Goal: Task Accomplishment & Management: Complete application form

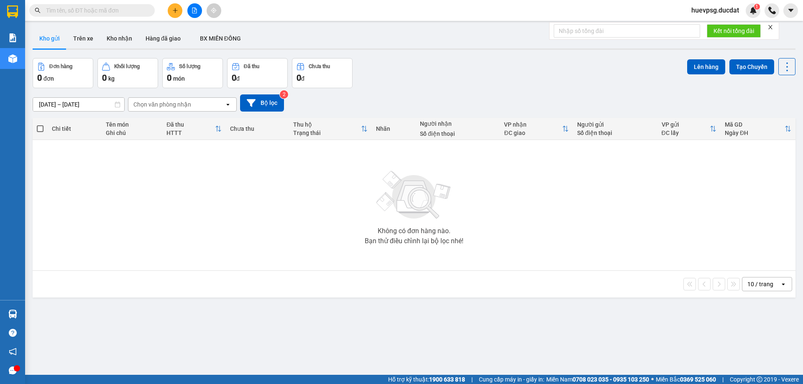
click at [177, 15] on button at bounding box center [175, 10] width 15 height 15
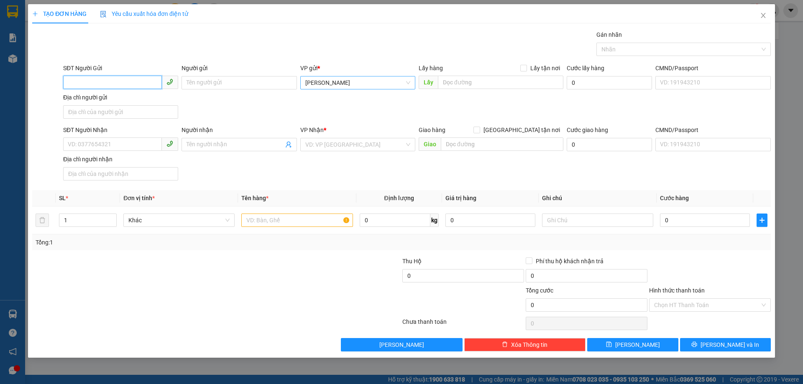
click at [336, 82] on span "[PERSON_NAME]" at bounding box center [357, 82] width 105 height 13
type input "DV"
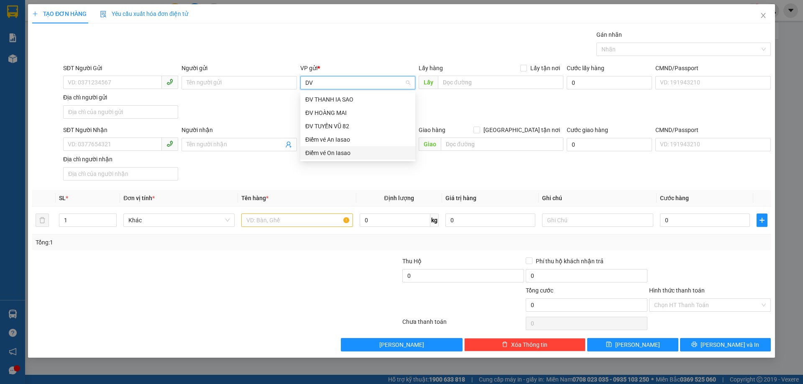
click at [324, 148] on div "Điểm vé On Iasao" at bounding box center [357, 152] width 115 height 13
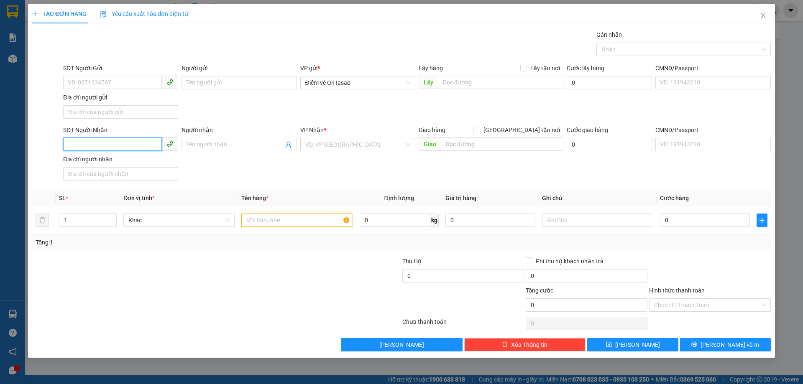
click at [123, 141] on input "SĐT Người Nhận" at bounding box center [112, 144] width 99 height 13
type input "0978379055"
click at [80, 161] on div "0978379055 - 0786574232" at bounding box center [120, 161] width 105 height 9
type input "0786574232"
type input "N3 SÁT HẠCH"
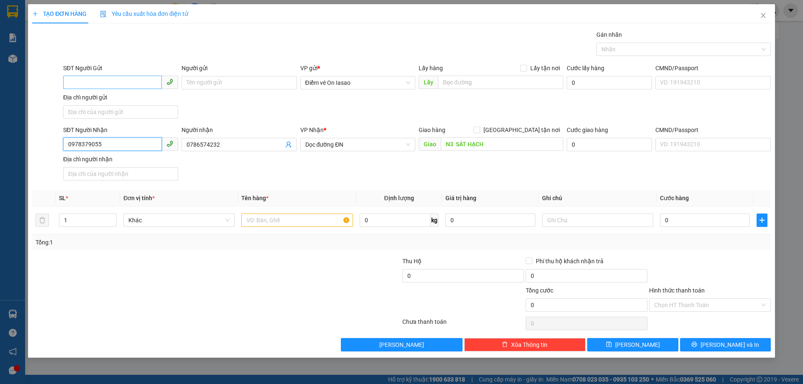
type input "0978379055"
click at [121, 87] on input "SĐT Người Gửi" at bounding box center [112, 82] width 99 height 13
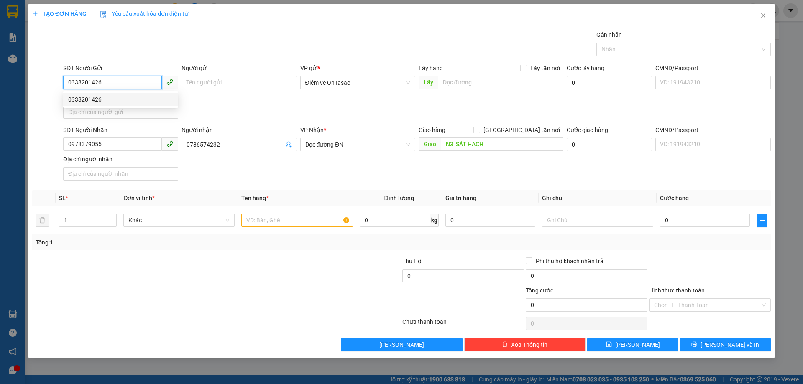
click at [133, 100] on div "0338201426" at bounding box center [120, 99] width 105 height 9
type input "0338201426"
click at [303, 219] on input "text" at bounding box center [296, 220] width 111 height 13
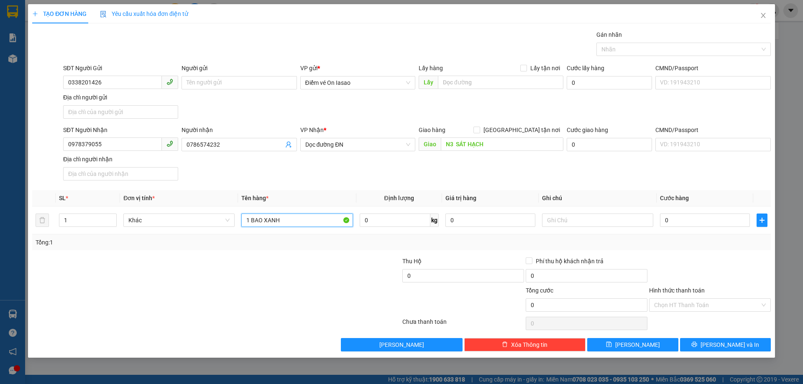
type input "1 BAO XANH"
type input "6"
type input "60"
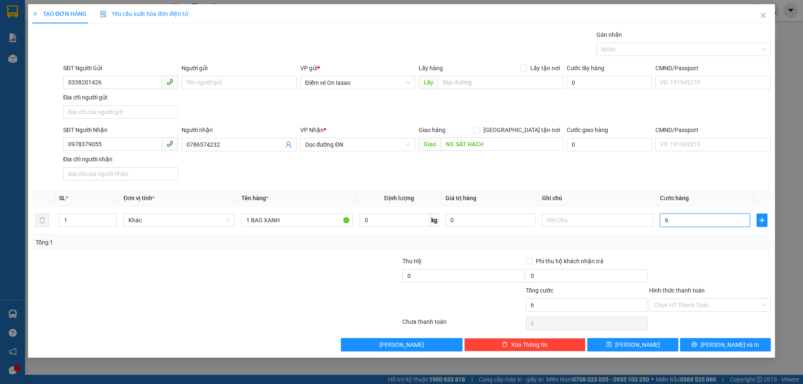
type input "60"
type input "60.000"
click at [674, 301] on input "Hình thức thanh toán" at bounding box center [707, 305] width 106 height 13
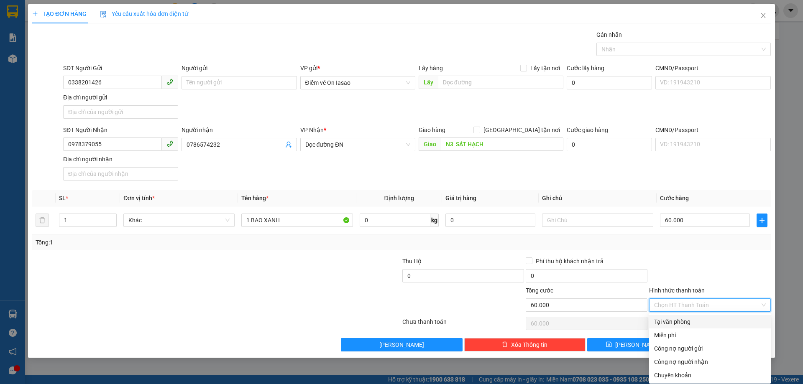
click at [672, 317] on div "Tại văn phòng" at bounding box center [710, 321] width 122 height 13
type input "0"
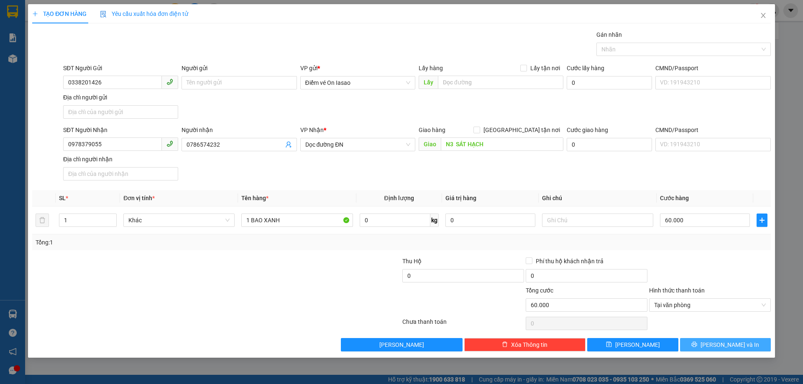
click at [764, 350] on button "[PERSON_NAME] và In" at bounding box center [725, 344] width 91 height 13
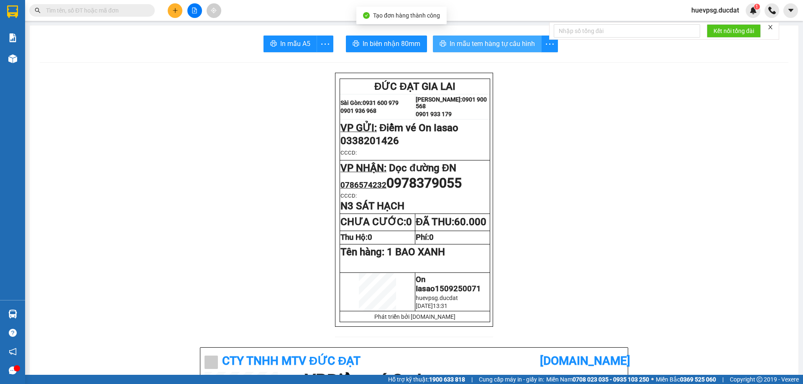
click at [482, 43] on span "In mẫu tem hàng tự cấu hình" at bounding box center [491, 43] width 85 height 10
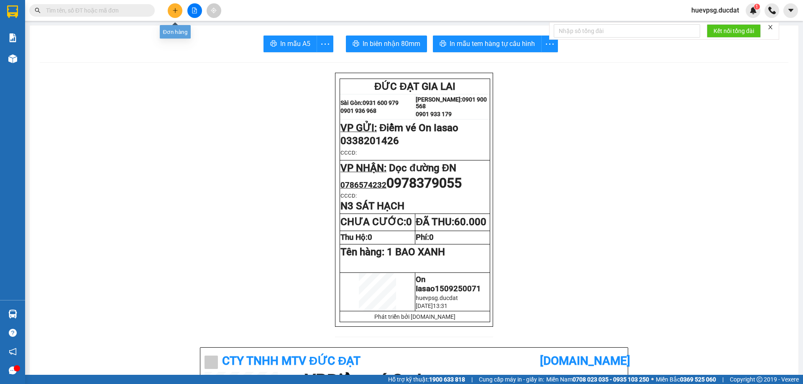
click at [169, 10] on button at bounding box center [175, 10] width 15 height 15
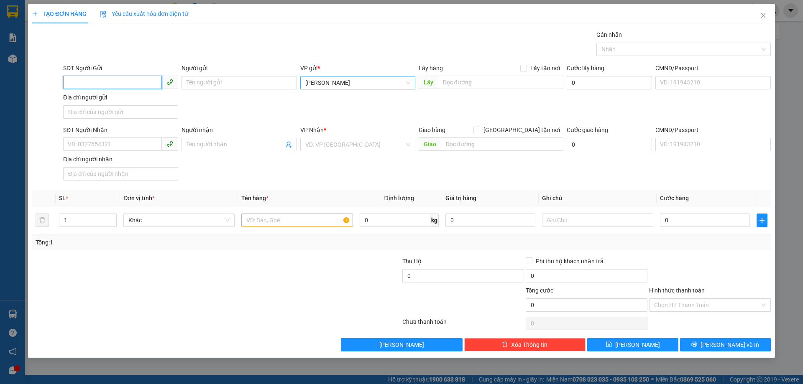
click at [337, 79] on span "[PERSON_NAME]" at bounding box center [357, 82] width 105 height 13
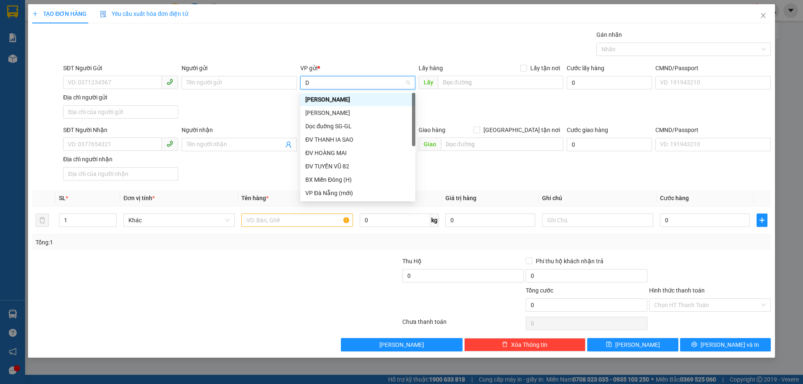
type input "DV"
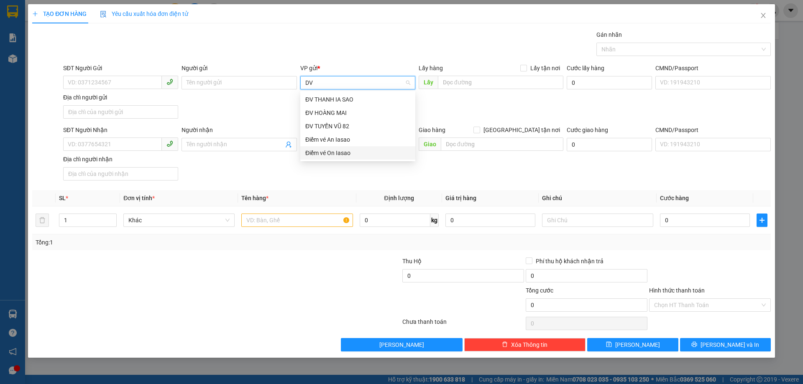
click at [314, 153] on div "Điểm vé On Iasao" at bounding box center [357, 152] width 105 height 9
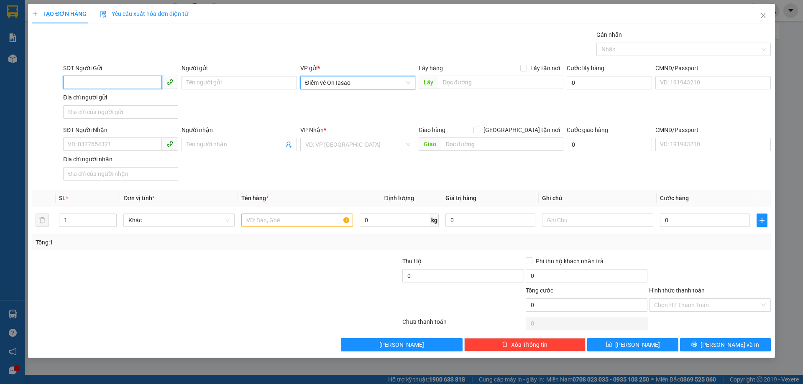
click at [116, 82] on input "SĐT Người Gửi" at bounding box center [112, 82] width 99 height 13
type input "0985572367"
click at [117, 146] on input "SĐT Người Nhận" at bounding box center [112, 144] width 99 height 13
type input "0359684494"
click at [321, 144] on input "search" at bounding box center [354, 144] width 99 height 13
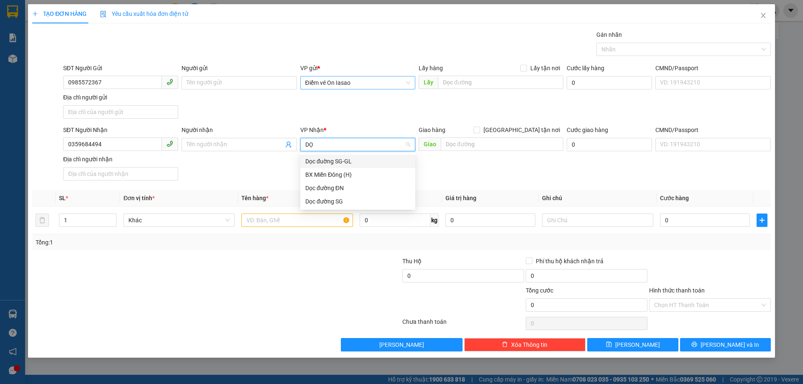
type input "DỌC"
click at [357, 194] on div "Dọc đường SG" at bounding box center [357, 187] width 115 height 13
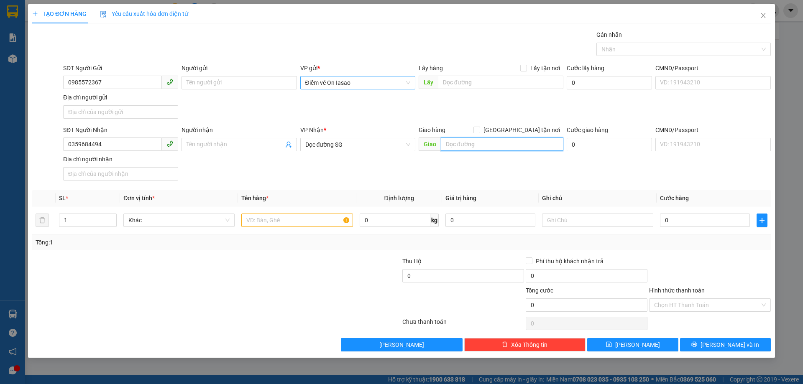
click at [461, 139] on input "text" at bounding box center [502, 144] width 122 height 13
type input "THỦ DẦU MỘT BD"
click at [291, 227] on div at bounding box center [296, 220] width 111 height 17
click at [296, 223] on input "text" at bounding box center [296, 220] width 111 height 13
drag, startPoint x: 296, startPoint y: 223, endPoint x: 591, endPoint y: 320, distance: 310.6
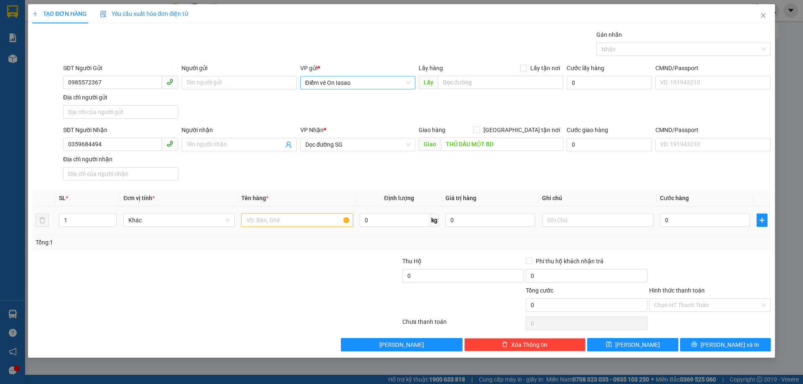
click at [539, 303] on div "Transit Pickup Surcharge Ids Transit Deliver Surcharge Ids Transit Deliver Surc…" at bounding box center [401, 190] width 738 height 321
type input "1 BAO"
type input "5"
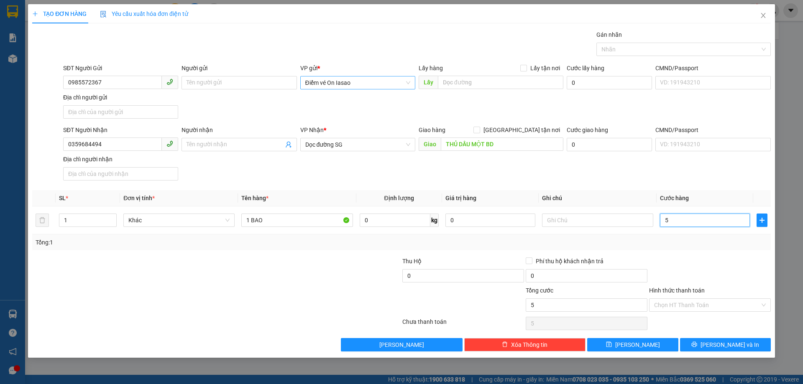
type input "50"
type input "50.000"
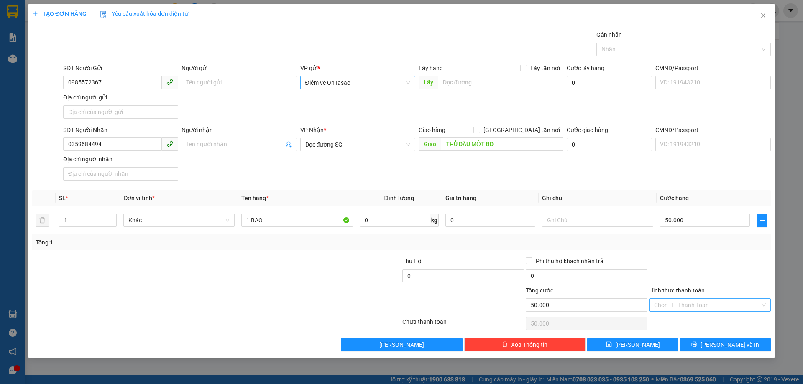
click at [721, 304] on input "Hình thức thanh toán" at bounding box center [707, 305] width 106 height 13
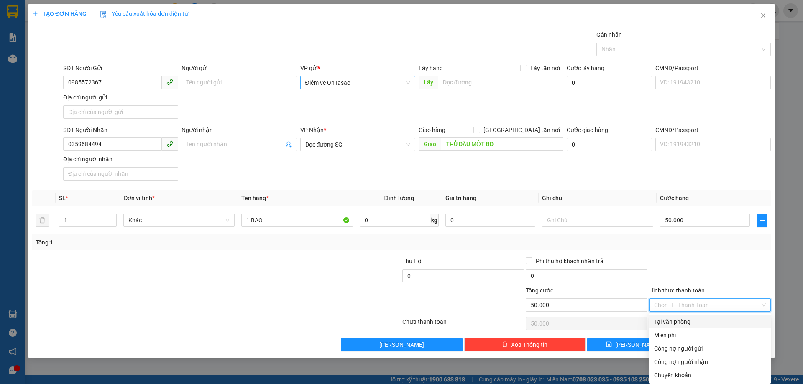
click at [799, 55] on div "TẠO ĐƠN HÀNG Yêu cầu xuất hóa đơn điện tử Transit Pickup Surcharge Ids Transit …" at bounding box center [401, 192] width 803 height 384
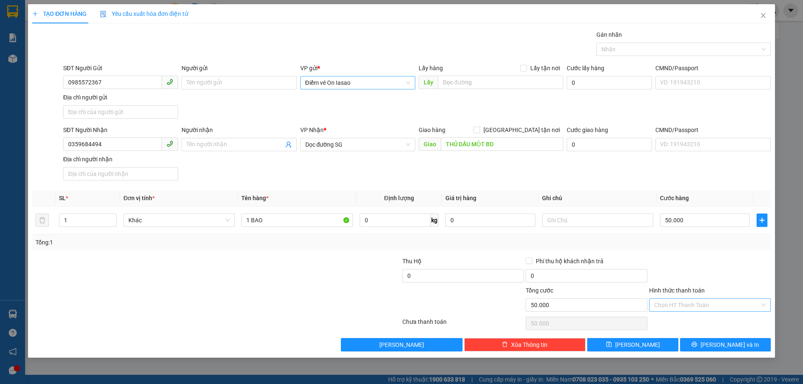
click at [726, 301] on input "Hình thức thanh toán" at bounding box center [707, 305] width 106 height 13
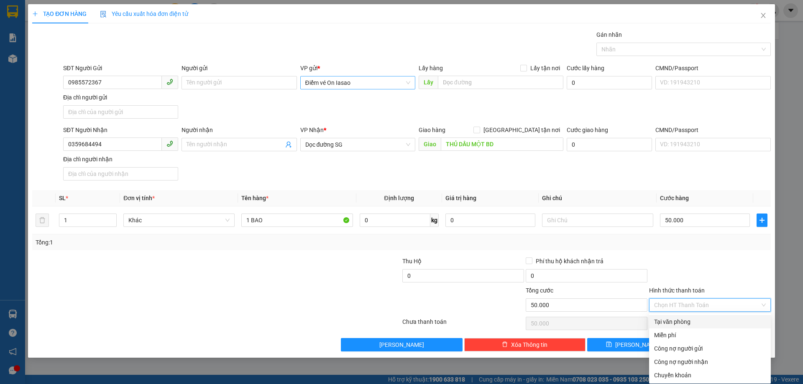
click at [693, 326] on div "Tại văn phòng" at bounding box center [710, 321] width 122 height 13
type input "0"
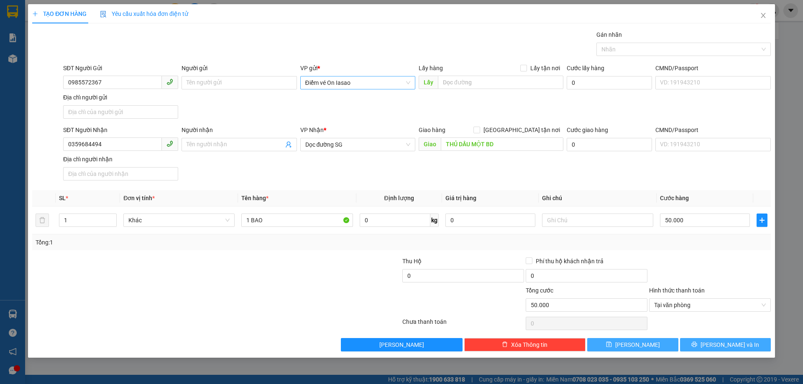
drag, startPoint x: 648, startPoint y: 340, endPoint x: 717, endPoint y: 339, distance: 69.0
click at [717, 339] on div "Lưu nháp Xóa Thông tin Lưu Lưu và In" at bounding box center [401, 344] width 740 height 13
click at [717, 339] on button "[PERSON_NAME] và In" at bounding box center [725, 344] width 91 height 13
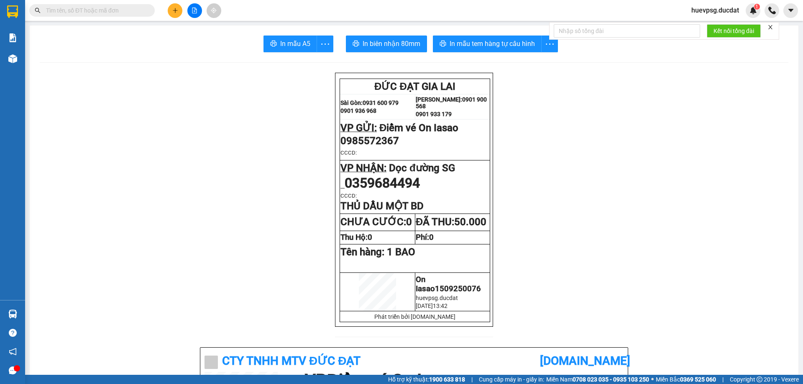
click at [457, 36] on button "In mẫu tem hàng tự cấu hình" at bounding box center [487, 44] width 109 height 17
click at [178, 13] on button at bounding box center [175, 10] width 15 height 15
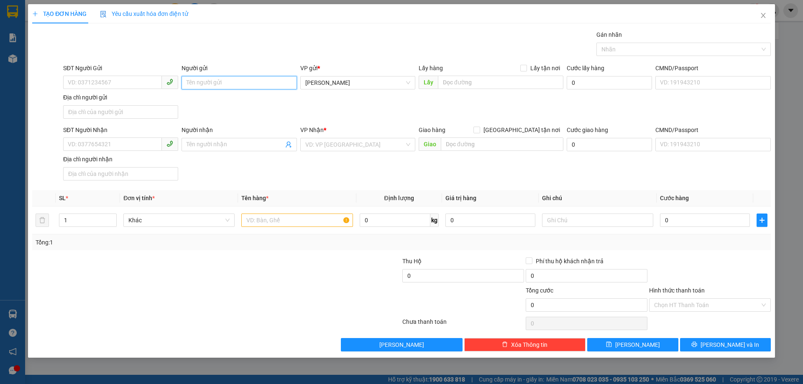
click at [230, 82] on input "Người gửi" at bounding box center [238, 82] width 115 height 13
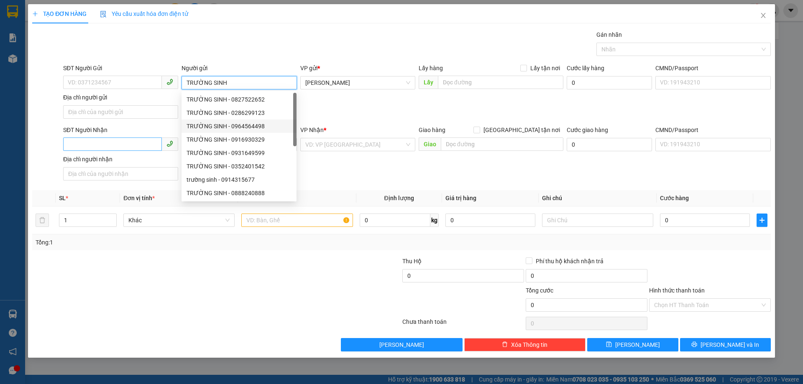
type input "TRƯỜNG SINH"
click at [149, 147] on input "SĐT Người Nhận" at bounding box center [112, 144] width 99 height 13
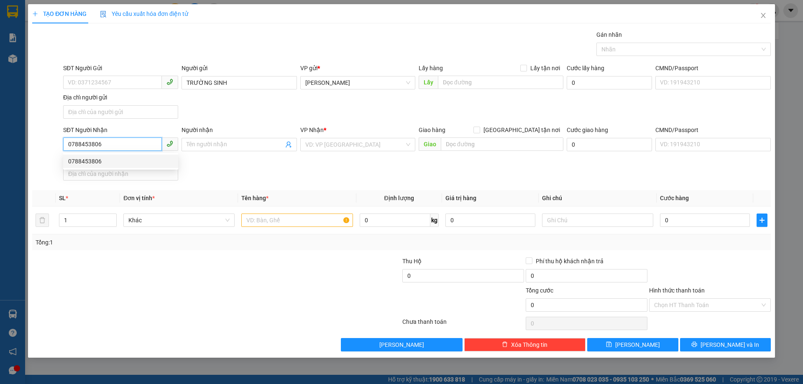
click at [124, 162] on div "0788453806" at bounding box center [120, 161] width 105 height 9
type input "0788453806"
click at [288, 220] on input "text" at bounding box center [296, 220] width 111 height 13
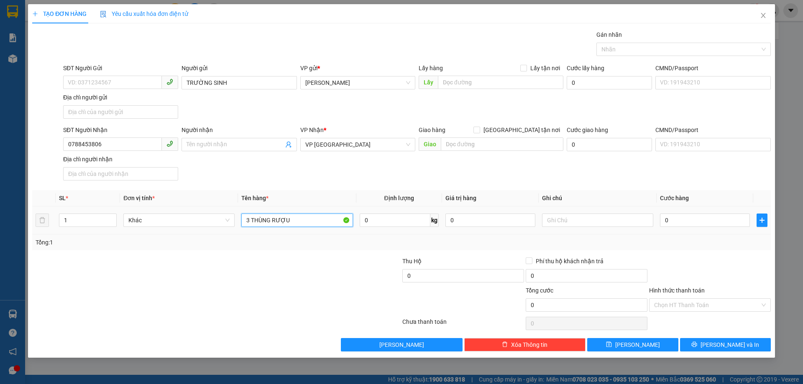
type input "3 THÙNG RƯỢU"
type input "4"
type input "40"
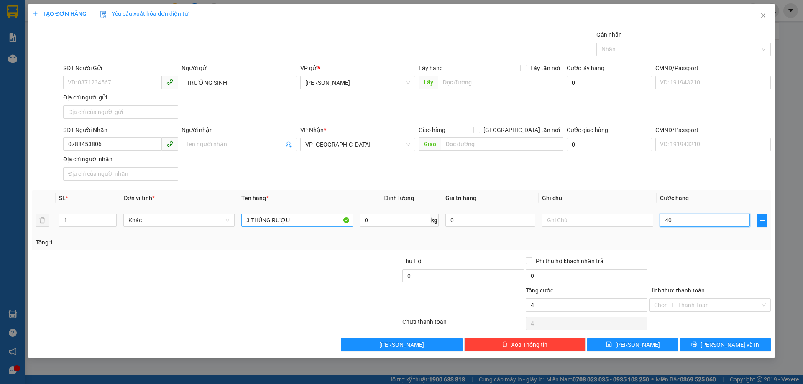
type input "40"
type input "40.000"
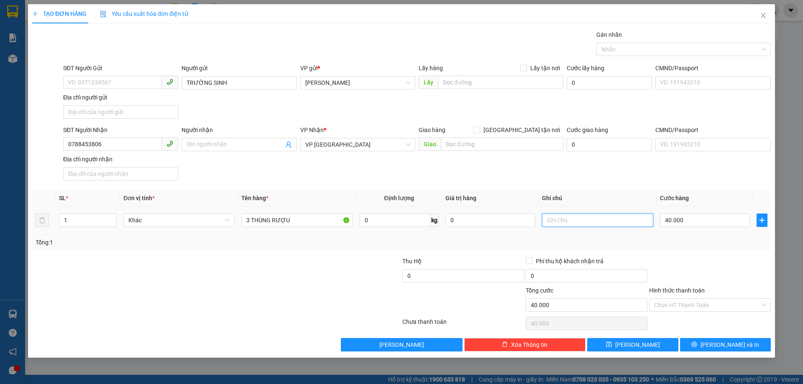
click at [571, 222] on input "text" at bounding box center [597, 220] width 111 height 13
click at [615, 221] on input "GL NỢ" at bounding box center [597, 220] width 111 height 13
type input "GL NỢ/KO BAO BỂ"
click at [730, 340] on span "[PERSON_NAME] và In" at bounding box center [729, 344] width 59 height 9
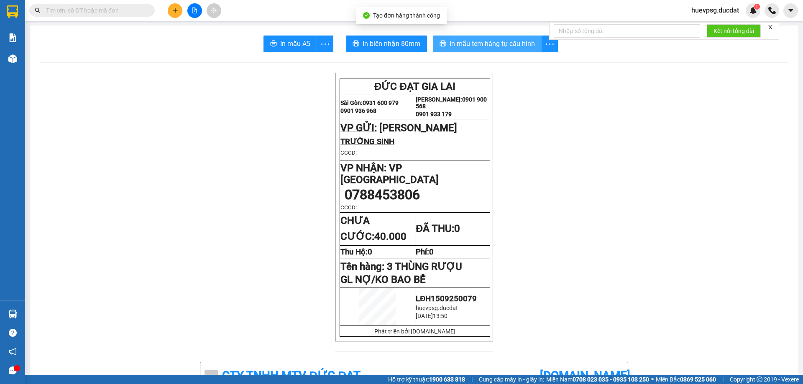
click at [505, 43] on span "In mẫu tem hàng tự cấu hình" at bounding box center [491, 43] width 85 height 10
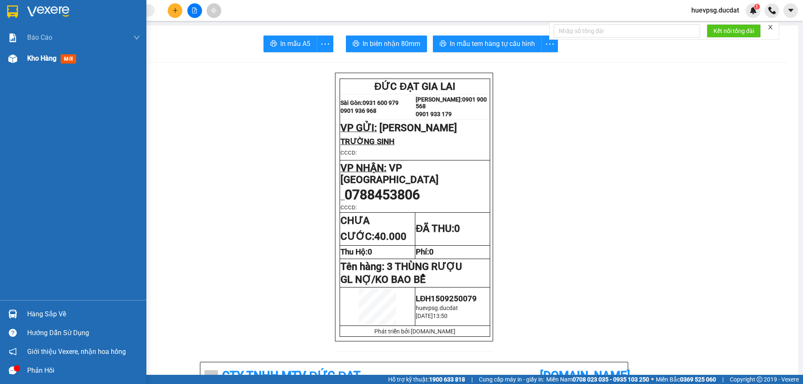
click at [45, 61] on span "Kho hàng" at bounding box center [41, 58] width 29 height 8
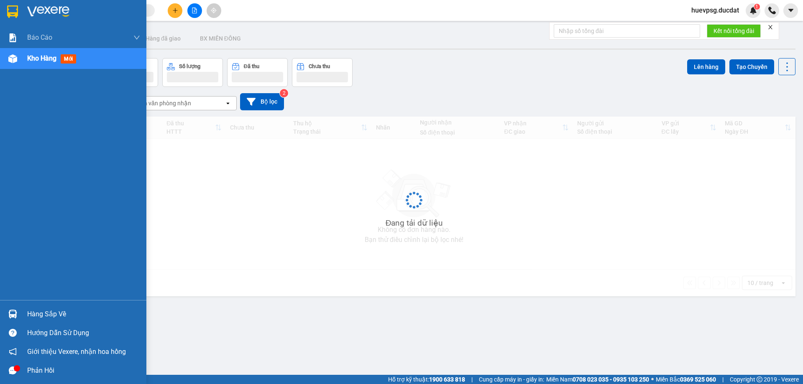
click at [45, 61] on span "Kho hàng" at bounding box center [41, 58] width 29 height 8
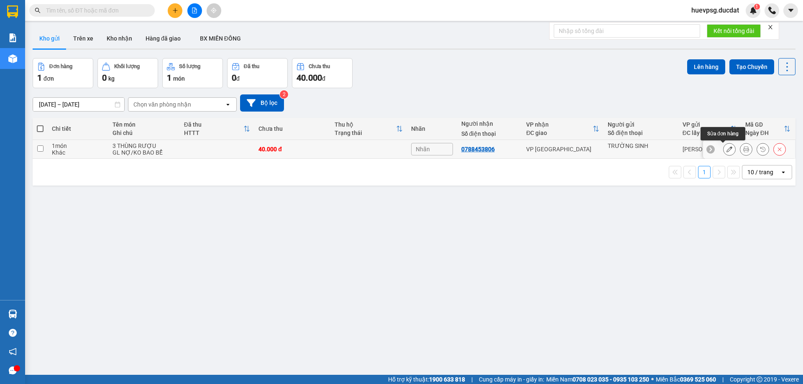
click at [726, 151] on icon at bounding box center [729, 149] width 6 height 6
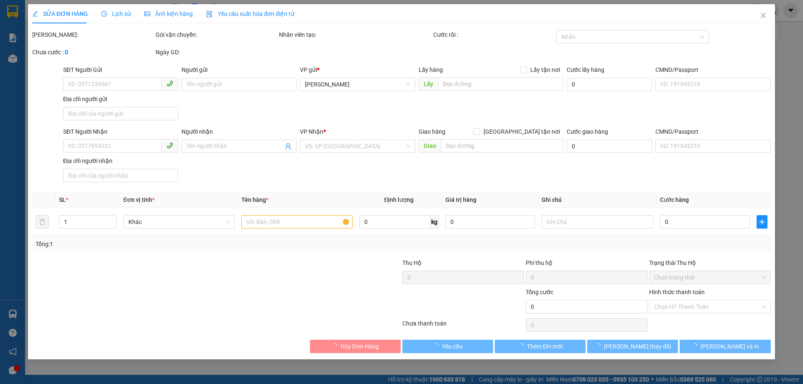
type input "TRƯỜNG SINH"
type input "0788453806"
type input "40.000"
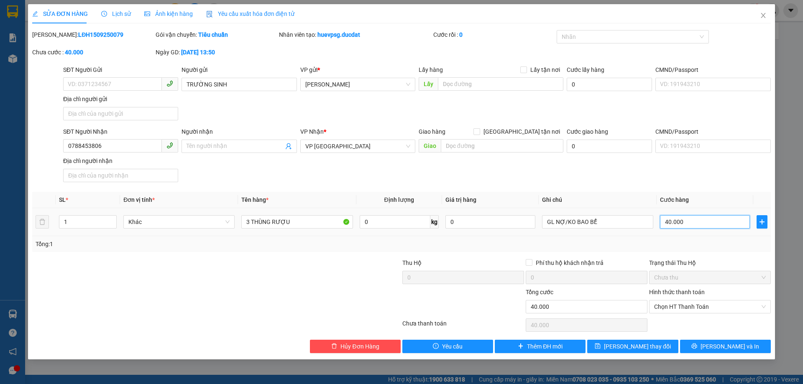
click at [679, 226] on input "40.000" at bounding box center [705, 221] width 90 height 13
type input "1"
type input "12"
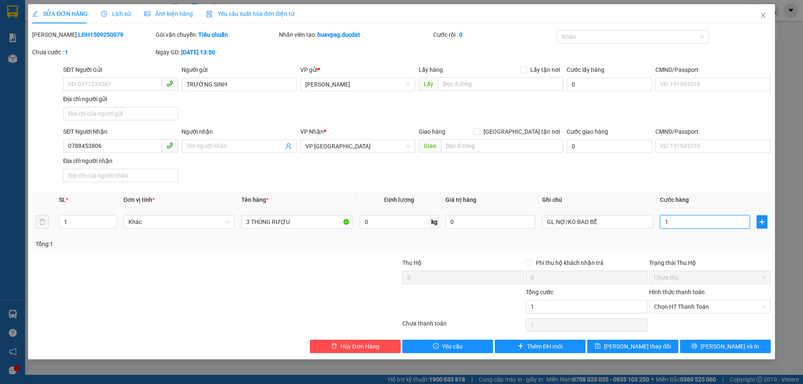
type input "12"
type input "120"
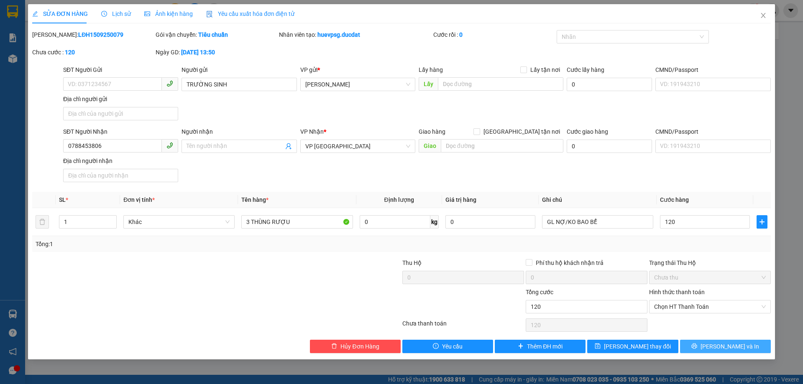
type input "120.000"
click at [697, 348] on icon "printer" at bounding box center [693, 346] width 5 height 5
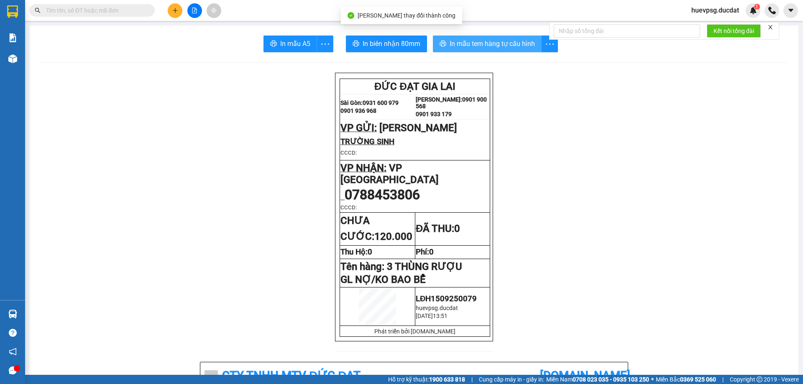
click at [497, 36] on button "In mẫu tem hàng tự cấu hình" at bounding box center [487, 44] width 109 height 17
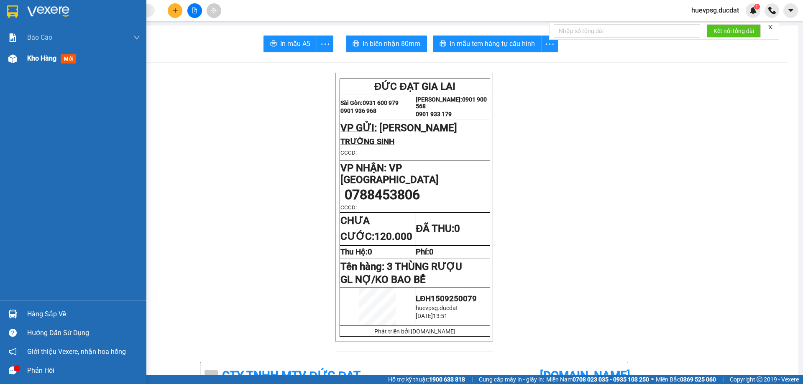
click at [37, 60] on span "Kho hàng" at bounding box center [41, 58] width 29 height 8
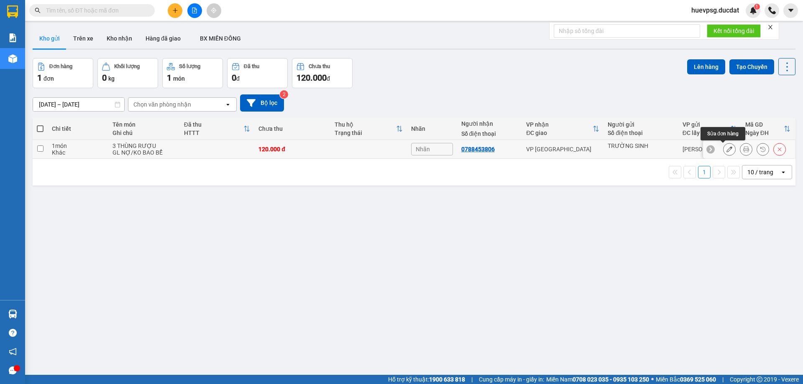
click at [726, 148] on icon at bounding box center [729, 149] width 6 height 6
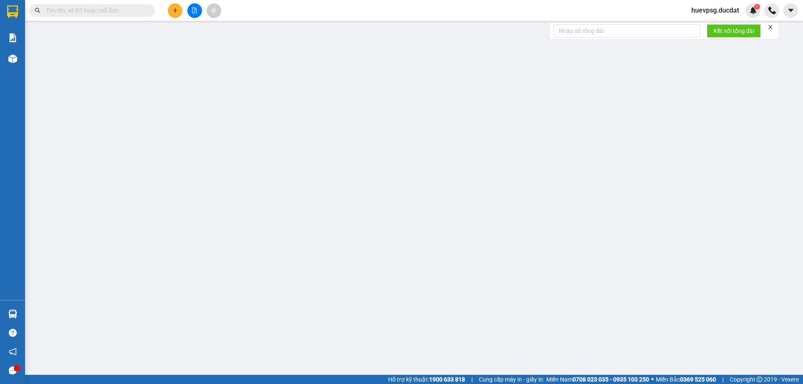
type input "TRƯỜNG SINH"
type input "0788453806"
type input "120.000"
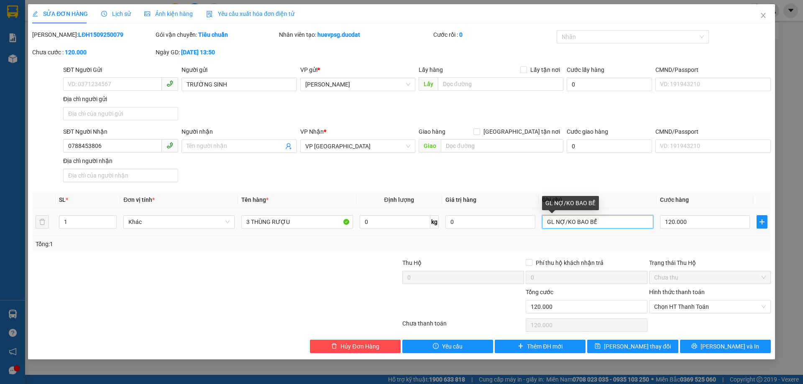
drag, startPoint x: 547, startPoint y: 222, endPoint x: 563, endPoint y: 222, distance: 16.3
click at [563, 222] on input "GL NỢ/KO BAO BỂ" at bounding box center [597, 221] width 111 height 13
type input "CK120K/ 5426-16992 /KO BAO BỂ"
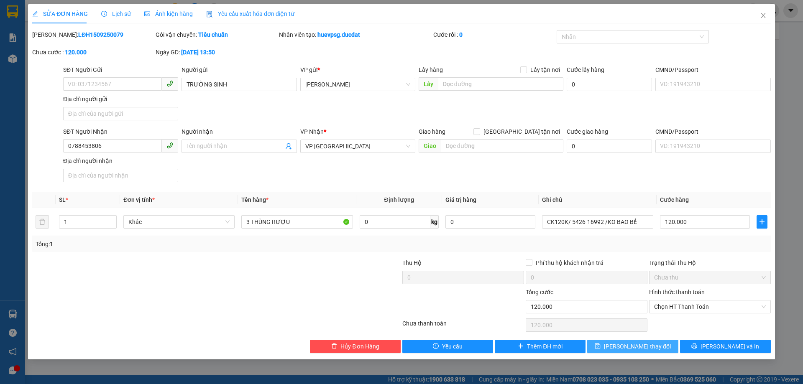
click at [662, 347] on button "[PERSON_NAME] thay đổi" at bounding box center [632, 346] width 91 height 13
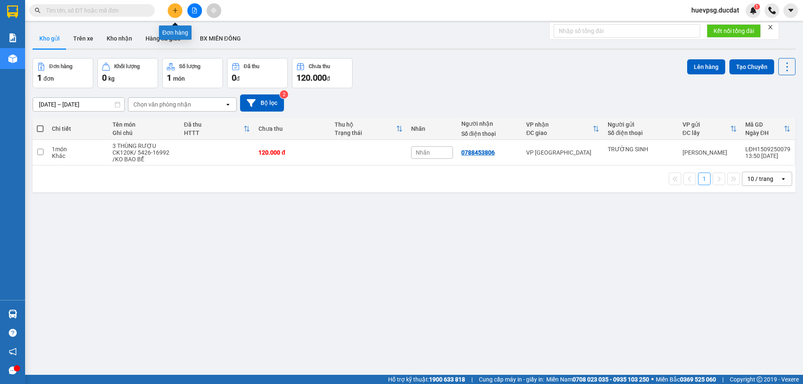
click at [177, 12] on icon "plus" at bounding box center [175, 11] width 6 height 6
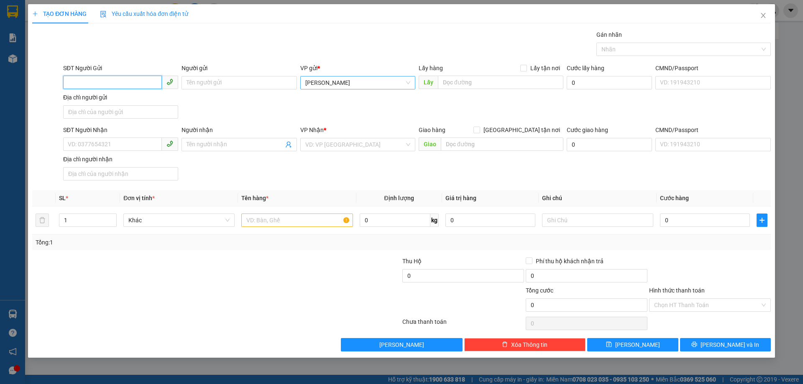
click at [309, 84] on span "[PERSON_NAME]" at bounding box center [357, 82] width 105 height 13
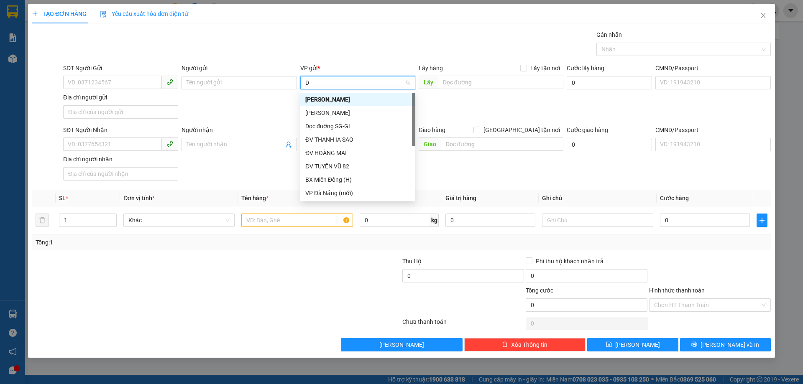
type input "DV"
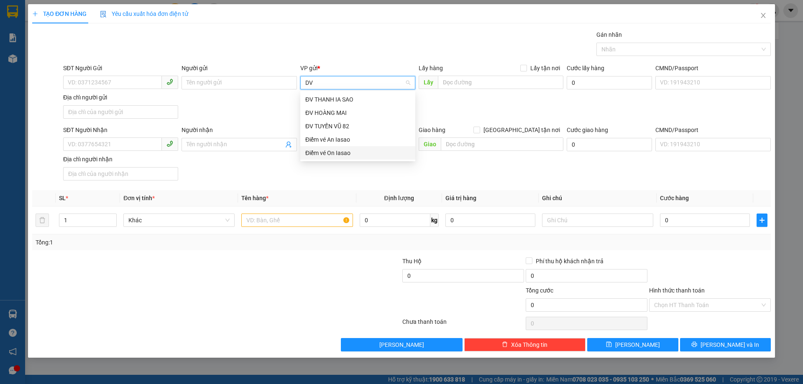
click at [325, 153] on div "Điểm vé On Iasao" at bounding box center [357, 152] width 105 height 9
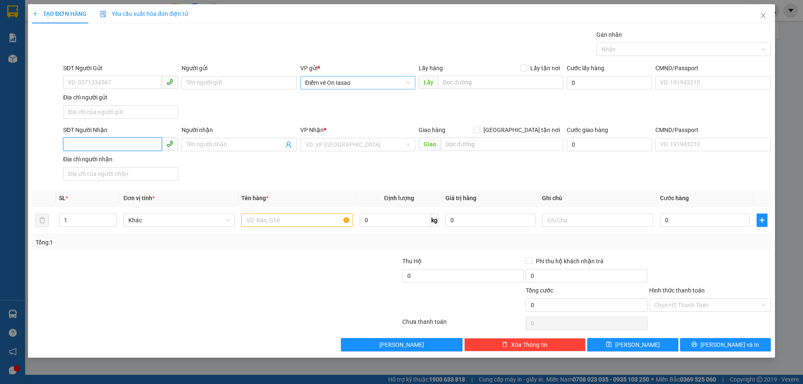
click at [98, 148] on input "SĐT Người Nhận" at bounding box center [112, 144] width 99 height 13
click at [99, 165] on div "0787755130" at bounding box center [120, 161] width 105 height 9
type input "0787755130"
click at [261, 219] on input "text" at bounding box center [296, 220] width 111 height 13
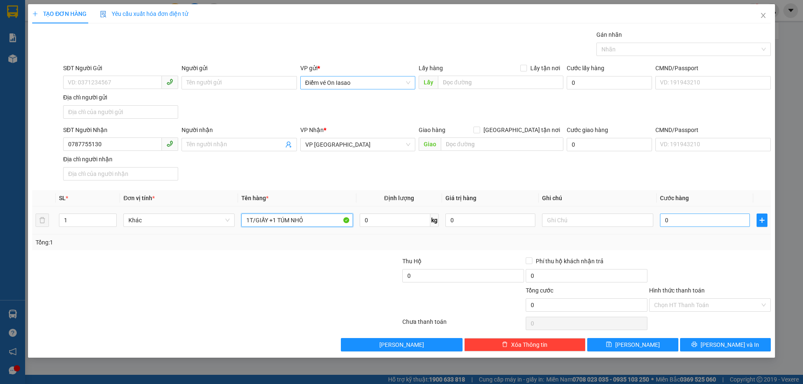
type input "1T/GIẤY +1 TÚM NHỎ"
click at [707, 223] on input "0" at bounding box center [705, 220] width 90 height 13
type input "1"
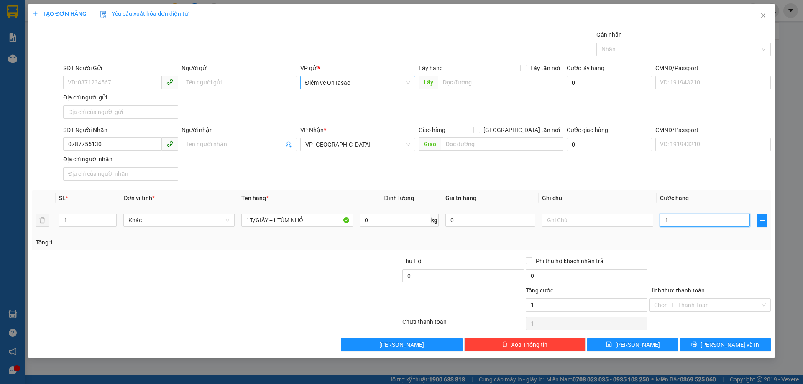
type input "10"
type input "100"
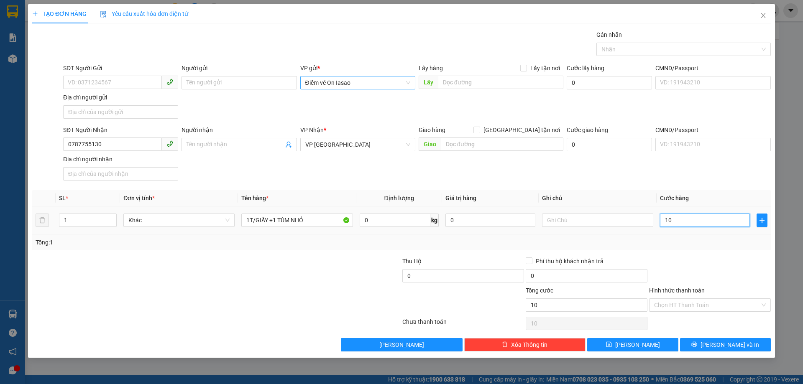
type input "100"
type input "100.000"
click at [719, 304] on input "Hình thức thanh toán" at bounding box center [707, 305] width 106 height 13
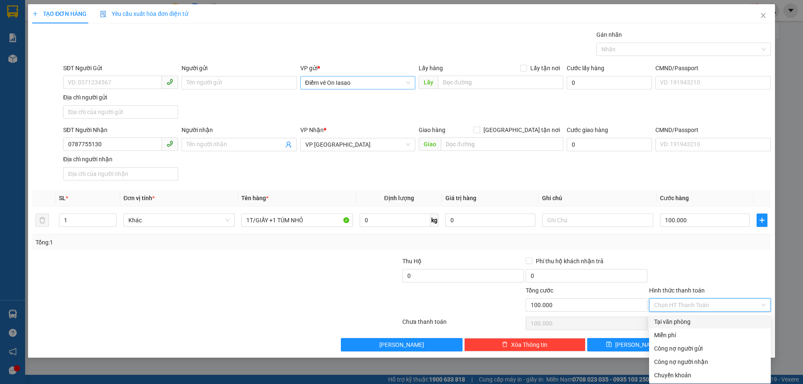
click at [694, 324] on div "Tại văn phòng" at bounding box center [710, 321] width 112 height 9
type input "0"
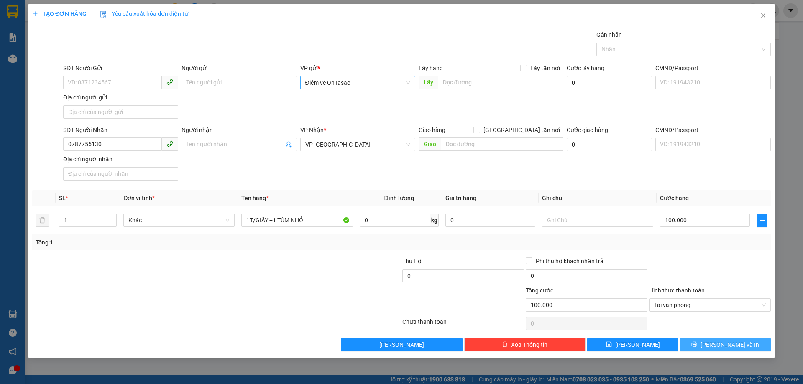
click at [732, 343] on span "[PERSON_NAME] và In" at bounding box center [729, 344] width 59 height 9
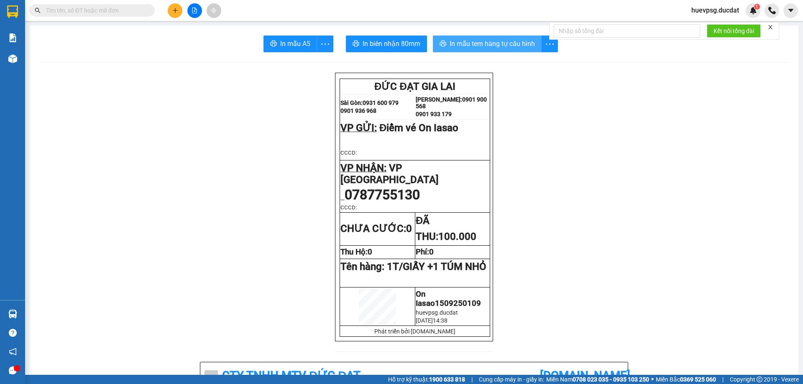
click at [484, 42] on span "In mẫu tem hàng tự cấu hình" at bounding box center [491, 43] width 85 height 10
click at [176, 10] on icon "plus" at bounding box center [175, 10] width 5 height 0
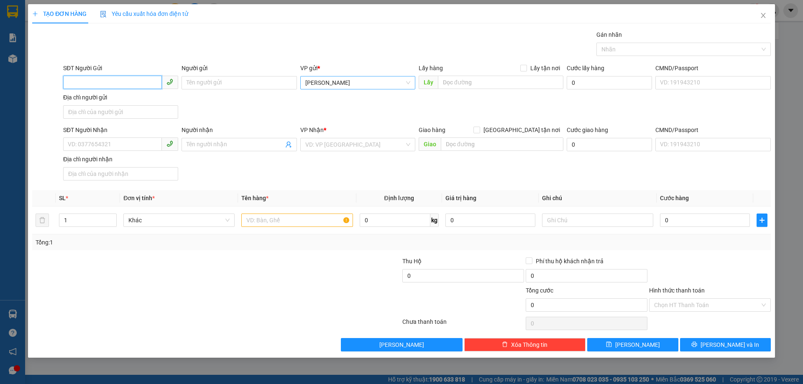
click at [319, 82] on span "[PERSON_NAME]" at bounding box center [357, 82] width 105 height 13
type input "F"
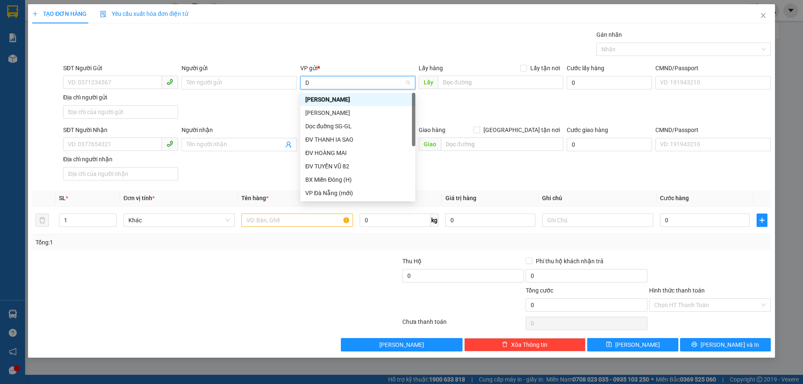
type input "DV"
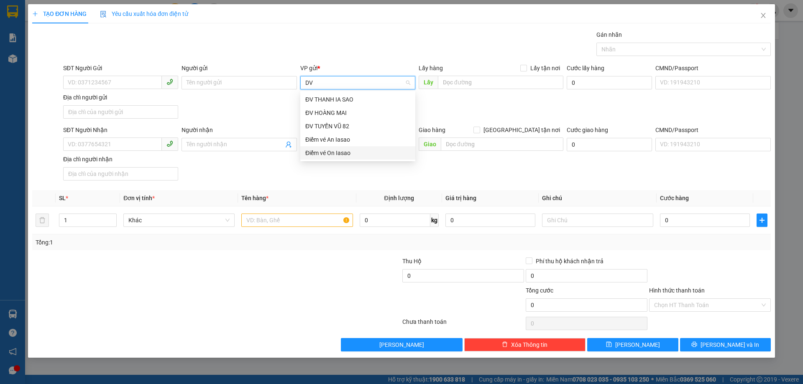
click at [329, 151] on div "Điểm vé On Iasao" at bounding box center [357, 152] width 105 height 9
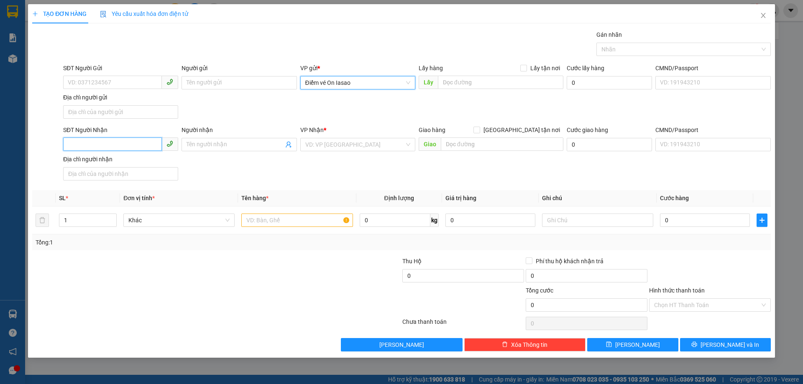
click at [106, 143] on input "SĐT Người Nhận" at bounding box center [112, 144] width 99 height 13
type input "0942977796"
click at [364, 140] on input "search" at bounding box center [354, 144] width 99 height 13
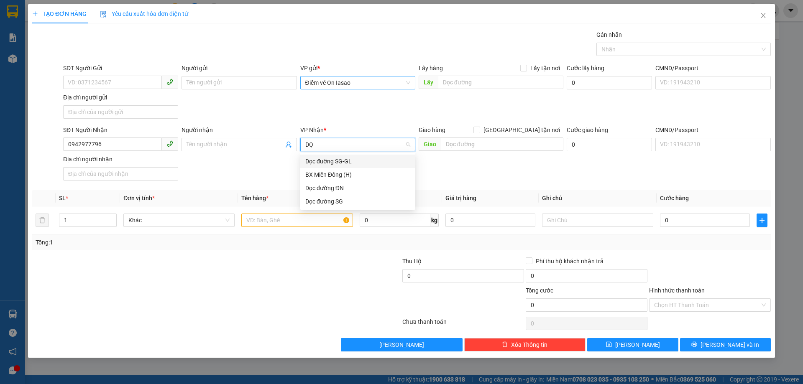
type input "DỌC"
click at [345, 190] on div "Dọc đường SG" at bounding box center [357, 188] width 105 height 9
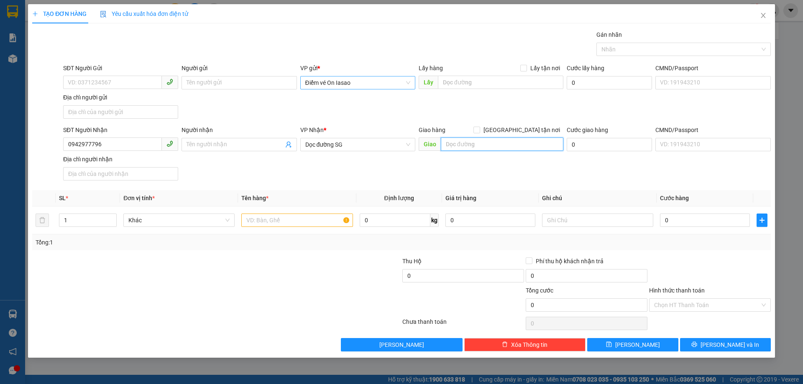
click at [493, 145] on input "text" at bounding box center [502, 144] width 122 height 13
type input "DAKSONG DAKNONG"
click at [298, 221] on input "text" at bounding box center [296, 220] width 111 height 13
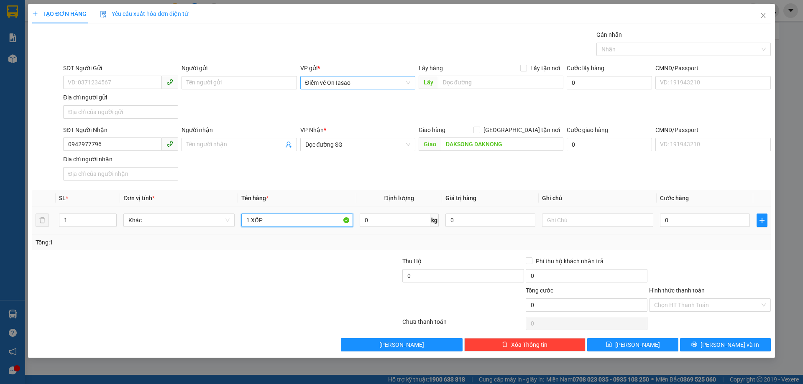
type input "1 XỐP"
type input "5"
type input "50"
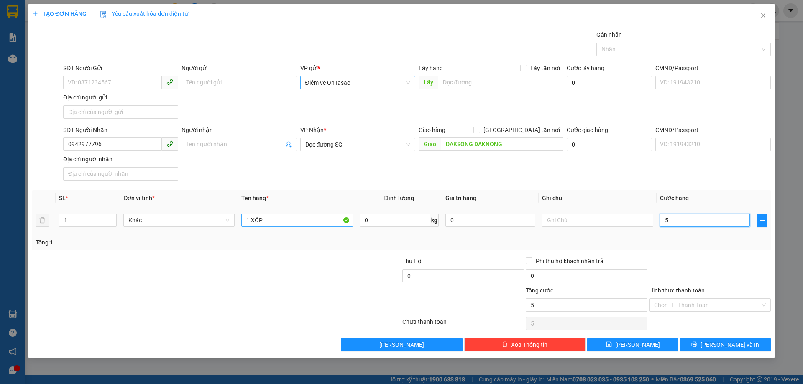
type input "50"
click at [668, 218] on input "50" at bounding box center [705, 220] width 90 height 13
type input "4"
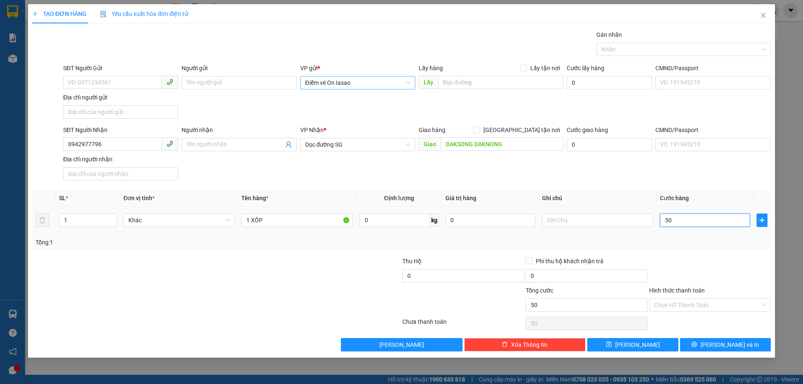
type input "4"
type input "40"
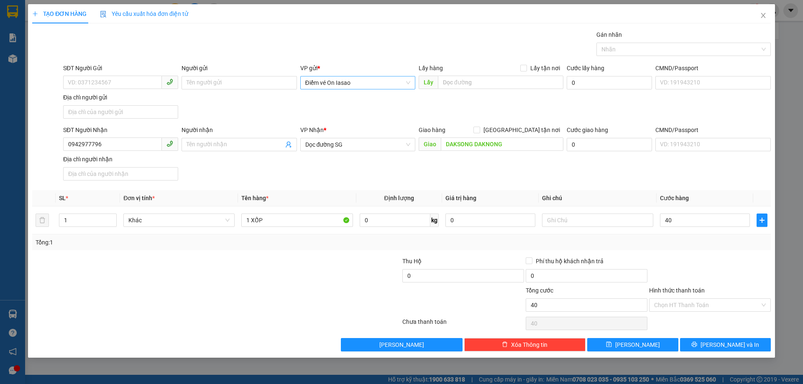
type input "40.000"
click at [728, 297] on div "Hình thức thanh toán" at bounding box center [710, 292] width 122 height 13
click at [686, 308] on input "Hình thức thanh toán" at bounding box center [707, 305] width 106 height 13
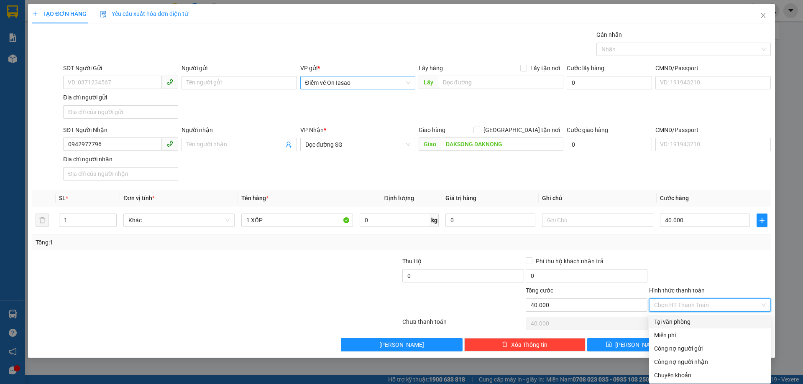
click at [679, 318] on div "Tại văn phòng" at bounding box center [710, 321] width 112 height 9
type input "0"
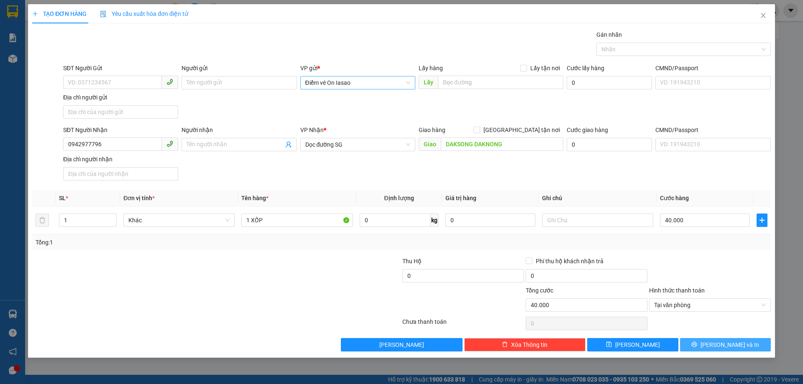
click at [726, 340] on span "[PERSON_NAME] và In" at bounding box center [729, 344] width 59 height 9
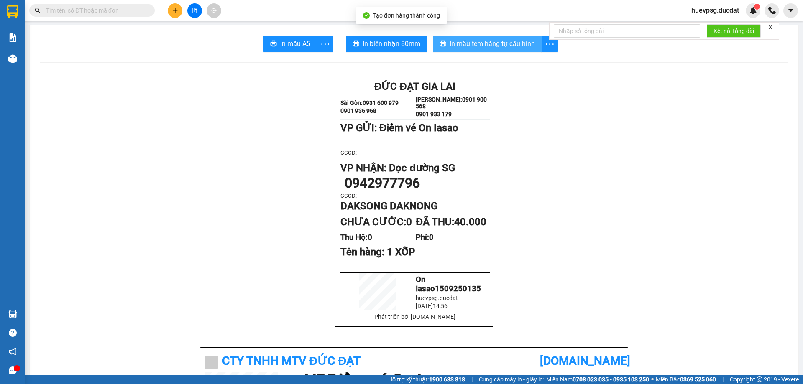
click at [491, 37] on button "In mẫu tem hàng tự cấu hình" at bounding box center [487, 44] width 109 height 17
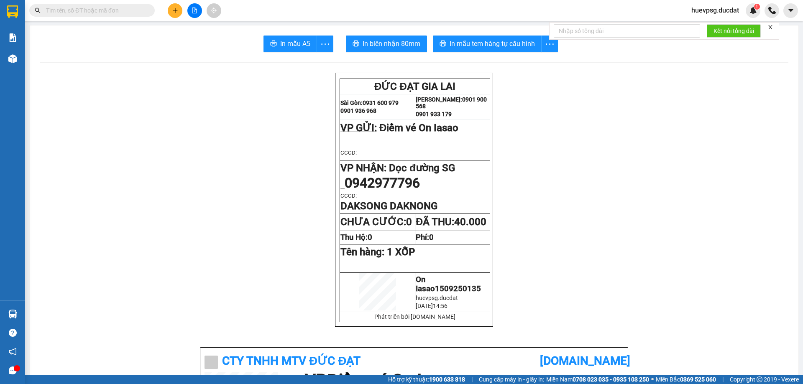
click at [173, 13] on icon "plus" at bounding box center [175, 11] width 6 height 6
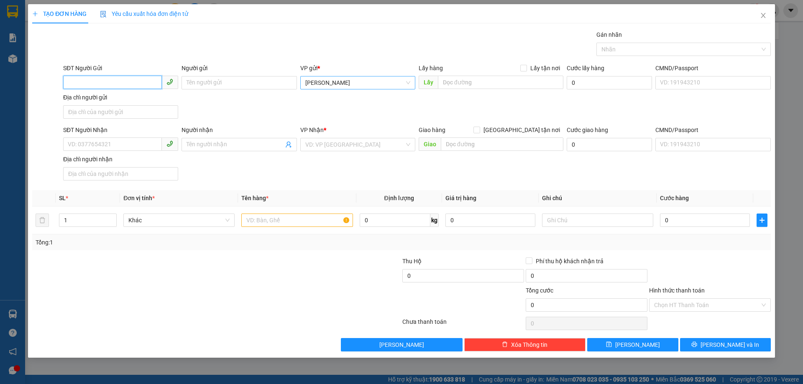
click at [331, 86] on span "[PERSON_NAME]" at bounding box center [357, 82] width 105 height 13
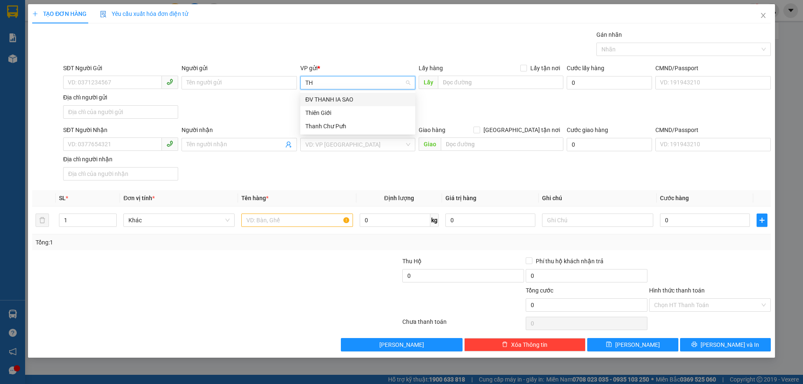
type input "THI"
drag, startPoint x: 322, startPoint y: 100, endPoint x: 195, endPoint y: 131, distance: 131.3
click at [322, 100] on div "Thiên Giới" at bounding box center [357, 99] width 105 height 9
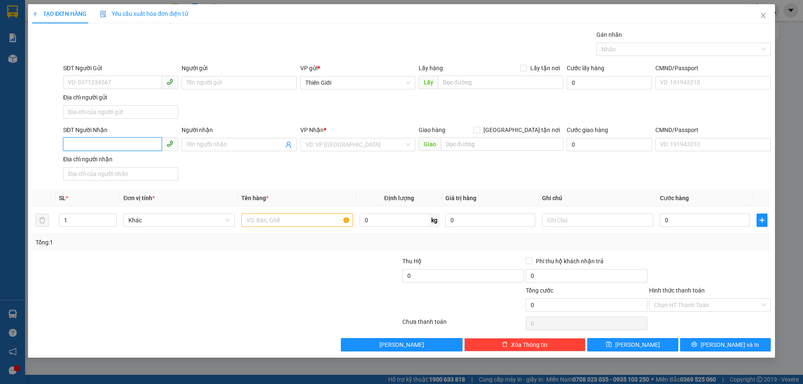
click at [114, 147] on input "SĐT Người Nhận" at bounding box center [112, 144] width 99 height 13
type input "0984227359"
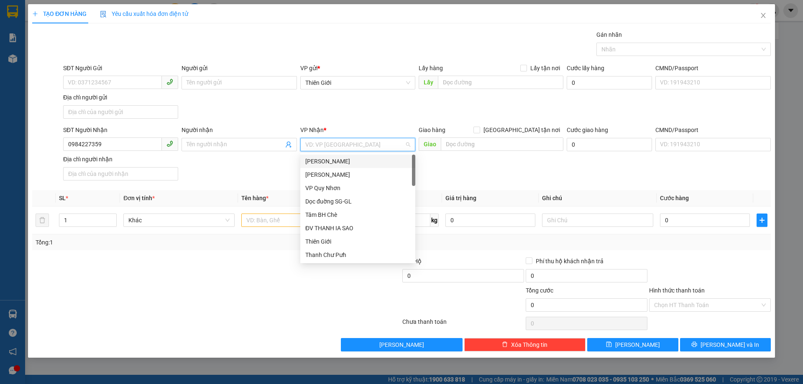
click at [380, 141] on input "search" at bounding box center [354, 144] width 99 height 13
click at [103, 145] on input "0984227359" at bounding box center [112, 144] width 99 height 13
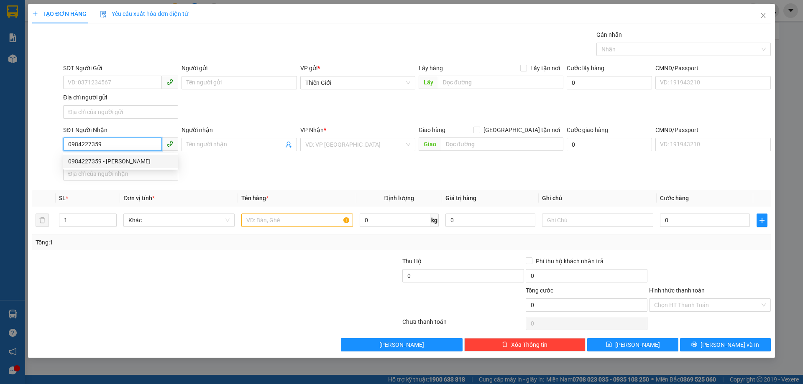
click at [113, 160] on div "0984227359 - HƯƠNG" at bounding box center [120, 161] width 105 height 9
type input "HƯƠNG"
type input "NGÃ 4 SỞ SAO"
click at [284, 218] on input "text" at bounding box center [296, 220] width 111 height 13
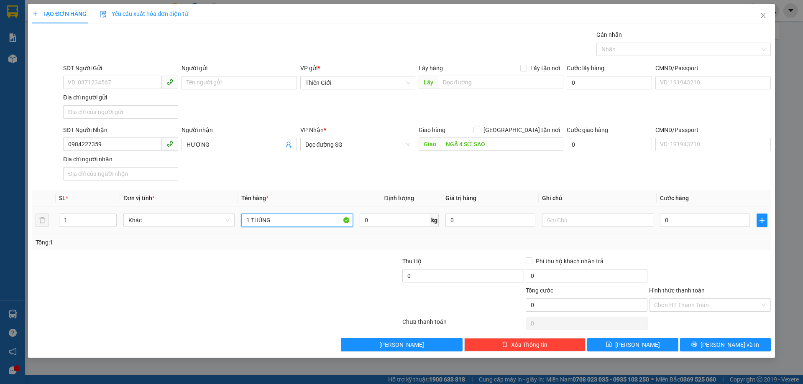
type input "1 THÙNG"
type input "4"
type input "40"
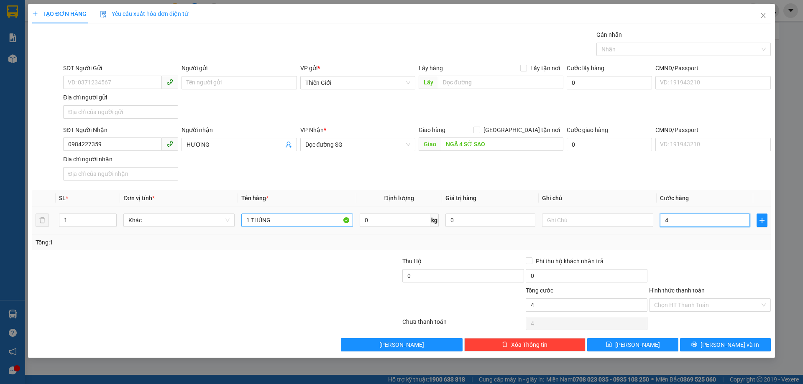
type input "40"
type input "40.000"
click at [683, 304] on input "Hình thức thanh toán" at bounding box center [707, 305] width 106 height 13
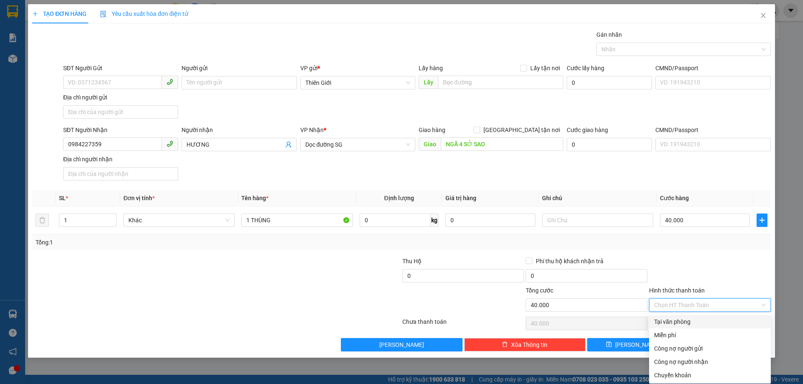
click at [680, 322] on div "Tại văn phòng" at bounding box center [710, 321] width 112 height 9
type input "0"
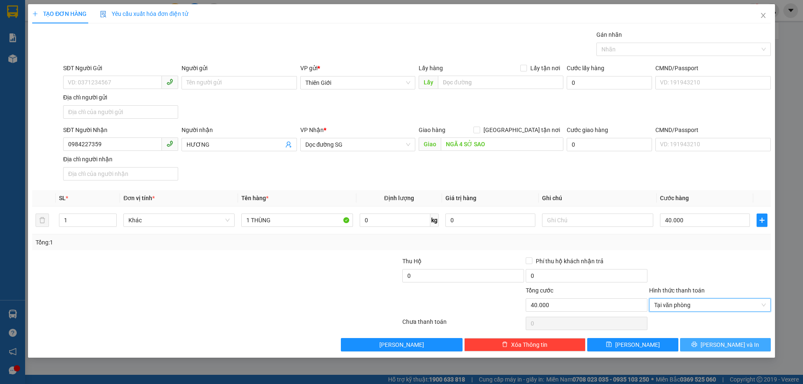
click at [719, 347] on span "[PERSON_NAME] và In" at bounding box center [729, 344] width 59 height 9
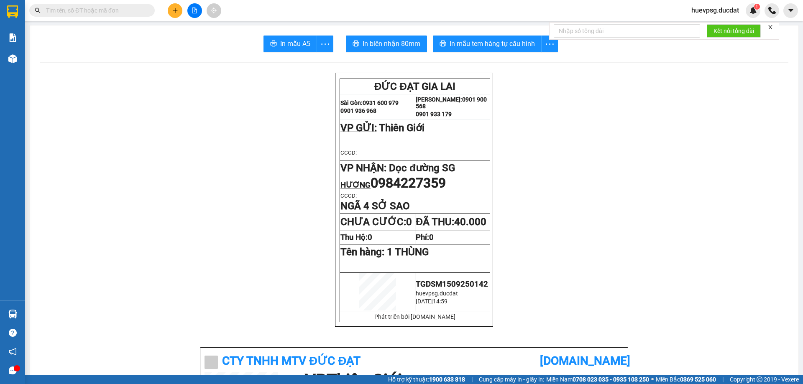
click at [456, 43] on span "In mẫu tem hàng tự cấu hình" at bounding box center [491, 43] width 85 height 10
click at [172, 15] on button at bounding box center [175, 10] width 15 height 15
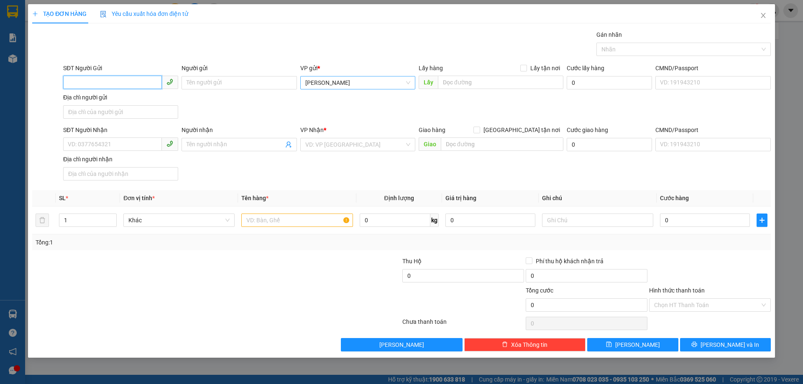
click at [329, 87] on span "[PERSON_NAME]" at bounding box center [357, 82] width 105 height 13
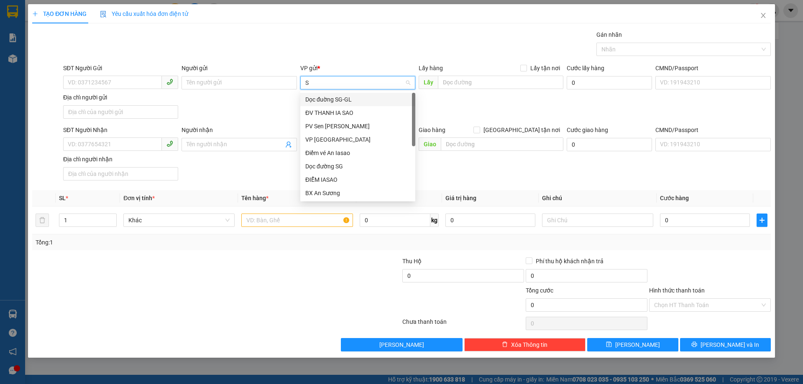
type input "SA"
click at [322, 191] on div "PV [PERSON_NAME]" at bounding box center [357, 193] width 105 height 9
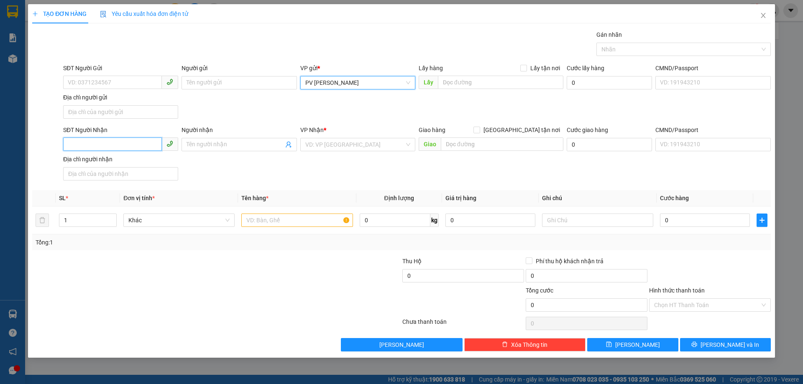
click at [140, 141] on input "SĐT Người Nhận" at bounding box center [112, 144] width 99 height 13
click at [97, 142] on input "0901" at bounding box center [112, 144] width 99 height 13
type input "0328206740"
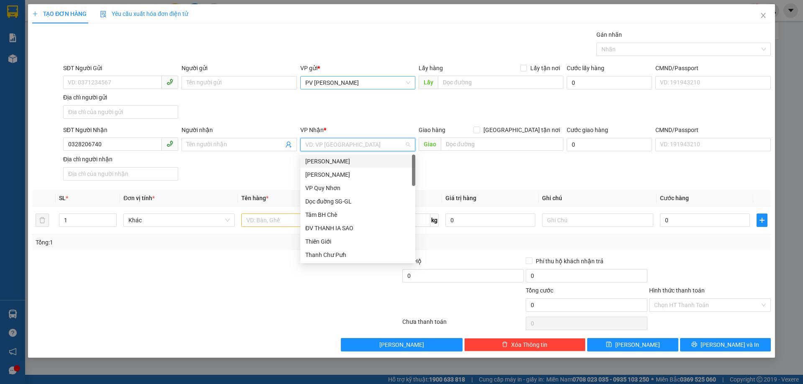
click at [379, 143] on input "search" at bounding box center [354, 144] width 99 height 13
type input "BX"
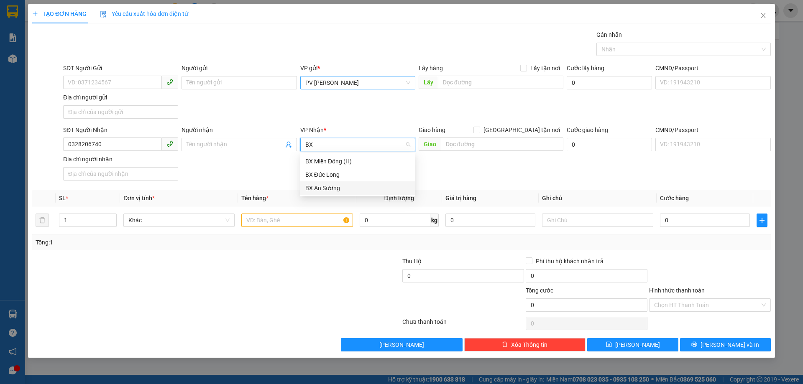
click at [335, 188] on div "BX An Sương" at bounding box center [357, 188] width 105 height 9
click at [321, 218] on input "text" at bounding box center [296, 220] width 111 height 13
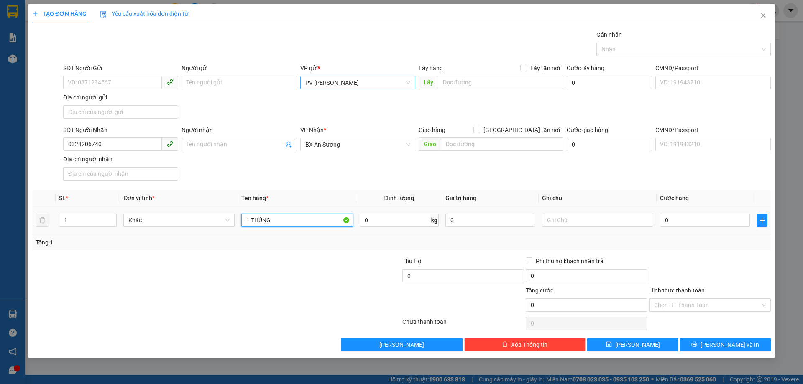
type input "1 THÙNG"
type input "4"
type input "40"
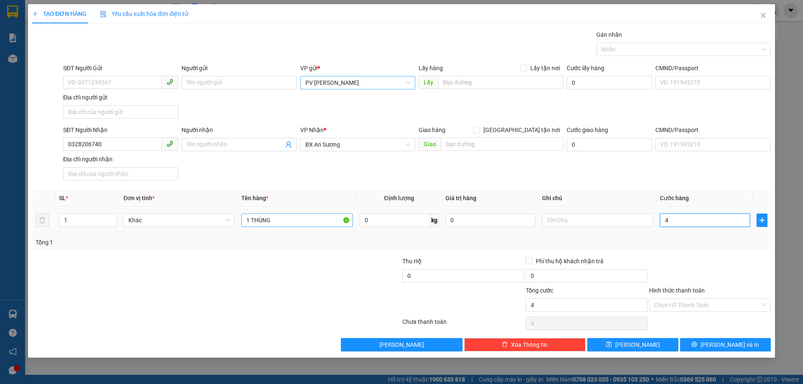
type input "40"
type input "40.000"
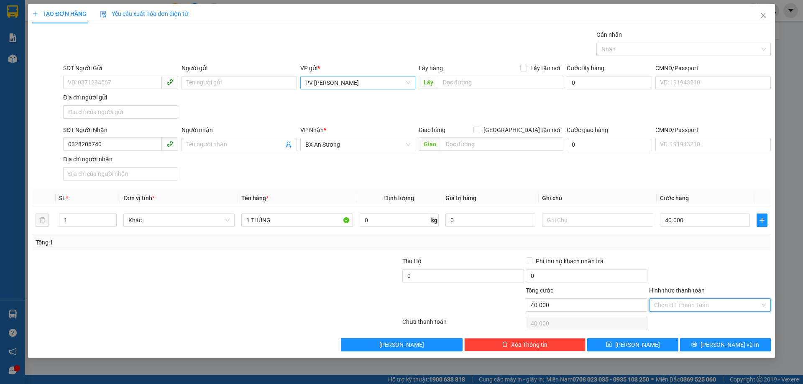
click at [680, 304] on input "Hình thức thanh toán" at bounding box center [707, 305] width 106 height 13
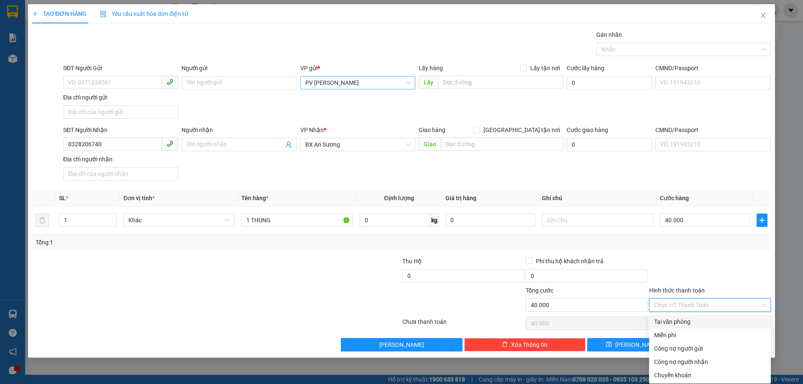
click at [678, 319] on div "Tại văn phòng" at bounding box center [710, 321] width 112 height 9
type input "0"
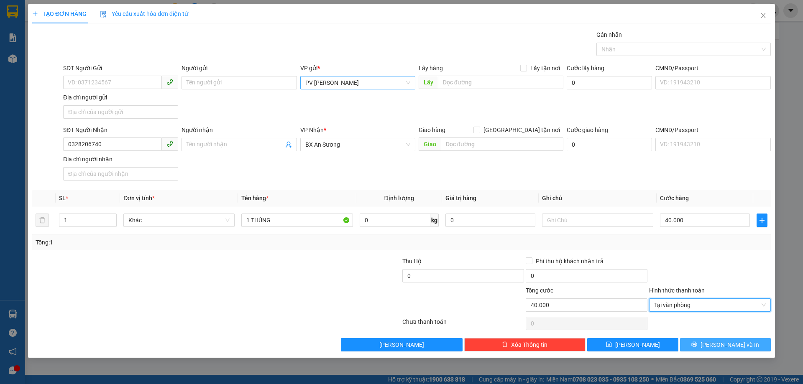
click at [708, 346] on button "[PERSON_NAME] và In" at bounding box center [725, 344] width 91 height 13
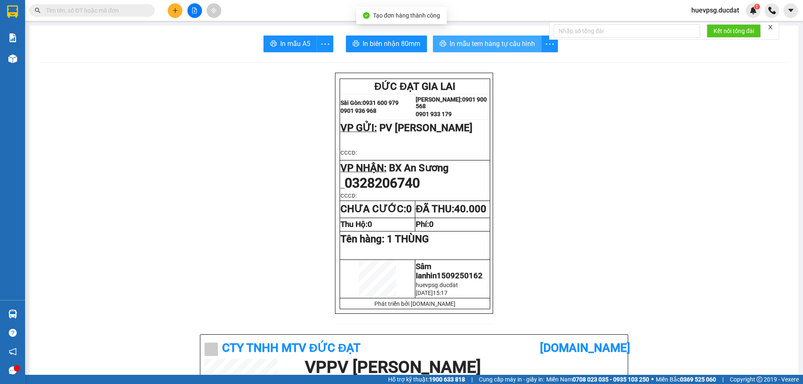
click at [501, 48] on span "In mẫu tem hàng tự cấu hình" at bounding box center [491, 43] width 85 height 10
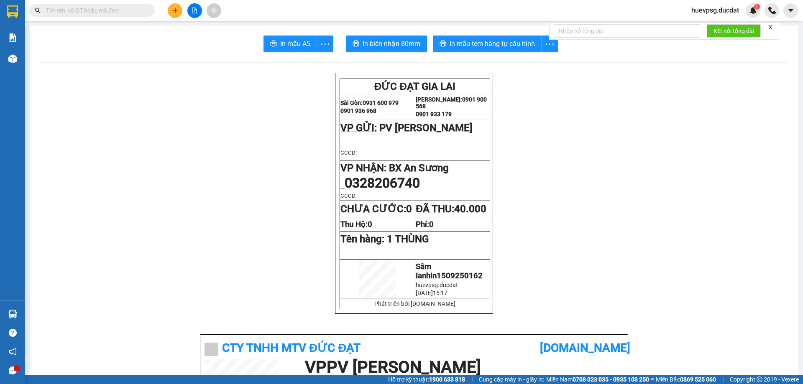
click at [178, 10] on button at bounding box center [175, 10] width 15 height 15
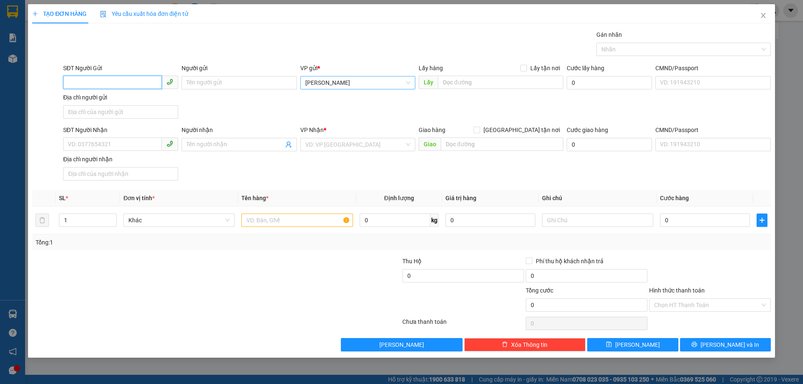
click at [357, 82] on span "[PERSON_NAME]" at bounding box center [357, 82] width 105 height 13
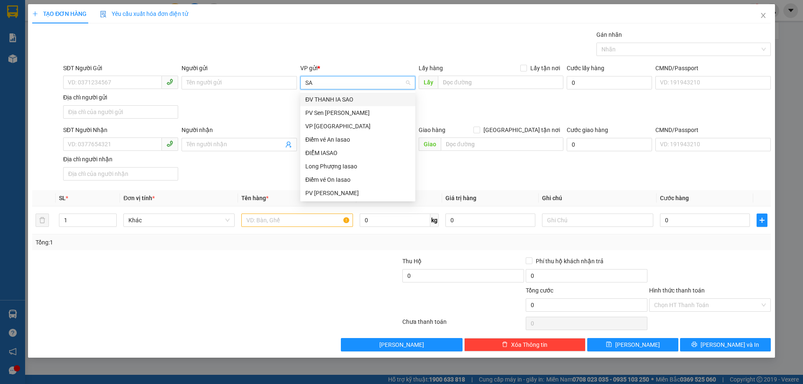
type input "SAM"
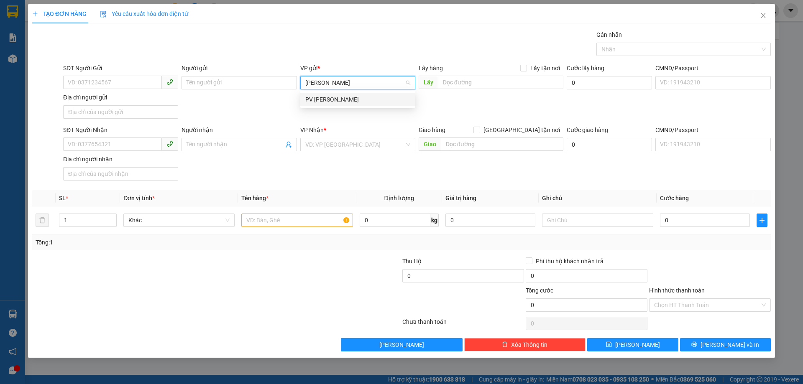
click at [344, 102] on div "PV [PERSON_NAME]" at bounding box center [357, 99] width 105 height 9
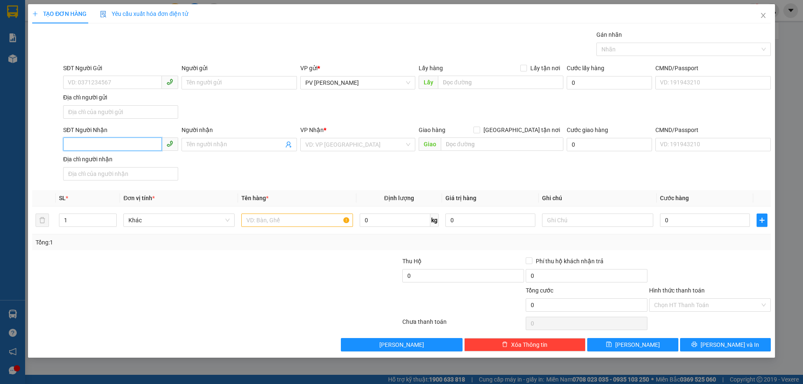
click at [135, 143] on input "SĐT Người Nhận" at bounding box center [112, 144] width 99 height 13
click at [152, 145] on input "SĐT Người Nhận" at bounding box center [112, 144] width 99 height 13
type input "0978048592"
click at [317, 144] on input "search" at bounding box center [354, 144] width 99 height 13
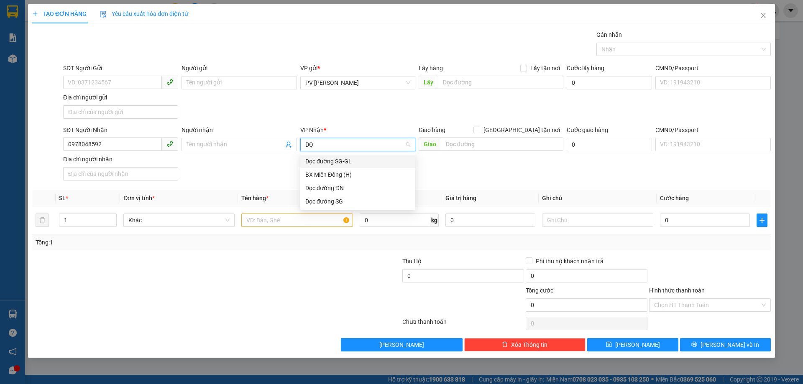
type input "DỌC"
click at [321, 180] on div "Dọc đường ĐN" at bounding box center [357, 174] width 115 height 13
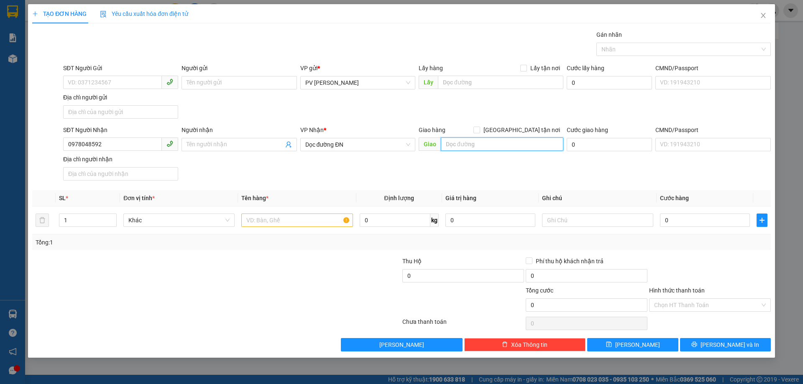
click at [472, 148] on input "text" at bounding box center [502, 144] width 122 height 13
type input "D"
type input "Đ"
type input "D"
type input "ĐỨC PHỔ Q NGÃI"
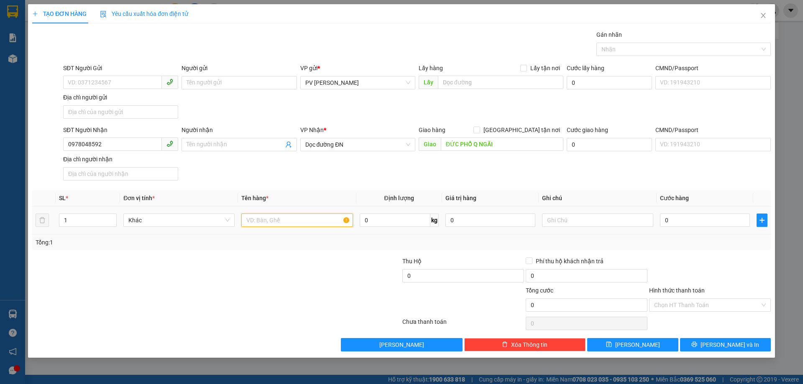
click at [275, 219] on input "text" at bounding box center [296, 220] width 111 height 13
type input "1 XỐP"
type input "5"
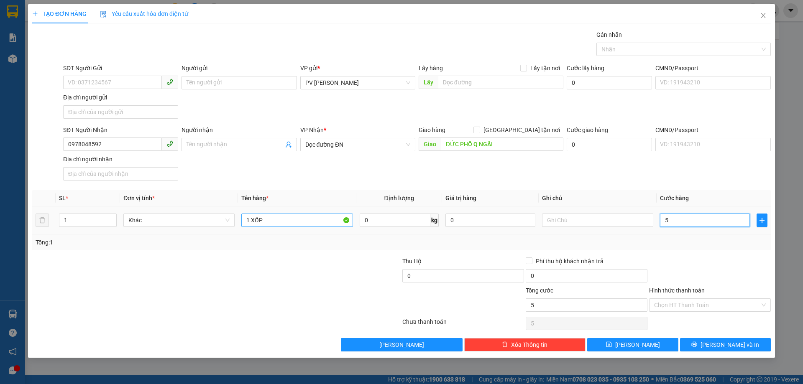
type input "50"
type input "50.000"
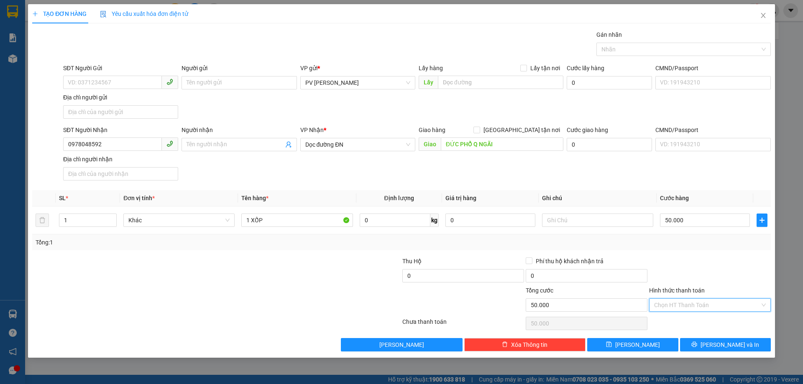
click at [671, 301] on input "Hình thức thanh toán" at bounding box center [707, 305] width 106 height 13
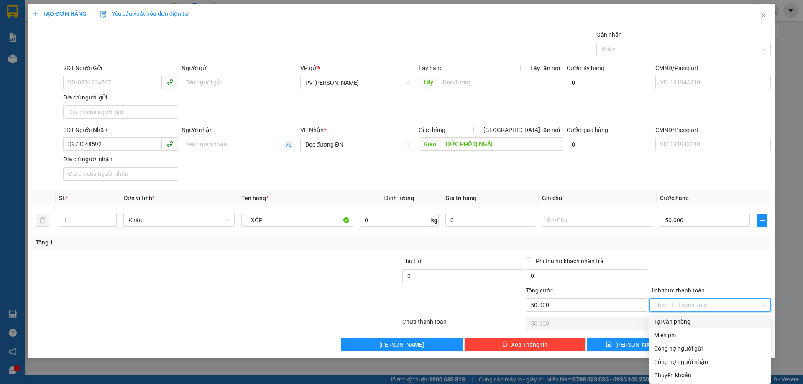
click at [673, 317] on div "Tại văn phòng" at bounding box center [710, 321] width 112 height 9
type input "0"
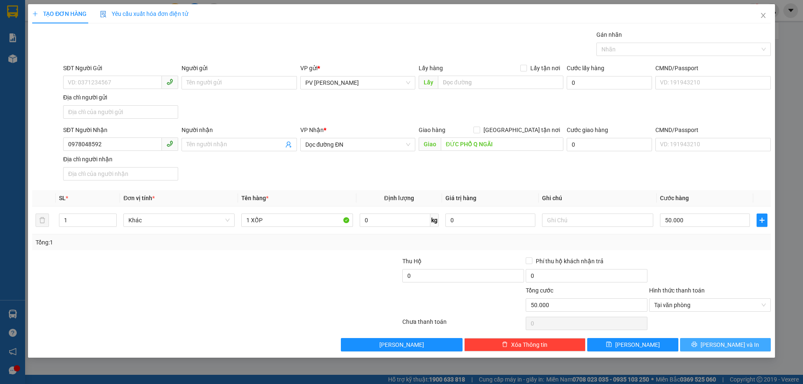
click at [688, 342] on button "[PERSON_NAME] và In" at bounding box center [725, 344] width 91 height 13
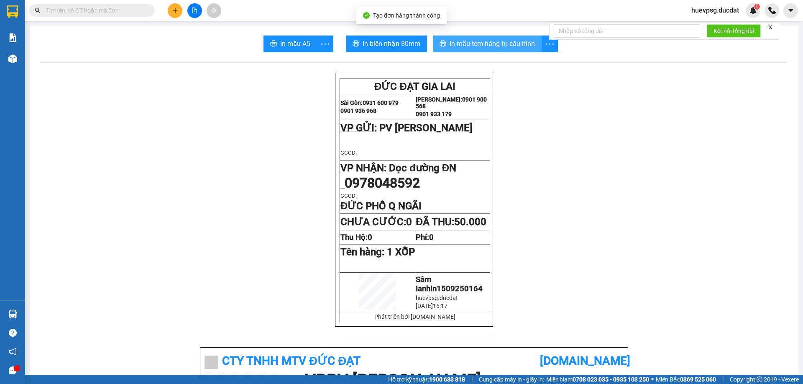
click at [492, 43] on span "In mẫu tem hàng tự cấu hình" at bounding box center [491, 43] width 85 height 10
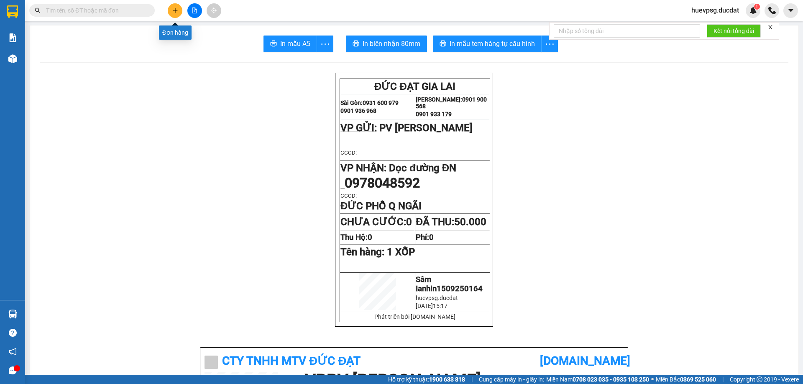
click at [177, 12] on icon "plus" at bounding box center [175, 11] width 6 height 6
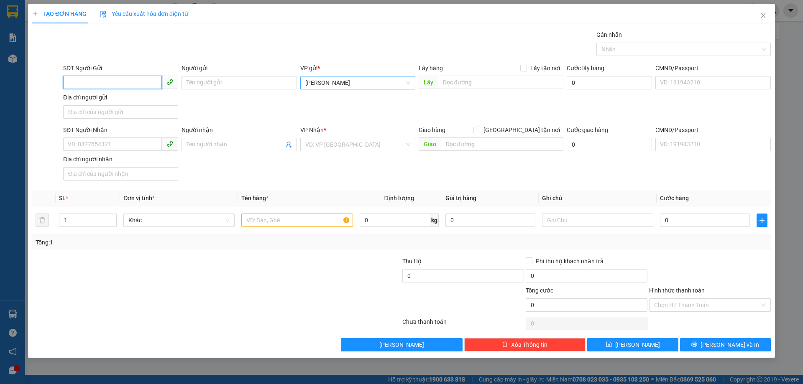
click at [362, 82] on span "[PERSON_NAME]" at bounding box center [357, 82] width 105 height 13
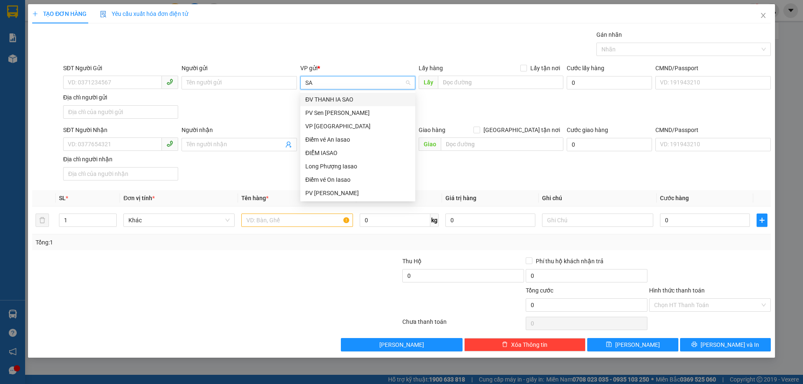
type input "SAM"
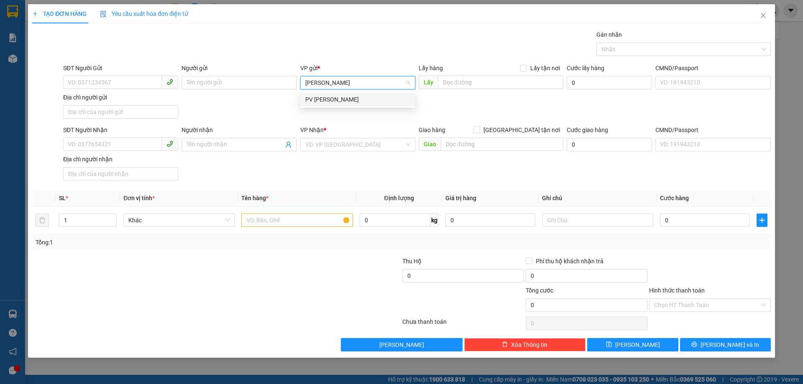
click at [362, 102] on div "PV [PERSON_NAME]" at bounding box center [357, 99] width 105 height 9
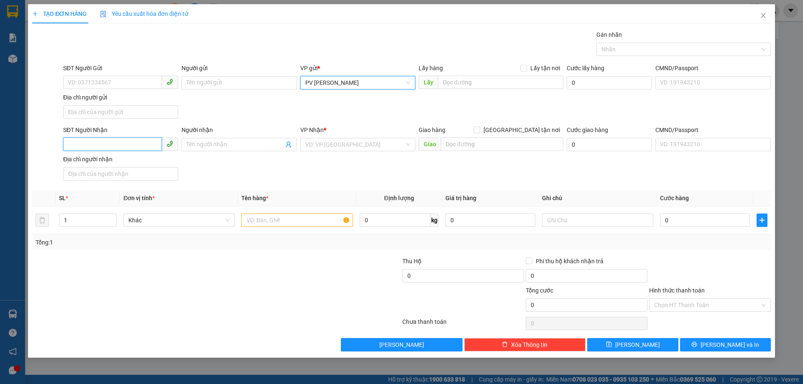
click at [154, 143] on input "SĐT Người Nhận" at bounding box center [112, 144] width 99 height 13
type input "0333232438"
click at [339, 145] on input "search" at bounding box center [354, 144] width 99 height 13
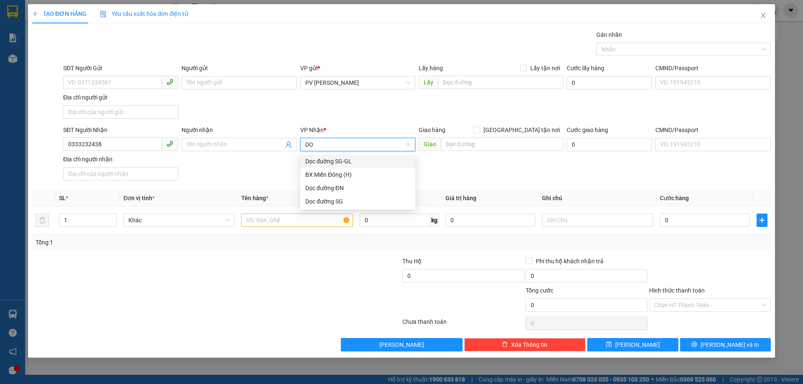
type input "DỌC"
click at [342, 171] on div "Dọc đường ĐN" at bounding box center [357, 174] width 105 height 9
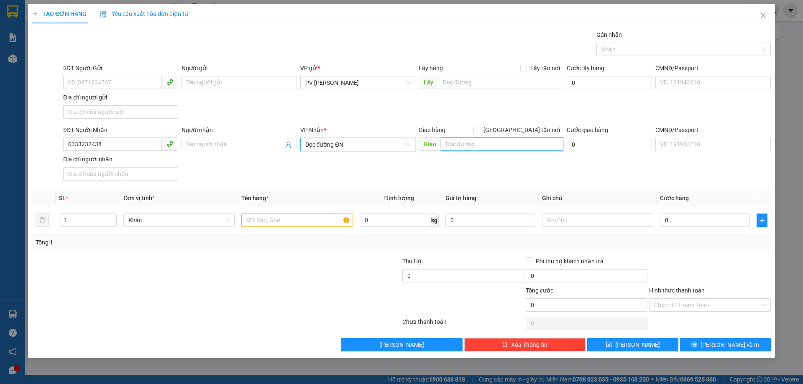
click at [485, 148] on input "text" at bounding box center [502, 144] width 122 height 13
type input "KHO KIỆT Q NGÃI"
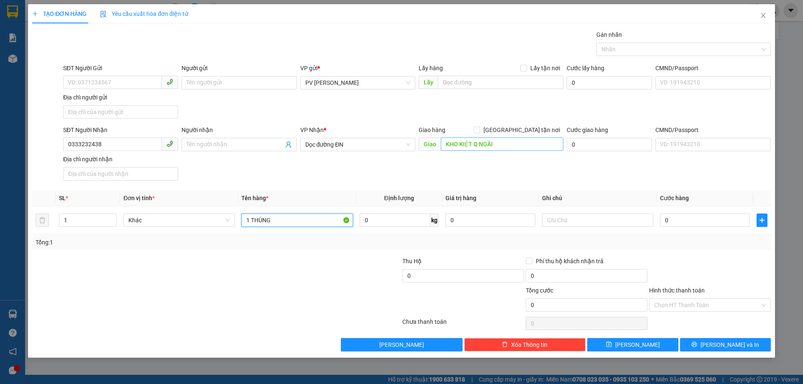
type input "1 THÙNG"
type input "5"
type input "50"
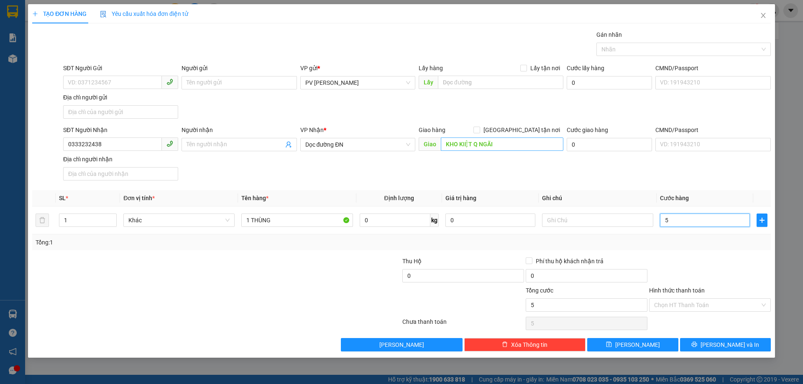
type input "50"
type input "50.000"
click at [683, 303] on input "Hình thức thanh toán" at bounding box center [707, 305] width 106 height 13
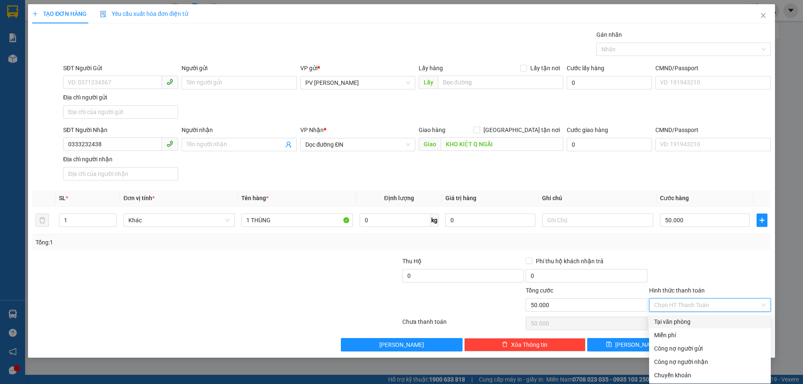
drag, startPoint x: 676, startPoint y: 320, endPoint x: 687, endPoint y: 336, distance: 19.6
click at [676, 321] on div "Tại văn phòng" at bounding box center [710, 321] width 112 height 9
type input "0"
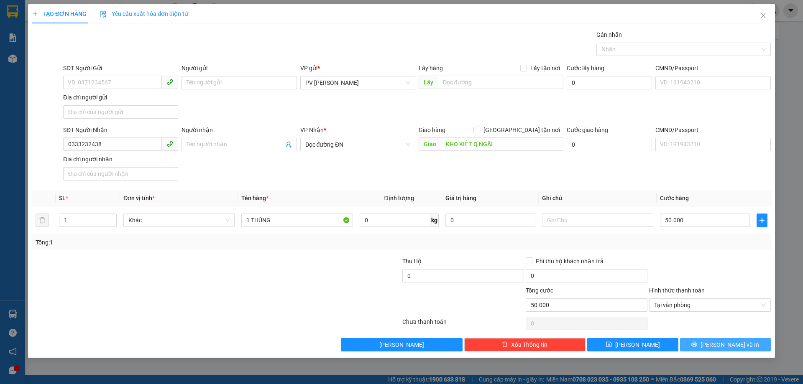
click at [701, 341] on button "[PERSON_NAME] và In" at bounding box center [725, 344] width 91 height 13
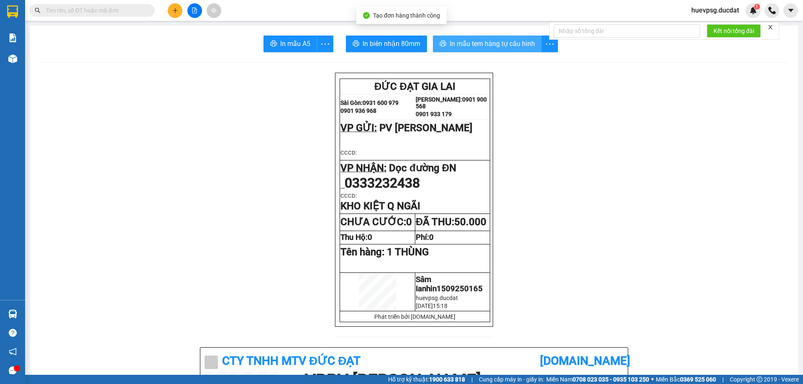
click at [517, 41] on span "In mẫu tem hàng tự cấu hình" at bounding box center [491, 43] width 85 height 10
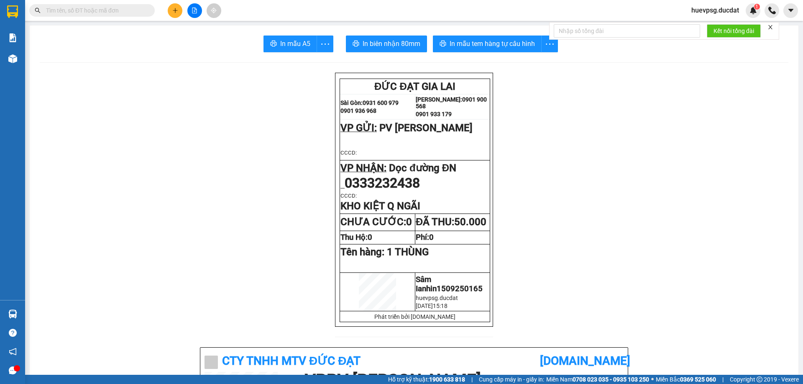
click at [89, 9] on input "text" at bounding box center [95, 10] width 99 height 9
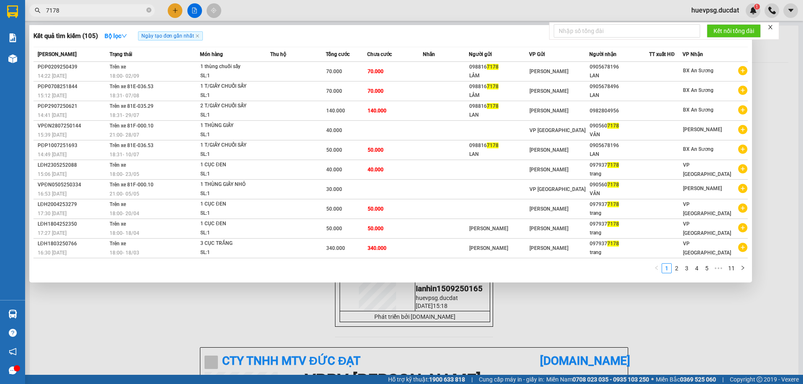
type input "7178"
click at [173, 10] on div at bounding box center [401, 192] width 803 height 384
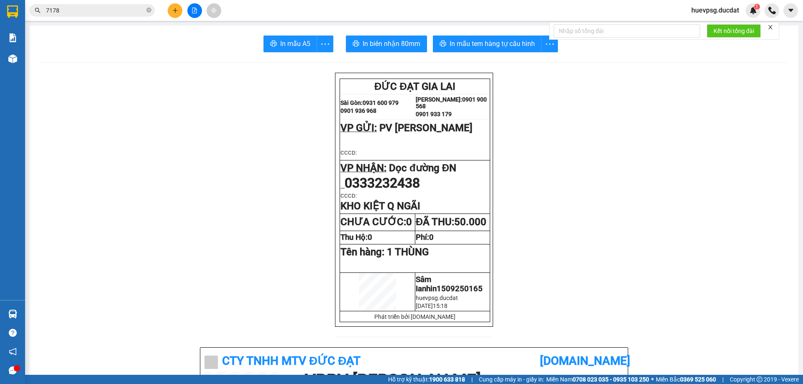
click at [171, 13] on button at bounding box center [175, 10] width 15 height 15
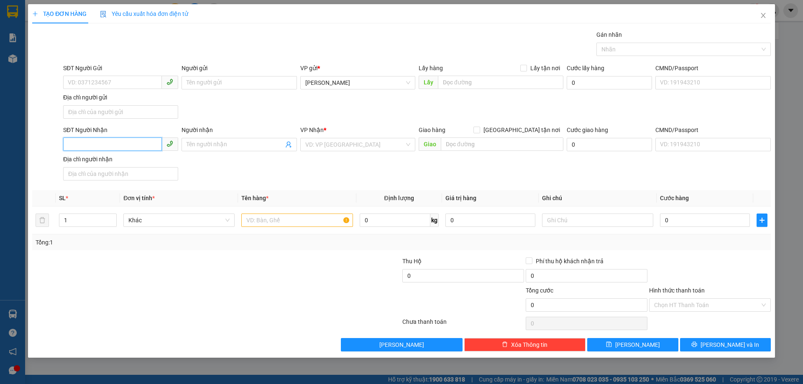
click at [130, 145] on input "SĐT Người Nhận" at bounding box center [112, 144] width 99 height 13
type input "0901417179"
click at [322, 143] on input "search" at bounding box center [354, 144] width 99 height 13
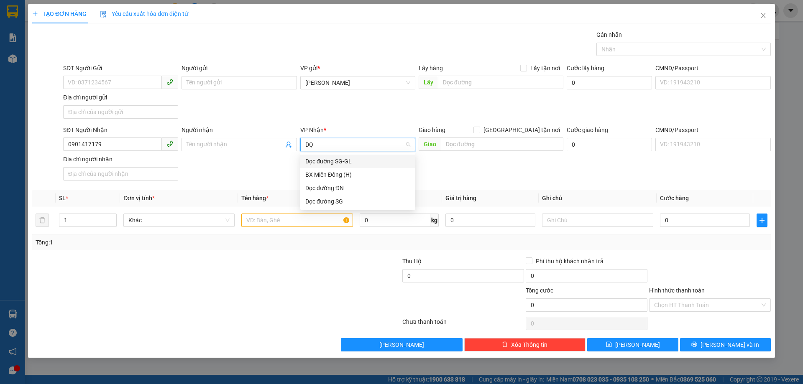
type input "DỌC"
click at [324, 172] on div "Dọc đường ĐN" at bounding box center [357, 174] width 105 height 9
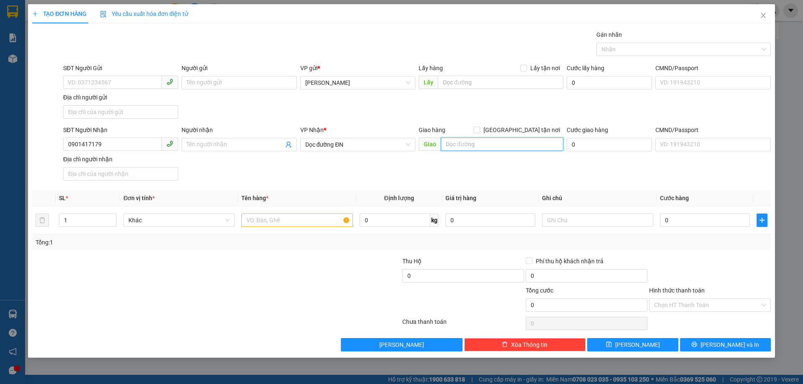
click at [454, 149] on input "text" at bounding box center [502, 144] width 122 height 13
type input "KHO KIỆT Q NGÃI"
click at [326, 224] on input "text" at bounding box center [296, 220] width 111 height 13
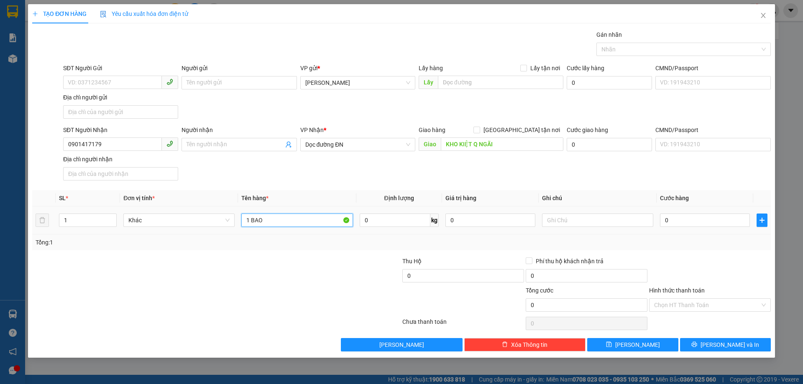
type input "1 BAO"
type input "5"
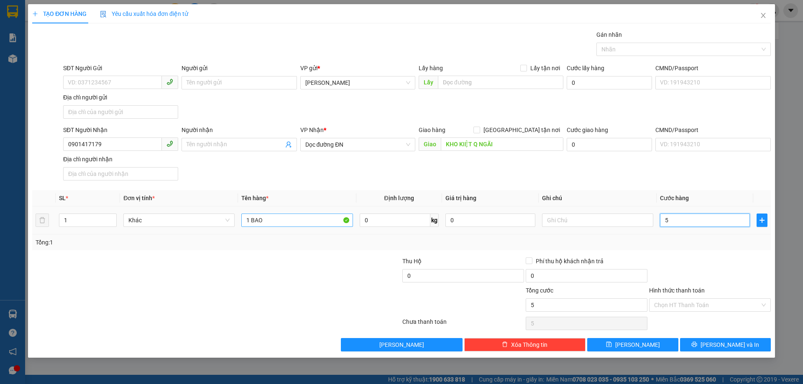
type input "50"
type input "50.000"
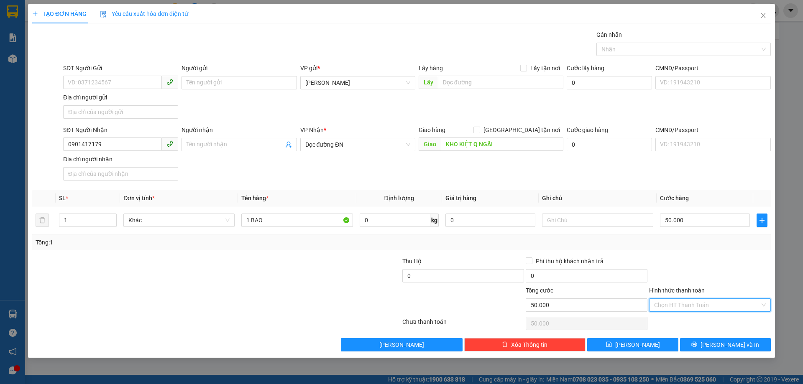
click at [696, 307] on input "Hình thức thanh toán" at bounding box center [707, 305] width 106 height 13
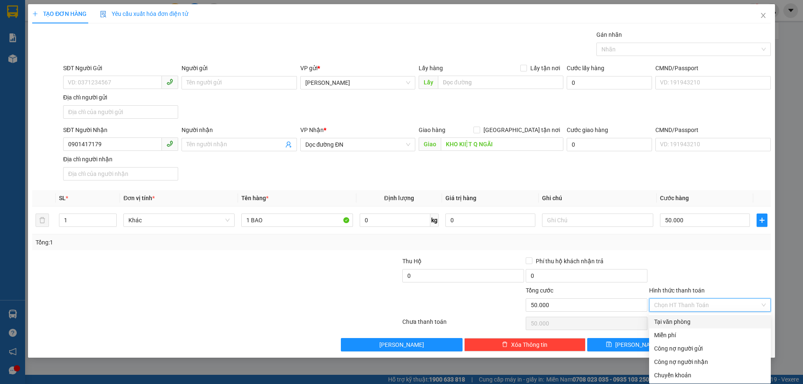
click at [691, 321] on div "Tại văn phòng" at bounding box center [710, 321] width 112 height 9
type input "0"
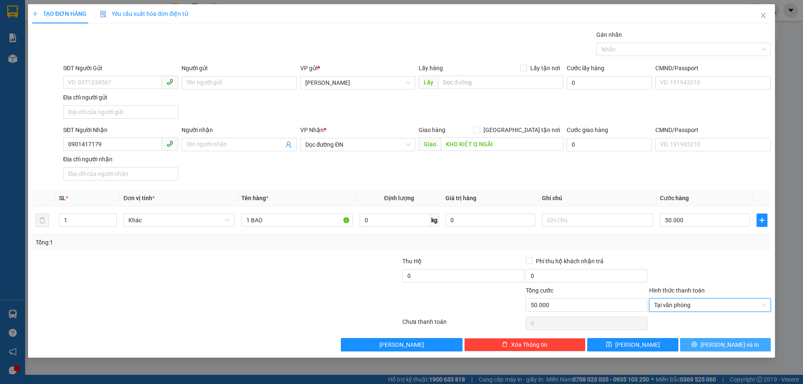
click at [703, 342] on button "[PERSON_NAME] và In" at bounding box center [725, 344] width 91 height 13
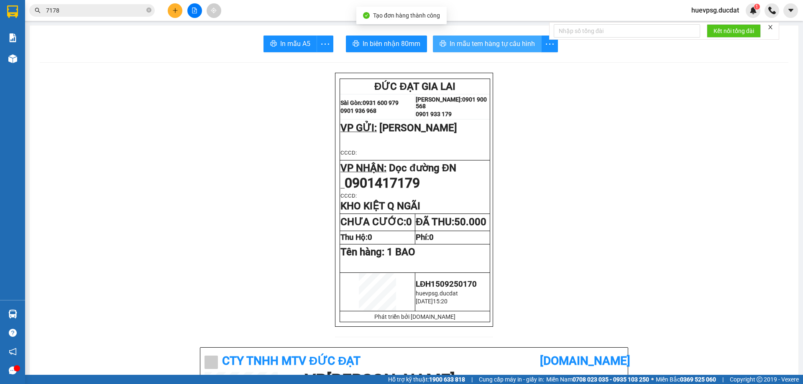
click at [452, 43] on span "In mẫu tem hàng tự cấu hình" at bounding box center [491, 43] width 85 height 10
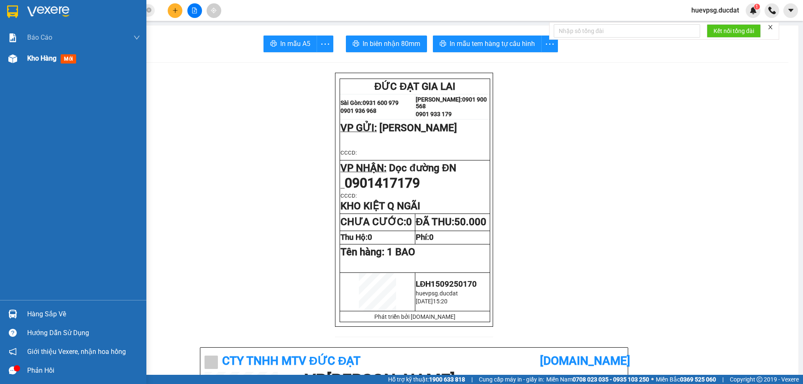
click at [43, 60] on span "Kho hàng" at bounding box center [41, 58] width 29 height 8
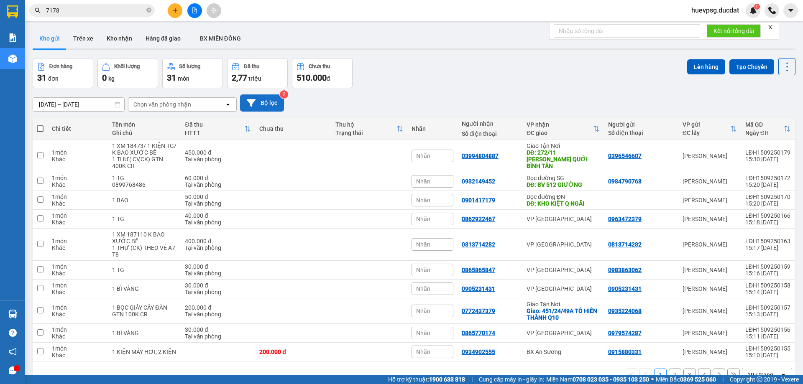
click at [268, 104] on button "Bộ lọc" at bounding box center [262, 102] width 44 height 17
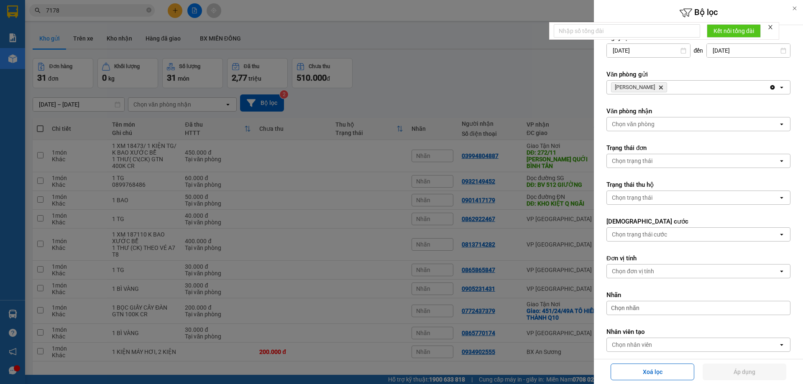
scroll to position [39, 0]
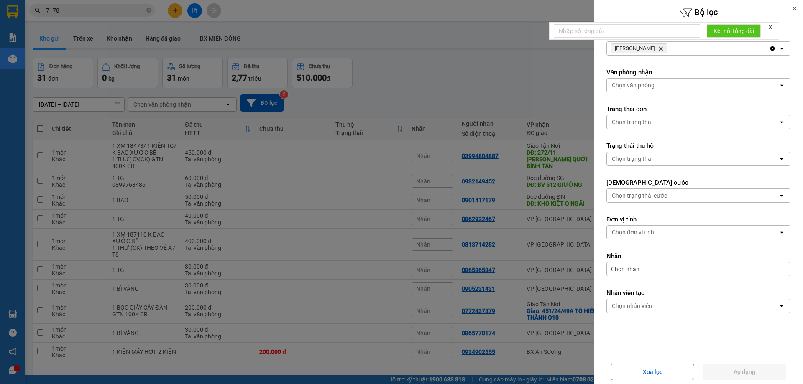
click at [678, 305] on div "Chọn nhân viên" at bounding box center [692, 305] width 171 height 13
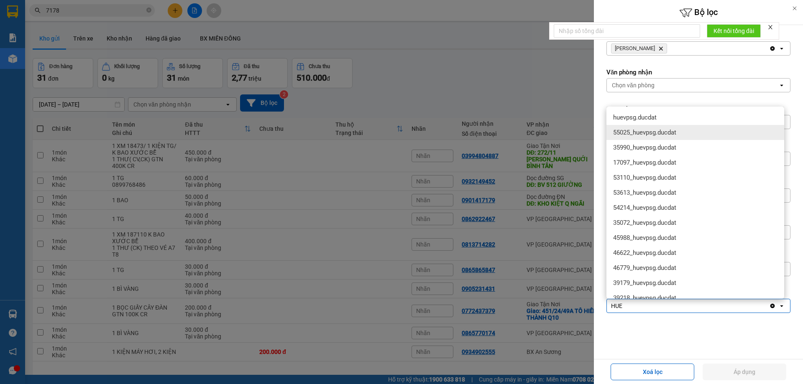
type input "HUE"
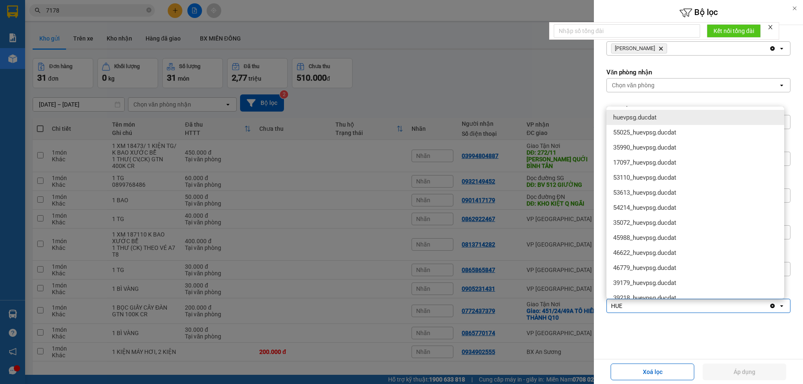
click at [668, 120] on div "huevpsg.ducdat" at bounding box center [695, 117] width 178 height 15
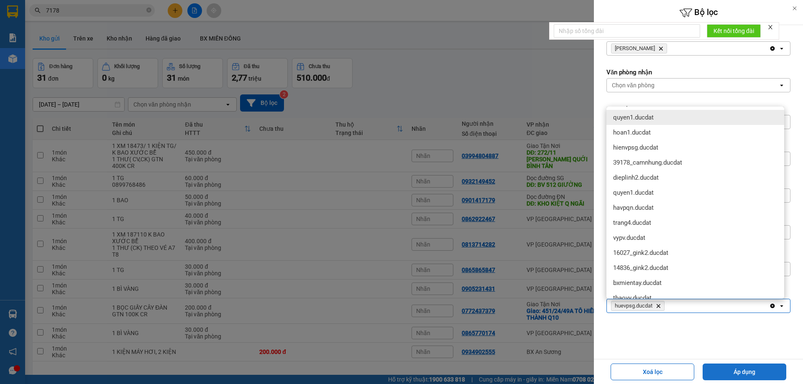
click at [735, 369] on button "Áp dụng" at bounding box center [744, 372] width 84 height 17
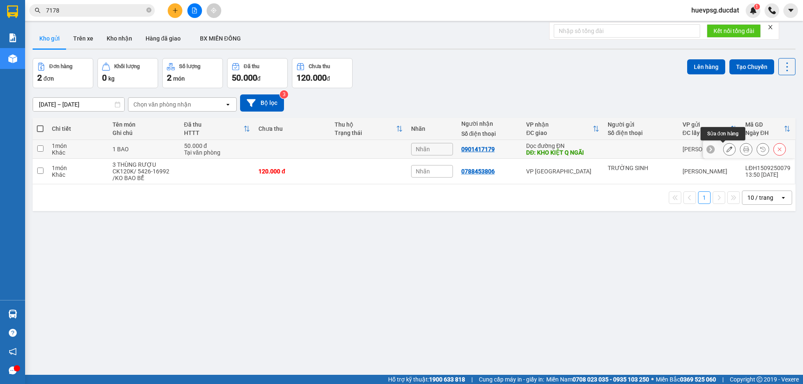
click at [726, 150] on icon at bounding box center [729, 149] width 6 height 6
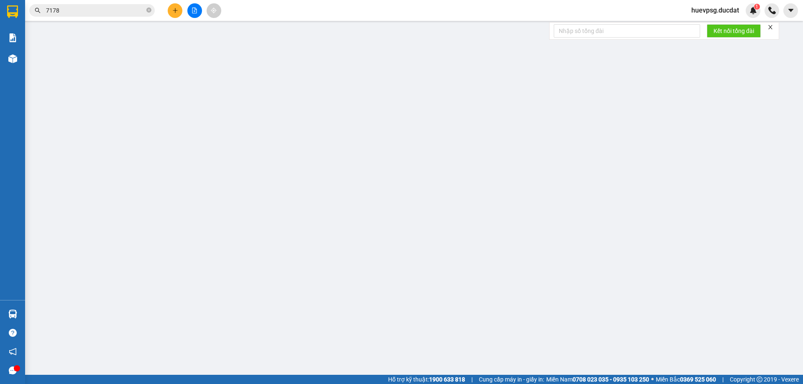
type input "0901417179"
type input "KHO KIỆT Q NGÃI"
type input "50.000"
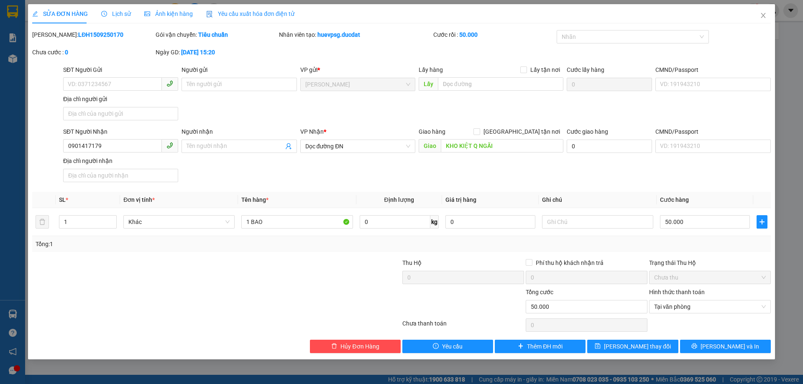
click at [83, 138] on div "SĐT Người Nhận" at bounding box center [120, 133] width 115 height 13
click at [81, 148] on input "0901417179" at bounding box center [112, 145] width 99 height 13
click at [339, 346] on button "Hủy Đơn Hàng" at bounding box center [355, 346] width 91 height 13
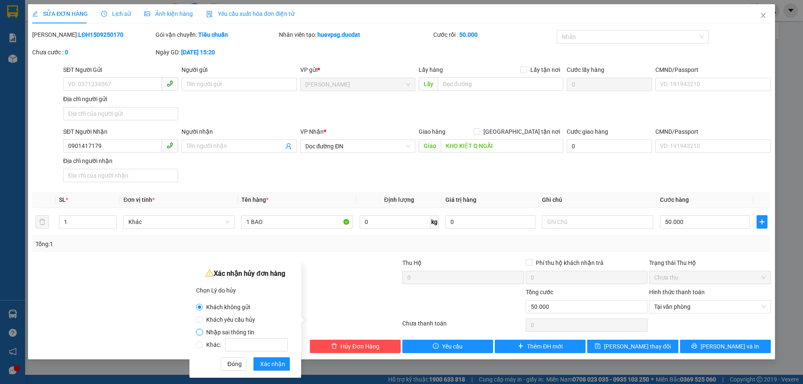
click at [199, 329] on input "Nhập sai thông tin" at bounding box center [199, 332] width 7 height 7
radio input "true"
radio input "false"
click at [268, 364] on span "Xác nhận" at bounding box center [272, 363] width 25 height 9
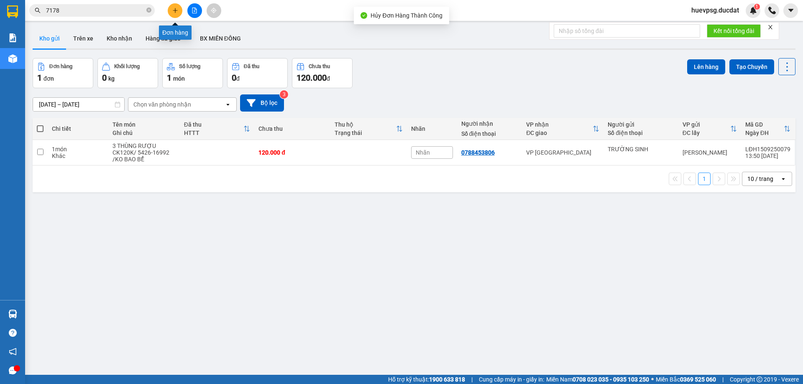
click at [168, 12] on button at bounding box center [175, 10] width 15 height 15
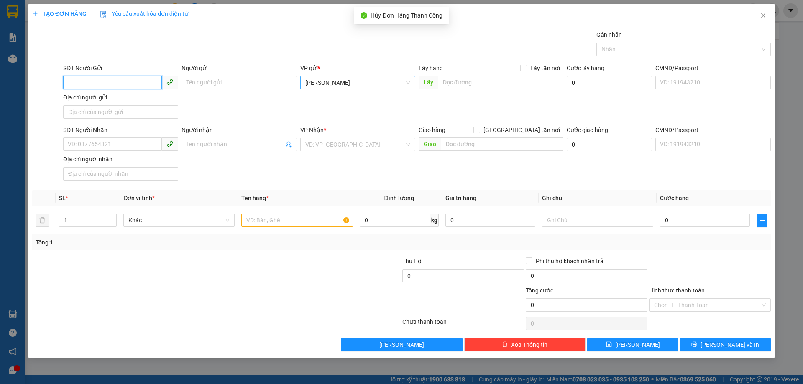
click at [356, 82] on span "[PERSON_NAME]" at bounding box center [357, 82] width 105 height 13
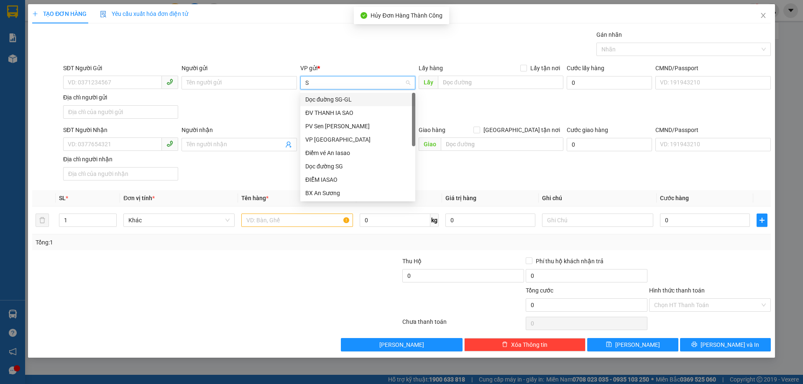
type input "SA"
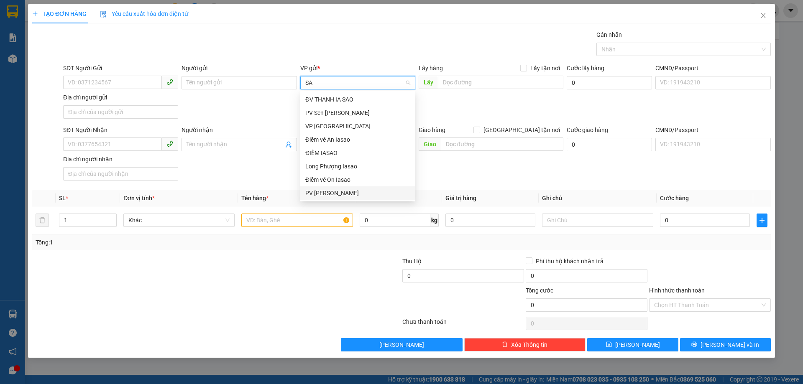
click at [321, 196] on div "PV [PERSON_NAME]" at bounding box center [357, 193] width 105 height 9
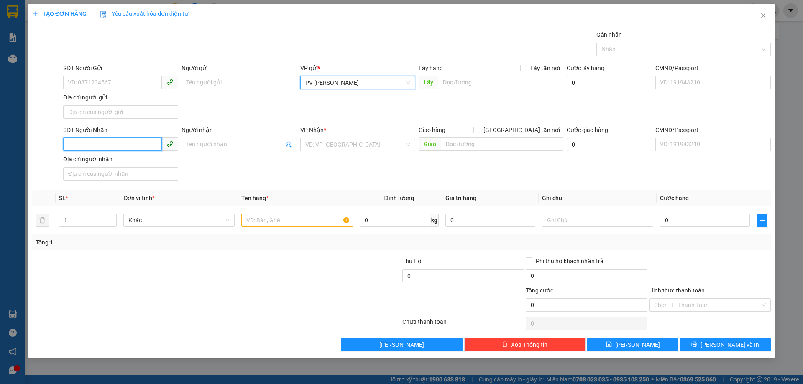
click at [124, 147] on input "SĐT Người Nhận" at bounding box center [112, 144] width 99 height 13
paste input "0901417179"
type input "0901417179"
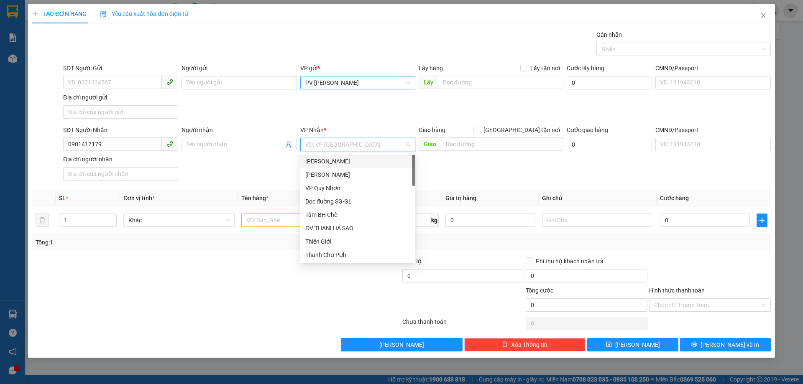
click at [386, 146] on input "search" at bounding box center [354, 144] width 99 height 13
type input "DỌC"
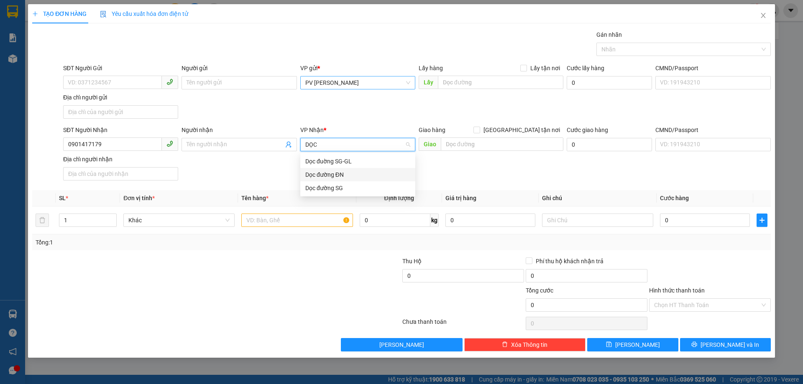
click at [351, 176] on div "Dọc đường ĐN" at bounding box center [357, 174] width 105 height 9
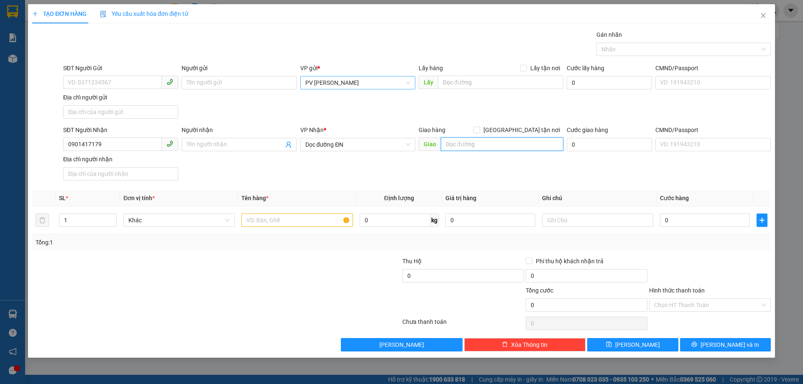
click at [481, 141] on input "text" at bounding box center [502, 144] width 122 height 13
click at [298, 219] on input "text" at bounding box center [296, 220] width 111 height 13
drag, startPoint x: 662, startPoint y: 304, endPoint x: 662, endPoint y: 311, distance: 7.5
click at [662, 304] on input "Hình thức thanh toán" at bounding box center [707, 305] width 106 height 13
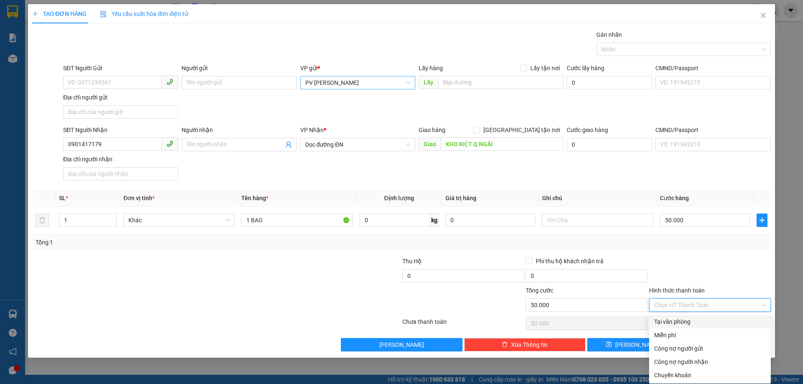
click at [662, 319] on div "Tại văn phòng" at bounding box center [710, 321] width 112 height 9
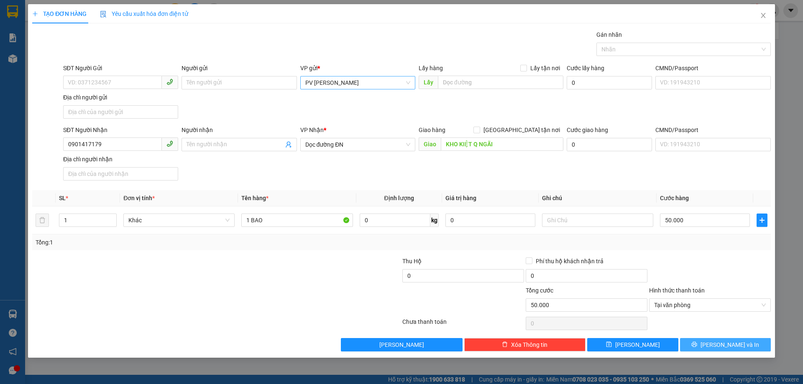
click at [697, 342] on icon "printer" at bounding box center [694, 345] width 6 height 6
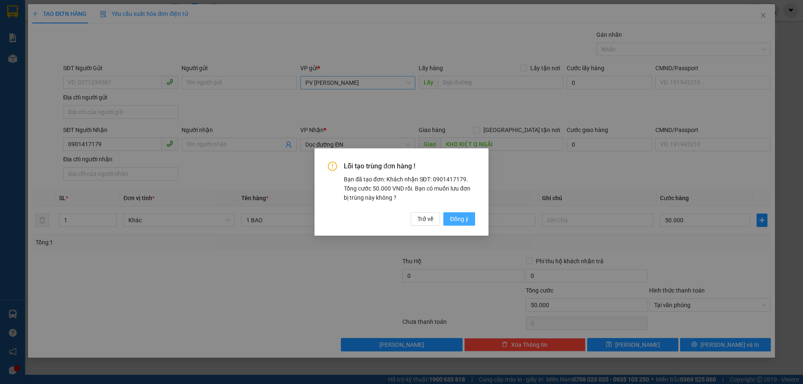
click at [466, 220] on span "Đồng ý" at bounding box center [459, 218] width 18 height 9
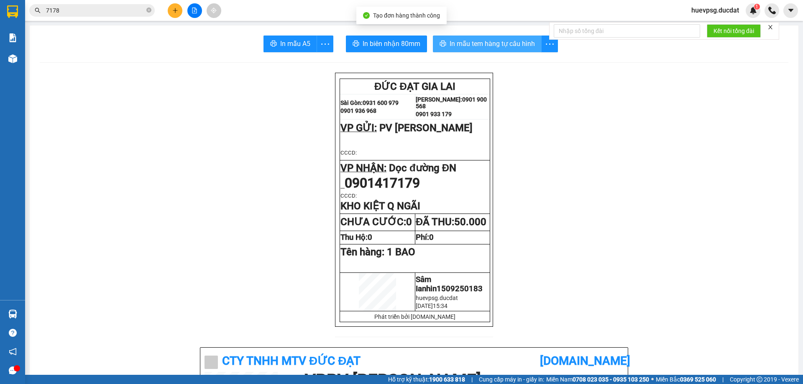
click at [467, 44] on span "In mẫu tem hàng tự cấu hình" at bounding box center [491, 43] width 85 height 10
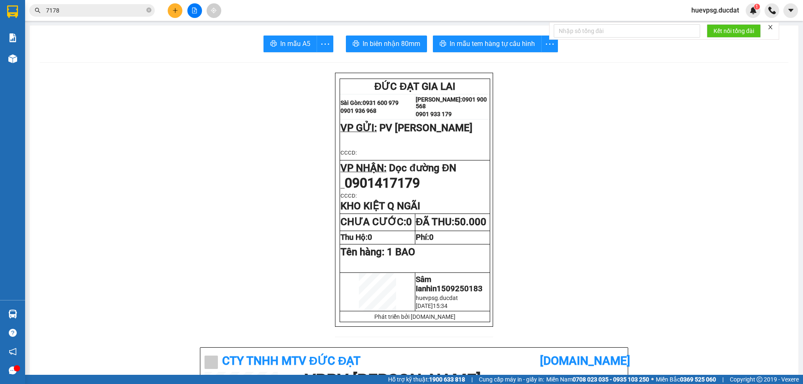
click at [172, 8] on icon "plus" at bounding box center [175, 11] width 6 height 6
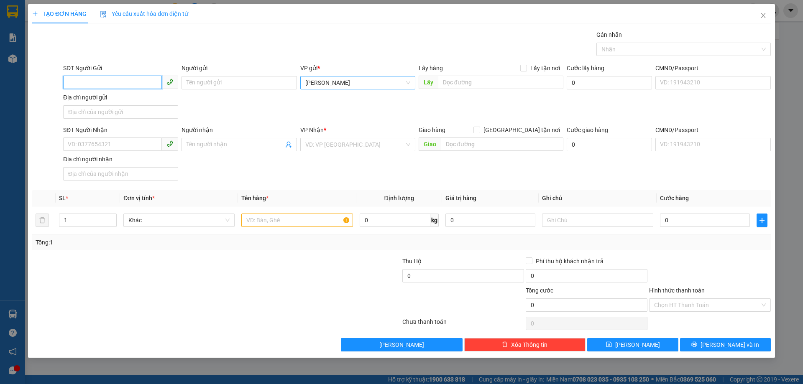
click at [328, 84] on span "[PERSON_NAME]" at bounding box center [357, 82] width 105 height 13
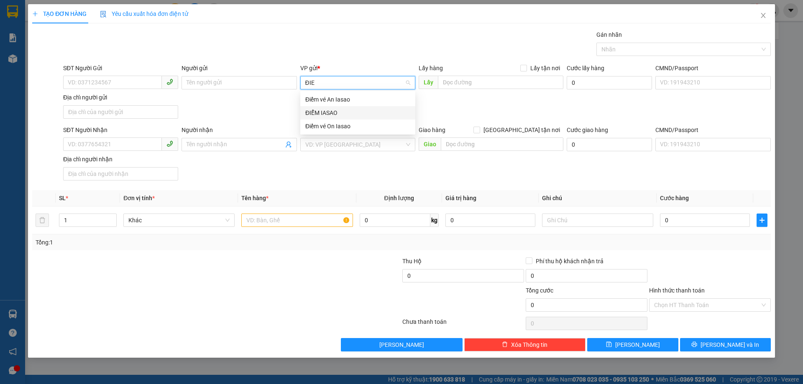
click at [323, 111] on div "ĐIỂM IASAO" at bounding box center [357, 112] width 105 height 9
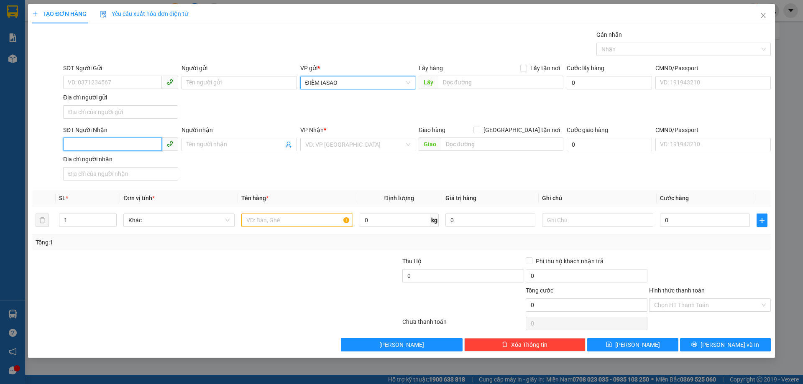
click at [151, 142] on input "SĐT Người Nhận" at bounding box center [112, 144] width 99 height 13
click at [120, 160] on div "0327656489" at bounding box center [120, 161] width 105 height 9
click at [290, 224] on input "text" at bounding box center [296, 220] width 111 height 13
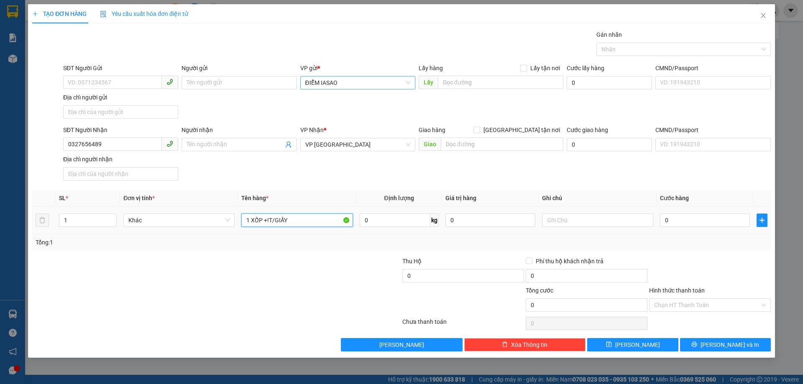
click at [270, 220] on input "1 XỐP +!T/GIẤY" at bounding box center [296, 220] width 111 height 13
click at [696, 221] on input "0" at bounding box center [705, 220] width 90 height 13
click at [710, 305] on input "Hình thức thanh toán" at bounding box center [707, 305] width 106 height 13
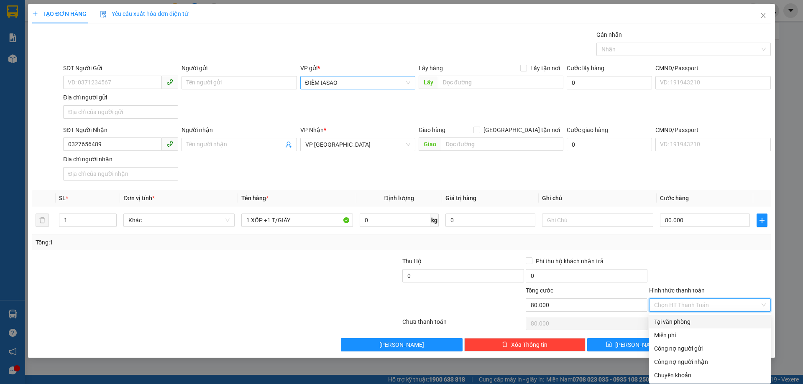
click at [665, 319] on div "Tại văn phòng" at bounding box center [710, 321] width 112 height 9
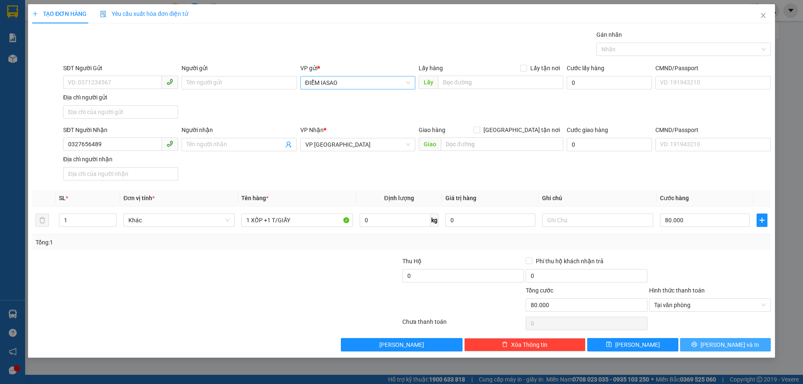
click at [700, 339] on button "[PERSON_NAME] và In" at bounding box center [725, 344] width 91 height 13
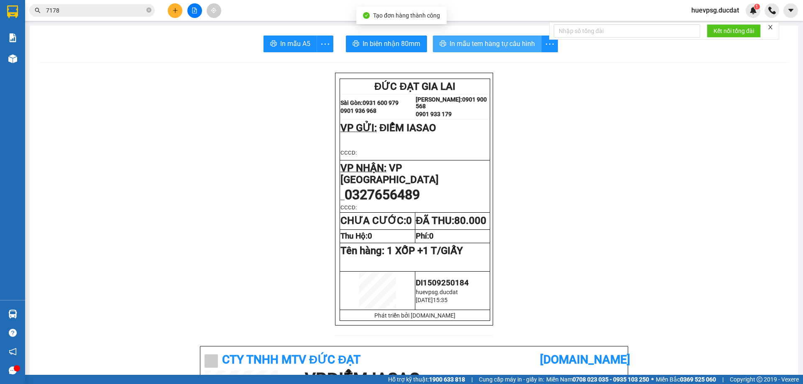
click at [472, 39] on span "In mẫu tem hàng tự cấu hình" at bounding box center [491, 43] width 85 height 10
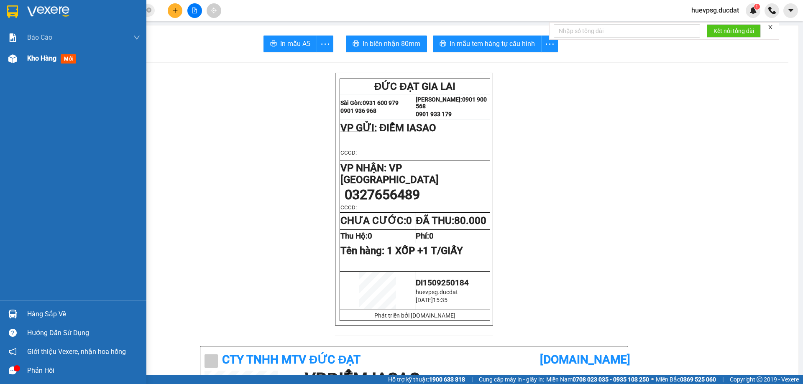
click at [35, 56] on span "Kho hàng" at bounding box center [41, 58] width 29 height 8
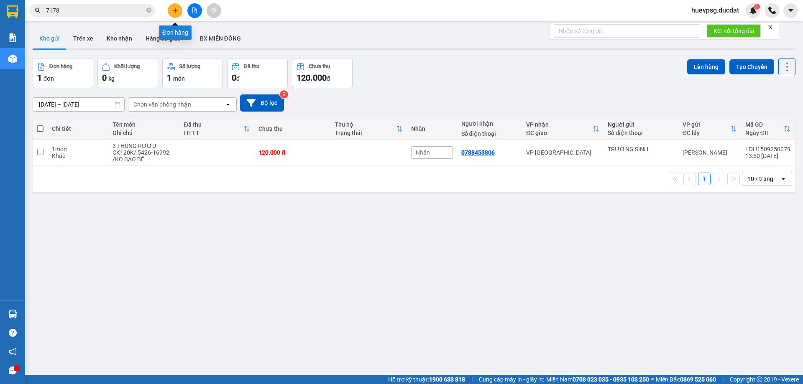
click at [172, 10] on icon "plus" at bounding box center [175, 11] width 6 height 6
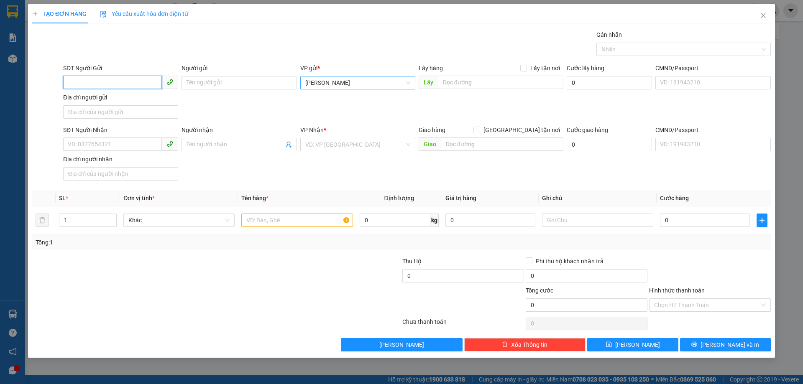
click at [313, 81] on span "[PERSON_NAME]" at bounding box center [357, 82] width 105 height 13
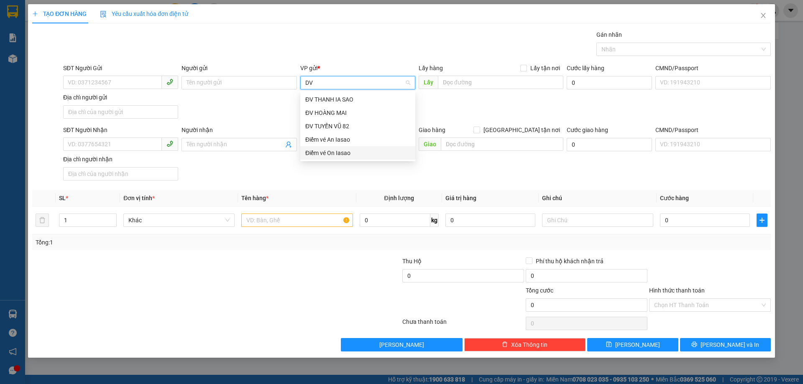
click at [319, 154] on div "Điểm vé On Iasao" at bounding box center [357, 152] width 105 height 9
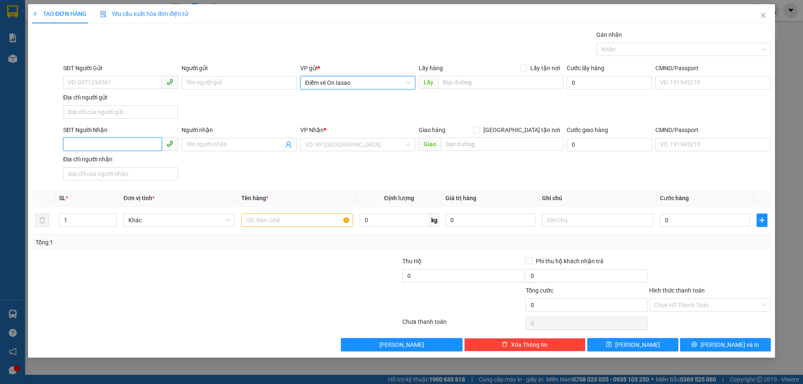
click at [130, 145] on input "SĐT Người Nhận" at bounding box center [112, 144] width 99 height 13
click at [381, 144] on input "search" at bounding box center [354, 144] width 99 height 13
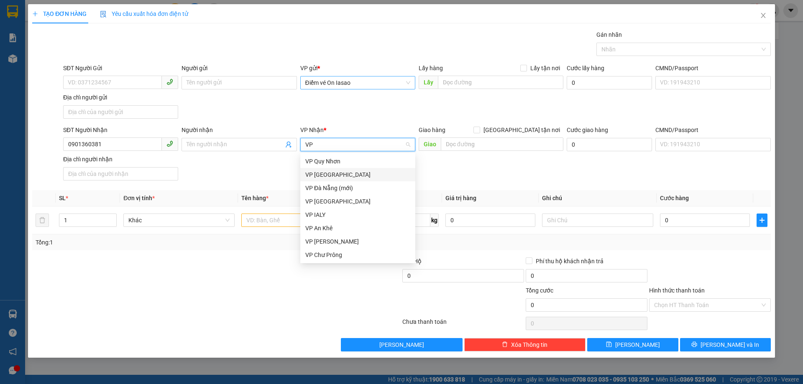
click at [378, 175] on div "VP [GEOGRAPHIC_DATA]" at bounding box center [357, 174] width 105 height 9
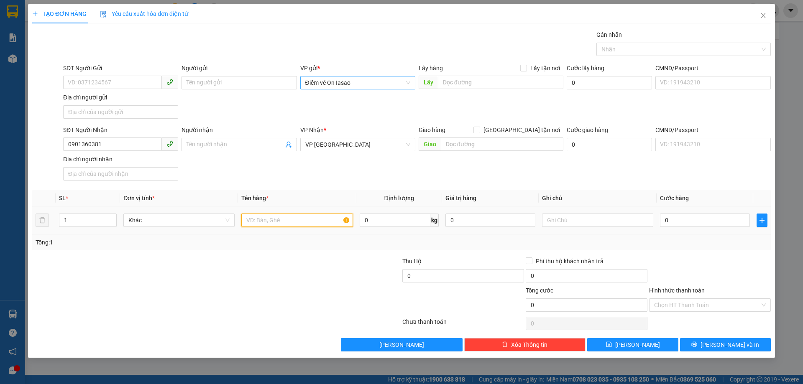
click at [327, 217] on input "text" at bounding box center [296, 220] width 111 height 13
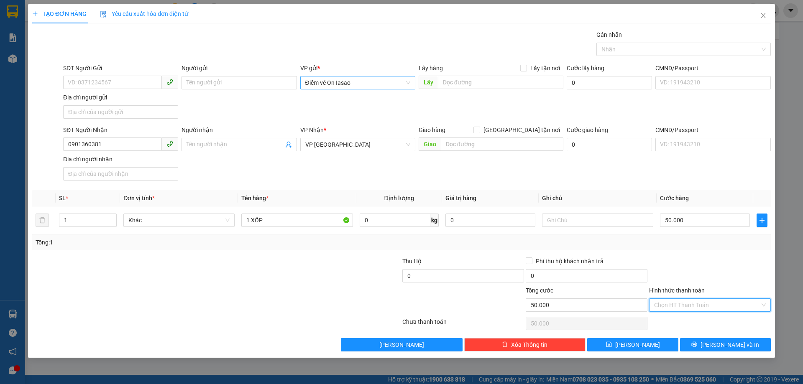
click at [666, 303] on input "Hình thức thanh toán" at bounding box center [707, 305] width 106 height 13
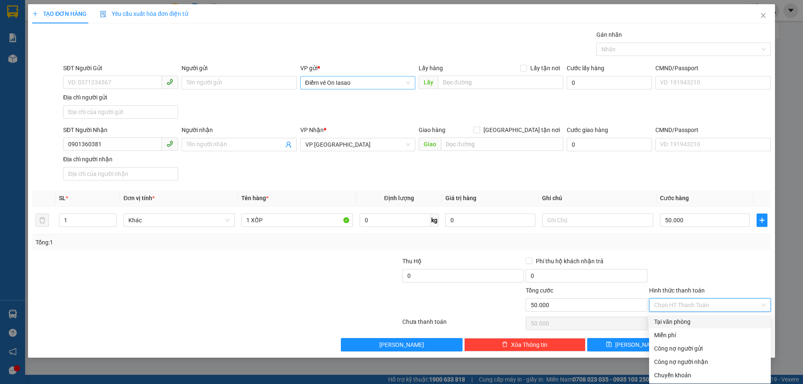
click at [674, 321] on div "Tại văn phòng" at bounding box center [710, 321] width 112 height 9
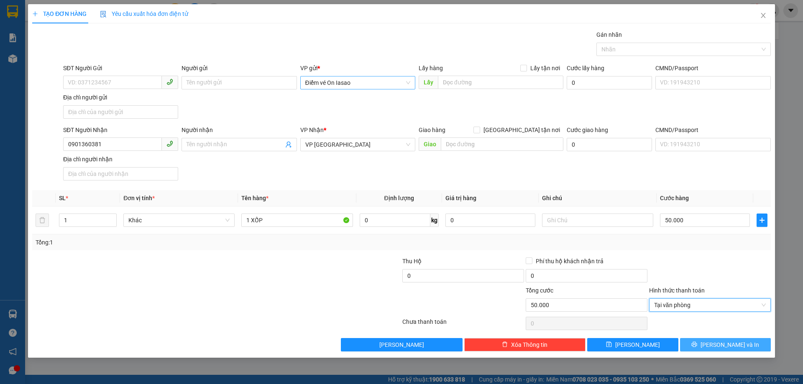
click at [721, 344] on span "[PERSON_NAME] và In" at bounding box center [729, 344] width 59 height 9
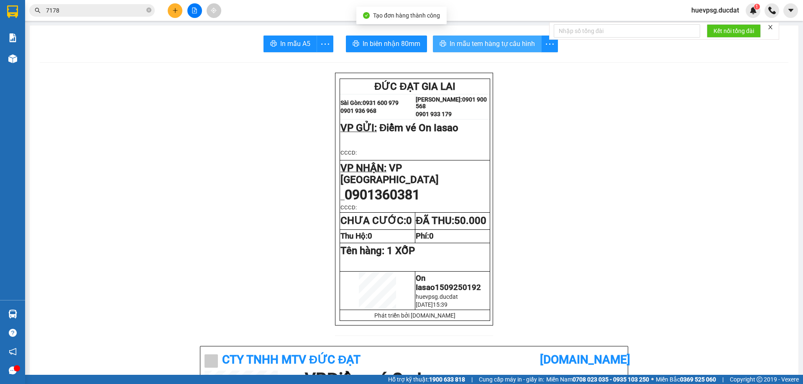
click at [510, 40] on span "In mẫu tem hàng tự cấu hình" at bounding box center [491, 43] width 85 height 10
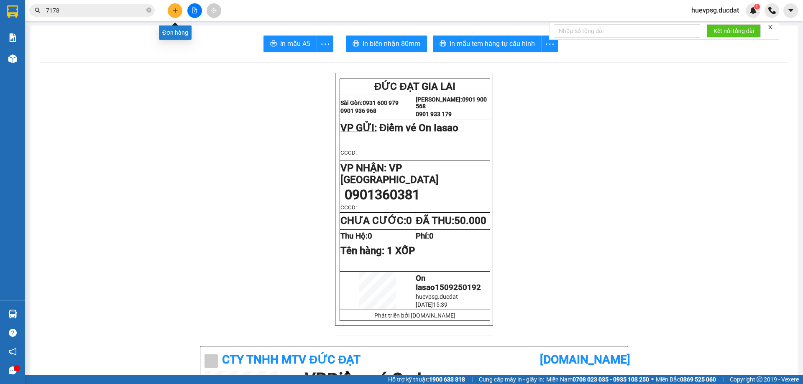
click at [179, 11] on button at bounding box center [175, 10] width 15 height 15
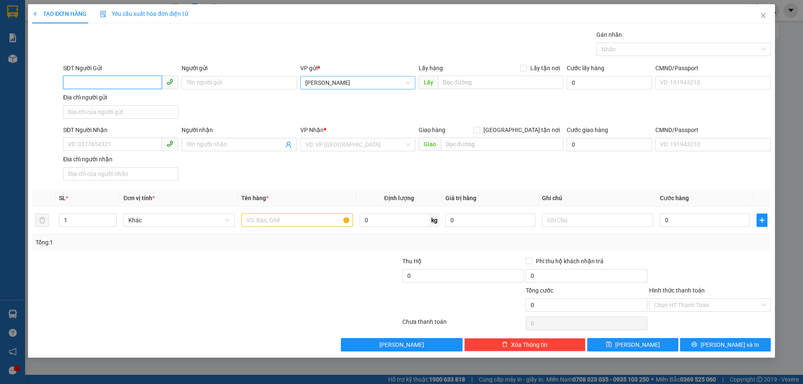
click at [341, 82] on span "[PERSON_NAME]" at bounding box center [357, 82] width 105 height 13
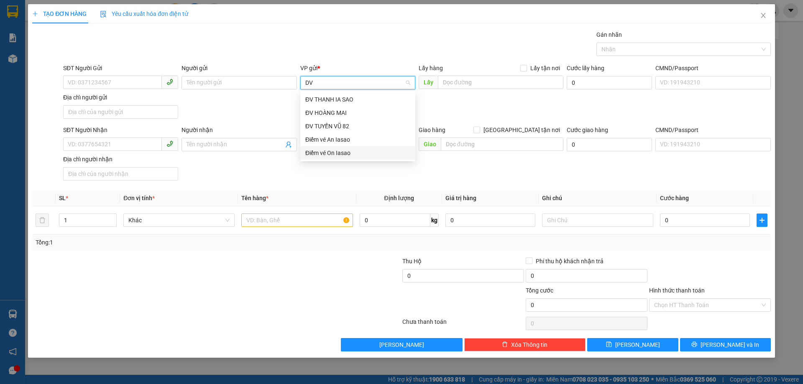
drag, startPoint x: 330, startPoint y: 153, endPoint x: 316, endPoint y: 153, distance: 14.6
click at [329, 153] on div "Điểm vé On Iasao" at bounding box center [357, 152] width 105 height 9
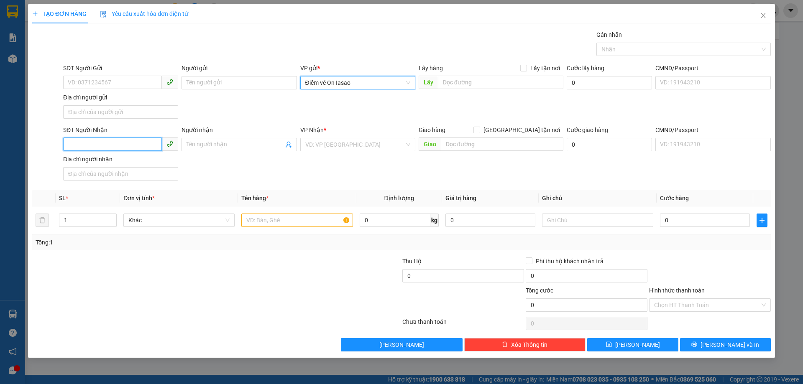
click at [139, 142] on input "SĐT Người Nhận" at bounding box center [112, 144] width 99 height 13
click at [324, 151] on div "VP Nhận * VD: VP Sài Gòn" at bounding box center [357, 139] width 115 height 29
click at [325, 146] on input "search" at bounding box center [354, 144] width 99 height 13
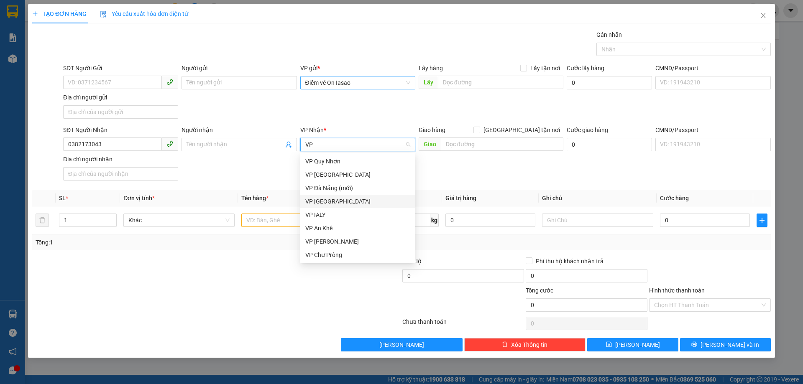
click at [311, 205] on div "VP [GEOGRAPHIC_DATA]" at bounding box center [357, 201] width 105 height 9
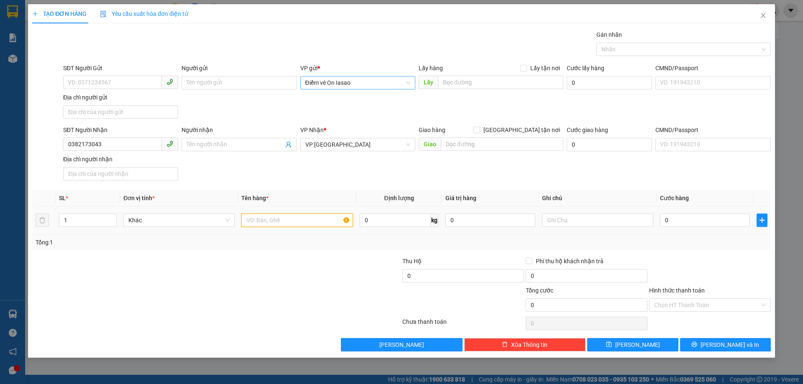
click at [304, 221] on input "text" at bounding box center [296, 220] width 111 height 13
click at [703, 220] on input "0" at bounding box center [705, 220] width 90 height 13
click at [693, 304] on input "Hình thức thanh toán" at bounding box center [707, 305] width 106 height 13
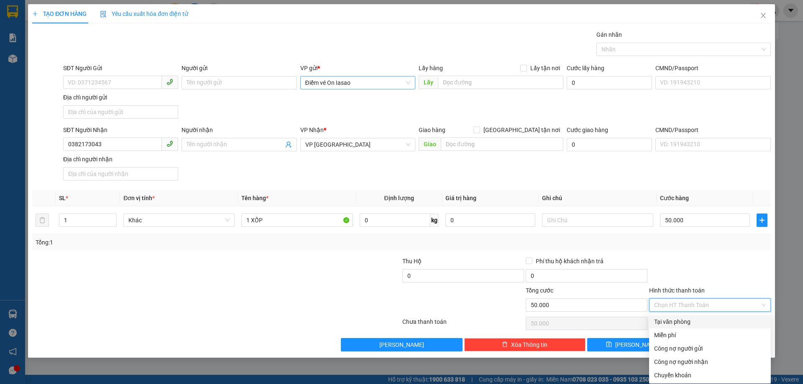
click at [679, 325] on div "Tại văn phòng" at bounding box center [710, 321] width 112 height 9
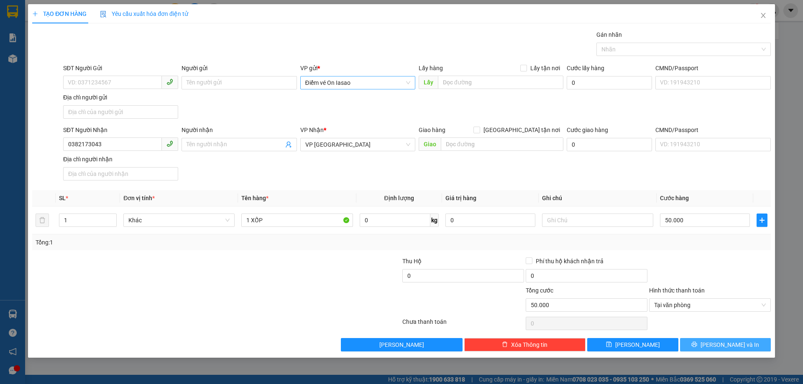
click at [697, 342] on button "[PERSON_NAME] và In" at bounding box center [725, 344] width 91 height 13
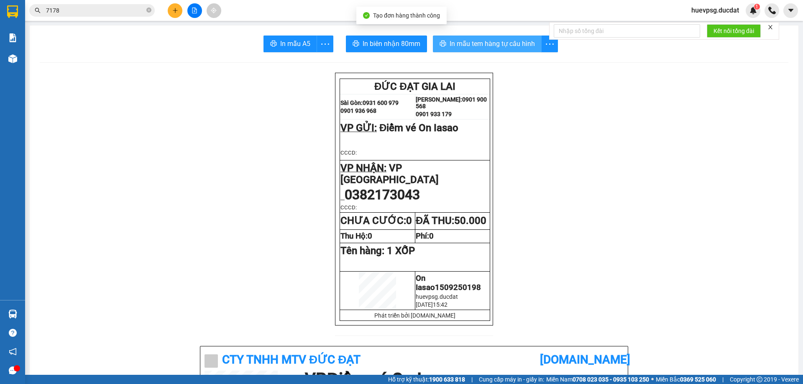
click at [522, 43] on span "In mẫu tem hàng tự cấu hình" at bounding box center [491, 43] width 85 height 10
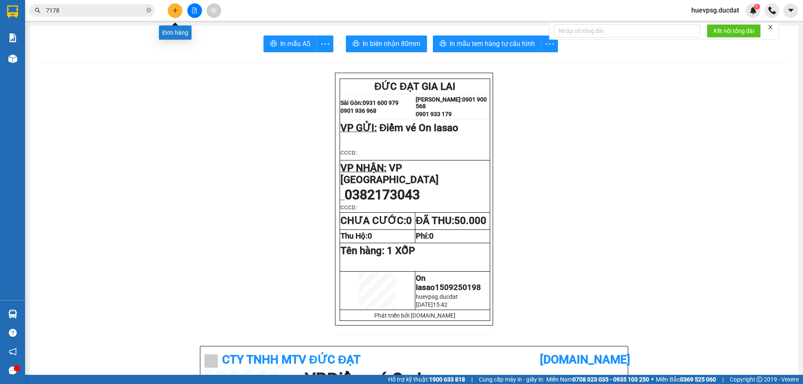
click at [173, 9] on icon "plus" at bounding box center [175, 11] width 6 height 6
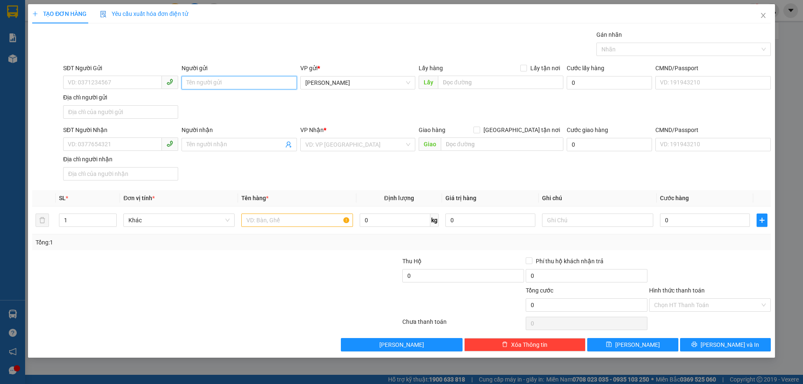
click at [255, 84] on input "Người gửi" at bounding box center [238, 82] width 115 height 13
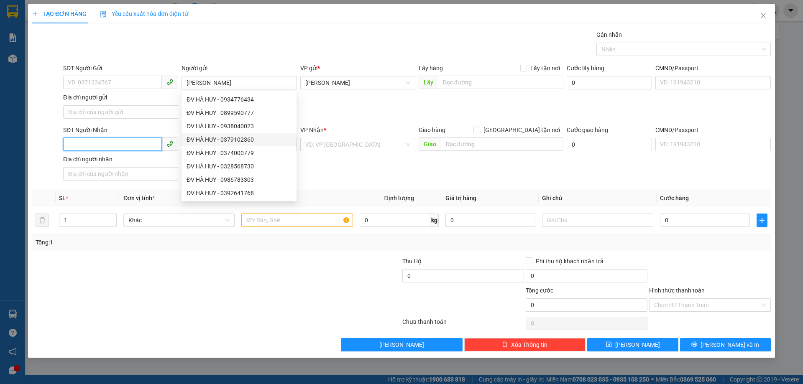
click at [145, 144] on input "SĐT Người Nhận" at bounding box center [112, 144] width 99 height 13
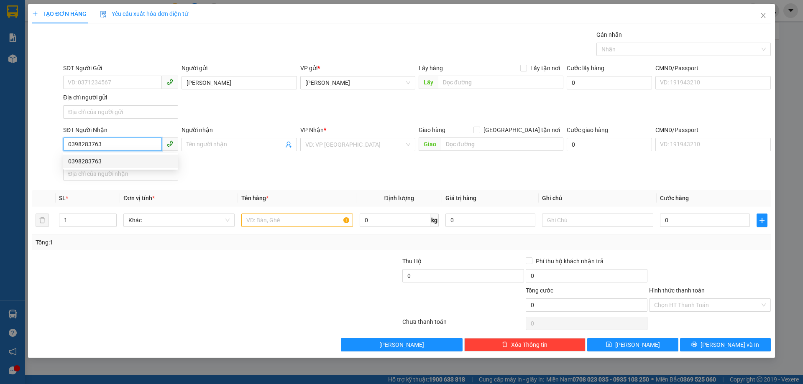
click at [117, 165] on div "0398283763" at bounding box center [120, 161] width 105 height 9
click at [284, 224] on input "text" at bounding box center [296, 220] width 111 height 13
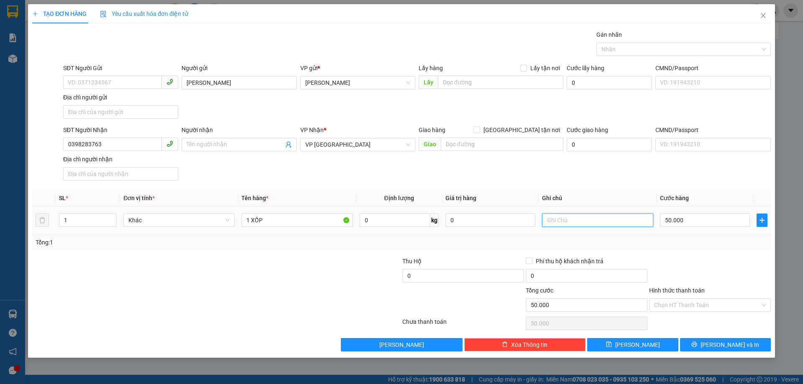
click at [570, 222] on input "text" at bounding box center [597, 220] width 111 height 13
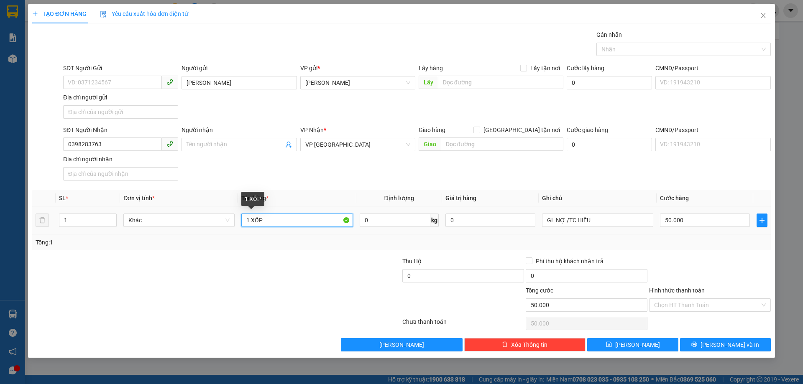
click at [277, 222] on input "1 XỐP" at bounding box center [296, 220] width 111 height 13
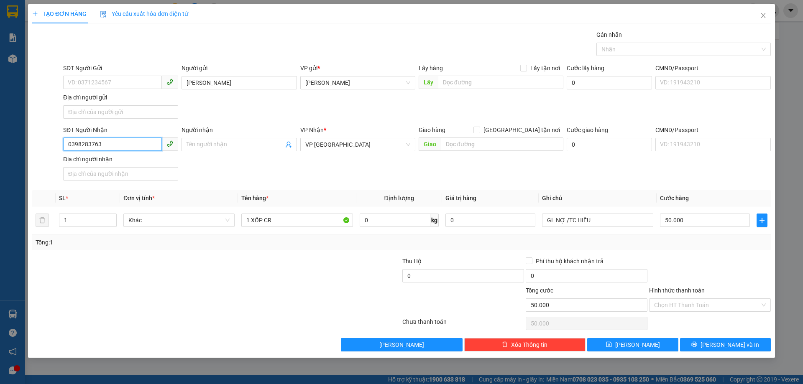
click at [94, 146] on input "0398283763" at bounding box center [112, 144] width 99 height 13
click at [726, 347] on span "[PERSON_NAME] và In" at bounding box center [729, 344] width 59 height 9
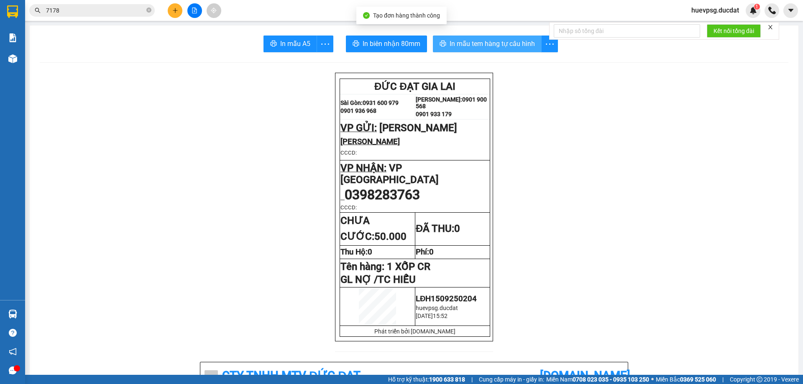
click at [470, 42] on span "In mẫu tem hàng tự cấu hình" at bounding box center [491, 43] width 85 height 10
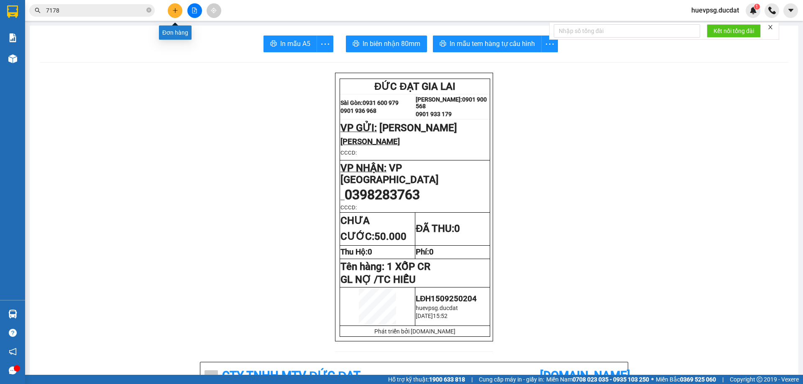
click at [178, 13] on icon "plus" at bounding box center [175, 11] width 6 height 6
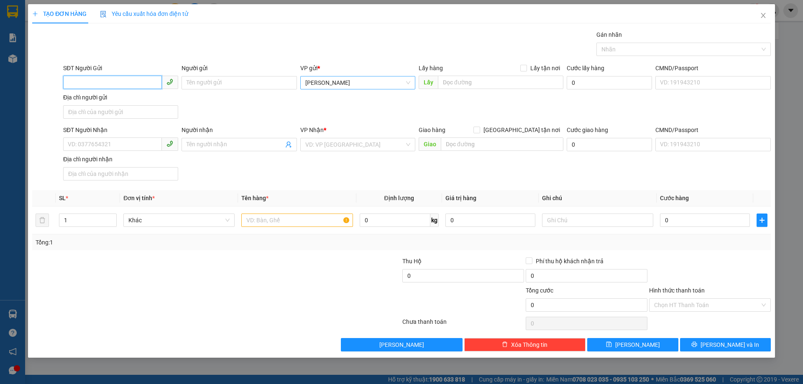
click at [353, 84] on span "[PERSON_NAME]" at bounding box center [357, 82] width 105 height 13
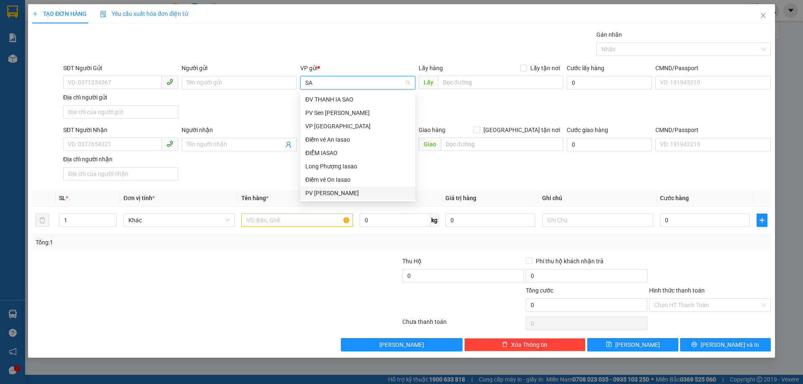
click at [336, 193] on div "PV [PERSON_NAME]" at bounding box center [357, 193] width 105 height 9
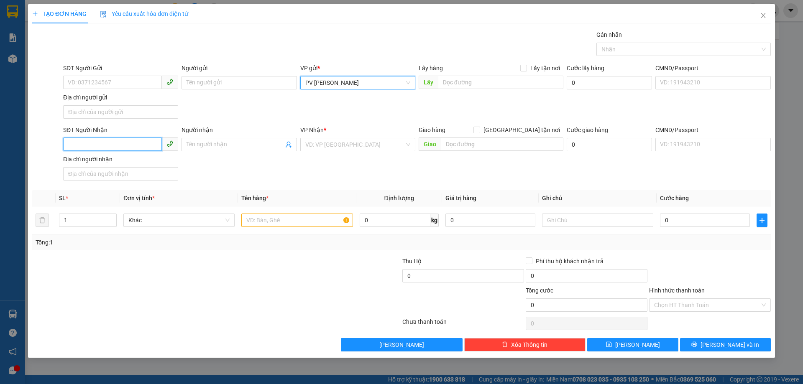
click at [122, 145] on input "SĐT Người Nhận" at bounding box center [112, 144] width 99 height 13
click at [348, 146] on input "search" at bounding box center [354, 144] width 99 height 13
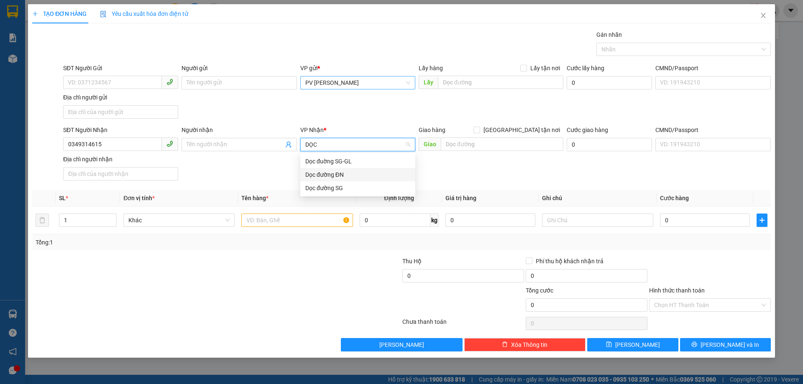
click at [334, 174] on div "Dọc đường ĐN" at bounding box center [357, 174] width 105 height 9
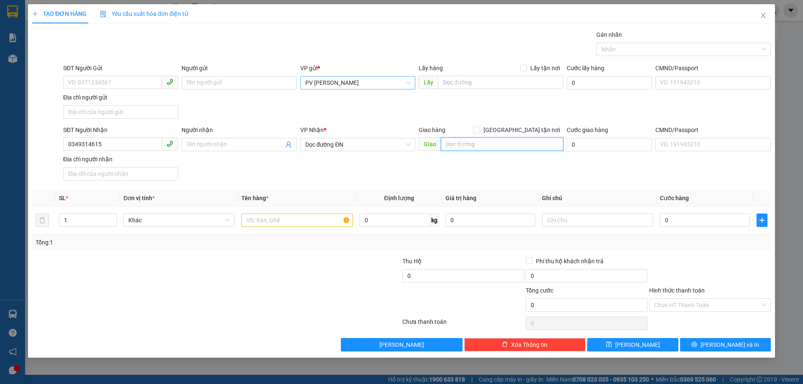
click at [525, 140] on input "text" at bounding box center [502, 144] width 122 height 13
click at [287, 222] on input "text" at bounding box center [296, 220] width 111 height 13
click at [670, 304] on input "Hình thức thanh toán" at bounding box center [707, 305] width 106 height 13
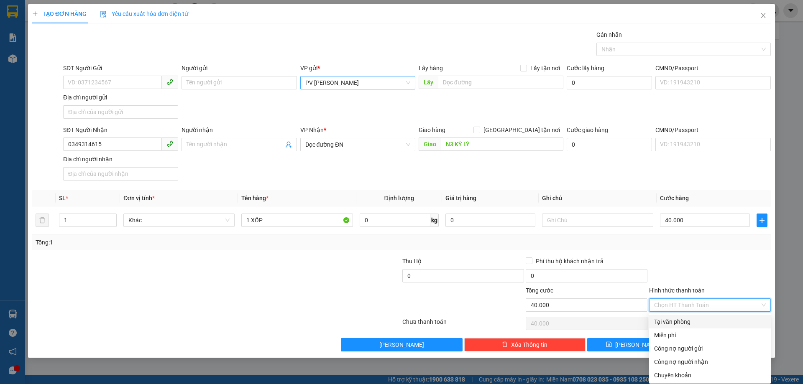
click at [669, 327] on div "Tại văn phòng" at bounding box center [710, 321] width 122 height 13
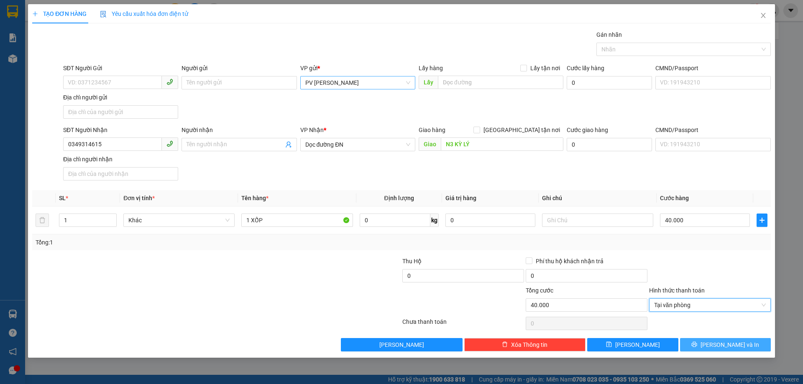
click at [705, 338] on button "[PERSON_NAME] và In" at bounding box center [725, 344] width 91 height 13
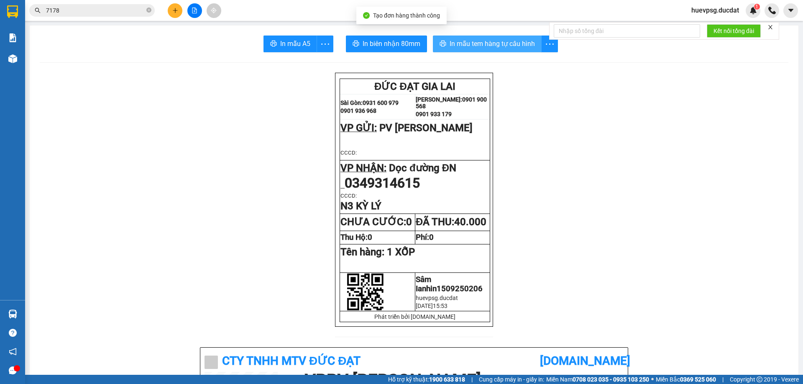
click at [496, 50] on button "In mẫu tem hàng tự cấu hình" at bounding box center [487, 44] width 109 height 17
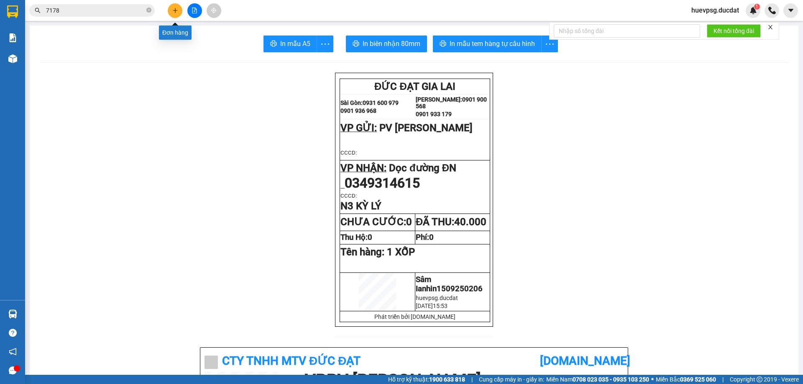
click at [178, 13] on icon "plus" at bounding box center [175, 11] width 6 height 6
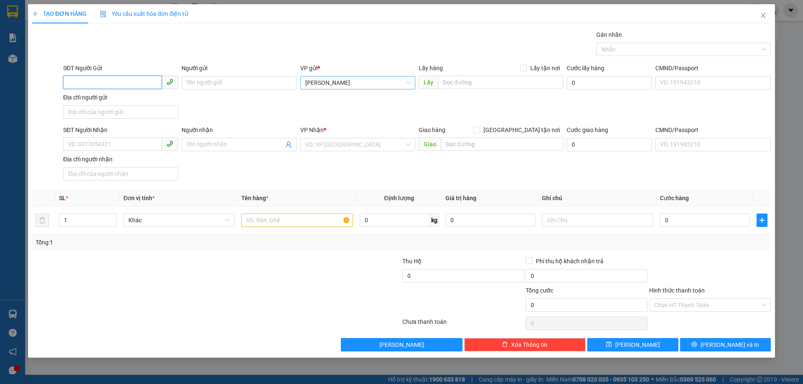
click at [375, 80] on span "[PERSON_NAME]" at bounding box center [357, 82] width 105 height 13
click at [381, 96] on div "PV [PERSON_NAME]" at bounding box center [357, 99] width 105 height 9
click at [146, 138] on input "SĐT Người Nhận" at bounding box center [112, 144] width 99 height 13
click at [362, 143] on input "search" at bounding box center [354, 144] width 99 height 13
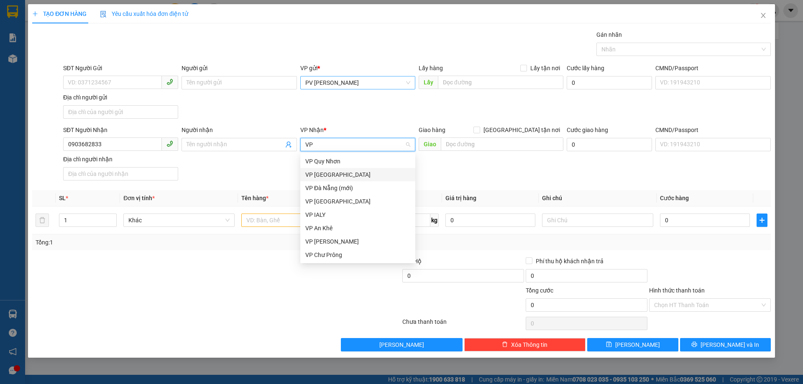
click at [357, 171] on div "VP [GEOGRAPHIC_DATA]" at bounding box center [357, 174] width 105 height 9
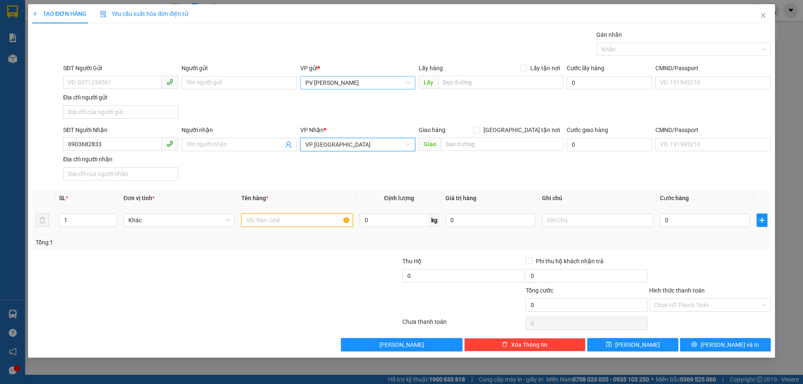
drag, startPoint x: 319, startPoint y: 224, endPoint x: 314, endPoint y: 224, distance: 5.4
click at [318, 224] on input "text" at bounding box center [296, 220] width 111 height 13
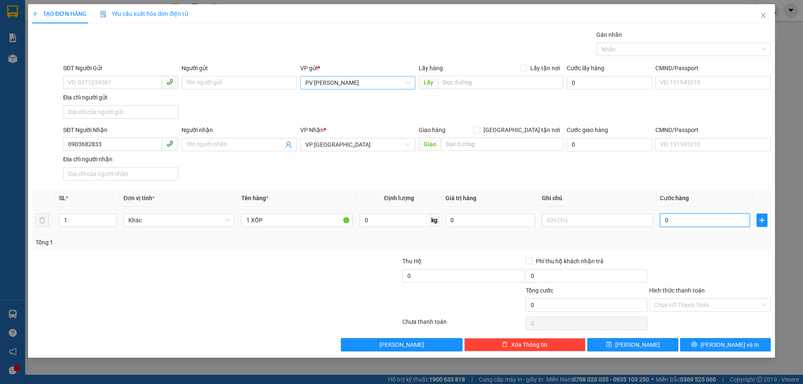
click at [724, 222] on input "0" at bounding box center [705, 220] width 90 height 13
click at [69, 142] on input "0903682833" at bounding box center [112, 144] width 99 height 13
click at [740, 346] on span "[PERSON_NAME] và In" at bounding box center [729, 344] width 59 height 9
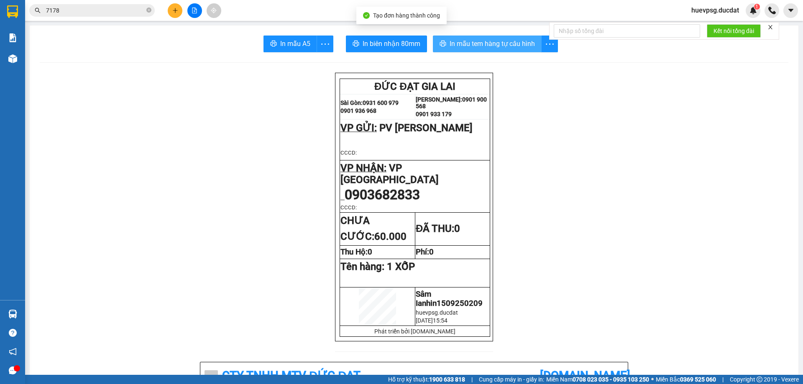
click at [499, 48] on span "In mẫu tem hàng tự cấu hình" at bounding box center [491, 43] width 85 height 10
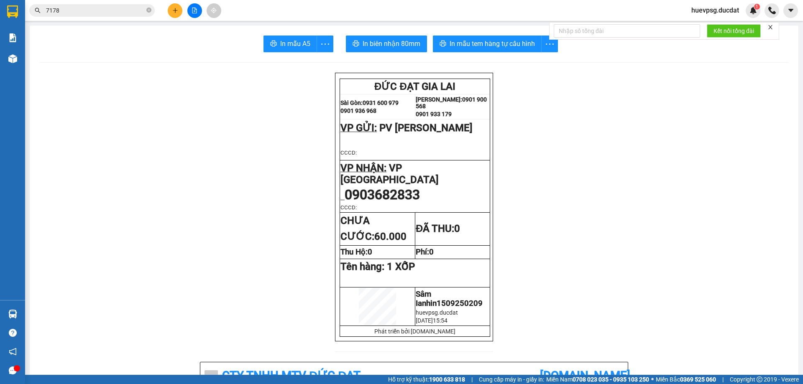
click at [168, 12] on button at bounding box center [175, 10] width 15 height 15
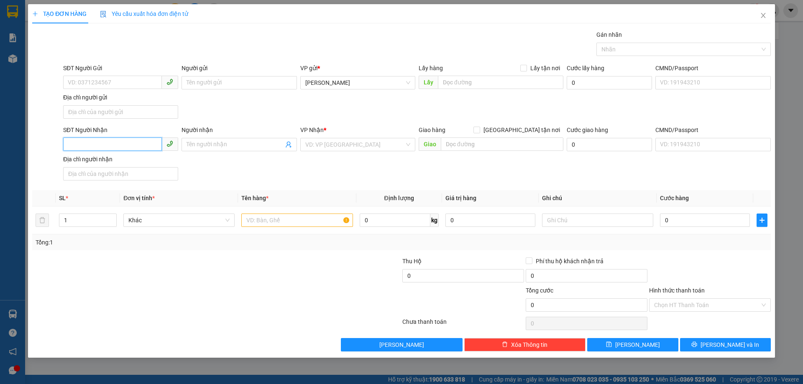
click at [132, 145] on input "SĐT Người Nhận" at bounding box center [112, 144] width 99 height 13
click at [344, 86] on span "[PERSON_NAME]" at bounding box center [357, 82] width 105 height 13
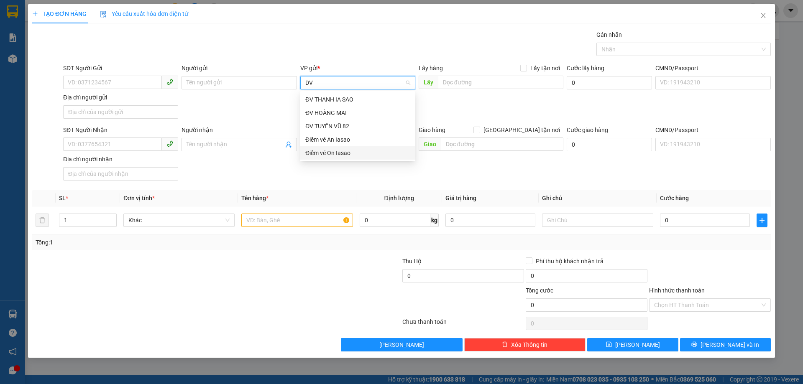
click at [324, 150] on div "Điểm vé On Iasao" at bounding box center [357, 152] width 105 height 9
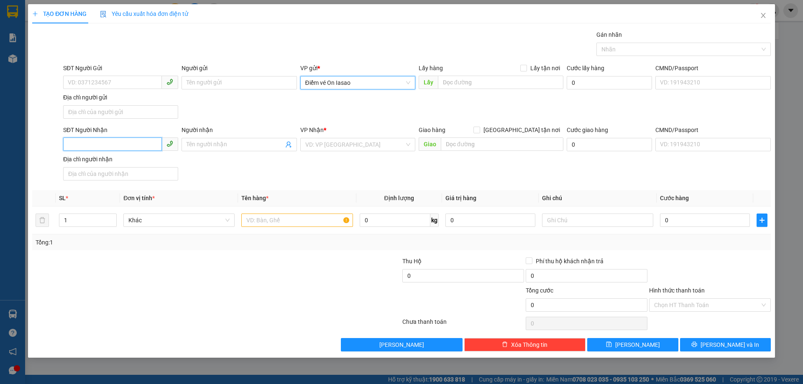
click at [137, 149] on input "SĐT Người Nhận" at bounding box center [112, 144] width 99 height 13
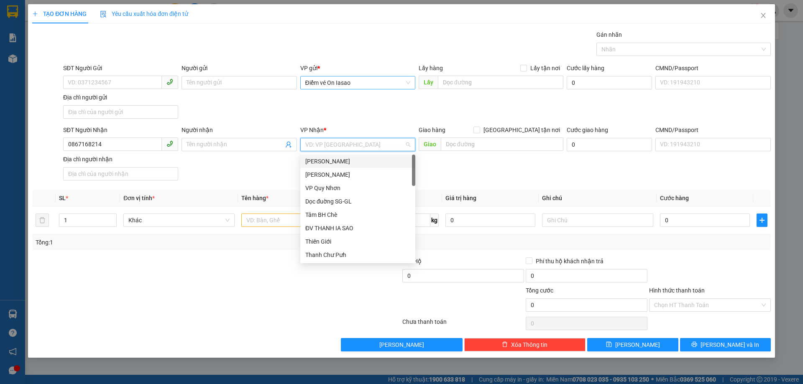
click at [342, 143] on input "search" at bounding box center [354, 144] width 99 height 13
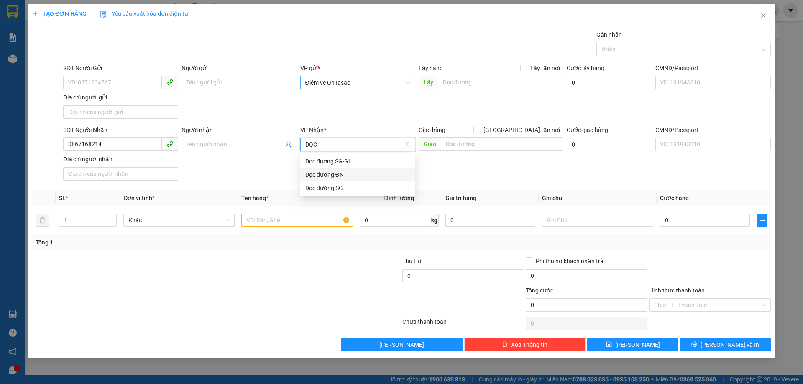
click at [336, 176] on div "Dọc đường ĐN" at bounding box center [357, 174] width 105 height 9
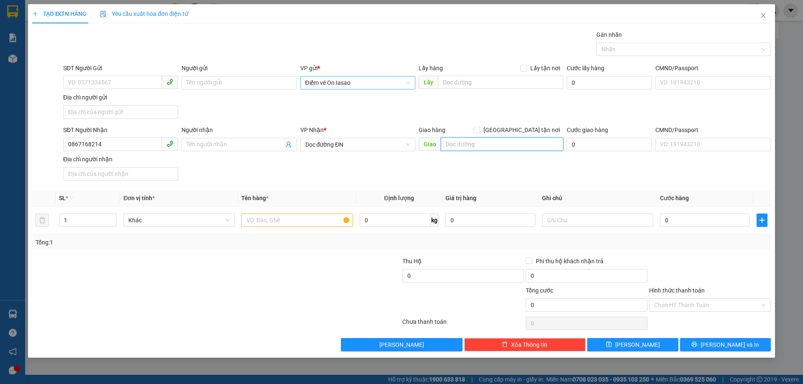
click at [514, 142] on input "text" at bounding box center [502, 144] width 122 height 13
drag, startPoint x: 266, startPoint y: 214, endPoint x: 267, endPoint y: 220, distance: 5.9
click at [266, 216] on input "text" at bounding box center [296, 220] width 111 height 13
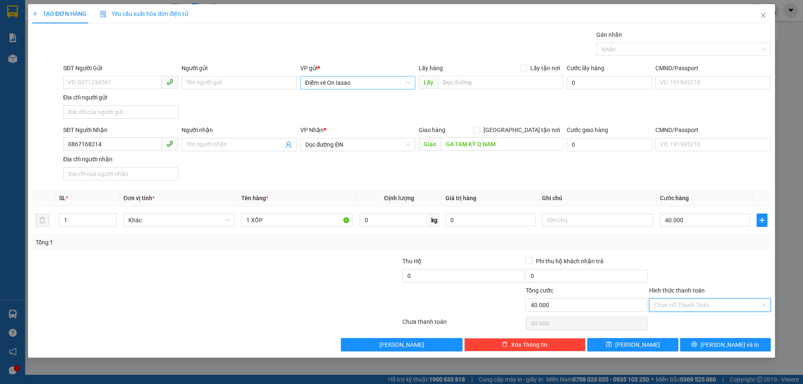
click at [730, 307] on input "Hình thức thanh toán" at bounding box center [707, 305] width 106 height 13
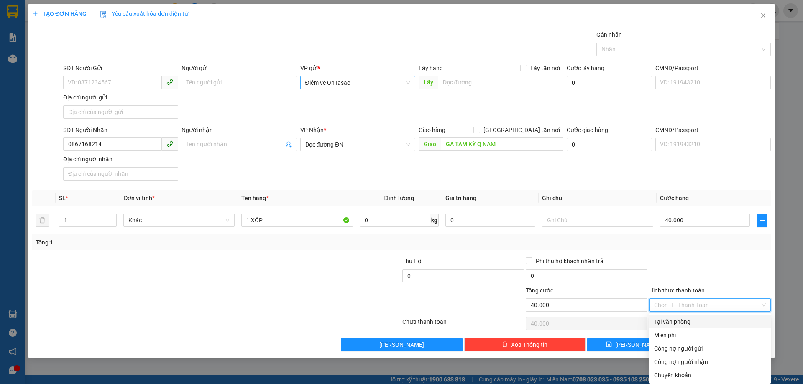
click at [681, 318] on div "Tại văn phòng" at bounding box center [710, 321] width 112 height 9
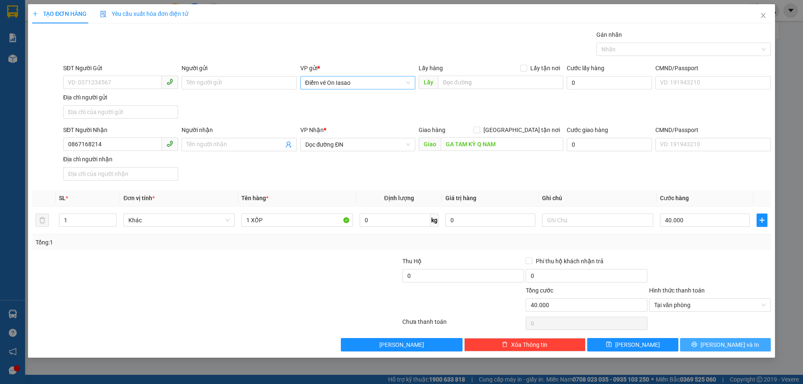
click at [697, 342] on icon "printer" at bounding box center [693, 344] width 5 height 5
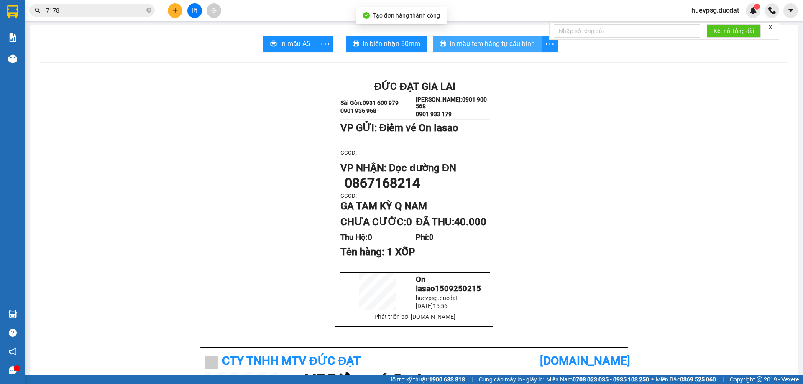
click at [512, 40] on span "In mẫu tem hàng tự cấu hình" at bounding box center [491, 43] width 85 height 10
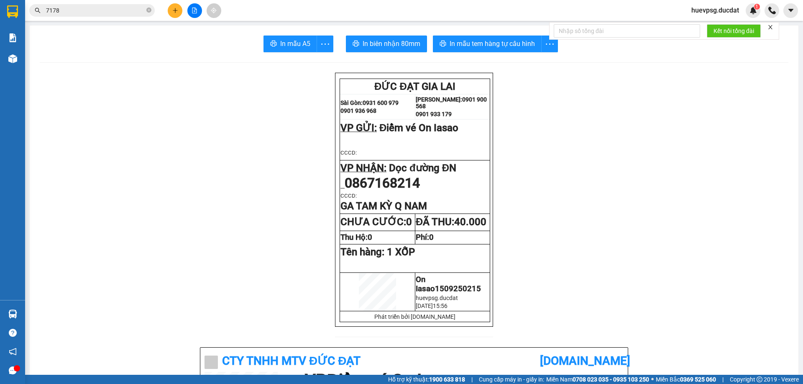
click at [186, 5] on div at bounding box center [194, 10] width 63 height 15
click at [182, 12] on button at bounding box center [175, 10] width 15 height 15
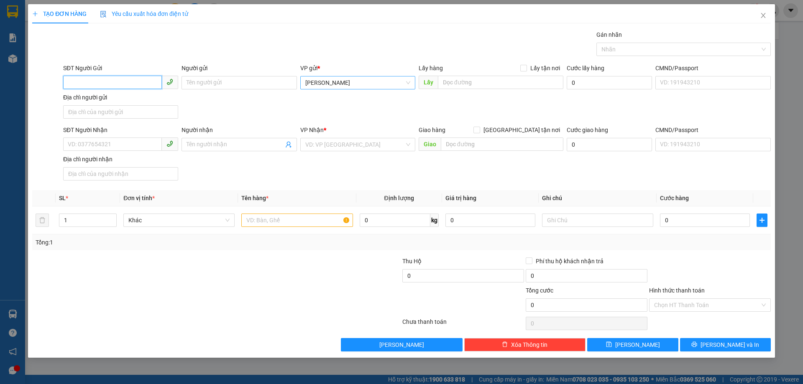
click at [324, 78] on span "[PERSON_NAME]" at bounding box center [357, 82] width 105 height 13
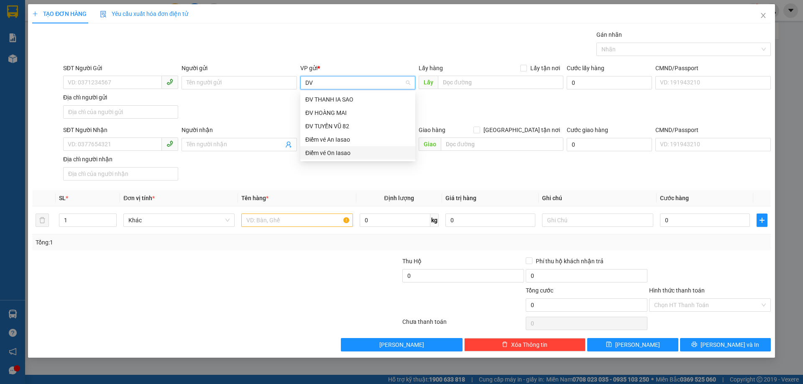
click at [322, 149] on div "Điểm vé On Iasao" at bounding box center [357, 152] width 105 height 9
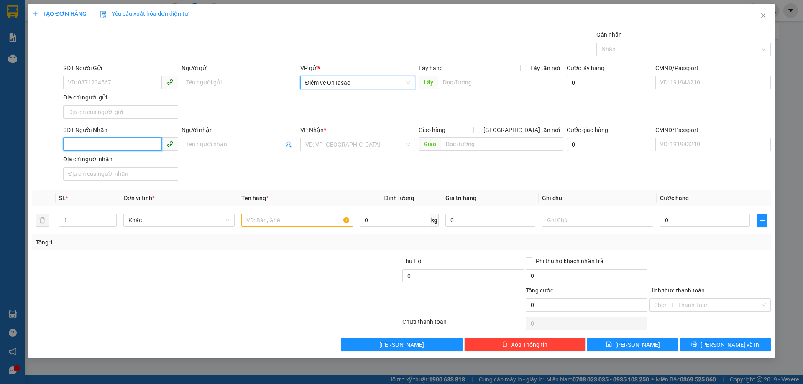
click at [138, 141] on input "SĐT Người Nhận" at bounding box center [112, 144] width 99 height 13
click at [309, 145] on input "search" at bounding box center [354, 144] width 99 height 13
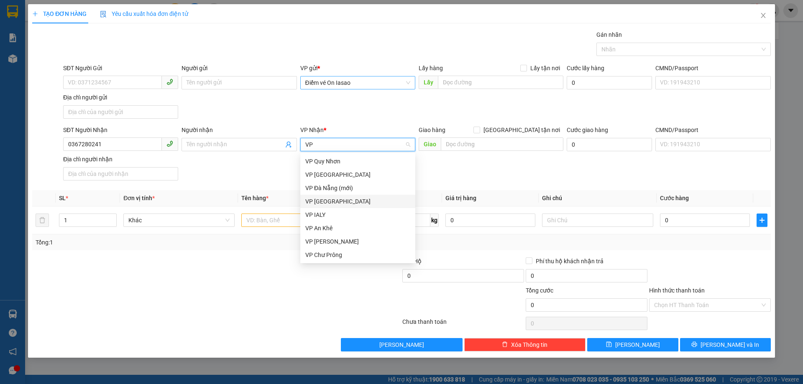
click at [320, 201] on div "VP [GEOGRAPHIC_DATA]" at bounding box center [357, 201] width 105 height 9
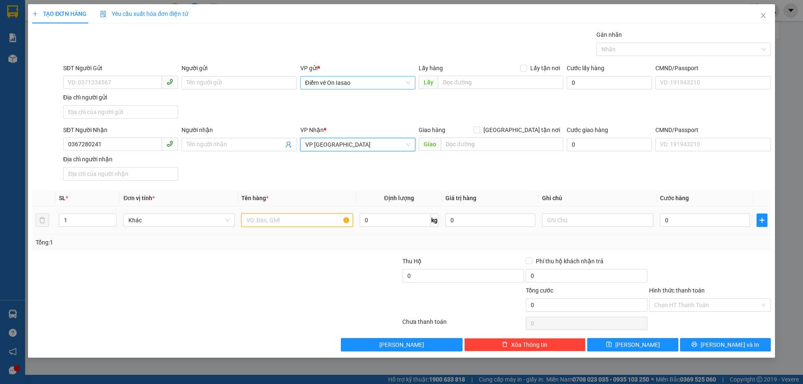
click at [285, 227] on input "text" at bounding box center [296, 220] width 111 height 13
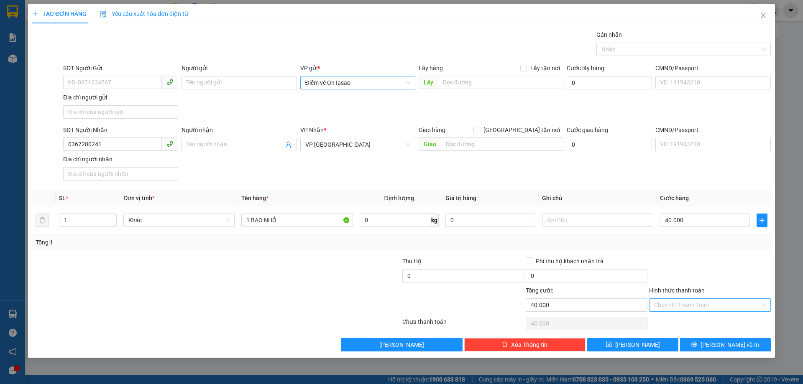
click at [739, 305] on input "Hình thức thanh toán" at bounding box center [707, 305] width 106 height 13
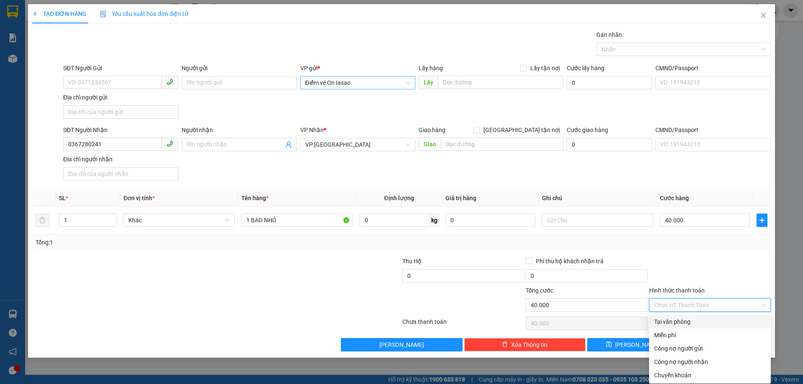
click at [692, 317] on div "Tại văn phòng" at bounding box center [710, 321] width 122 height 13
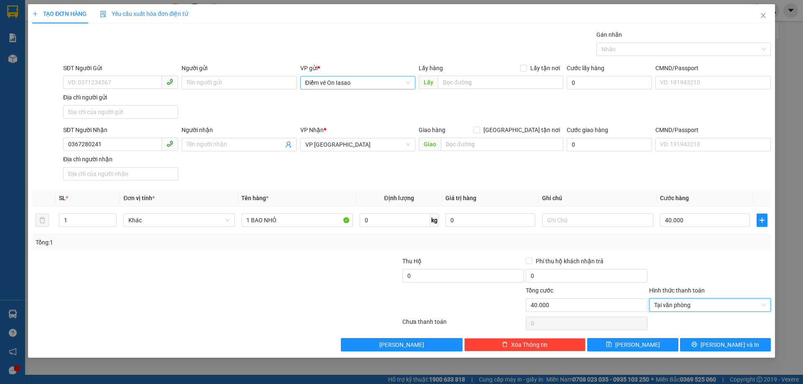
click at [709, 337] on div "Transit Pickup Surcharge Ids Transit Deliver Surcharge Ids Transit Deliver Surc…" at bounding box center [401, 190] width 738 height 321
click at [724, 347] on span "[PERSON_NAME] và In" at bounding box center [729, 344] width 59 height 9
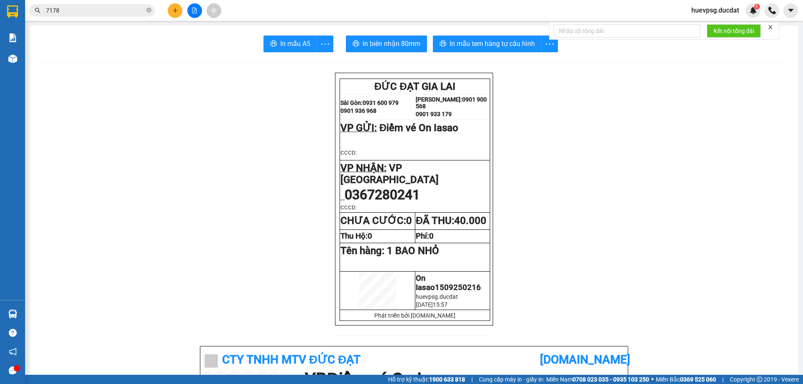
click at [479, 50] on button "In mẫu tem hàng tự cấu hình" at bounding box center [487, 44] width 109 height 17
click at [171, 10] on button at bounding box center [175, 10] width 15 height 15
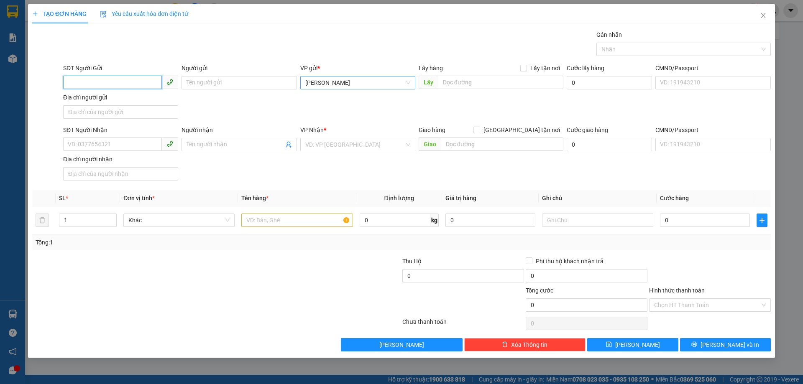
click at [339, 80] on span "[PERSON_NAME]" at bounding box center [357, 82] width 105 height 13
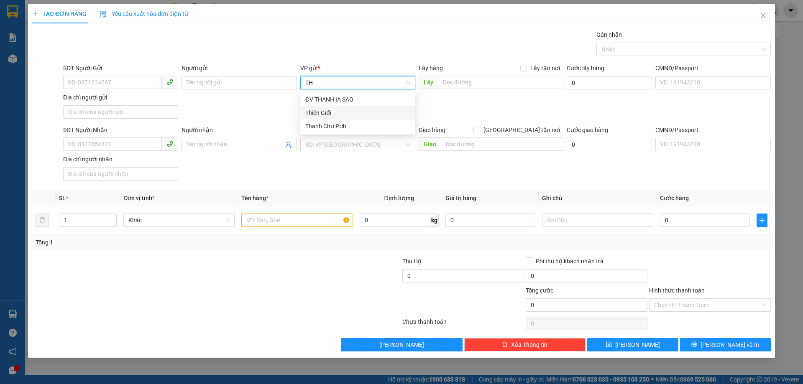
drag, startPoint x: 323, startPoint y: 110, endPoint x: 312, endPoint y: 113, distance: 11.4
click at [323, 110] on div "Thiên Giới" at bounding box center [357, 112] width 105 height 9
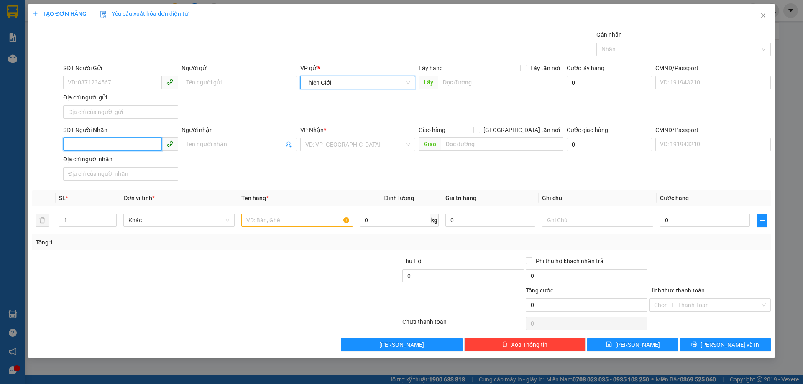
click at [105, 146] on input "SĐT Người Nhận" at bounding box center [112, 144] width 99 height 13
click at [379, 145] on input "search" at bounding box center [354, 144] width 99 height 13
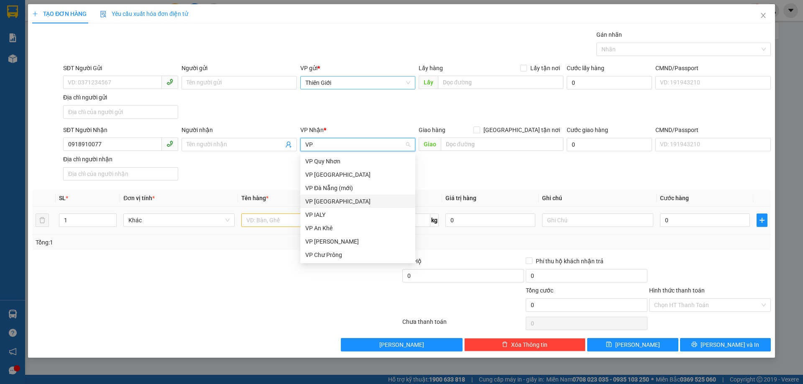
drag, startPoint x: 352, startPoint y: 204, endPoint x: 347, endPoint y: 209, distance: 7.4
click at [352, 204] on div "VP [GEOGRAPHIC_DATA]" at bounding box center [357, 201] width 105 height 9
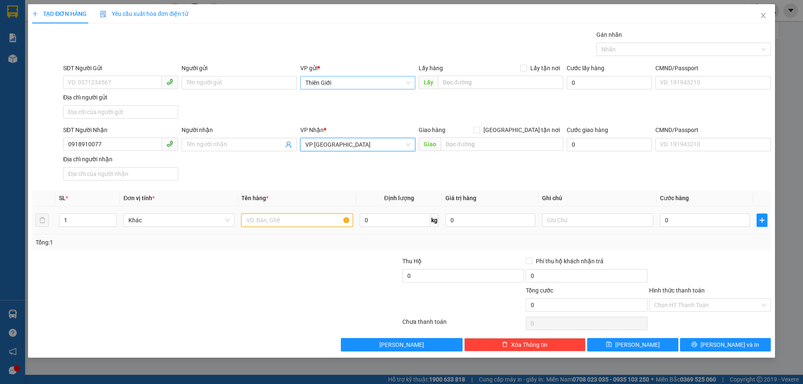
click at [306, 221] on input "text" at bounding box center [296, 220] width 111 height 13
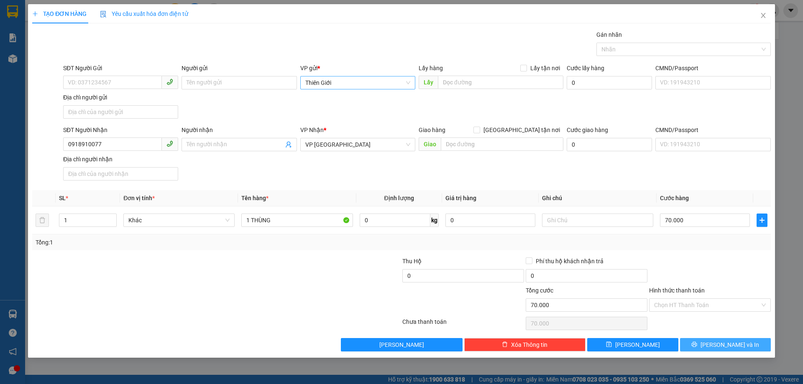
click at [694, 350] on button "[PERSON_NAME] và In" at bounding box center [725, 344] width 91 height 13
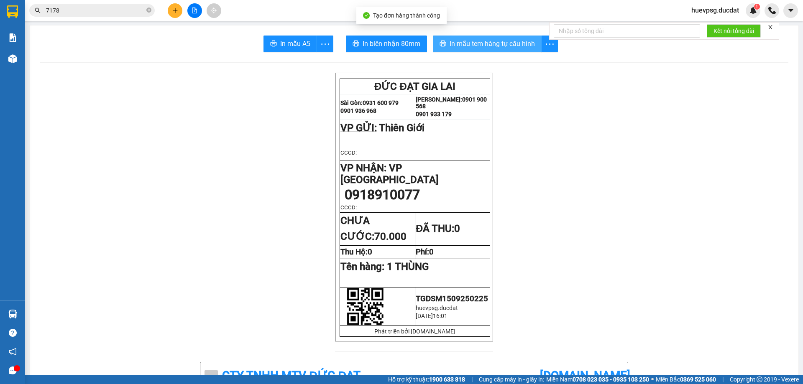
click at [507, 36] on button "In mẫu tem hàng tự cấu hình" at bounding box center [487, 44] width 109 height 17
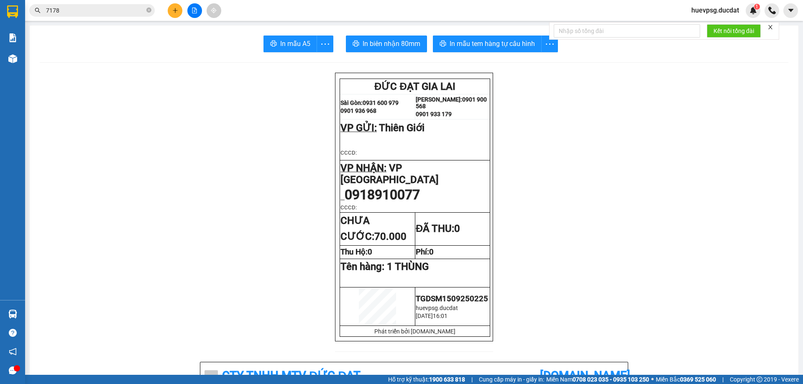
click at [117, 13] on input "7178" at bounding box center [95, 10] width 99 height 9
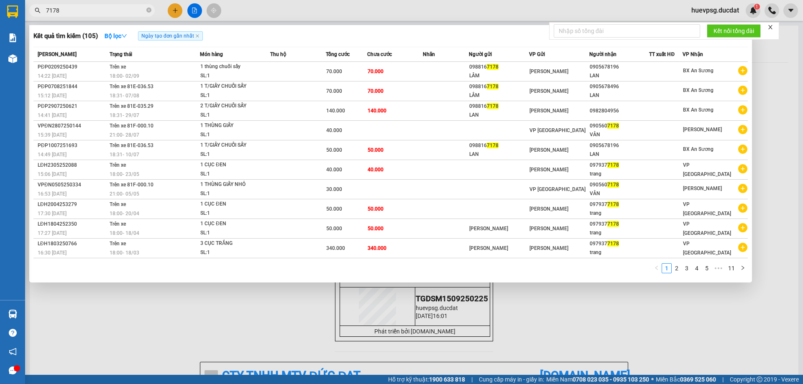
click at [117, 13] on input "7178" at bounding box center [95, 10] width 99 height 9
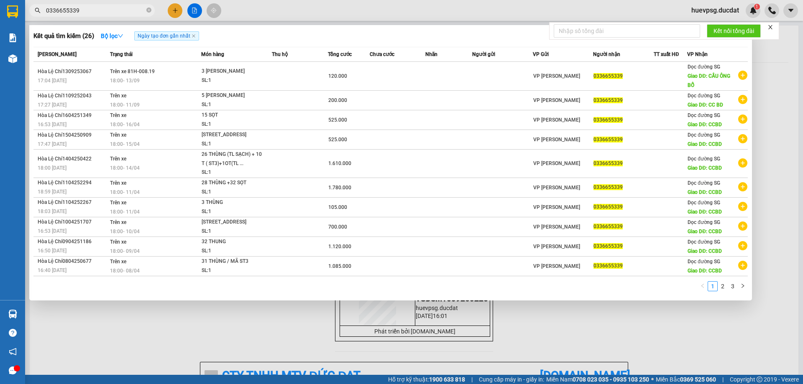
click at [172, 10] on div at bounding box center [401, 192] width 803 height 384
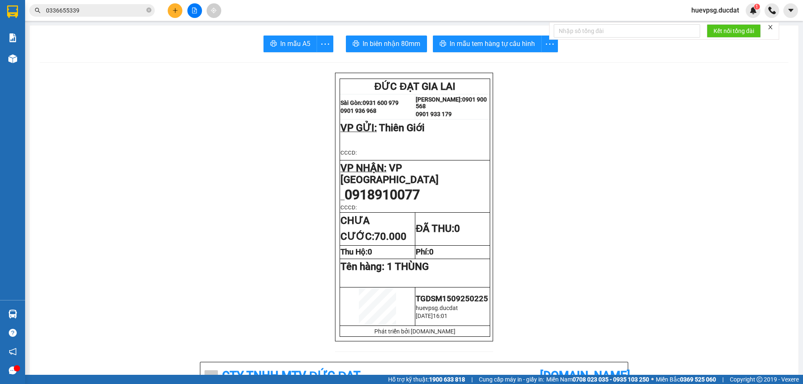
click at [172, 10] on icon "plus" at bounding box center [175, 11] width 6 height 6
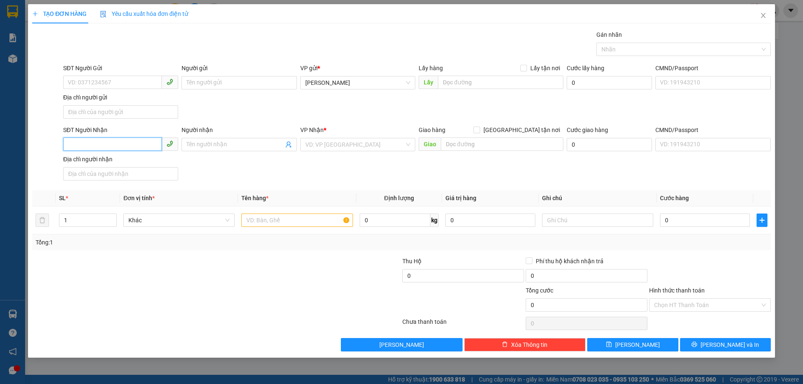
click at [137, 146] on input "SĐT Người Nhận" at bounding box center [112, 144] width 99 height 13
click at [217, 137] on div "Người nhận" at bounding box center [238, 131] width 115 height 13
click at [239, 138] on span at bounding box center [238, 144] width 115 height 13
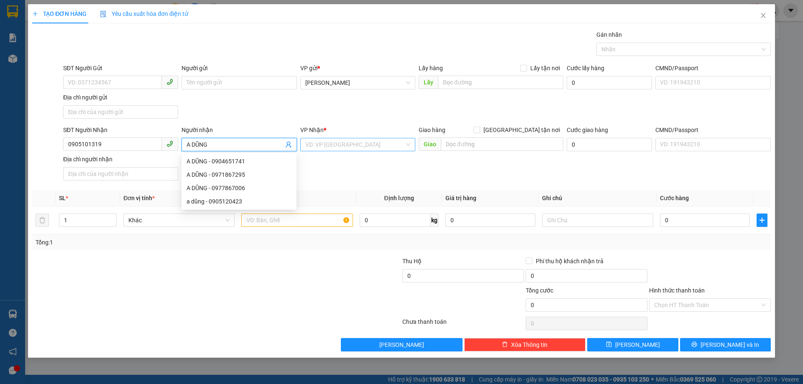
click at [328, 143] on input "search" at bounding box center [354, 144] width 99 height 13
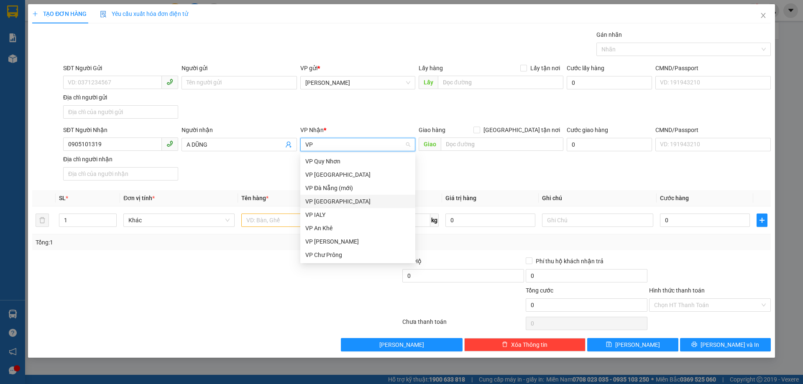
click at [317, 199] on div "VP [GEOGRAPHIC_DATA]" at bounding box center [357, 201] width 105 height 9
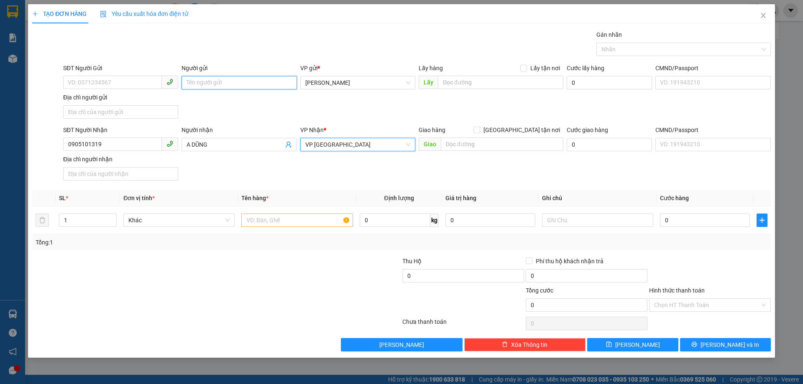
click at [200, 79] on input "Người gửi" at bounding box center [238, 82] width 115 height 13
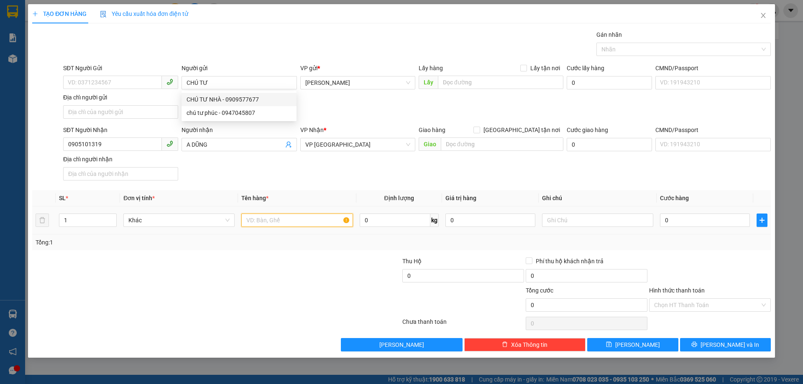
click at [270, 224] on input "text" at bounding box center [296, 220] width 111 height 13
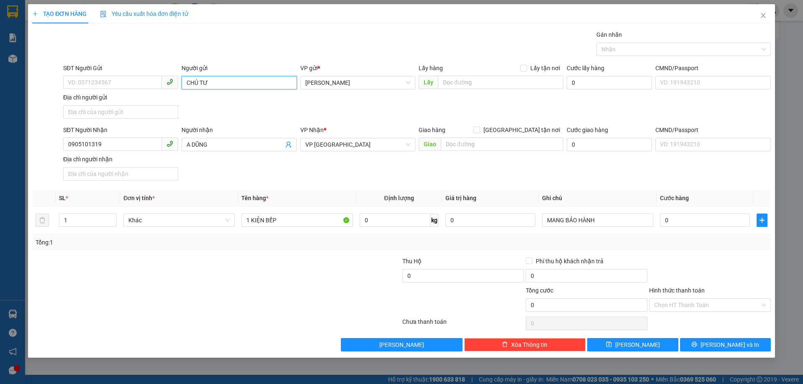
click at [243, 81] on input "CHÚ TƯ" at bounding box center [238, 82] width 115 height 13
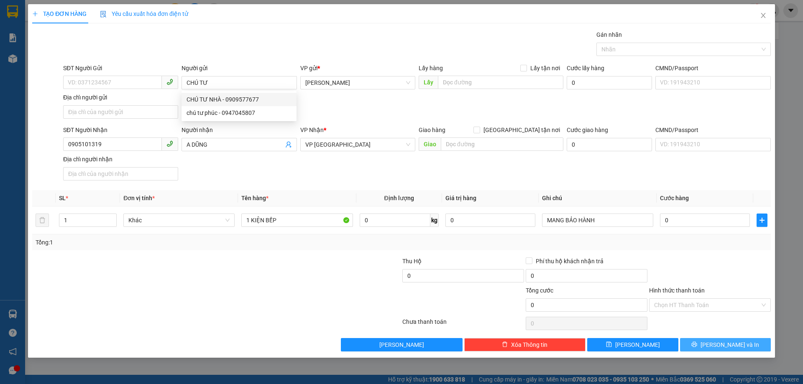
click at [748, 347] on button "[PERSON_NAME] và In" at bounding box center [725, 344] width 91 height 13
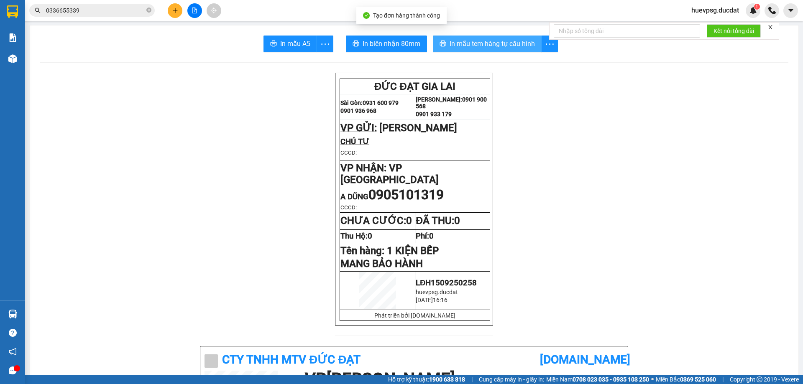
click at [526, 47] on span "In mẫu tem hàng tự cấu hình" at bounding box center [491, 43] width 85 height 10
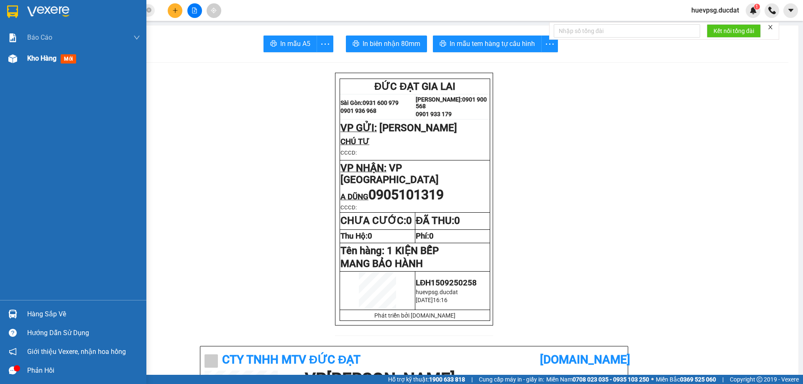
click at [36, 54] on span "Kho hàng" at bounding box center [41, 58] width 29 height 8
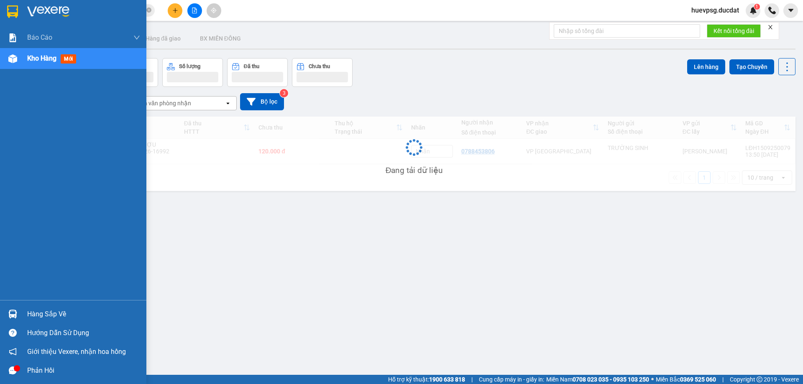
click at [36, 54] on span "Kho hàng" at bounding box center [41, 58] width 29 height 8
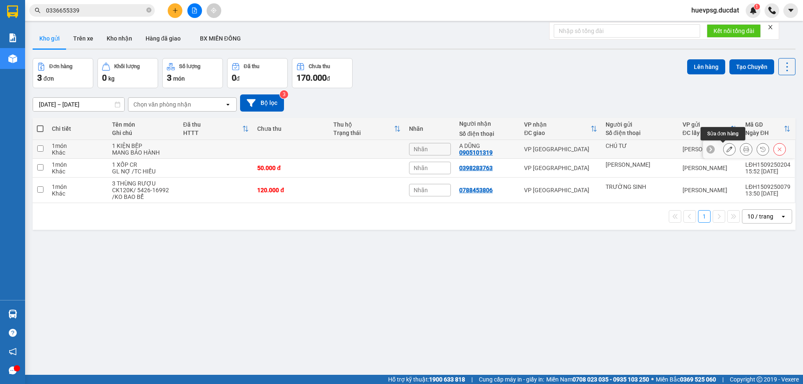
click at [723, 151] on button at bounding box center [729, 149] width 12 height 15
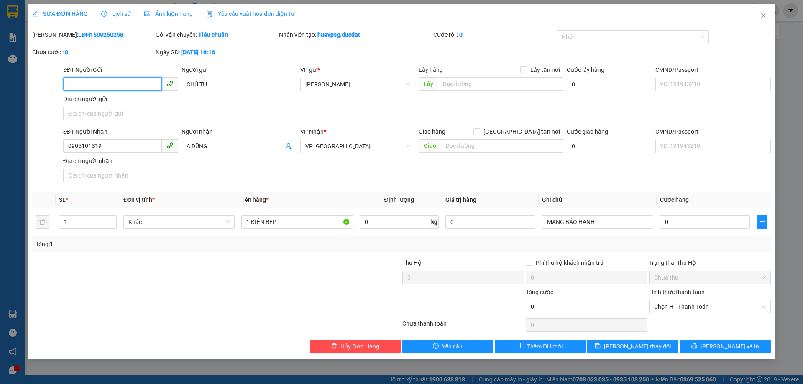
drag, startPoint x: 691, startPoint y: 305, endPoint x: 684, endPoint y: 322, distance: 18.7
click at [691, 306] on span "Chọn HT Thanh Toán" at bounding box center [710, 307] width 112 height 13
click at [678, 248] on div "Miễn phí" at bounding box center [710, 249] width 112 height 9
click at [660, 345] on button "[PERSON_NAME] thay đổi" at bounding box center [632, 346] width 91 height 13
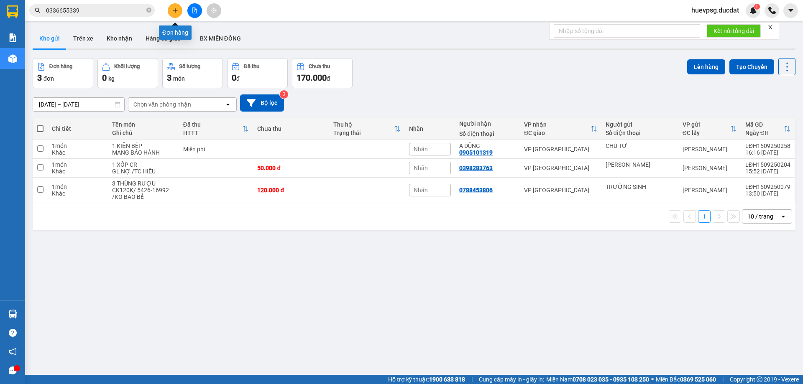
click at [175, 13] on icon "plus" at bounding box center [175, 11] width 6 height 6
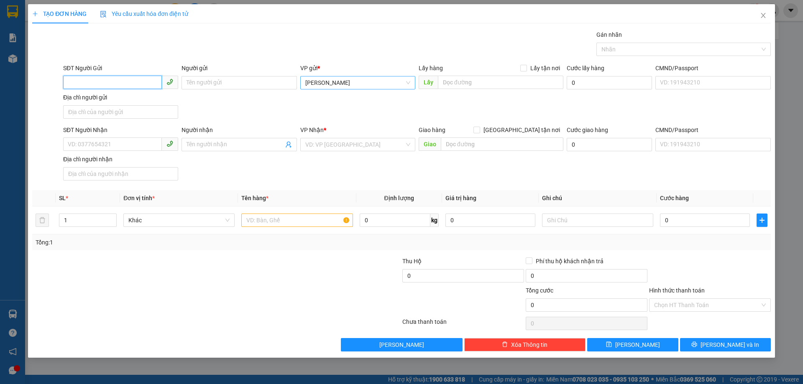
click at [329, 82] on span "[PERSON_NAME]" at bounding box center [357, 82] width 105 height 13
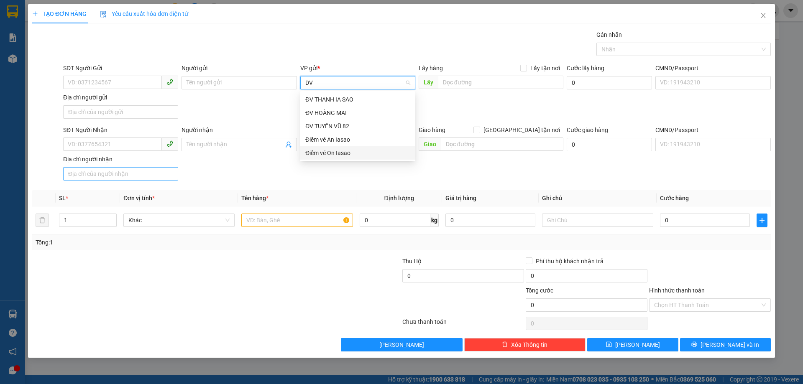
drag, startPoint x: 331, startPoint y: 151, endPoint x: 150, endPoint y: 167, distance: 180.9
click at [330, 152] on div "Điểm vé On Iasao" at bounding box center [357, 152] width 105 height 9
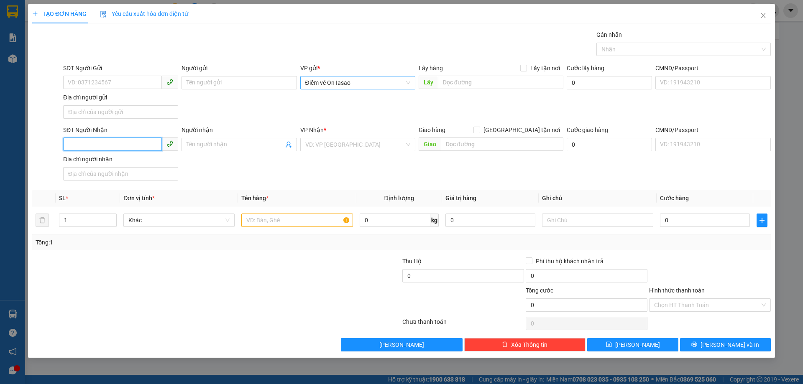
click at [119, 143] on input "SĐT Người Nhận" at bounding box center [112, 144] width 99 height 13
click at [306, 144] on input "search" at bounding box center [354, 144] width 99 height 13
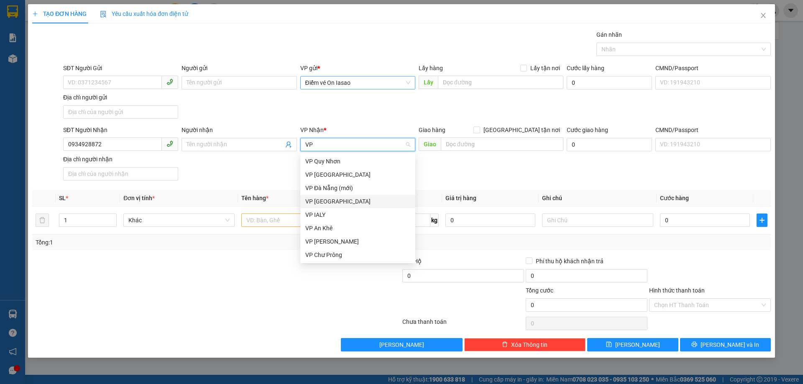
click at [319, 204] on div "VP [GEOGRAPHIC_DATA]" at bounding box center [357, 201] width 105 height 9
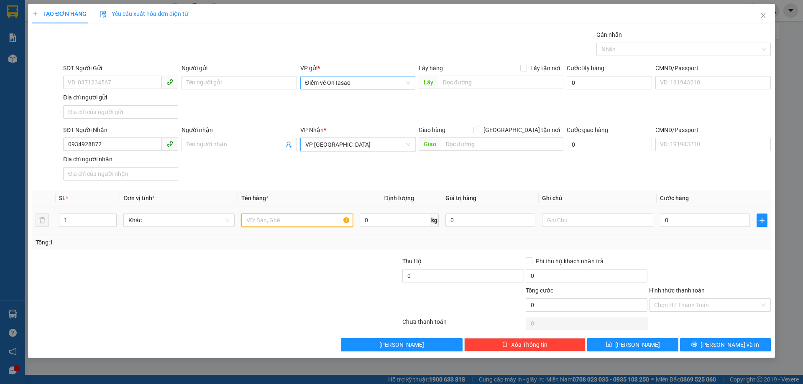
click at [305, 222] on input "text" at bounding box center [296, 220] width 111 height 13
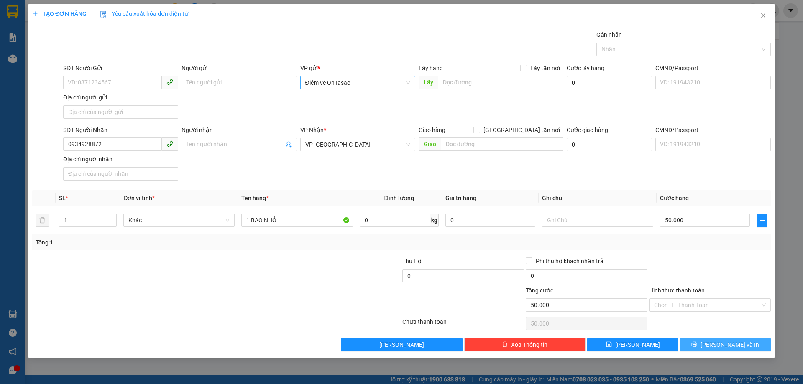
click at [754, 344] on button "[PERSON_NAME] và In" at bounding box center [725, 344] width 91 height 13
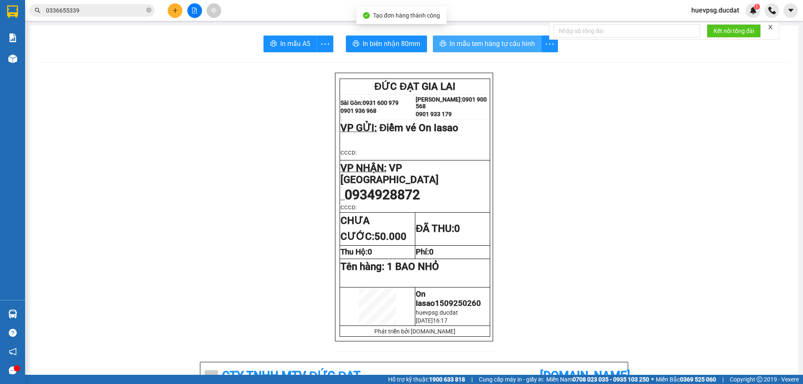
click at [473, 49] on span "In mẫu tem hàng tự cấu hình" at bounding box center [491, 43] width 85 height 10
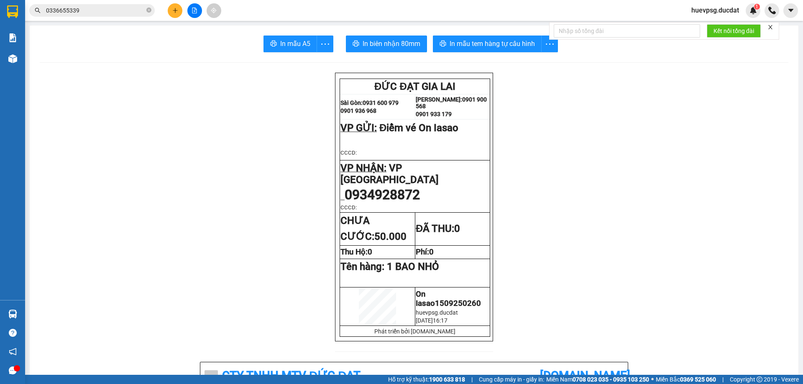
click at [173, 17] on button at bounding box center [175, 10] width 15 height 15
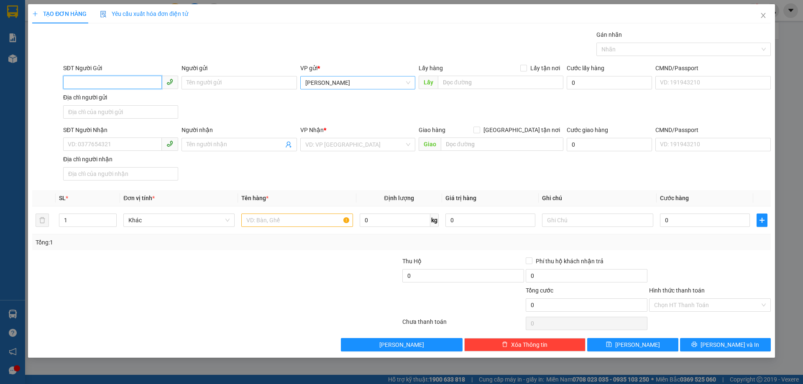
click at [330, 80] on span "[PERSON_NAME]" at bounding box center [357, 82] width 105 height 13
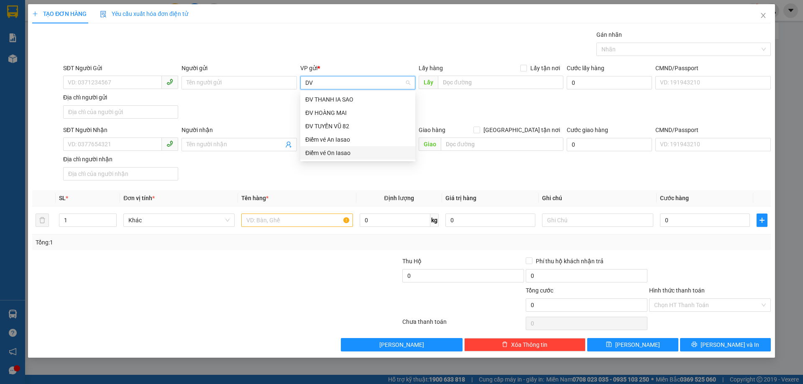
click at [333, 150] on div "Điểm vé On Iasao" at bounding box center [357, 152] width 105 height 9
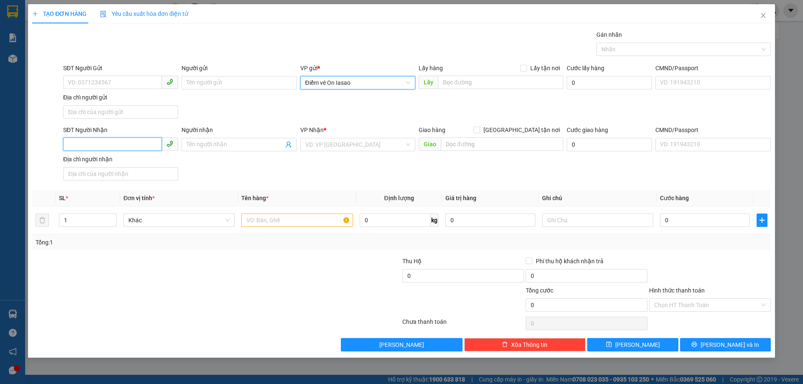
click at [129, 145] on input "SĐT Người Nhận" at bounding box center [112, 144] width 99 height 13
click at [364, 143] on input "search" at bounding box center [354, 144] width 99 height 13
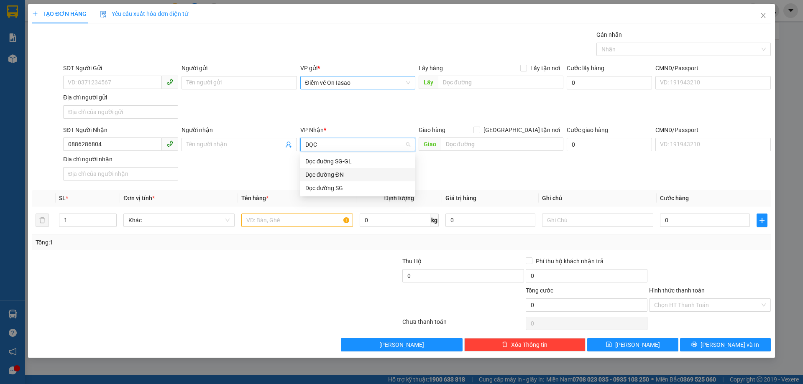
click at [347, 176] on div "Dọc đường ĐN" at bounding box center [357, 174] width 105 height 9
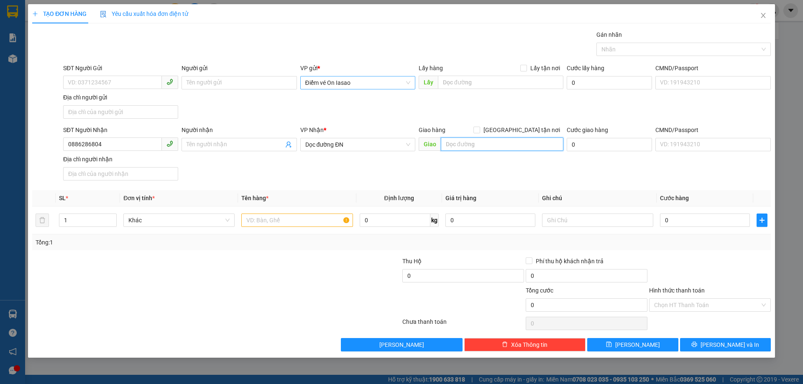
click at [445, 148] on input "text" at bounding box center [502, 144] width 122 height 13
click at [145, 79] on input "SĐT Người Gửi" at bounding box center [112, 82] width 99 height 13
click at [306, 219] on input "text" at bounding box center [296, 220] width 111 height 13
click at [730, 300] on input "Hình thức thanh toán" at bounding box center [707, 305] width 106 height 13
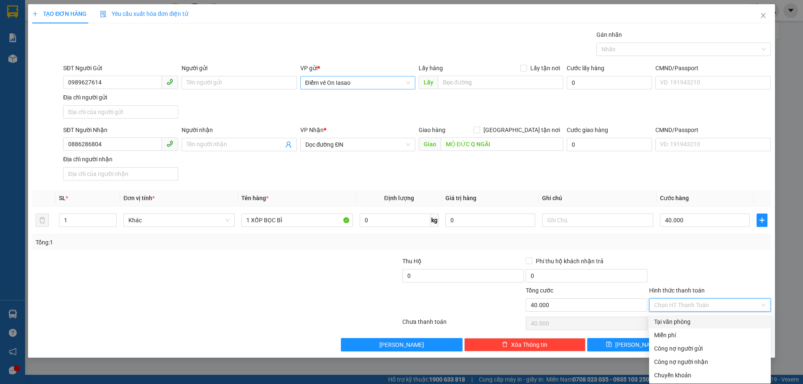
click at [704, 318] on div "Tại văn phòng" at bounding box center [710, 321] width 112 height 9
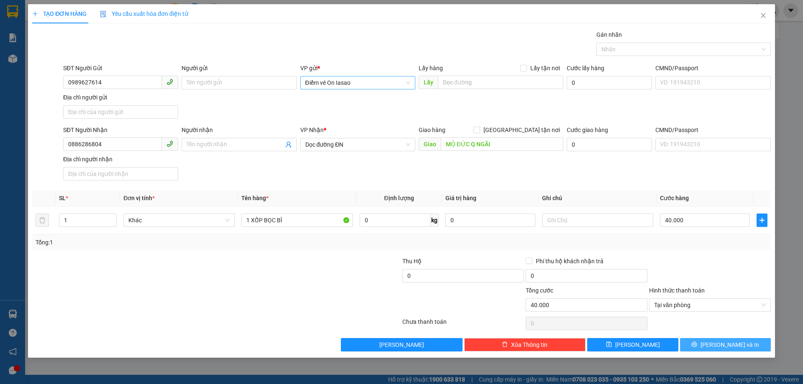
click at [701, 340] on button "[PERSON_NAME] và In" at bounding box center [725, 344] width 91 height 13
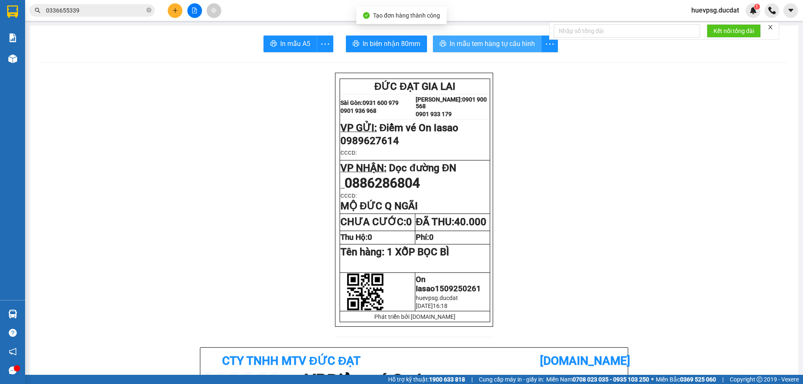
click at [515, 40] on span "In mẫu tem hàng tự cấu hình" at bounding box center [491, 43] width 85 height 10
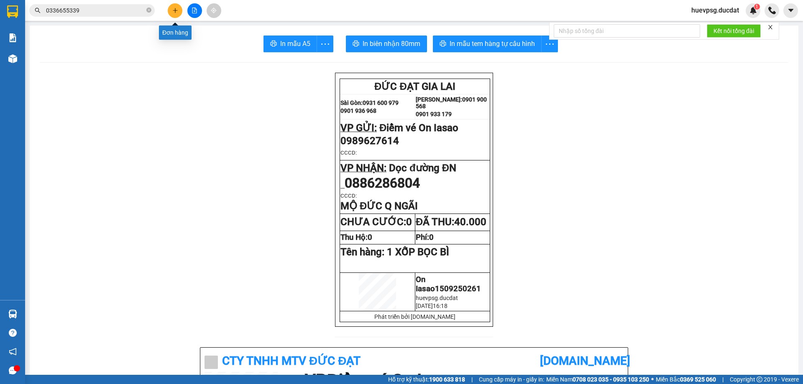
click at [175, 10] on icon "plus" at bounding box center [175, 10] width 0 height 5
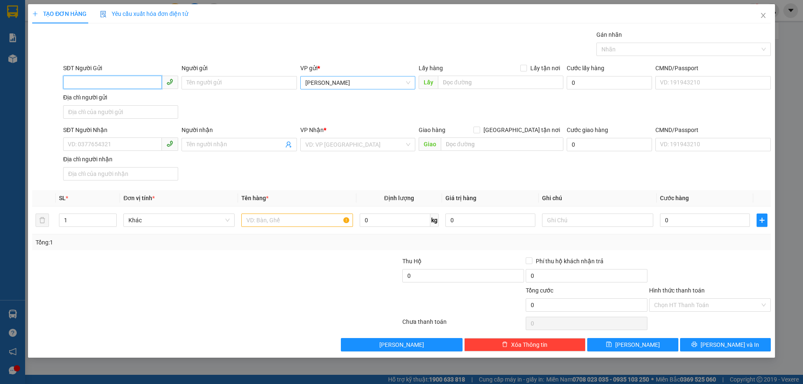
click at [391, 83] on span "[PERSON_NAME]" at bounding box center [357, 82] width 105 height 13
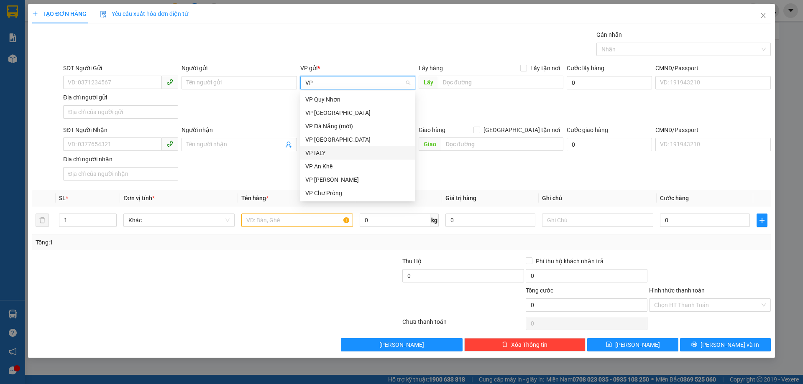
click at [336, 155] on div "VP IALY" at bounding box center [357, 152] width 105 height 9
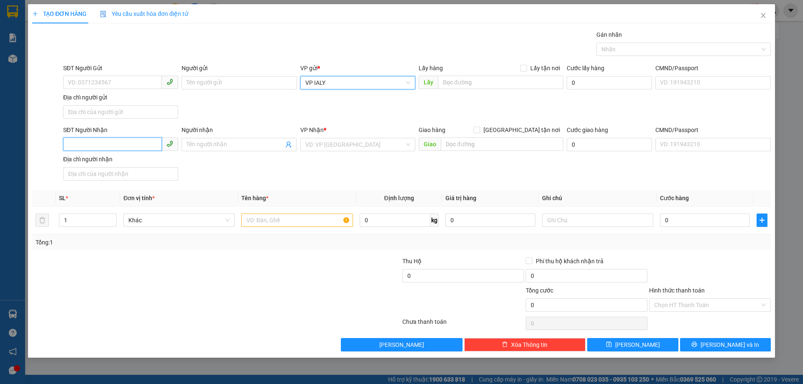
click at [138, 142] on input "SĐT Người Nhận" at bounding box center [112, 144] width 99 height 13
click at [316, 148] on input "search" at bounding box center [354, 144] width 99 height 13
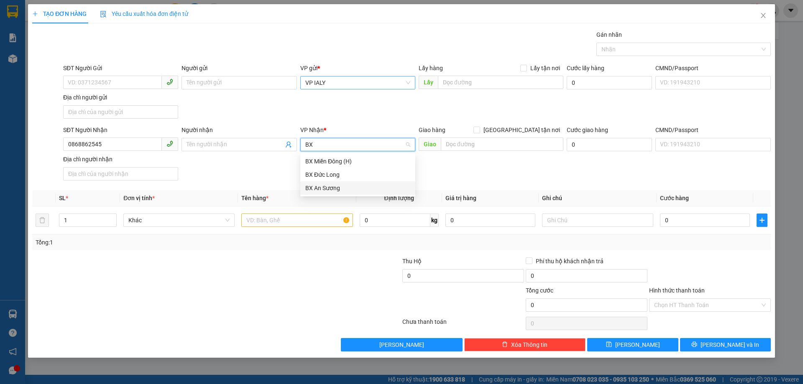
click at [329, 190] on div "BX An Sương" at bounding box center [357, 188] width 105 height 9
click at [301, 222] on input "text" at bounding box center [296, 220] width 111 height 13
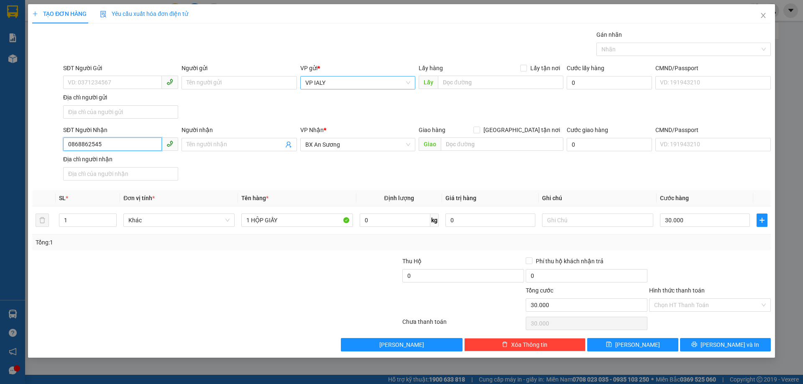
click at [84, 143] on input "0868862545" at bounding box center [112, 144] width 99 height 13
click at [754, 340] on button "[PERSON_NAME] và In" at bounding box center [725, 344] width 91 height 13
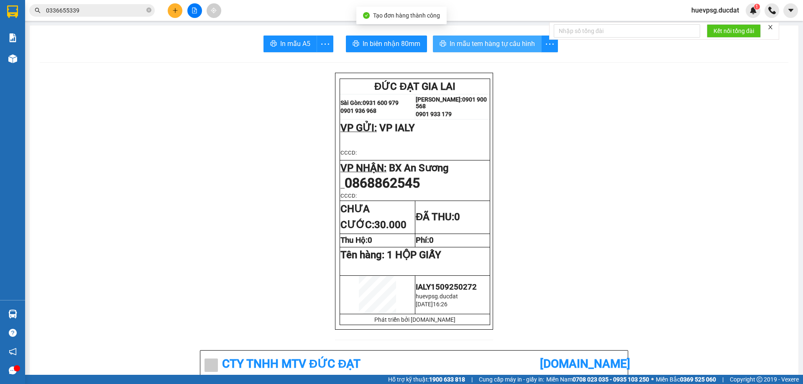
click at [449, 36] on button "In mẫu tem hàng tự cấu hình" at bounding box center [487, 44] width 109 height 17
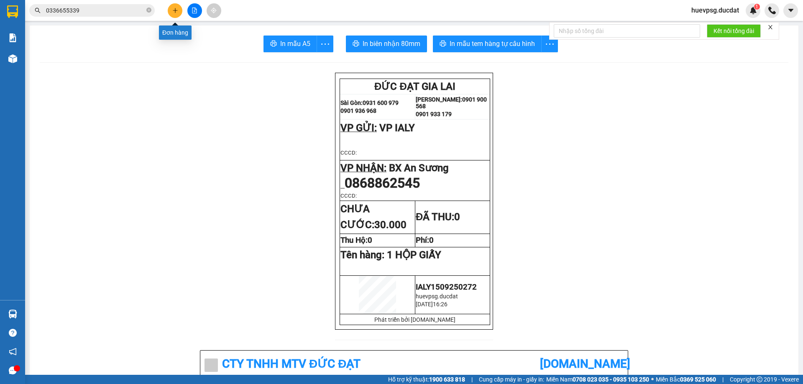
click at [170, 7] on button at bounding box center [175, 10] width 15 height 15
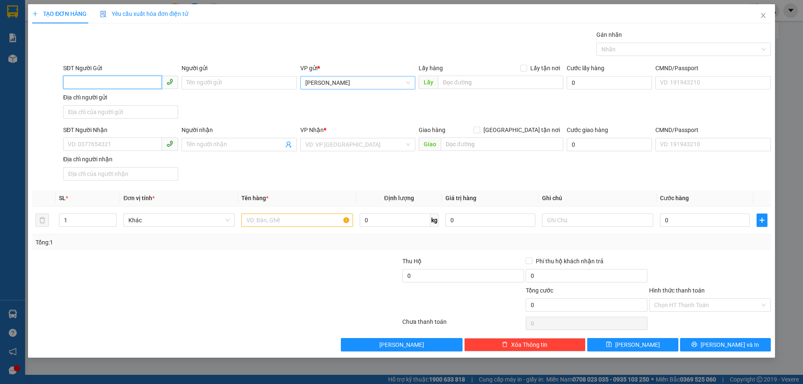
click at [322, 80] on span "[PERSON_NAME]" at bounding box center [357, 82] width 105 height 13
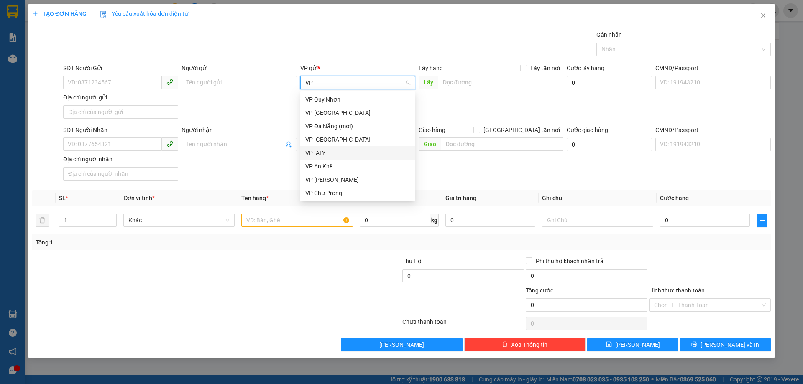
click at [323, 147] on div "VP IALY" at bounding box center [357, 152] width 115 height 13
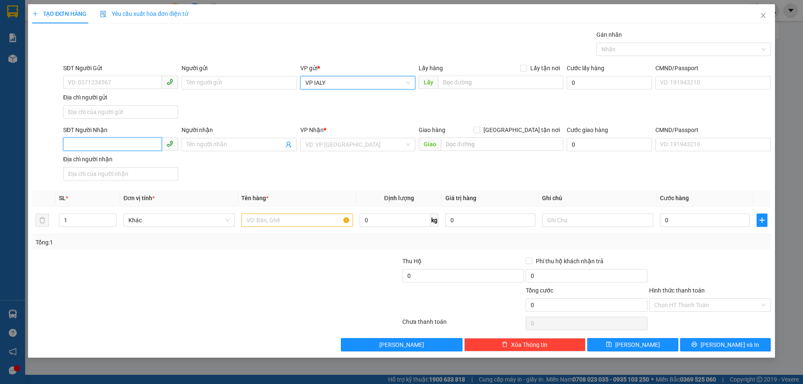
click at [152, 143] on input "SĐT Người Nhận" at bounding box center [112, 144] width 99 height 13
click at [366, 141] on input "search" at bounding box center [354, 144] width 99 height 13
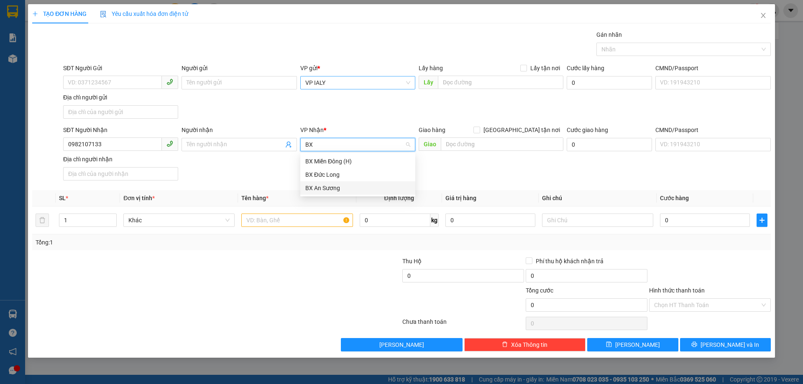
click at [336, 188] on div "BX An Sương" at bounding box center [357, 188] width 105 height 9
click at [313, 222] on input "text" at bounding box center [296, 220] width 111 height 13
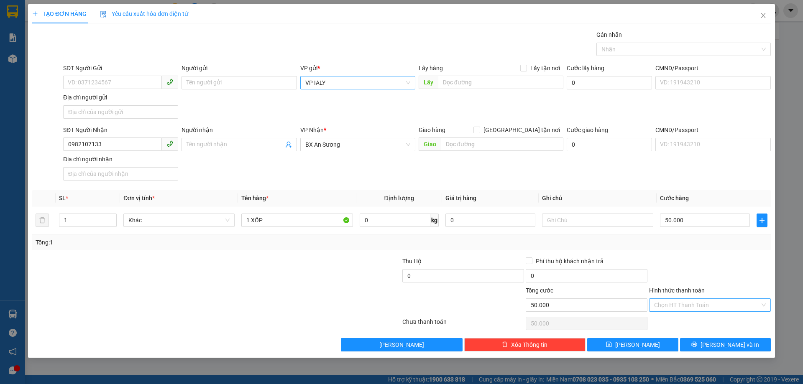
click at [740, 300] on input "Hình thức thanh toán" at bounding box center [707, 305] width 106 height 13
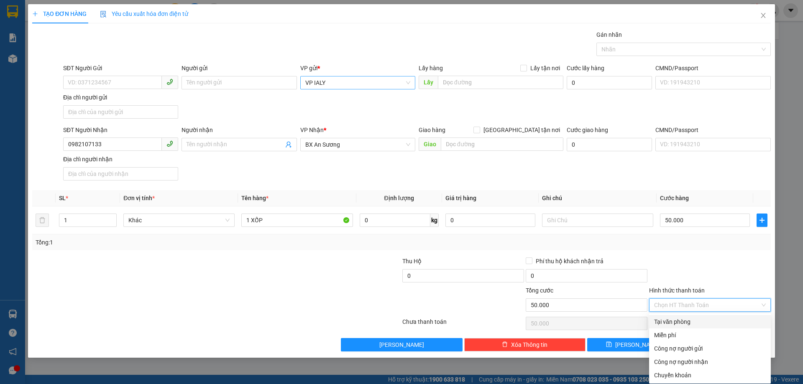
click at [668, 317] on div "Tại văn phòng" at bounding box center [710, 321] width 122 height 13
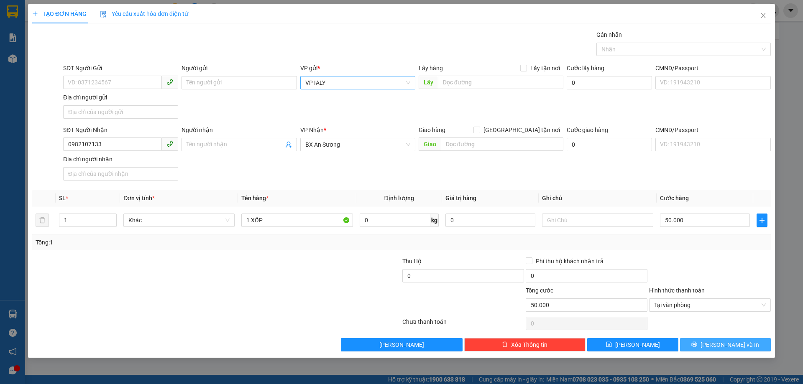
click at [717, 345] on button "[PERSON_NAME] và In" at bounding box center [725, 344] width 91 height 13
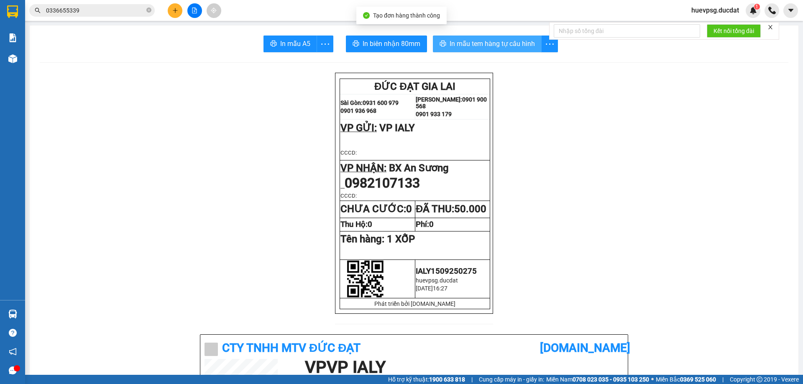
click at [494, 49] on button "In mẫu tem hàng tự cấu hình" at bounding box center [487, 44] width 109 height 17
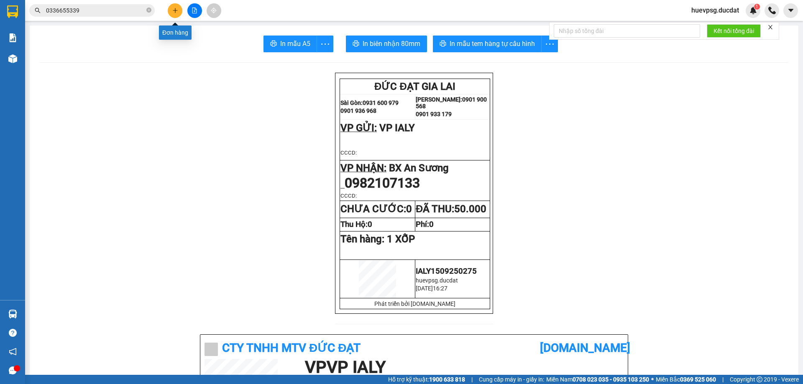
click at [172, 12] on icon "plus" at bounding box center [175, 11] width 6 height 6
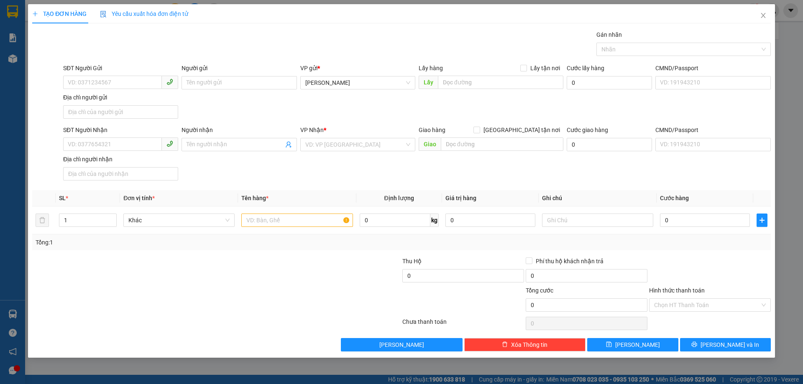
click at [329, 92] on div "VP gửi * Lê Đại Hành" at bounding box center [357, 78] width 115 height 29
click at [328, 81] on span "[PERSON_NAME]" at bounding box center [357, 82] width 105 height 13
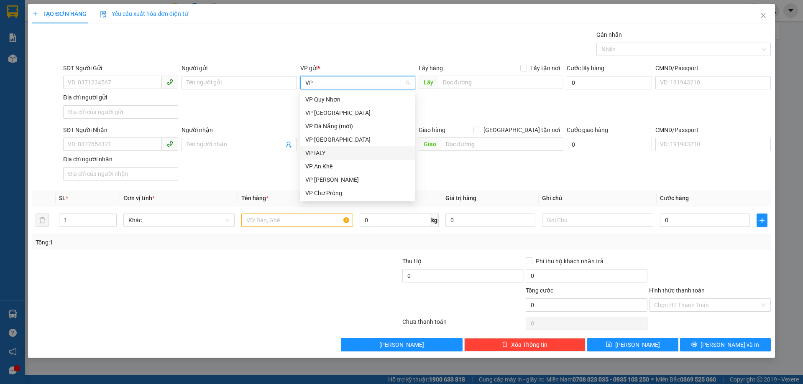
click at [319, 153] on div "VP IALY" at bounding box center [357, 152] width 105 height 9
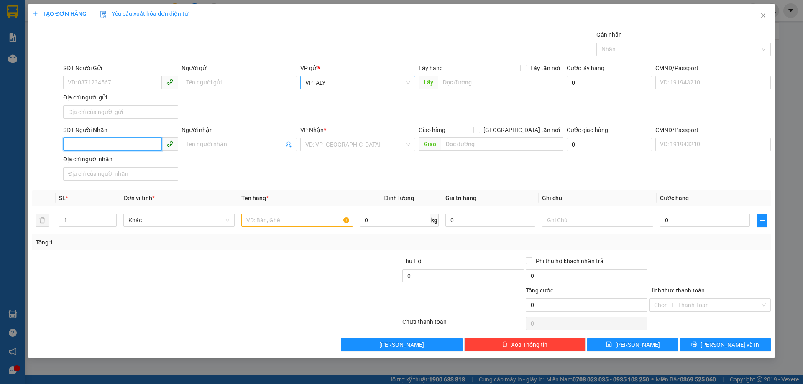
click at [81, 145] on input "SĐT Người Nhận" at bounding box center [112, 144] width 99 height 13
click at [321, 146] on input "search" at bounding box center [354, 144] width 99 height 13
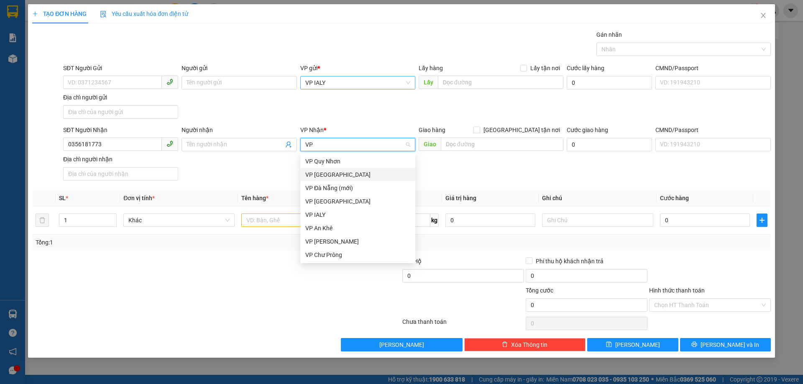
click at [328, 173] on div "VP [GEOGRAPHIC_DATA]" at bounding box center [357, 174] width 105 height 9
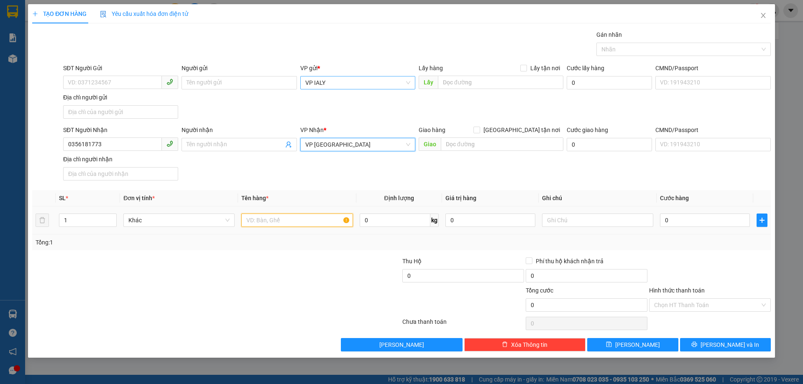
click at [310, 223] on input "text" at bounding box center [296, 220] width 111 height 13
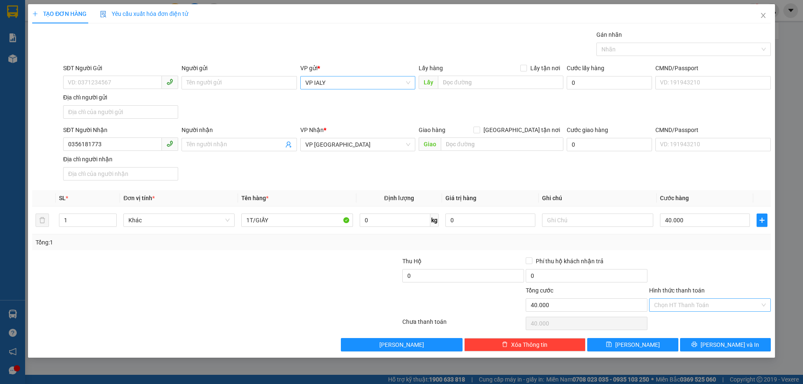
click at [674, 308] on input "Hình thức thanh toán" at bounding box center [707, 305] width 106 height 13
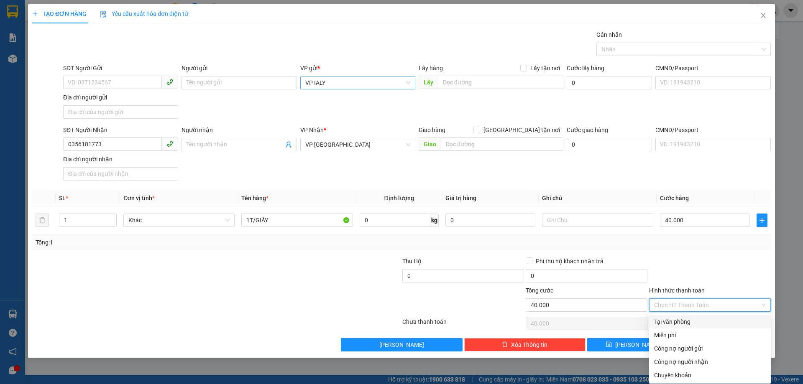
click at [672, 318] on div "Tại văn phòng" at bounding box center [710, 321] width 112 height 9
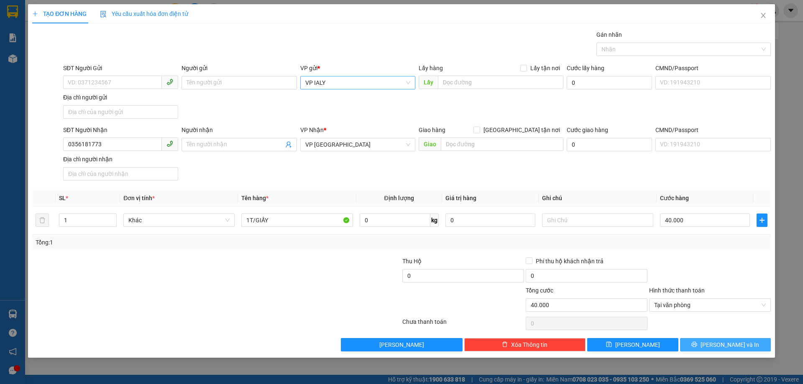
click at [712, 340] on button "[PERSON_NAME] và In" at bounding box center [725, 344] width 91 height 13
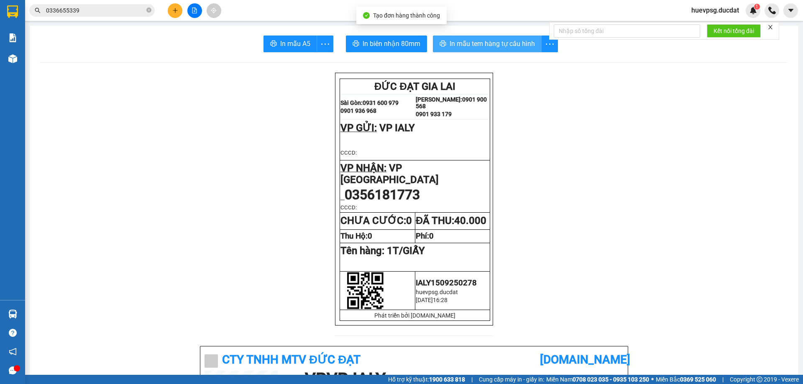
click at [478, 48] on span "In mẫu tem hàng tự cấu hình" at bounding box center [491, 43] width 85 height 10
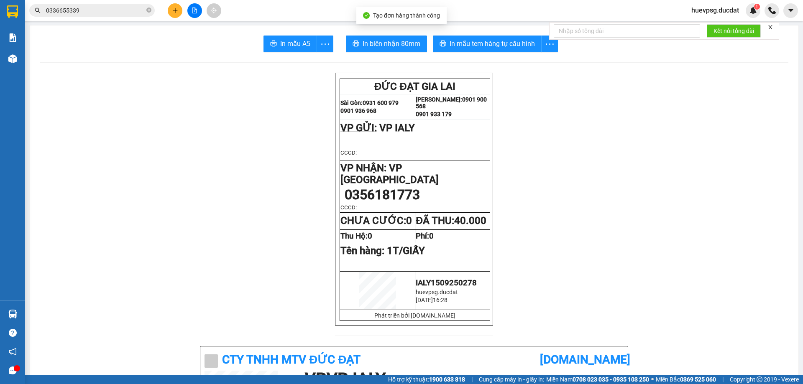
click at [174, 5] on button at bounding box center [175, 10] width 15 height 15
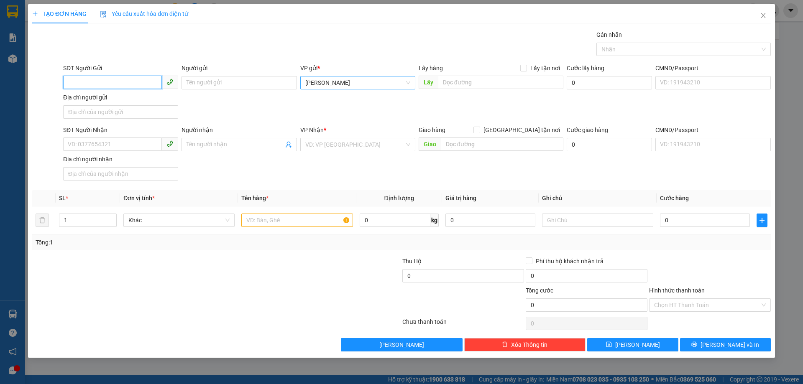
click at [310, 82] on span "[PERSON_NAME]" at bounding box center [357, 82] width 105 height 13
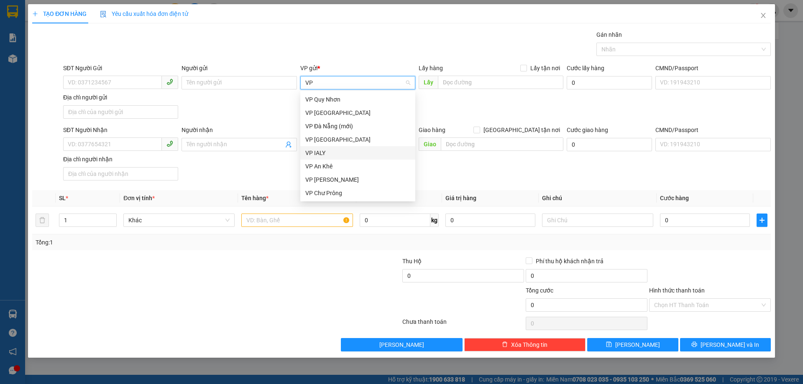
click at [313, 151] on div "VP IALY" at bounding box center [357, 152] width 105 height 9
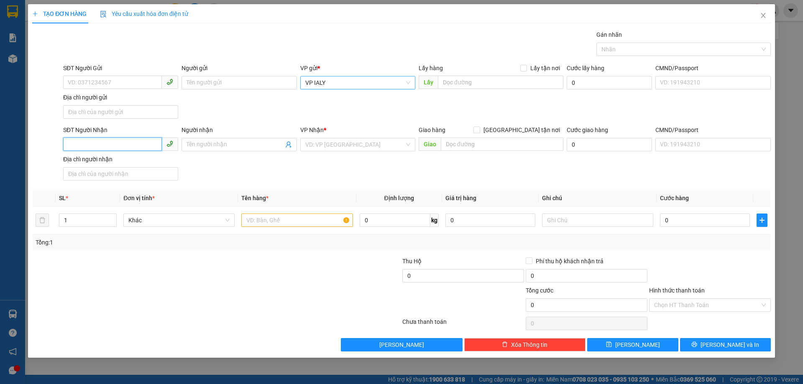
click at [153, 141] on input "SĐT Người Nhận" at bounding box center [112, 144] width 99 height 13
click at [152, 162] on div "0971752559" at bounding box center [120, 161] width 105 height 9
click at [257, 217] on input "text" at bounding box center [296, 220] width 111 height 13
click at [677, 219] on input "0" at bounding box center [705, 220] width 90 height 13
click at [686, 306] on input "Hình thức thanh toán" at bounding box center [707, 305] width 106 height 13
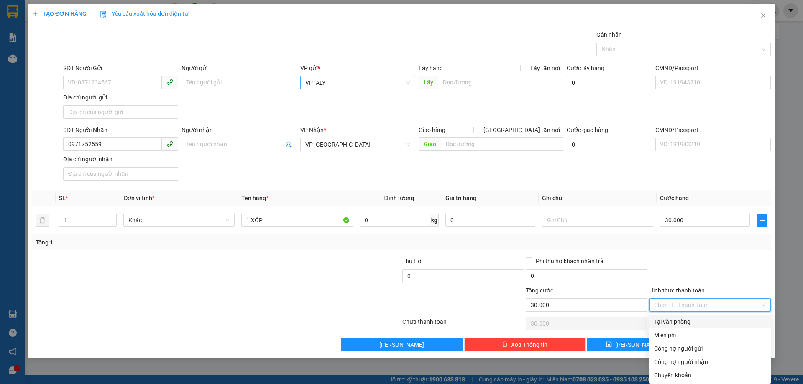
click at [686, 318] on div "Tại văn phòng" at bounding box center [710, 321] width 112 height 9
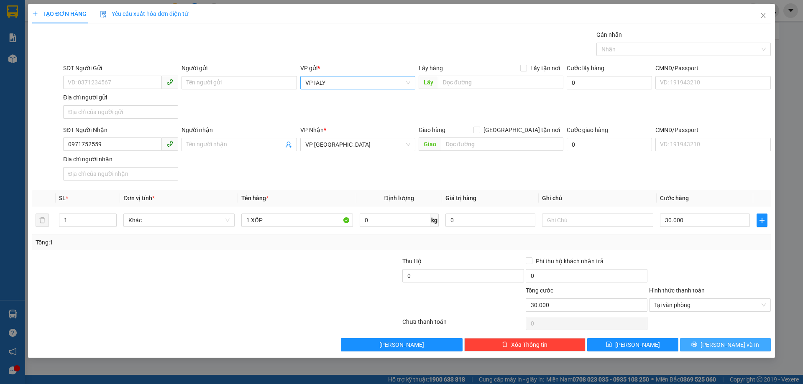
click at [704, 344] on button "[PERSON_NAME] và In" at bounding box center [725, 344] width 91 height 13
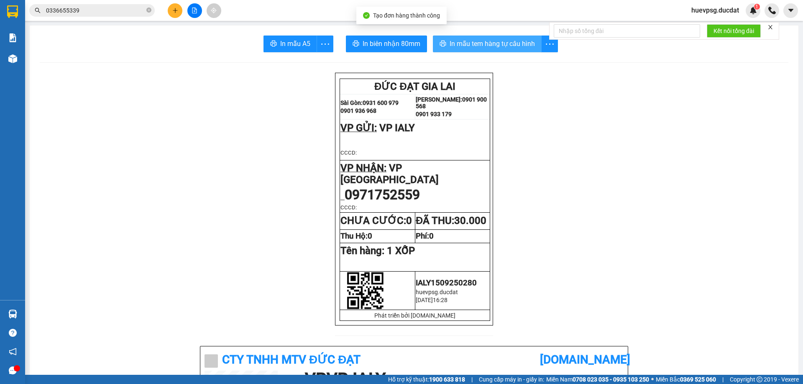
click at [498, 37] on button "In mẫu tem hàng tự cấu hình" at bounding box center [487, 44] width 109 height 17
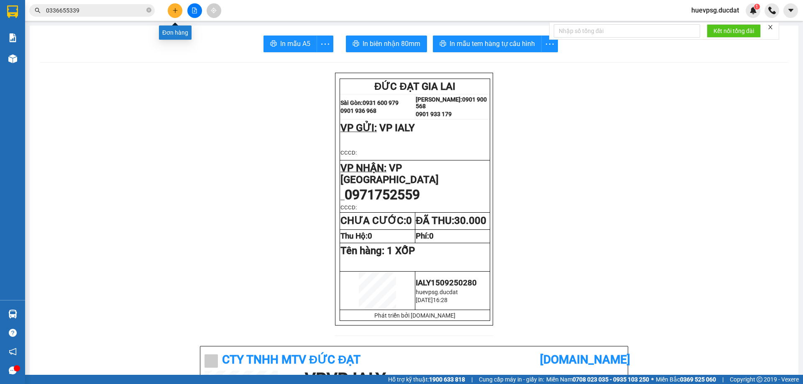
click at [171, 10] on button at bounding box center [175, 10] width 15 height 15
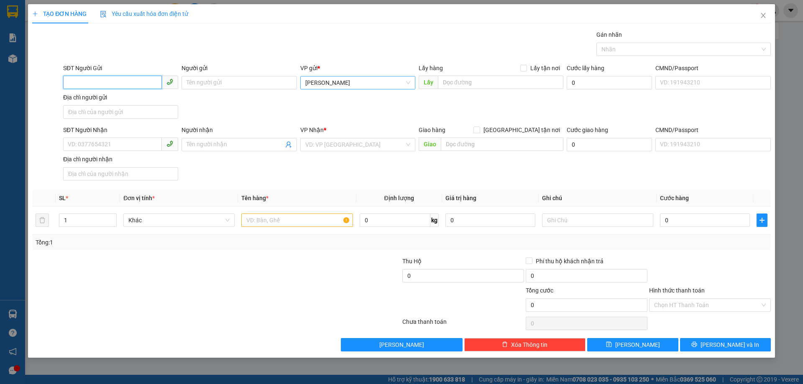
click at [371, 84] on span "[PERSON_NAME]" at bounding box center [357, 82] width 105 height 13
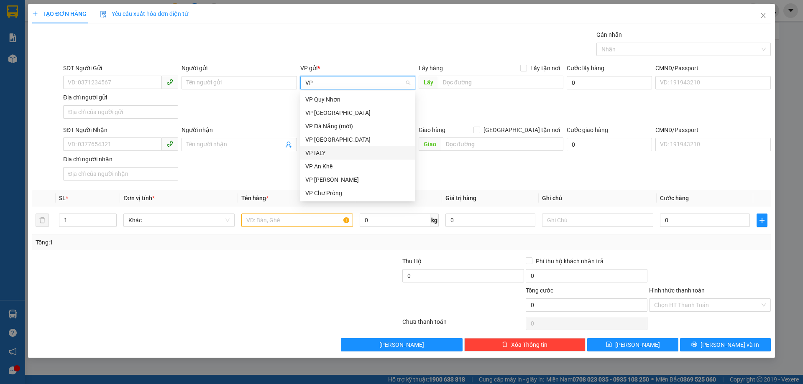
click at [342, 152] on div "VP IALY" at bounding box center [357, 152] width 105 height 9
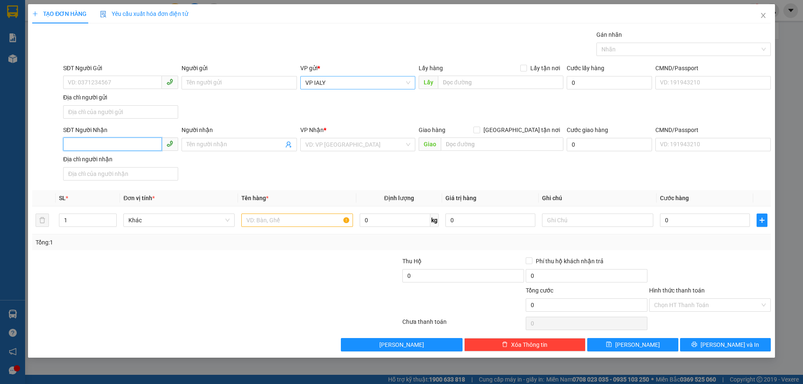
click at [87, 139] on input "SĐT Người Nhận" at bounding box center [112, 144] width 99 height 13
click at [352, 144] on input "search" at bounding box center [354, 144] width 99 height 13
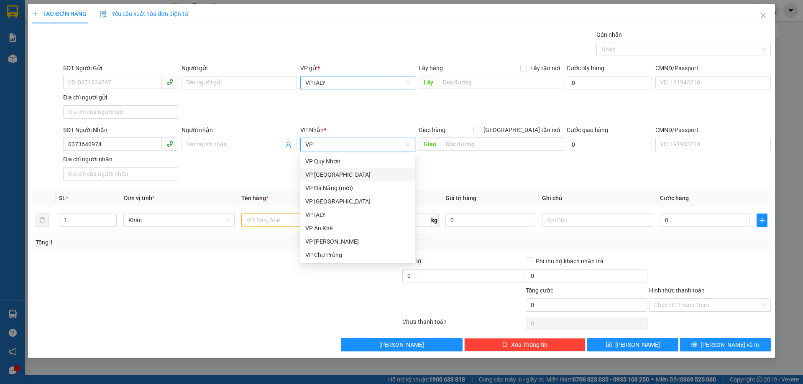
click at [327, 176] on div "VP [GEOGRAPHIC_DATA]" at bounding box center [357, 174] width 105 height 9
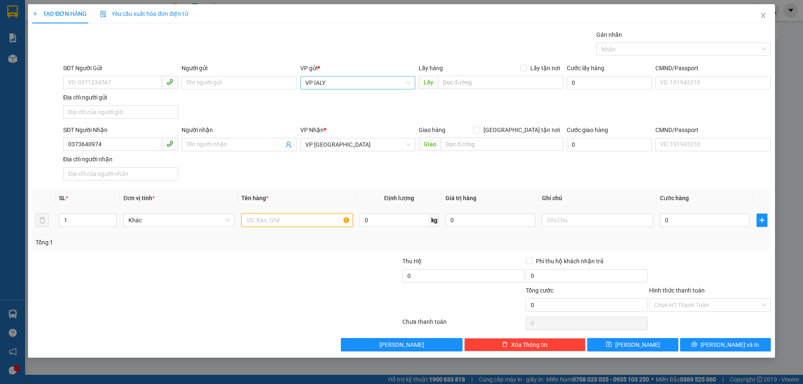
click at [304, 220] on input "text" at bounding box center [296, 220] width 111 height 13
click at [676, 306] on input "Hình thức thanh toán" at bounding box center [707, 305] width 106 height 13
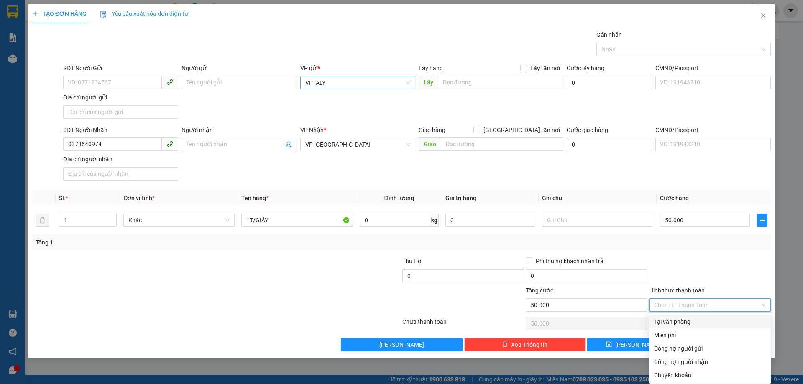
click at [675, 321] on div "Tại văn phòng" at bounding box center [710, 321] width 112 height 9
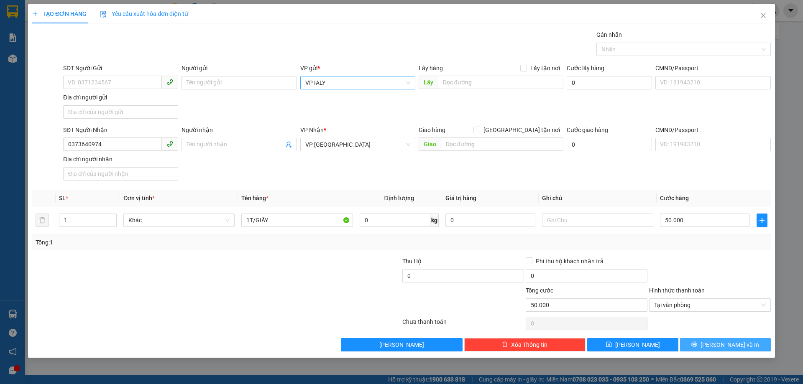
click at [688, 347] on button "[PERSON_NAME] và In" at bounding box center [725, 344] width 91 height 13
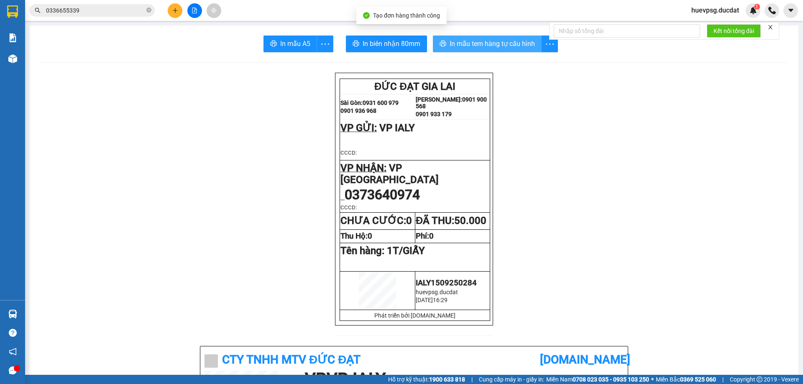
click at [477, 43] on span "In mẫu tem hàng tự cấu hình" at bounding box center [491, 43] width 85 height 10
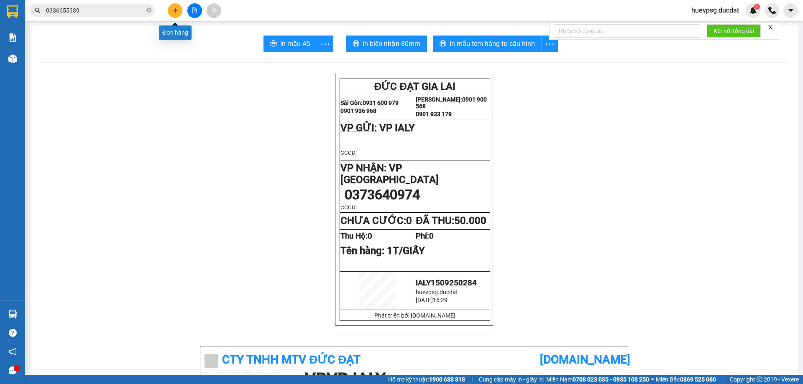
click at [176, 16] on button at bounding box center [175, 10] width 15 height 15
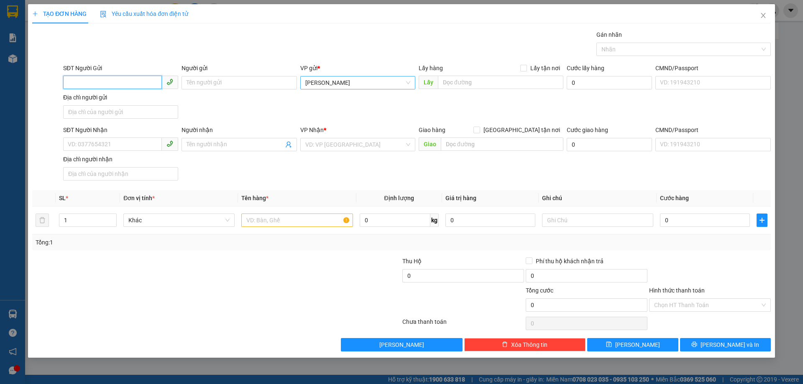
click at [350, 78] on span "[PERSON_NAME]" at bounding box center [357, 82] width 105 height 13
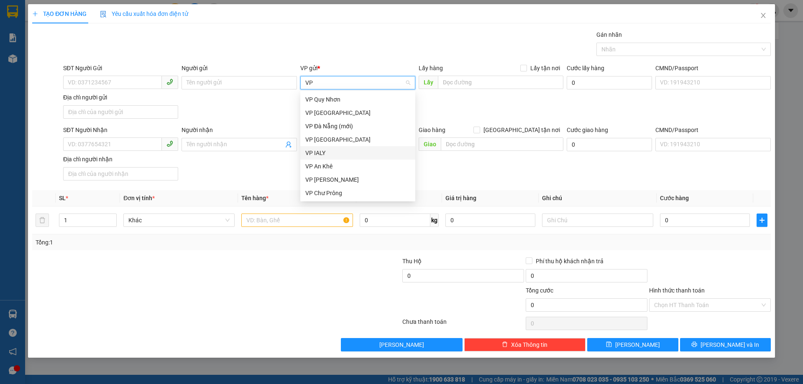
drag, startPoint x: 329, startPoint y: 153, endPoint x: 214, endPoint y: 156, distance: 115.8
click at [329, 153] on div "VP IALY" at bounding box center [357, 152] width 105 height 9
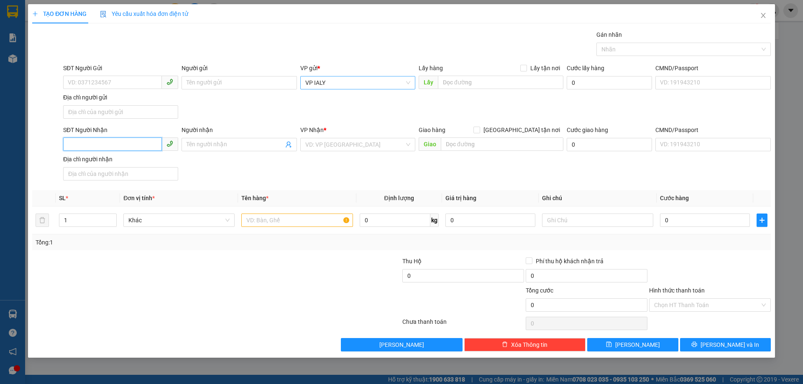
click at [142, 143] on input "SĐT Người Nhận" at bounding box center [112, 144] width 99 height 13
click at [323, 149] on input "search" at bounding box center [354, 144] width 99 height 13
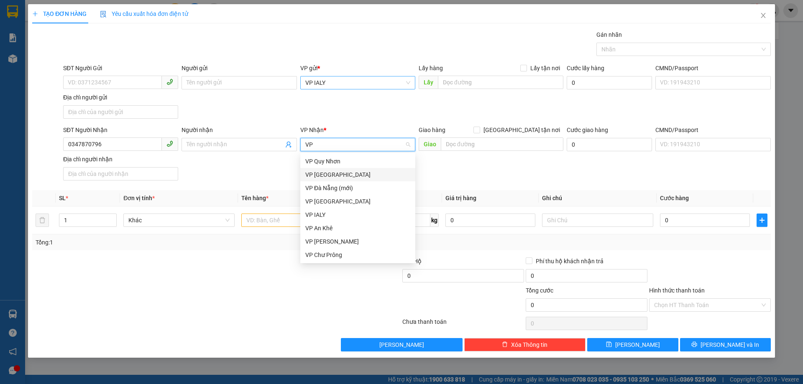
click at [319, 175] on div "VP [GEOGRAPHIC_DATA]" at bounding box center [357, 174] width 105 height 9
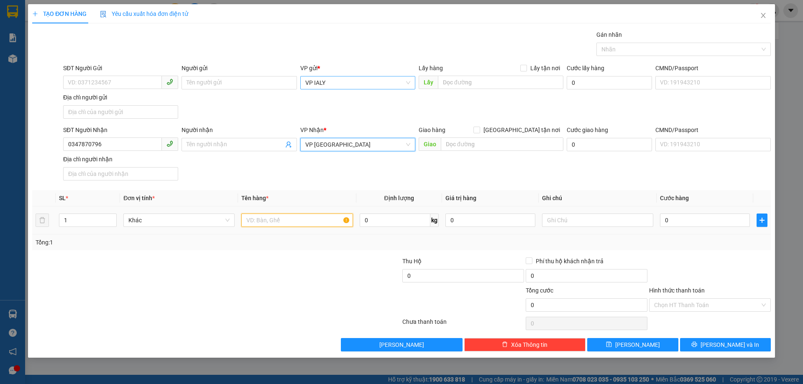
click at [285, 223] on input "text" at bounding box center [296, 220] width 111 height 13
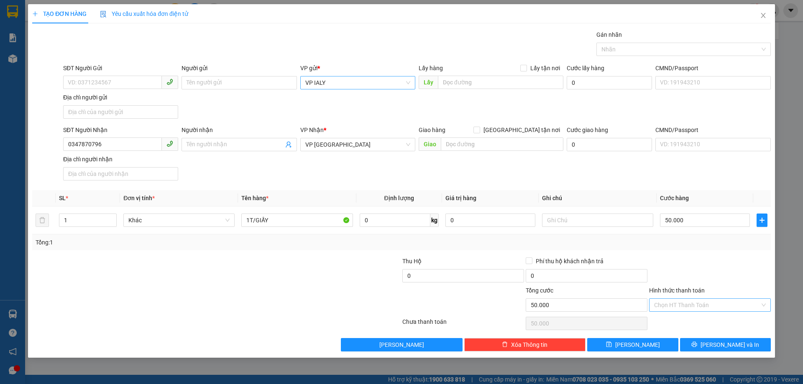
click at [667, 307] on input "Hình thức thanh toán" at bounding box center [707, 305] width 106 height 13
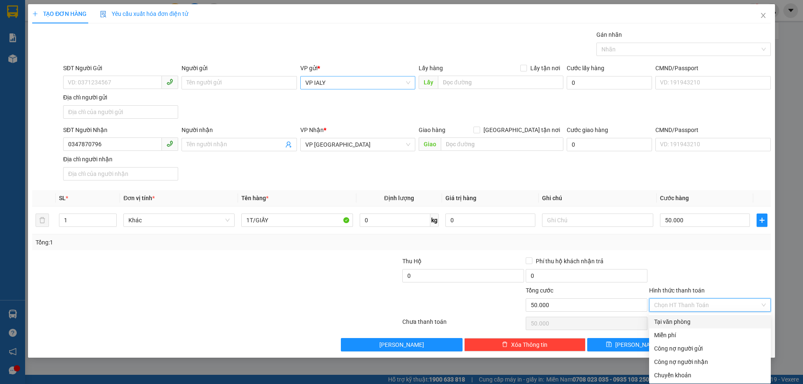
click at [667, 321] on div "Tại văn phòng" at bounding box center [710, 321] width 112 height 9
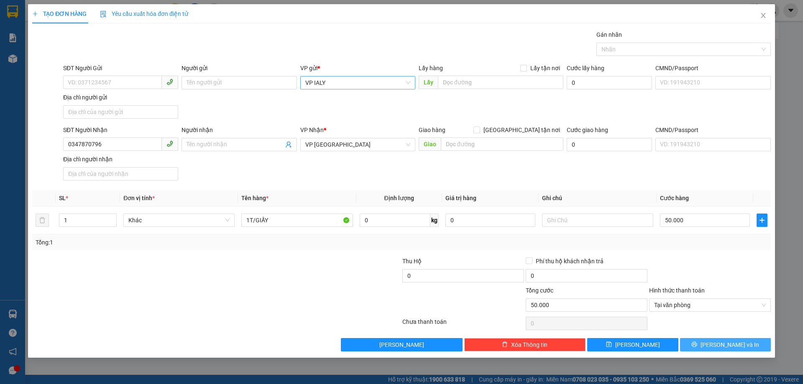
click at [740, 349] on button "[PERSON_NAME] và In" at bounding box center [725, 344] width 91 height 13
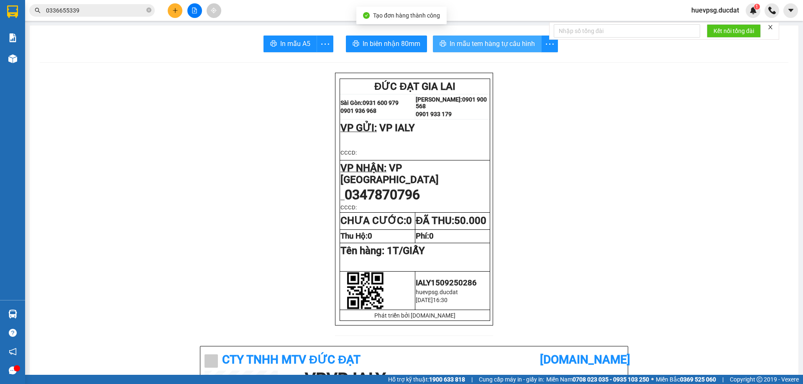
click at [470, 46] on span "In mẫu tem hàng tự cấu hình" at bounding box center [491, 43] width 85 height 10
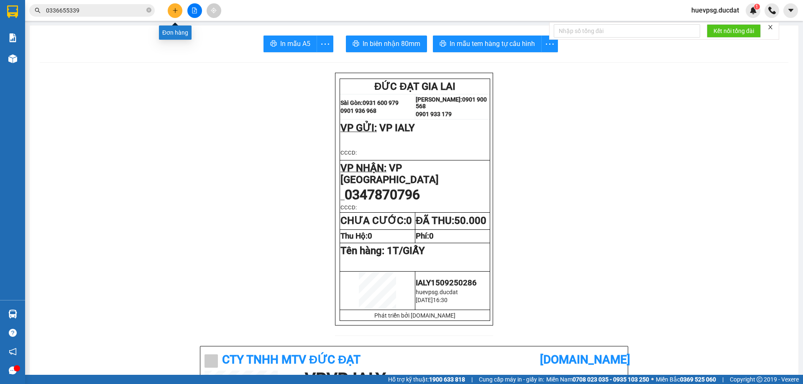
click at [173, 10] on icon "plus" at bounding box center [175, 11] width 6 height 6
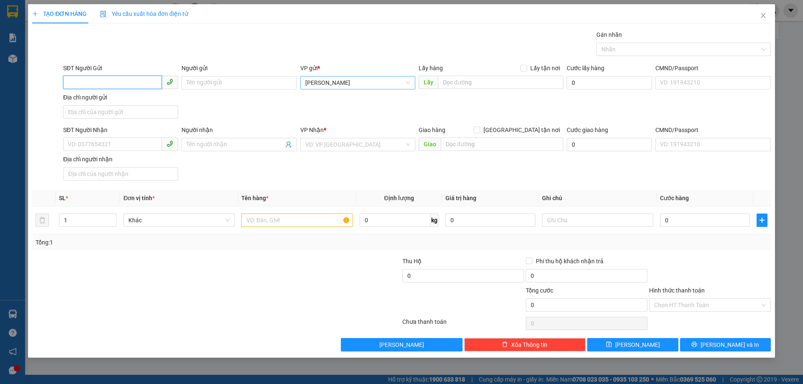
click at [370, 87] on span "[PERSON_NAME]" at bounding box center [357, 82] width 105 height 13
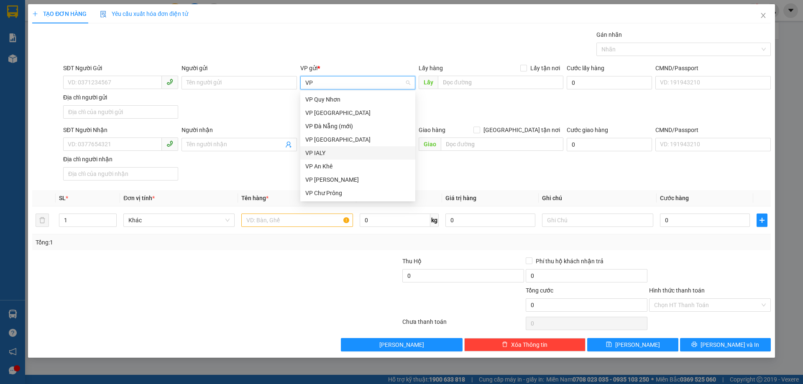
click at [334, 148] on div "VP IALY" at bounding box center [357, 152] width 115 height 13
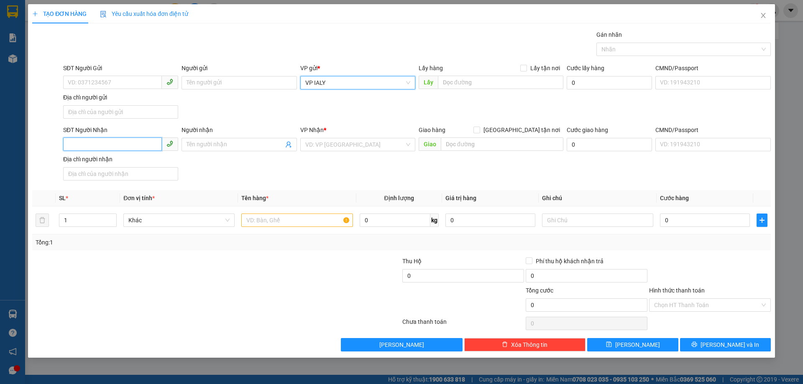
click at [116, 147] on input "SĐT Người Nhận" at bounding box center [112, 144] width 99 height 13
click at [337, 142] on input "search" at bounding box center [354, 144] width 99 height 13
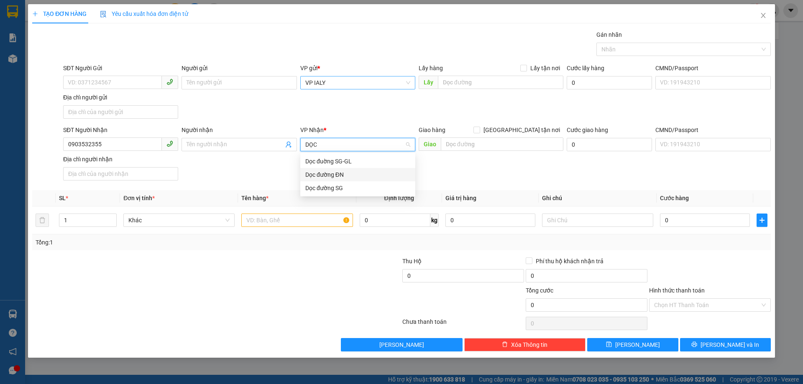
click at [330, 172] on div "Dọc đường ĐN" at bounding box center [357, 174] width 105 height 9
click at [464, 147] on input "text" at bounding box center [502, 144] width 122 height 13
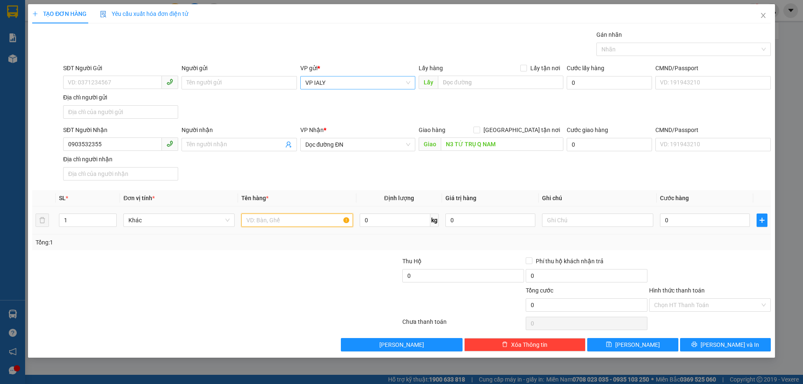
click at [311, 224] on input "text" at bounding box center [296, 220] width 111 height 13
click at [719, 303] on input "Hình thức thanh toán" at bounding box center [707, 305] width 106 height 13
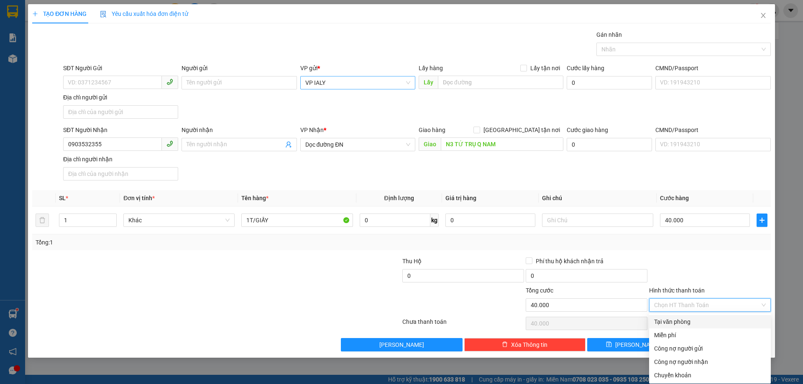
click at [668, 321] on div "Tại văn phòng" at bounding box center [710, 321] width 112 height 9
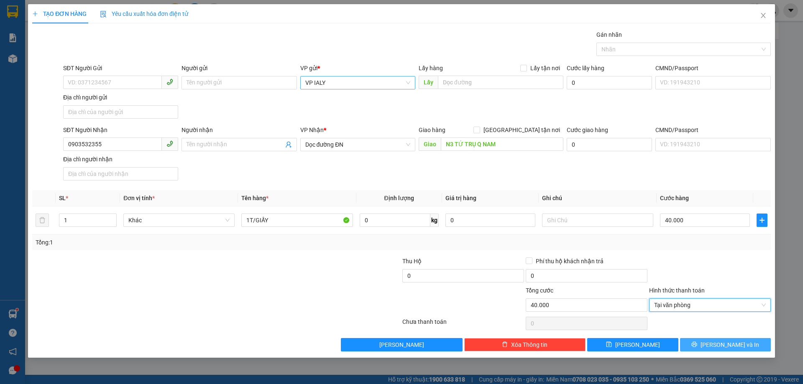
click at [703, 342] on button "[PERSON_NAME] và In" at bounding box center [725, 344] width 91 height 13
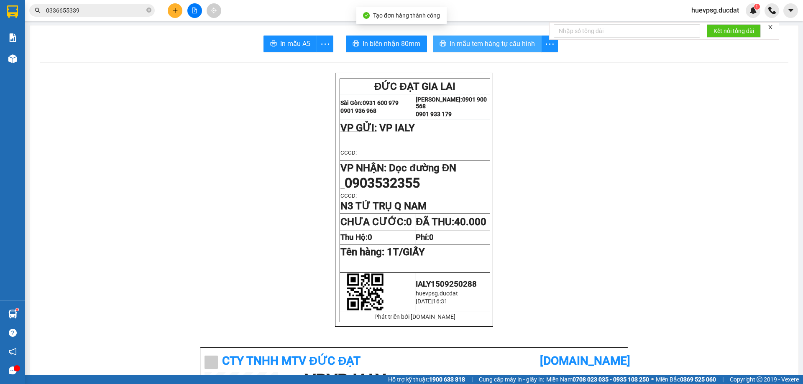
click at [520, 42] on span "In mẫu tem hàng tự cấu hình" at bounding box center [491, 43] width 85 height 10
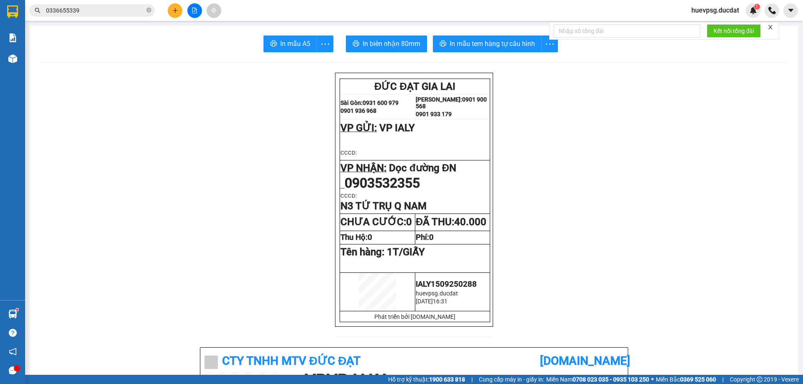
click at [177, 13] on button at bounding box center [175, 10] width 15 height 15
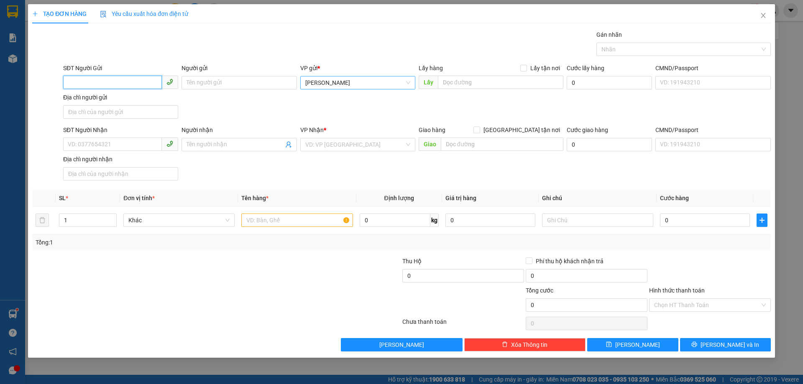
click at [341, 85] on span "[PERSON_NAME]" at bounding box center [357, 82] width 105 height 13
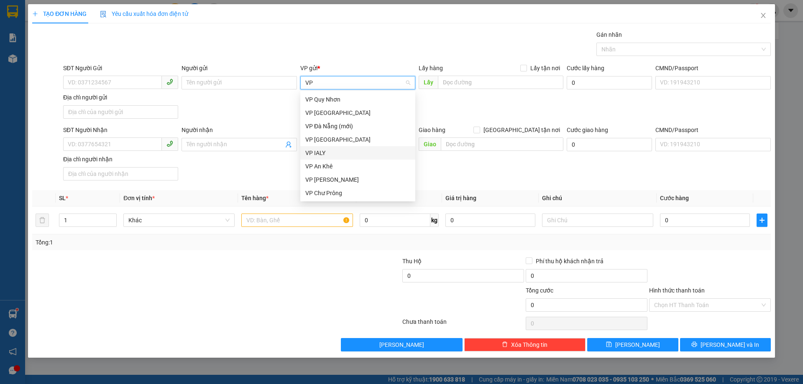
click at [336, 155] on div "VP IALY" at bounding box center [357, 152] width 105 height 9
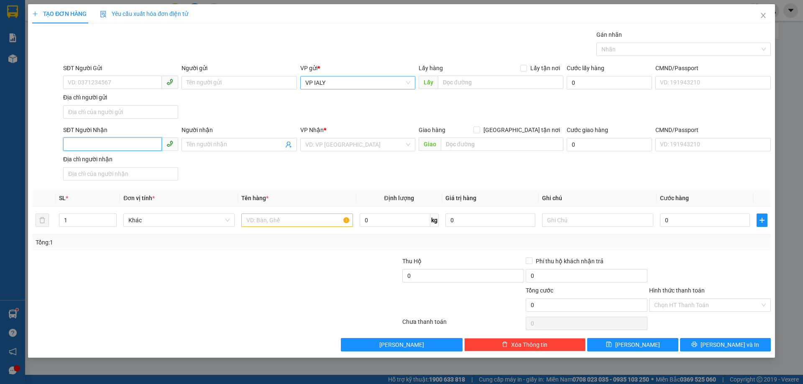
click at [122, 147] on input "SĐT Người Nhận" at bounding box center [112, 144] width 99 height 13
click at [336, 148] on input "search" at bounding box center [354, 144] width 99 height 13
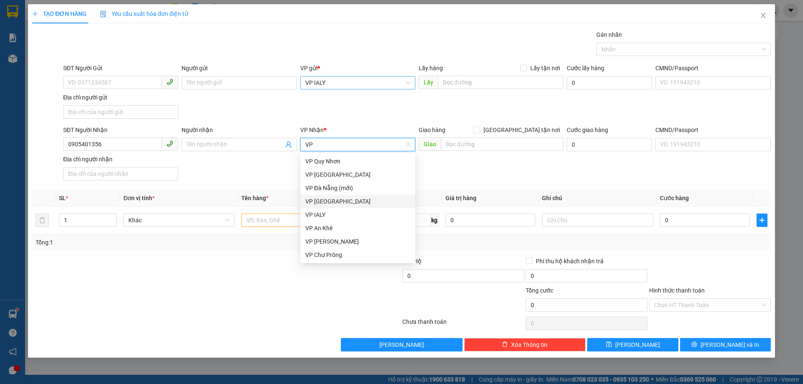
click at [333, 199] on div "VP [GEOGRAPHIC_DATA]" at bounding box center [357, 201] width 105 height 9
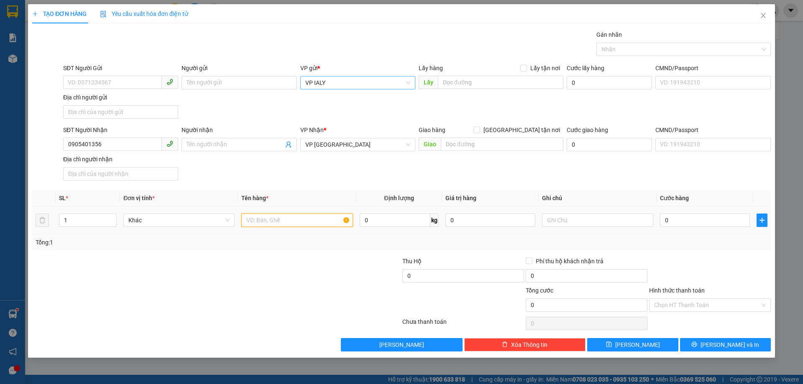
click at [285, 222] on input "text" at bounding box center [296, 220] width 111 height 13
click at [726, 303] on input "Hình thức thanh toán" at bounding box center [707, 305] width 106 height 13
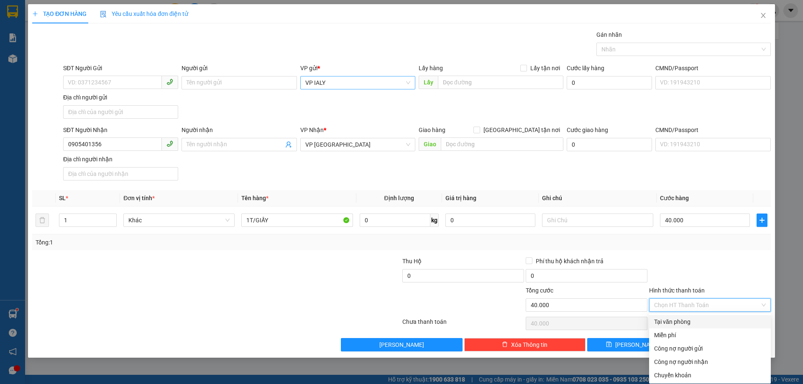
click at [660, 327] on div "Tại văn phòng" at bounding box center [710, 321] width 122 height 13
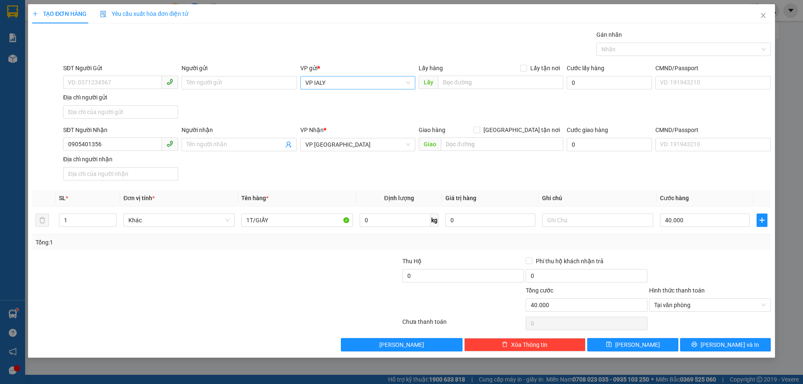
click at [717, 354] on div "TẠO ĐƠN HÀNG Yêu cầu xuất hóa đơn điện tử Transit Pickup Surcharge Ids Transit …" at bounding box center [401, 181] width 747 height 354
click at [717, 345] on button "[PERSON_NAME] và In" at bounding box center [725, 344] width 91 height 13
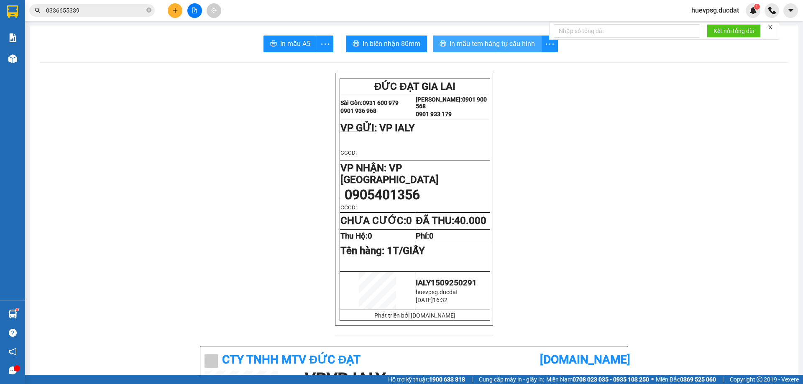
click at [458, 41] on span "In mẫu tem hàng tự cấu hình" at bounding box center [491, 43] width 85 height 10
click at [166, 10] on div at bounding box center [194, 10] width 63 height 15
click at [172, 10] on icon "plus" at bounding box center [175, 11] width 6 height 6
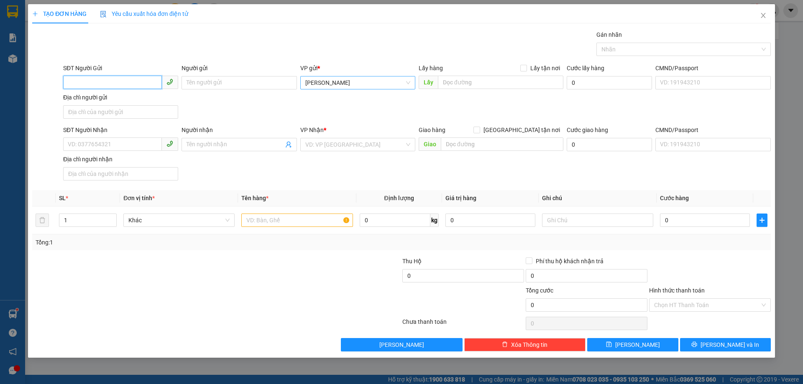
click at [357, 88] on span "[PERSON_NAME]" at bounding box center [357, 82] width 105 height 13
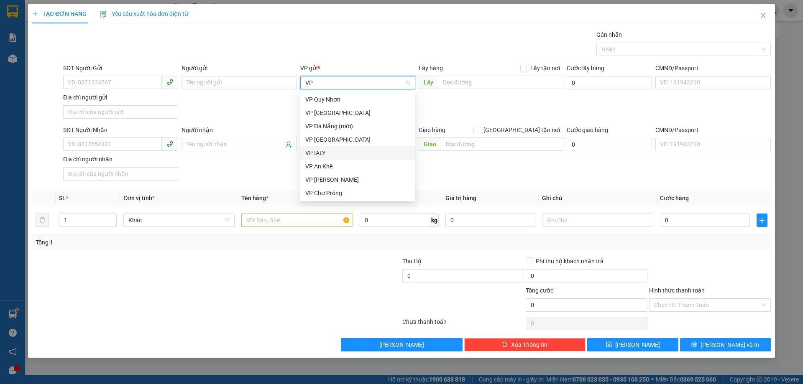
click at [339, 151] on div "VP IALY" at bounding box center [357, 152] width 105 height 9
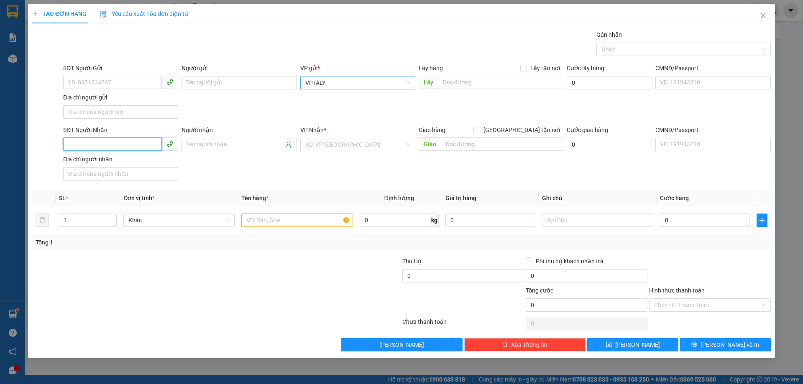
click at [126, 144] on input "SĐT Người Nhận" at bounding box center [112, 144] width 99 height 13
click at [96, 159] on div "0905055362 - HẠNH" at bounding box center [120, 161] width 105 height 9
click at [277, 219] on input "text" at bounding box center [296, 220] width 111 height 13
click at [303, 222] on input "text" at bounding box center [296, 220] width 111 height 13
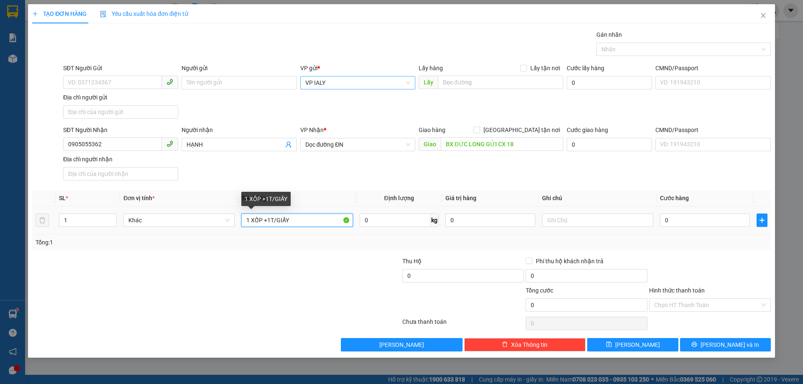
click at [270, 222] on input "1 XỐP +1T/GIẤY" at bounding box center [296, 220] width 111 height 13
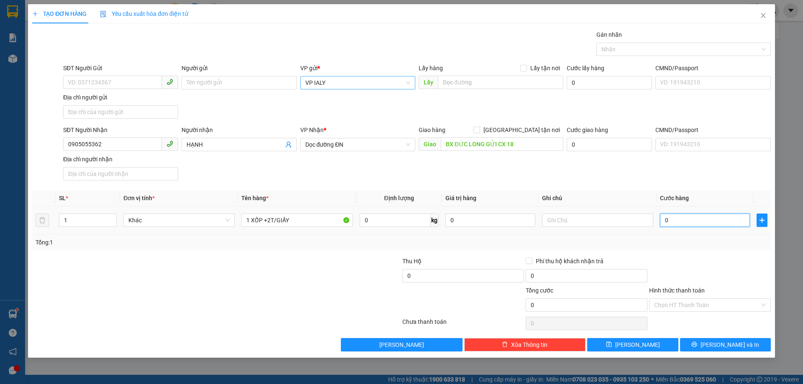
click at [691, 219] on input "0" at bounding box center [705, 220] width 90 height 13
click at [708, 296] on div "Hình thức thanh toán" at bounding box center [710, 292] width 122 height 13
click at [696, 308] on input "Hình thức thanh toán" at bounding box center [707, 305] width 106 height 13
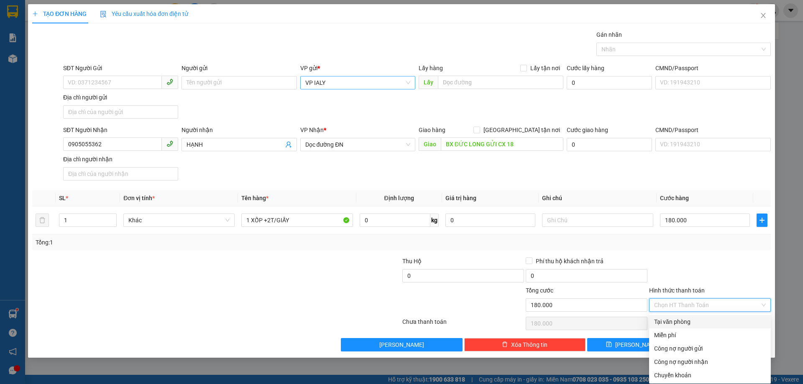
click at [685, 319] on div "Tại văn phòng" at bounding box center [710, 321] width 112 height 9
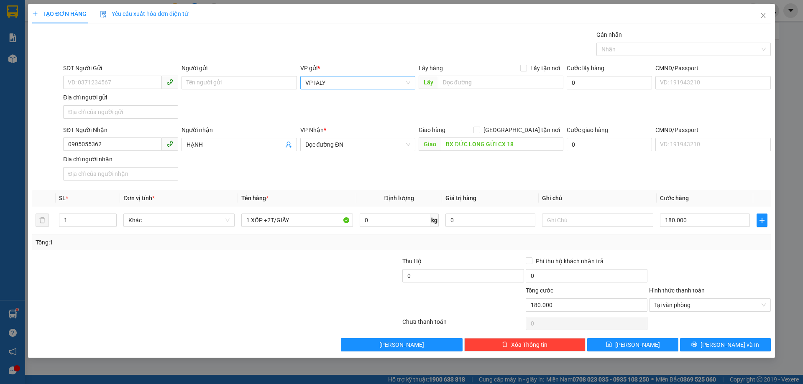
click at [734, 336] on div "Transit Pickup Surcharge Ids Transit Deliver Surcharge Ids Transit Deliver Surc…" at bounding box center [401, 190] width 738 height 321
click at [697, 347] on icon "printer" at bounding box center [693, 344] width 5 height 5
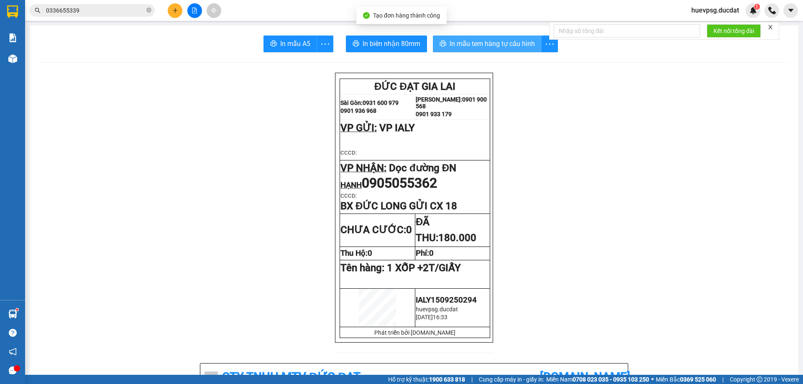
click at [512, 44] on span "In mẫu tem hàng tự cấu hình" at bounding box center [491, 43] width 85 height 10
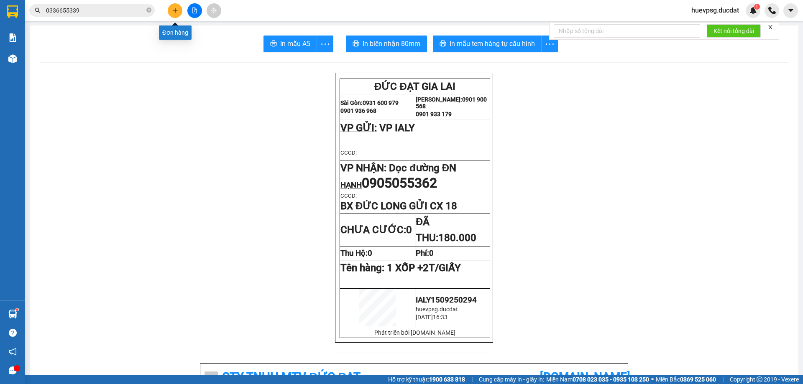
click at [174, 8] on icon "plus" at bounding box center [175, 11] width 6 height 6
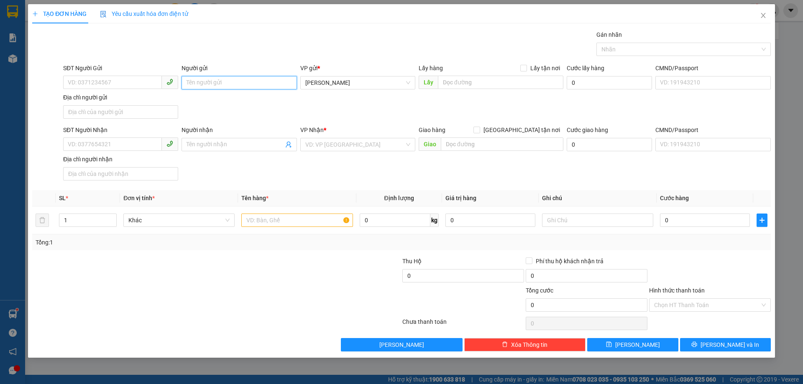
click at [195, 84] on input "Người gửi" at bounding box center [238, 82] width 115 height 13
click at [146, 148] on input "SĐT Người Nhận" at bounding box center [112, 144] width 99 height 13
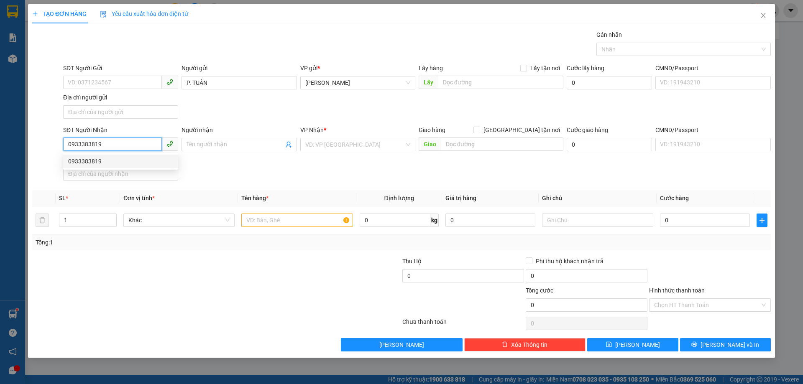
click at [128, 159] on div "0933383819" at bounding box center [120, 161] width 105 height 9
click at [301, 226] on input "text" at bounding box center [296, 220] width 111 height 13
click at [308, 221] on input "text" at bounding box center [296, 220] width 111 height 13
click at [76, 150] on input "0933383819" at bounding box center [112, 144] width 99 height 13
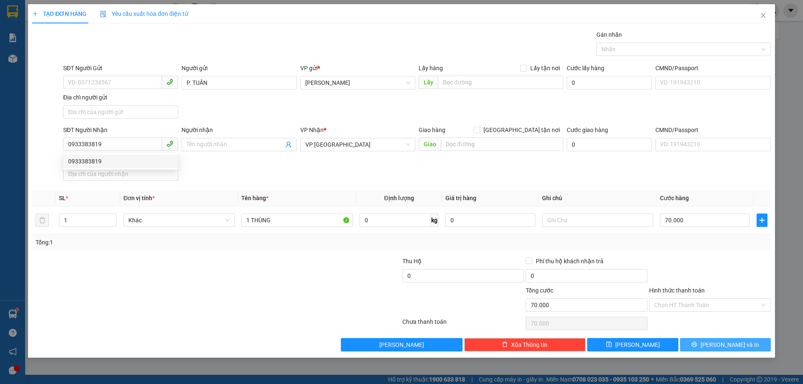
click at [698, 344] on button "[PERSON_NAME] và In" at bounding box center [725, 344] width 91 height 13
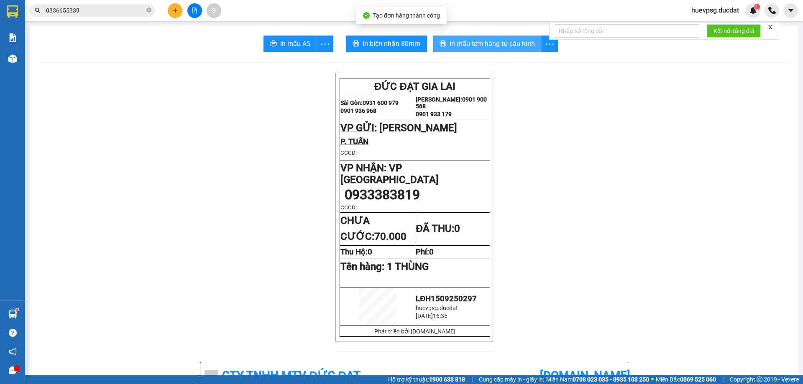
click at [512, 48] on span "In mẫu tem hàng tự cấu hình" at bounding box center [491, 43] width 85 height 10
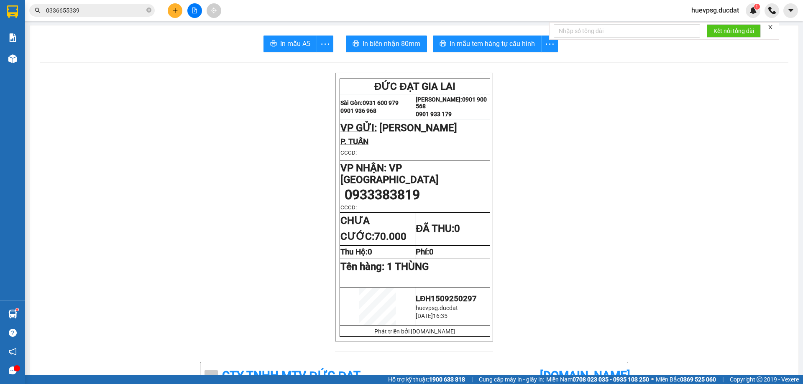
click at [177, 14] on button at bounding box center [175, 10] width 15 height 15
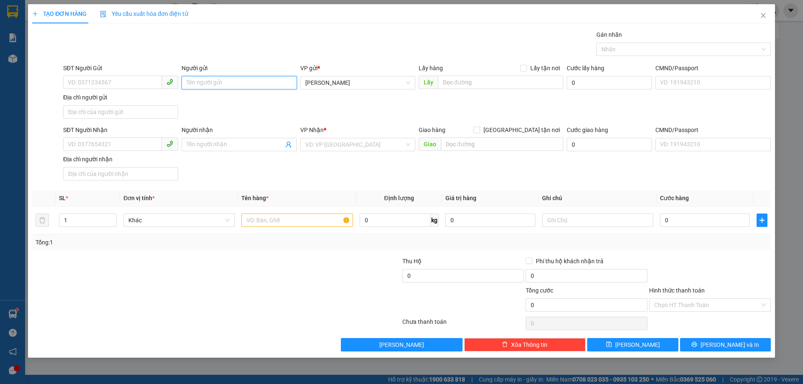
click at [258, 82] on input "Người gửi" at bounding box center [238, 82] width 115 height 13
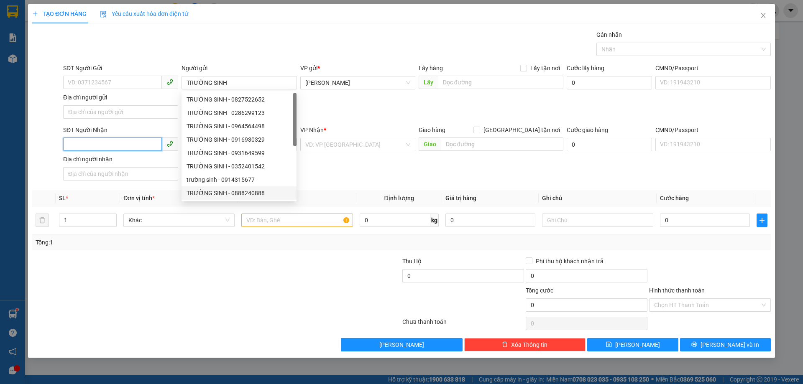
click at [108, 142] on input "SĐT Người Nhận" at bounding box center [112, 144] width 99 height 13
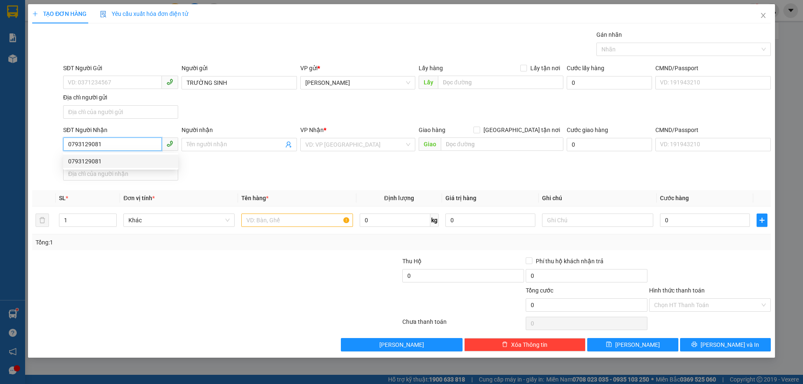
click at [107, 161] on div "0793129081" at bounding box center [120, 161] width 105 height 9
click at [286, 223] on input "text" at bounding box center [296, 220] width 111 height 13
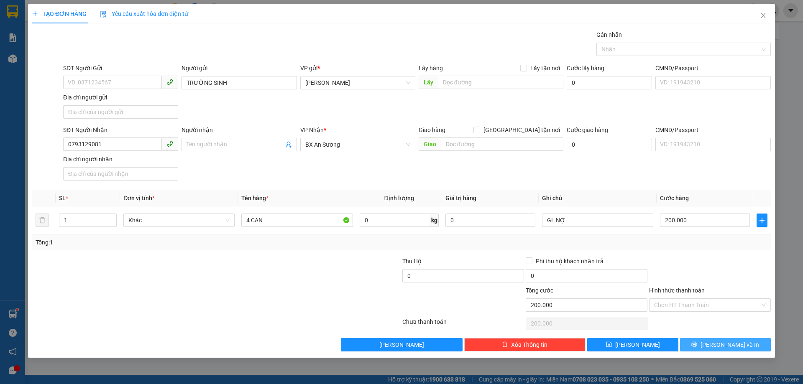
drag, startPoint x: 706, startPoint y: 343, endPoint x: 751, endPoint y: 350, distance: 45.4
click at [751, 350] on button "[PERSON_NAME] và In" at bounding box center [725, 344] width 91 height 13
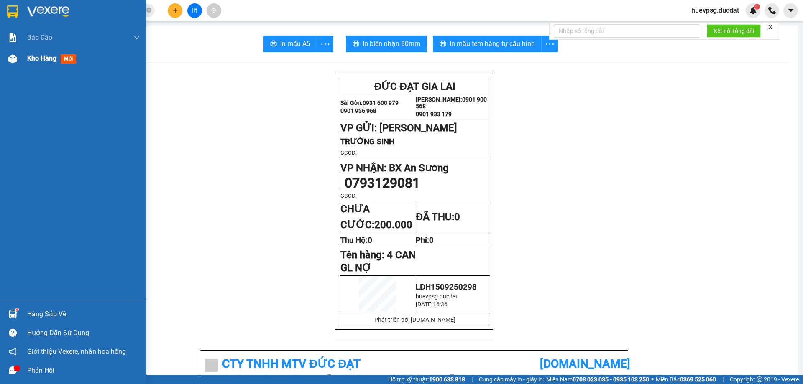
click at [36, 55] on span "Kho hàng" at bounding box center [41, 58] width 29 height 8
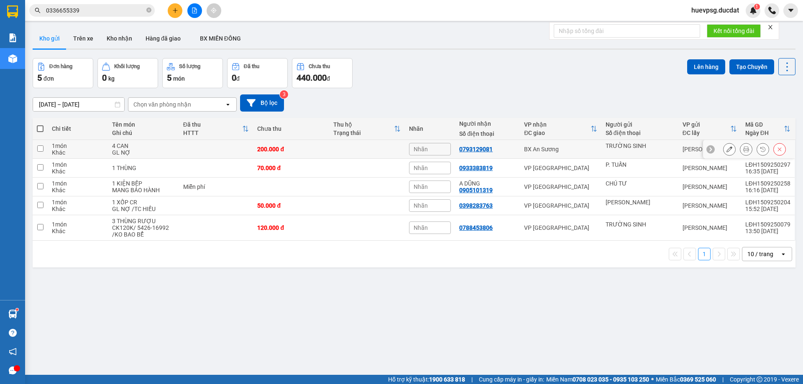
click at [726, 146] on icon at bounding box center [729, 149] width 6 height 6
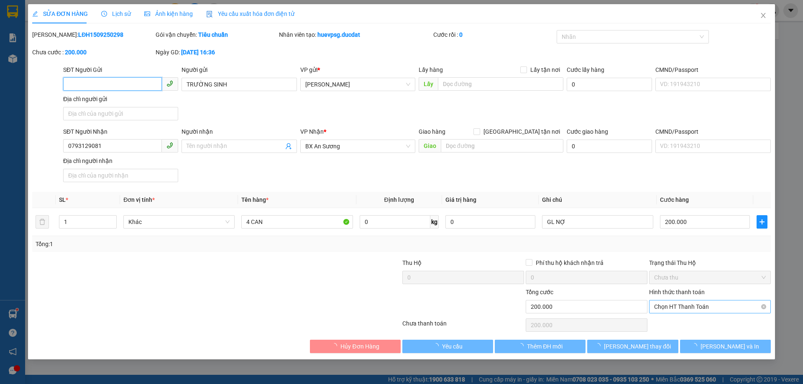
click at [691, 308] on span "Chọn HT Thanh Toán" at bounding box center [710, 307] width 112 height 13
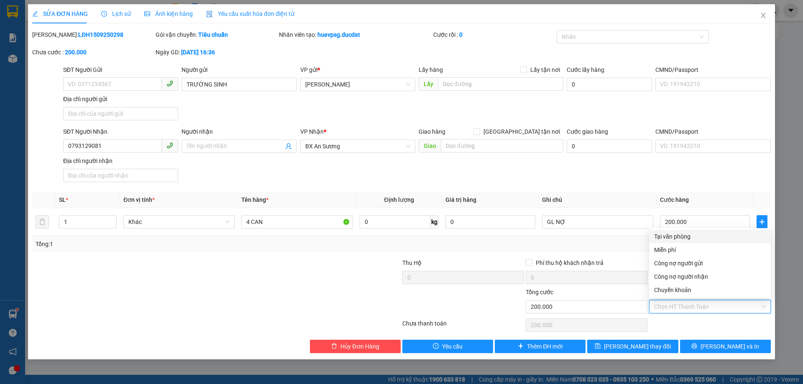
click at [694, 237] on div "Tại văn phòng" at bounding box center [710, 236] width 112 height 9
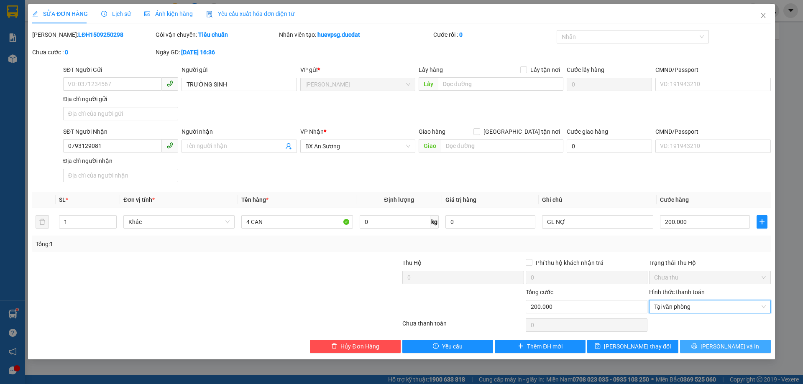
click at [697, 346] on icon "printer" at bounding box center [694, 346] width 6 height 6
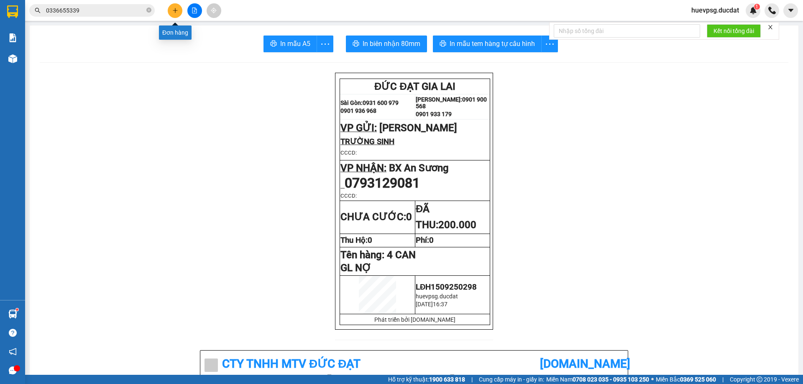
click at [173, 13] on icon "plus" at bounding box center [175, 11] width 6 height 6
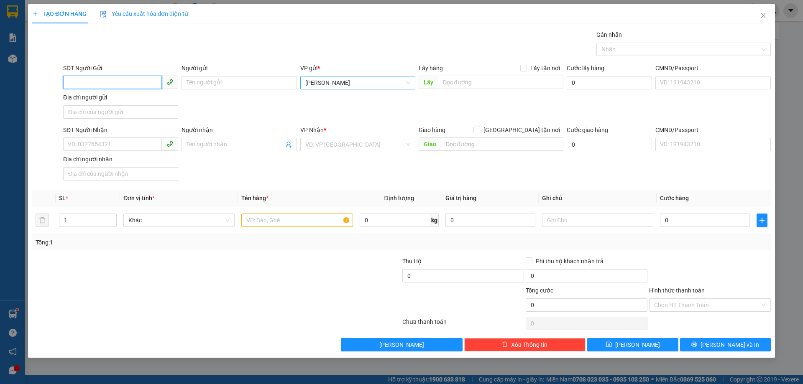
click at [354, 84] on span "[PERSON_NAME]" at bounding box center [357, 82] width 105 height 13
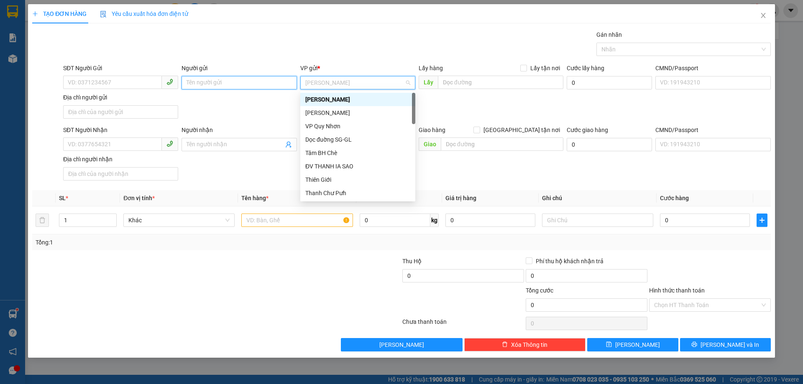
click at [232, 79] on input "Người gửi" at bounding box center [238, 82] width 115 height 13
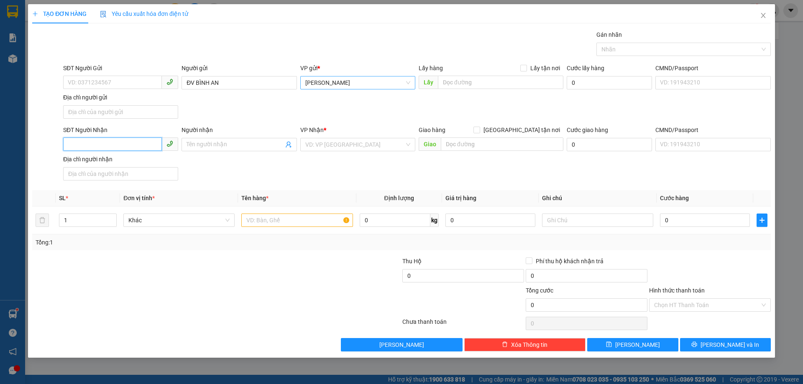
click at [109, 147] on input "SĐT Người Nhận" at bounding box center [112, 144] width 99 height 13
click at [337, 141] on input "search" at bounding box center [354, 144] width 99 height 13
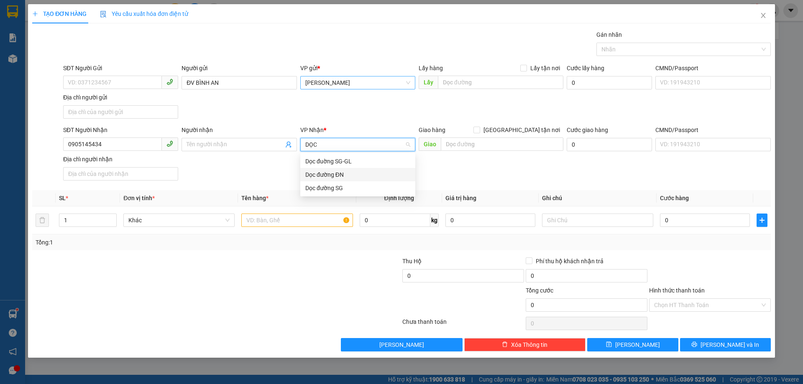
click at [344, 173] on div "Dọc đường ĐN" at bounding box center [357, 174] width 105 height 9
click at [512, 147] on input "text" at bounding box center [502, 144] width 122 height 13
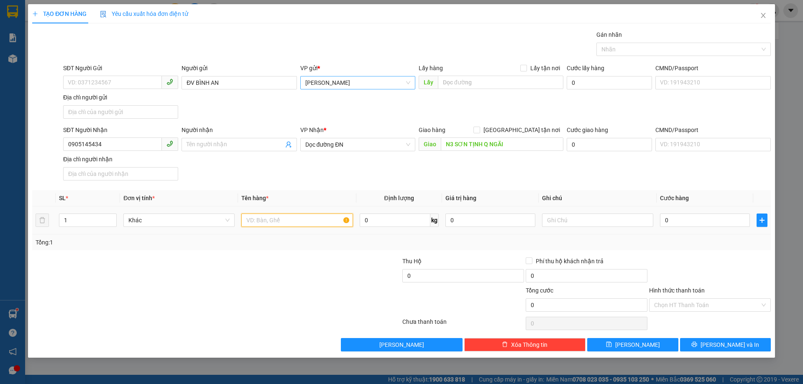
click at [291, 221] on input "text" at bounding box center [296, 220] width 111 height 13
click at [291, 221] on input "3 THÙNG" at bounding box center [296, 220] width 111 height 13
click at [736, 224] on input "0" at bounding box center [705, 220] width 90 height 13
click at [645, 220] on input "text" at bounding box center [597, 220] width 111 height 13
click at [370, 86] on span "[PERSON_NAME]" at bounding box center [357, 82] width 105 height 13
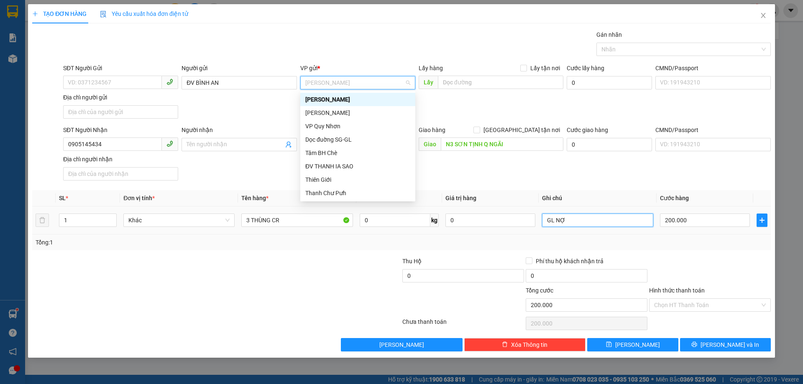
click at [643, 224] on input "GL NỢ" at bounding box center [597, 220] width 111 height 13
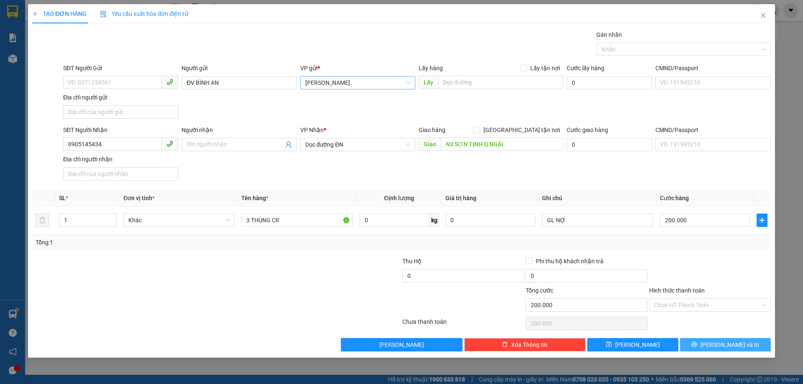
click at [697, 345] on icon "printer" at bounding box center [693, 344] width 5 height 5
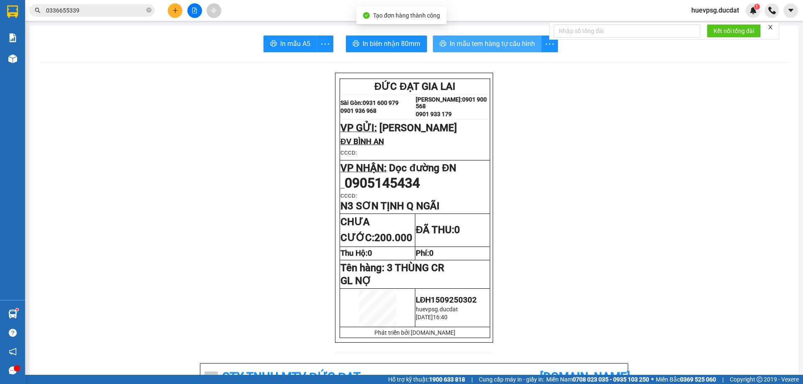
click at [516, 45] on span "In mẫu tem hàng tự cấu hình" at bounding box center [491, 43] width 85 height 10
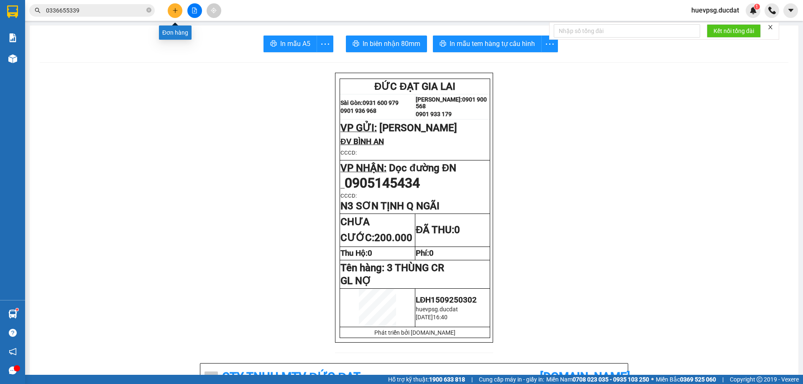
click at [177, 8] on icon "plus" at bounding box center [175, 11] width 6 height 6
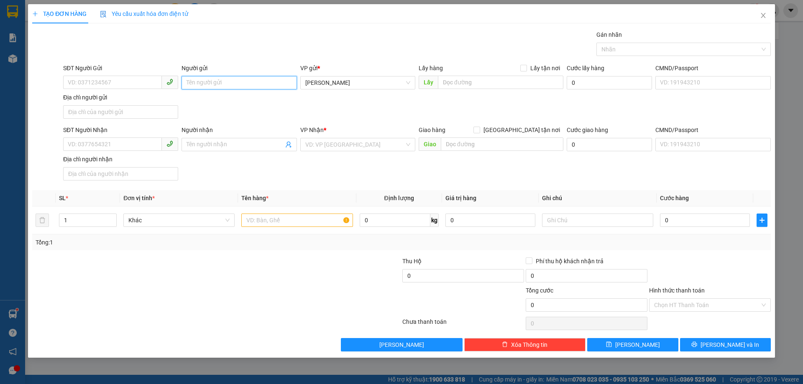
click at [268, 82] on input "Người gửi" at bounding box center [238, 82] width 115 height 13
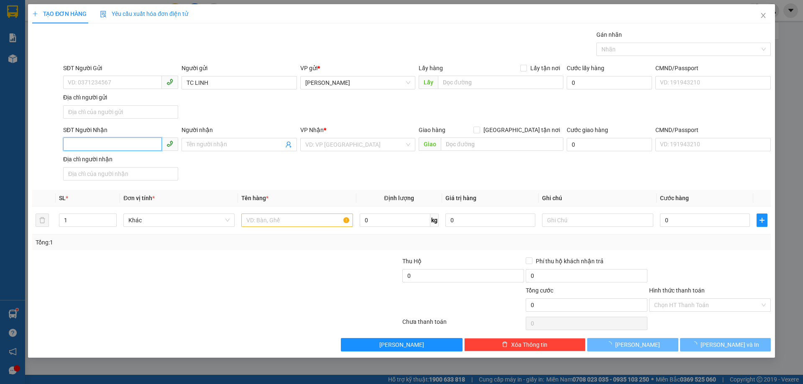
click at [129, 140] on input "SĐT Người Nhận" at bounding box center [112, 144] width 99 height 13
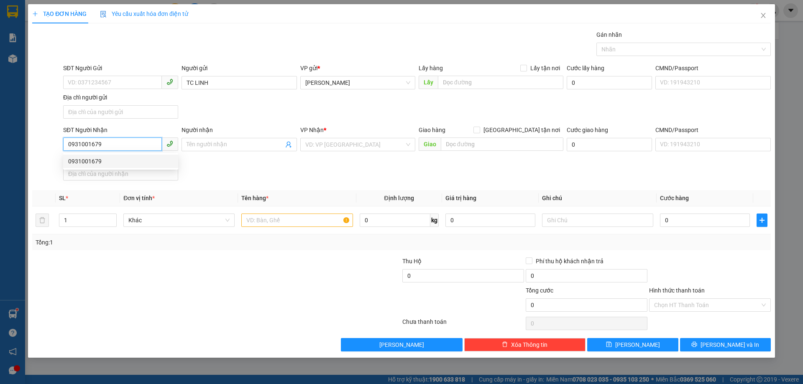
click at [93, 161] on div "0931001679" at bounding box center [120, 161] width 105 height 9
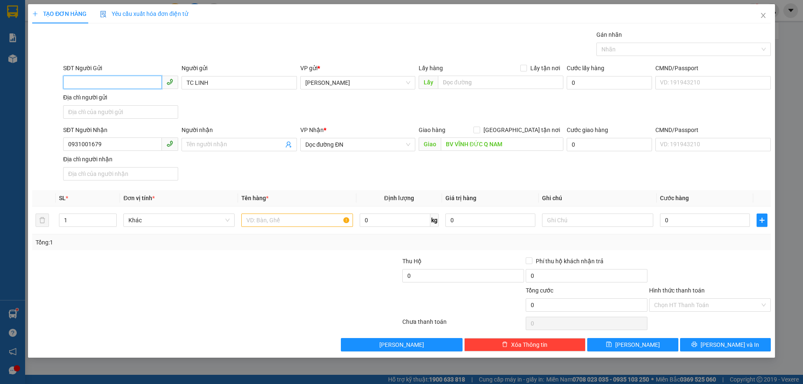
click at [115, 84] on input "SĐT Người Gửi" at bounding box center [112, 82] width 99 height 13
click at [118, 94] on div "0977167003 - 55 ĐÀO DUY TỪ" at bounding box center [120, 99] width 115 height 13
click at [311, 220] on input "text" at bounding box center [296, 220] width 111 height 13
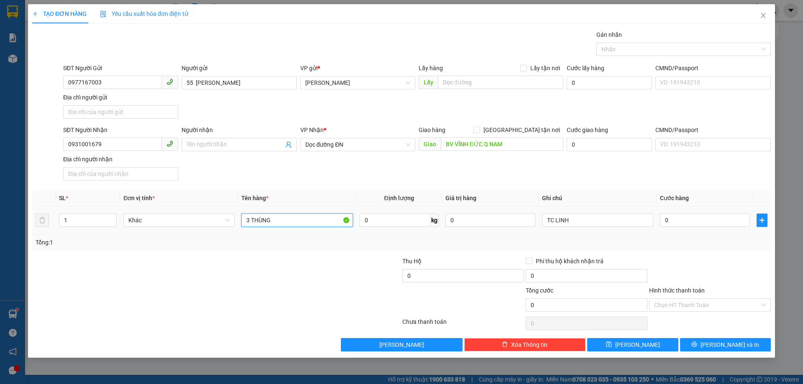
click at [311, 220] on input "3 THÙNG" at bounding box center [296, 220] width 111 height 13
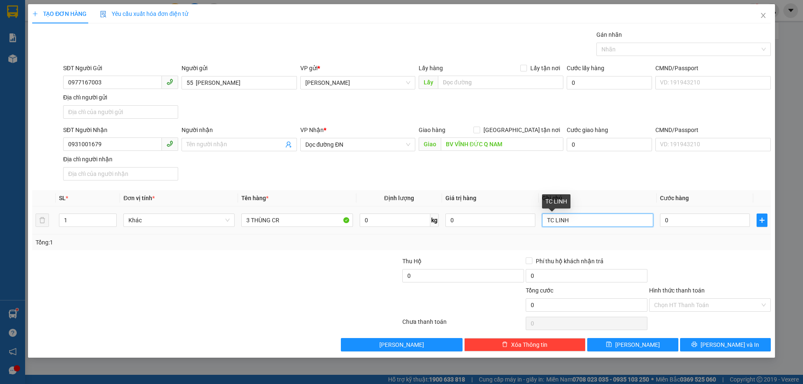
click at [579, 222] on input "TC LINH" at bounding box center [597, 220] width 111 height 13
click at [711, 220] on input "0" at bounding box center [705, 220] width 90 height 13
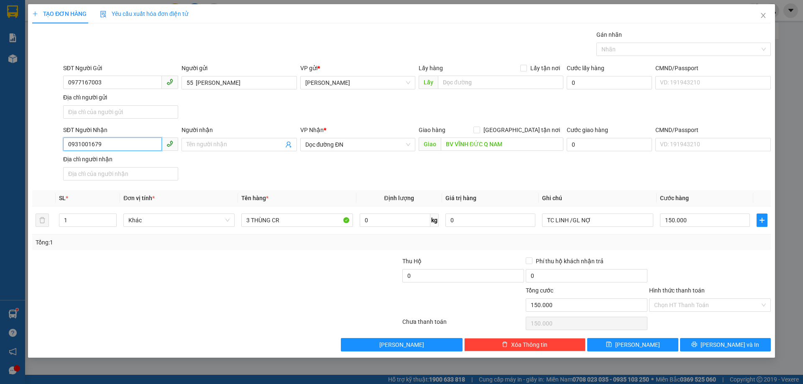
click at [81, 139] on input "0931001679" at bounding box center [112, 144] width 99 height 13
click at [726, 344] on span "[PERSON_NAME] và In" at bounding box center [729, 344] width 59 height 9
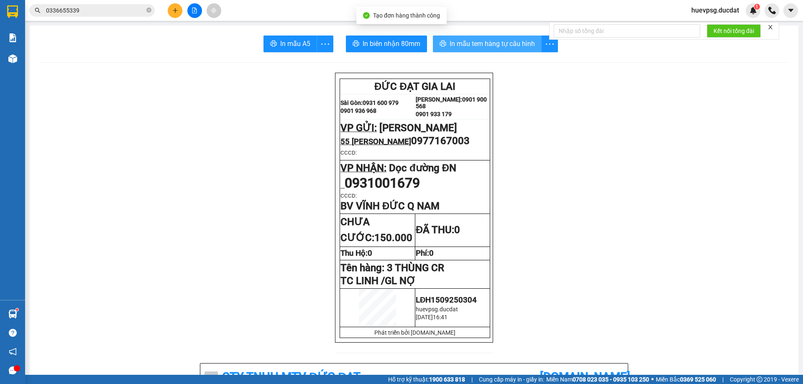
click at [528, 41] on span "In mẫu tem hàng tự cấu hình" at bounding box center [491, 43] width 85 height 10
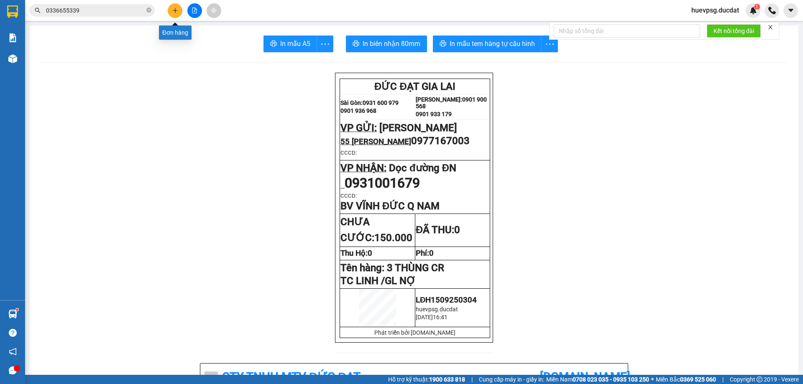
click at [180, 9] on button at bounding box center [175, 10] width 15 height 15
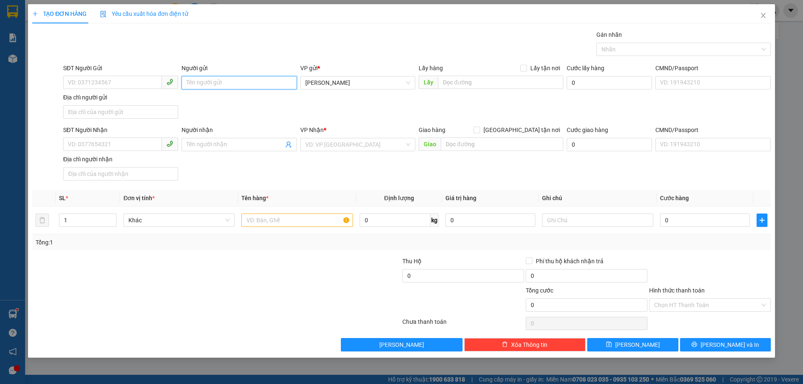
click at [207, 84] on input "Người gửi" at bounding box center [238, 82] width 115 height 13
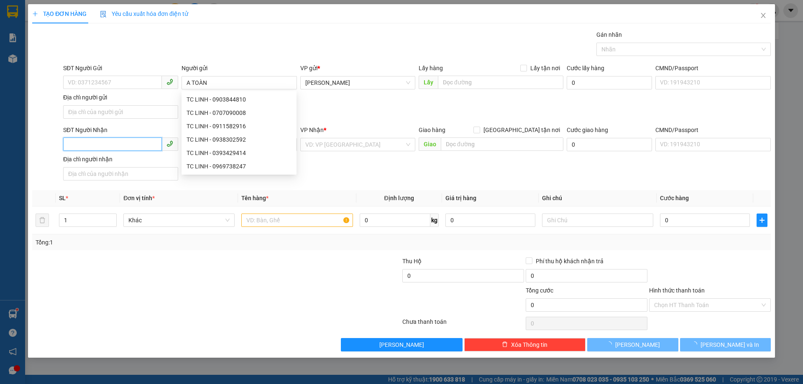
click at [91, 140] on input "SĐT Người Nhận" at bounding box center [112, 144] width 99 height 13
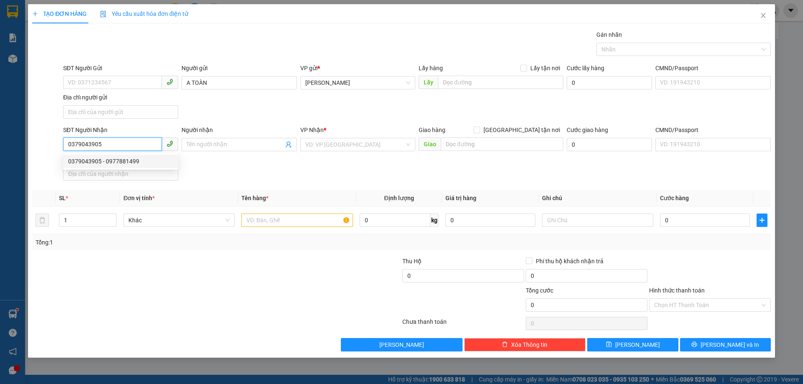
click at [133, 161] on div "0379043905 - 0977881499" at bounding box center [120, 161] width 105 height 9
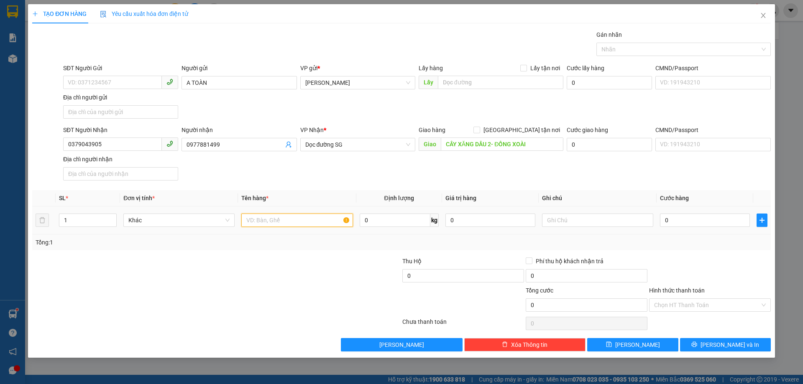
click at [261, 225] on input "text" at bounding box center [296, 220] width 111 height 13
click at [694, 222] on input "0" at bounding box center [705, 220] width 90 height 13
click at [90, 143] on input "0379043905" at bounding box center [112, 144] width 99 height 13
click at [307, 217] on input "text" at bounding box center [296, 220] width 111 height 13
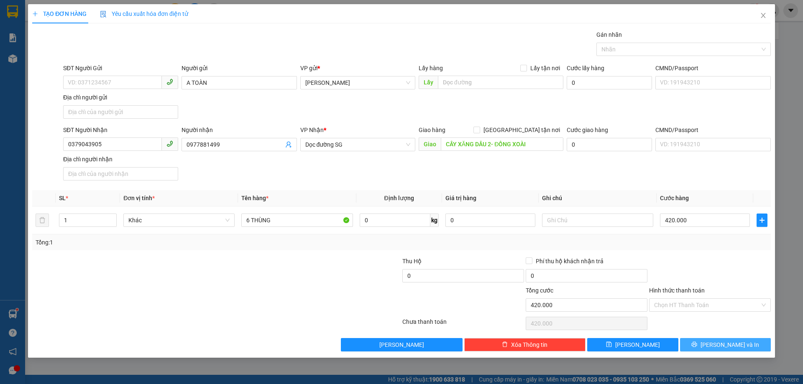
click at [697, 346] on icon "printer" at bounding box center [694, 345] width 6 height 6
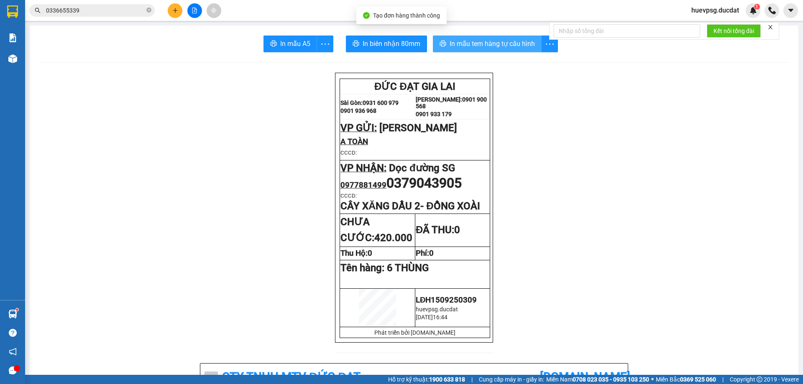
click at [490, 38] on span "In mẫu tem hàng tự cấu hình" at bounding box center [491, 43] width 85 height 10
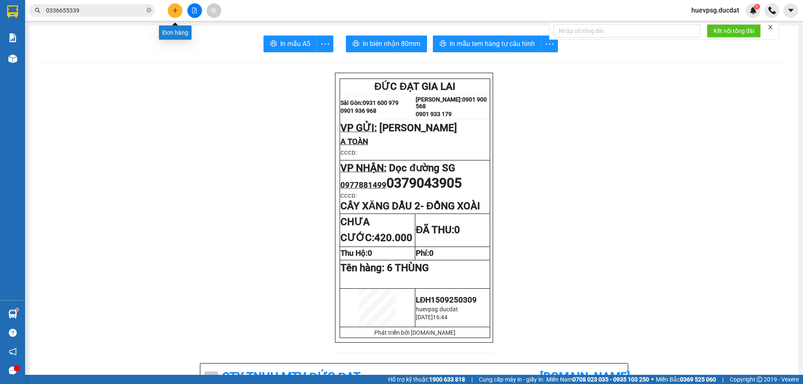
click at [173, 10] on icon "plus" at bounding box center [175, 10] width 5 height 0
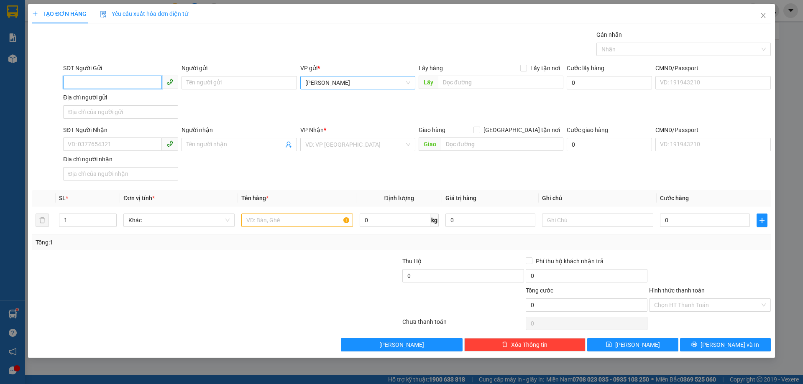
click at [314, 86] on span "[PERSON_NAME]" at bounding box center [357, 82] width 105 height 13
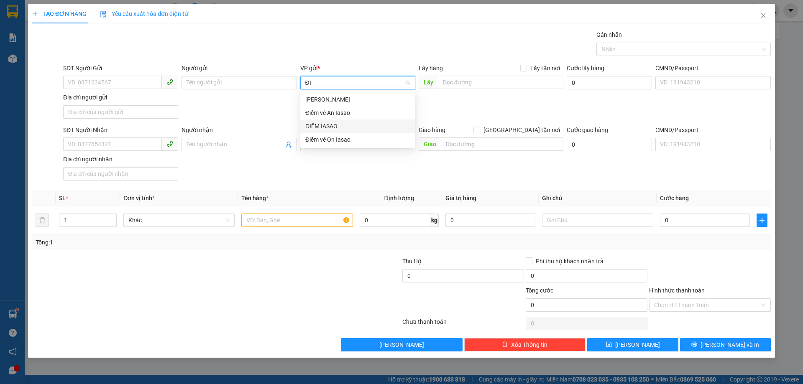
drag, startPoint x: 323, startPoint y: 121, endPoint x: 300, endPoint y: 132, distance: 25.1
click at [322, 122] on div "ĐIỂM IASAO" at bounding box center [357, 126] width 115 height 13
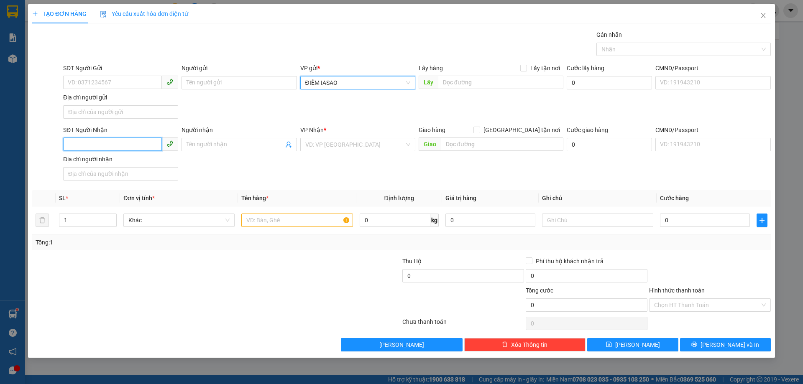
click at [128, 138] on input "SĐT Người Nhận" at bounding box center [112, 144] width 99 height 13
click at [327, 148] on input "search" at bounding box center [354, 144] width 99 height 13
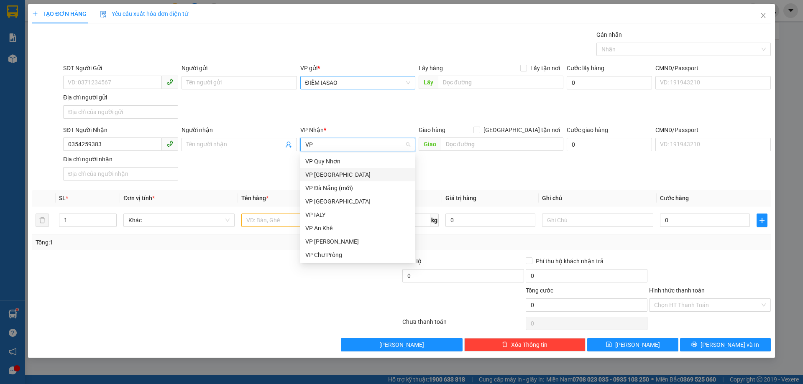
click at [331, 171] on div "VP [GEOGRAPHIC_DATA]" at bounding box center [357, 174] width 105 height 9
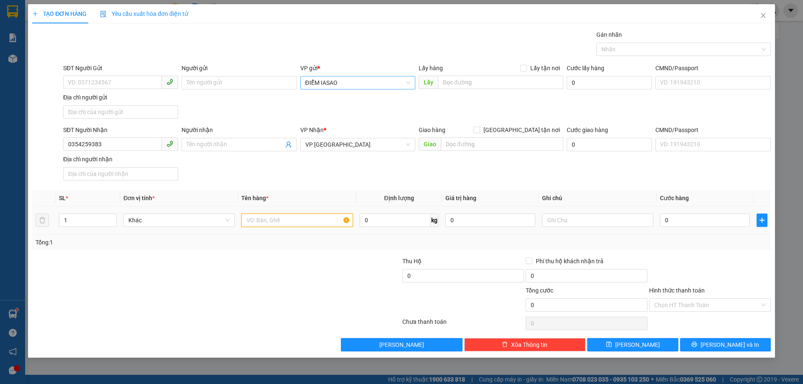
click at [294, 222] on input "text" at bounding box center [296, 220] width 111 height 13
click at [300, 222] on input "text" at bounding box center [296, 220] width 111 height 13
click at [655, 309] on input "Hình thức thanh toán" at bounding box center [707, 305] width 106 height 13
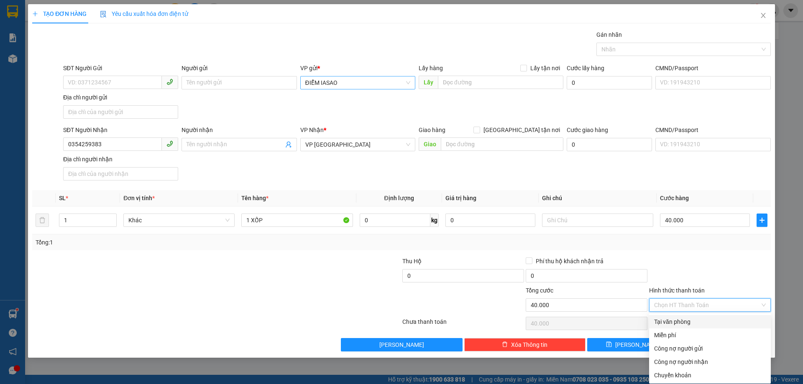
click at [660, 321] on div "Tại văn phòng" at bounding box center [710, 321] width 112 height 9
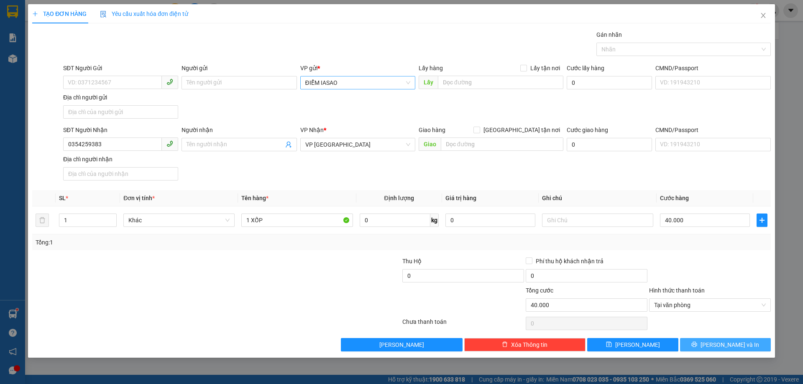
click at [762, 343] on button "[PERSON_NAME] và In" at bounding box center [725, 344] width 91 height 13
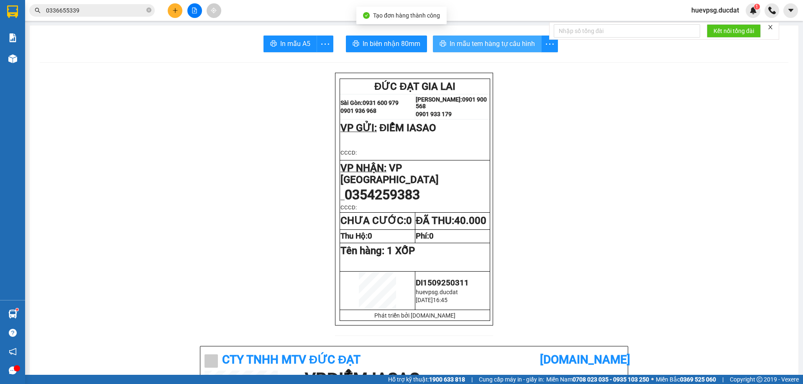
click at [488, 42] on span "In mẫu tem hàng tự cấu hình" at bounding box center [491, 43] width 85 height 10
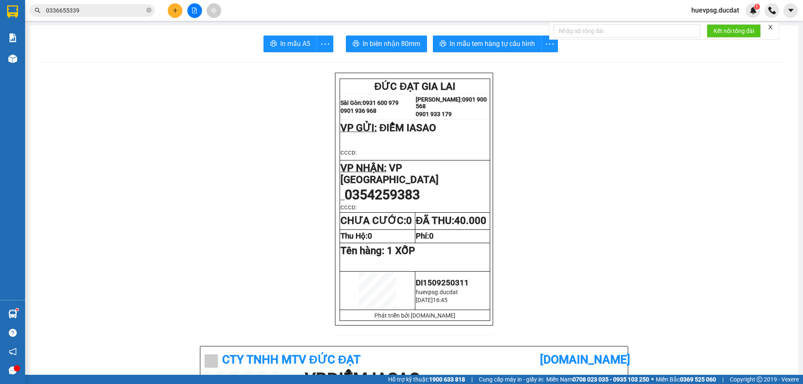
click at [175, 12] on icon "plus" at bounding box center [175, 11] width 6 height 6
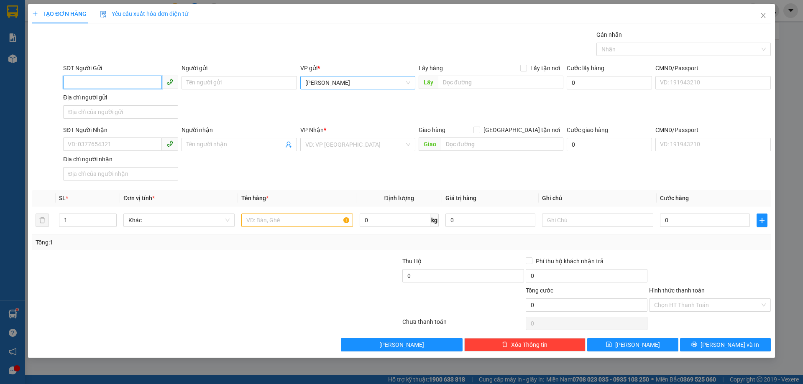
click at [314, 88] on span "[PERSON_NAME]" at bounding box center [357, 82] width 105 height 13
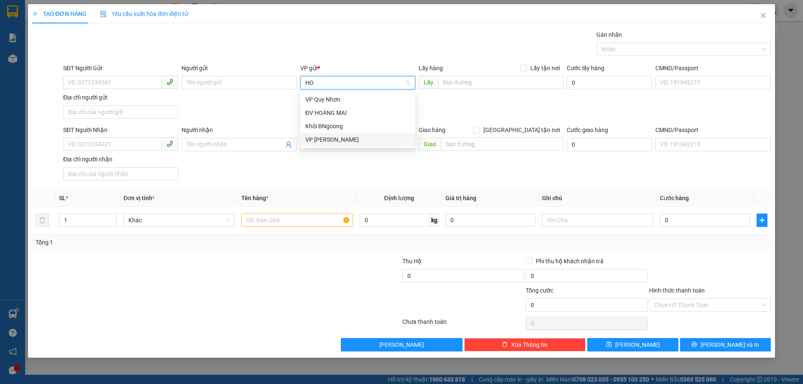
click at [319, 135] on div "VP [PERSON_NAME]" at bounding box center [357, 139] width 105 height 9
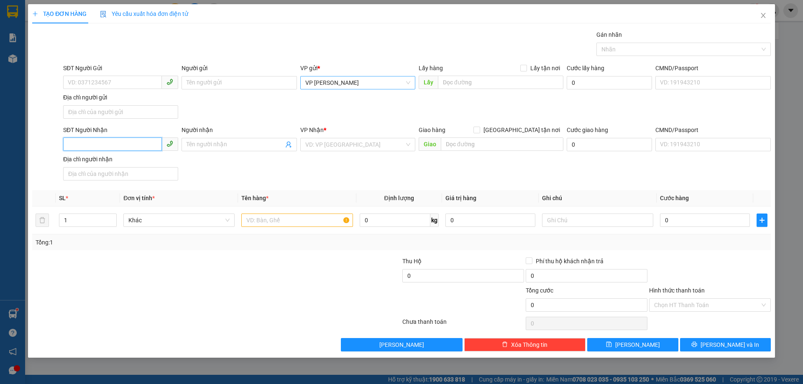
click at [147, 148] on input "SĐT Người Nhận" at bounding box center [112, 144] width 99 height 13
click at [327, 143] on input "search" at bounding box center [354, 144] width 99 height 13
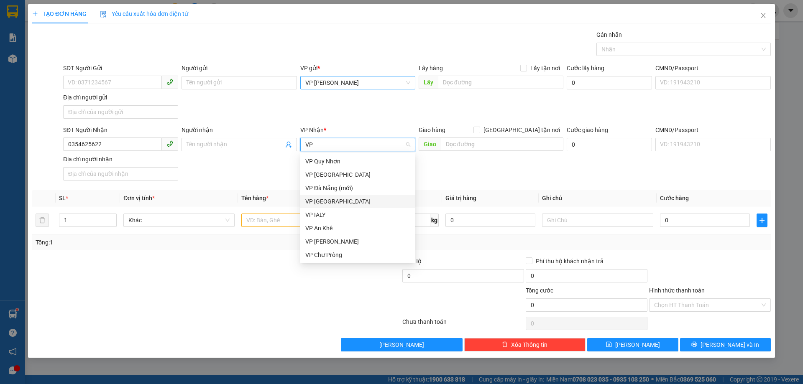
click at [325, 202] on div "VP [GEOGRAPHIC_DATA]" at bounding box center [357, 201] width 105 height 9
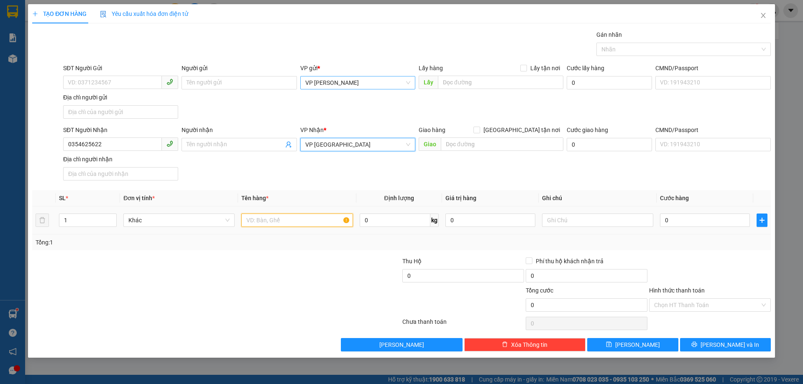
click at [286, 217] on input "text" at bounding box center [296, 220] width 111 height 13
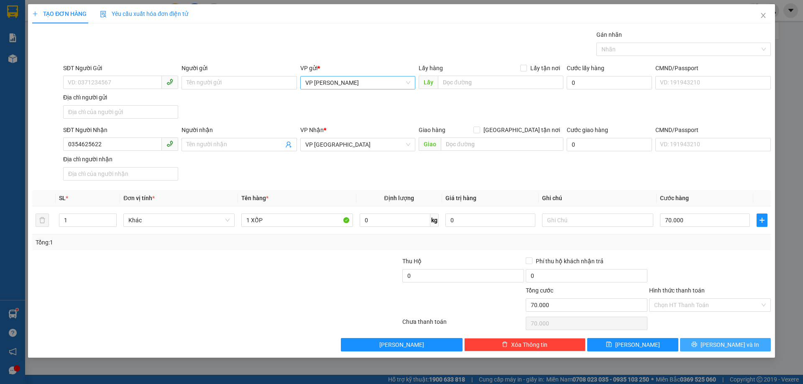
click at [724, 344] on span "[PERSON_NAME] và In" at bounding box center [729, 344] width 59 height 9
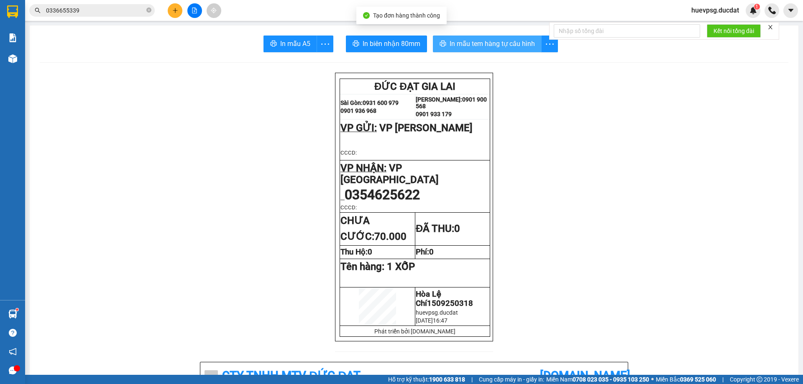
click at [520, 46] on span "In mẫu tem hàng tự cấu hình" at bounding box center [491, 43] width 85 height 10
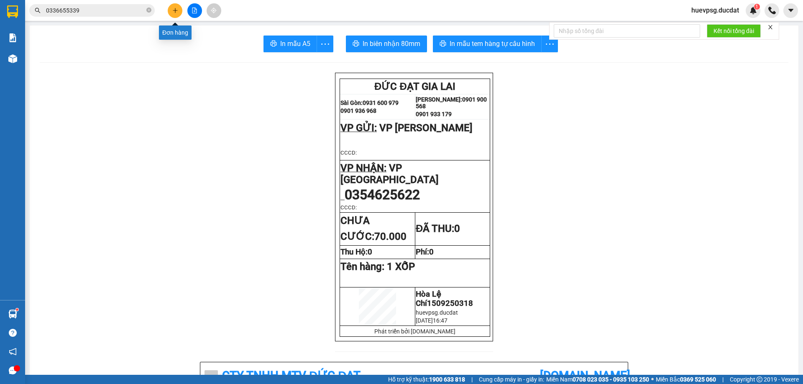
click at [175, 11] on icon "plus" at bounding box center [175, 11] width 6 height 6
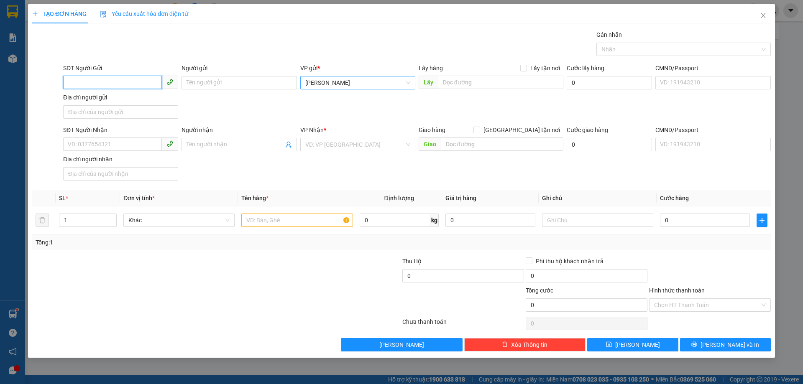
click at [350, 85] on span "[PERSON_NAME]" at bounding box center [357, 82] width 105 height 13
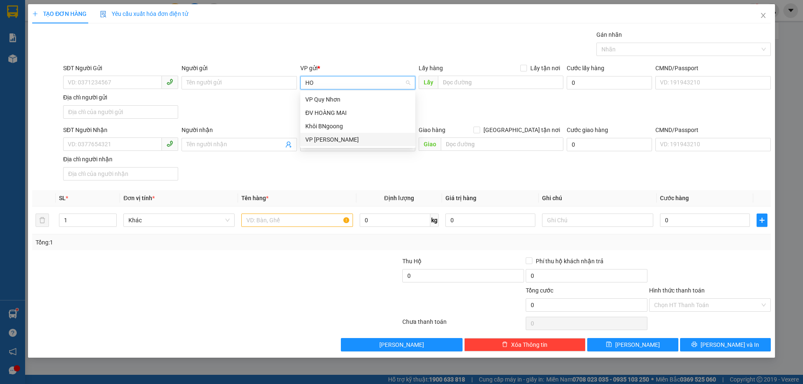
click at [326, 138] on div "VP [PERSON_NAME]" at bounding box center [357, 139] width 105 height 9
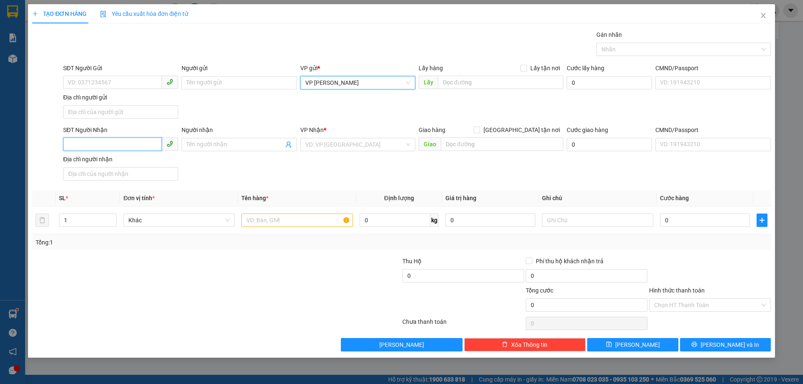
click at [126, 142] on input "SĐT Người Nhận" at bounding box center [112, 144] width 99 height 13
click at [335, 139] on input "search" at bounding box center [354, 144] width 99 height 13
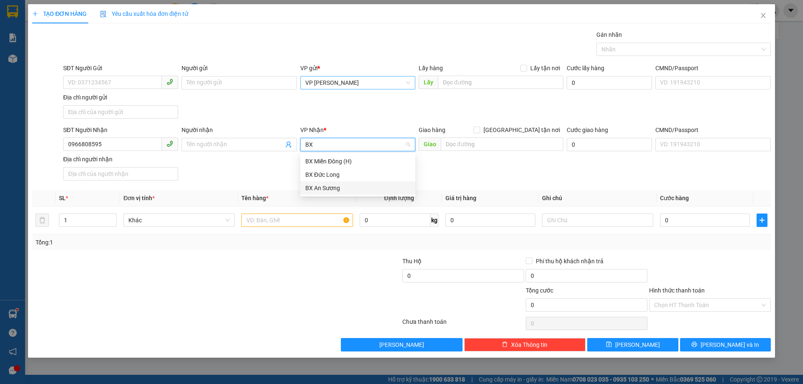
click at [327, 193] on div "BX An Sương" at bounding box center [357, 187] width 115 height 13
click at [300, 226] on input "text" at bounding box center [296, 220] width 111 height 13
click at [300, 224] on input "text" at bounding box center [296, 220] width 111 height 13
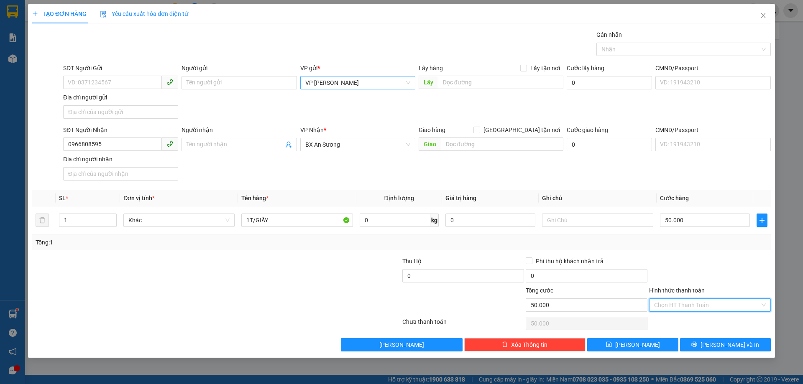
click at [722, 304] on input "Hình thức thanh toán" at bounding box center [707, 305] width 106 height 13
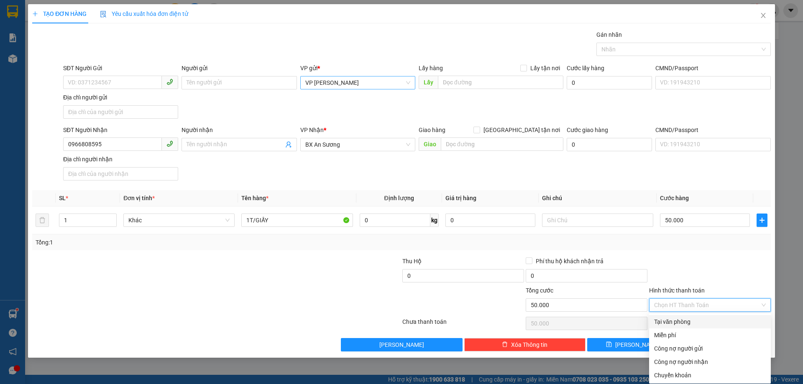
click at [678, 321] on div "Tại văn phòng" at bounding box center [710, 321] width 112 height 9
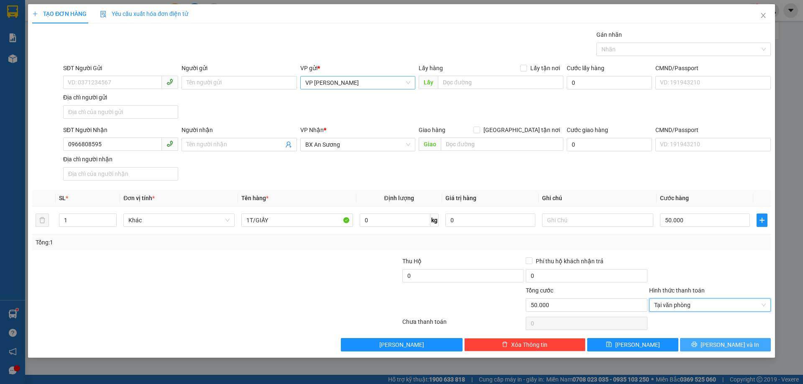
click at [720, 342] on span "[PERSON_NAME] và In" at bounding box center [729, 344] width 59 height 9
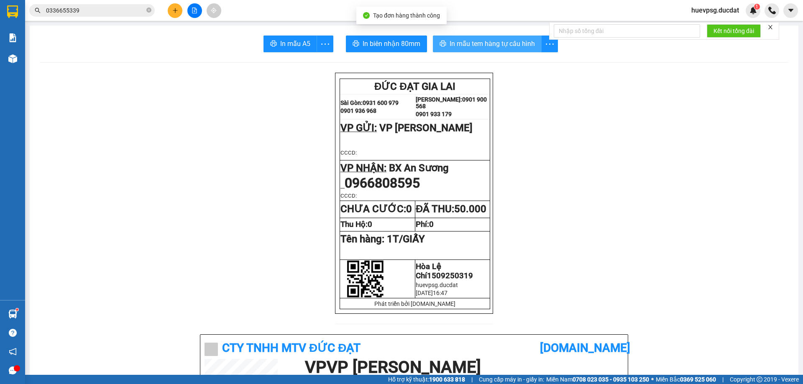
click at [474, 44] on span "In mẫu tem hàng tự cấu hình" at bounding box center [491, 43] width 85 height 10
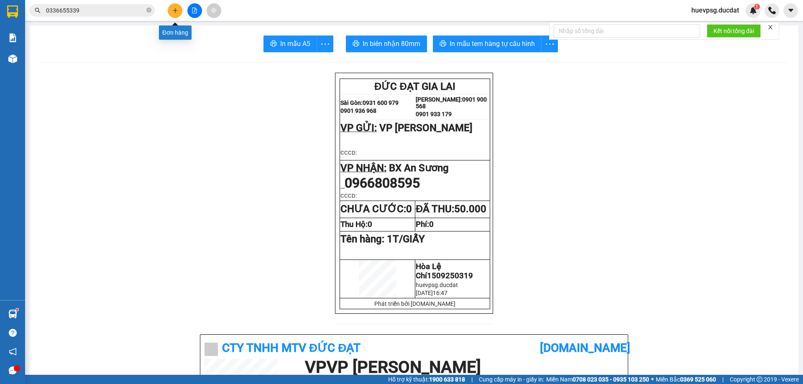
click at [176, 11] on icon "plus" at bounding box center [175, 11] width 6 height 6
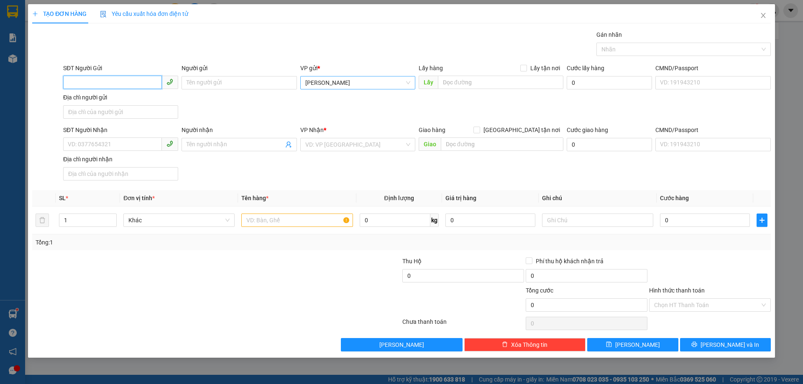
click at [350, 80] on span "[PERSON_NAME]" at bounding box center [357, 82] width 105 height 13
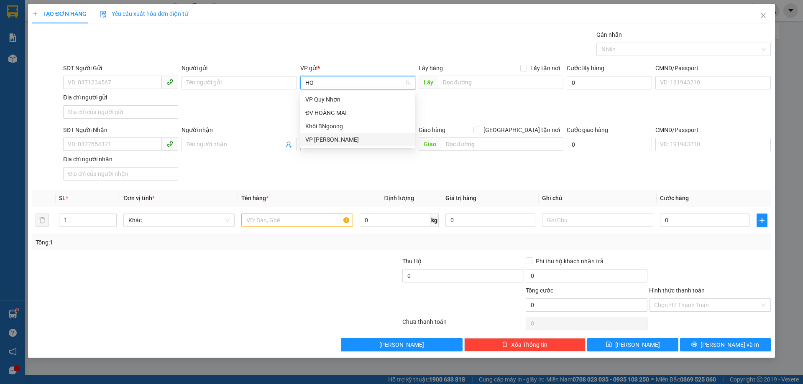
click at [327, 139] on div "VP [PERSON_NAME]" at bounding box center [357, 139] width 105 height 9
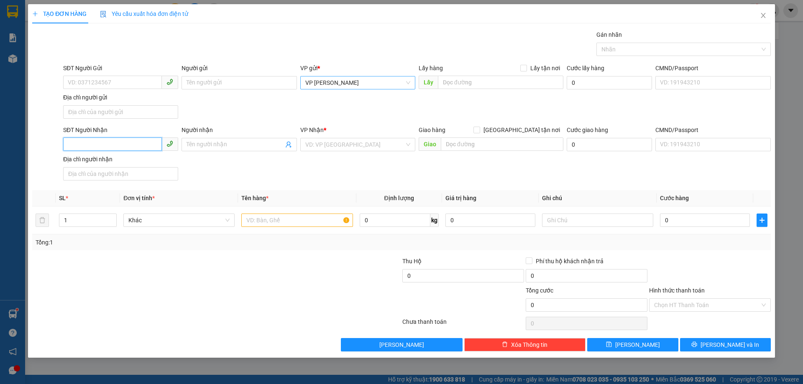
click at [135, 141] on input "SĐT Người Nhận" at bounding box center [112, 144] width 99 height 13
click at [127, 160] on div "0911891668" at bounding box center [120, 161] width 105 height 9
click at [248, 221] on input "text" at bounding box center [296, 220] width 111 height 13
click at [725, 306] on input "Hình thức thanh toán" at bounding box center [707, 305] width 106 height 13
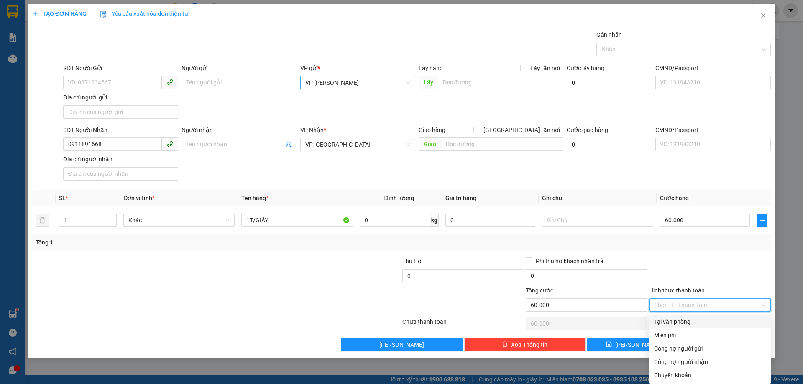
drag, startPoint x: 698, startPoint y: 329, endPoint x: 705, endPoint y: 325, distance: 8.2
click at [705, 325] on div "Tại văn phòng Miễn phí Công nợ người gửi Công nợ người nhận Chuyển khoản" at bounding box center [710, 348] width 122 height 67
click at [705, 325] on div "Tại văn phòng" at bounding box center [710, 321] width 112 height 9
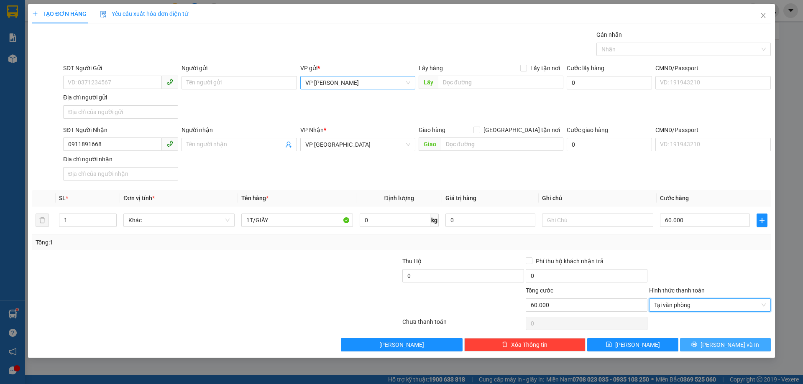
click at [742, 344] on button "[PERSON_NAME] và In" at bounding box center [725, 344] width 91 height 13
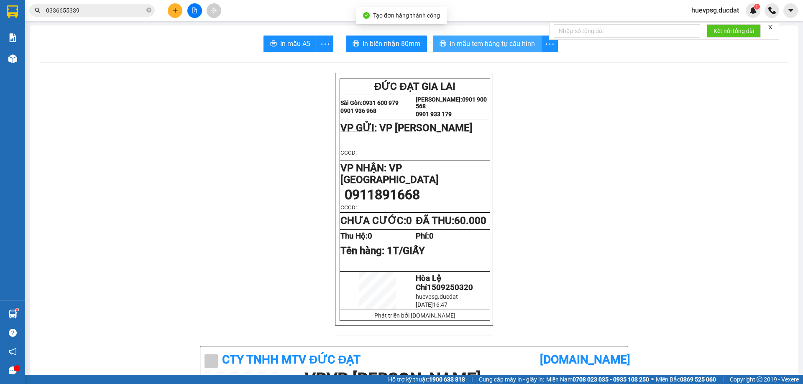
click at [496, 45] on span "In mẫu tem hàng tự cấu hình" at bounding box center [491, 43] width 85 height 10
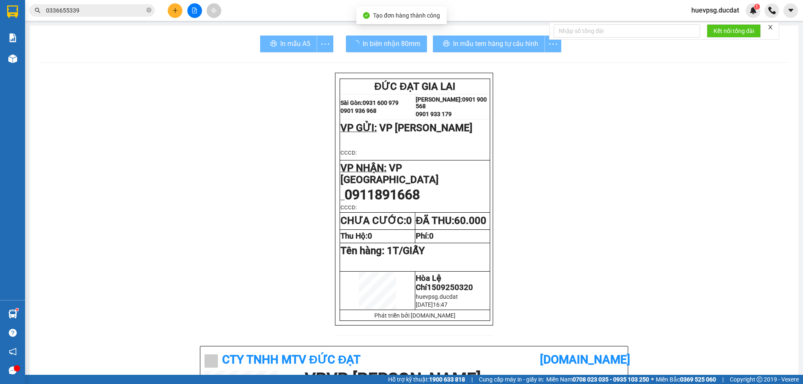
click at [173, 8] on icon "plus" at bounding box center [175, 11] width 6 height 6
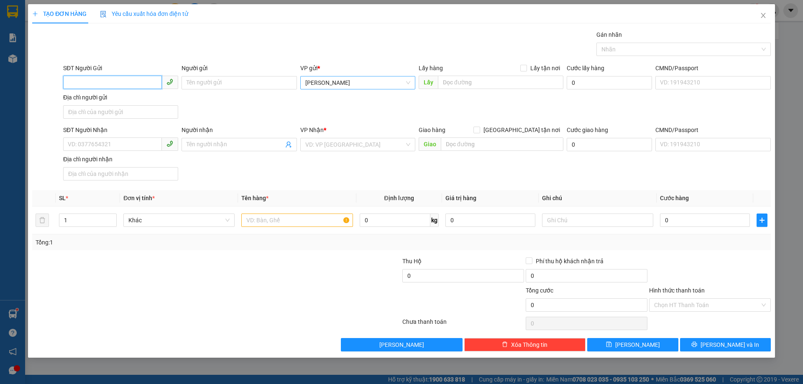
click at [327, 81] on span "[PERSON_NAME]" at bounding box center [357, 82] width 105 height 13
click at [320, 115] on div "VP [PERSON_NAME]" at bounding box center [357, 112] width 105 height 9
click at [131, 148] on input "SĐT Người Nhận" at bounding box center [112, 144] width 99 height 13
click at [158, 164] on div "0905141775" at bounding box center [120, 161] width 105 height 9
click at [315, 225] on input "text" at bounding box center [296, 220] width 111 height 13
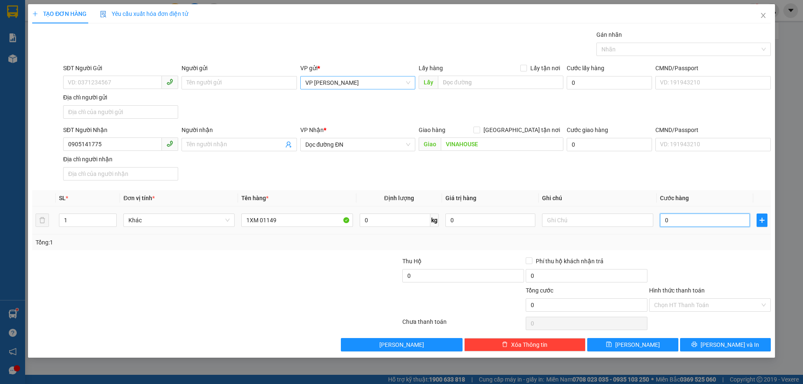
click at [685, 224] on input "0" at bounding box center [705, 220] width 90 height 13
click at [698, 303] on input "Hình thức thanh toán" at bounding box center [707, 305] width 106 height 13
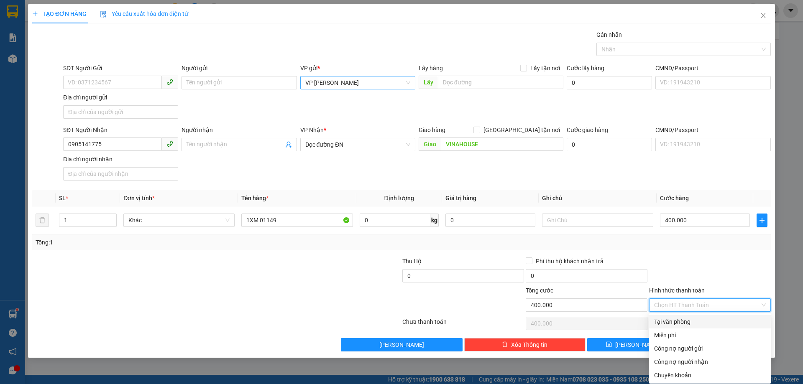
click at [696, 322] on div "Tại văn phòng" at bounding box center [710, 321] width 112 height 9
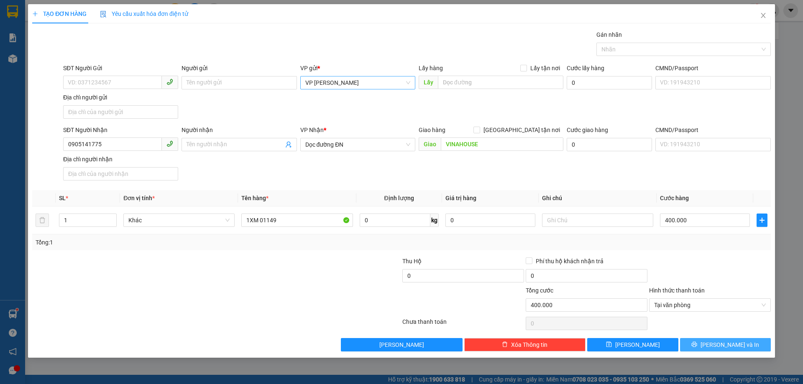
click at [734, 339] on button "[PERSON_NAME] và In" at bounding box center [725, 344] width 91 height 13
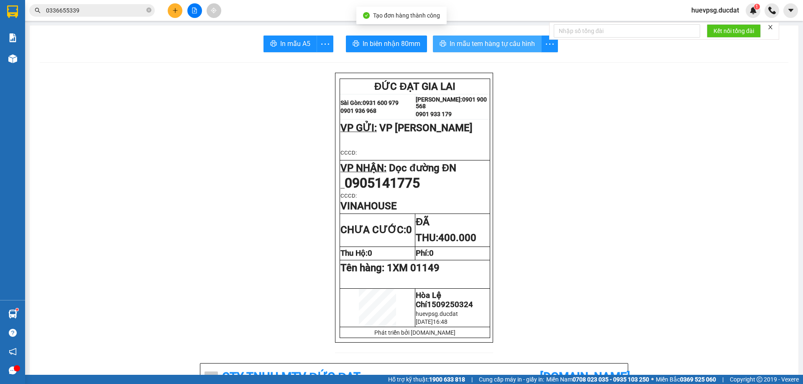
click at [504, 51] on button "In mẫu tem hàng tự cấu hình" at bounding box center [487, 44] width 109 height 17
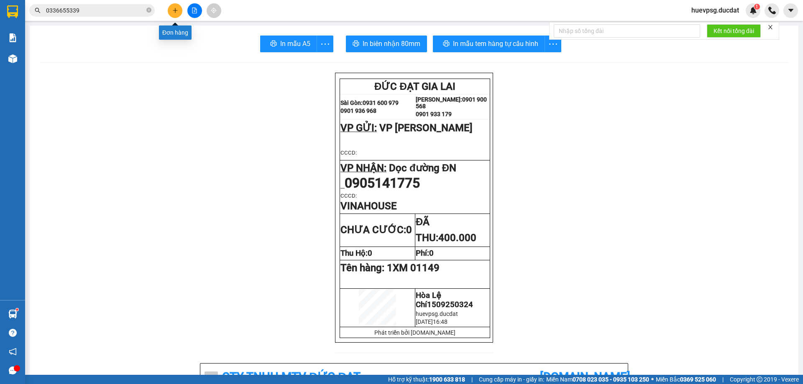
click at [176, 12] on icon "plus" at bounding box center [175, 11] width 6 height 6
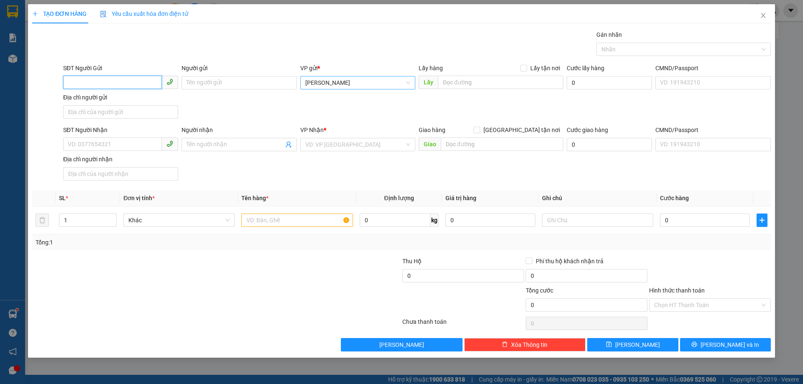
click at [322, 80] on span "[PERSON_NAME]" at bounding box center [357, 82] width 105 height 13
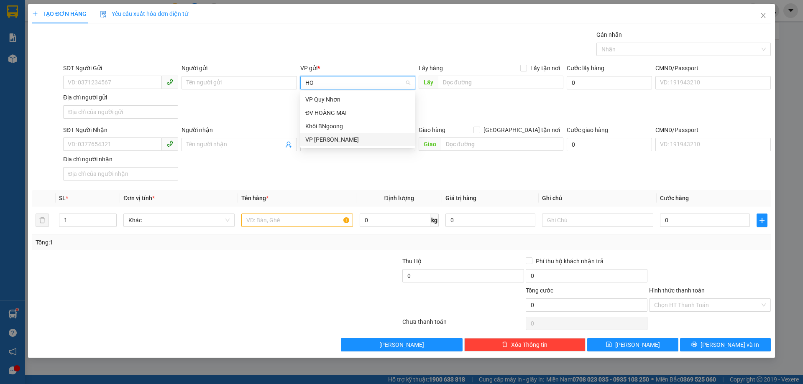
click at [325, 135] on div "VP [PERSON_NAME]" at bounding box center [357, 139] width 105 height 9
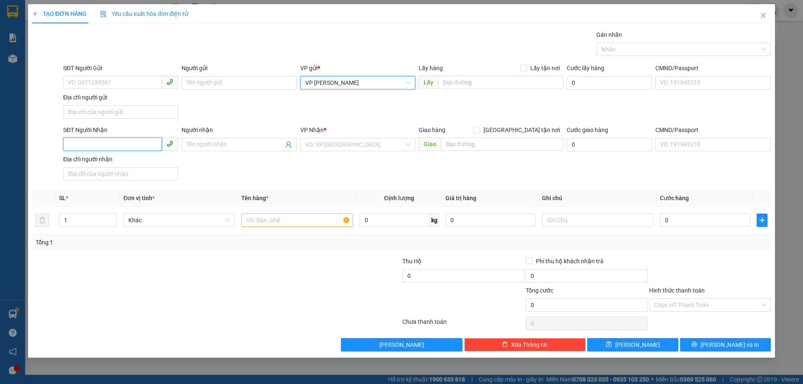
click at [146, 141] on input "SĐT Người Nhận" at bounding box center [112, 144] width 99 height 13
click at [323, 145] on input "search" at bounding box center [354, 144] width 99 height 13
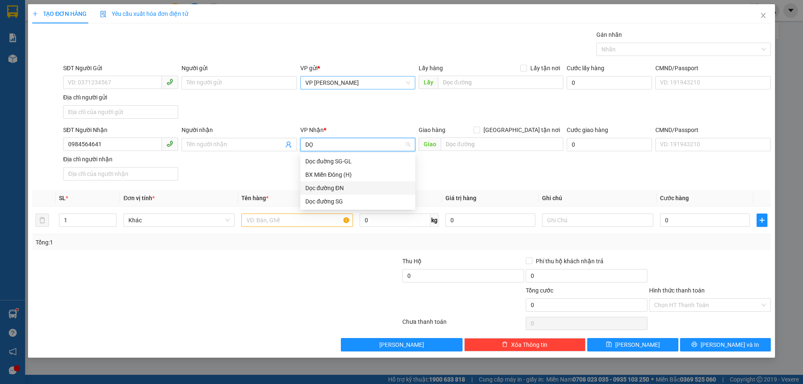
click at [366, 188] on div "Dọc đường ĐN" at bounding box center [357, 188] width 105 height 9
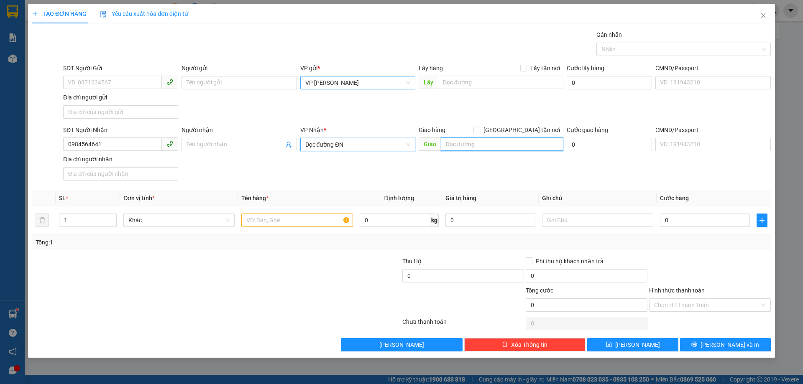
click at [479, 144] on input "text" at bounding box center [502, 144] width 122 height 13
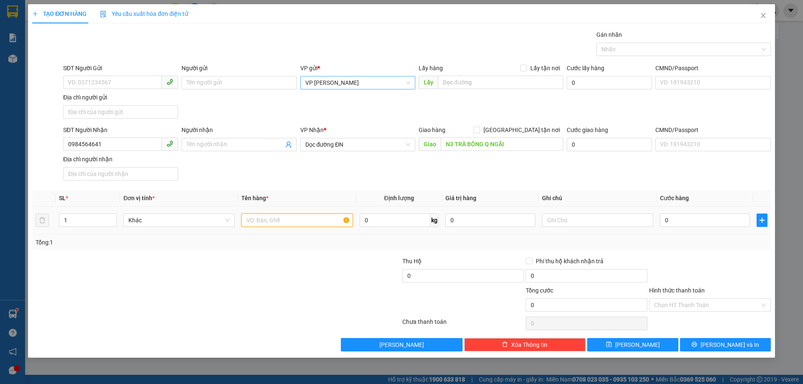
click at [311, 223] on input "text" at bounding box center [296, 220] width 111 height 13
click at [690, 306] on input "Hình thức thanh toán" at bounding box center [707, 305] width 106 height 13
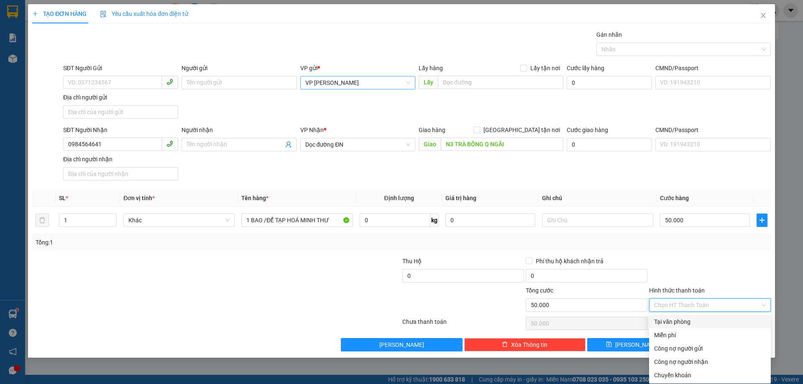
click at [686, 321] on div "Tại văn phòng" at bounding box center [710, 321] width 112 height 9
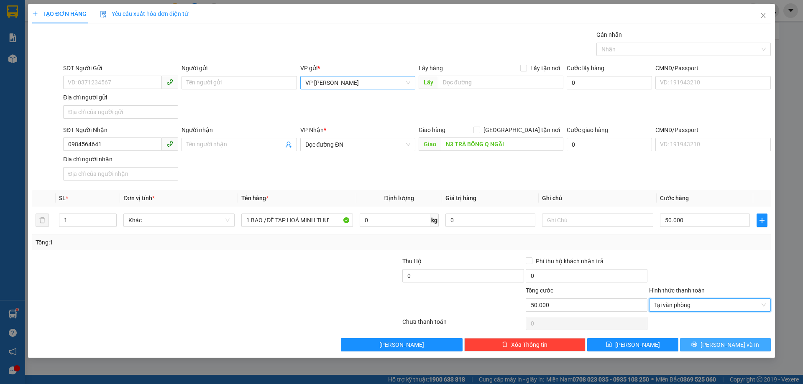
click at [739, 339] on button "[PERSON_NAME] và In" at bounding box center [725, 344] width 91 height 13
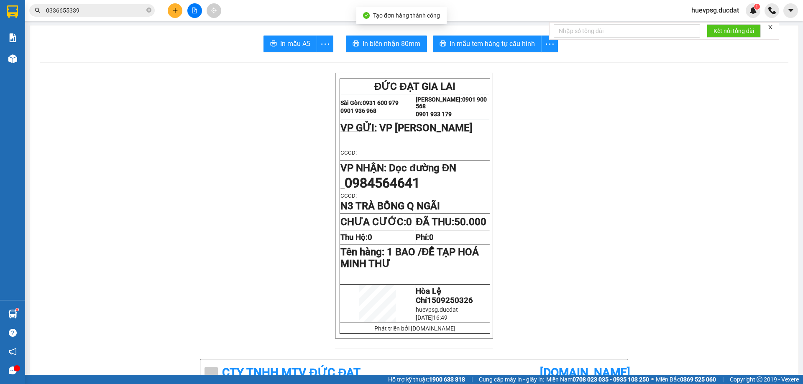
click at [480, 41] on span "In mẫu tem hàng tự cấu hình" at bounding box center [491, 43] width 85 height 10
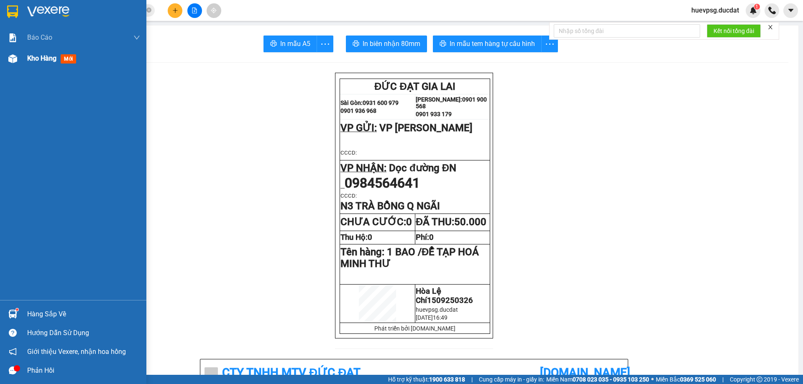
click at [43, 56] on span "Kho hàng" at bounding box center [41, 58] width 29 height 8
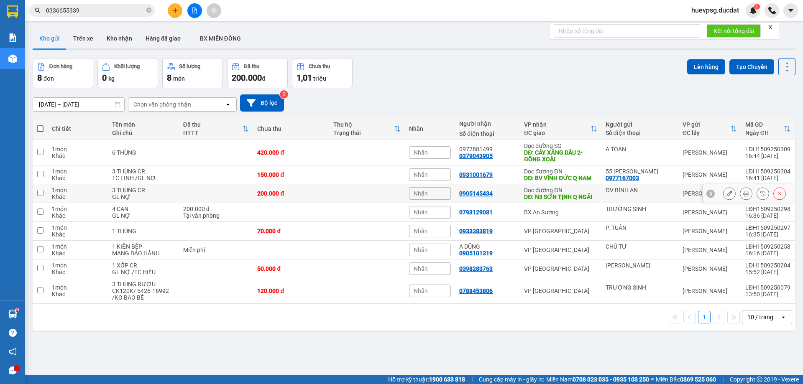
click at [726, 196] on icon at bounding box center [729, 194] width 6 height 6
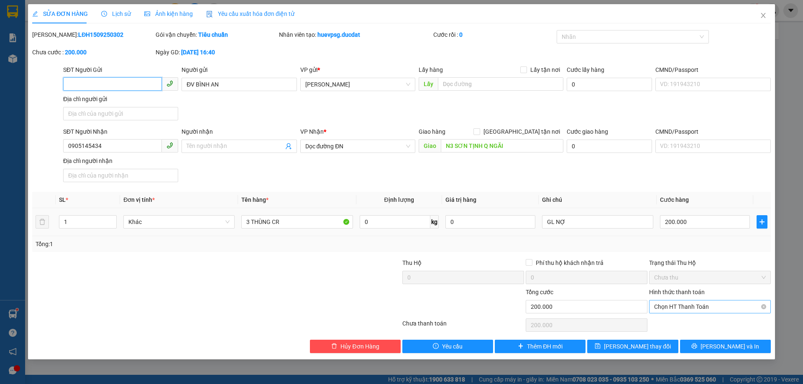
click at [696, 311] on span "Chọn HT Thanh Toán" at bounding box center [710, 307] width 112 height 13
click at [691, 237] on div "Tại văn phòng" at bounding box center [710, 236] width 112 height 9
click at [658, 346] on button "[PERSON_NAME] thay đổi" at bounding box center [632, 346] width 91 height 13
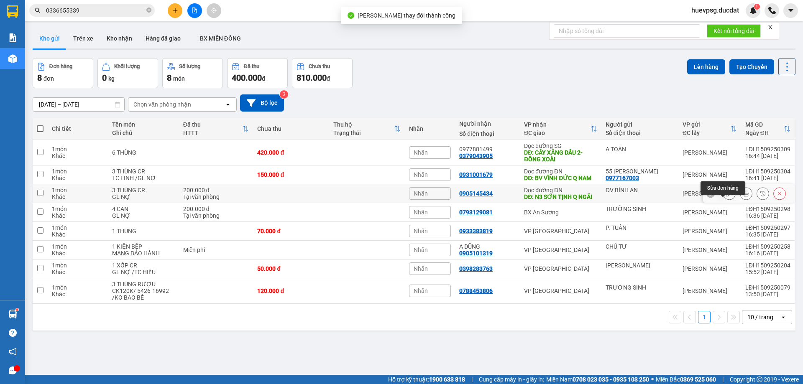
click at [743, 196] on icon at bounding box center [746, 194] width 6 height 6
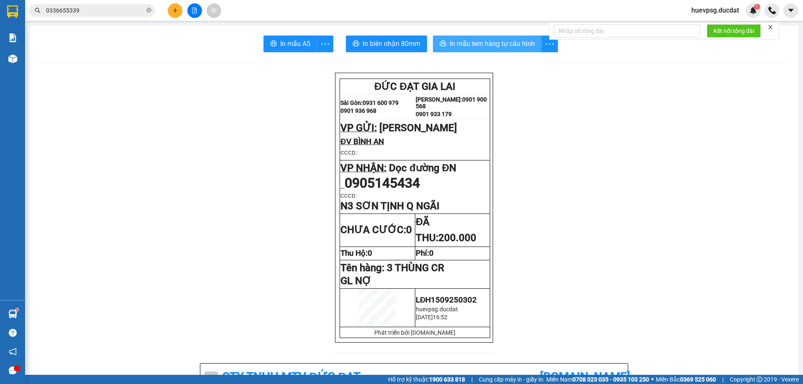
click at [476, 47] on span "In mẫu tem hàng tự cấu hình" at bounding box center [491, 43] width 85 height 10
click at [176, 9] on icon "plus" at bounding box center [175, 11] width 6 height 6
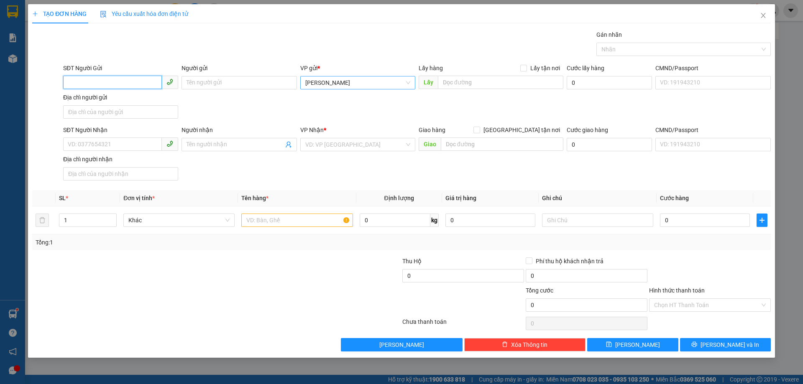
click at [310, 87] on span "[PERSON_NAME]" at bounding box center [357, 82] width 105 height 13
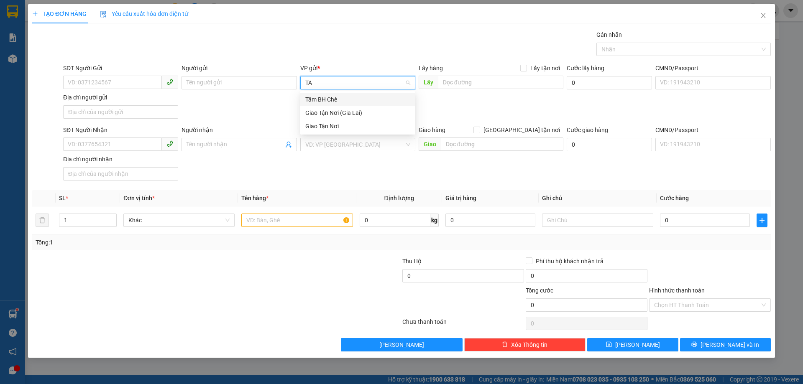
click at [320, 102] on div "Tâm BH Chè" at bounding box center [357, 99] width 105 height 9
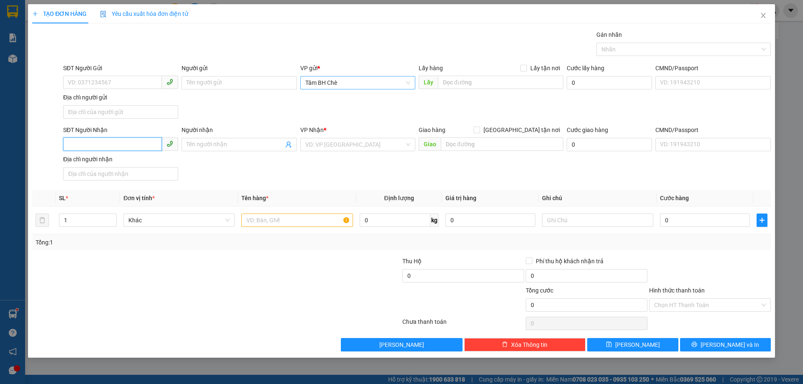
click at [141, 146] on input "SĐT Người Nhận" at bounding box center [112, 144] width 99 height 13
click at [145, 161] on div "0369369505" at bounding box center [120, 161] width 105 height 9
click at [266, 222] on input "text" at bounding box center [296, 220] width 111 height 13
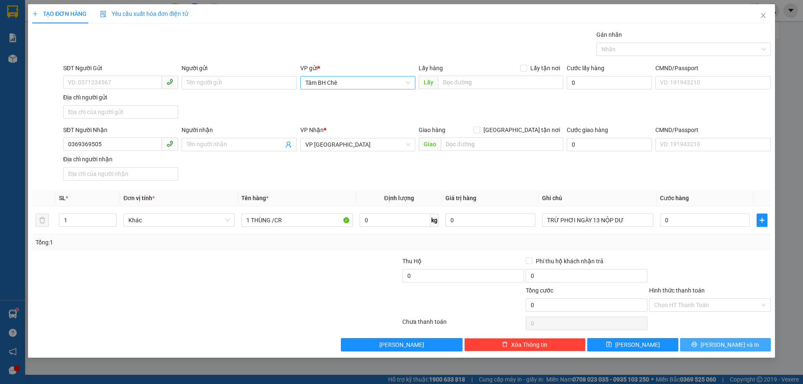
click at [726, 340] on span "[PERSON_NAME] và In" at bounding box center [729, 344] width 59 height 9
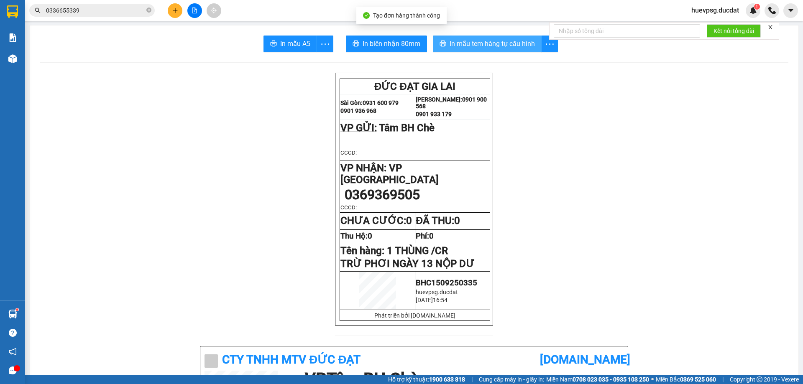
click at [530, 40] on span "In mẫu tem hàng tự cấu hình" at bounding box center [491, 43] width 85 height 10
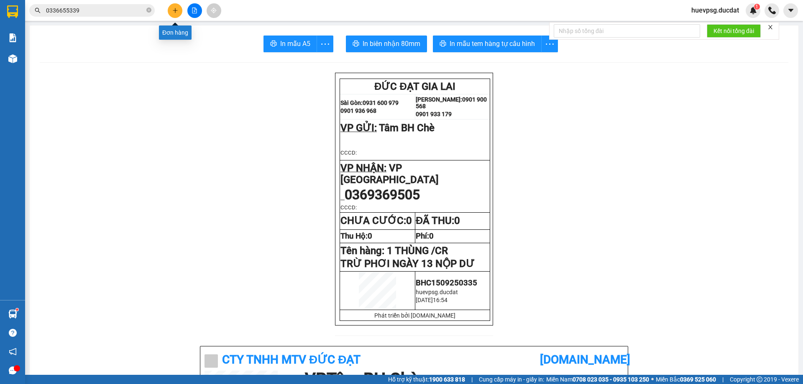
click at [174, 7] on button at bounding box center [175, 10] width 15 height 15
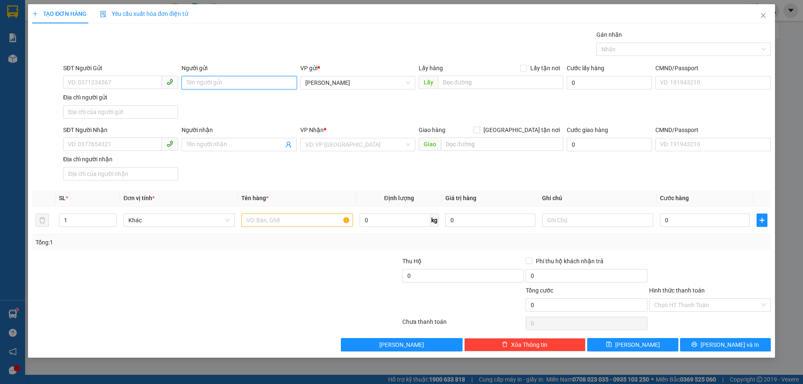
click at [219, 82] on input "Người gửi" at bounding box center [238, 82] width 115 height 13
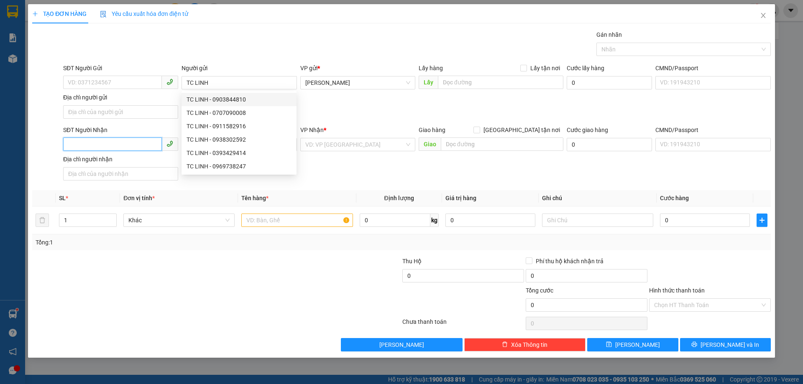
click at [74, 143] on input "SĐT Người Nhận" at bounding box center [112, 144] width 99 height 13
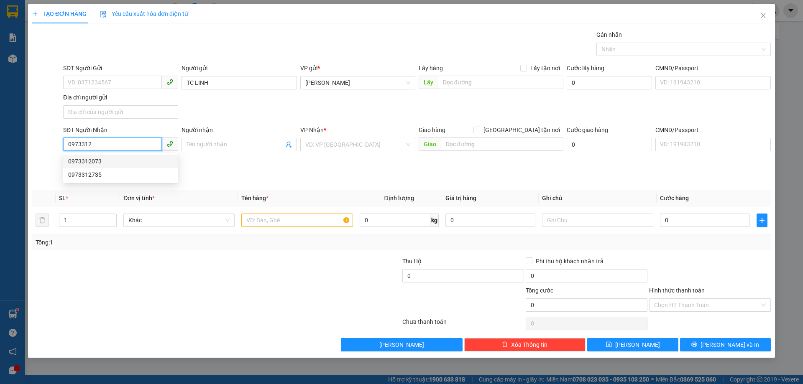
click at [81, 161] on div "0973312073" at bounding box center [120, 161] width 105 height 9
click at [313, 222] on input "text" at bounding box center [296, 220] width 111 height 13
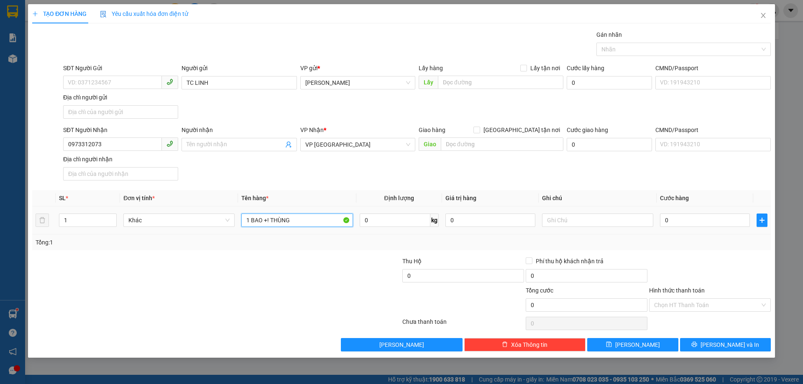
click at [269, 224] on input "1 BAO +! THÙNG" at bounding box center [296, 220] width 111 height 13
drag, startPoint x: 274, startPoint y: 220, endPoint x: 326, endPoint y: 223, distance: 52.8
click at [326, 223] on input "1 BAO +1 THÙNG" at bounding box center [296, 220] width 111 height 13
click at [326, 223] on input "1 BAO +1 XỐP" at bounding box center [296, 220] width 111 height 13
click at [583, 224] on input "TC LINH" at bounding box center [597, 220] width 111 height 13
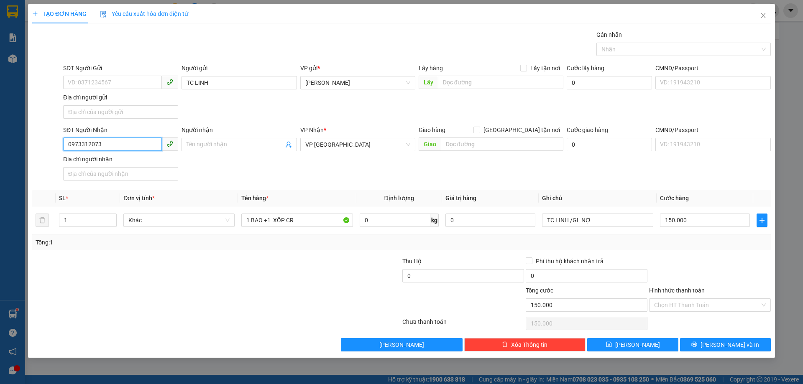
click at [90, 143] on input "0973312073" at bounding box center [112, 144] width 99 height 13
click at [694, 338] on button "[PERSON_NAME] và In" at bounding box center [725, 344] width 91 height 13
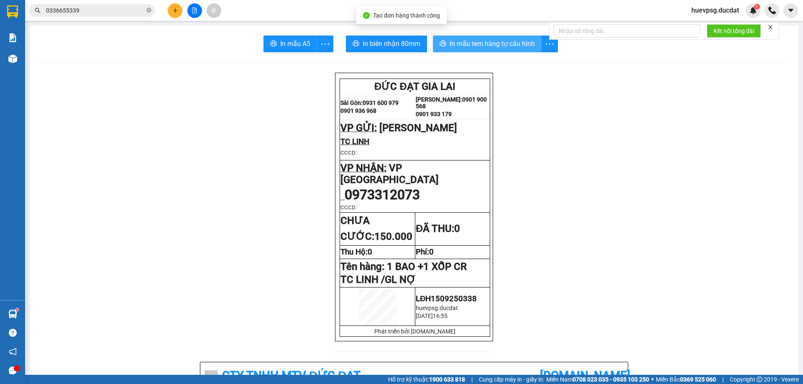
click at [517, 46] on span "In mẫu tem hàng tự cấu hình" at bounding box center [491, 43] width 85 height 10
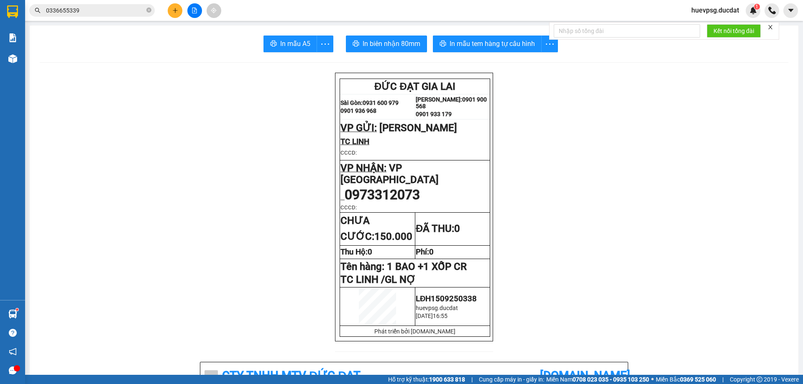
click at [174, 8] on icon "plus" at bounding box center [175, 11] width 6 height 6
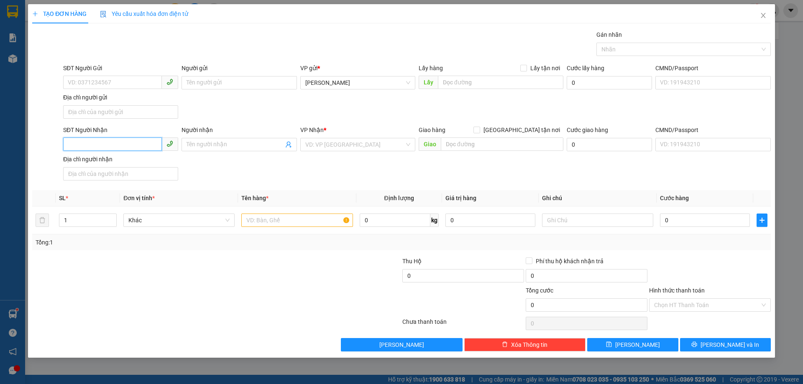
click at [121, 142] on input "SĐT Người Nhận" at bounding box center [112, 144] width 99 height 13
click at [220, 145] on input "Người nhận" at bounding box center [234, 144] width 97 height 9
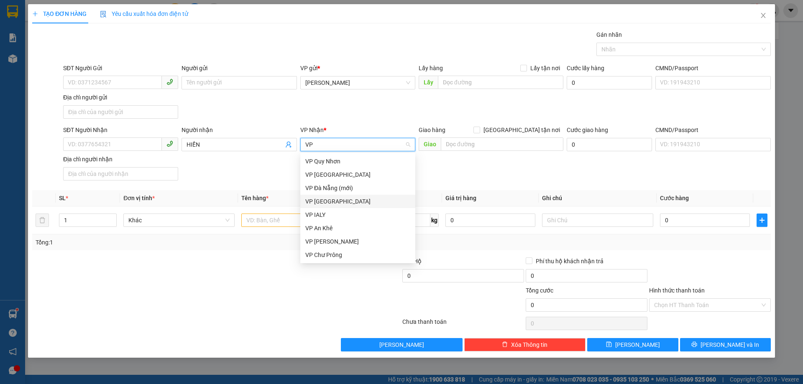
click at [318, 202] on div "VP [GEOGRAPHIC_DATA]" at bounding box center [357, 201] width 105 height 9
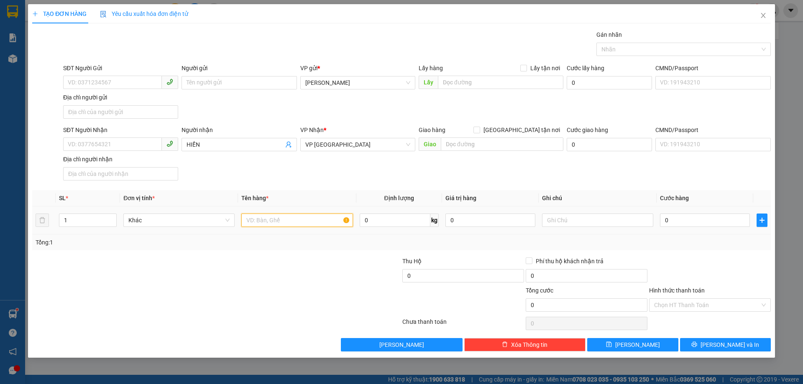
click at [301, 219] on input "text" at bounding box center [296, 220] width 111 height 13
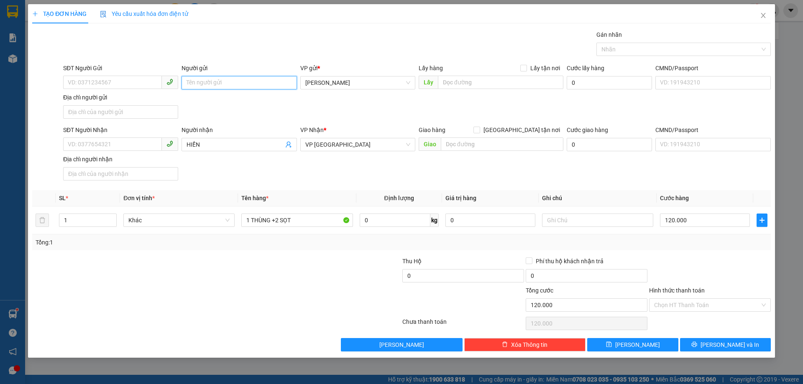
click at [224, 86] on input "Người gửi" at bounding box center [238, 82] width 115 height 13
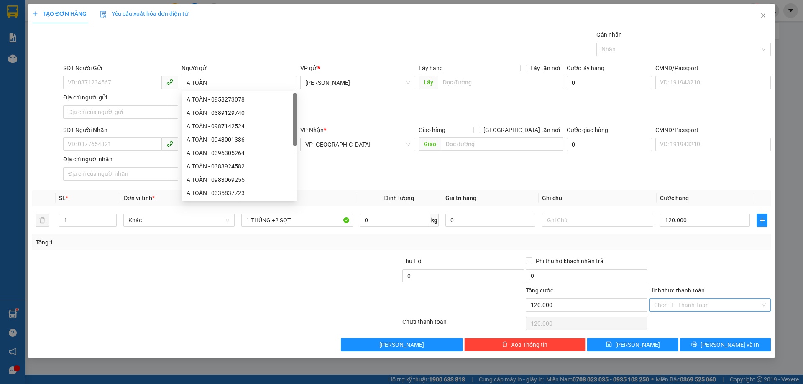
click at [695, 304] on input "Hình thức thanh toán" at bounding box center [707, 305] width 106 height 13
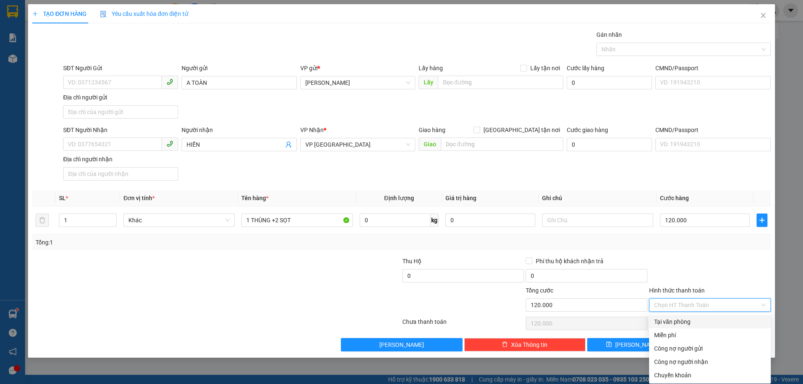
click at [693, 321] on div "Tại văn phòng" at bounding box center [710, 321] width 112 height 9
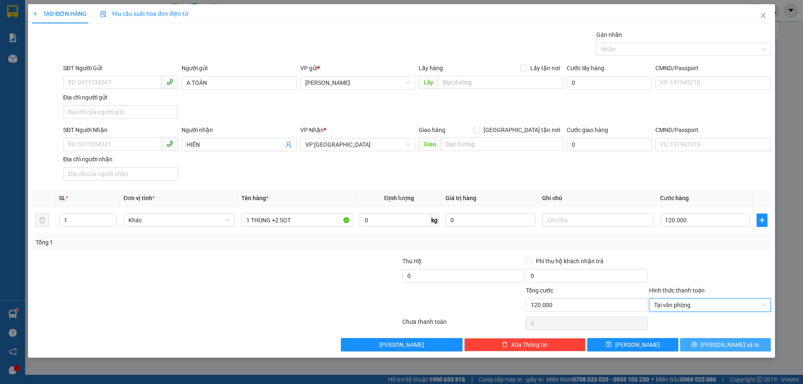
click at [732, 342] on span "[PERSON_NAME] và In" at bounding box center [729, 344] width 59 height 9
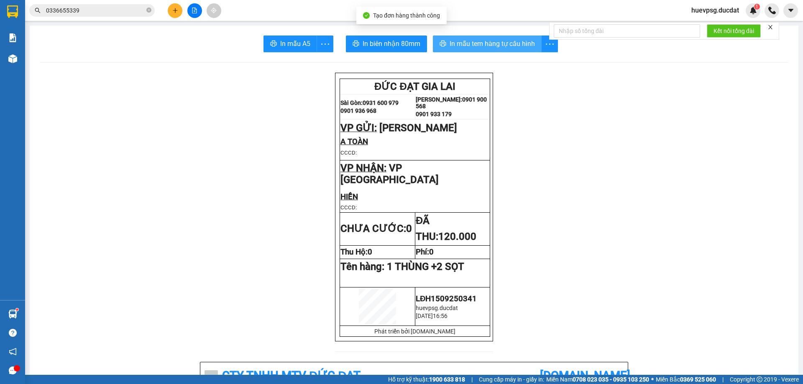
click at [495, 40] on span "In mẫu tem hàng tự cấu hình" at bounding box center [491, 43] width 85 height 10
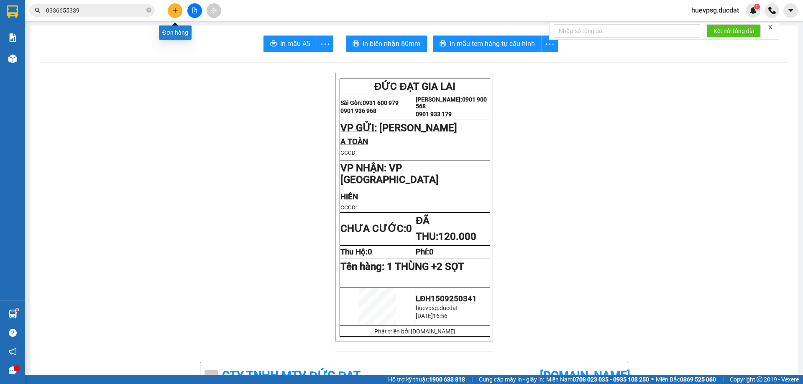
click at [181, 9] on button at bounding box center [175, 10] width 15 height 15
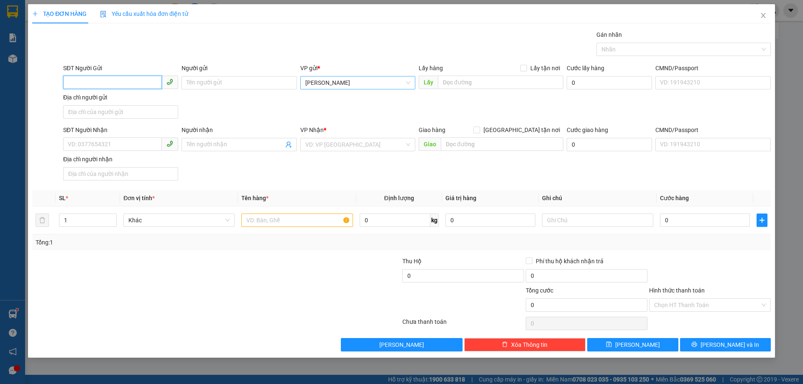
click at [313, 87] on span "[PERSON_NAME]" at bounding box center [357, 82] width 105 height 13
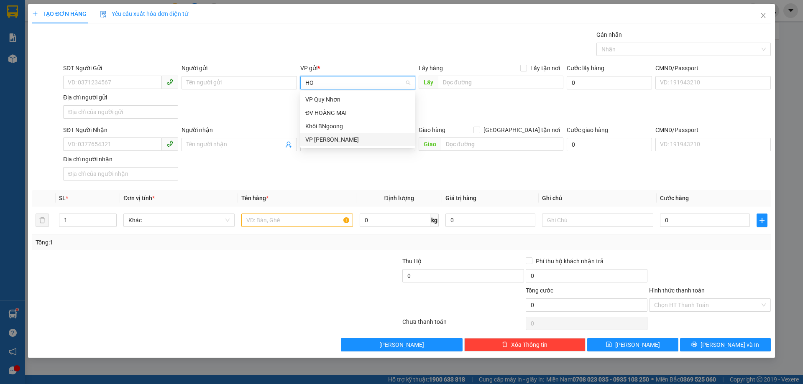
click at [320, 137] on div "VP [PERSON_NAME]" at bounding box center [357, 139] width 105 height 9
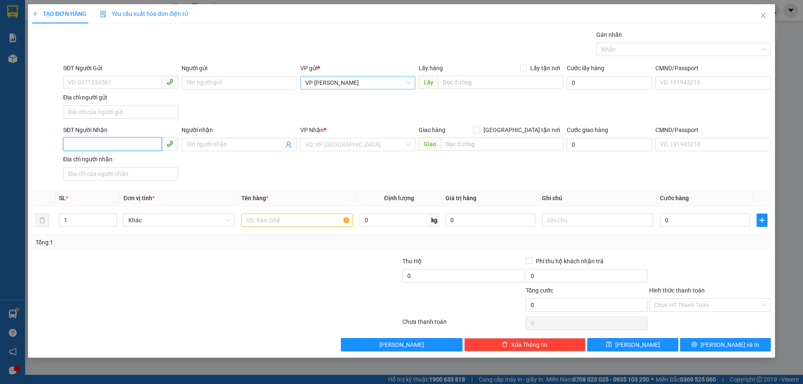
click at [90, 145] on input "SĐT Người Nhận" at bounding box center [112, 144] width 99 height 13
click at [307, 143] on input "search" at bounding box center [354, 144] width 99 height 13
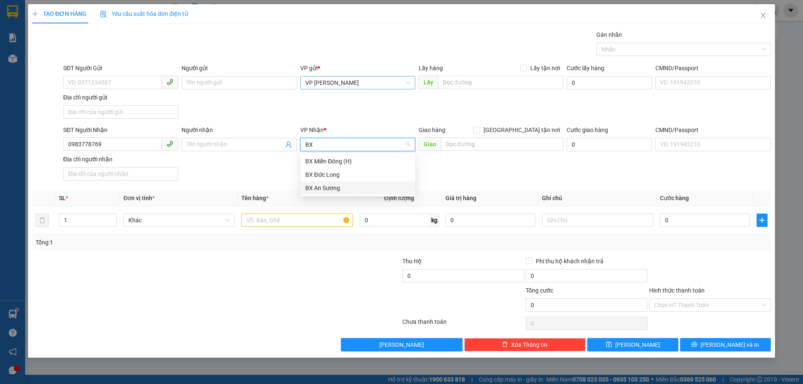
click at [324, 191] on div "BX An Sương" at bounding box center [357, 188] width 105 height 9
drag, startPoint x: 303, startPoint y: 217, endPoint x: 280, endPoint y: 201, distance: 27.0
click at [301, 217] on input "text" at bounding box center [296, 220] width 111 height 13
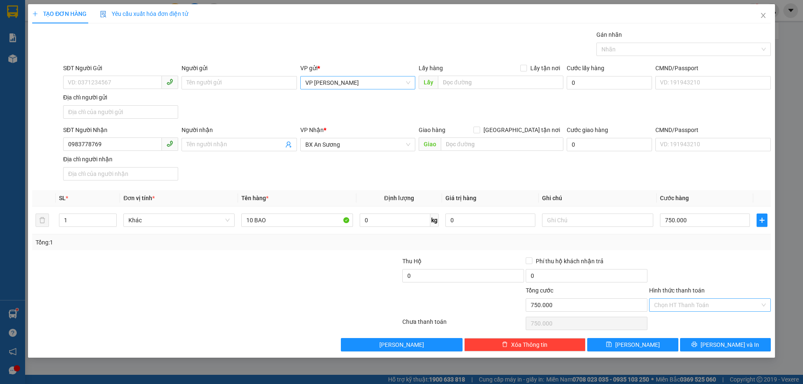
click at [693, 304] on input "Hình thức thanh toán" at bounding box center [707, 305] width 106 height 13
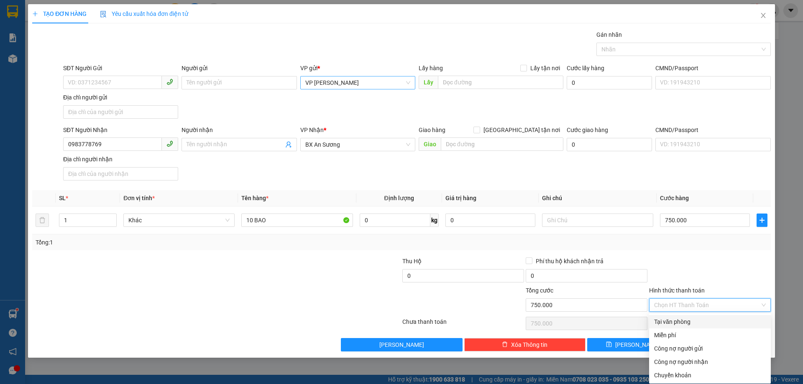
click at [687, 323] on div "Tại văn phòng" at bounding box center [710, 321] width 112 height 9
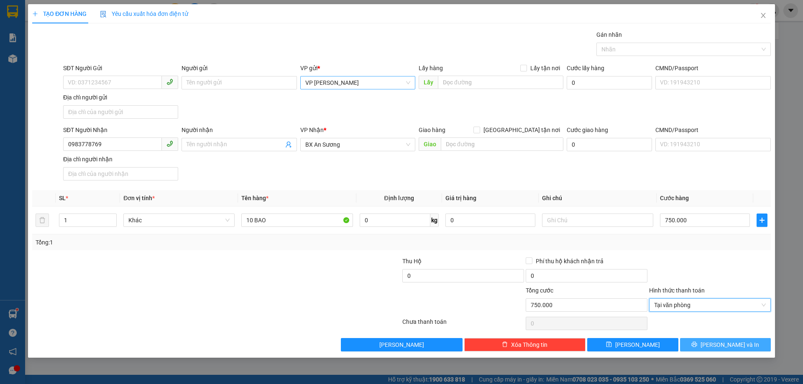
click at [699, 347] on button "[PERSON_NAME] và In" at bounding box center [725, 344] width 91 height 13
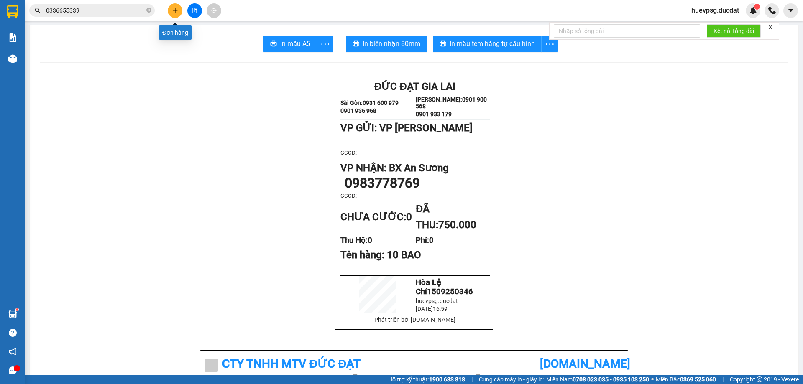
click at [171, 7] on button at bounding box center [175, 10] width 15 height 15
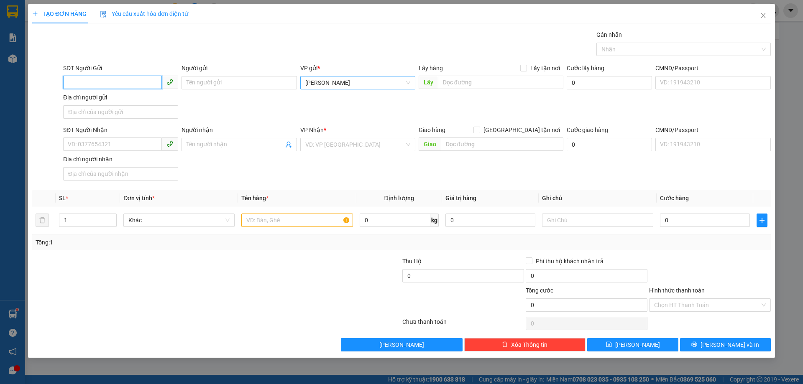
click at [377, 87] on span "[PERSON_NAME]" at bounding box center [357, 82] width 105 height 13
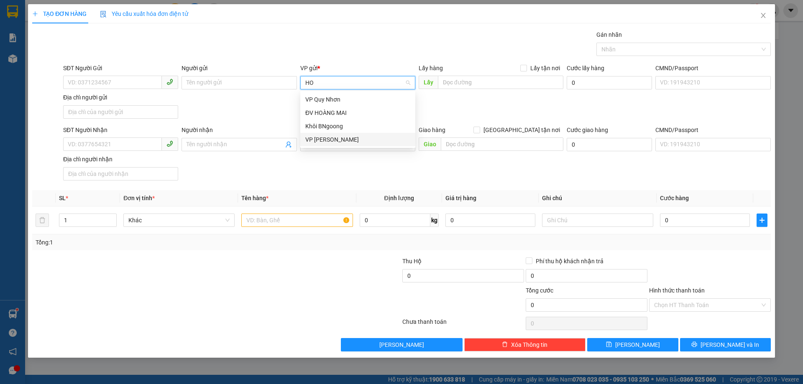
click at [336, 137] on div "VP [PERSON_NAME]" at bounding box center [357, 139] width 105 height 9
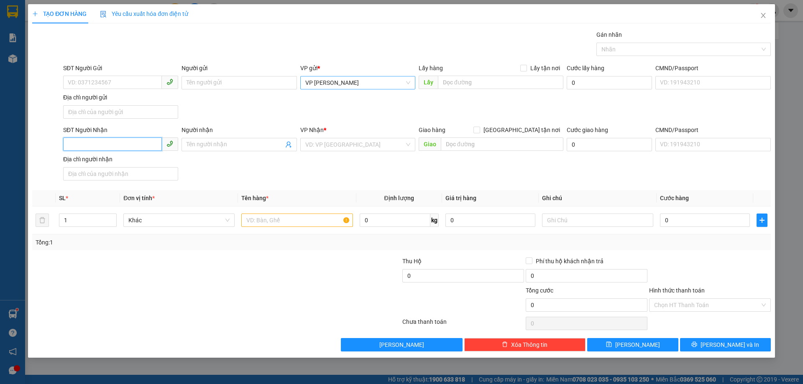
click at [101, 146] on input "SĐT Người Nhận" at bounding box center [112, 144] width 99 height 13
click at [319, 143] on input "search" at bounding box center [354, 144] width 99 height 13
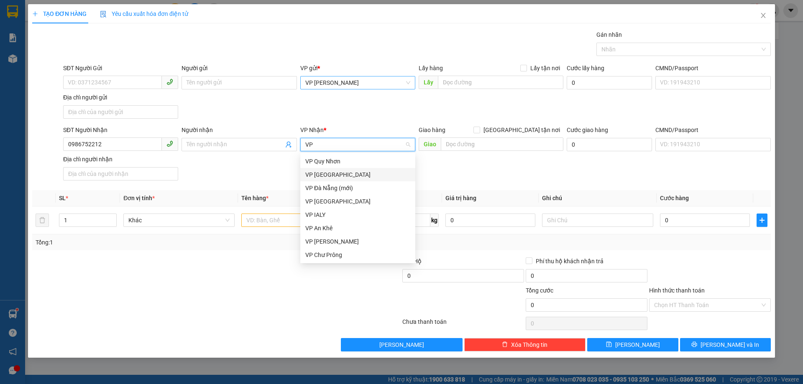
click at [334, 175] on div "VP [GEOGRAPHIC_DATA]" at bounding box center [357, 174] width 105 height 9
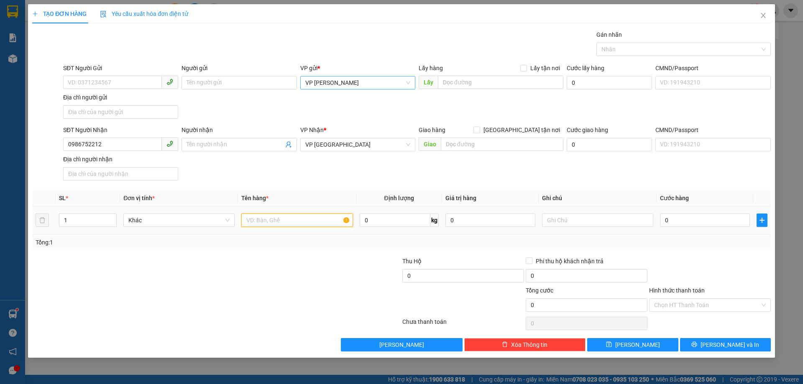
click at [296, 220] on input "text" at bounding box center [296, 220] width 111 height 13
click at [730, 217] on input "0" at bounding box center [705, 220] width 90 height 13
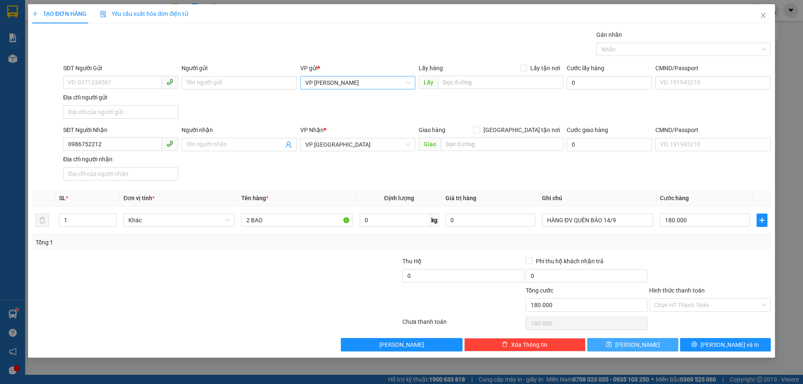
click at [632, 341] on span "[PERSON_NAME]" at bounding box center [637, 344] width 45 height 9
click at [322, 82] on span "[PERSON_NAME]" at bounding box center [357, 82] width 105 height 13
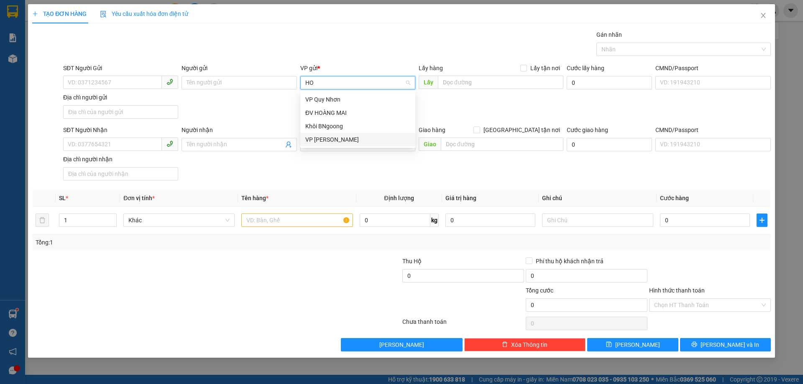
click at [334, 137] on div "VP [PERSON_NAME]" at bounding box center [357, 139] width 105 height 9
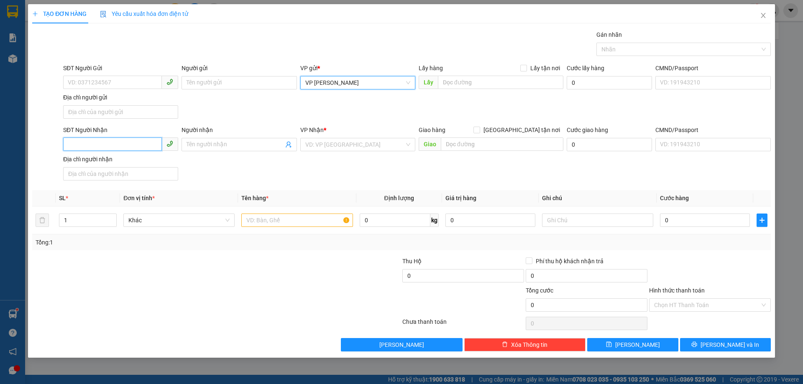
click at [140, 147] on input "SĐT Người Nhận" at bounding box center [112, 144] width 99 height 13
click at [317, 141] on input "search" at bounding box center [354, 144] width 99 height 13
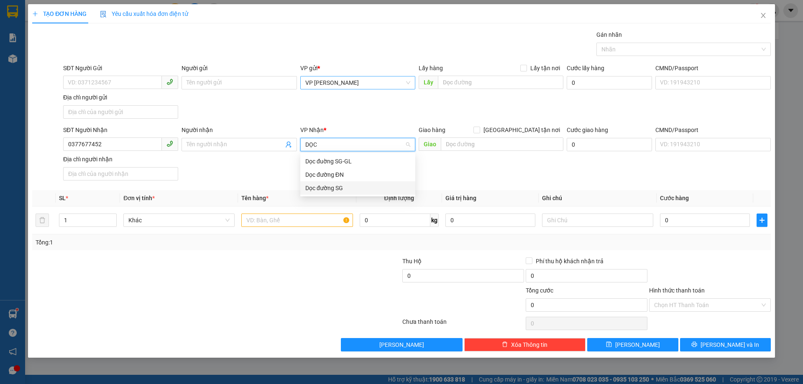
click at [334, 189] on div "Dọc đường SG" at bounding box center [357, 188] width 105 height 9
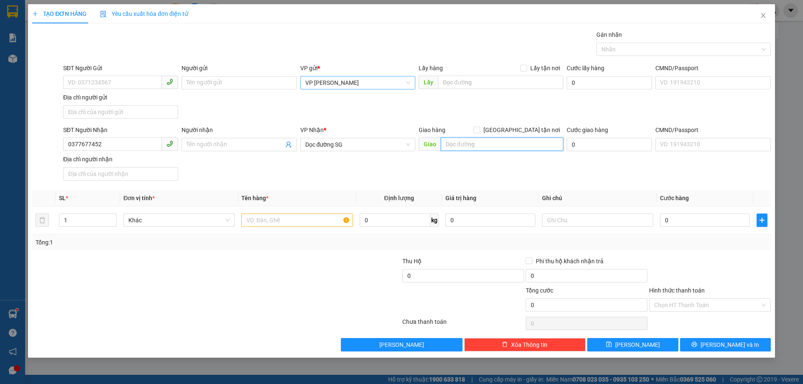
click at [474, 141] on input "text" at bounding box center [502, 144] width 122 height 13
click at [318, 221] on input "text" at bounding box center [296, 220] width 111 height 13
click at [690, 308] on input "Hình thức thanh toán" at bounding box center [707, 305] width 106 height 13
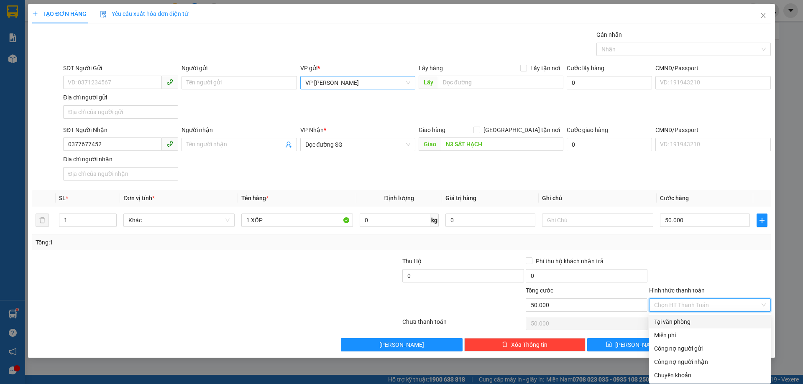
click at [688, 324] on div "Tại văn phòng" at bounding box center [710, 321] width 112 height 9
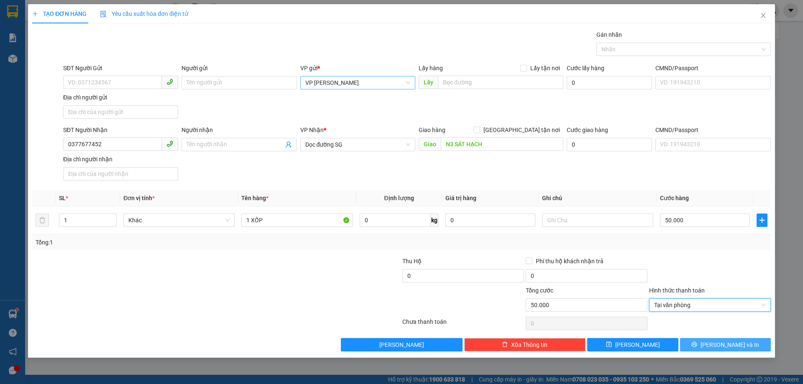
click at [742, 342] on button "[PERSON_NAME] và In" at bounding box center [725, 344] width 91 height 13
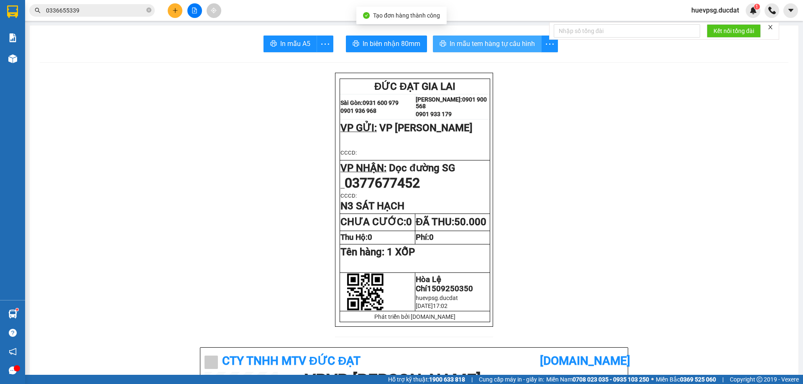
click at [485, 39] on span "In mẫu tem hàng tự cấu hình" at bounding box center [491, 43] width 85 height 10
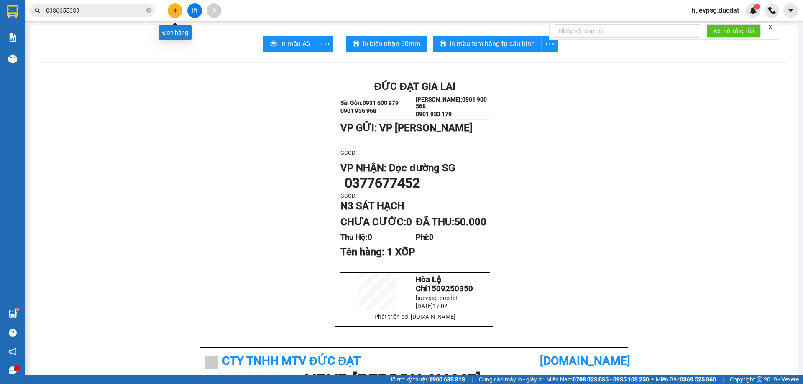
click at [174, 7] on button at bounding box center [175, 10] width 15 height 15
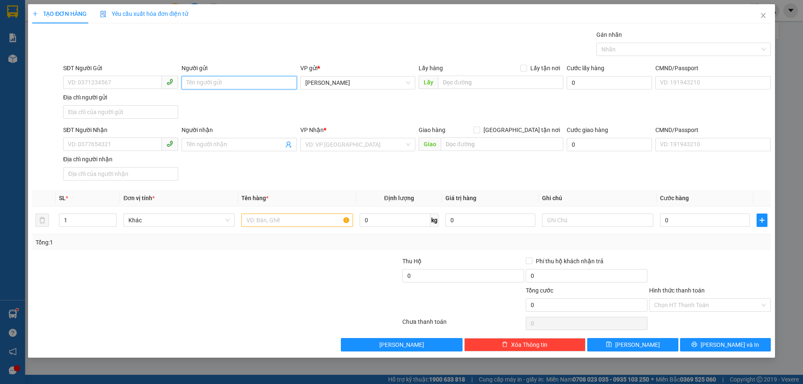
click at [237, 83] on input "Người gửi" at bounding box center [238, 82] width 115 height 13
click at [140, 142] on input "SĐT Người Nhận" at bounding box center [112, 144] width 99 height 13
type input "0909829988"
click at [134, 165] on div "0909829988 - 0335345446" at bounding box center [120, 161] width 105 height 9
type input "0335345446"
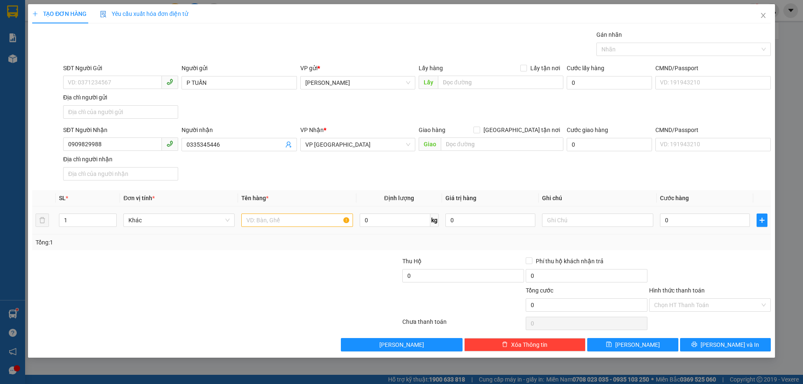
type input "0909829988"
click at [256, 218] on input "text" at bounding box center [296, 220] width 111 height 13
type input "1 THÙNG"
type input "5"
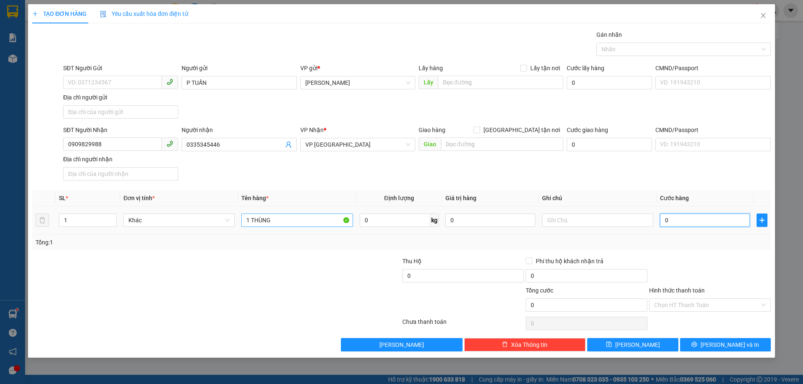
type input "5"
type input "50"
type input "50.000"
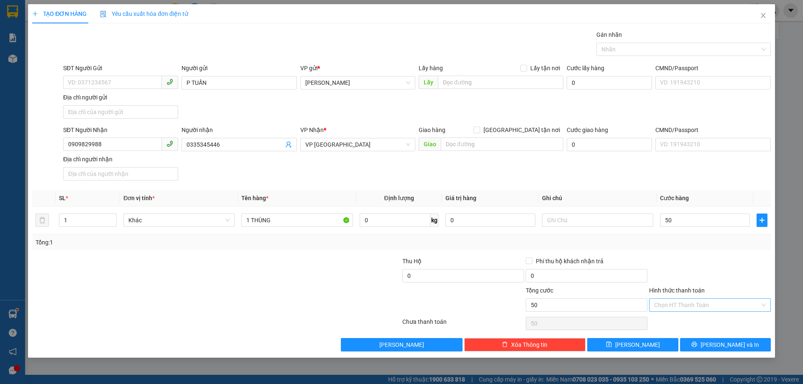
type input "50.000"
click at [695, 301] on input "Hình thức thanh toán" at bounding box center [707, 305] width 106 height 13
click at [693, 314] on div "Transit Pickup Surcharge Ids Transit Deliver Surcharge Ids Transit Deliver Surc…" at bounding box center [401, 190] width 738 height 321
click at [696, 306] on input "Hình thức thanh toán" at bounding box center [707, 305] width 106 height 13
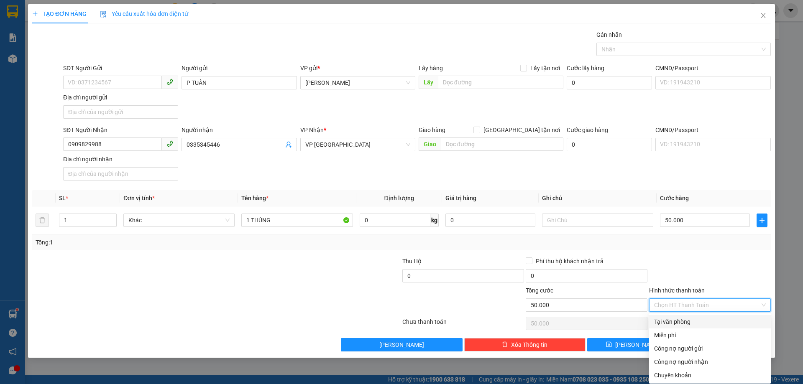
drag, startPoint x: 695, startPoint y: 317, endPoint x: 697, endPoint y: 321, distance: 5.1
click at [695, 317] on div "Tại văn phòng" at bounding box center [710, 321] width 122 height 13
type input "0"
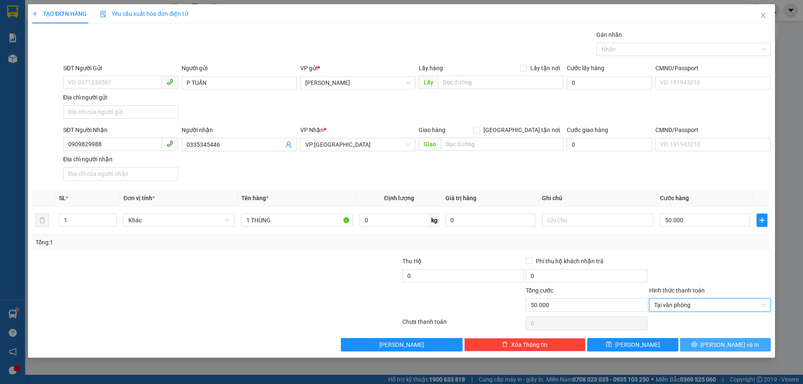
click at [731, 344] on span "[PERSON_NAME] và In" at bounding box center [729, 344] width 59 height 9
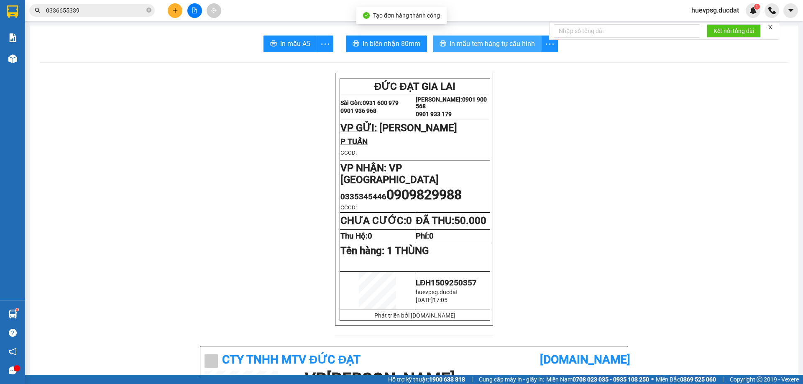
click at [505, 43] on span "In mẫu tem hàng tự cấu hình" at bounding box center [491, 43] width 85 height 10
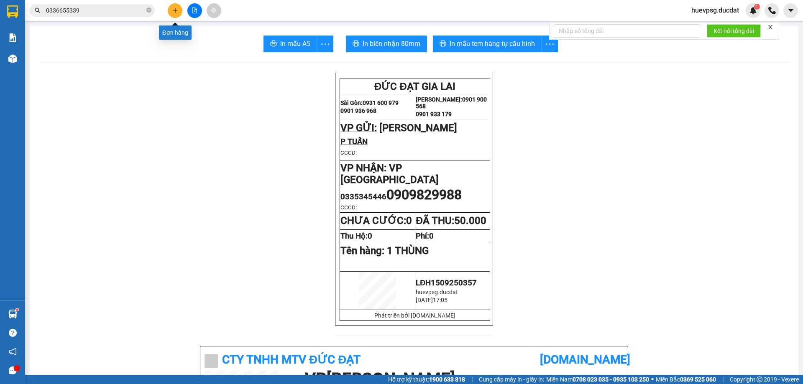
click at [170, 13] on button at bounding box center [175, 10] width 15 height 15
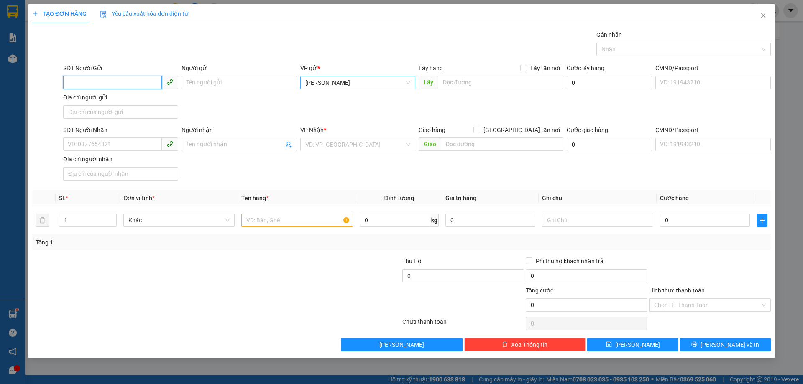
click at [351, 87] on span "[PERSON_NAME]" at bounding box center [357, 82] width 105 height 13
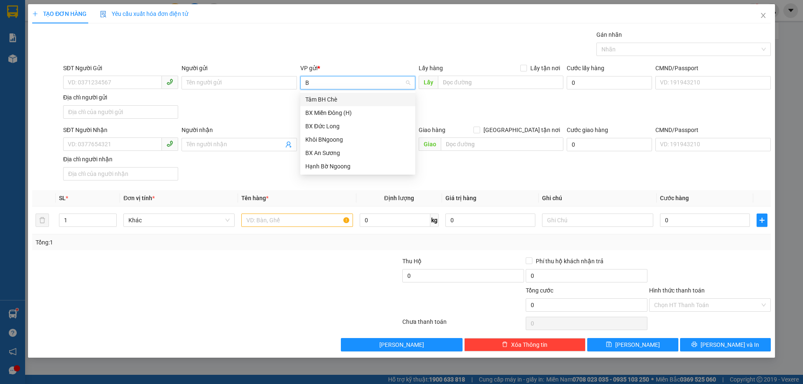
type input "BN"
click at [339, 103] on div "Khôi BNgoong" at bounding box center [357, 99] width 105 height 9
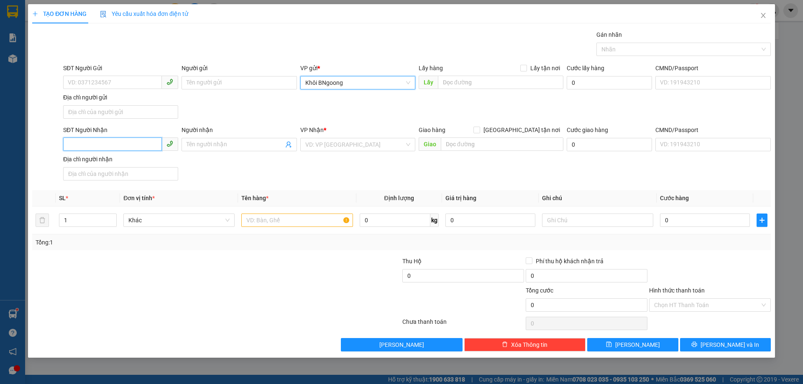
click at [127, 143] on input "SĐT Người Nhận" at bounding box center [112, 144] width 99 height 13
type input "0919104799"
click at [344, 143] on input "search" at bounding box center [354, 144] width 99 height 13
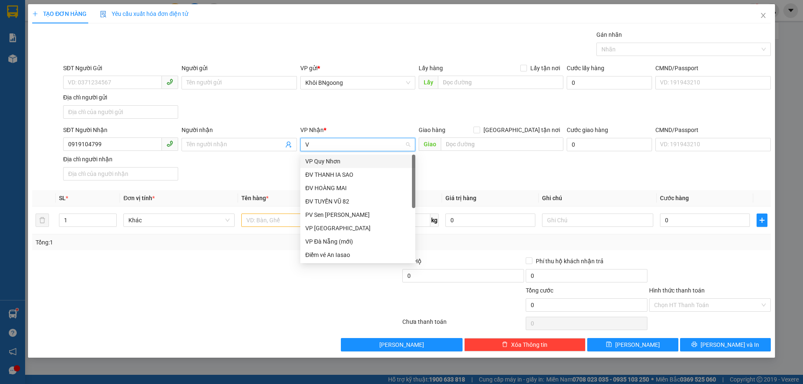
type input "VP"
click at [347, 176] on div "VP [GEOGRAPHIC_DATA]" at bounding box center [357, 174] width 105 height 9
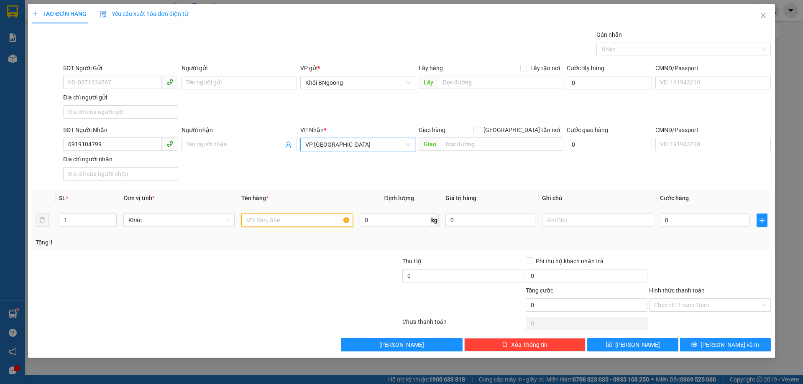
click at [308, 219] on input "text" at bounding box center [296, 220] width 111 height 13
type input "1 THÙNG"
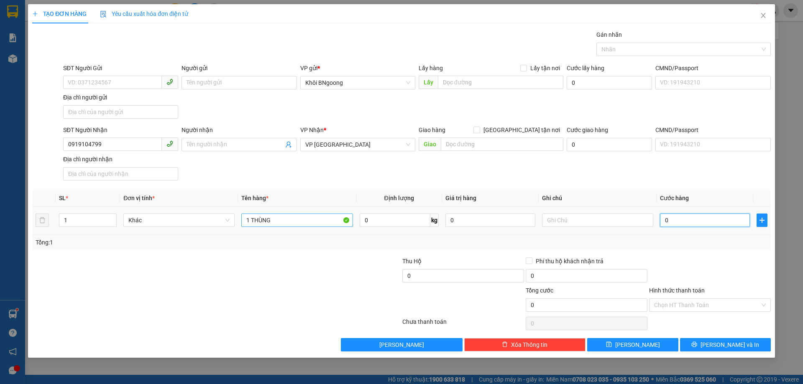
type input "1"
type input "10"
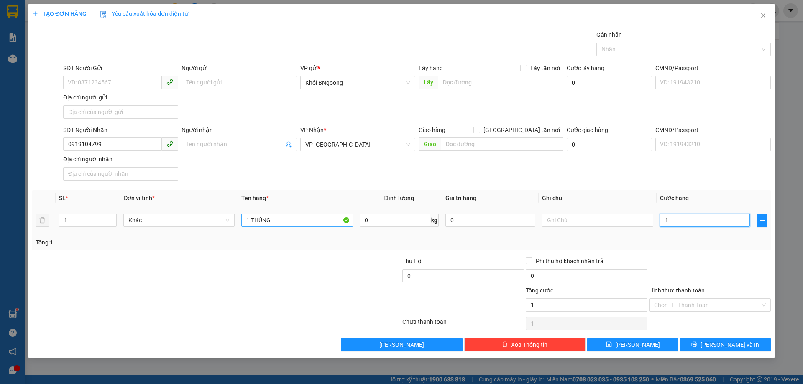
type input "10"
type input "100"
type input "100.000"
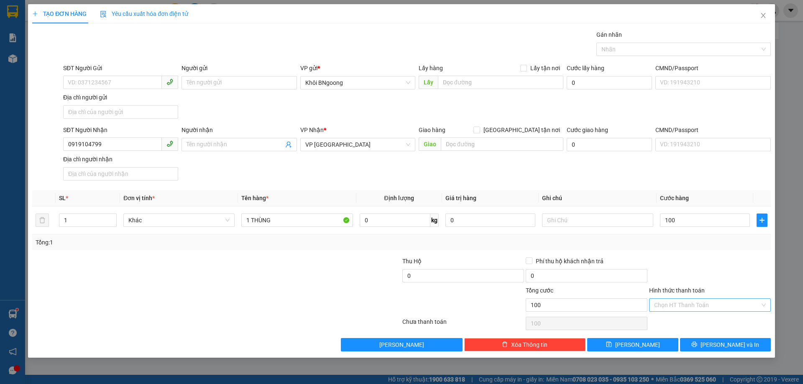
type input "100.000"
click at [683, 309] on input "Hình thức thanh toán" at bounding box center [707, 305] width 106 height 13
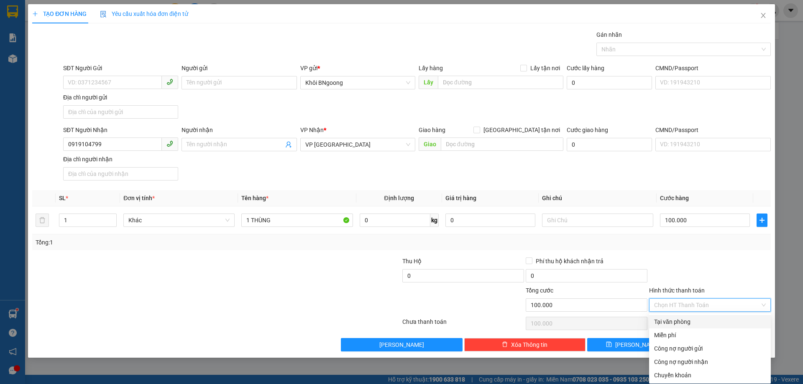
click at [682, 319] on div "Tại văn phòng" at bounding box center [710, 321] width 112 height 9
type input "0"
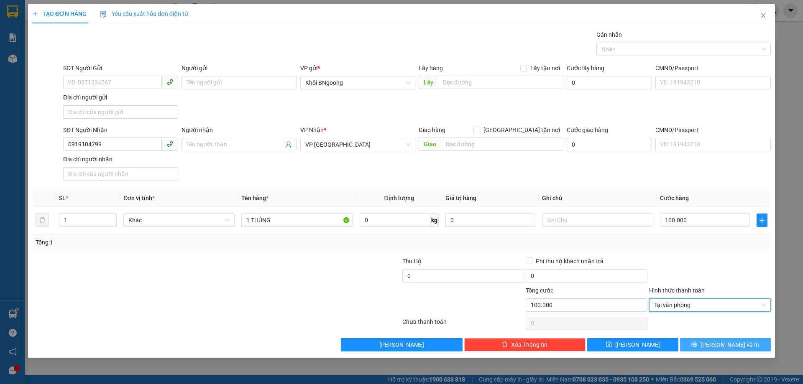
click at [726, 342] on span "[PERSON_NAME] và In" at bounding box center [729, 344] width 59 height 9
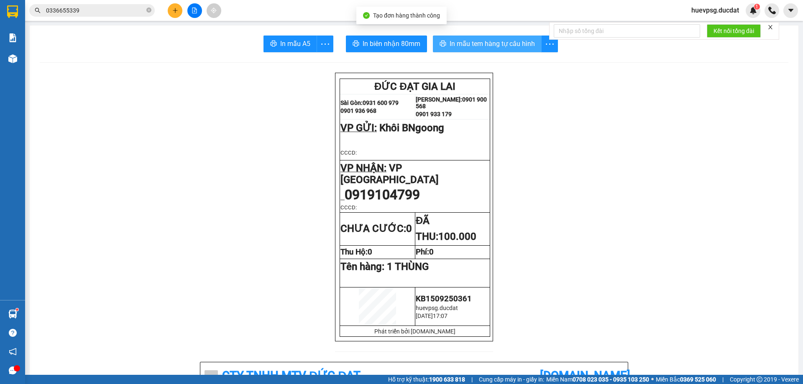
click at [491, 45] on span "In mẫu tem hàng tự cấu hình" at bounding box center [491, 43] width 85 height 10
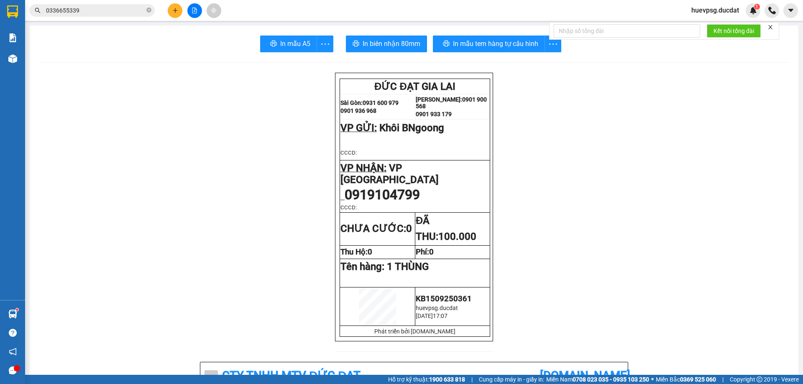
click at [180, 5] on button at bounding box center [175, 10] width 15 height 15
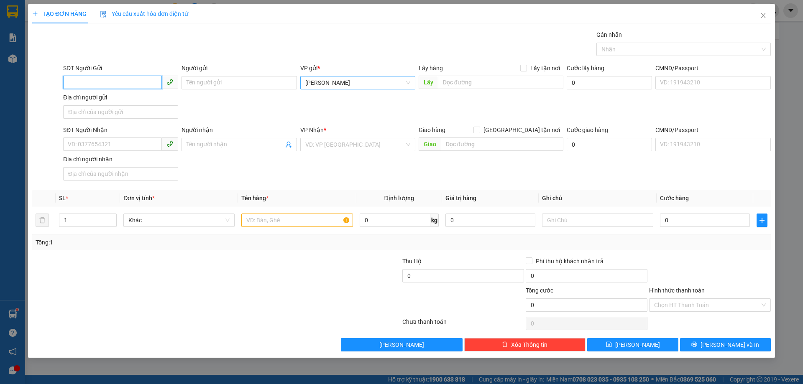
click at [321, 77] on span "[PERSON_NAME]" at bounding box center [357, 82] width 105 height 13
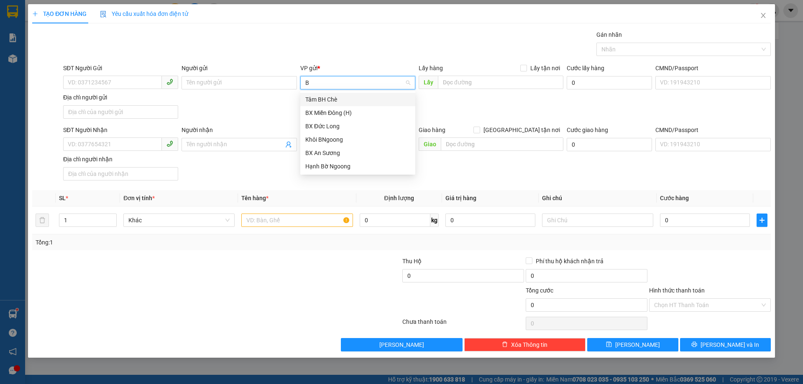
type input "BN"
click at [316, 96] on div "Khôi BNgoong" at bounding box center [357, 99] width 105 height 9
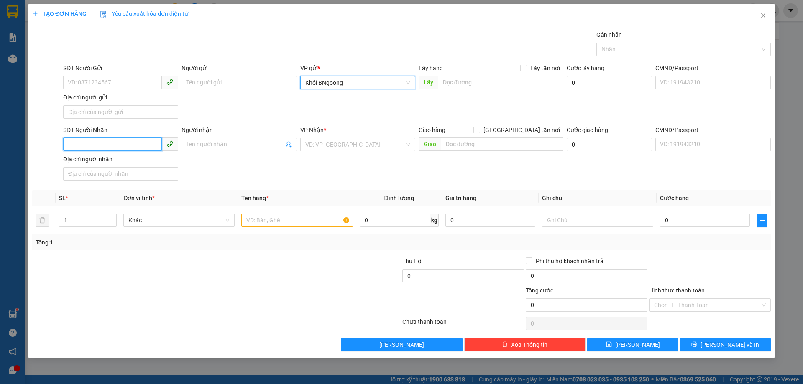
click at [120, 141] on input "SĐT Người Nhận" at bounding box center [112, 144] width 99 height 13
type input "0987281502"
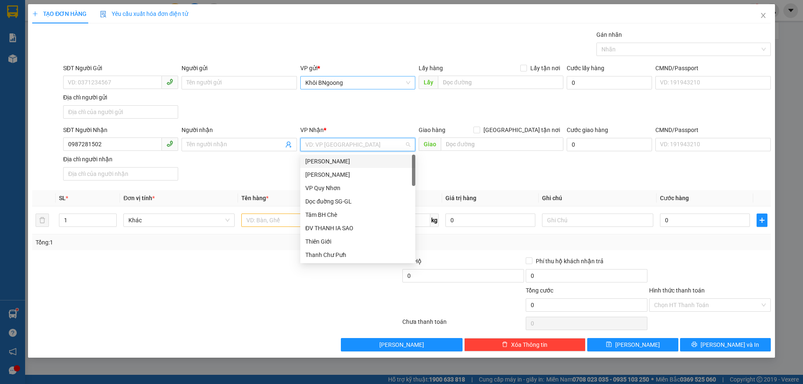
click at [321, 142] on input "search" at bounding box center [354, 144] width 99 height 13
type input "DỌC"
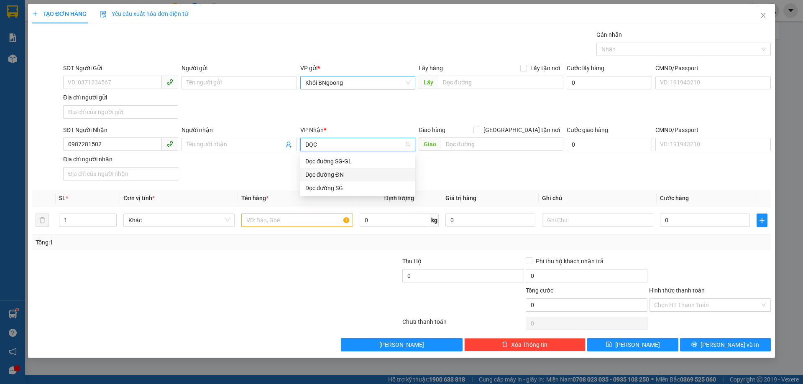
click at [322, 169] on div "Dọc đường ĐN" at bounding box center [357, 174] width 115 height 13
click at [455, 142] on input "text" at bounding box center [502, 144] width 122 height 13
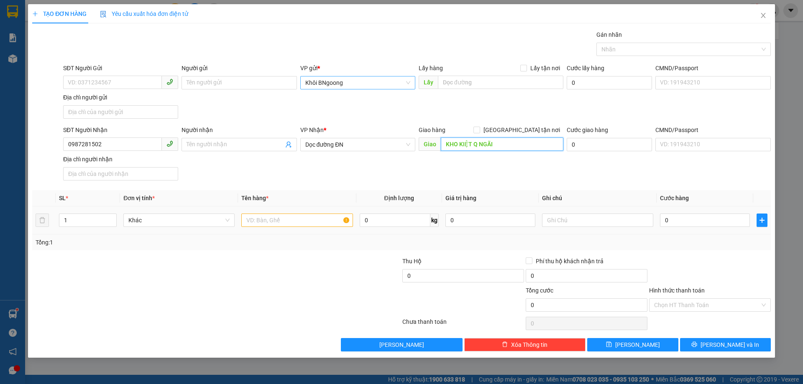
type input "KHO KIỆT Q NGÃI"
click at [315, 219] on input "text" at bounding box center [296, 220] width 111 height 13
type input "1 THÙNG"
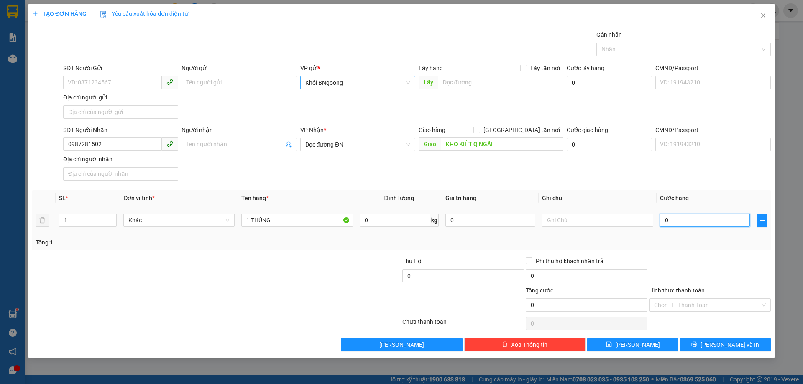
click at [674, 217] on input "0" at bounding box center [705, 220] width 90 height 13
type input "1"
type input "10"
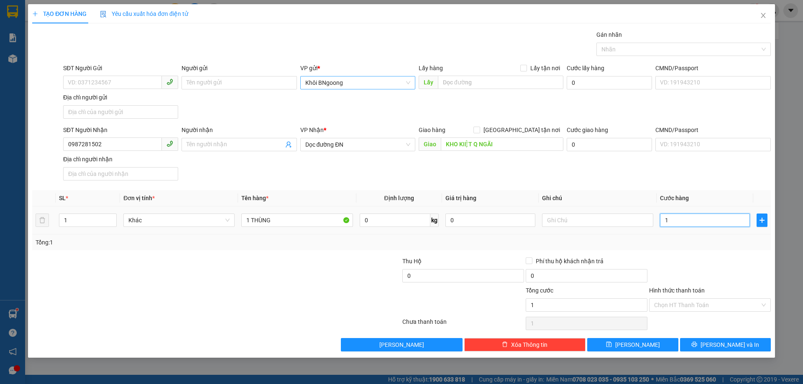
type input "10"
type input "100"
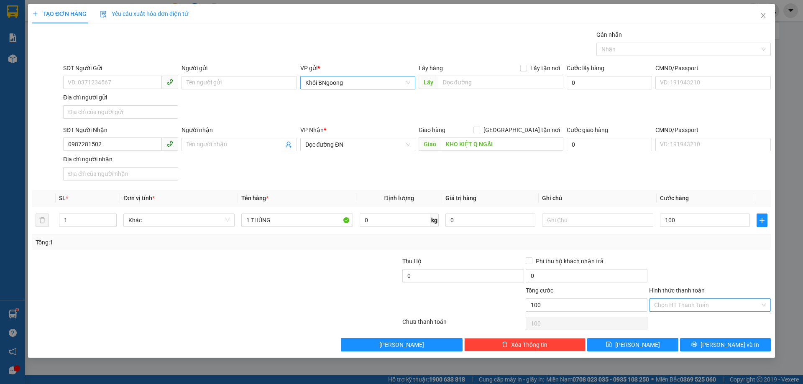
type input "100.000"
click at [719, 307] on input "Hình thức thanh toán" at bounding box center [707, 305] width 106 height 13
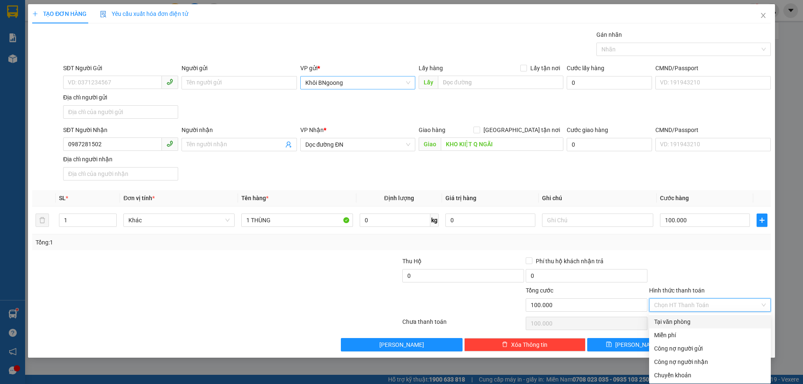
click at [704, 323] on div "Tại văn phòng" at bounding box center [710, 321] width 112 height 9
type input "0"
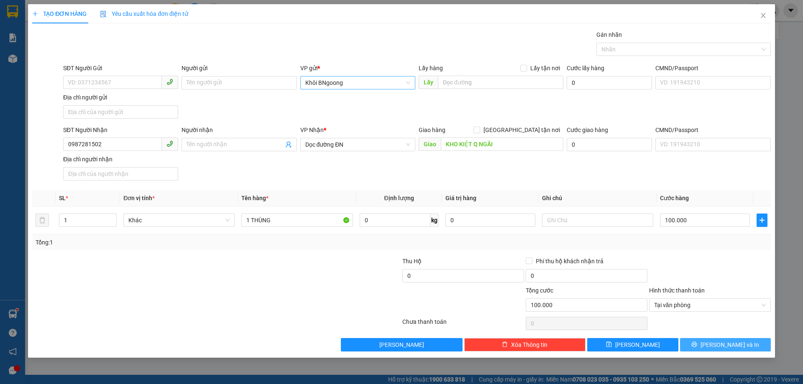
click at [698, 342] on button "[PERSON_NAME] và In" at bounding box center [725, 344] width 91 height 13
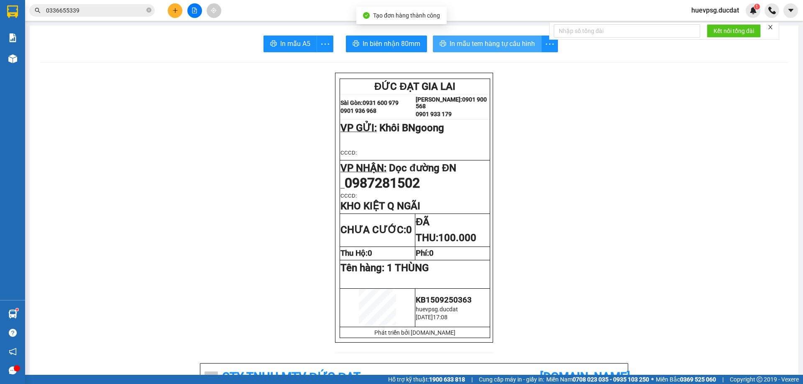
click at [487, 46] on span "In mẫu tem hàng tự cấu hình" at bounding box center [491, 43] width 85 height 10
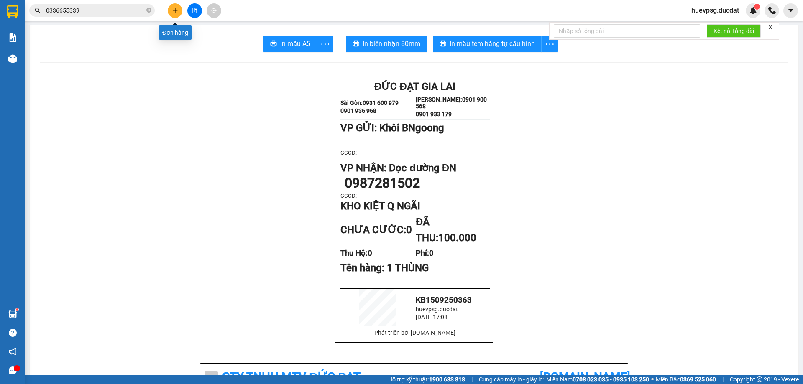
click at [172, 9] on icon "plus" at bounding box center [175, 11] width 6 height 6
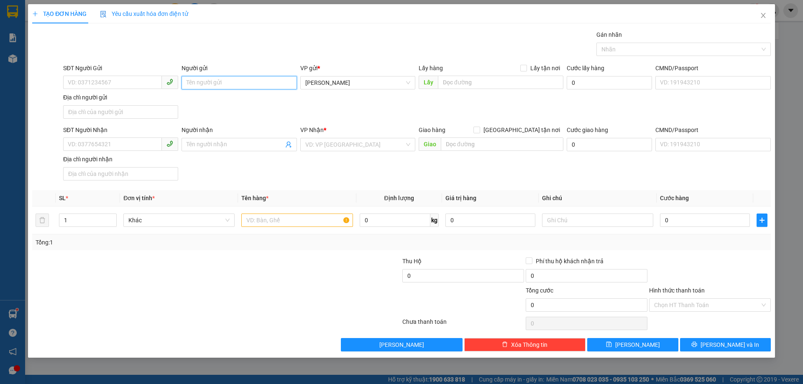
click at [247, 85] on input "Người gửi" at bounding box center [238, 82] width 115 height 13
type input "OANH ĐẬU"
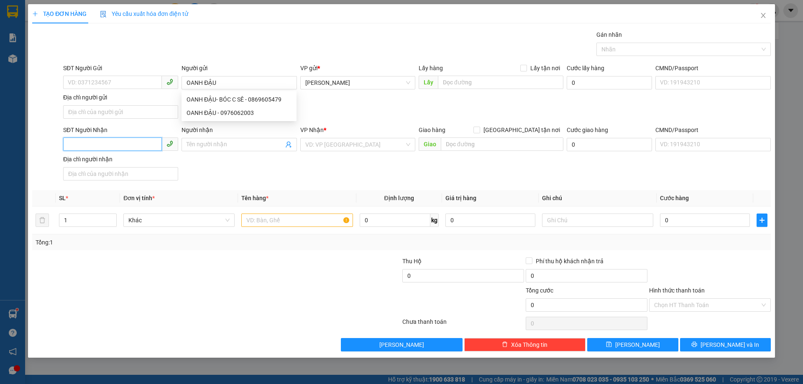
click at [96, 146] on input "SĐT Người Nhận" at bounding box center [112, 144] width 99 height 13
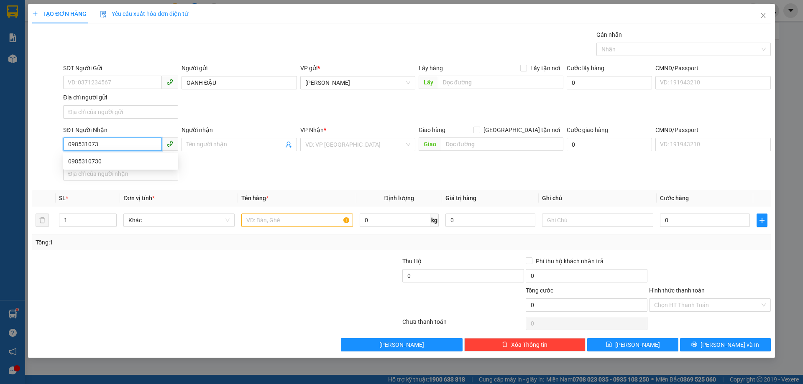
type input "0985310730"
click at [89, 159] on div "0985310730" at bounding box center [120, 161] width 105 height 9
type input "BÌNH DƯƠNG"
type input "0985310730"
click at [290, 219] on input "text" at bounding box center [296, 220] width 111 height 13
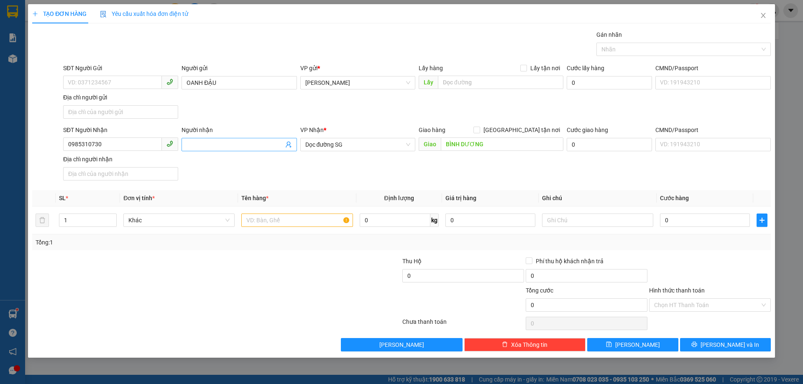
click at [246, 142] on input "Người nhận" at bounding box center [234, 144] width 97 height 9
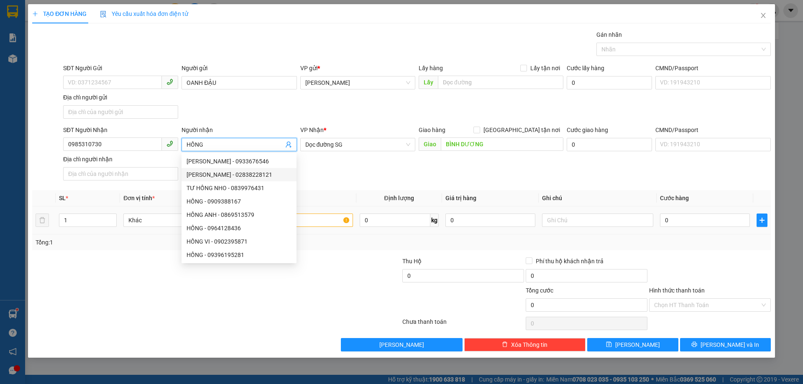
type input "HỒNG"
click at [336, 220] on input "text" at bounding box center [296, 220] width 111 height 13
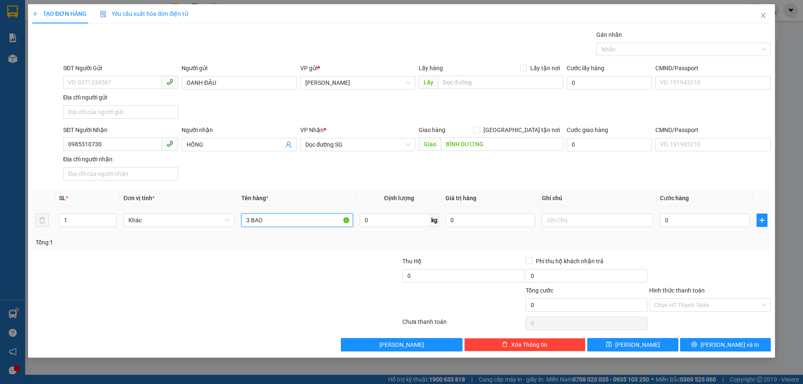
type input "3 BAO"
type input "1"
type input "18"
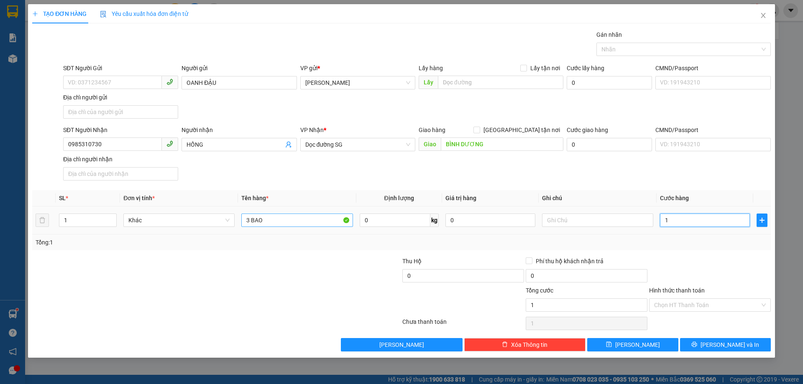
type input "18"
type input "180"
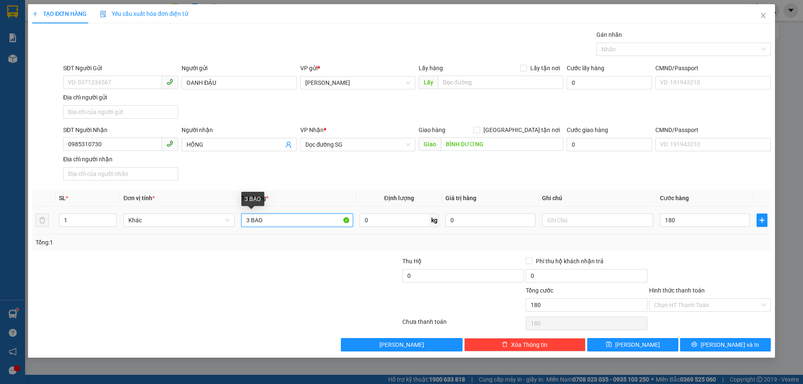
type input "180.000"
click at [306, 219] on input "3 BAO" at bounding box center [296, 220] width 111 height 13
type input "3 BAO CR"
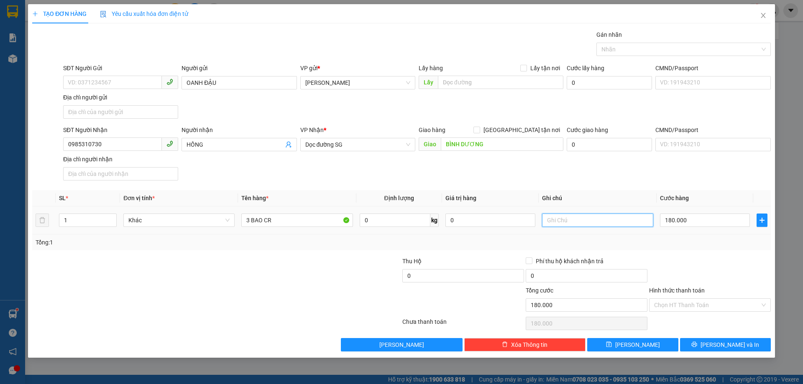
click at [610, 217] on input "text" at bounding box center [597, 220] width 111 height 13
type input "GL NỢ"
click at [85, 144] on input "0985310730" at bounding box center [112, 144] width 99 height 13
drag, startPoint x: 85, startPoint y: 144, endPoint x: 74, endPoint y: 144, distance: 10.9
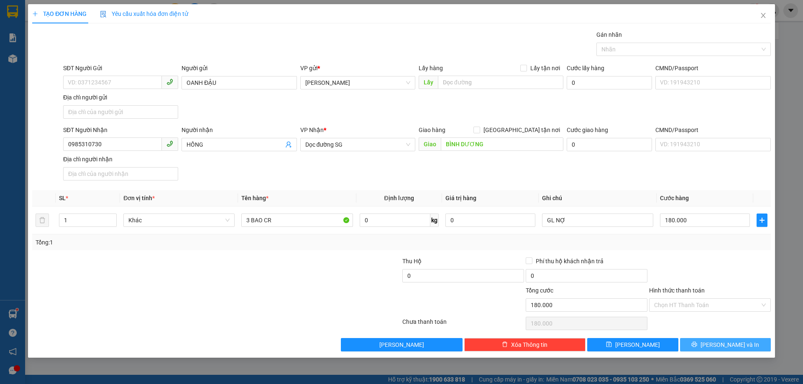
click at [734, 342] on span "[PERSON_NAME] và In" at bounding box center [729, 344] width 59 height 9
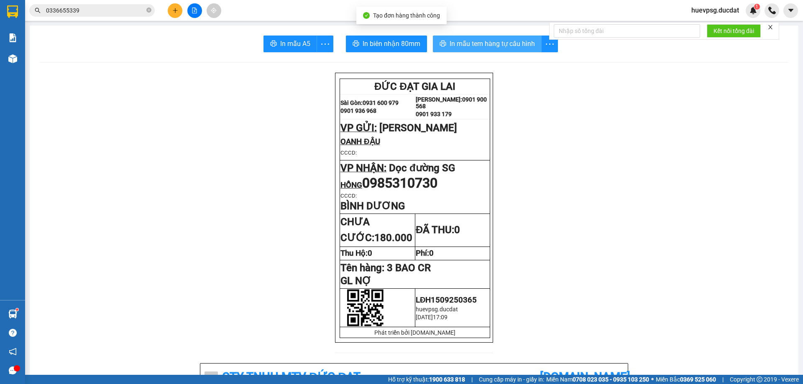
click at [483, 46] on span "In mẫu tem hàng tự cấu hình" at bounding box center [491, 43] width 85 height 10
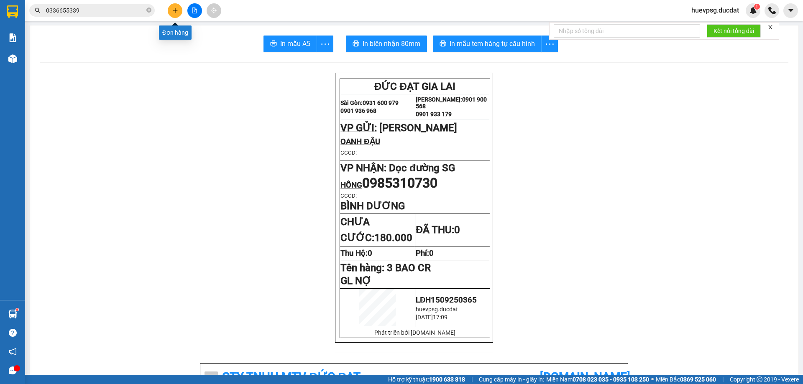
click at [175, 10] on icon "plus" at bounding box center [175, 10] width 5 height 0
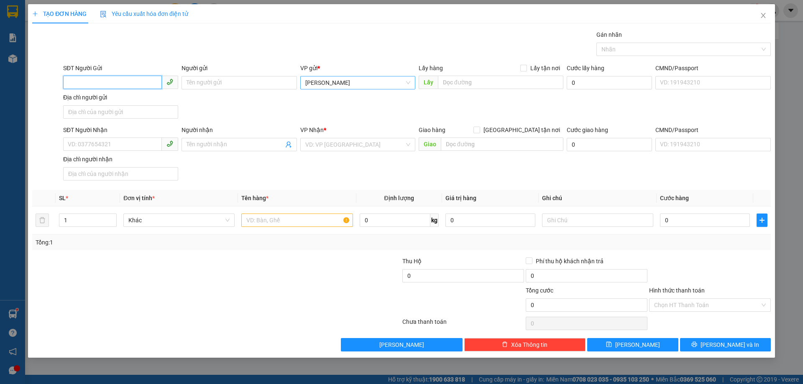
click at [315, 87] on span "[PERSON_NAME]" at bounding box center [357, 82] width 105 height 13
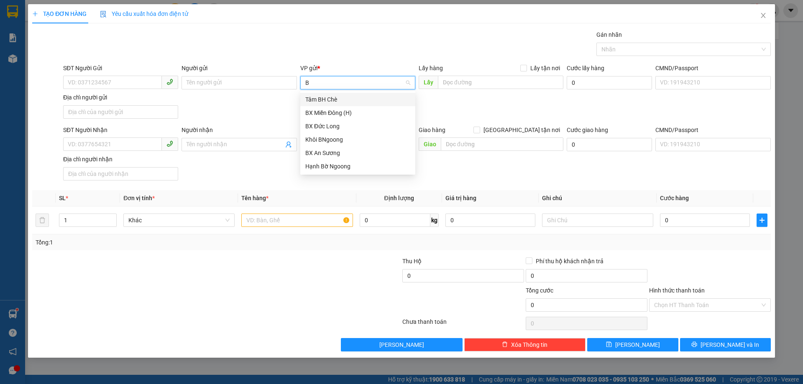
type input "BN"
click at [318, 96] on div "Khôi BNgoong" at bounding box center [357, 99] width 105 height 9
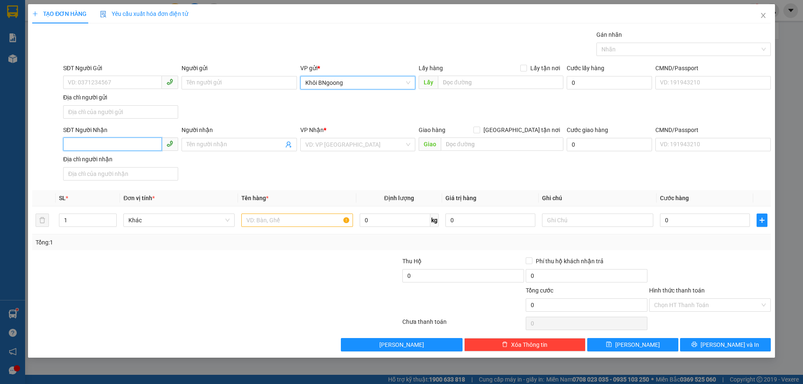
click at [139, 143] on input "SĐT Người Nhận" at bounding box center [112, 144] width 99 height 13
type input "0985979599"
click at [321, 148] on input "search" at bounding box center [354, 144] width 99 height 13
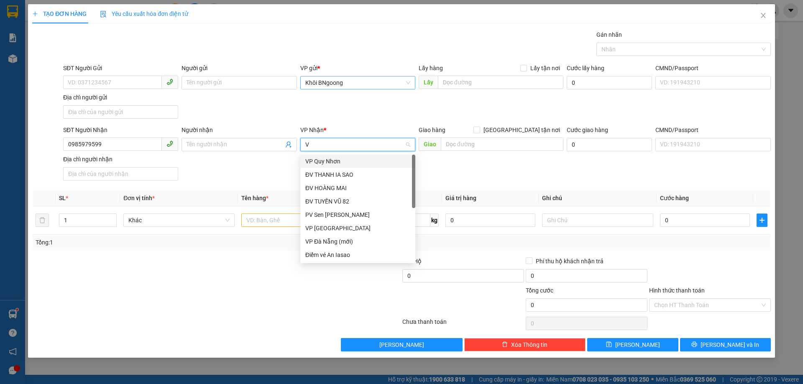
type input "VP"
click at [318, 181] on div "VP [GEOGRAPHIC_DATA]" at bounding box center [357, 174] width 115 height 13
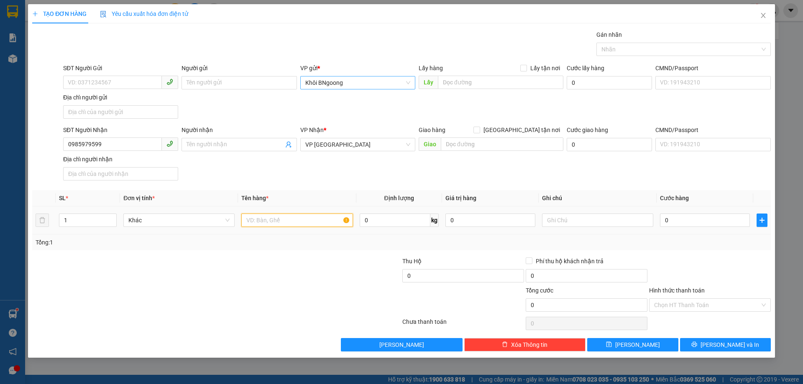
click at [303, 220] on input "text" at bounding box center [296, 220] width 111 height 13
type input "1 THÙNG"
click at [75, 143] on input "0985979599" at bounding box center [112, 144] width 99 height 13
click at [663, 214] on input "0" at bounding box center [705, 220] width 90 height 13
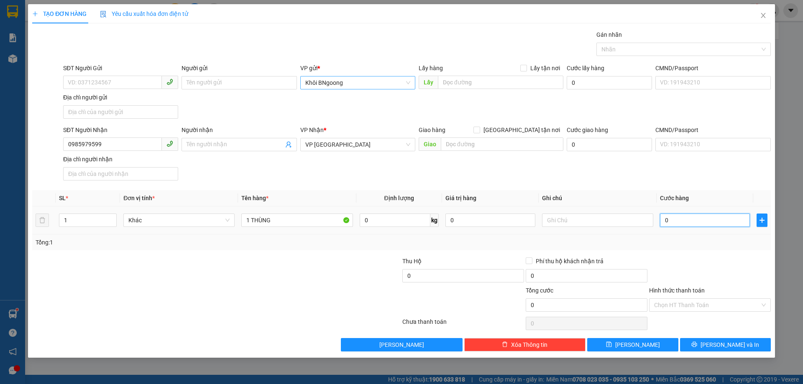
type input "8"
type input "80"
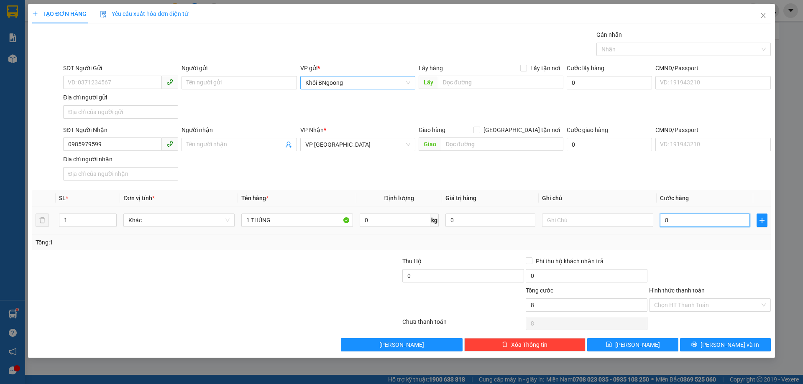
type input "80"
type input "80.000"
click at [725, 344] on span "[PERSON_NAME] và In" at bounding box center [729, 344] width 59 height 9
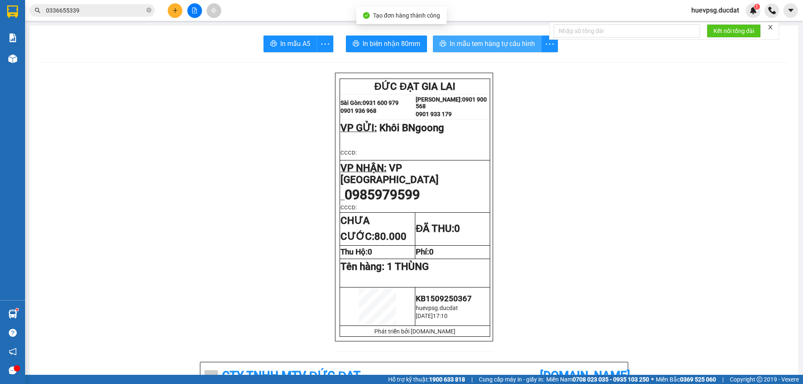
click at [503, 41] on span "In mẫu tem hàng tự cấu hình" at bounding box center [491, 43] width 85 height 10
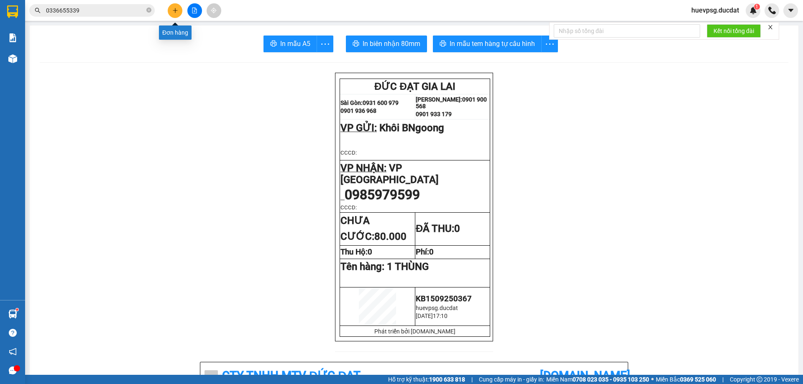
click at [176, 11] on icon "plus" at bounding box center [175, 11] width 6 height 6
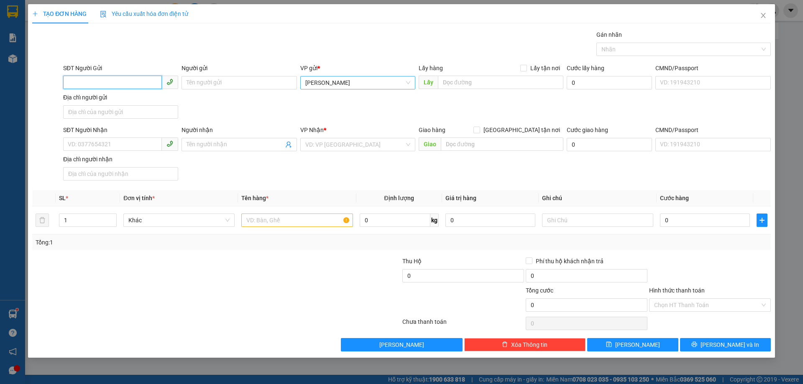
click at [380, 77] on span "[PERSON_NAME]" at bounding box center [357, 82] width 105 height 13
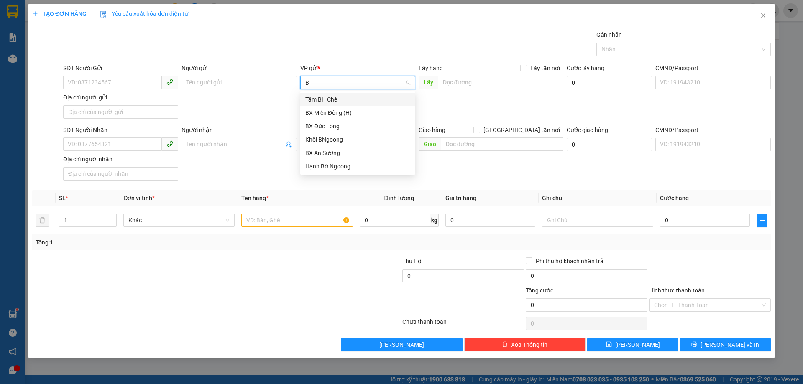
type input "BN"
click at [346, 102] on div "Khôi BNgoong" at bounding box center [357, 99] width 105 height 9
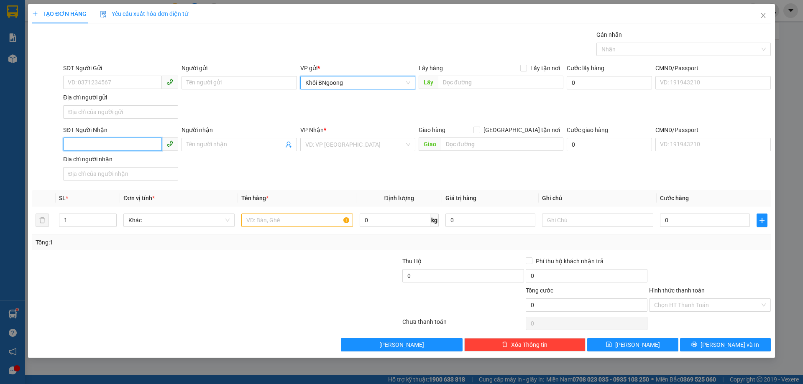
click at [112, 140] on input "SĐT Người Nhận" at bounding box center [112, 144] width 99 height 13
type input "0917207983"
click at [307, 148] on input "search" at bounding box center [354, 144] width 99 height 13
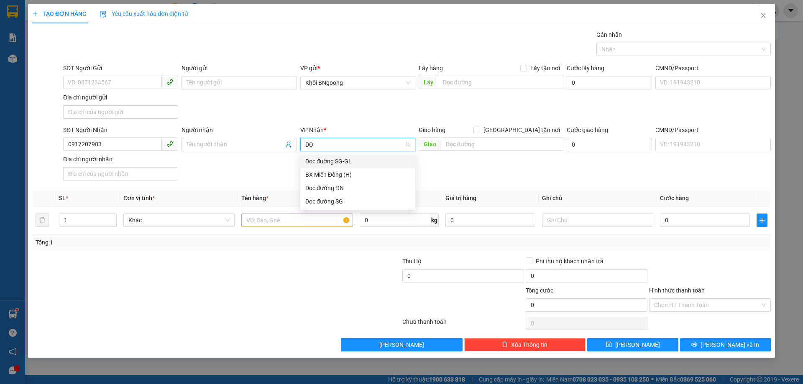
type input "DỌC"
click at [326, 180] on div "Dọc đường ĐN" at bounding box center [357, 174] width 115 height 13
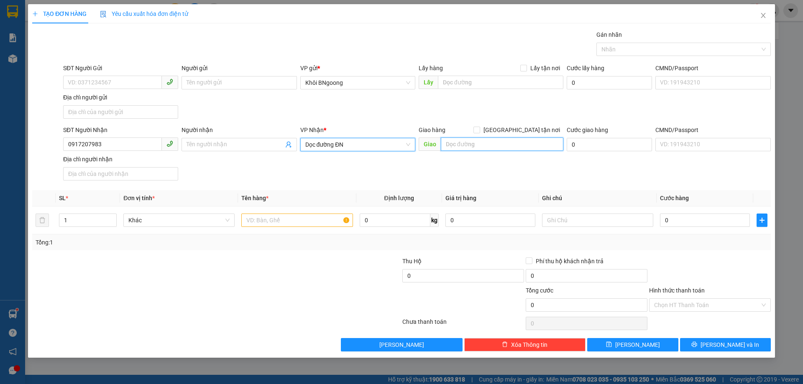
click at [446, 145] on input "text" at bounding box center [502, 144] width 122 height 13
type input "N"
type input "NGUYÊN HOÀNG TAM KỲ"
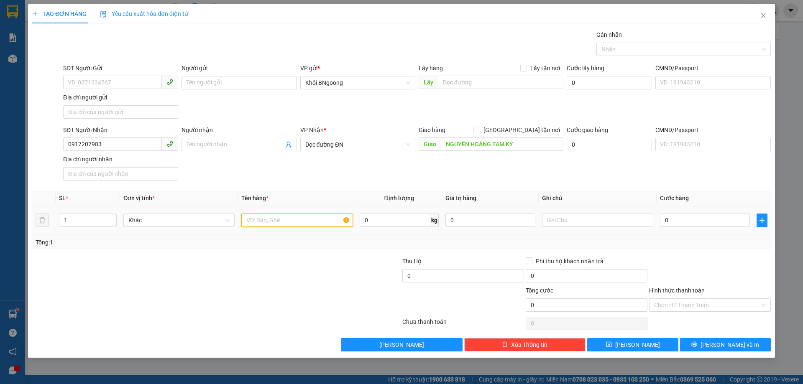
click at [295, 223] on input "text" at bounding box center [296, 220] width 111 height 13
type input "1 THÙNG"
type input "6"
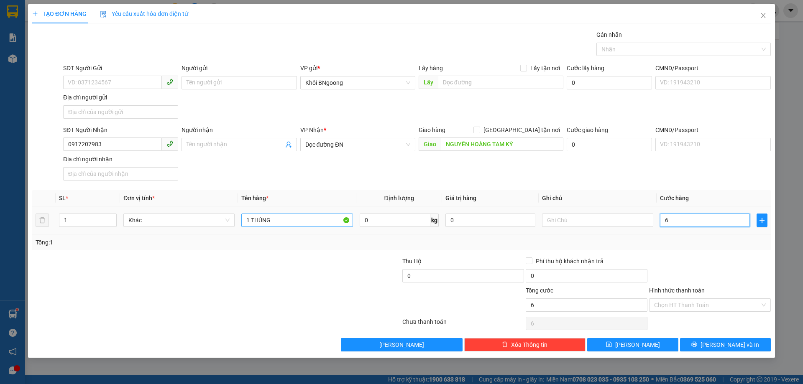
type input "60"
type input "60.000"
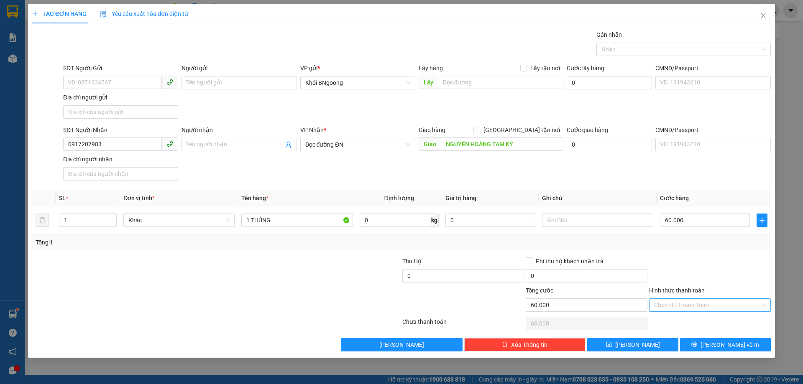
click at [685, 303] on input "Hình thức thanh toán" at bounding box center [707, 305] width 106 height 13
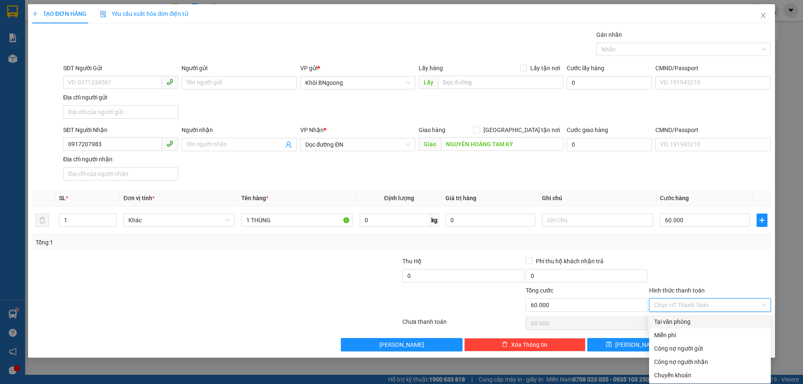
click at [669, 321] on div "Tại văn phòng" at bounding box center [710, 321] width 112 height 9
type input "0"
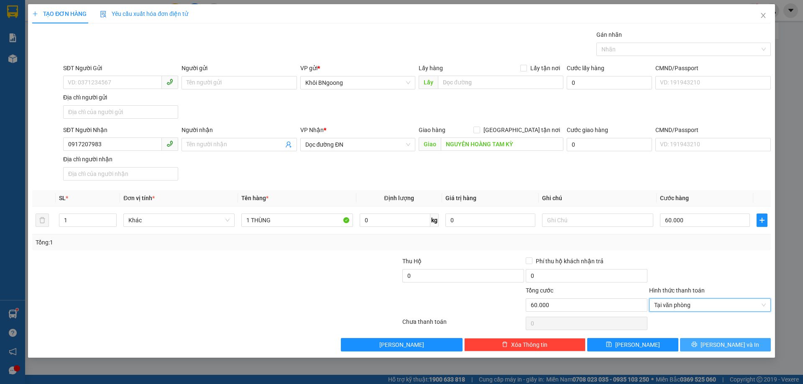
click at [693, 347] on button "[PERSON_NAME] và In" at bounding box center [725, 344] width 91 height 13
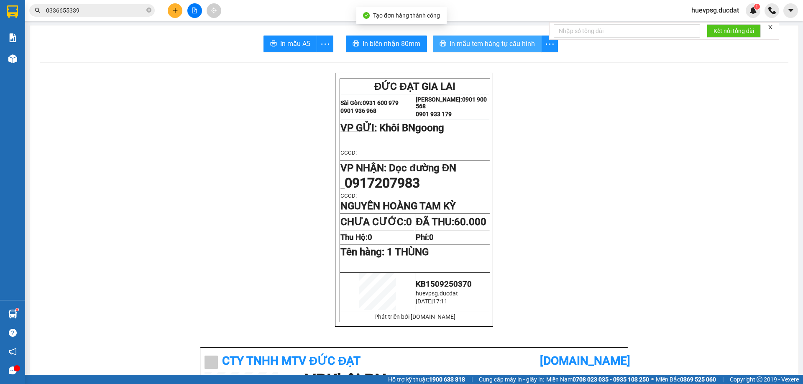
click at [511, 51] on button "In mẫu tem hàng tự cấu hình" at bounding box center [487, 44] width 109 height 17
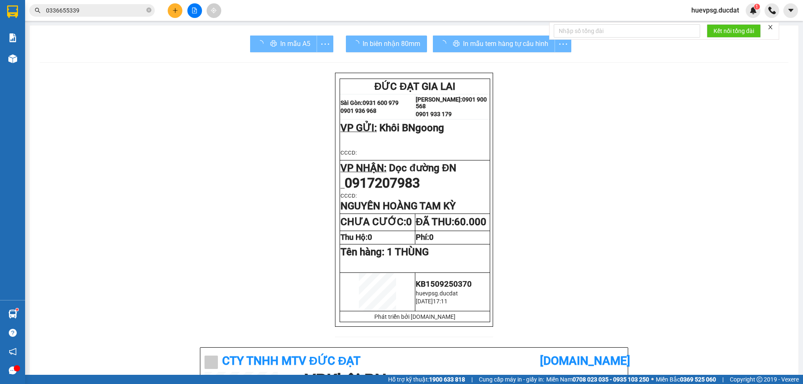
click at [172, 14] on button at bounding box center [175, 10] width 15 height 15
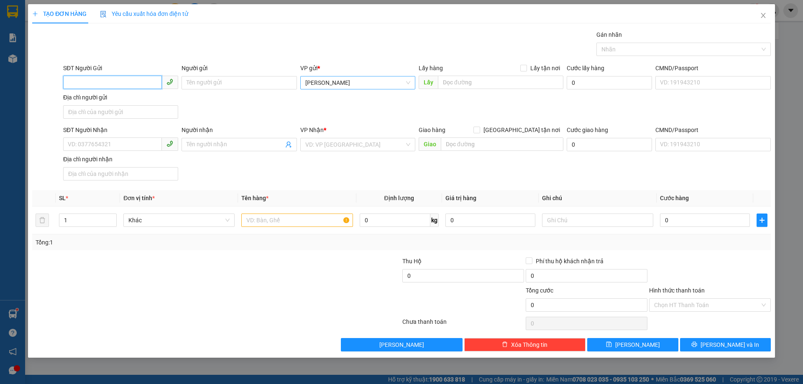
click at [329, 79] on span "[PERSON_NAME]" at bounding box center [357, 82] width 105 height 13
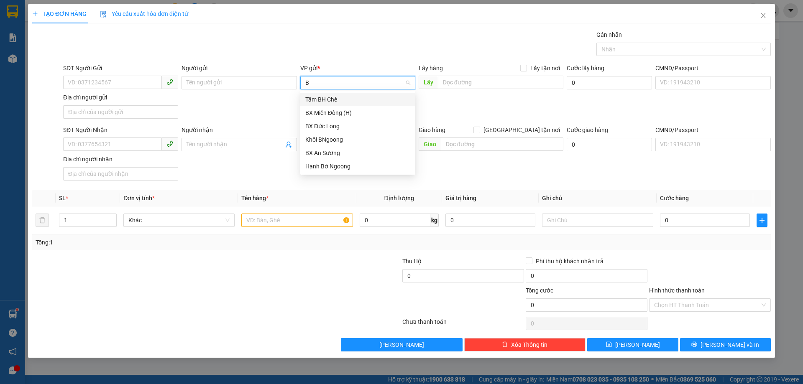
type input "BN"
click at [316, 105] on div "Khôi BNgoong" at bounding box center [357, 99] width 115 height 13
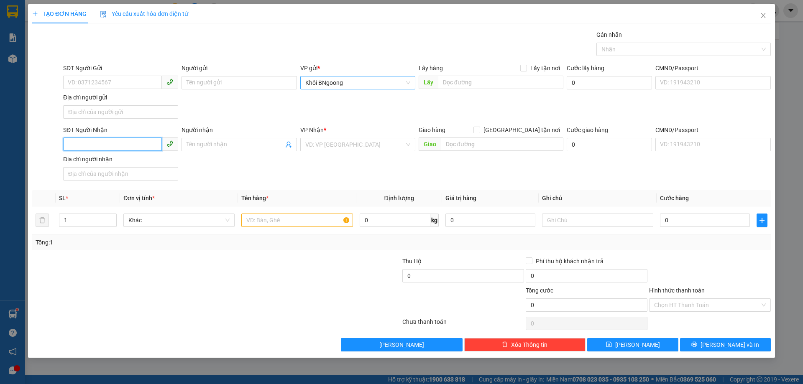
click at [143, 149] on input "SĐT Người Nhận" at bounding box center [112, 144] width 99 height 13
type input "0967762332"
click at [379, 148] on input "search" at bounding box center [354, 144] width 99 height 13
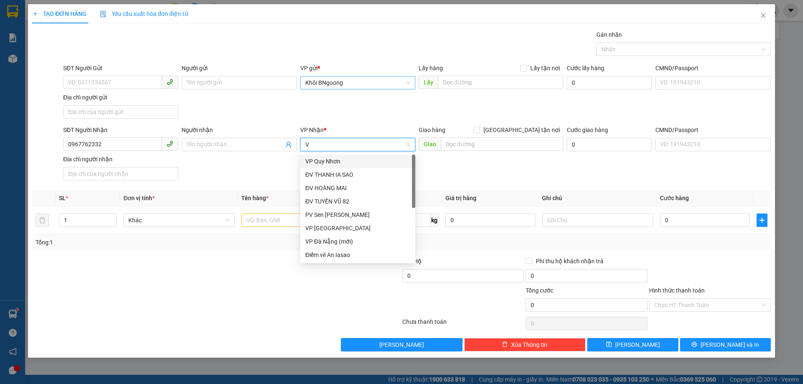
type input "VP"
click at [362, 175] on div "VP [GEOGRAPHIC_DATA]" at bounding box center [357, 174] width 105 height 9
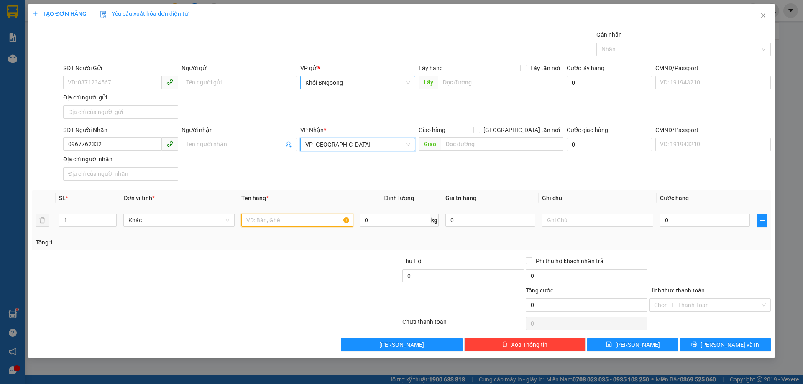
click at [300, 225] on input "text" at bounding box center [296, 220] width 111 height 13
type input "1 THÙNG Q"
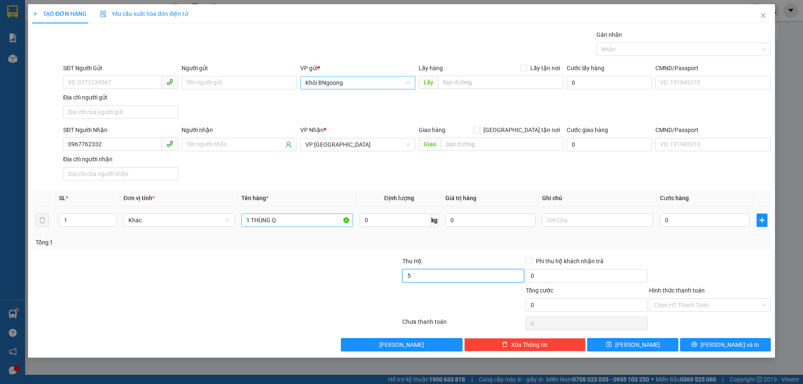
type input "0"
click at [293, 219] on input "1 THÙNG Q" at bounding box center [296, 220] width 111 height 13
type input "1 THÙNG"
click at [677, 221] on input "0" at bounding box center [705, 220] width 90 height 13
type input "5"
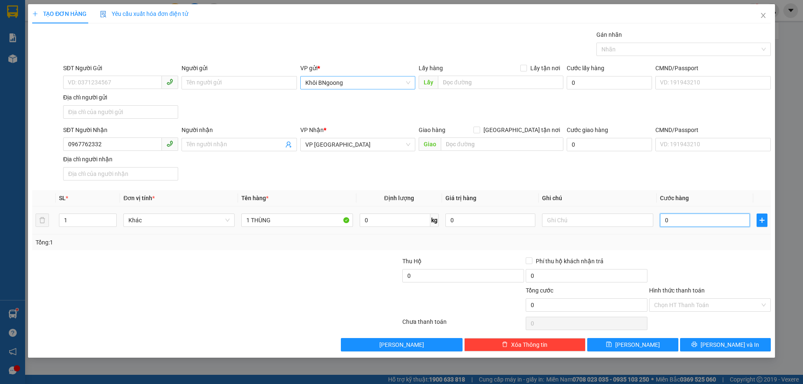
type input "5"
type input "50"
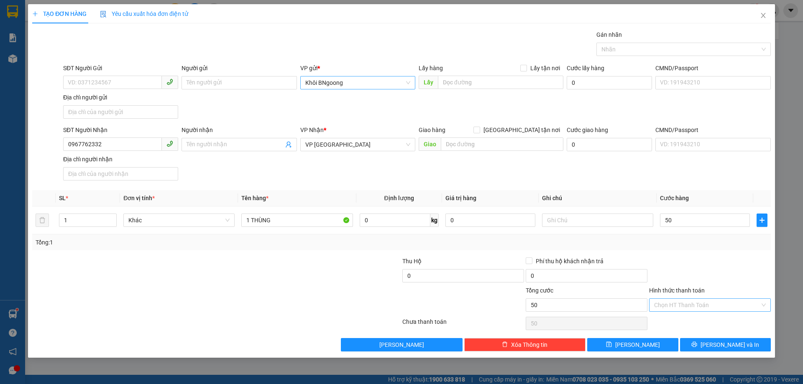
type input "50.000"
click at [696, 303] on input "Hình thức thanh toán" at bounding box center [707, 305] width 106 height 13
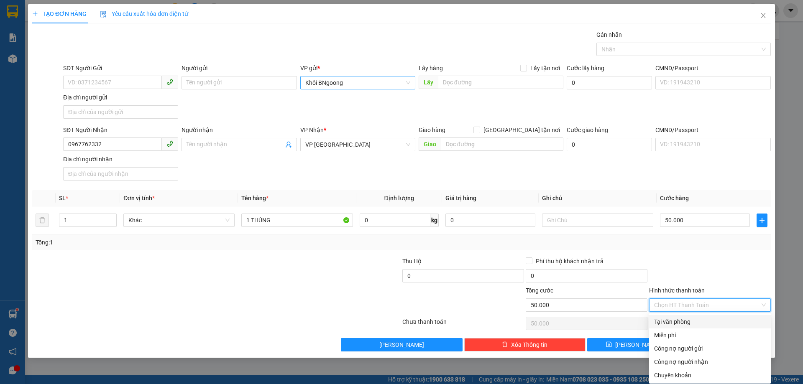
click at [692, 323] on div "Tại văn phòng" at bounding box center [710, 321] width 112 height 9
type input "0"
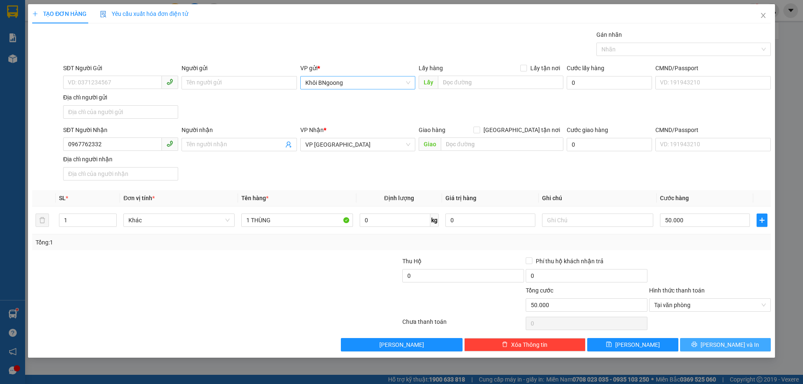
click at [716, 346] on button "[PERSON_NAME] và In" at bounding box center [725, 344] width 91 height 13
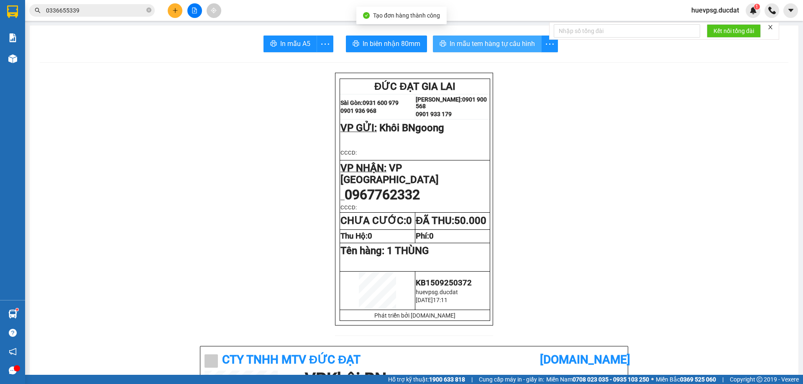
click at [497, 46] on span "In mẫu tem hàng tự cấu hình" at bounding box center [491, 43] width 85 height 10
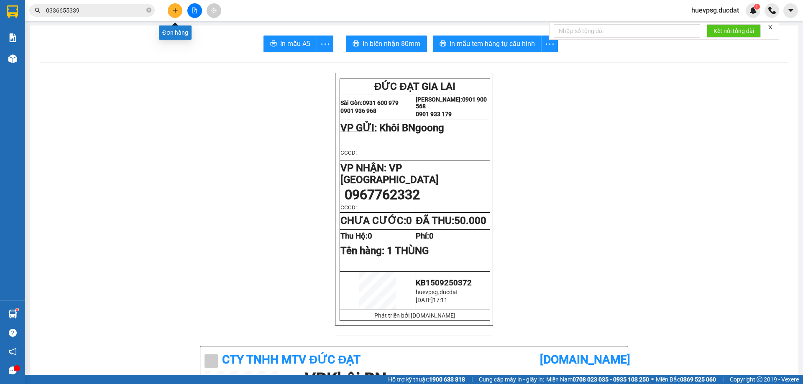
click at [176, 6] on button at bounding box center [175, 10] width 15 height 15
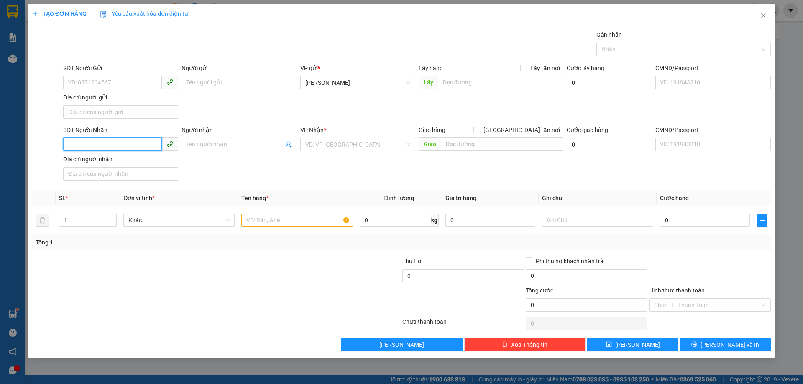
click at [134, 145] on input "SĐT Người Nhận" at bounding box center [112, 144] width 99 height 13
type input "0862399510"
click at [128, 85] on input "SĐT Người Gửi" at bounding box center [112, 82] width 99 height 13
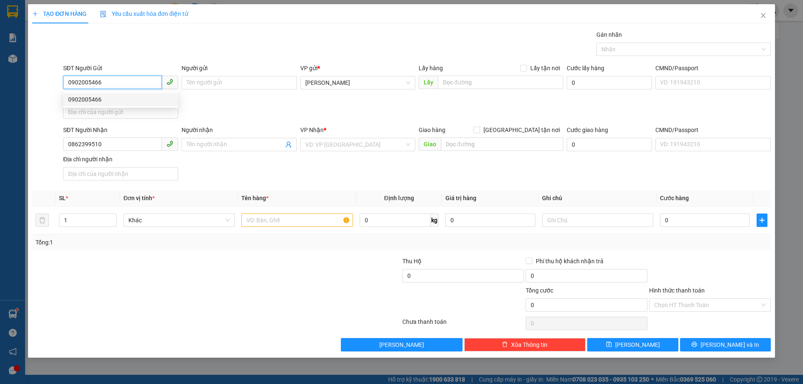
type input "0902005466"
click at [97, 106] on div "0902005466 0902005466" at bounding box center [120, 99] width 115 height 17
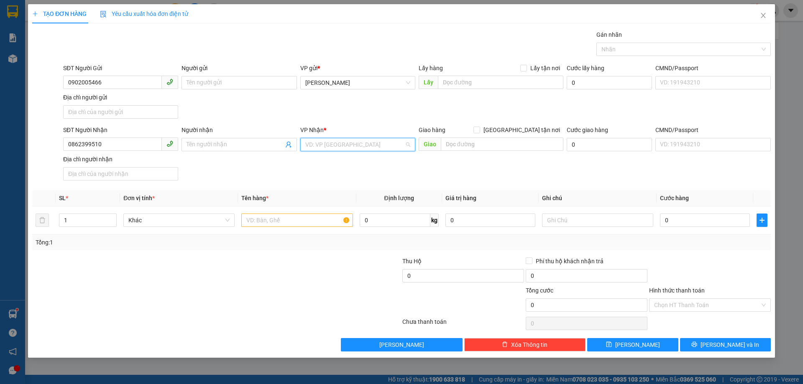
click at [364, 139] on input "search" at bounding box center [354, 144] width 99 height 13
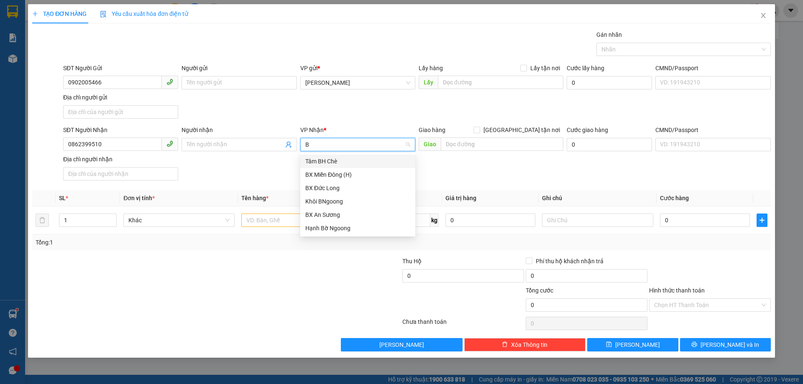
type input "BX"
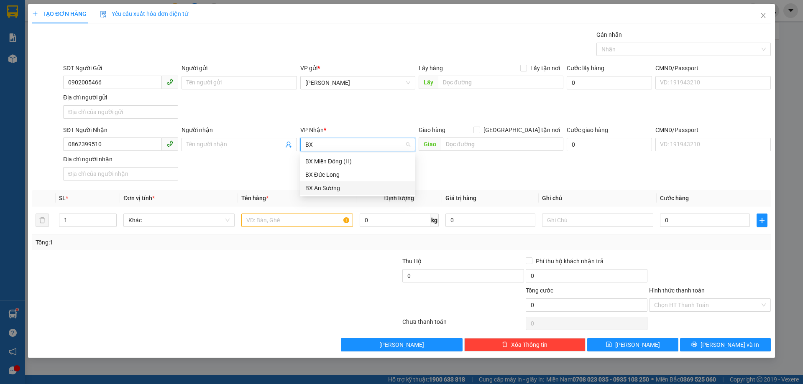
click at [342, 192] on div "BX An Sương" at bounding box center [357, 188] width 105 height 9
click at [312, 220] on input "text" at bounding box center [296, 220] width 111 height 13
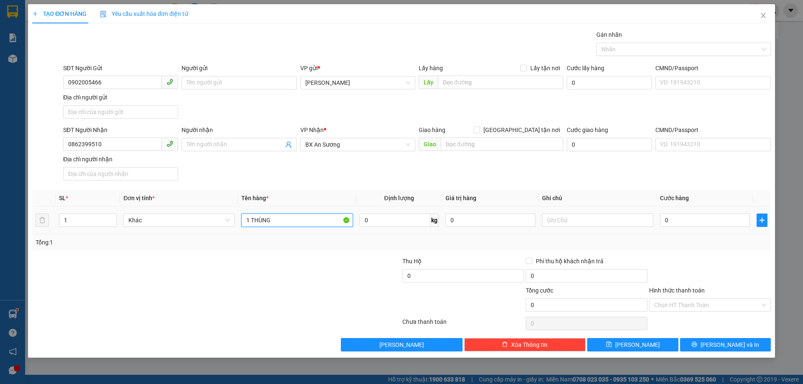
type input "1 THÙNG"
type input "4"
type input "40"
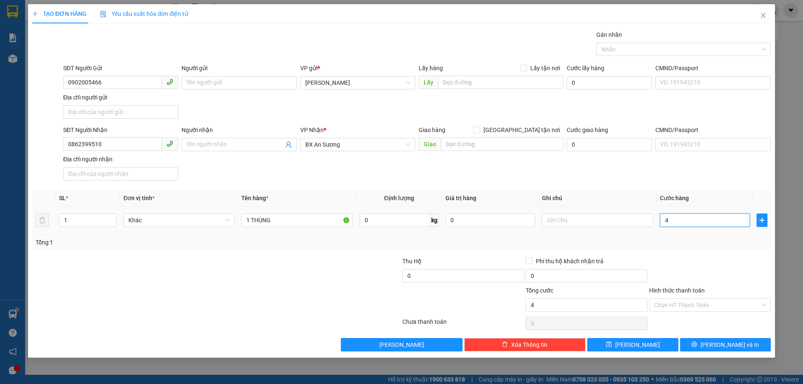
type input "40"
type input "40.000"
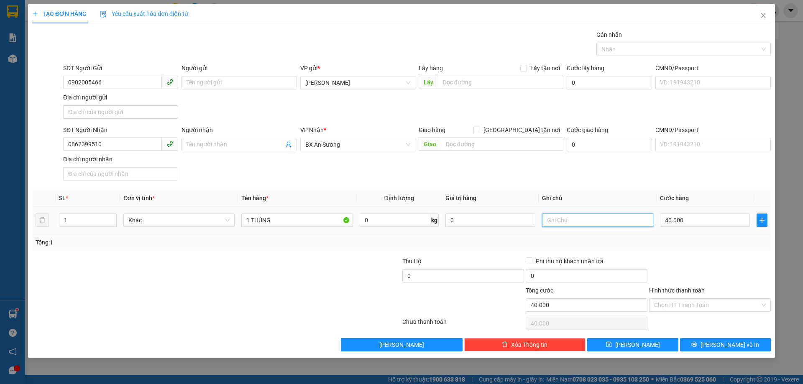
click at [637, 215] on input "text" at bounding box center [597, 220] width 111 height 13
click at [566, 221] on input "BCĐL" at bounding box center [597, 220] width 111 height 13
type input "BXĐL"
click at [725, 307] on input "Hình thức thanh toán" at bounding box center [707, 305] width 106 height 13
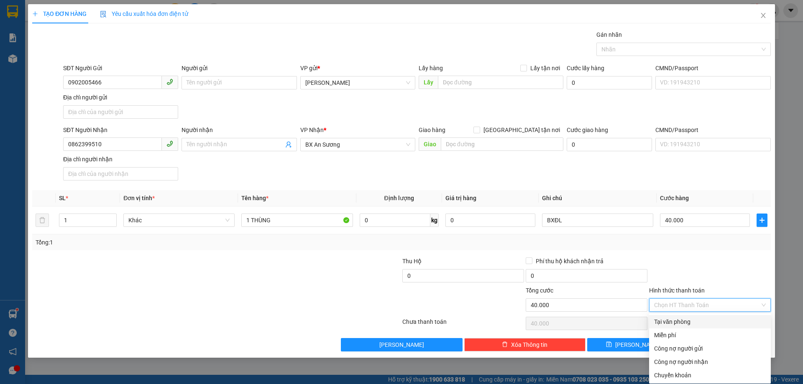
click at [704, 324] on div "Tại văn phòng" at bounding box center [710, 321] width 112 height 9
type input "0"
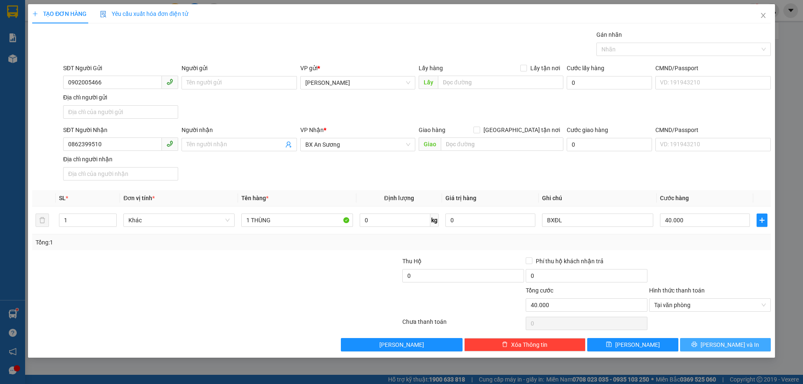
drag, startPoint x: 714, startPoint y: 341, endPoint x: 716, endPoint y: 349, distance: 8.5
click at [716, 349] on button "[PERSON_NAME] và In" at bounding box center [725, 344] width 91 height 13
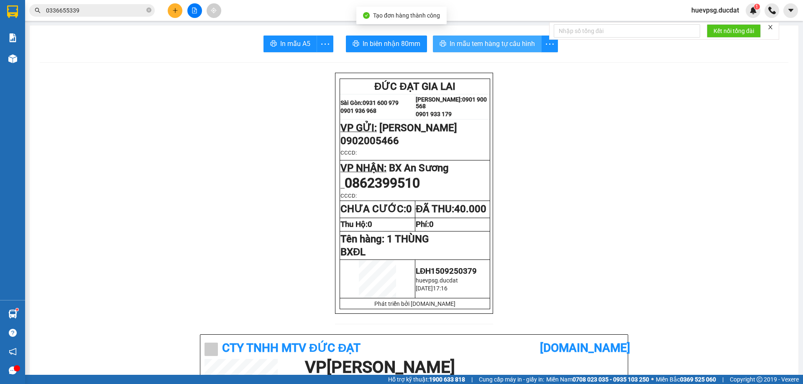
click at [508, 45] on span "In mẫu tem hàng tự cấu hình" at bounding box center [491, 43] width 85 height 10
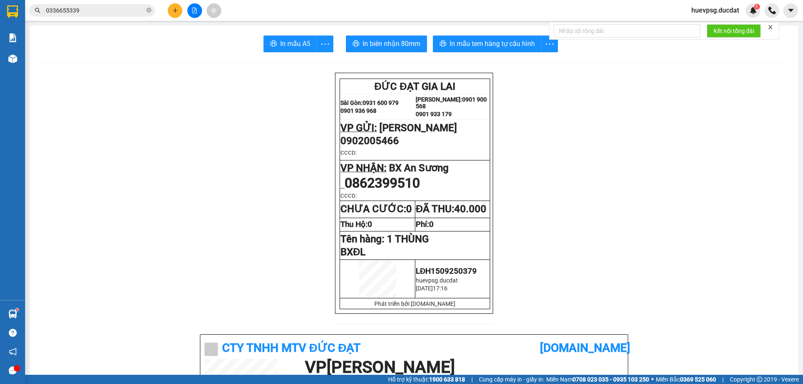
click at [173, 8] on icon "plus" at bounding box center [175, 11] width 6 height 6
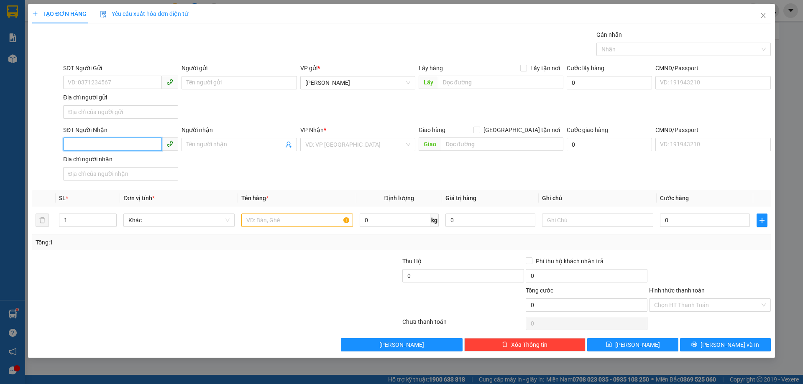
click at [128, 141] on input "SĐT Người Nhận" at bounding box center [112, 144] width 99 height 13
click at [126, 162] on div "0343122578" at bounding box center [120, 161] width 105 height 9
click at [166, 84] on icon "phone" at bounding box center [169, 82] width 7 height 7
type input "0343122578"
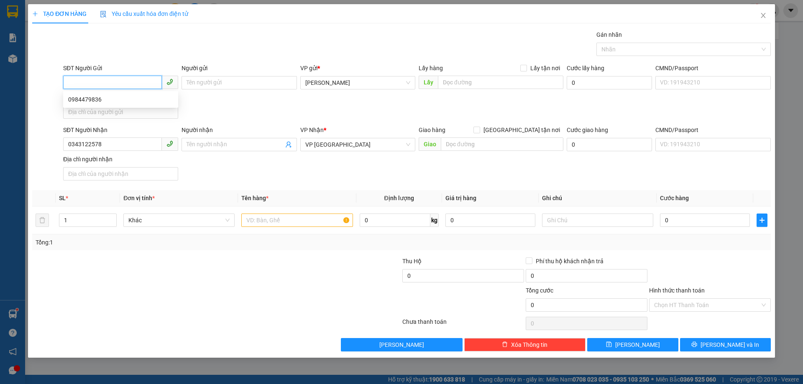
click at [148, 80] on input "SĐT Người Gửi" at bounding box center [112, 82] width 99 height 13
type input "0984479836"
click at [259, 217] on input "text" at bounding box center [296, 220] width 111 height 13
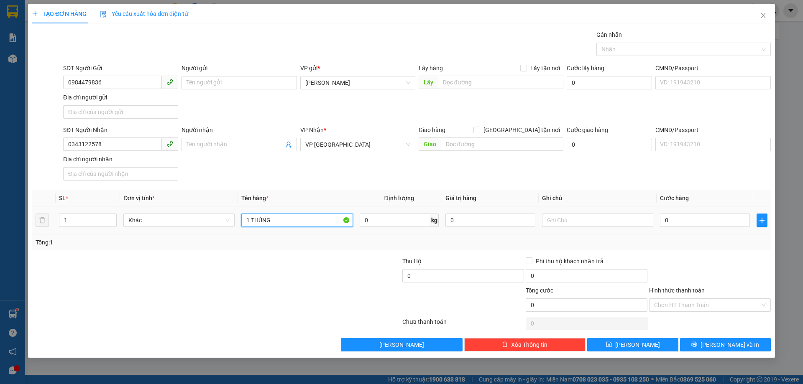
type input "1 THÙNG"
type input "BXĐLQ"
type input "5"
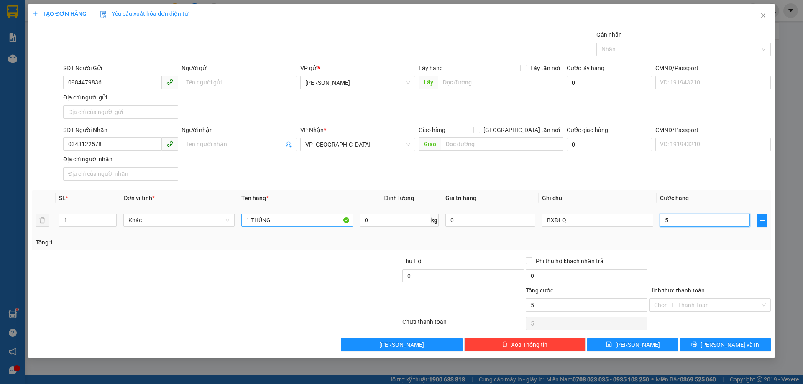
type input "50"
type input "50.000"
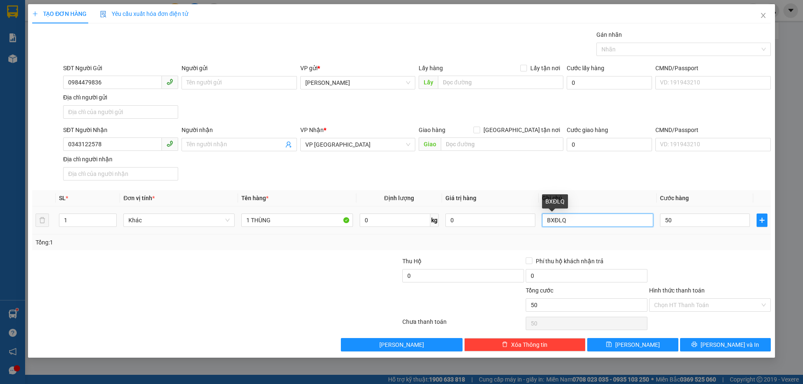
type input "50.000"
click at [603, 217] on input "BXĐLQ" at bounding box center [597, 220] width 111 height 13
type input "BXĐL"
click at [746, 302] on input "Hình thức thanh toán" at bounding box center [707, 305] width 106 height 13
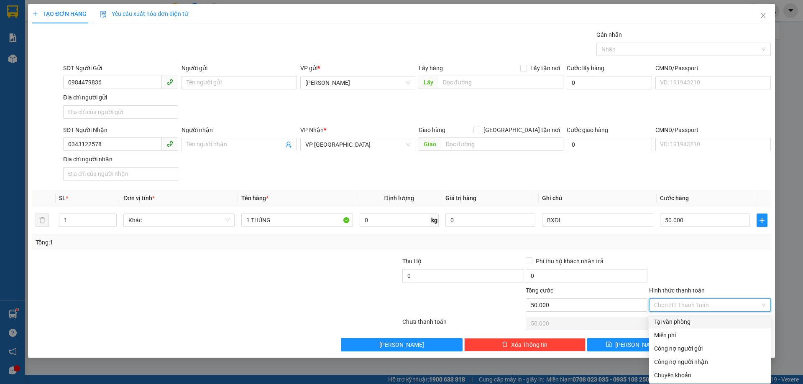
click at [709, 320] on div "Tại văn phòng" at bounding box center [710, 321] width 112 height 9
type input "0"
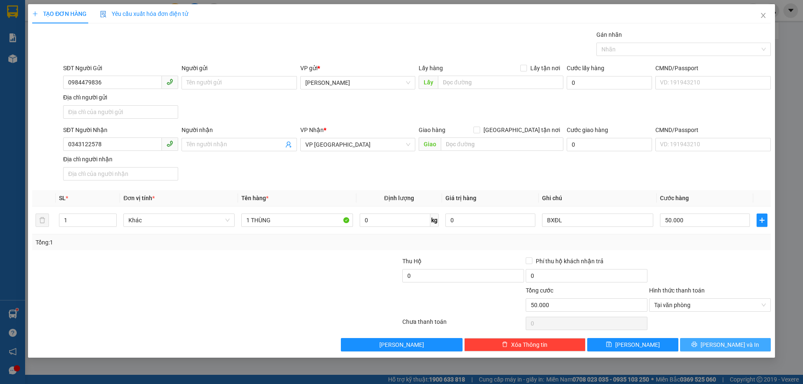
click at [716, 341] on button "[PERSON_NAME] và In" at bounding box center [725, 344] width 91 height 13
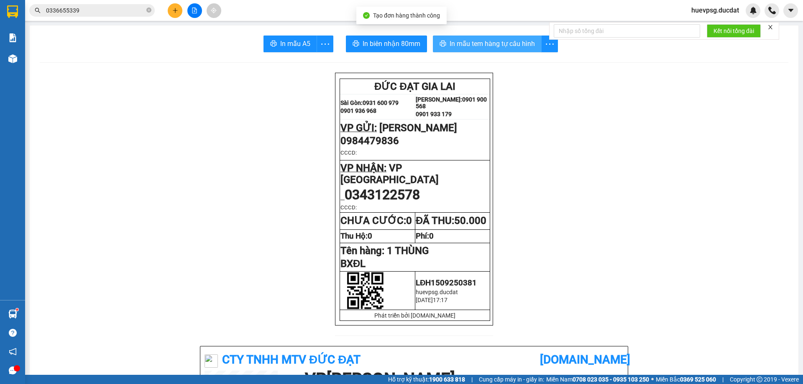
click at [517, 45] on span "In mẫu tem hàng tự cấu hình" at bounding box center [491, 43] width 85 height 10
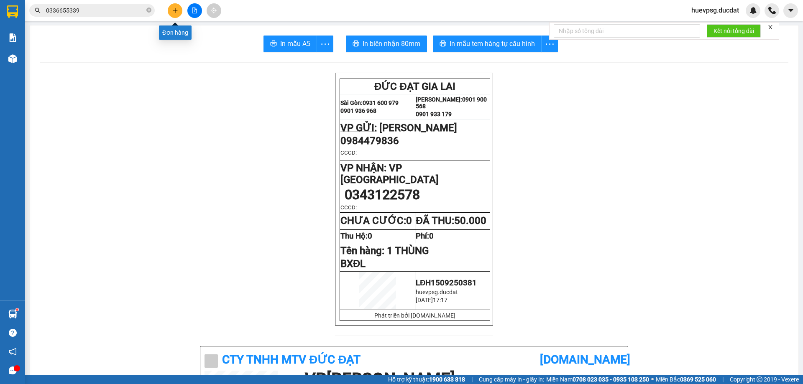
click at [173, 8] on icon "plus" at bounding box center [175, 11] width 6 height 6
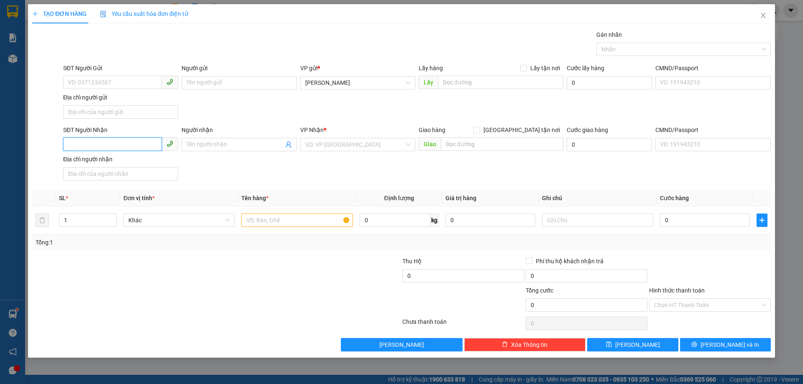
click at [112, 145] on input "SĐT Người Nhận" at bounding box center [112, 144] width 99 height 13
type input "0862986594"
click at [111, 83] on input "SĐT Người Gửi" at bounding box center [112, 82] width 99 height 13
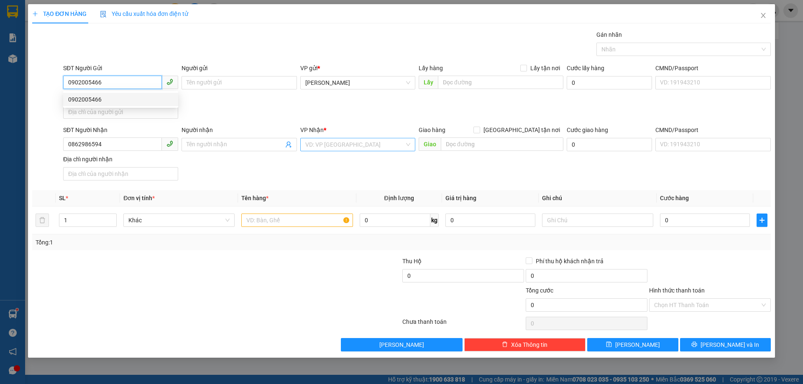
type input "0902005466"
click at [384, 148] on input "search" at bounding box center [354, 144] width 99 height 13
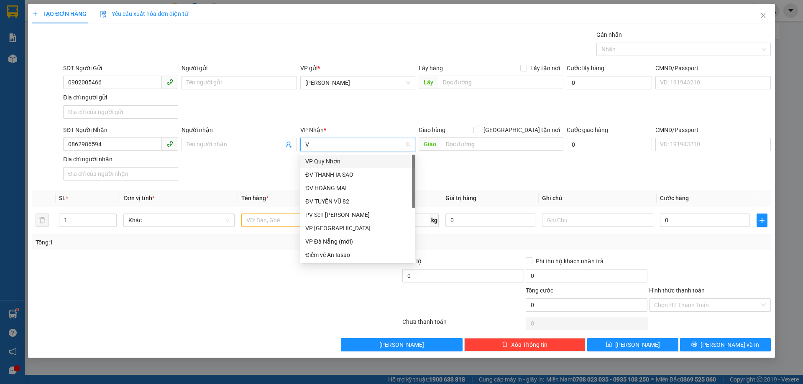
type input "VP"
click at [352, 172] on div "VP [GEOGRAPHIC_DATA]" at bounding box center [357, 174] width 105 height 9
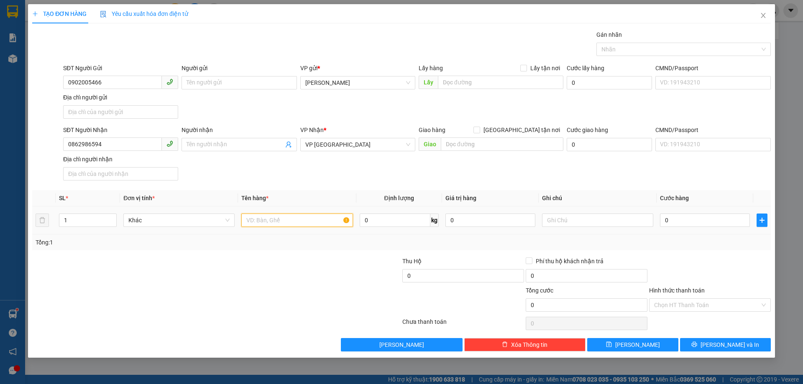
click at [313, 225] on input "text" at bounding box center [296, 220] width 111 height 13
type input "1 THÙNG"
type input "BXĐL"
type input "4"
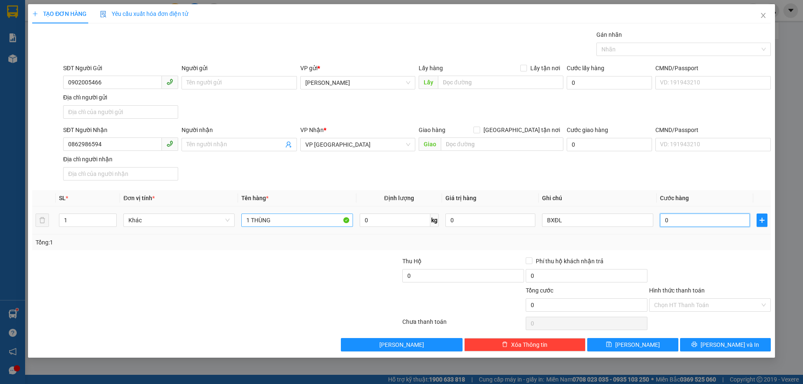
type input "4"
type input "40"
type input "40.000"
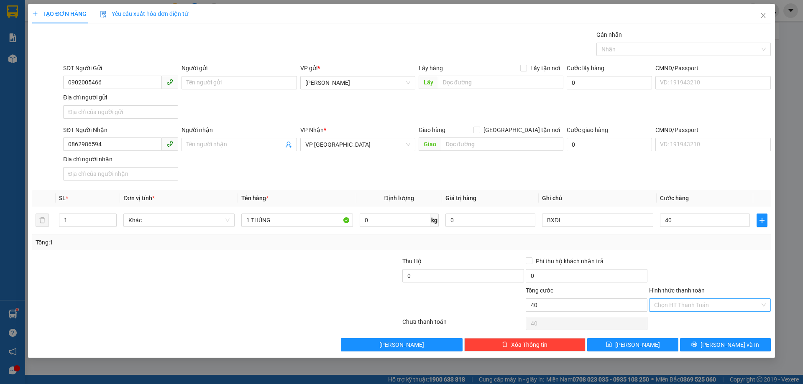
type input "40.000"
click at [719, 305] on input "Hình thức thanh toán" at bounding box center [707, 305] width 106 height 13
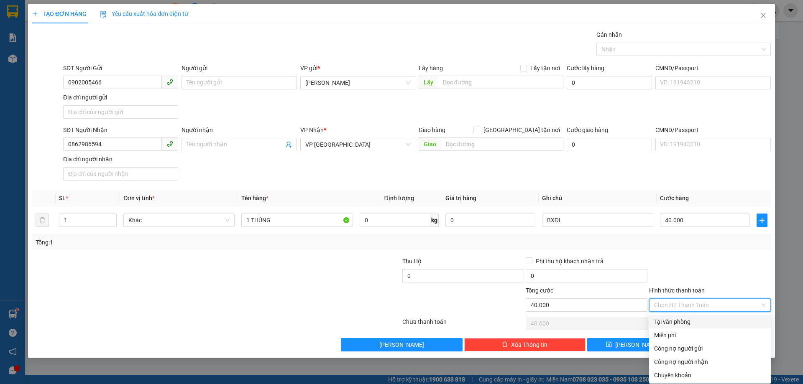
click at [694, 321] on div "Tại văn phòng" at bounding box center [710, 321] width 112 height 9
type input "0"
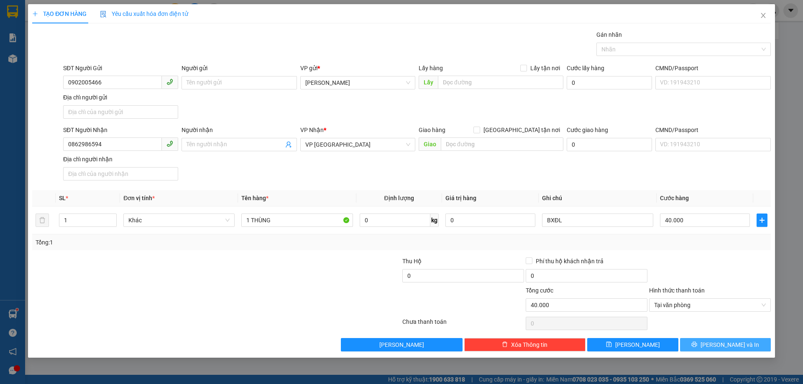
click at [697, 344] on icon "printer" at bounding box center [694, 345] width 6 height 6
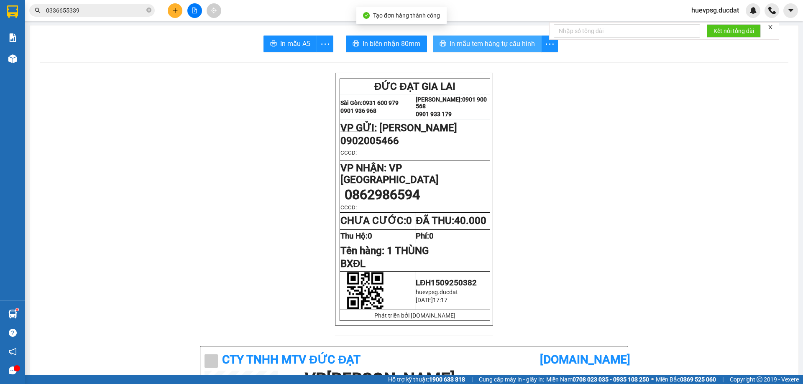
click at [496, 36] on button "In mẫu tem hàng tự cấu hình" at bounding box center [487, 44] width 109 height 17
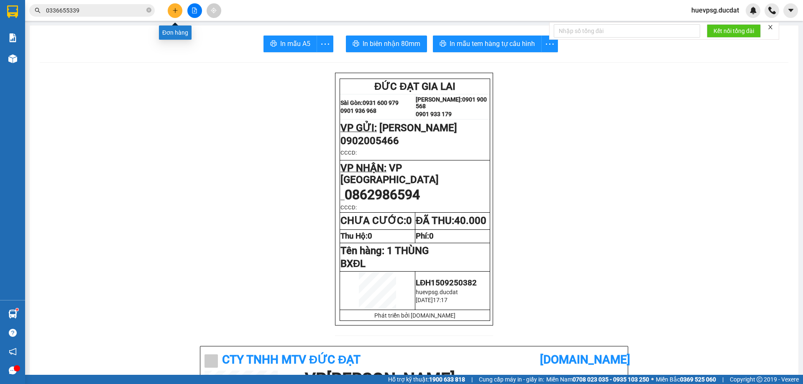
click at [177, 10] on icon "plus" at bounding box center [175, 11] width 6 height 6
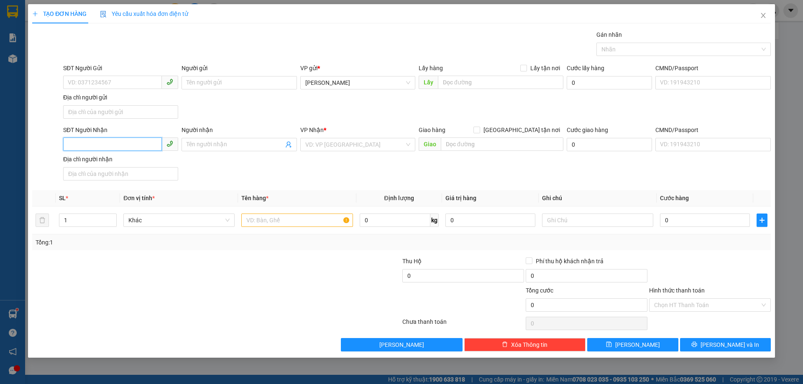
click at [142, 148] on input "SĐT Người Nhận" at bounding box center [112, 144] width 99 height 13
click at [135, 157] on div "0906957379" at bounding box center [120, 161] width 105 height 9
type input "0906957379"
click at [268, 215] on input "text" at bounding box center [296, 220] width 111 height 13
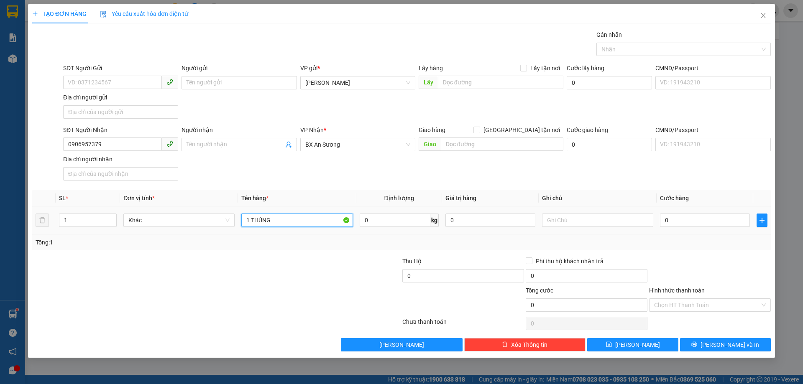
type input "1 THÙNG"
type input "BXĐL"
type input "4"
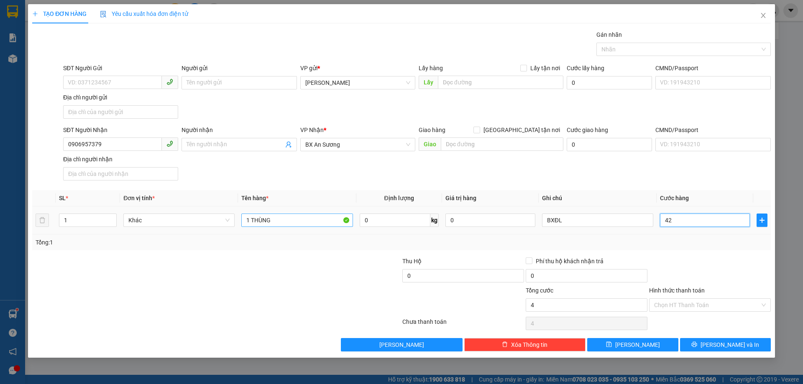
type input "420"
type input "42"
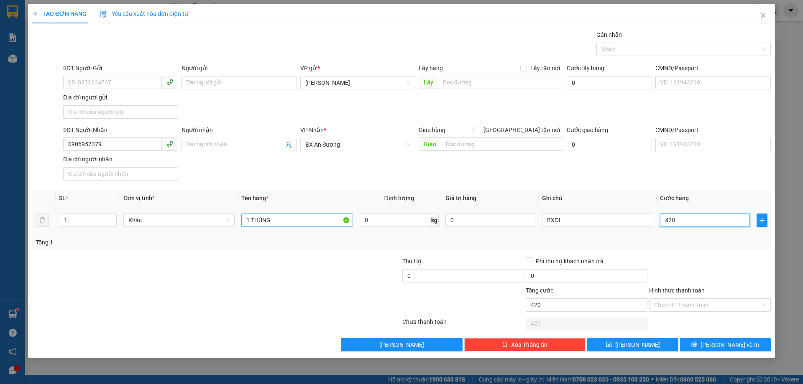
type input "42"
type input "4"
type input "40"
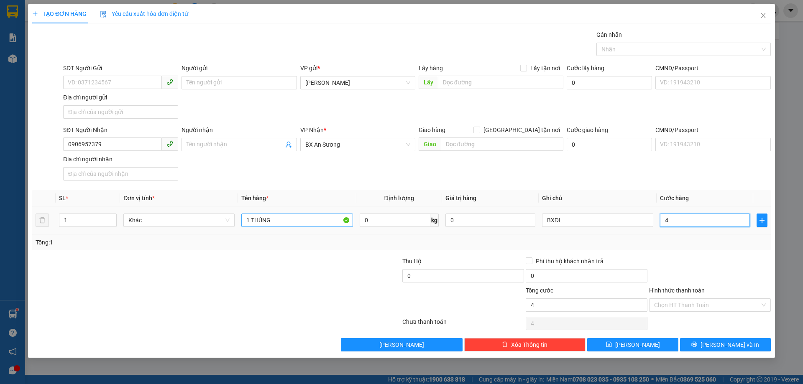
type input "40"
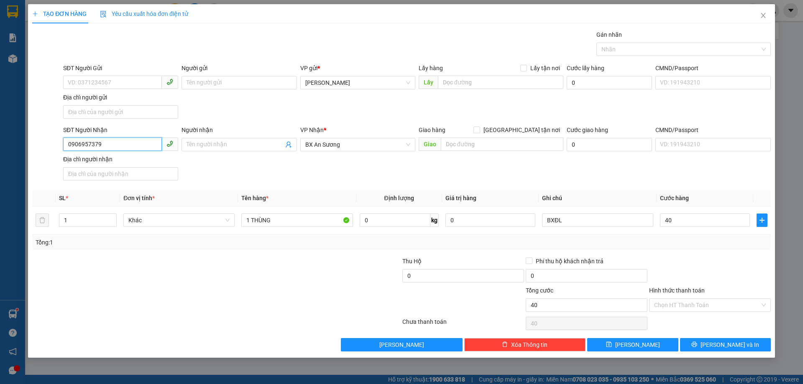
type input "40.000"
click at [78, 150] on input "0906957379" at bounding box center [112, 144] width 99 height 13
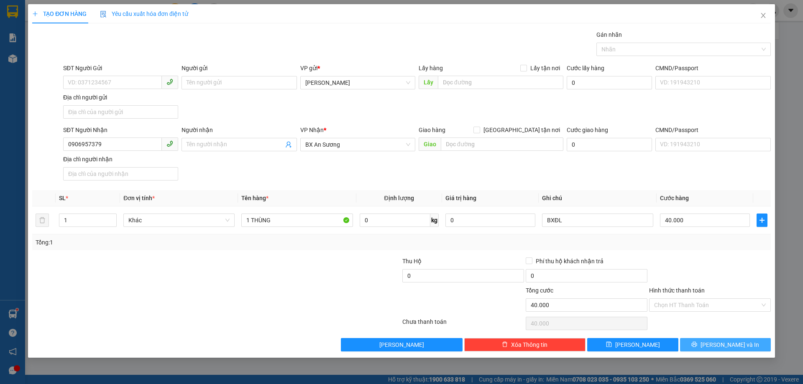
click at [717, 343] on button "[PERSON_NAME] và In" at bounding box center [725, 344] width 91 height 13
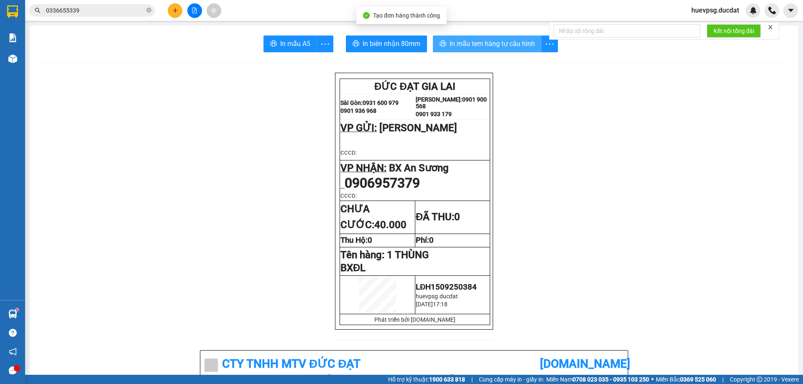
click at [519, 49] on span "In mẫu tem hàng tự cấu hình" at bounding box center [491, 43] width 85 height 10
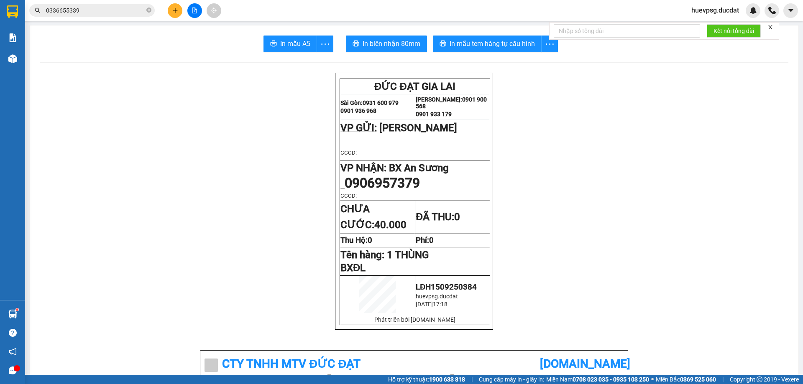
click at [174, 6] on button at bounding box center [175, 10] width 15 height 15
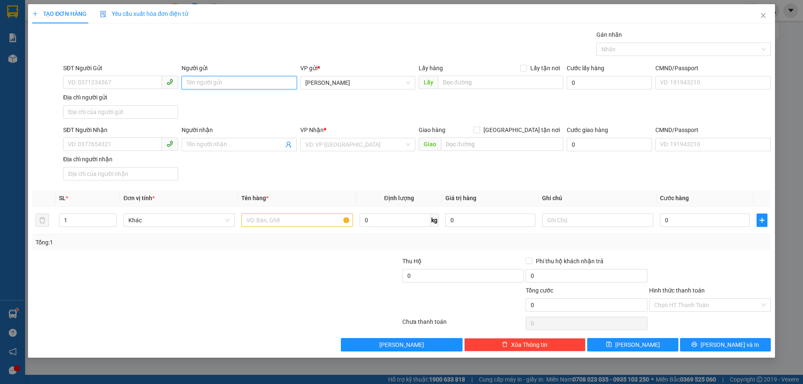
click at [206, 82] on input "Người gửi" at bounding box center [238, 82] width 115 height 13
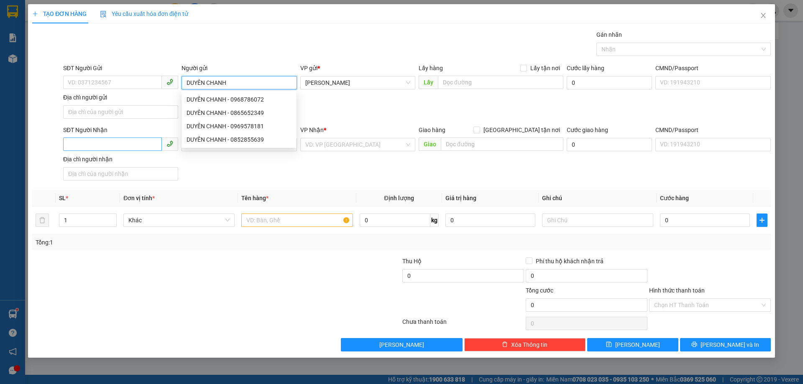
type input "DUYÊN CHANH"
click at [137, 144] on input "SĐT Người Nhận" at bounding box center [112, 144] width 99 height 13
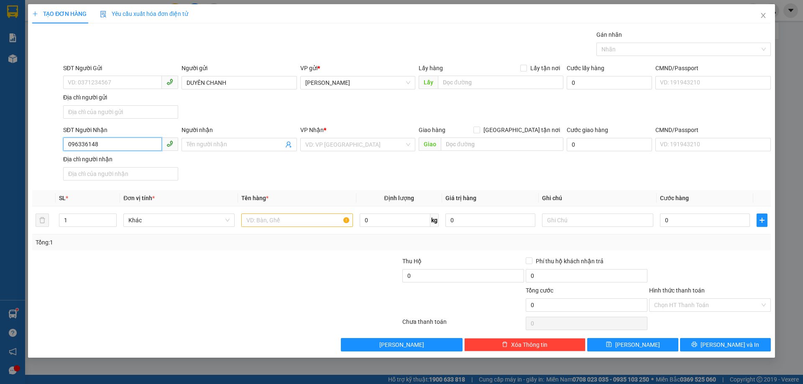
type input "0963361484"
click at [126, 168] on div "0963361484" at bounding box center [120, 161] width 115 height 13
type input "CX THU HÀ"
type input "0963361484"
click at [269, 221] on input "text" at bounding box center [296, 220] width 111 height 13
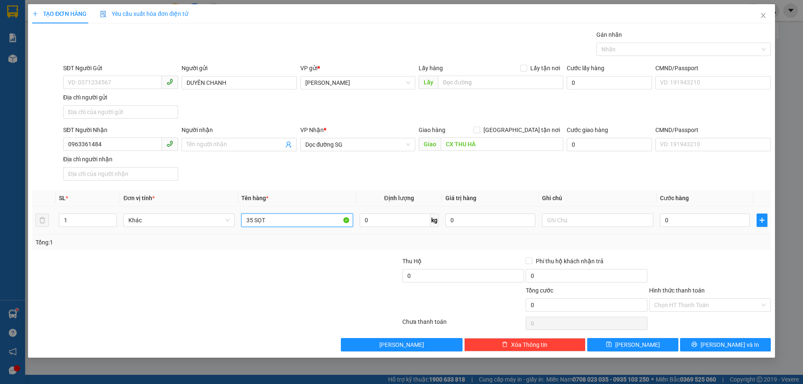
type input "35 SỌT"
type input "GL NỢ CƯỚC"
type input "8"
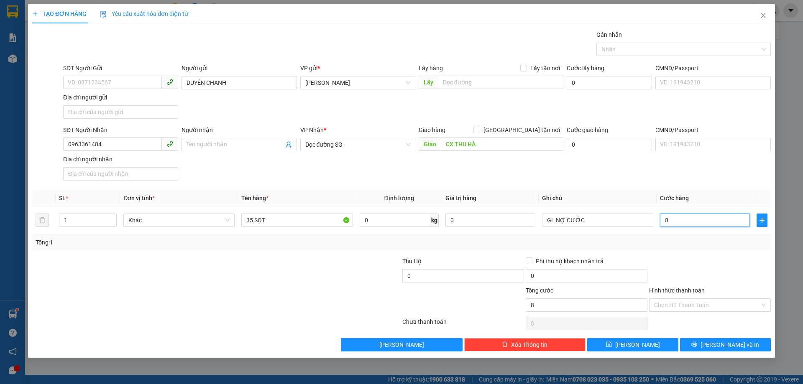
type input "87"
type input "875"
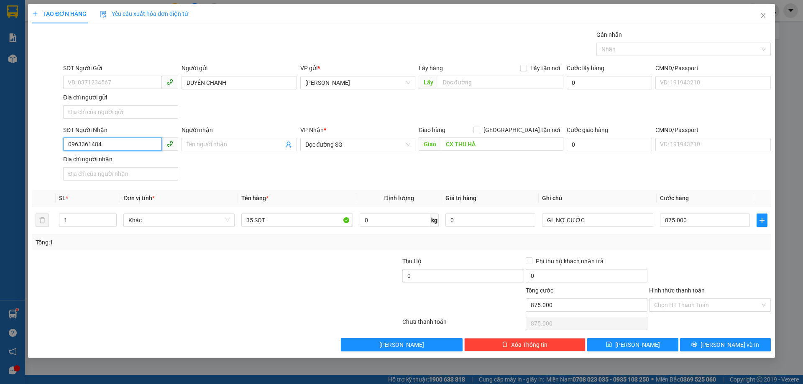
click at [78, 147] on input "0963361484" at bounding box center [112, 144] width 99 height 13
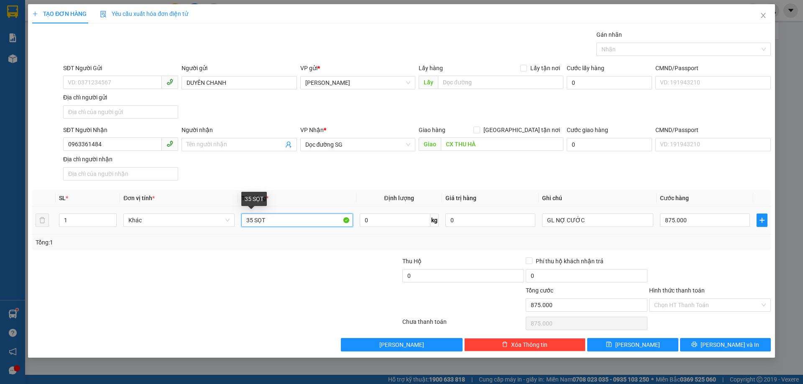
click at [311, 217] on input "35 SỌT" at bounding box center [296, 220] width 111 height 13
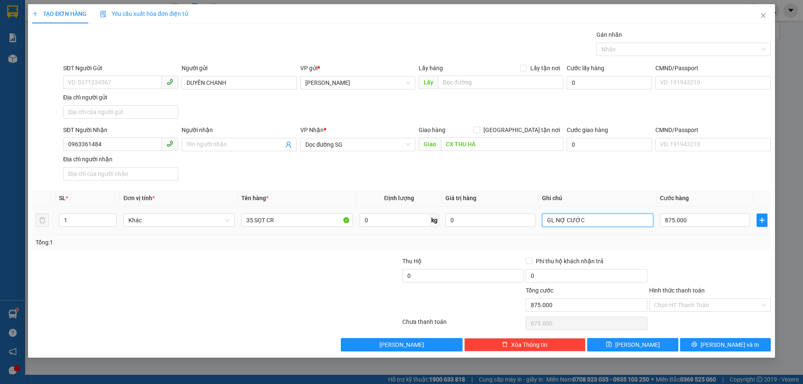
click at [589, 224] on input "GL NỢ CƯỚC" at bounding box center [597, 220] width 111 height 13
click at [733, 349] on span "[PERSON_NAME] và In" at bounding box center [729, 344] width 59 height 9
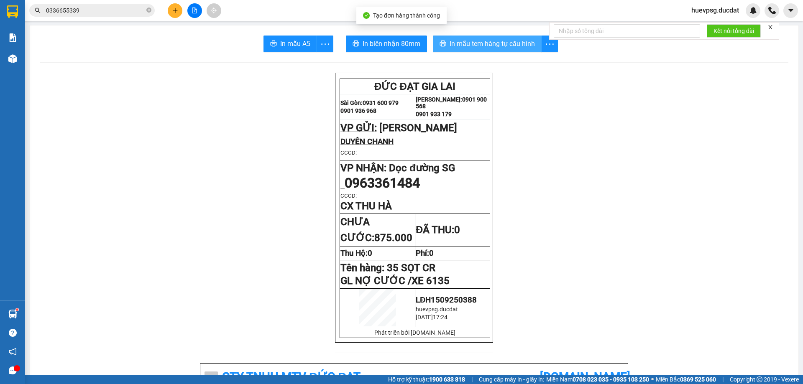
click at [535, 47] on button "In mẫu tem hàng tự cấu hình" at bounding box center [487, 44] width 109 height 17
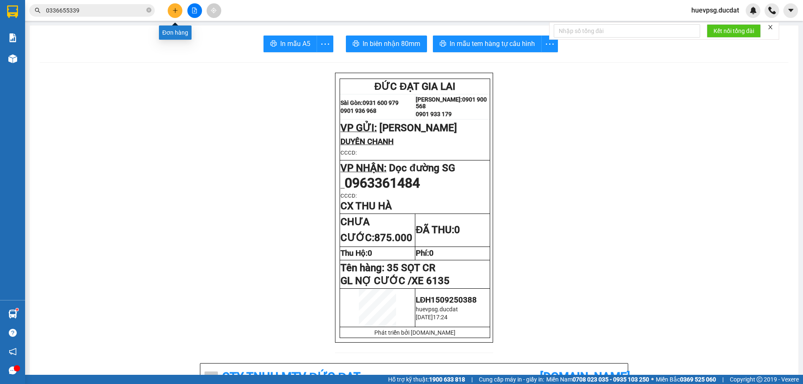
click at [176, 10] on icon "plus" at bounding box center [175, 11] width 6 height 6
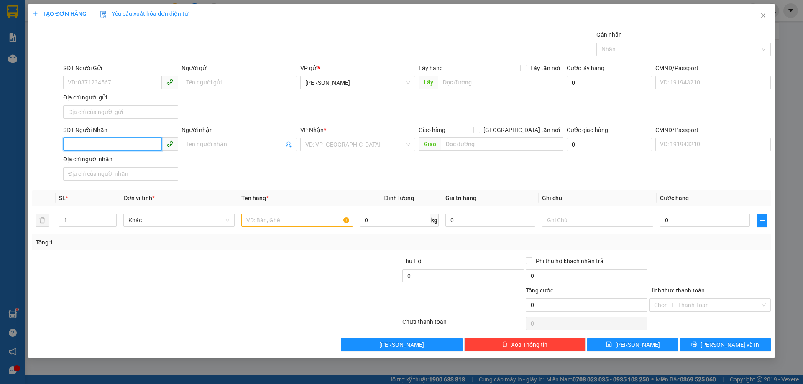
click at [128, 142] on input "SĐT Người Nhận" at bounding box center [112, 144] width 99 height 13
click at [122, 159] on div "0906369965" at bounding box center [120, 161] width 105 height 9
click at [294, 217] on input "text" at bounding box center [296, 220] width 111 height 13
click at [80, 147] on input "0906369965" at bounding box center [112, 144] width 99 height 13
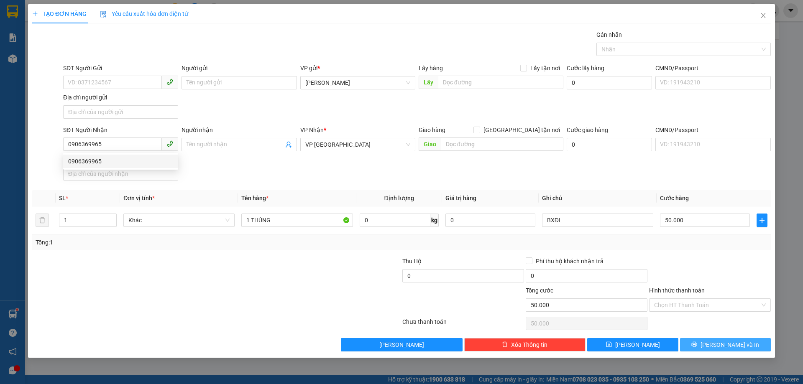
drag, startPoint x: 729, startPoint y: 341, endPoint x: 733, endPoint y: 333, distance: 8.4
click at [729, 341] on span "[PERSON_NAME] và In" at bounding box center [729, 344] width 59 height 9
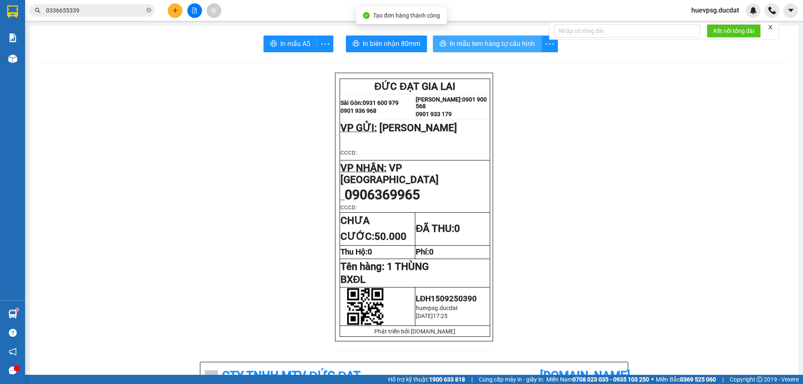
click at [474, 37] on button "In mẫu tem hàng tự cấu hình" at bounding box center [487, 44] width 109 height 17
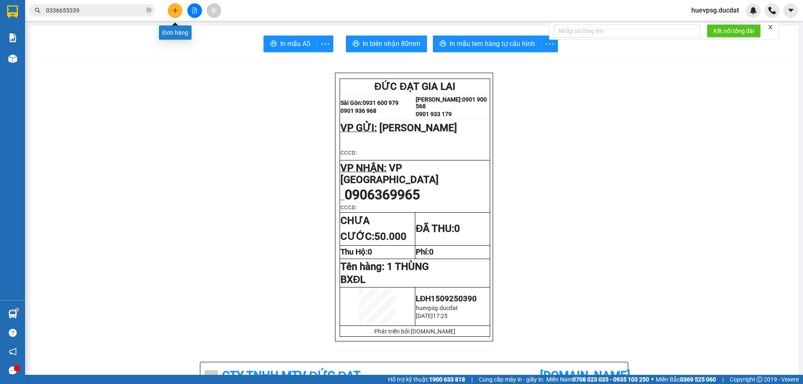
click at [173, 12] on icon "plus" at bounding box center [175, 11] width 6 height 6
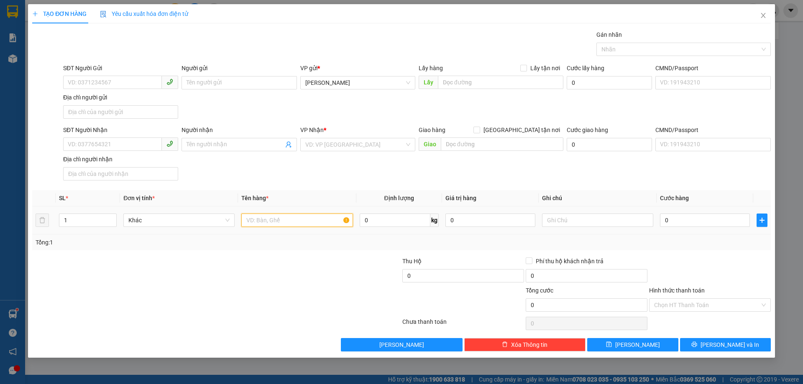
click at [256, 219] on input "text" at bounding box center [296, 220] width 111 height 13
click at [359, 143] on input "search" at bounding box center [354, 144] width 99 height 13
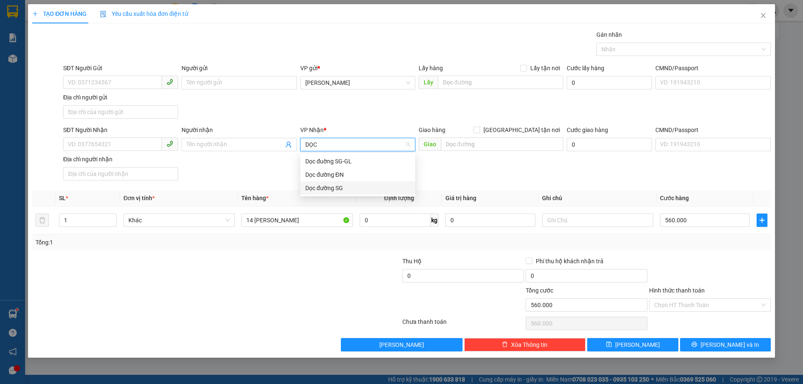
click at [335, 185] on div "Dọc đường SG" at bounding box center [357, 188] width 105 height 9
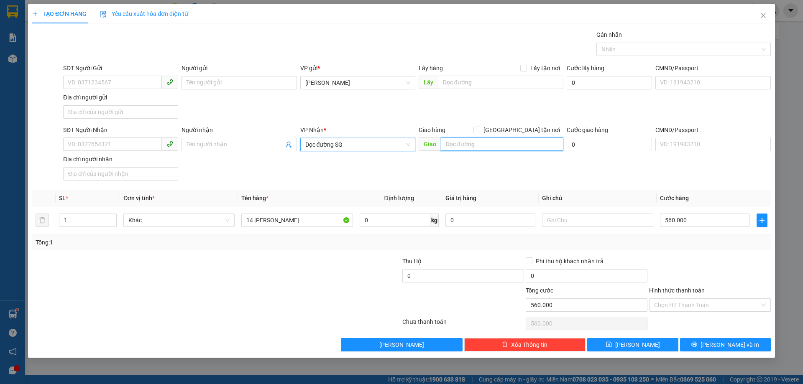
click at [447, 142] on input "text" at bounding box center [502, 144] width 122 height 13
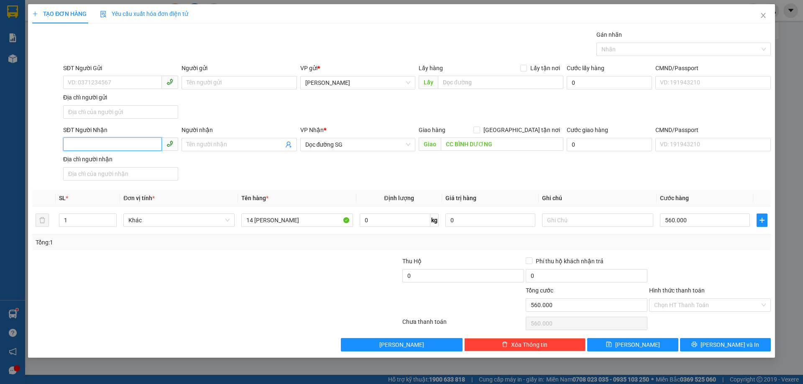
click at [114, 142] on input "SĐT Người Nhận" at bounding box center [112, 144] width 99 height 13
click at [132, 78] on input "SĐT Người Gửi" at bounding box center [112, 82] width 99 height 13
click at [116, 140] on input "SĐT Người Nhận" at bounding box center [112, 144] width 99 height 13
click at [702, 306] on input "Hình thức thanh toán" at bounding box center [707, 305] width 106 height 13
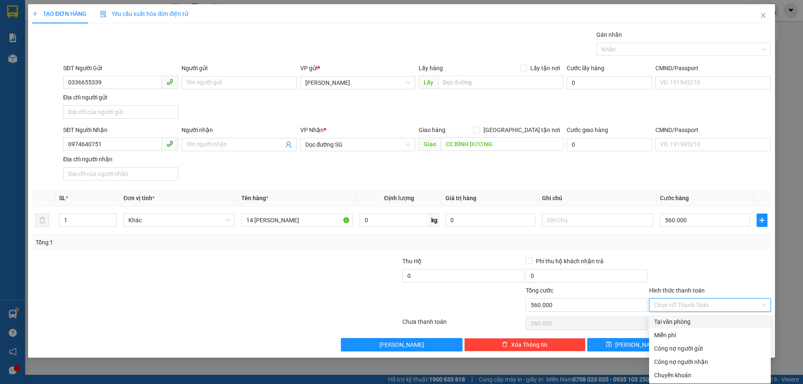
click at [688, 321] on div "Tại văn phòng" at bounding box center [710, 321] width 112 height 9
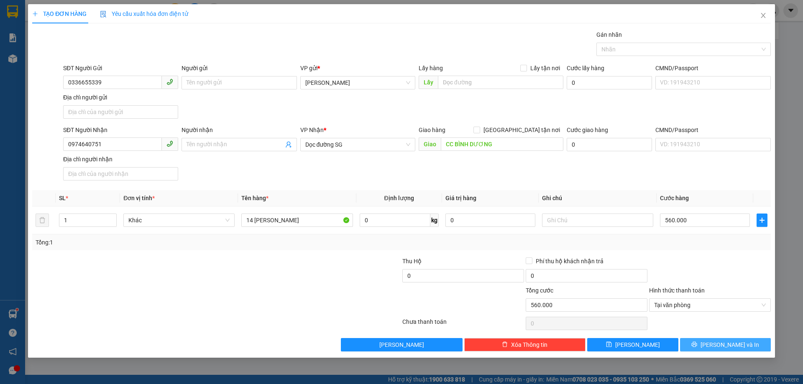
click at [740, 344] on span "[PERSON_NAME] và In" at bounding box center [729, 344] width 59 height 9
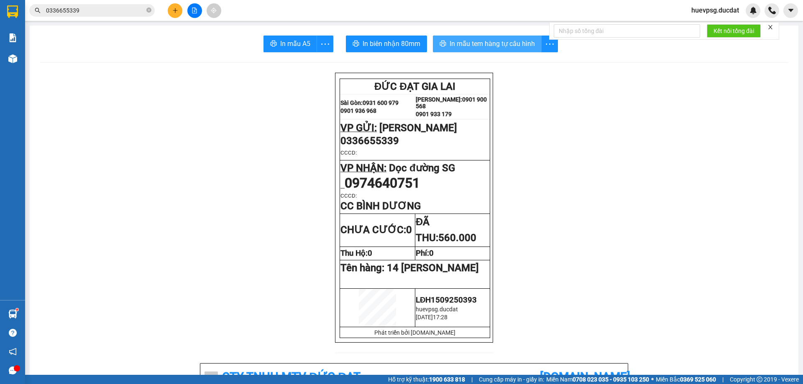
click at [490, 46] on span "In mẫu tem hàng tự cấu hình" at bounding box center [491, 43] width 85 height 10
click at [110, 8] on input "0336655339" at bounding box center [95, 10] width 99 height 9
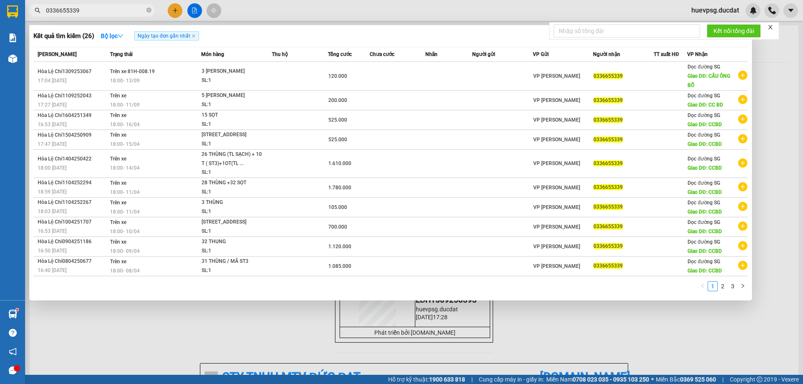
click at [110, 8] on input "0336655339" at bounding box center [95, 10] width 99 height 9
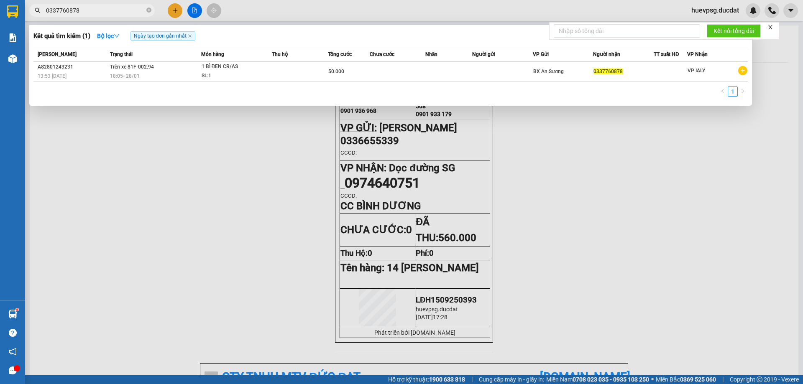
click at [57, 8] on input "0337760878" at bounding box center [95, 10] width 99 height 9
click at [177, 12] on div at bounding box center [401, 192] width 803 height 384
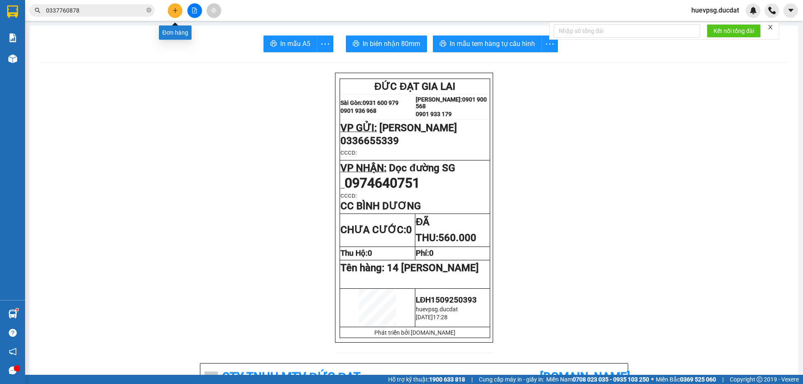
click at [177, 10] on icon "plus" at bounding box center [175, 10] width 5 height 0
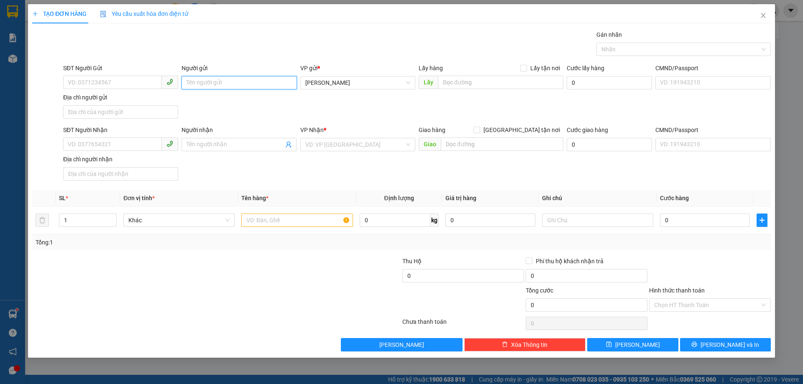
click at [245, 83] on input "Người gửi" at bounding box center [238, 82] width 115 height 13
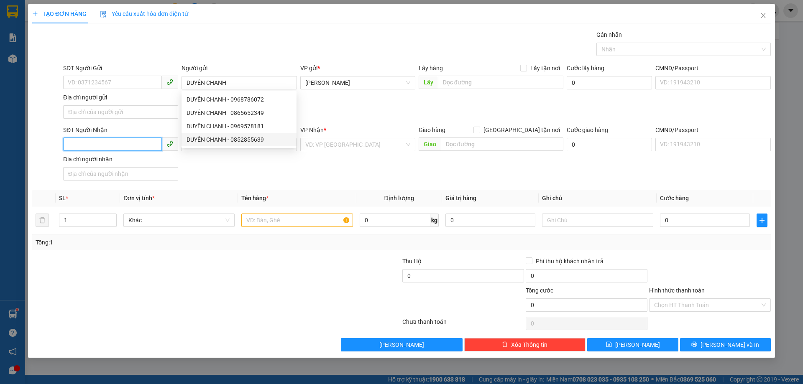
click at [151, 143] on input "SĐT Người Nhận" at bounding box center [112, 144] width 99 height 13
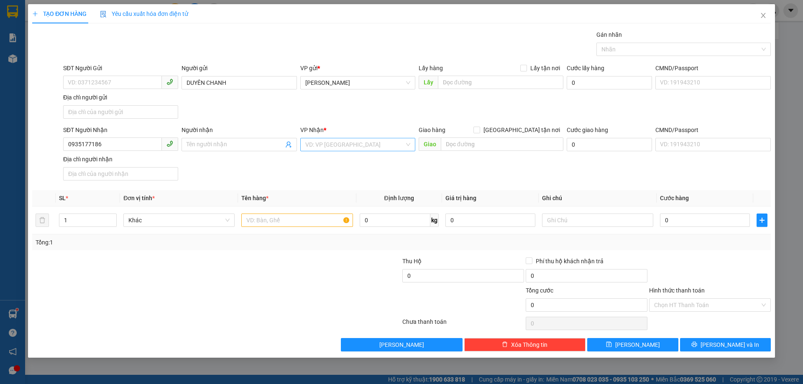
click at [338, 144] on input "search" at bounding box center [354, 144] width 99 height 13
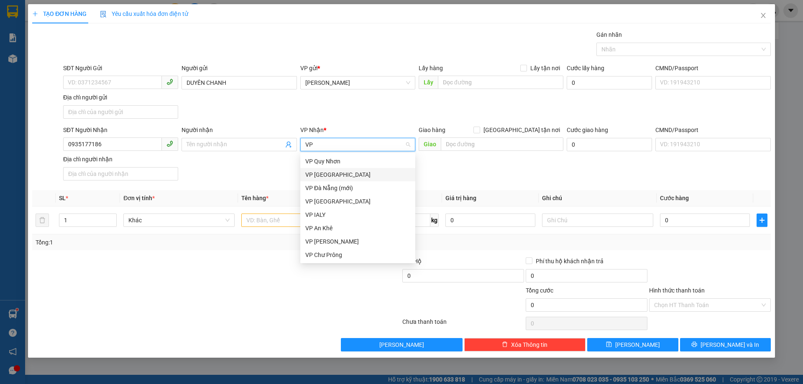
click at [335, 174] on div "VP [GEOGRAPHIC_DATA]" at bounding box center [357, 174] width 105 height 9
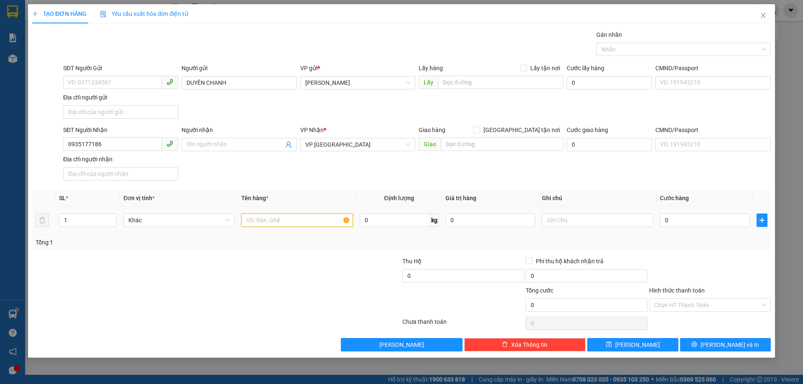
click at [312, 219] on input "text" at bounding box center [296, 220] width 111 height 13
click at [553, 222] on input "text" at bounding box center [597, 220] width 111 height 13
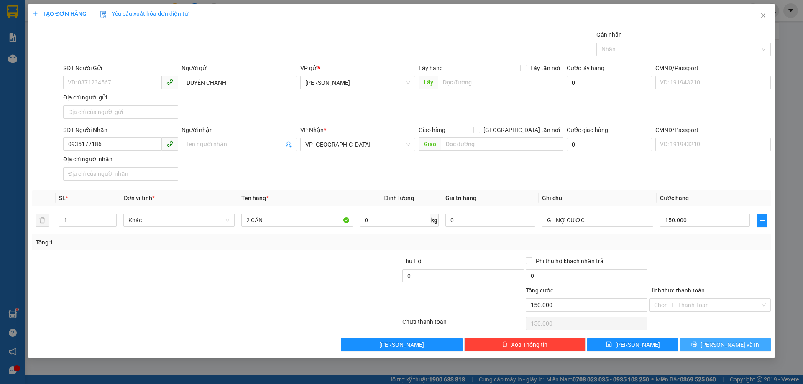
click at [731, 344] on span "[PERSON_NAME] và In" at bounding box center [729, 344] width 59 height 9
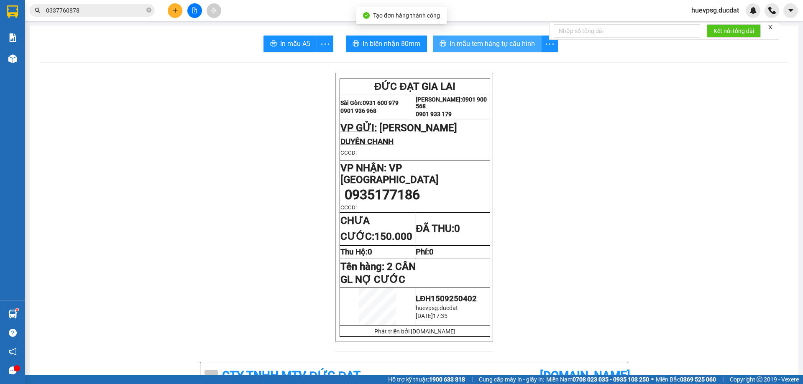
click at [496, 42] on span "In mẫu tem hàng tự cấu hình" at bounding box center [491, 43] width 85 height 10
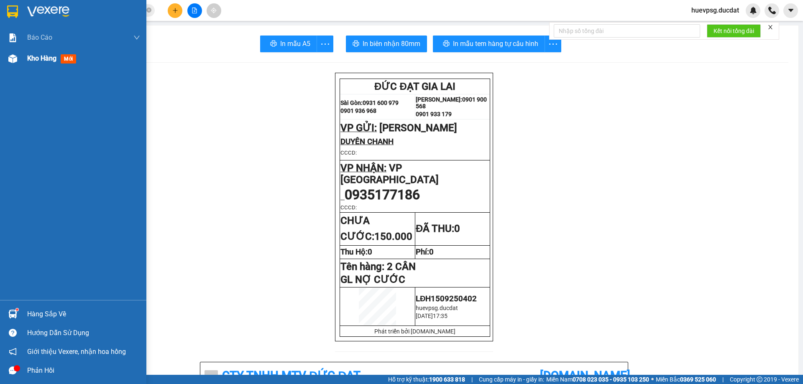
click at [37, 59] on span "Kho hàng" at bounding box center [41, 58] width 29 height 8
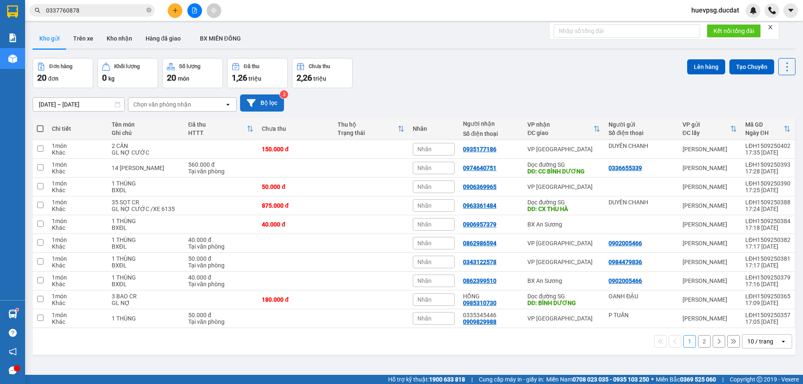
click at [269, 106] on button "Bộ lọc" at bounding box center [262, 102] width 44 height 17
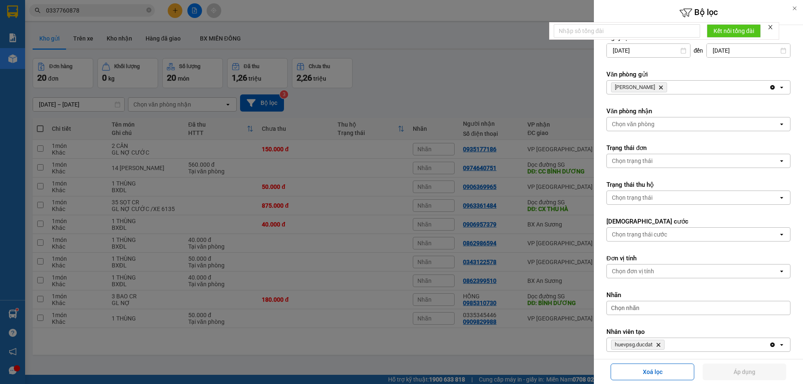
click at [658, 88] on icon "Delete" at bounding box center [660, 87] width 5 height 5
click at [645, 93] on div "Chọn văn phòng" at bounding box center [692, 87] width 171 height 13
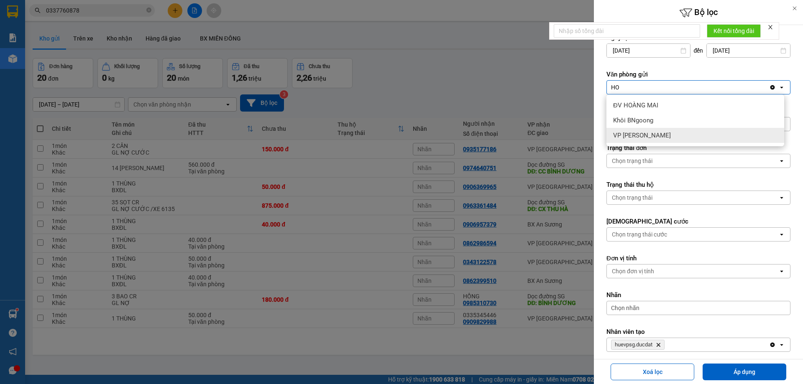
click at [635, 130] on div "VP [PERSON_NAME]" at bounding box center [695, 135] width 178 height 15
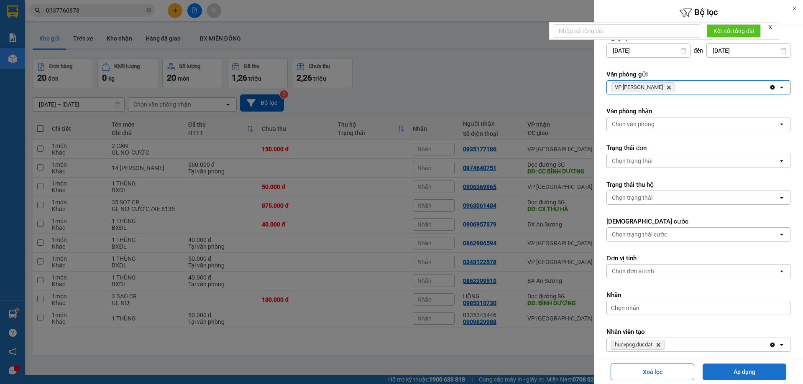
click at [757, 374] on button "Áp dụng" at bounding box center [744, 372] width 84 height 17
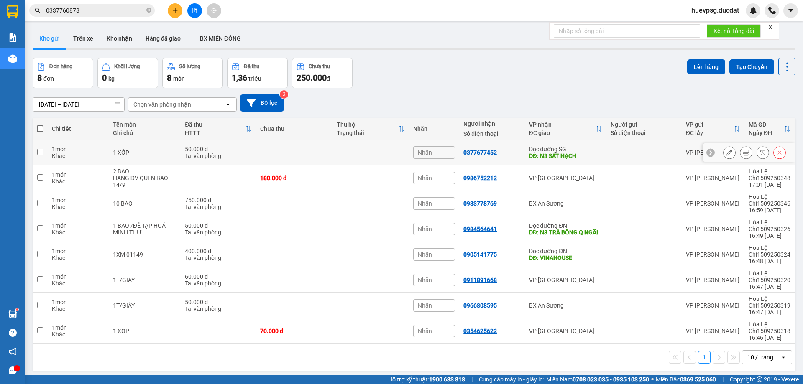
click at [723, 153] on div at bounding box center [729, 152] width 13 height 13
click at [723, 149] on button at bounding box center [729, 152] width 12 height 15
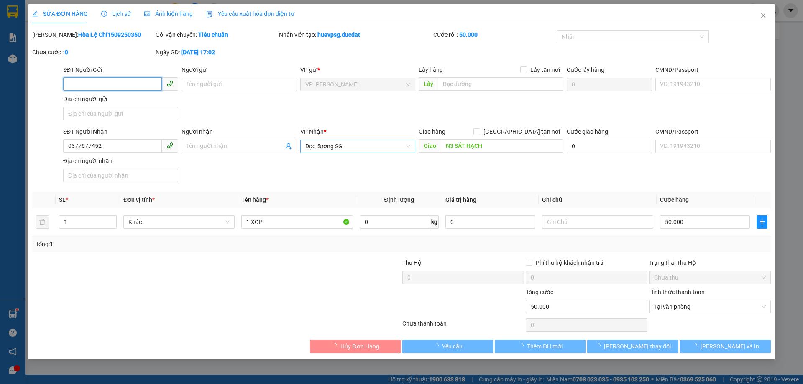
click at [347, 145] on span "Dọc đường SG" at bounding box center [357, 146] width 105 height 13
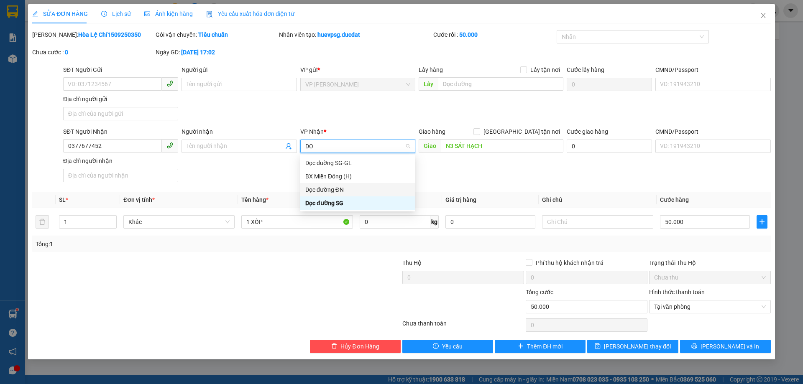
click at [339, 188] on div "Dọc đường ĐN" at bounding box center [357, 189] width 105 height 9
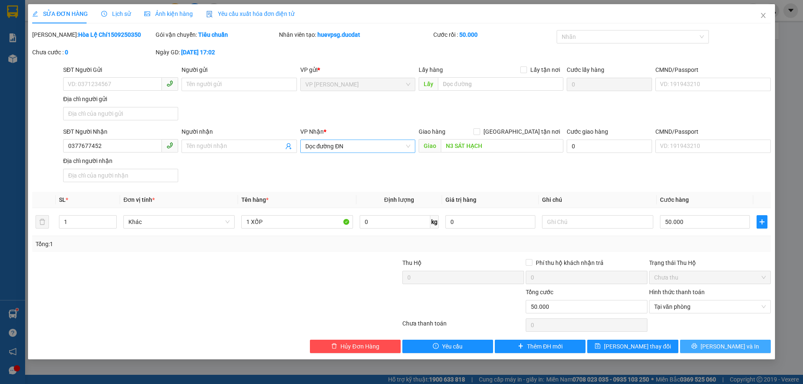
click at [718, 344] on span "[PERSON_NAME] và In" at bounding box center [729, 346] width 59 height 9
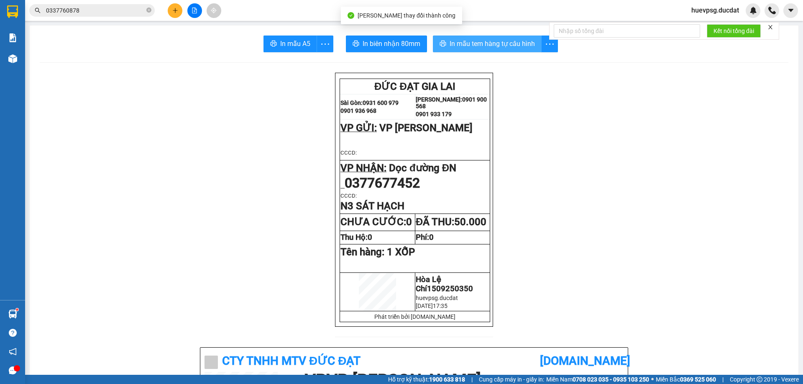
click at [519, 41] on span "In mẫu tem hàng tự cấu hình" at bounding box center [491, 43] width 85 height 10
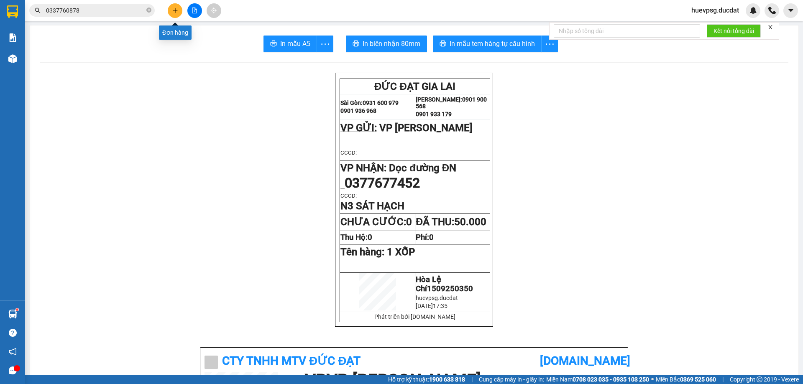
click at [176, 10] on icon "plus" at bounding box center [175, 10] width 5 height 0
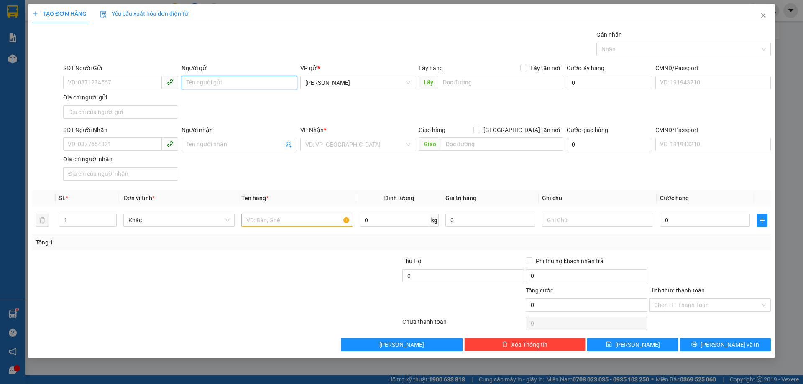
click at [245, 84] on input "Người gửi" at bounding box center [238, 82] width 115 height 13
click at [122, 141] on input "SĐT Người Nhận" at bounding box center [112, 144] width 99 height 13
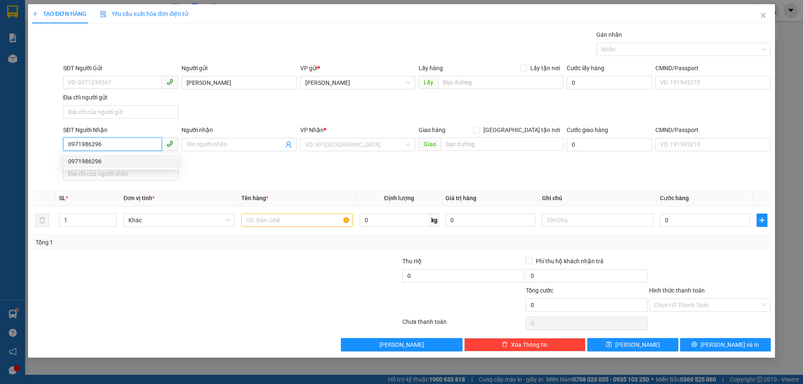
click at [108, 163] on div "0971986296" at bounding box center [120, 161] width 105 height 9
click at [251, 217] on input "text" at bounding box center [296, 220] width 111 height 13
click at [74, 141] on input "0971986296" at bounding box center [112, 144] width 99 height 13
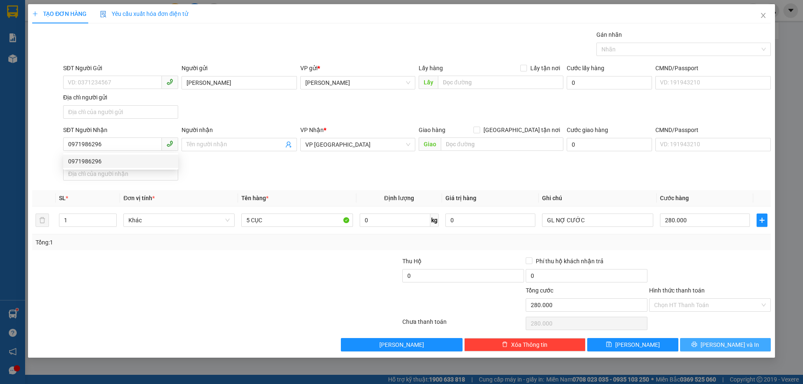
click at [701, 338] on button "[PERSON_NAME] và In" at bounding box center [725, 344] width 91 height 13
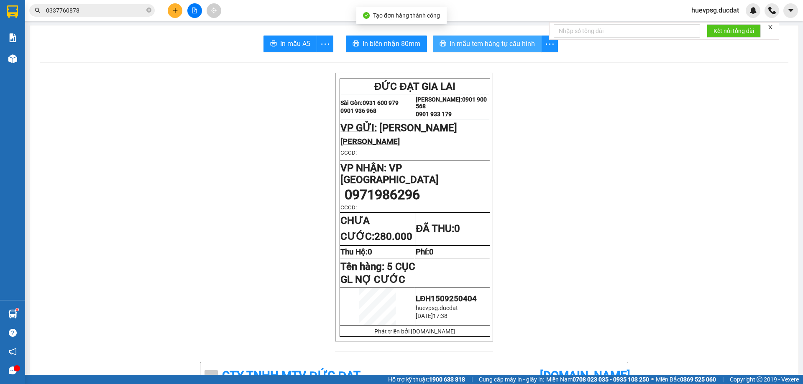
click at [491, 46] on span "In mẫu tem hàng tự cấu hình" at bounding box center [491, 43] width 85 height 10
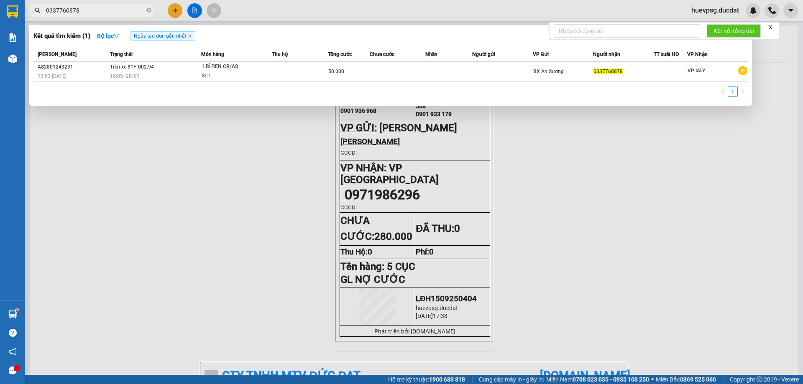
click at [117, 13] on input "0337760878" at bounding box center [95, 10] width 99 height 9
drag, startPoint x: 109, startPoint y: 227, endPoint x: 16, endPoint y: 107, distance: 151.3
click at [108, 225] on div at bounding box center [401, 192] width 803 height 384
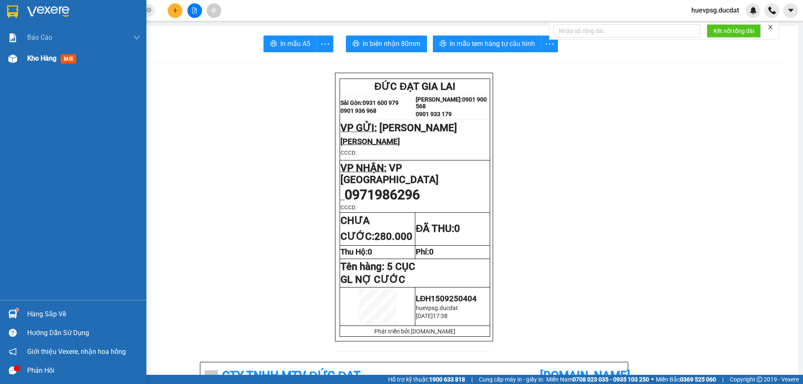
click at [41, 54] on span "Kho hàng" at bounding box center [41, 58] width 29 height 8
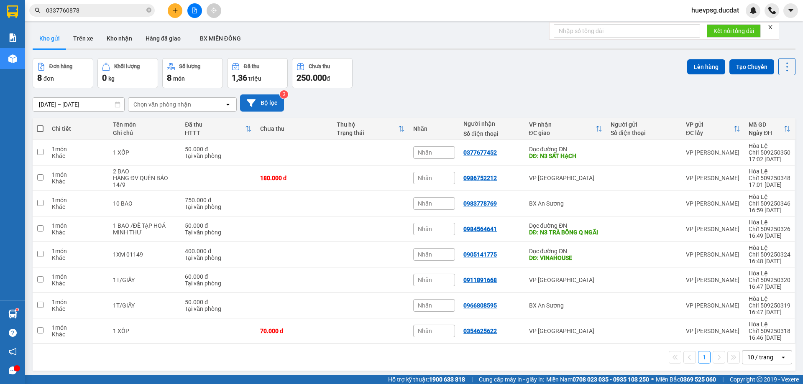
click at [270, 107] on button "Bộ lọc" at bounding box center [262, 102] width 44 height 17
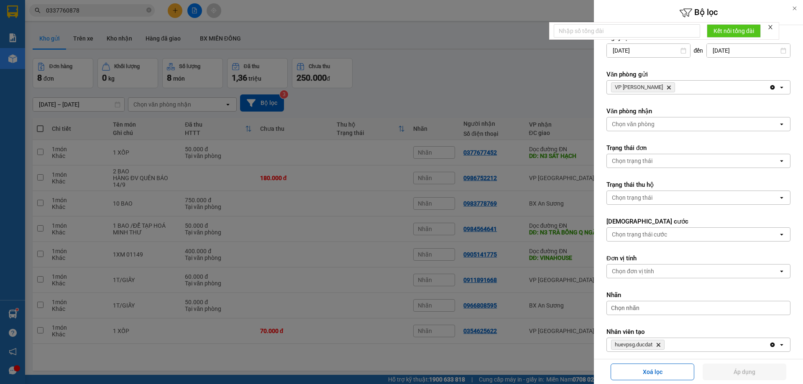
click at [667, 88] on icon "VP Hòa Lệ Chí, close by backspace" at bounding box center [669, 88] width 4 height 4
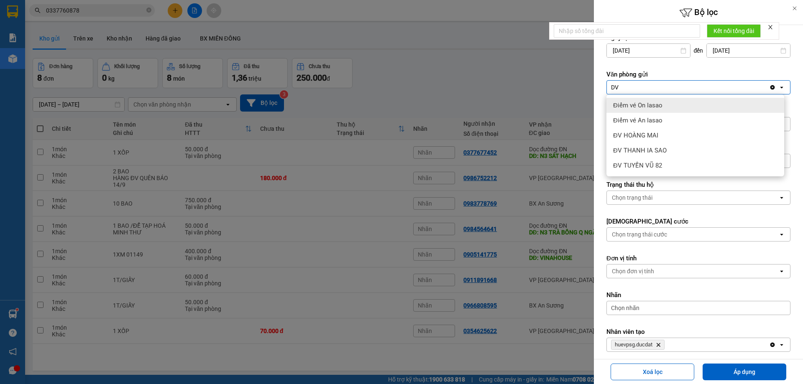
click at [636, 104] on span "Điểm vé On Iasao" at bounding box center [637, 105] width 49 height 8
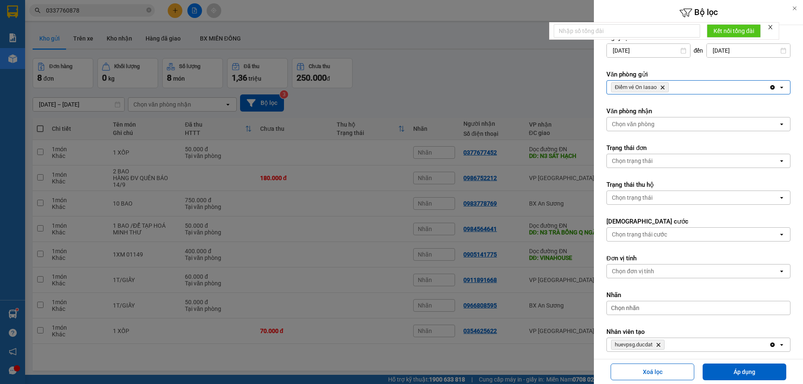
click at [690, 86] on div "Điểm vé On Iasao Delete" at bounding box center [688, 87] width 162 height 13
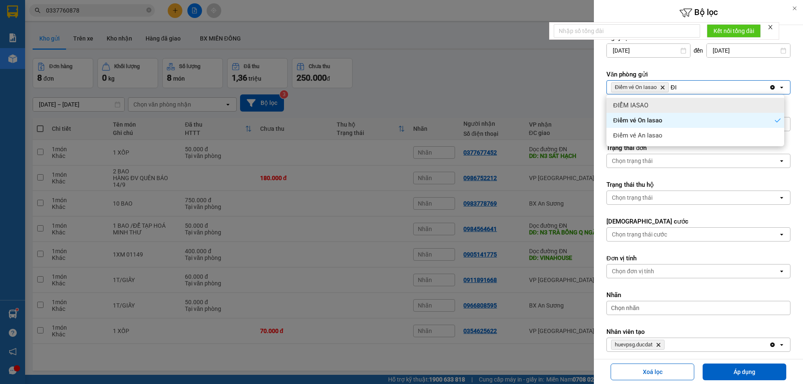
click at [651, 102] on div "ĐIỂM IASAO" at bounding box center [695, 105] width 178 height 15
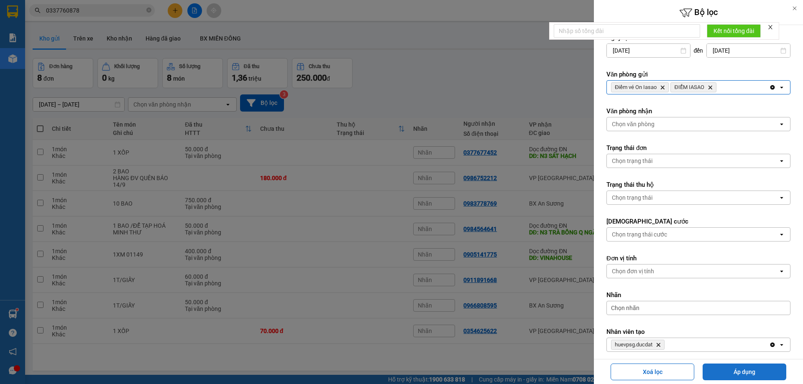
click at [712, 368] on button "Áp dụng" at bounding box center [744, 372] width 84 height 17
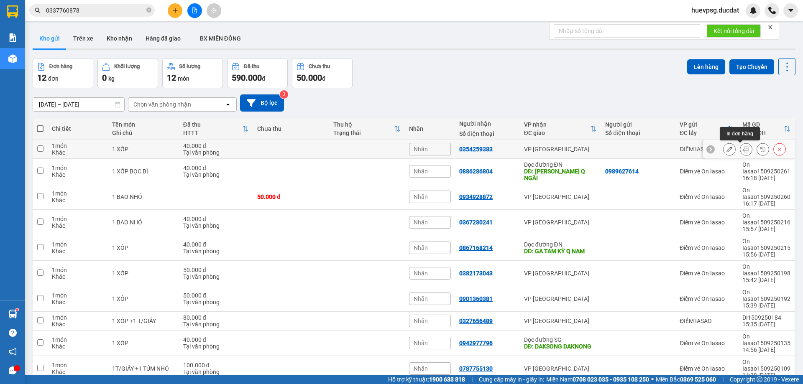
click at [740, 142] on button at bounding box center [746, 149] width 12 height 15
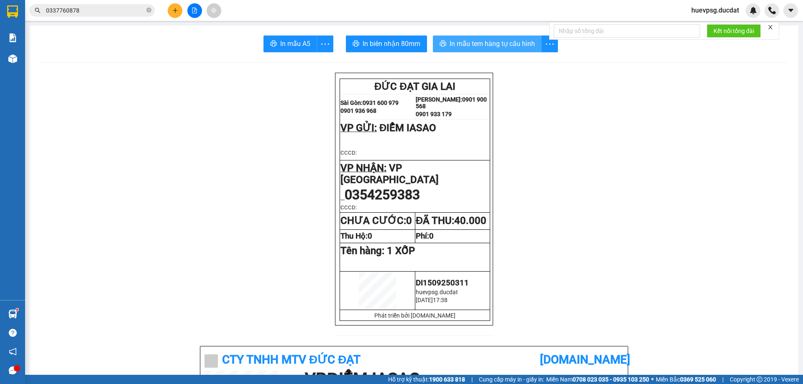
click at [504, 47] on span "In mẫu tem hàng tự cấu hình" at bounding box center [491, 43] width 85 height 10
click at [173, 10] on icon "plus" at bounding box center [175, 10] width 5 height 0
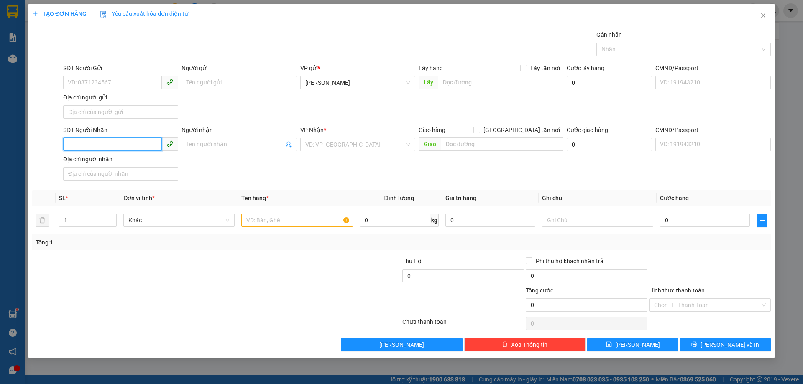
click at [121, 138] on input "SĐT Người Nhận" at bounding box center [112, 144] width 99 height 13
click at [112, 164] on div "0933407303" at bounding box center [120, 161] width 105 height 9
click at [306, 214] on input "text" at bounding box center [296, 220] width 111 height 13
click at [96, 143] on input "0933407303" at bounding box center [112, 144] width 99 height 13
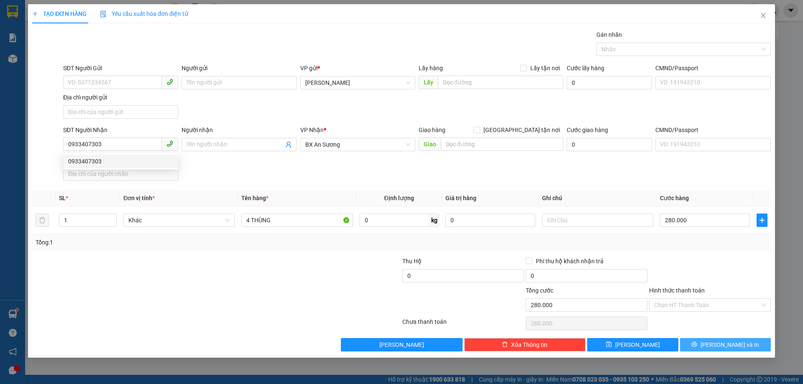
click at [737, 342] on span "[PERSON_NAME] và In" at bounding box center [729, 344] width 59 height 9
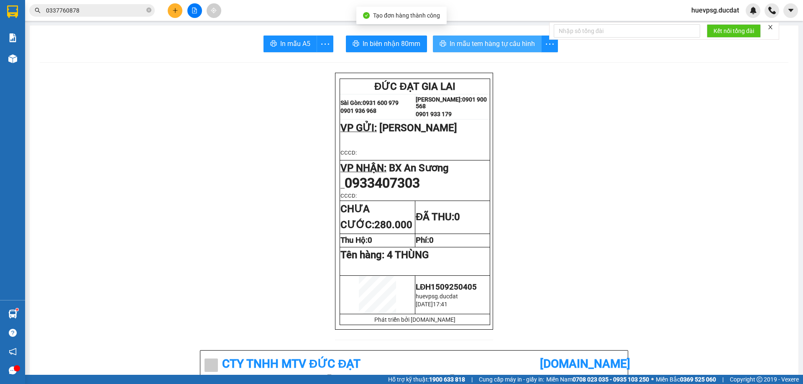
click at [501, 42] on span "In mẫu tem hàng tự cấu hình" at bounding box center [491, 43] width 85 height 10
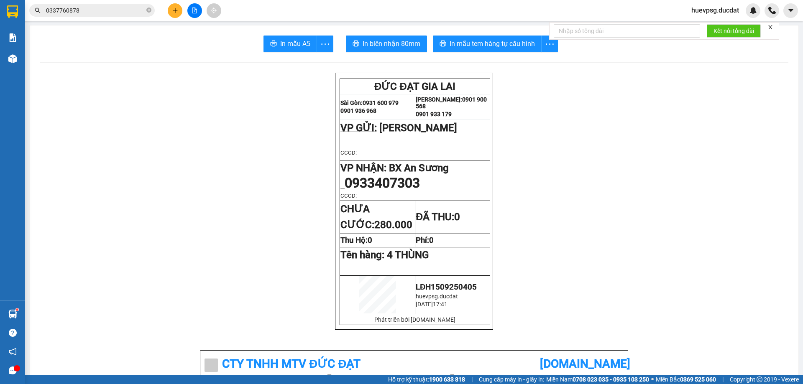
click at [169, 10] on button at bounding box center [175, 10] width 15 height 15
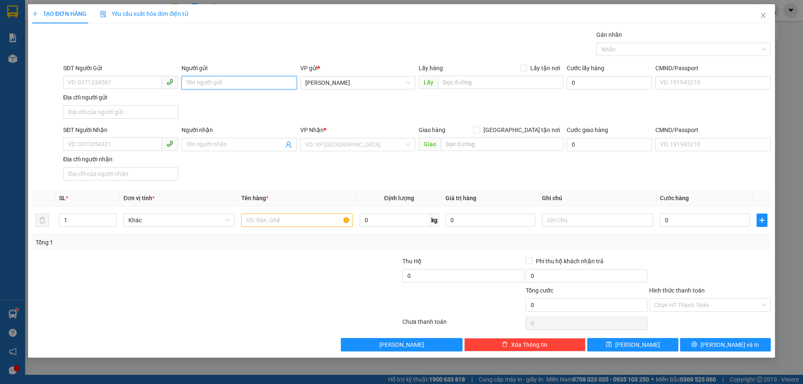
click at [209, 76] on input "Người gửi" at bounding box center [238, 82] width 115 height 13
click at [111, 148] on input "SĐT Người Nhận" at bounding box center [112, 144] width 99 height 13
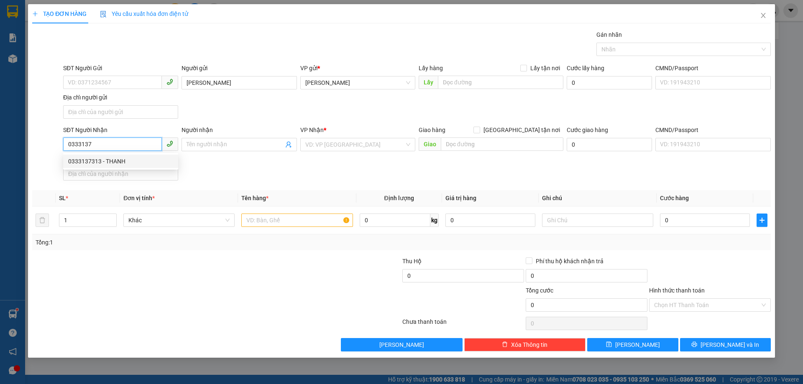
click at [109, 167] on div "0333137313 - THANH" at bounding box center [120, 161] width 115 height 13
click at [250, 216] on input "text" at bounding box center [296, 220] width 111 height 13
click at [341, 223] on input "text" at bounding box center [296, 220] width 111 height 13
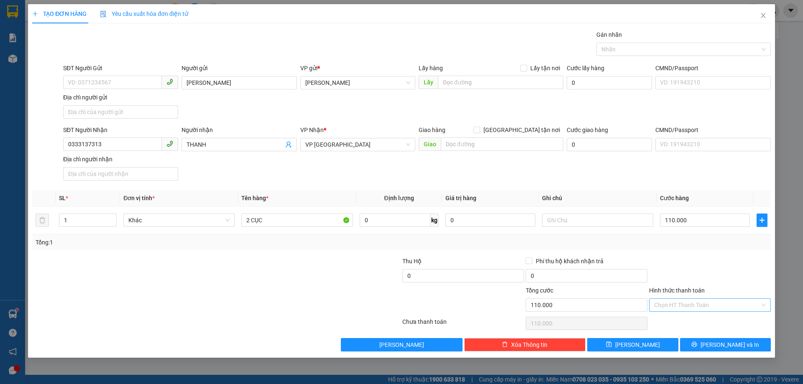
click at [705, 306] on input "Hình thức thanh toán" at bounding box center [707, 305] width 106 height 13
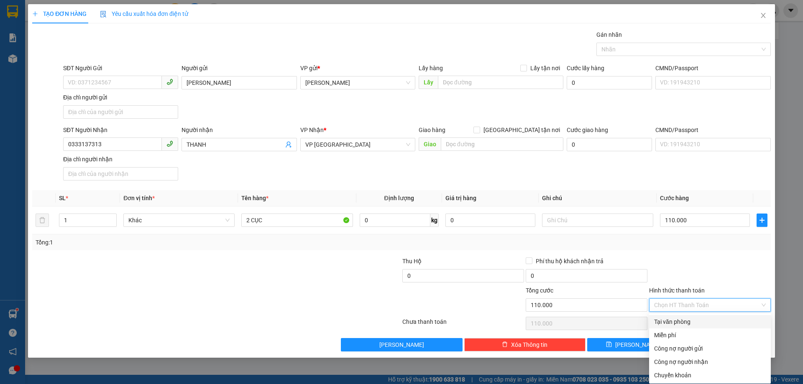
click at [686, 322] on div "Tại văn phòng" at bounding box center [710, 321] width 112 height 9
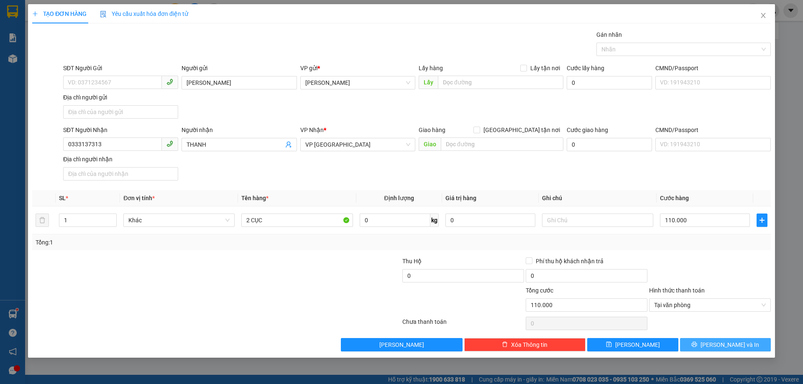
click at [748, 349] on button "[PERSON_NAME] và In" at bounding box center [725, 344] width 91 height 13
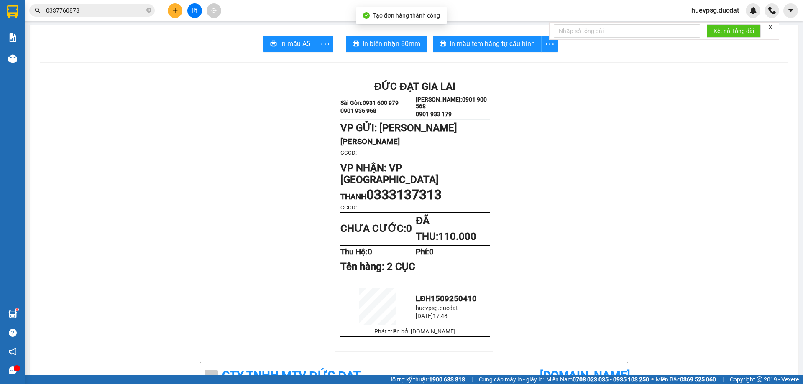
click at [497, 44] on span "In mẫu tem hàng tự cấu hình" at bounding box center [491, 43] width 85 height 10
click at [173, 11] on icon "plus" at bounding box center [175, 11] width 6 height 6
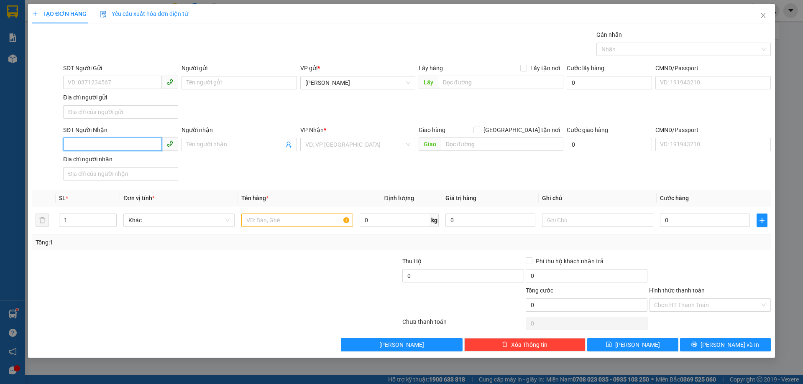
click at [131, 144] on input "SĐT Người Nhận" at bounding box center [112, 144] width 99 height 13
click at [110, 164] on div "0962664291" at bounding box center [120, 161] width 105 height 9
click at [329, 219] on input "text" at bounding box center [296, 220] width 111 height 13
click at [738, 307] on input "Hình thức thanh toán" at bounding box center [707, 305] width 106 height 13
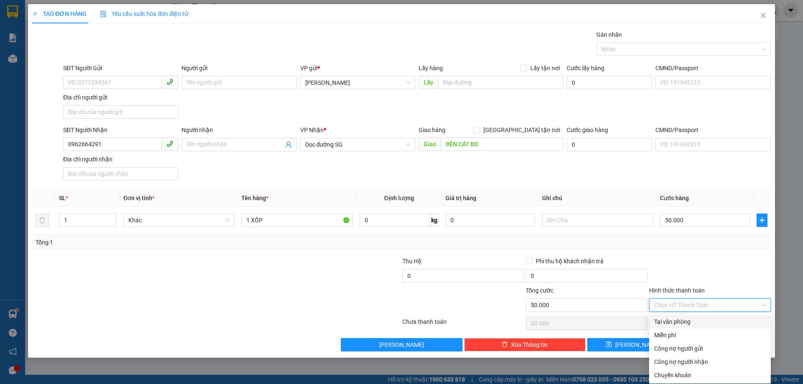
click at [737, 322] on div "Tại văn phòng" at bounding box center [710, 321] width 112 height 9
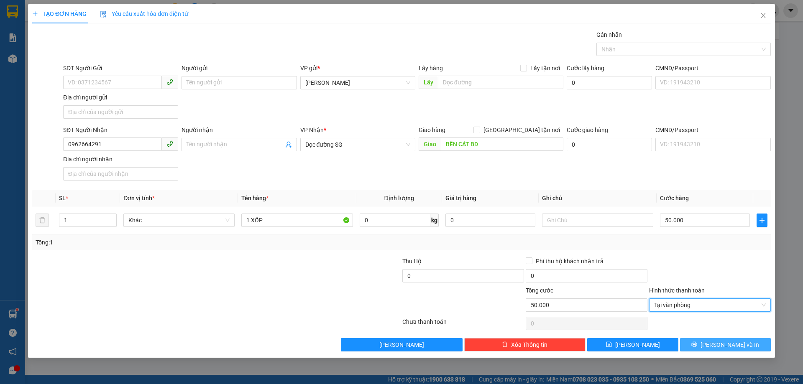
click at [717, 347] on button "[PERSON_NAME] và In" at bounding box center [725, 344] width 91 height 13
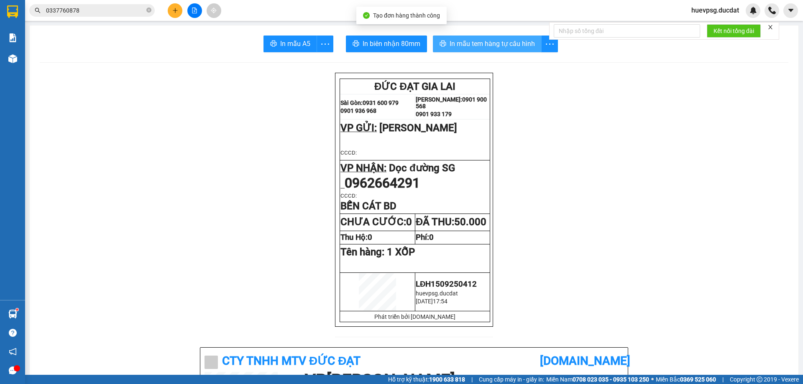
click at [468, 39] on span "In mẫu tem hàng tự cấu hình" at bounding box center [491, 43] width 85 height 10
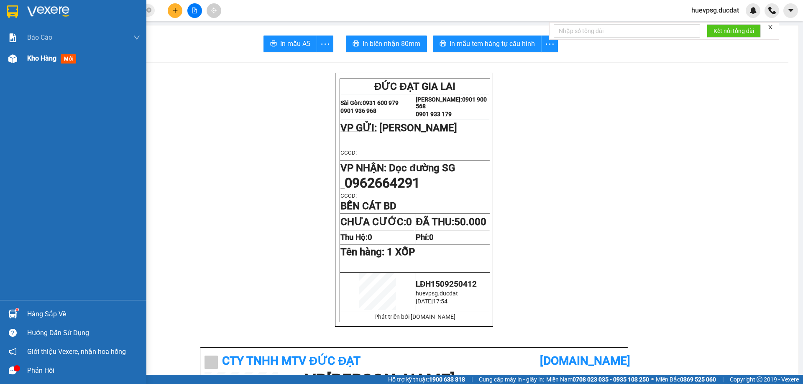
click at [35, 57] on span "Kho hàng" at bounding box center [41, 58] width 29 height 8
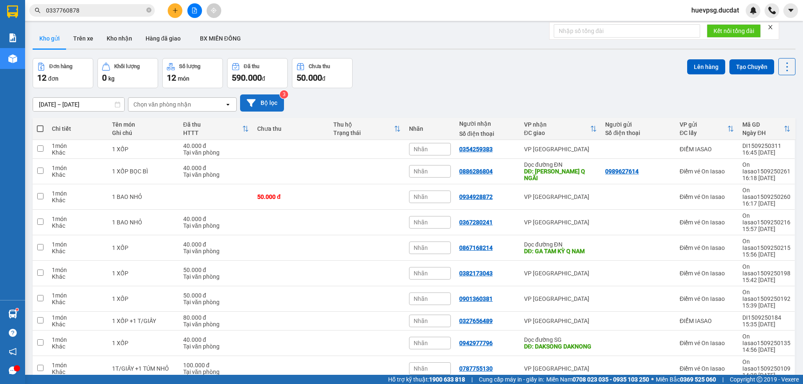
click at [266, 103] on button "Bộ lọc" at bounding box center [262, 102] width 44 height 17
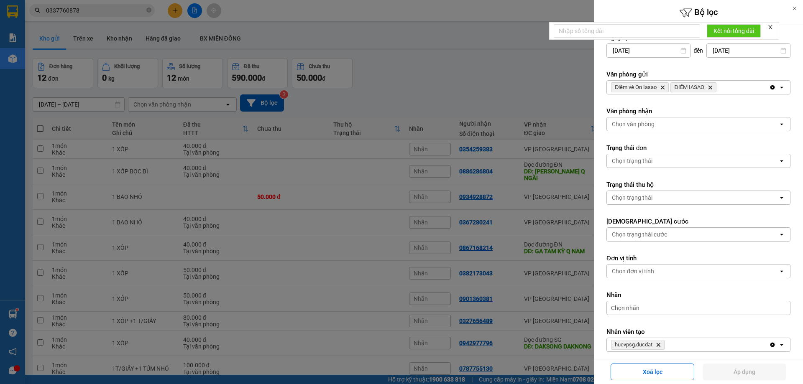
click at [712, 89] on icon "Delete" at bounding box center [709, 87] width 5 height 5
click at [769, 88] on icon "Clear all" at bounding box center [772, 87] width 7 height 7
click at [752, 91] on div "Chọn văn phòng" at bounding box center [692, 87] width 171 height 13
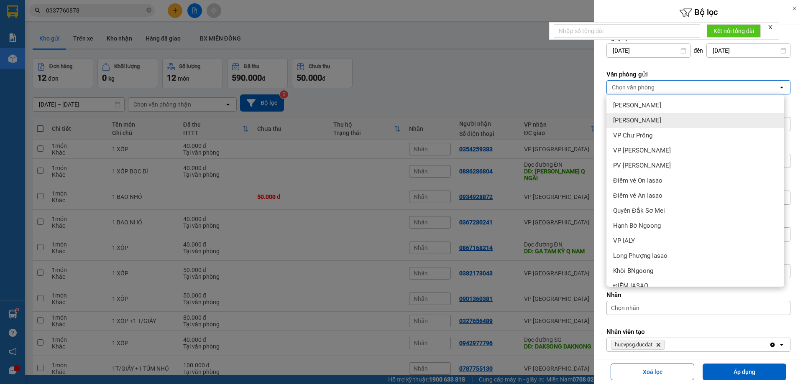
click at [652, 119] on div "[PERSON_NAME]" at bounding box center [695, 120] width 178 height 15
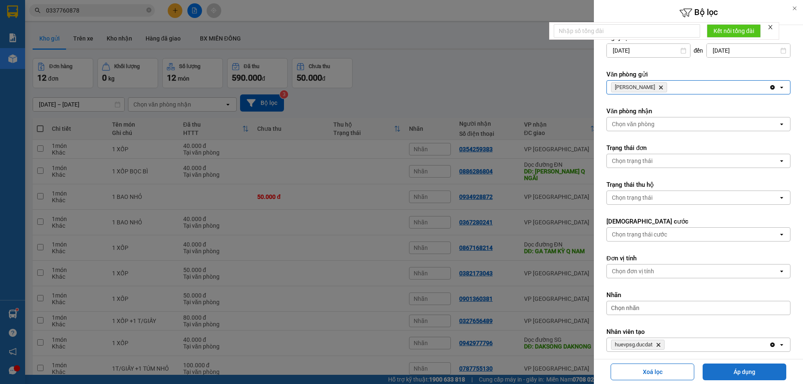
click at [738, 373] on button "Áp dụng" at bounding box center [744, 372] width 84 height 17
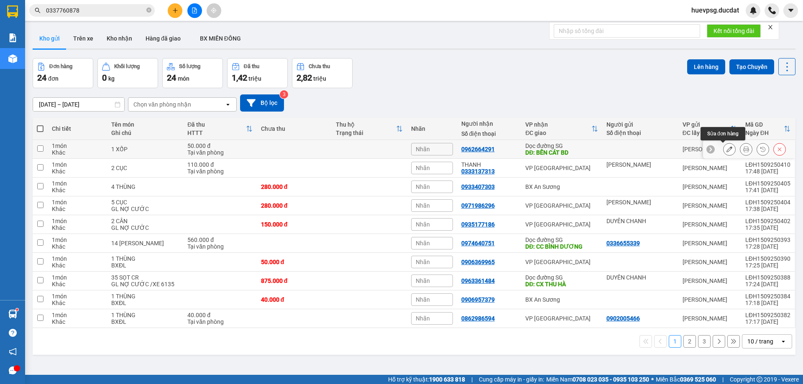
click at [726, 151] on icon at bounding box center [729, 149] width 6 height 6
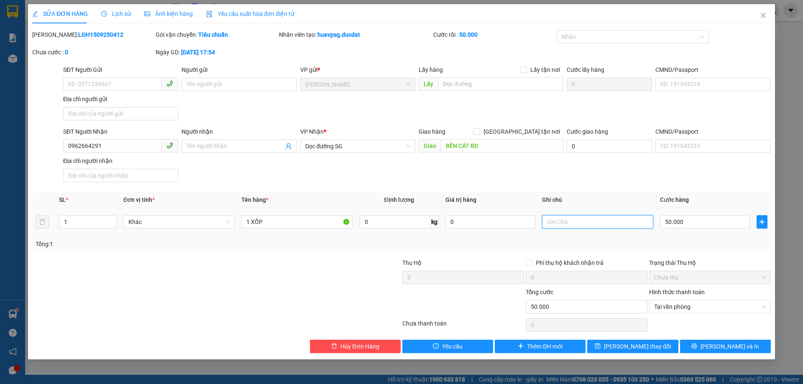
click at [593, 222] on input "text" at bounding box center [597, 221] width 111 height 13
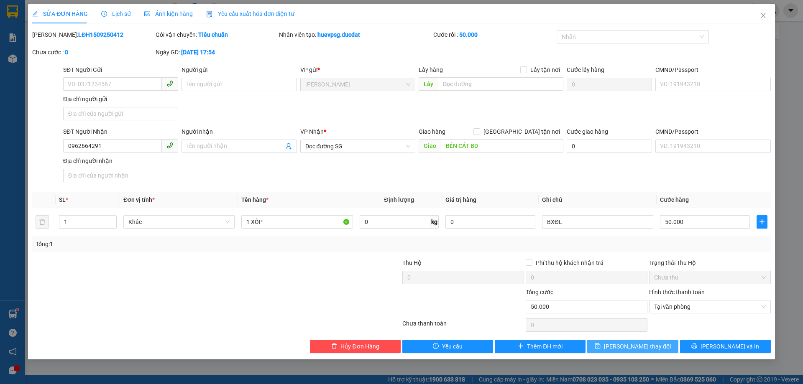
click at [645, 346] on span "[PERSON_NAME] thay đổi" at bounding box center [637, 346] width 67 height 9
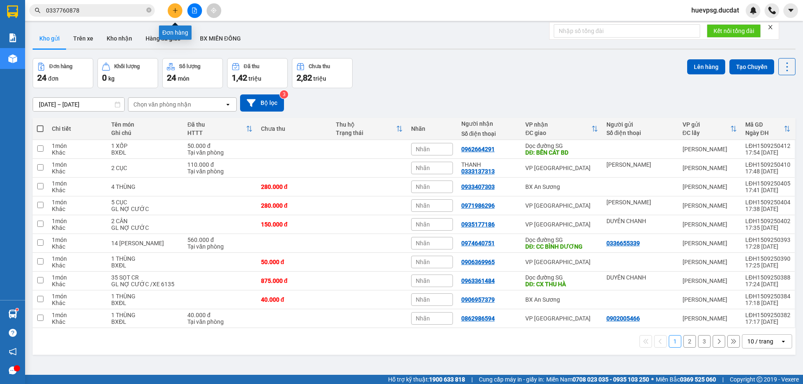
click at [174, 9] on icon "plus" at bounding box center [175, 11] width 6 height 6
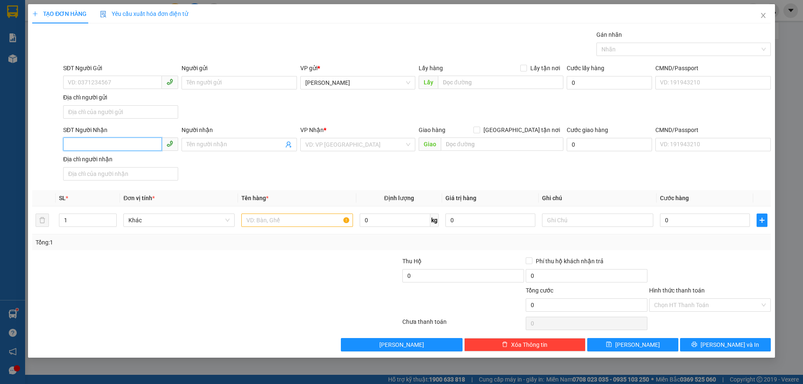
click at [130, 145] on input "SĐT Người Nhận" at bounding box center [112, 144] width 99 height 13
click at [371, 146] on input "search" at bounding box center [354, 144] width 99 height 13
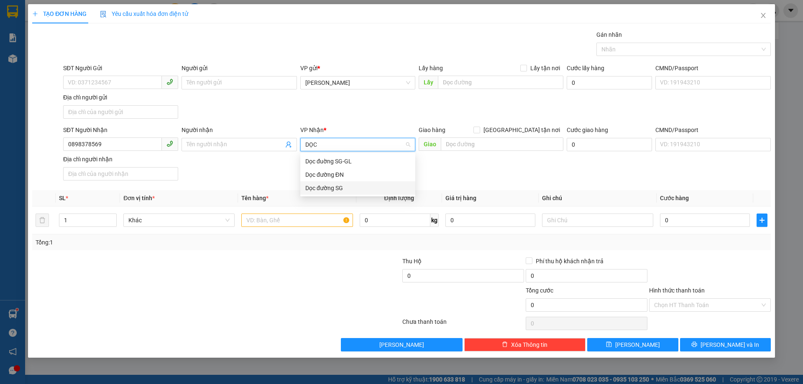
click at [342, 186] on div "Dọc đường SG" at bounding box center [357, 188] width 105 height 9
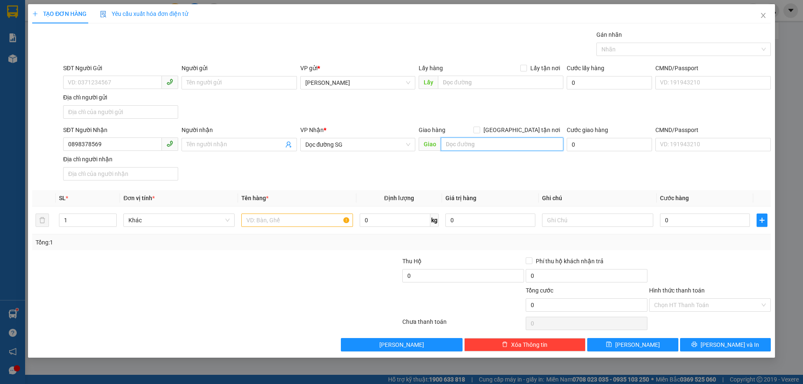
click at [467, 146] on input "text" at bounding box center [502, 144] width 122 height 13
click at [306, 217] on input "text" at bounding box center [296, 220] width 111 height 13
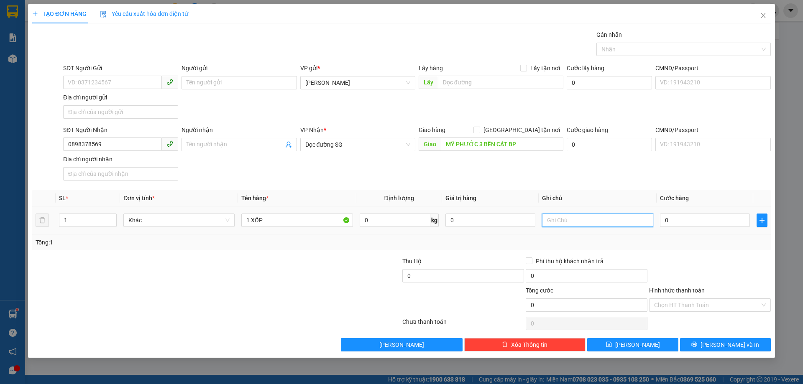
click at [594, 224] on input "text" at bounding box center [597, 220] width 111 height 13
click at [675, 301] on input "Hình thức thanh toán" at bounding box center [707, 305] width 106 height 13
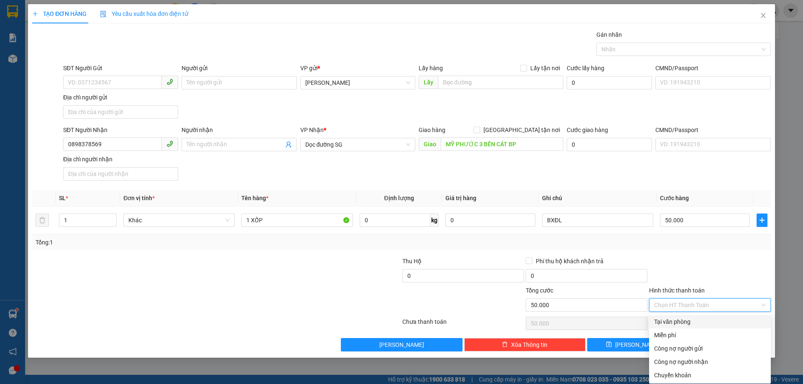
click at [675, 321] on div "Tại văn phòng" at bounding box center [710, 321] width 112 height 9
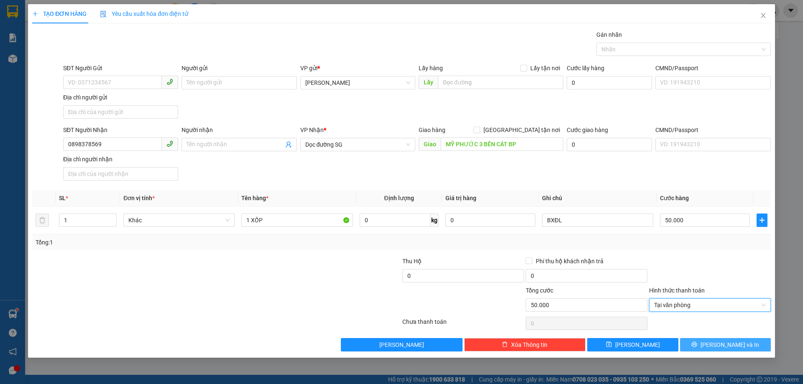
click at [705, 347] on button "[PERSON_NAME] và In" at bounding box center [725, 344] width 91 height 13
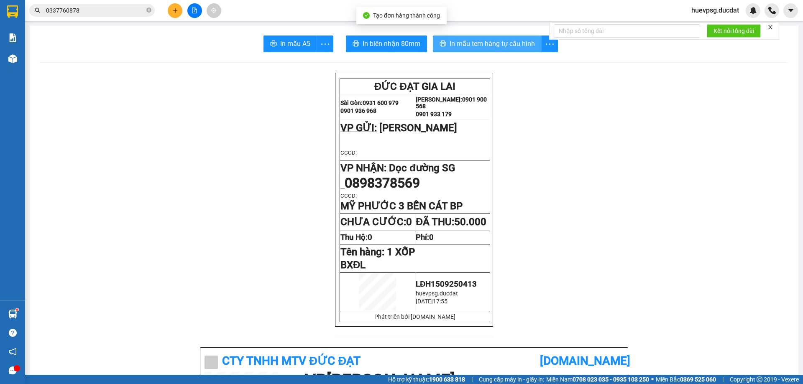
click at [518, 39] on span "In mẫu tem hàng tự cấu hình" at bounding box center [491, 43] width 85 height 10
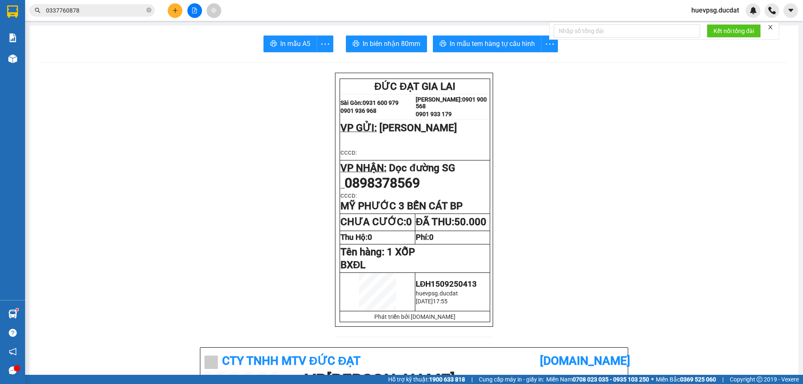
click at [179, 11] on button at bounding box center [175, 10] width 15 height 15
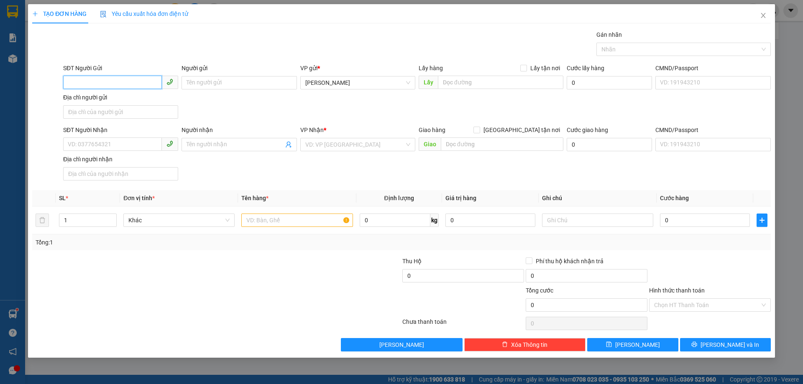
click at [140, 80] on input "SĐT Người Gửi" at bounding box center [112, 82] width 99 height 13
click at [128, 97] on div "0336517676" at bounding box center [120, 99] width 105 height 9
click at [123, 139] on input "0373982705" at bounding box center [112, 144] width 99 height 13
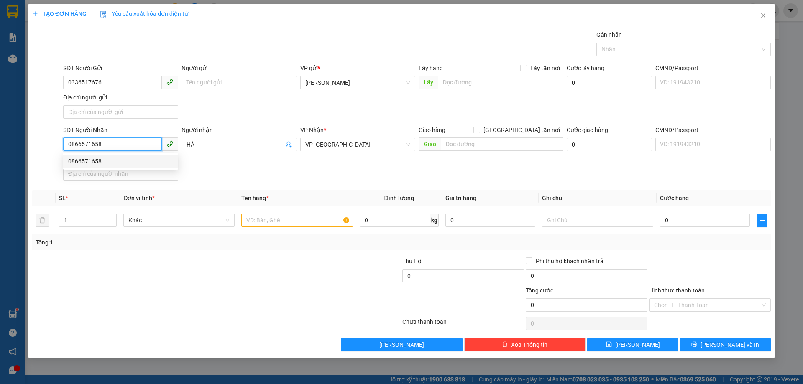
click at [154, 164] on div "0866571658" at bounding box center [120, 161] width 105 height 9
click at [280, 217] on input "text" at bounding box center [296, 220] width 111 height 13
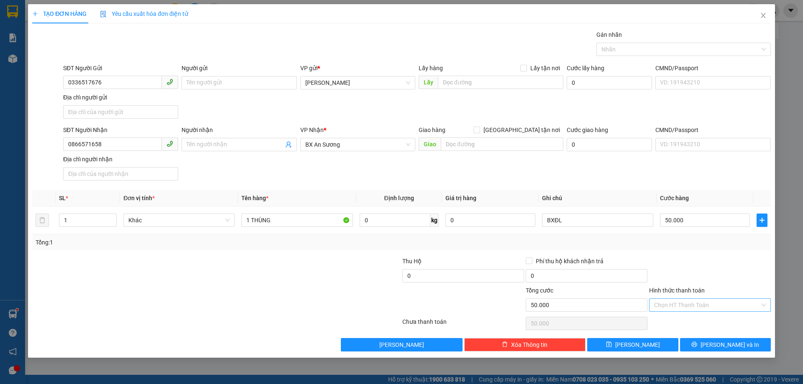
click at [724, 304] on input "Hình thức thanh toán" at bounding box center [707, 305] width 106 height 13
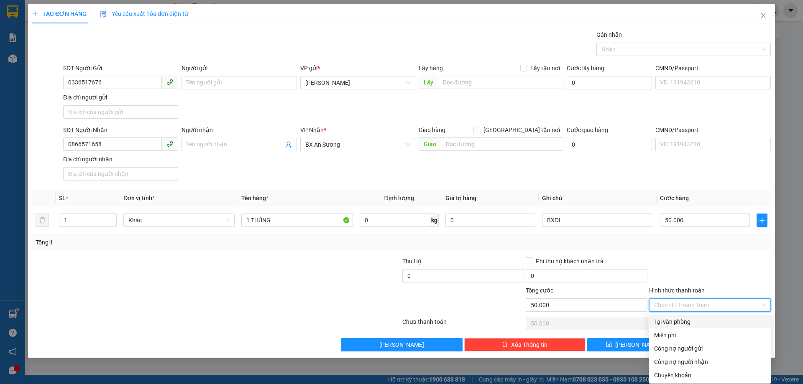
click at [665, 319] on div "Tại văn phòng" at bounding box center [710, 321] width 112 height 9
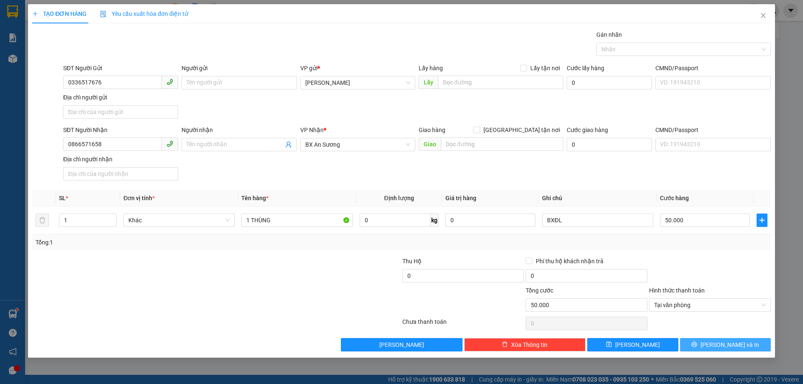
click at [690, 344] on button "[PERSON_NAME] và In" at bounding box center [725, 344] width 91 height 13
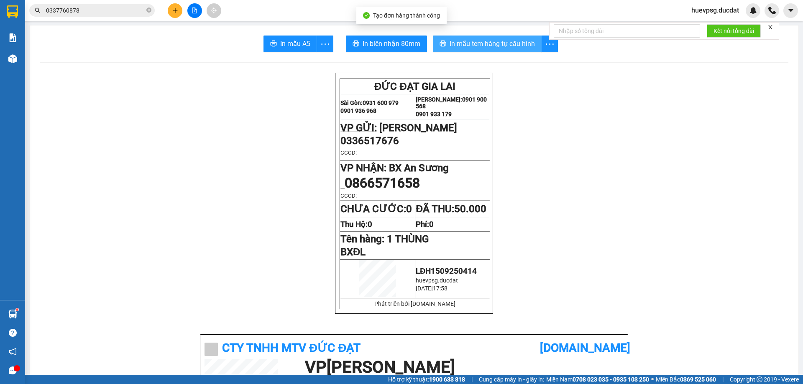
click at [490, 45] on span "In mẫu tem hàng tự cấu hình" at bounding box center [491, 43] width 85 height 10
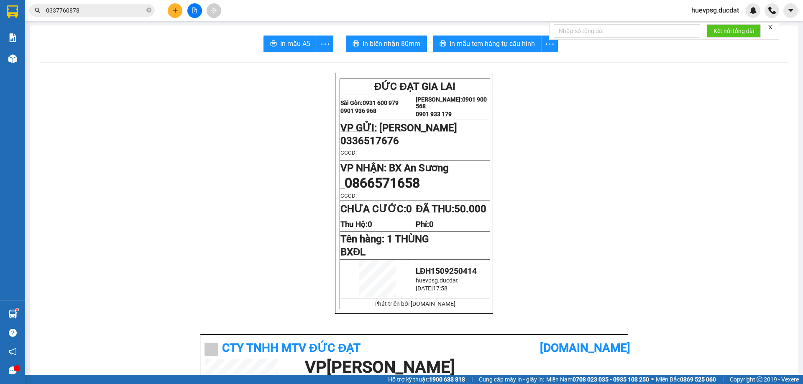
click at [168, 6] on div at bounding box center [194, 10] width 63 height 15
click at [170, 8] on button at bounding box center [175, 10] width 15 height 15
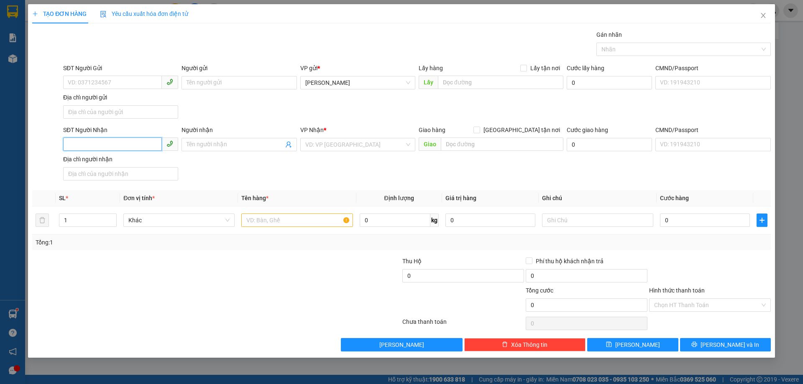
click at [129, 139] on input "SĐT Người Nhận" at bounding box center [112, 144] width 99 height 13
click at [122, 158] on div "0966422342" at bounding box center [120, 161] width 105 height 9
click at [304, 220] on input "text" at bounding box center [296, 220] width 111 height 13
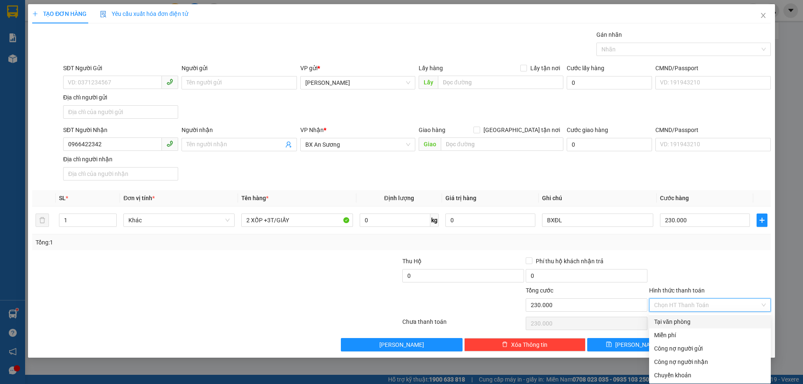
click at [673, 310] on input "Hình thức thanh toán" at bounding box center [707, 305] width 106 height 13
click at [699, 319] on div "Tại văn phòng" at bounding box center [710, 321] width 112 height 9
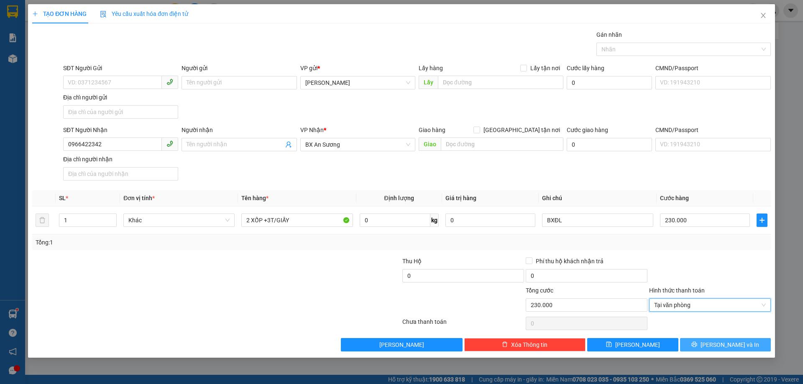
click at [717, 338] on button "[PERSON_NAME] và In" at bounding box center [725, 344] width 91 height 13
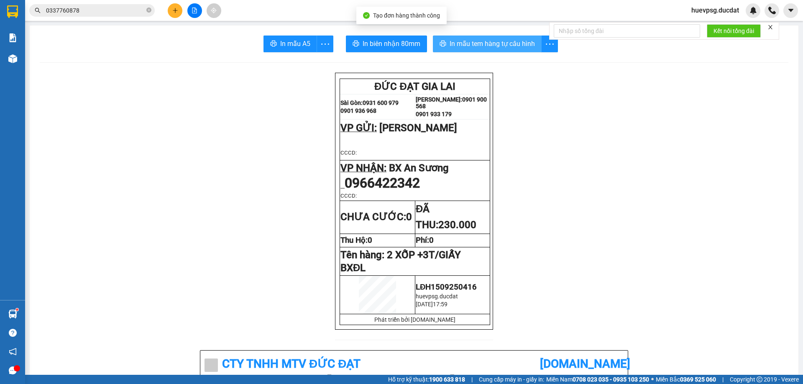
click at [506, 43] on span "In mẫu tem hàng tự cấu hình" at bounding box center [491, 43] width 85 height 10
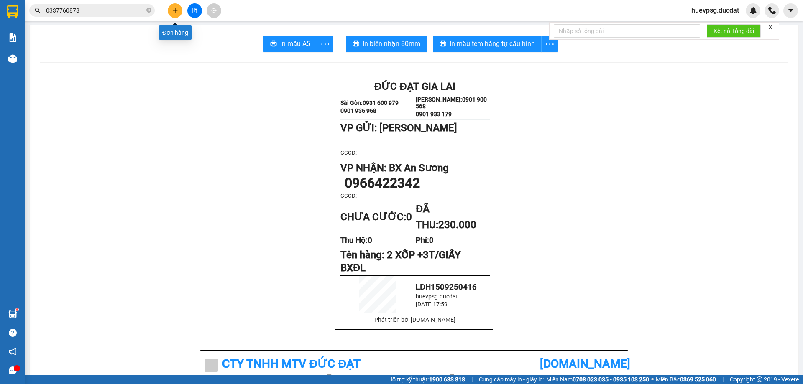
click at [171, 11] on button at bounding box center [175, 10] width 15 height 15
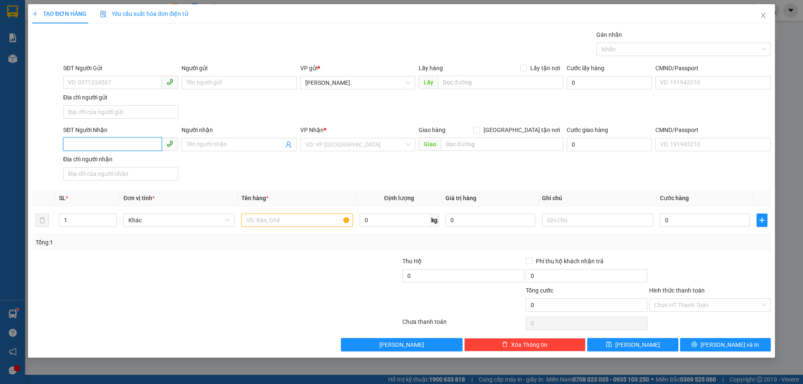
click at [134, 142] on input "SĐT Người Nhận" at bounding box center [112, 144] width 99 height 13
click at [127, 138] on input "SĐT Người Nhận" at bounding box center [112, 144] width 99 height 13
click at [99, 162] on div "0387902097" at bounding box center [120, 161] width 105 height 9
click at [124, 82] on input "SĐT Người Gửi" at bounding box center [112, 82] width 99 height 13
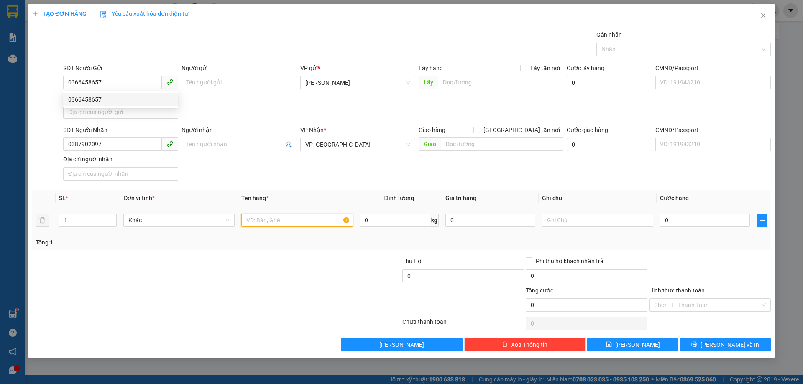
click at [252, 222] on input "text" at bounding box center [296, 220] width 111 height 13
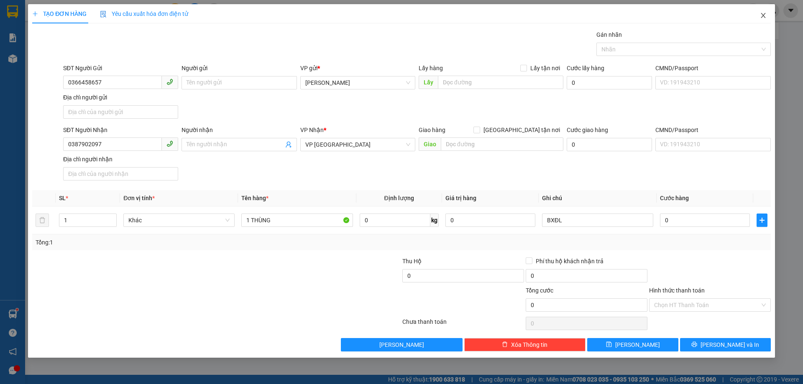
click at [762, 12] on span "Close" at bounding box center [762, 15] width 23 height 23
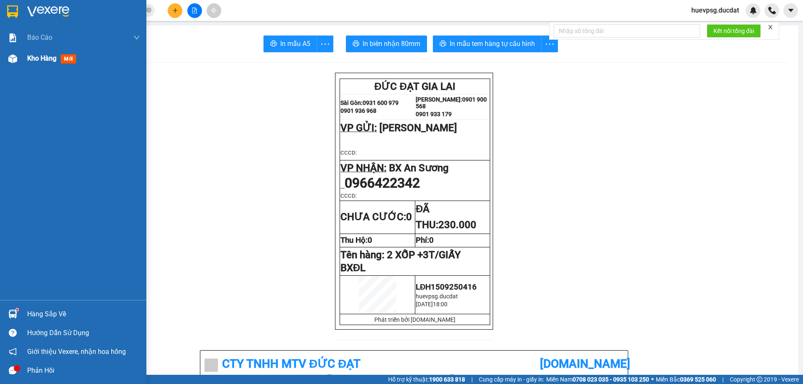
click at [41, 52] on div "Kho hàng mới" at bounding box center [83, 58] width 113 height 21
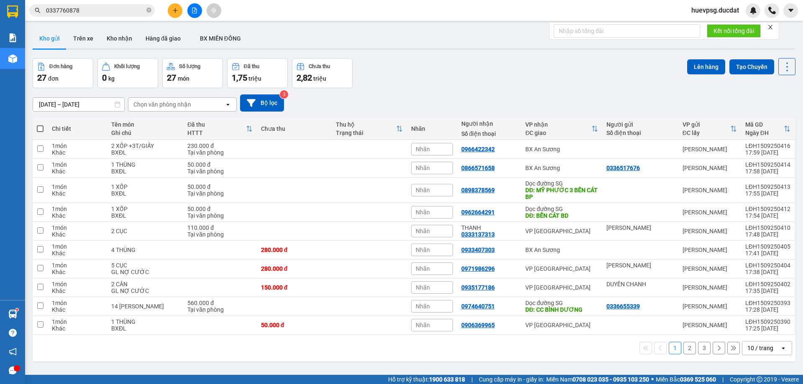
click at [751, 354] on div "10 / trang" at bounding box center [761, 348] width 38 height 13
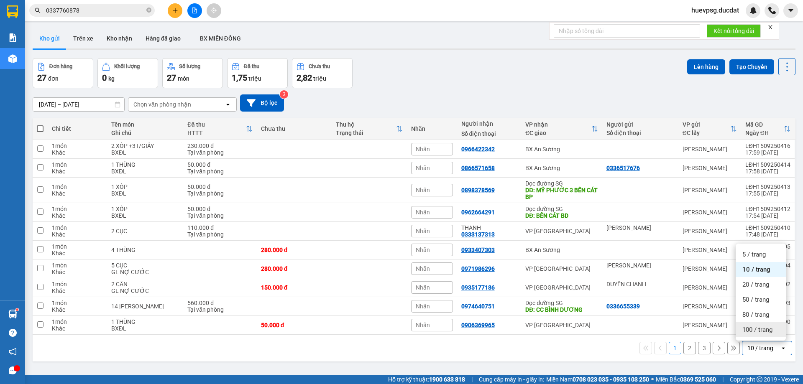
click at [762, 330] on span "100 / trang" at bounding box center [757, 330] width 30 height 8
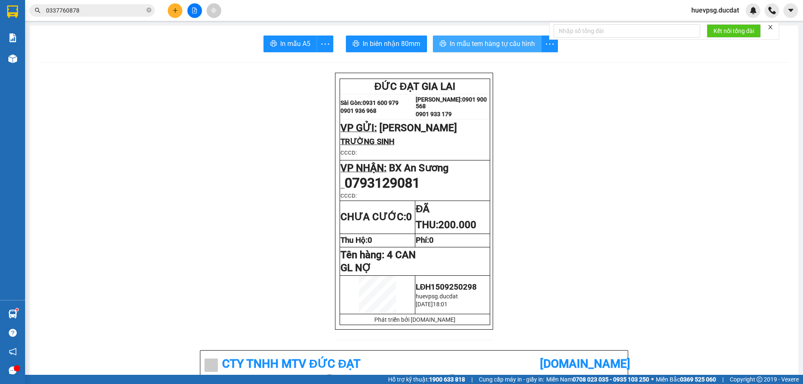
click at [494, 38] on button "In mẫu tem hàng tự cấu hình" at bounding box center [487, 44] width 109 height 17
click at [176, 14] on button at bounding box center [175, 10] width 15 height 15
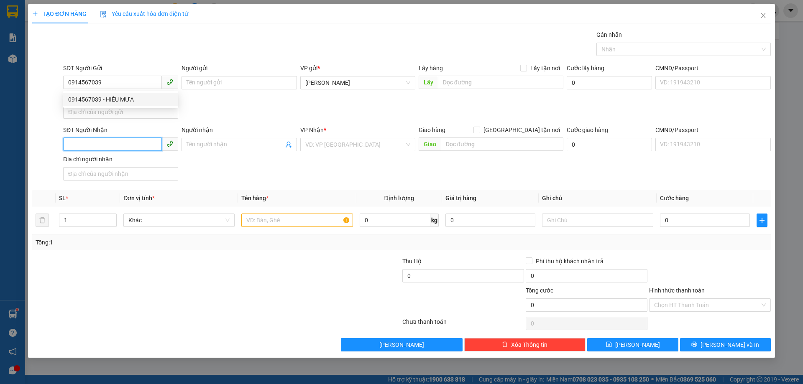
click at [115, 145] on input "SĐT Người Nhận" at bounding box center [112, 144] width 99 height 13
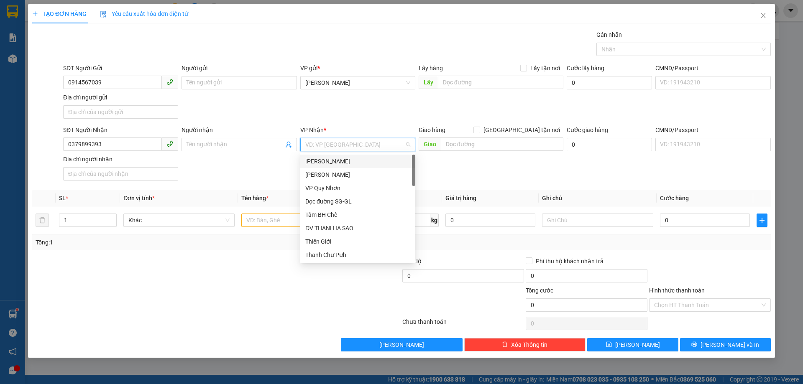
click at [352, 145] on input "search" at bounding box center [354, 144] width 99 height 13
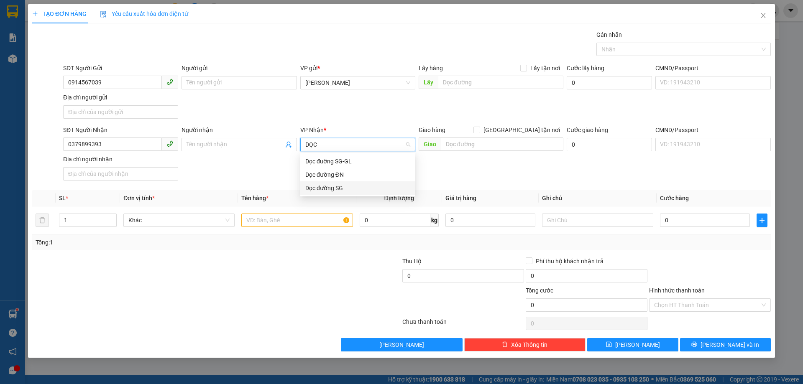
click at [356, 184] on div "Dọc đường SG" at bounding box center [357, 188] width 105 height 9
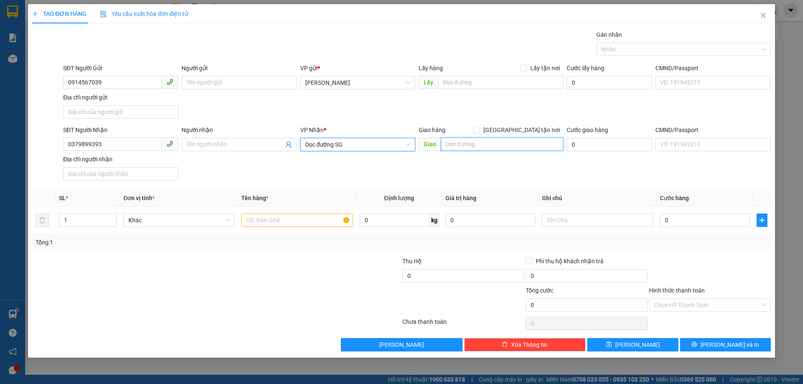
click at [480, 142] on input "text" at bounding box center [502, 144] width 122 height 13
click at [342, 219] on input "text" at bounding box center [296, 220] width 111 height 13
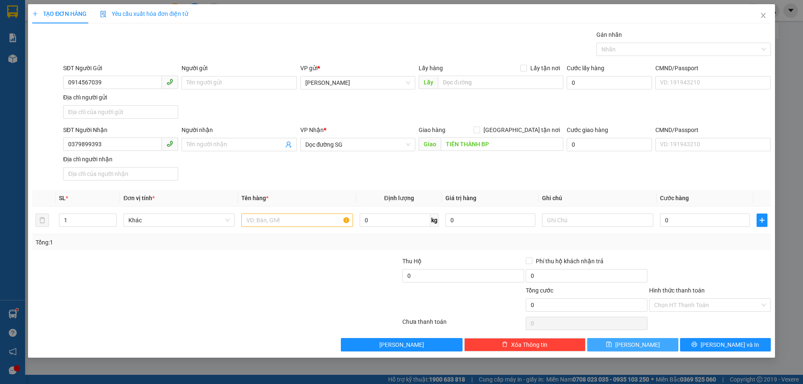
click at [655, 344] on button "[PERSON_NAME]" at bounding box center [632, 344] width 91 height 13
click at [310, 219] on input "text" at bounding box center [296, 220] width 111 height 13
click at [609, 347] on button "[PERSON_NAME]" at bounding box center [632, 344] width 91 height 13
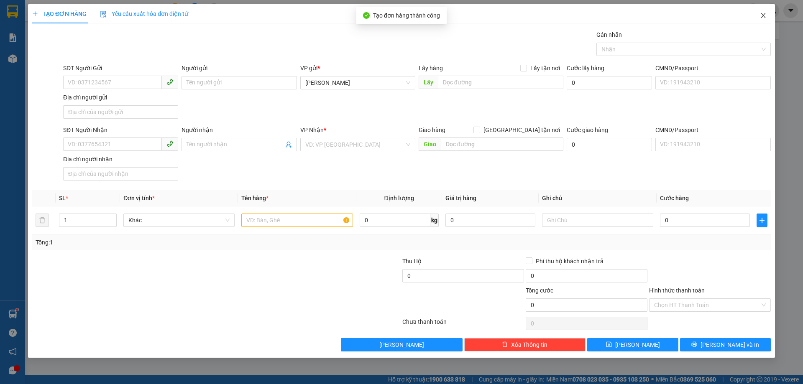
click at [766, 17] on span "Close" at bounding box center [762, 15] width 23 height 23
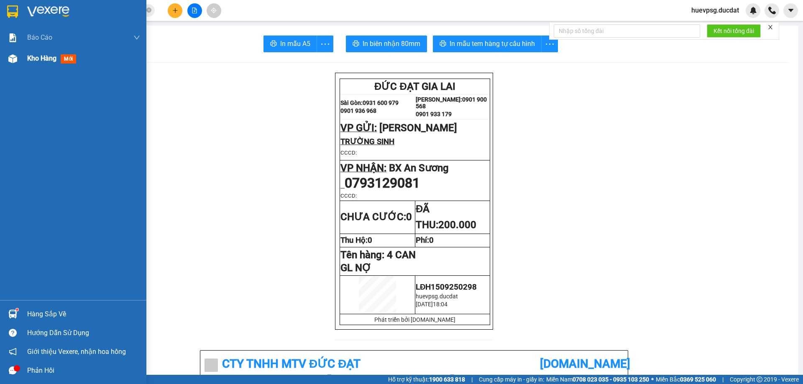
click at [44, 61] on span "Kho hàng" at bounding box center [41, 58] width 29 height 8
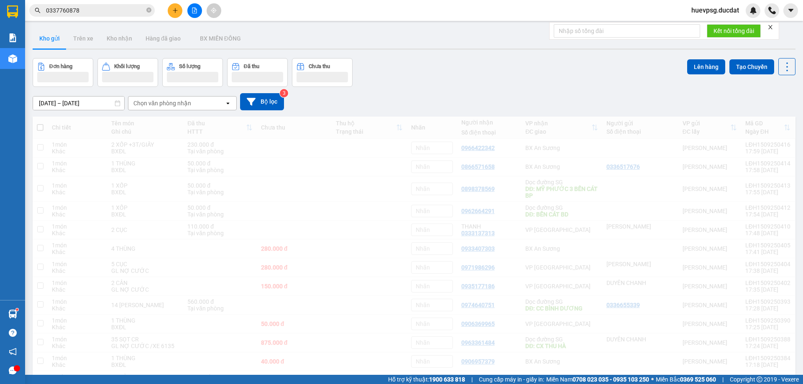
click at [44, 59] on button "Đơn hàng" at bounding box center [63, 72] width 61 height 29
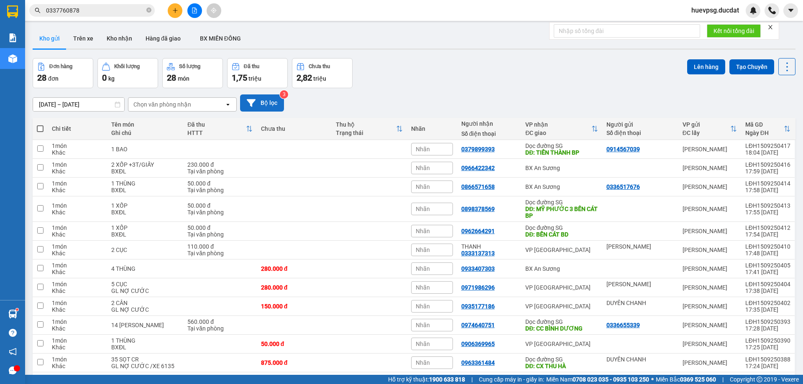
click at [272, 110] on button "Bộ lọc" at bounding box center [262, 102] width 44 height 17
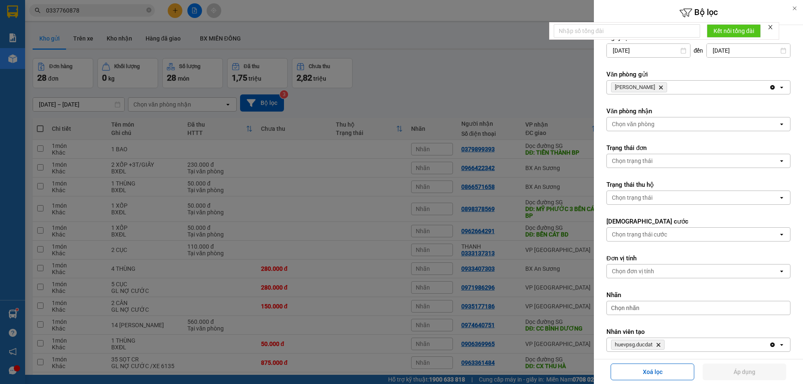
click at [647, 91] on span "[PERSON_NAME] Hành Delete" at bounding box center [639, 87] width 56 height 10
click at [658, 89] on icon "Delete" at bounding box center [660, 87] width 5 height 5
click at [647, 89] on div "Chọn văn phòng" at bounding box center [633, 87] width 43 height 8
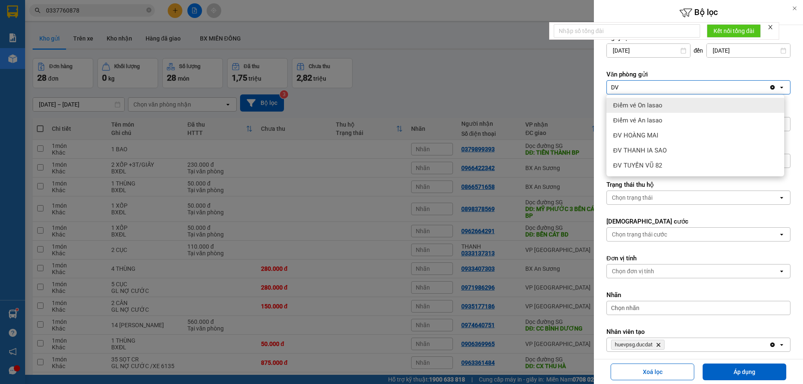
click at [648, 106] on span "Điểm vé On Iasao" at bounding box center [637, 105] width 49 height 8
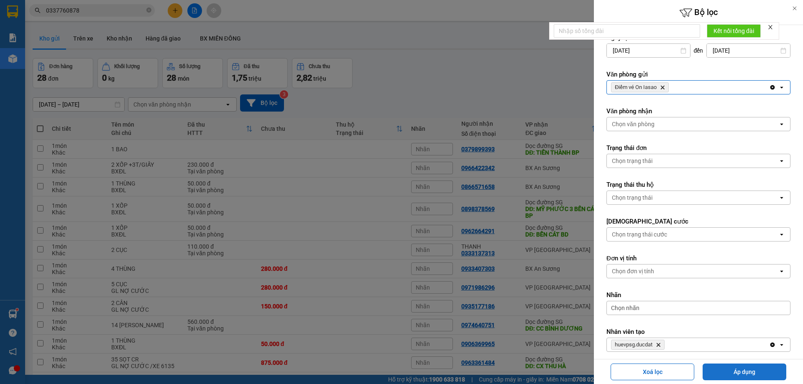
click at [728, 371] on button "Áp dụng" at bounding box center [744, 372] width 84 height 17
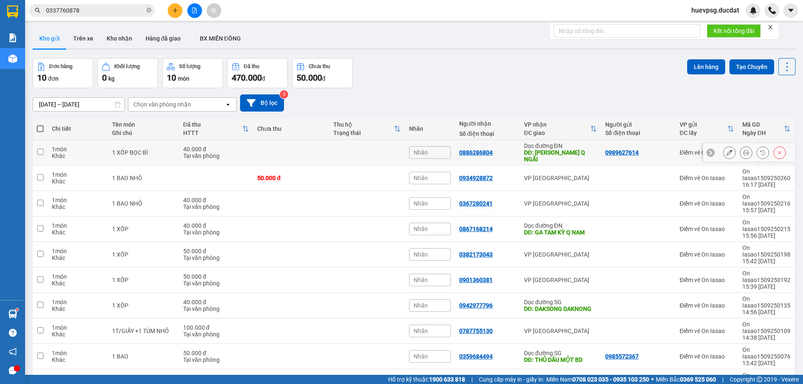
click at [732, 153] on div at bounding box center [754, 152] width 63 height 13
click at [739, 153] on div at bounding box center [745, 152] width 13 height 13
click at [740, 155] on button at bounding box center [746, 152] width 12 height 15
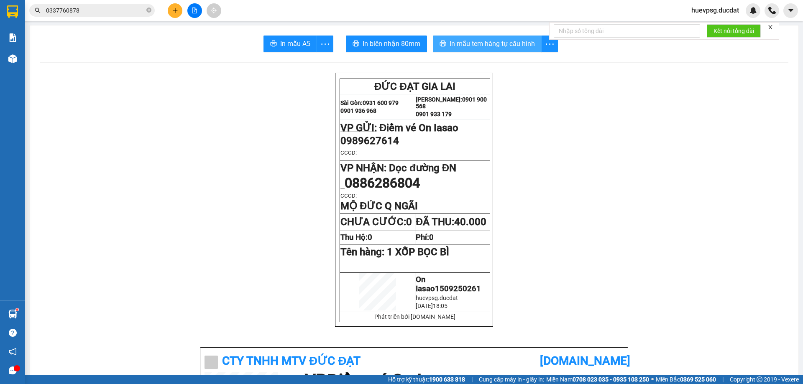
click at [505, 50] on button "In mẫu tem hàng tự cấu hình" at bounding box center [487, 44] width 109 height 17
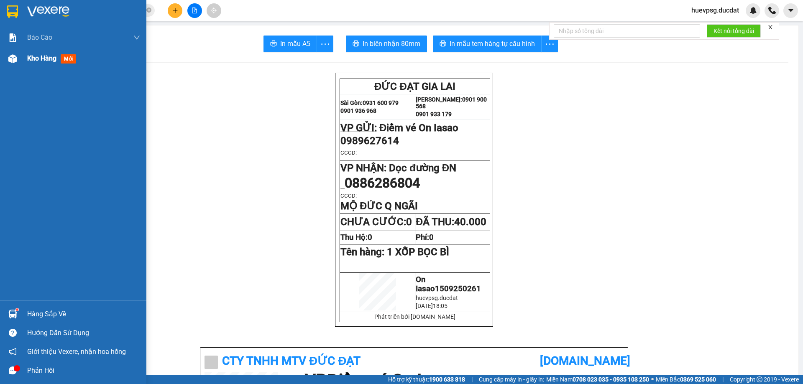
click at [27, 59] on span "Kho hàng" at bounding box center [41, 58] width 29 height 8
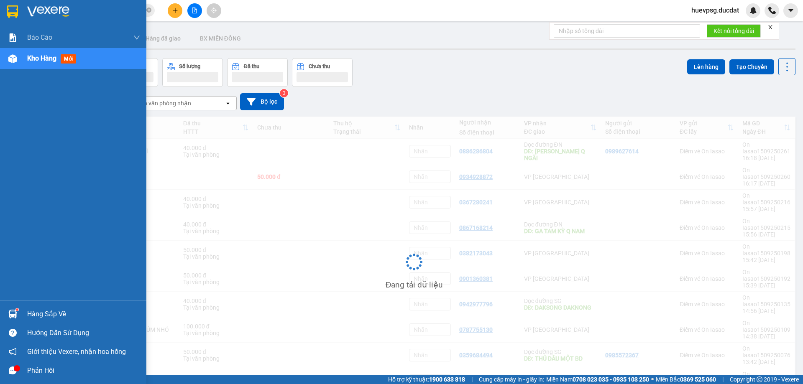
click at [27, 59] on span "Kho hàng" at bounding box center [41, 58] width 29 height 8
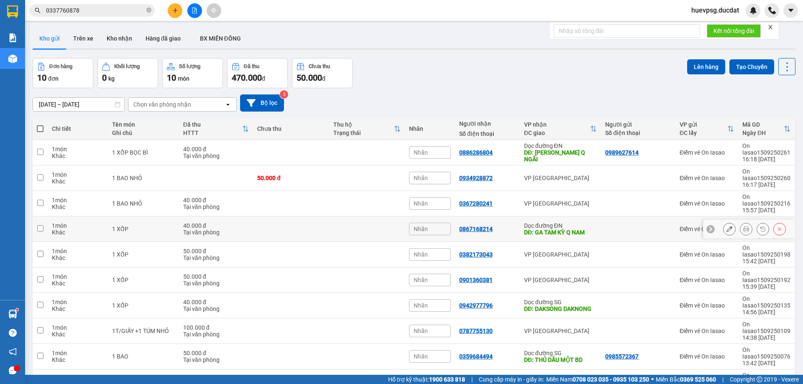
click at [743, 226] on icon at bounding box center [746, 229] width 6 height 6
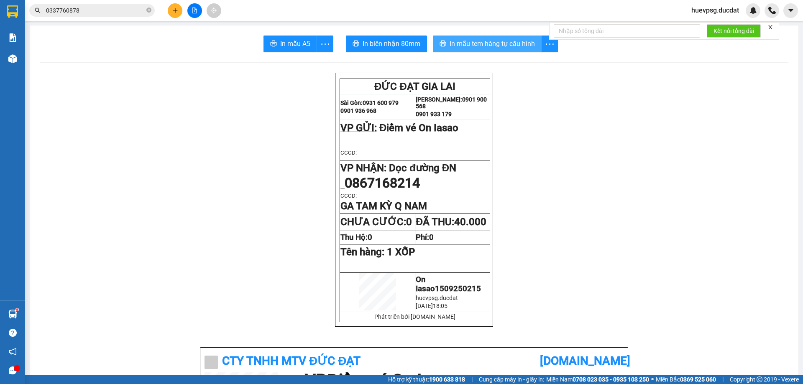
click at [515, 40] on span "In mẫu tem hàng tự cấu hình" at bounding box center [491, 43] width 85 height 10
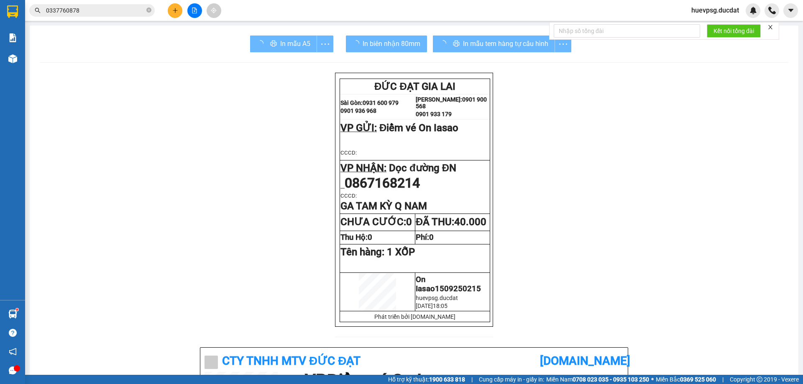
click at [12, 59] on img at bounding box center [12, 58] width 9 height 9
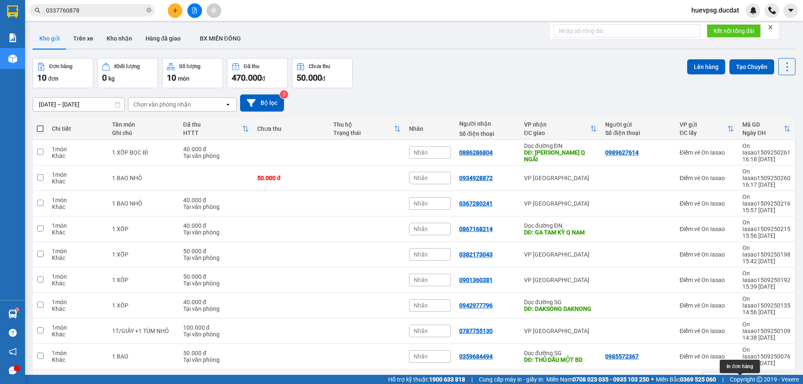
click at [743, 379] on icon at bounding box center [746, 382] width 6 height 6
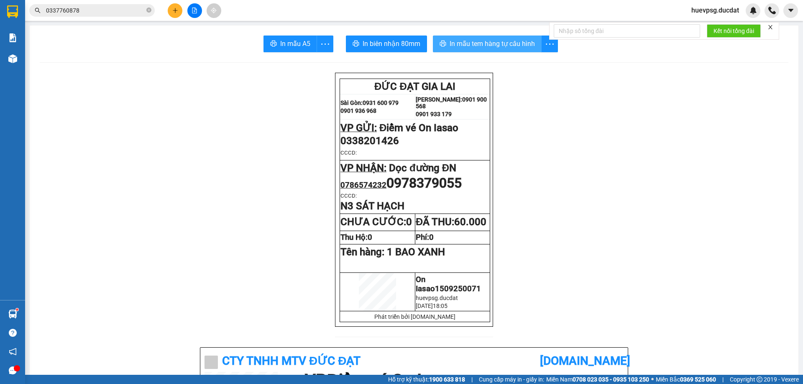
click at [496, 45] on span "In mẫu tem hàng tự cấu hình" at bounding box center [491, 43] width 85 height 10
click at [176, 9] on icon "plus" at bounding box center [175, 11] width 6 height 6
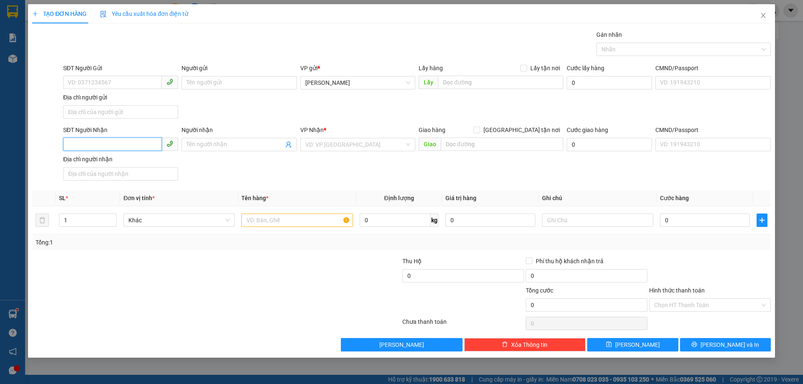
click at [118, 145] on input "SĐT Người Nhận" at bounding box center [112, 144] width 99 height 13
click at [116, 160] on div "0372924136" at bounding box center [120, 161] width 105 height 9
click at [317, 224] on input "text" at bounding box center [296, 220] width 111 height 13
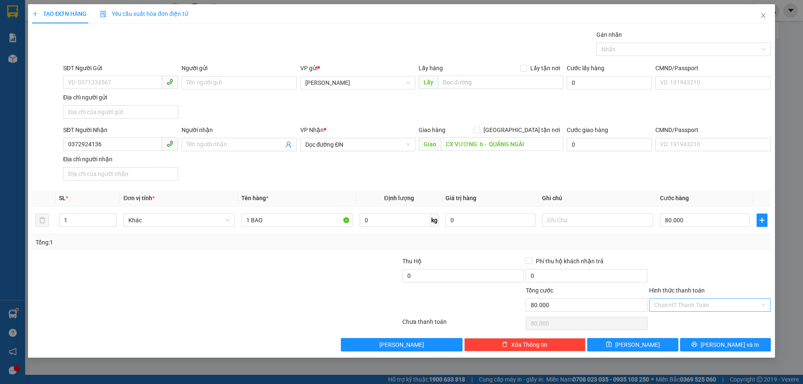
click at [701, 300] on input "Hình thức thanh toán" at bounding box center [707, 305] width 106 height 13
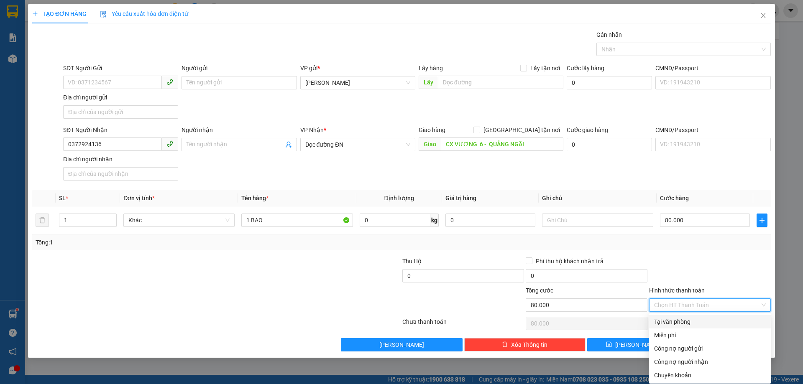
click at [698, 319] on div "Tại văn phòng" at bounding box center [710, 321] width 112 height 9
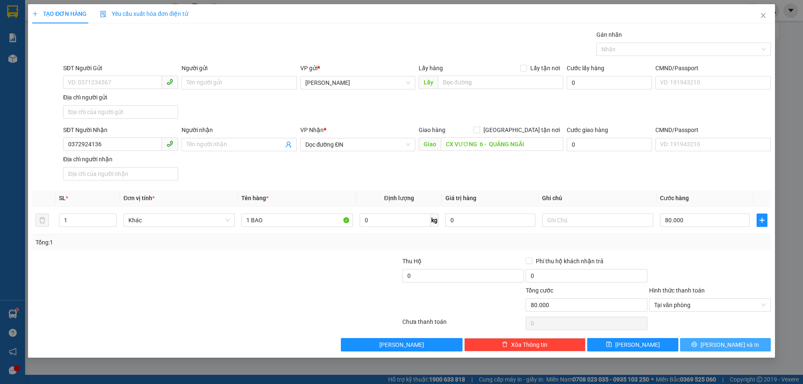
click at [732, 351] on button "[PERSON_NAME] và In" at bounding box center [725, 344] width 91 height 13
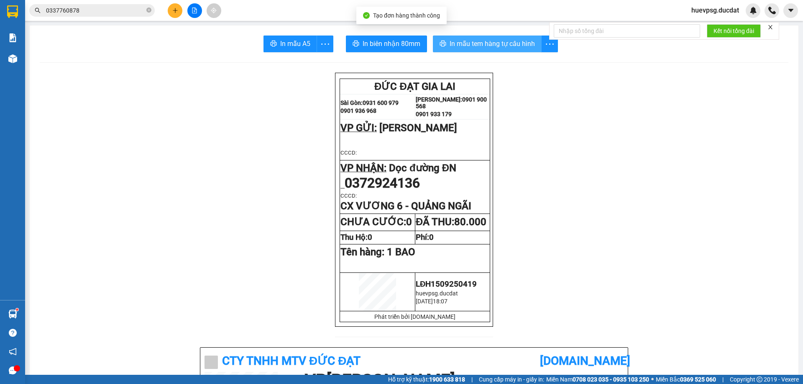
click at [486, 47] on span "In mẫu tem hàng tự cấu hình" at bounding box center [491, 43] width 85 height 10
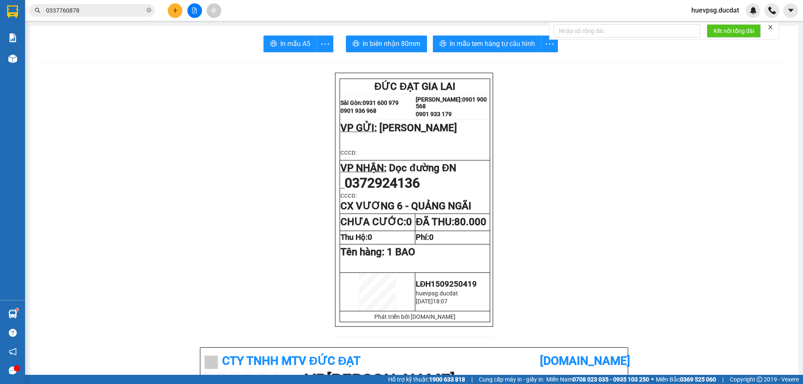
click at [171, 9] on button at bounding box center [175, 10] width 15 height 15
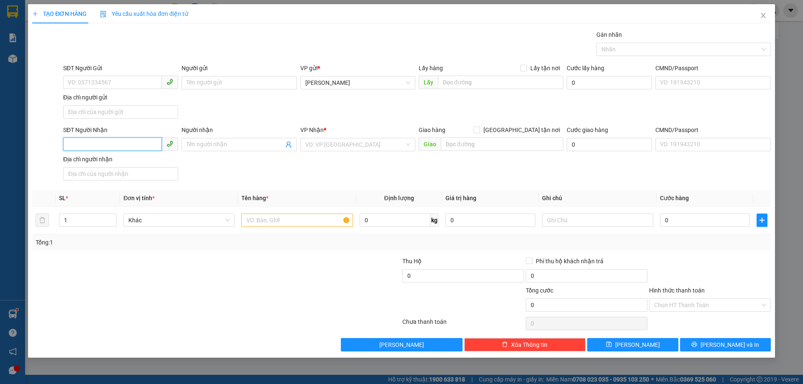
click at [129, 144] on input "SĐT Người Nhận" at bounding box center [112, 144] width 99 height 13
click at [124, 157] on div "0963259378 - NHUNG SẦU" at bounding box center [120, 161] width 105 height 9
click at [89, 144] on input "0963259378" at bounding box center [112, 144] width 99 height 13
click at [91, 160] on div "0935333407 - THẠCH" at bounding box center [120, 161] width 105 height 9
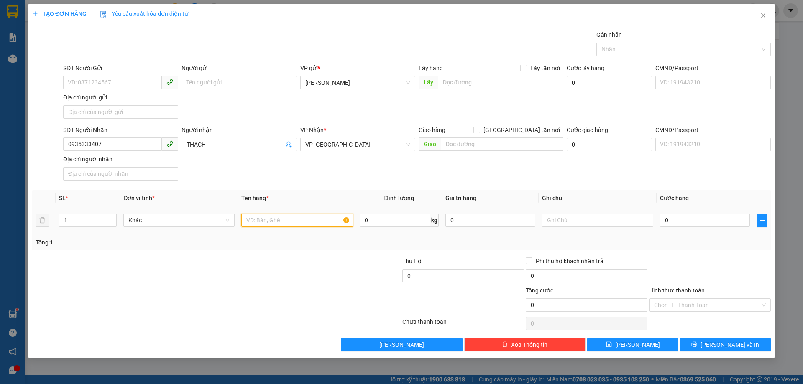
click at [268, 219] on input "text" at bounding box center [296, 220] width 111 height 13
click at [697, 343] on icon "printer" at bounding box center [694, 345] width 6 height 6
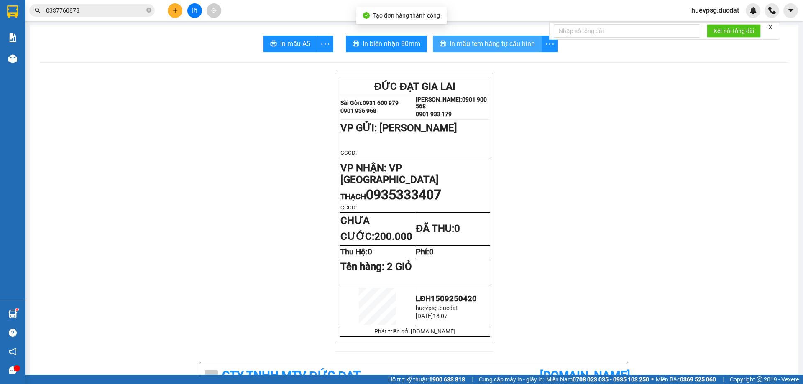
click at [481, 46] on span "In mẫu tem hàng tự cấu hình" at bounding box center [491, 43] width 85 height 10
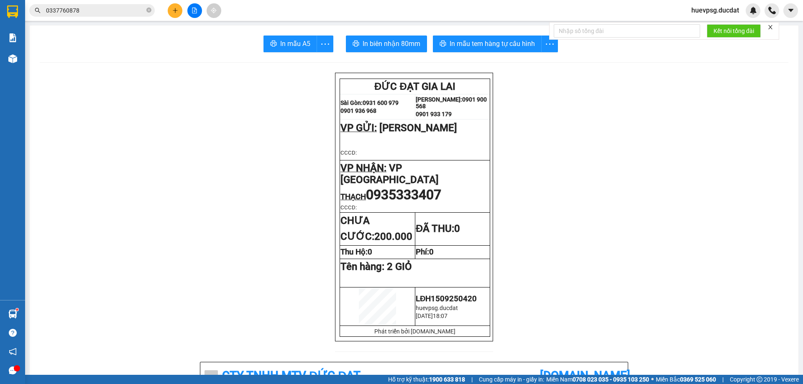
click at [173, 6] on button at bounding box center [175, 10] width 15 height 15
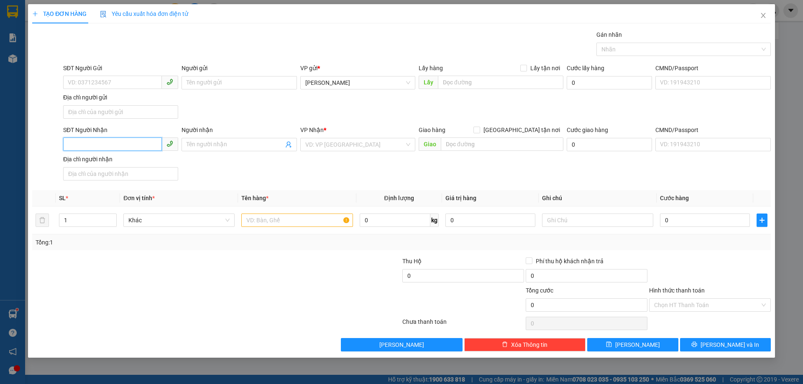
click at [147, 144] on input "SĐT Người Nhận" at bounding box center [112, 144] width 99 height 13
click at [150, 166] on div "0905660811 - 0962849061" at bounding box center [120, 161] width 105 height 9
click at [321, 224] on input "text" at bounding box center [296, 220] width 111 height 13
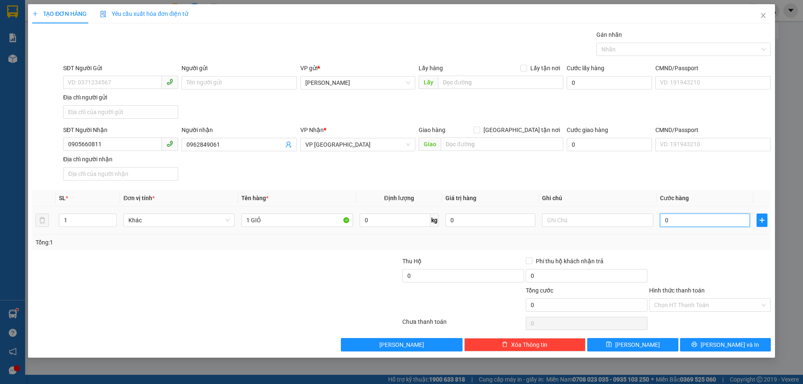
click at [720, 224] on input "0" at bounding box center [705, 220] width 90 height 13
click at [760, 348] on button "[PERSON_NAME] và In" at bounding box center [725, 344] width 91 height 13
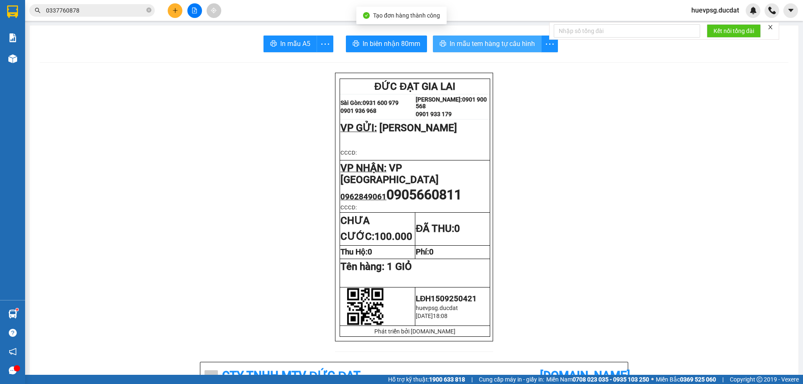
click at [473, 37] on button "In mẫu tem hàng tự cấu hình" at bounding box center [487, 44] width 109 height 17
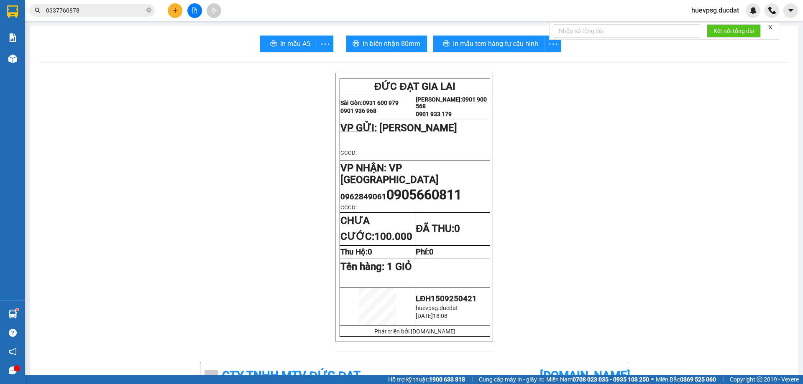
click at [178, 11] on button at bounding box center [175, 10] width 15 height 15
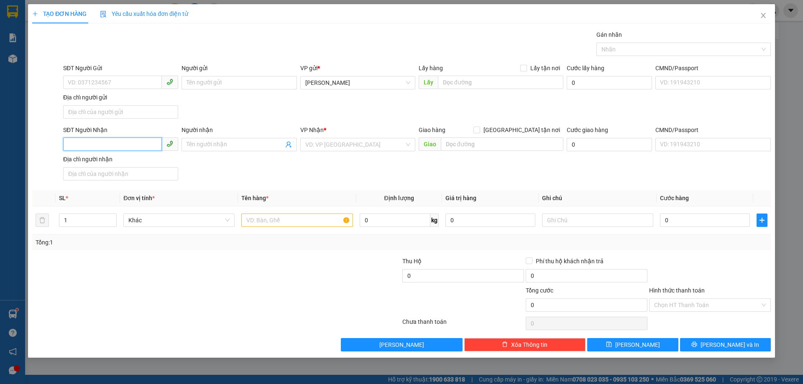
click at [128, 146] on input "SĐT Người Nhận" at bounding box center [112, 144] width 99 height 13
click at [132, 162] on div "0373848288 - NGUYÊN" at bounding box center [120, 161] width 105 height 9
click at [291, 220] on input "text" at bounding box center [296, 220] width 111 height 13
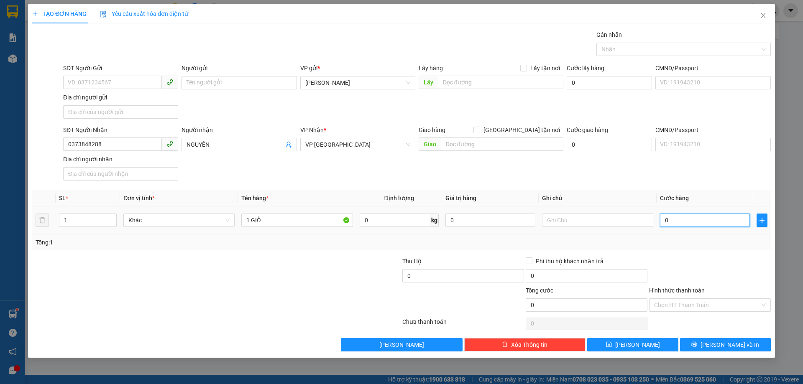
click at [731, 222] on input "0" at bounding box center [705, 220] width 90 height 13
click at [751, 339] on button "[PERSON_NAME] và In" at bounding box center [725, 344] width 91 height 13
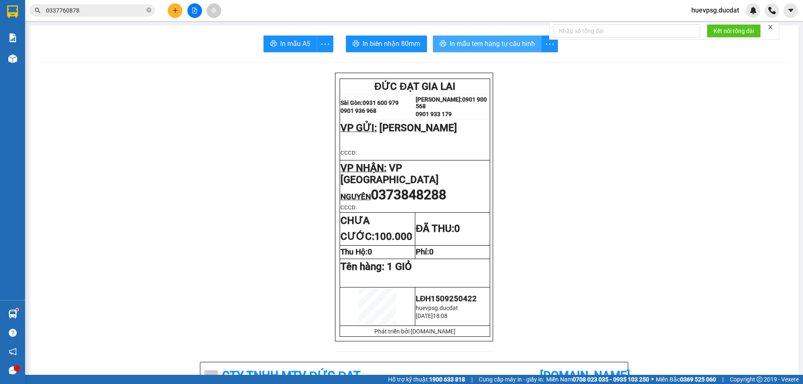
click at [472, 40] on span "In mẫu tem hàng tự cấu hình" at bounding box center [491, 43] width 85 height 10
click at [169, 9] on button at bounding box center [175, 10] width 15 height 15
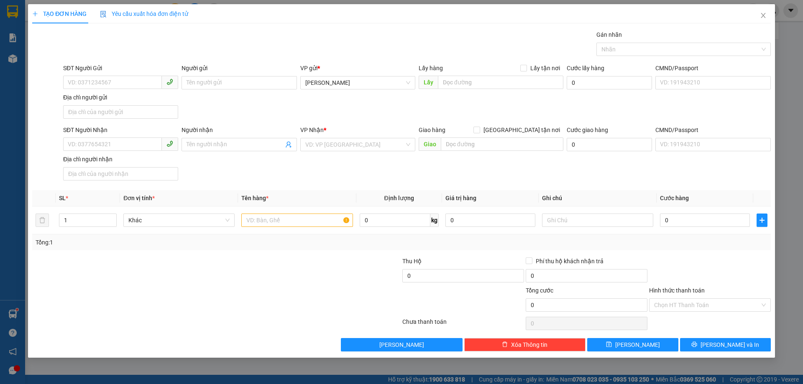
click at [131, 137] on div "SĐT Người Nhận" at bounding box center [120, 131] width 115 height 13
click at [128, 141] on input "SĐT Người Nhận" at bounding box center [112, 144] width 99 height 13
click at [120, 158] on div "0375608040" at bounding box center [120, 161] width 105 height 9
click at [275, 221] on input "text" at bounding box center [296, 220] width 111 height 13
click at [672, 220] on input "180" at bounding box center [705, 220] width 90 height 13
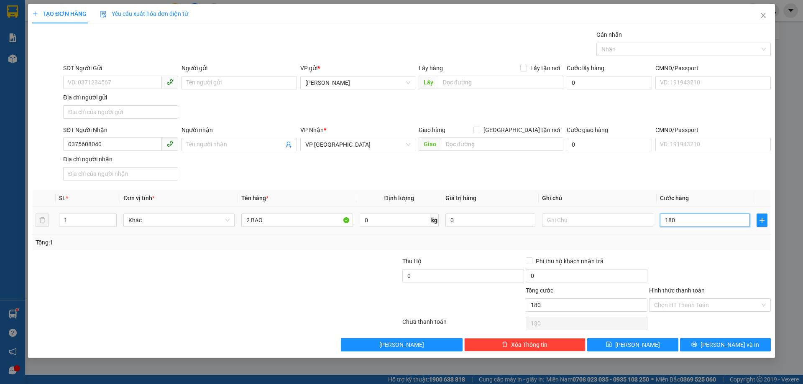
click at [672, 220] on input "180" at bounding box center [705, 220] width 90 height 13
click at [720, 347] on span "[PERSON_NAME] và In" at bounding box center [729, 344] width 59 height 9
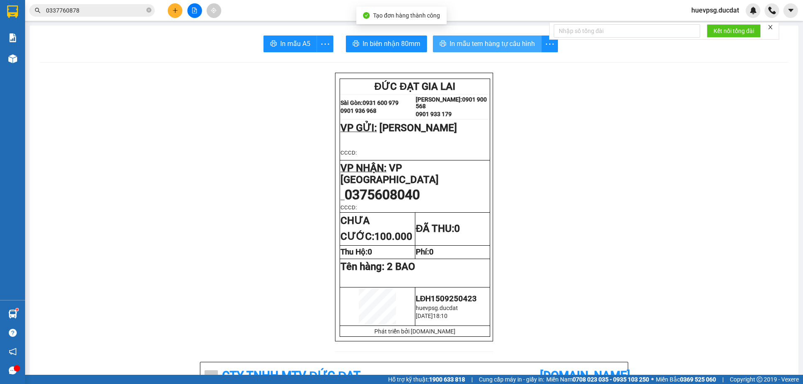
click at [517, 49] on button "In mẫu tem hàng tự cấu hình" at bounding box center [487, 44] width 109 height 17
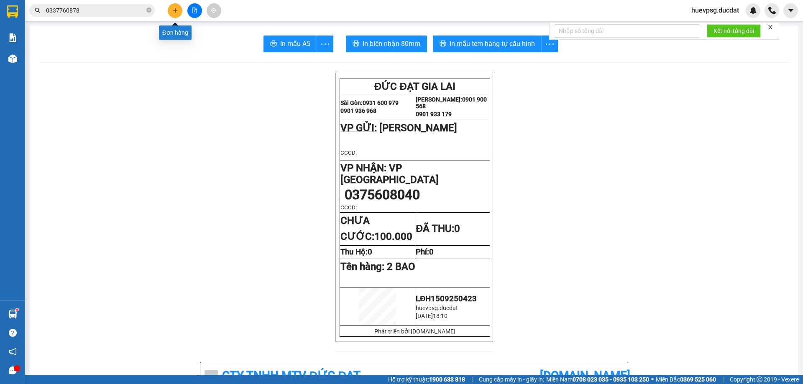
click at [175, 9] on icon "plus" at bounding box center [175, 10] width 0 height 5
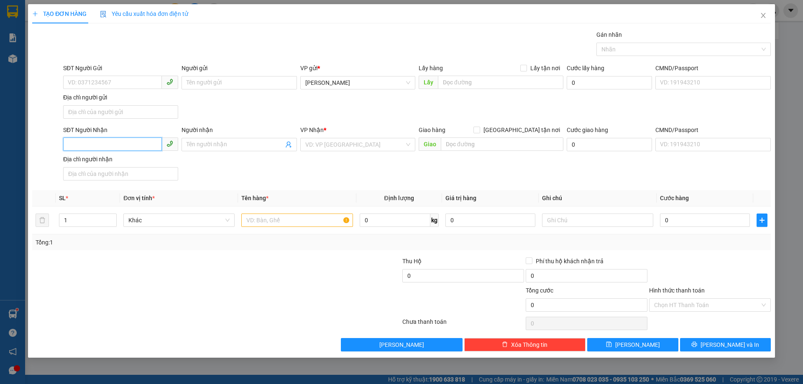
click at [153, 144] on input "SĐT Người Nhận" at bounding box center [112, 144] width 99 height 13
click at [162, 166] on div "0902962497 - LINH" at bounding box center [120, 161] width 115 height 13
click at [296, 219] on input "text" at bounding box center [296, 220] width 111 height 13
click at [85, 143] on input "0902962497" at bounding box center [112, 144] width 99 height 13
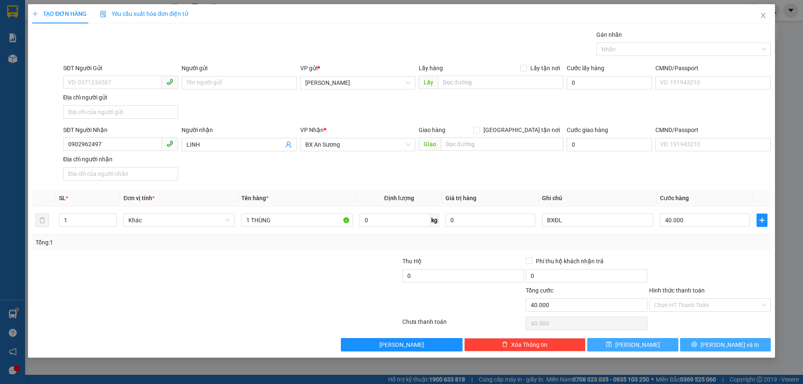
drag, startPoint x: 748, startPoint y: 343, endPoint x: 642, endPoint y: 340, distance: 106.6
click at [642, 340] on div "Lưu nháp Xóa Thông tin Lưu Lưu và In" at bounding box center [401, 344] width 740 height 13
click at [642, 340] on span "[PERSON_NAME]" at bounding box center [637, 344] width 45 height 9
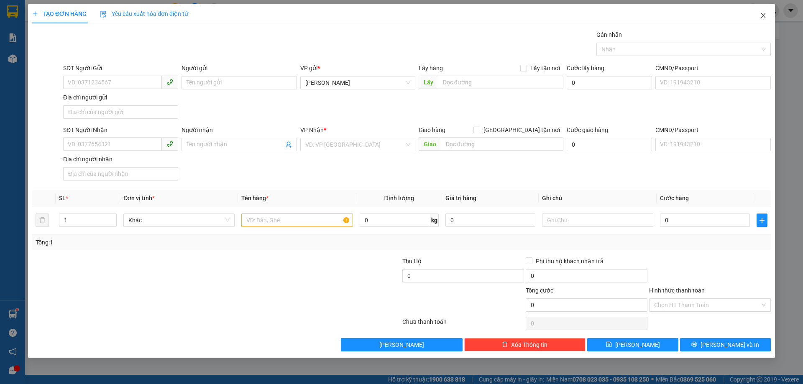
click at [762, 13] on icon "close" at bounding box center [763, 15] width 7 height 7
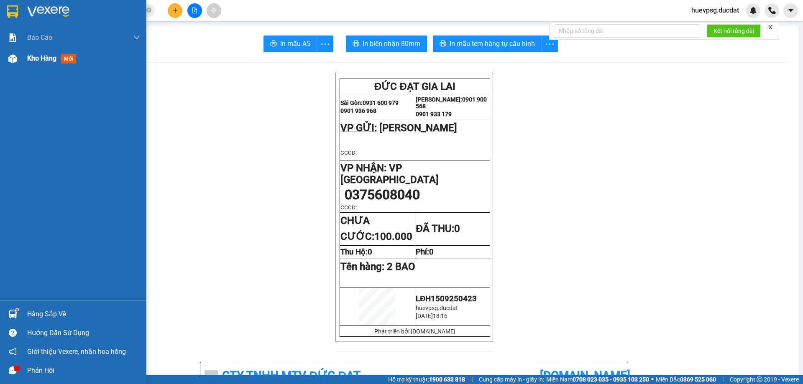
click at [34, 59] on span "Kho hàng" at bounding box center [41, 58] width 29 height 8
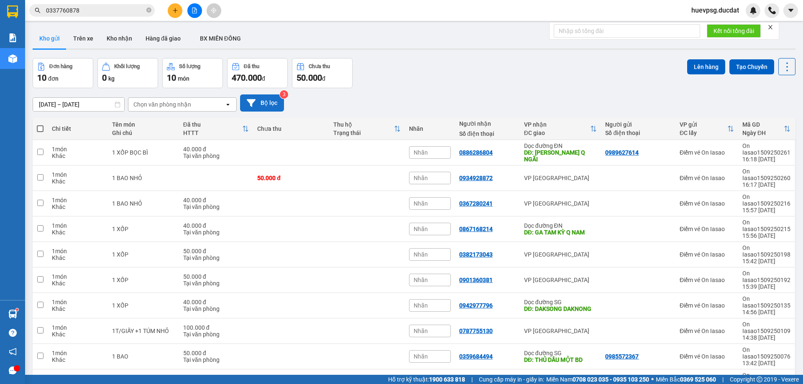
click at [256, 102] on button "Bộ lọc" at bounding box center [262, 102] width 44 height 17
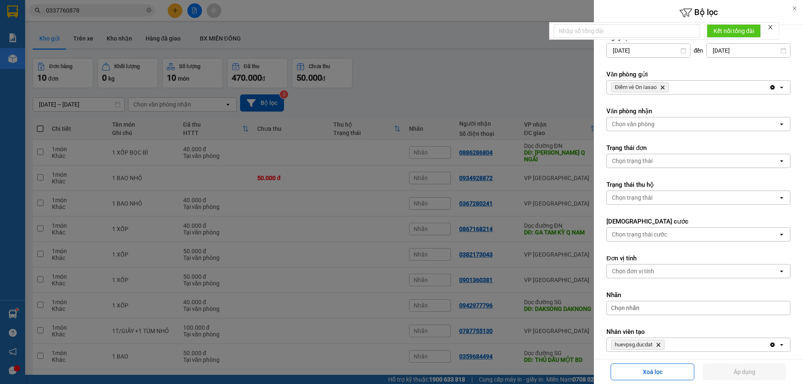
click at [661, 86] on icon "Delete" at bounding box center [662, 87] width 5 height 5
click at [661, 86] on div "Chọn văn phòng" at bounding box center [692, 87] width 171 height 13
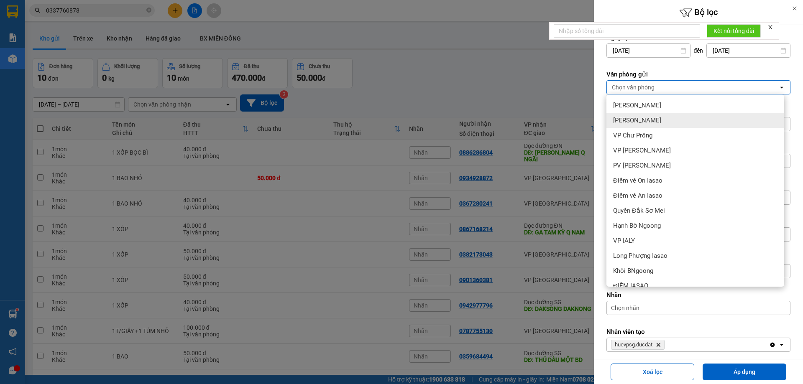
click at [651, 118] on div "[PERSON_NAME]" at bounding box center [695, 120] width 178 height 15
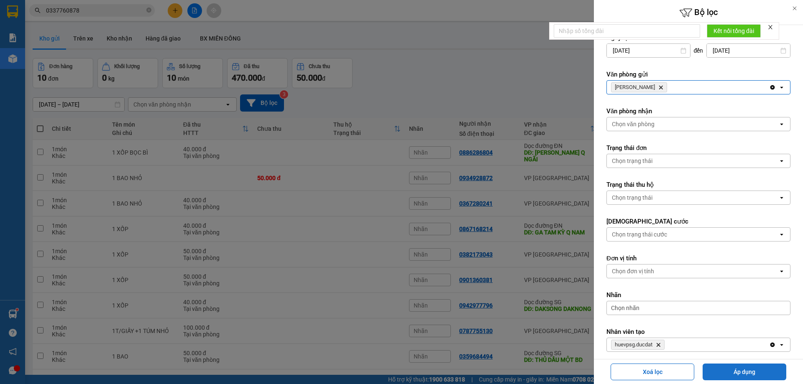
drag, startPoint x: 732, startPoint y: 375, endPoint x: 736, endPoint y: 369, distance: 7.5
click at [732, 375] on button "Áp dụng" at bounding box center [744, 372] width 84 height 17
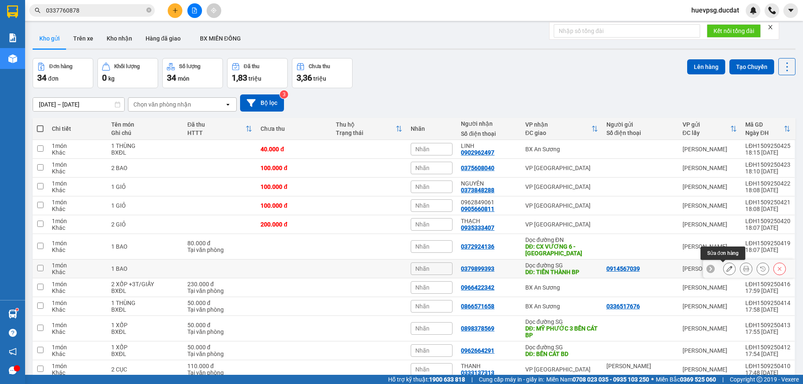
click at [726, 269] on icon at bounding box center [729, 269] width 6 height 6
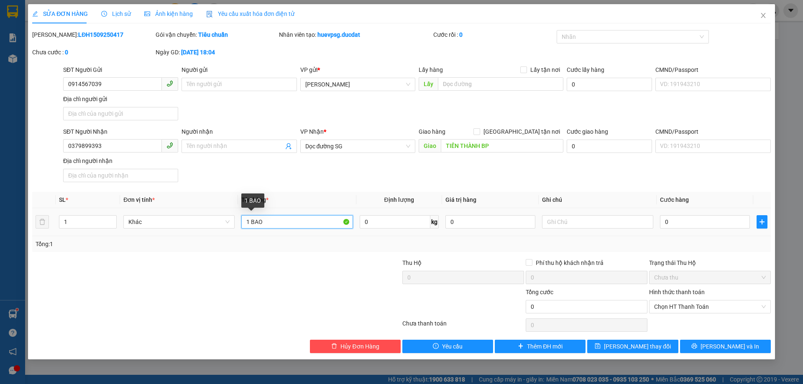
click at [264, 217] on input "1 BAO" at bounding box center [296, 221] width 111 height 13
click at [687, 227] on input "0" at bounding box center [705, 221] width 90 height 13
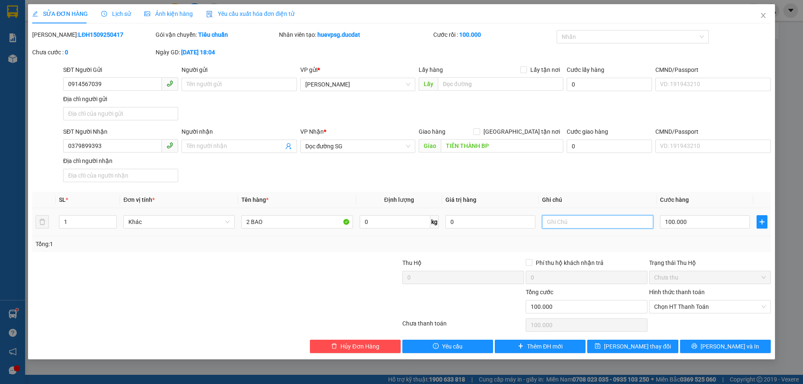
click at [608, 217] on input "text" at bounding box center [597, 221] width 111 height 13
click at [703, 304] on span "Chọn HT Thanh Toán" at bounding box center [710, 307] width 112 height 13
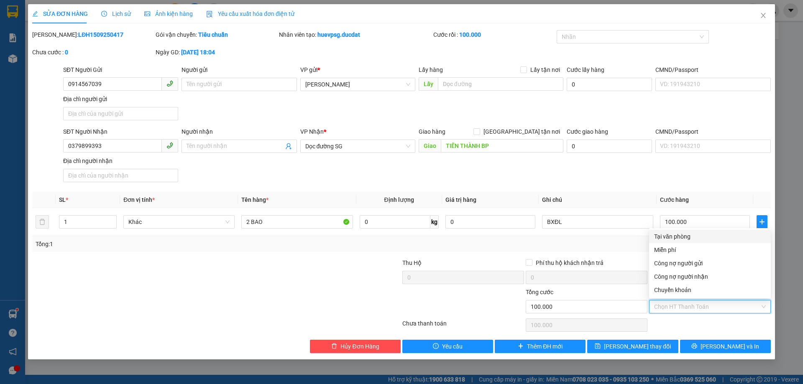
click at [670, 240] on div "Tại văn phòng" at bounding box center [710, 236] width 112 height 9
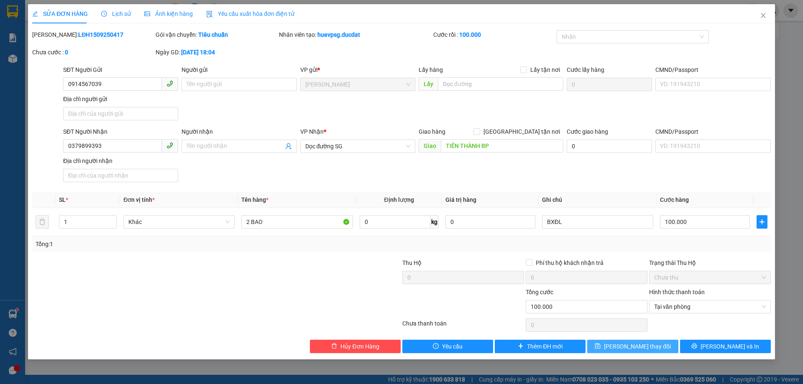
click at [669, 348] on button "[PERSON_NAME] thay đổi" at bounding box center [632, 346] width 91 height 13
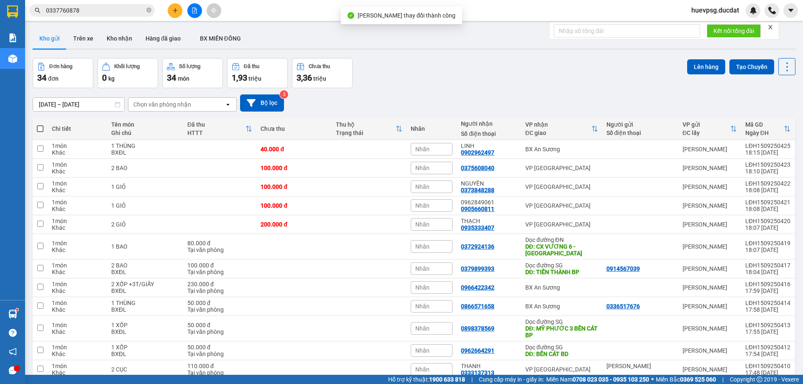
click at [176, 6] on button at bounding box center [175, 10] width 15 height 15
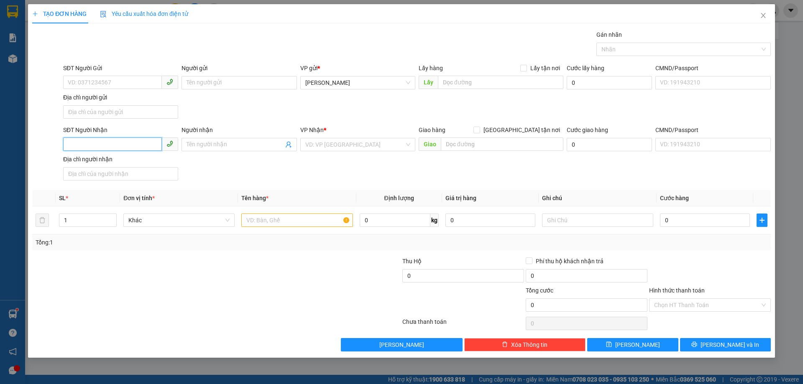
click at [140, 143] on input "SĐT Người Nhận" at bounding box center [112, 144] width 99 height 13
click at [357, 147] on input "search" at bounding box center [354, 144] width 99 height 13
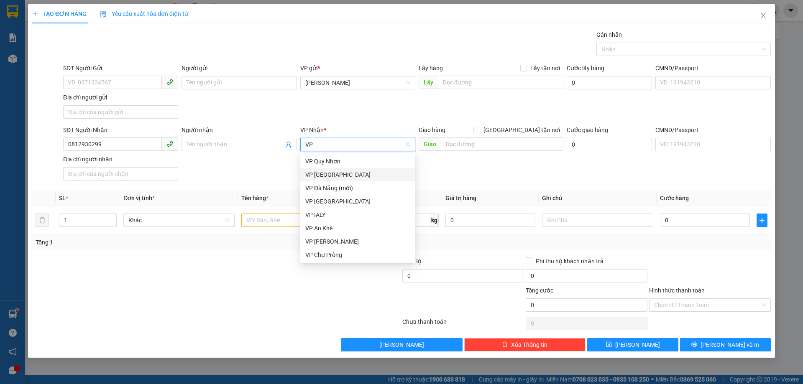
drag, startPoint x: 329, startPoint y: 173, endPoint x: 325, endPoint y: 192, distance: 19.0
click at [329, 173] on div "VP [GEOGRAPHIC_DATA]" at bounding box center [357, 174] width 105 height 9
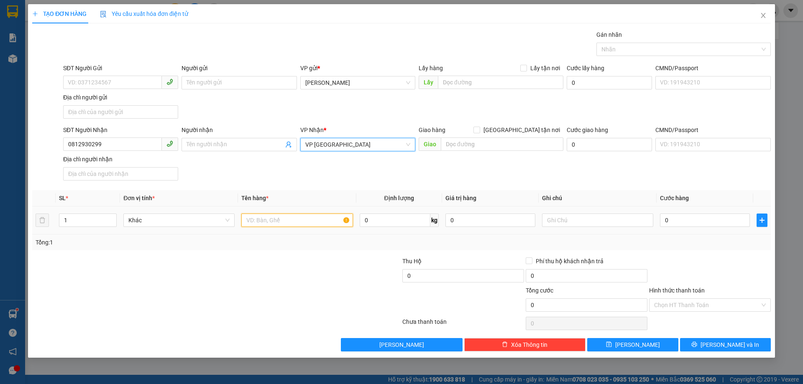
click at [288, 219] on input "text" at bounding box center [296, 220] width 111 height 13
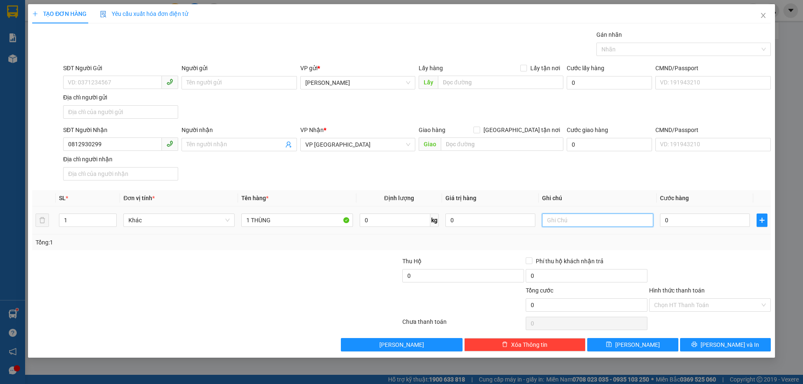
click at [578, 225] on input "text" at bounding box center [597, 220] width 111 height 13
click at [675, 221] on input "0" at bounding box center [705, 220] width 90 height 13
click at [694, 305] on input "Hình thức thanh toán" at bounding box center [707, 305] width 106 height 13
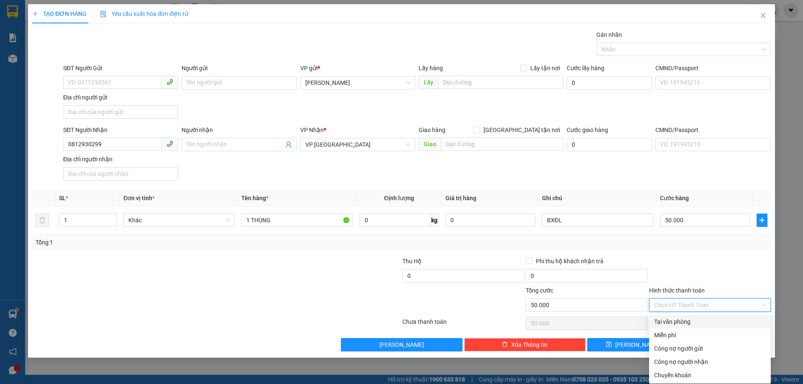
click at [680, 319] on div "Tại văn phòng" at bounding box center [710, 321] width 112 height 9
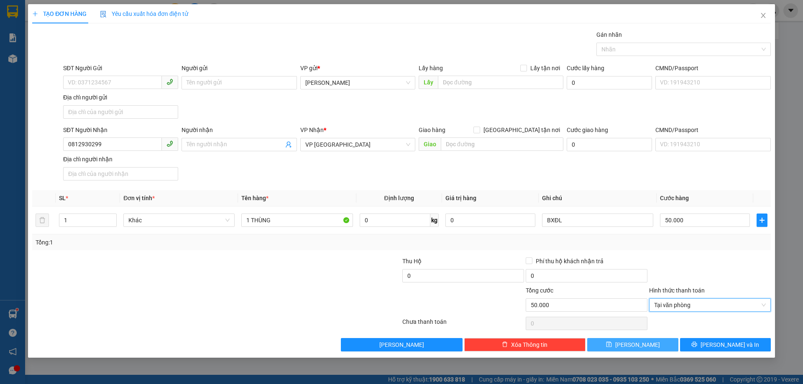
click at [643, 346] on button "[PERSON_NAME]" at bounding box center [632, 344] width 91 height 13
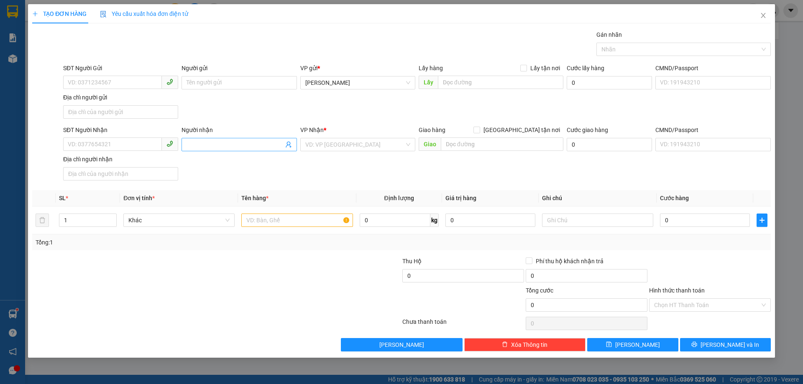
click at [270, 141] on input "Người nhận" at bounding box center [234, 144] width 97 height 9
click at [347, 141] on input "search" at bounding box center [354, 144] width 99 height 13
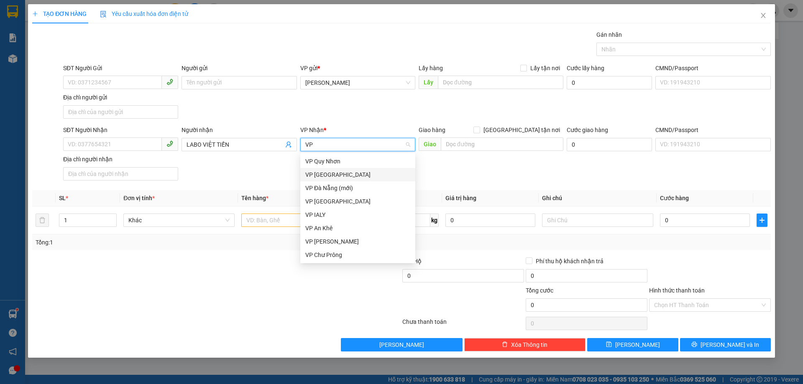
click at [340, 177] on div "VP [GEOGRAPHIC_DATA]" at bounding box center [357, 174] width 105 height 9
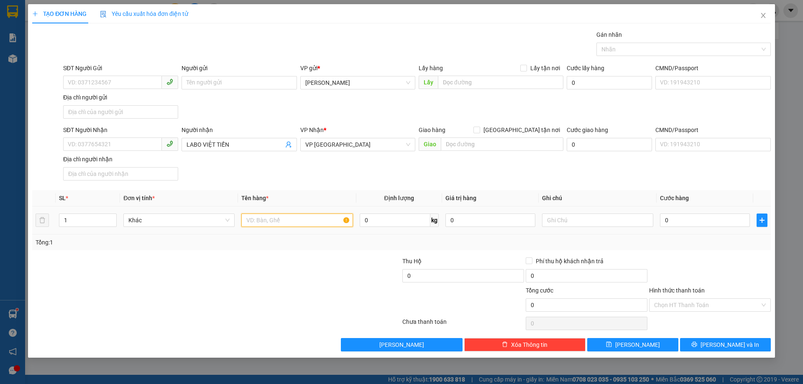
click at [298, 218] on input "text" at bounding box center [296, 220] width 111 height 13
click at [662, 348] on button "[PERSON_NAME]" at bounding box center [632, 344] width 91 height 13
click at [133, 148] on input "SĐT Người Nhận" at bounding box center [112, 144] width 99 height 13
click at [112, 164] on div "0702735359 - THẢO" at bounding box center [120, 161] width 105 height 9
click at [269, 222] on input "text" at bounding box center [296, 220] width 111 height 13
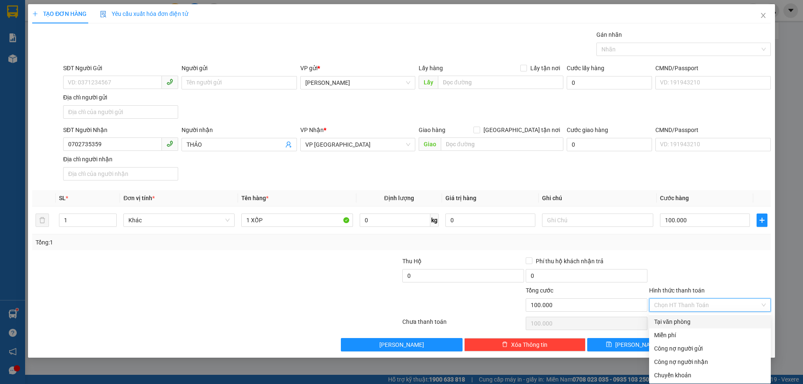
click at [705, 305] on input "Hình thức thanh toán" at bounding box center [707, 305] width 106 height 13
click at [698, 315] on div "Tại văn phòng" at bounding box center [710, 321] width 122 height 13
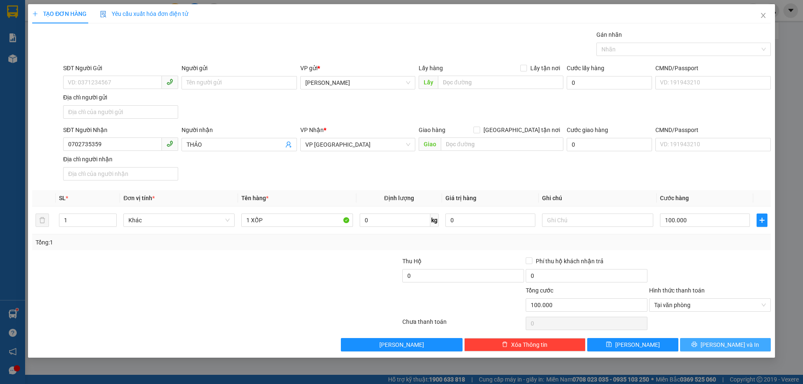
click at [703, 342] on button "[PERSON_NAME] và In" at bounding box center [725, 344] width 91 height 13
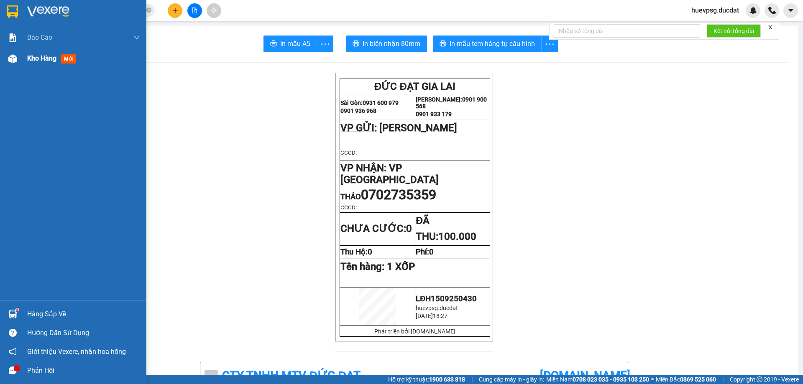
click at [39, 62] on span "Kho hàng" at bounding box center [41, 58] width 29 height 8
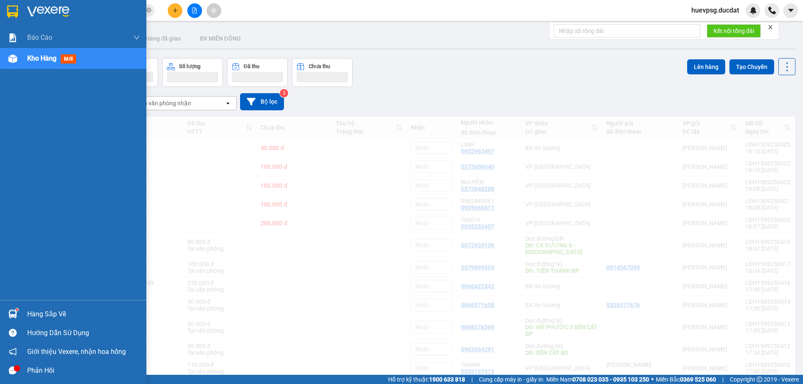
click at [43, 59] on span "Kho hàng" at bounding box center [41, 58] width 29 height 8
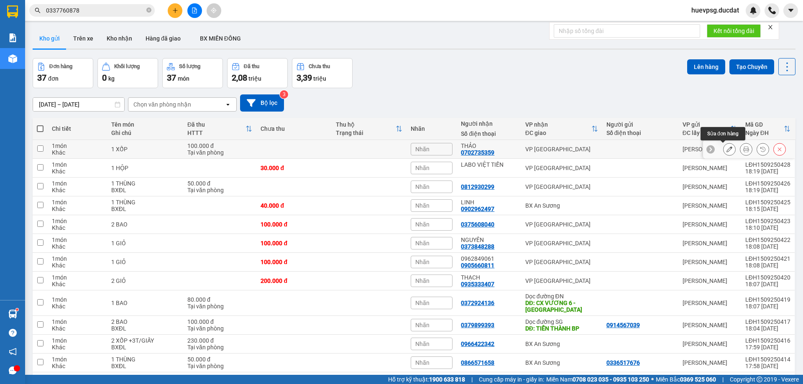
click at [726, 150] on button at bounding box center [729, 149] width 12 height 15
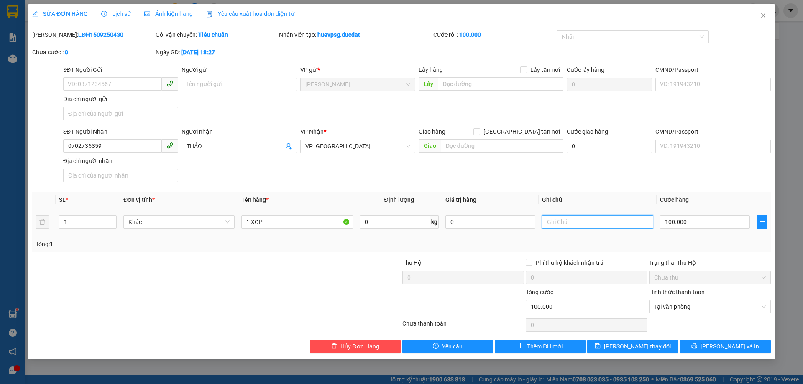
click at [576, 223] on input "text" at bounding box center [597, 221] width 111 height 13
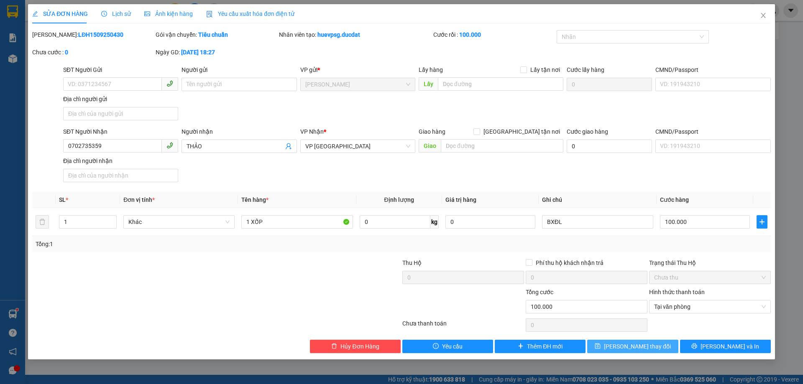
click at [637, 349] on span "[PERSON_NAME] thay đổi" at bounding box center [637, 346] width 67 height 9
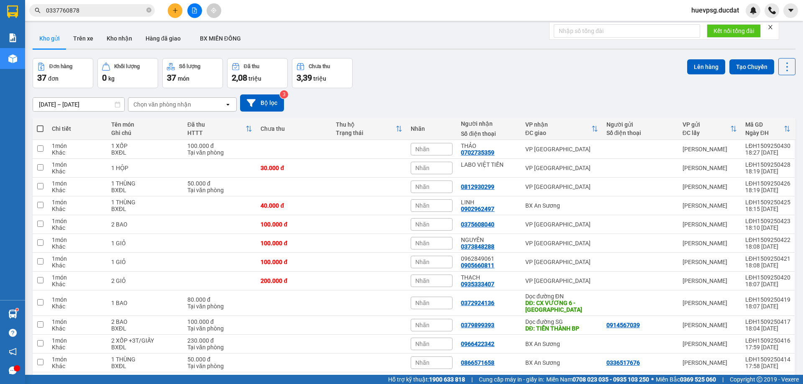
click at [258, 91] on div "[DATE] – [DATE] Press the down arrow key to interact with the calendar and sele…" at bounding box center [414, 103] width 762 height 30
click at [258, 95] on button "Bộ lọc" at bounding box center [262, 102] width 44 height 17
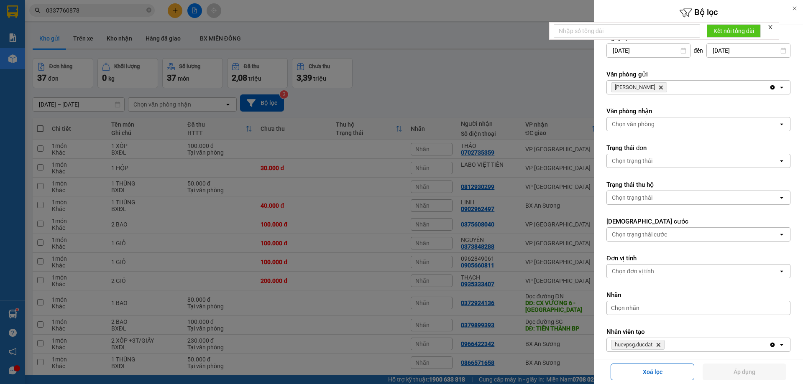
click at [652, 85] on span "[PERSON_NAME] Hành Delete" at bounding box center [639, 87] width 56 height 10
click at [659, 88] on icon "Lê Đại Hành, close by backspace" at bounding box center [661, 88] width 4 height 4
click at [650, 88] on div "Chọn văn phòng" at bounding box center [633, 87] width 43 height 8
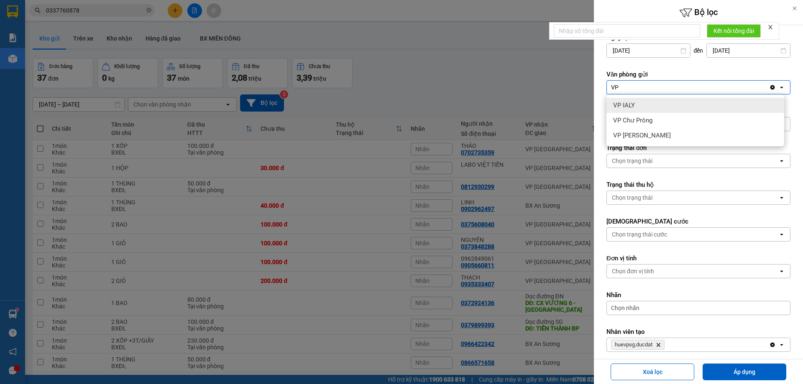
type input "VP"
click at [640, 105] on div "VP IALY" at bounding box center [695, 105] width 178 height 15
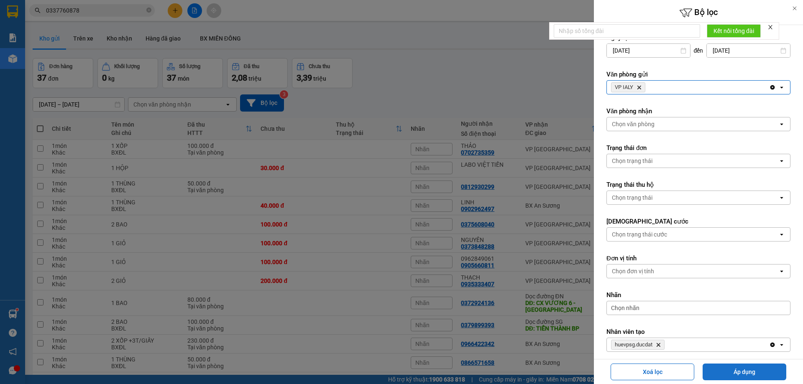
click at [743, 370] on button "Áp dụng" at bounding box center [744, 372] width 84 height 17
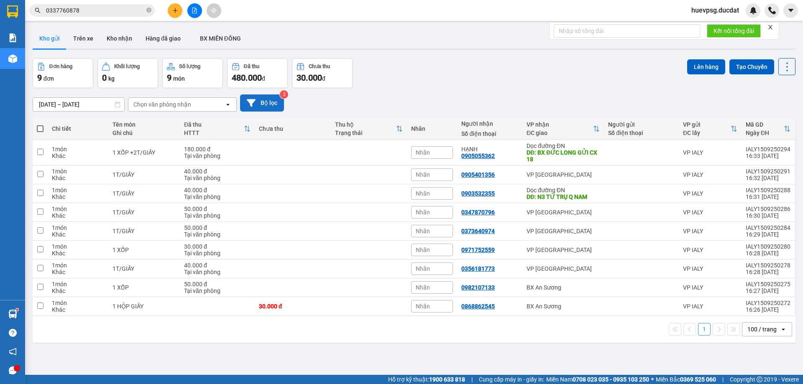
click at [249, 102] on icon at bounding box center [251, 103] width 9 height 8
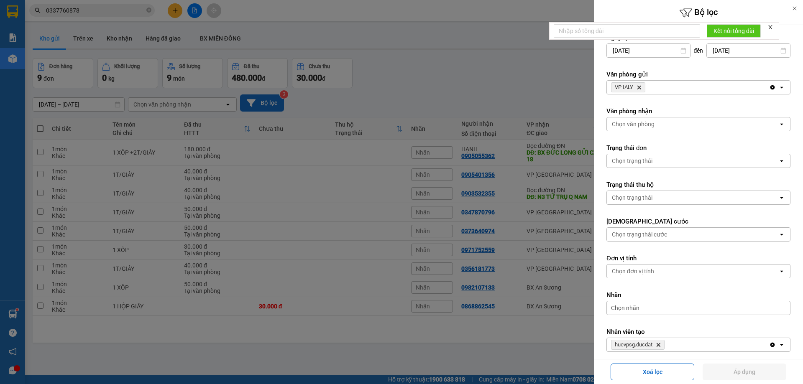
scroll to position [39, 0]
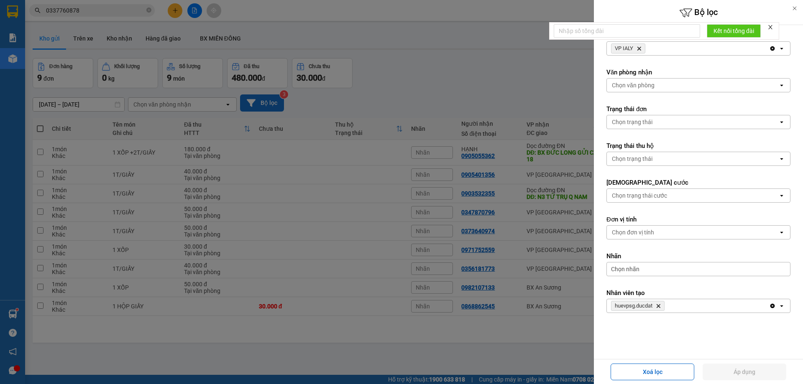
click at [469, 57] on div at bounding box center [401, 192] width 803 height 384
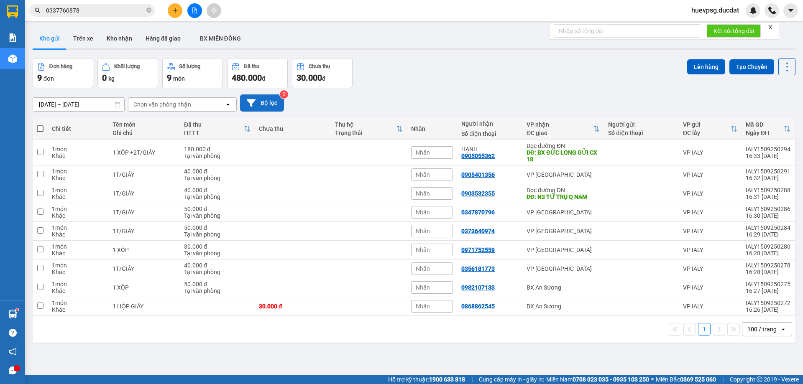
scroll to position [38, 0]
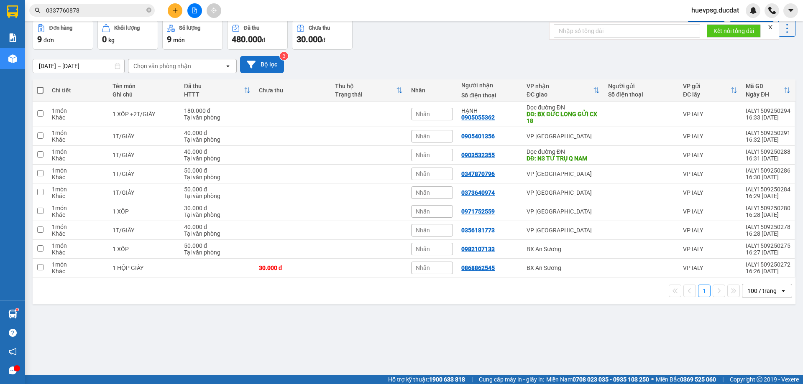
click at [247, 62] on icon at bounding box center [251, 64] width 9 height 9
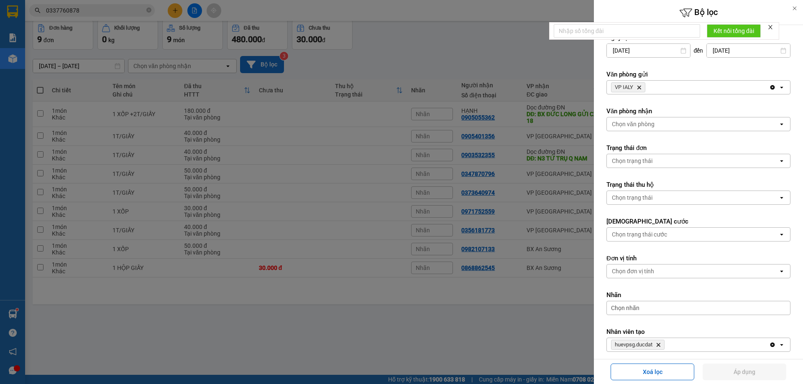
click at [640, 86] on icon "Delete" at bounding box center [638, 87] width 5 height 5
click at [640, 86] on div "Chọn văn phòng" at bounding box center [633, 87] width 43 height 8
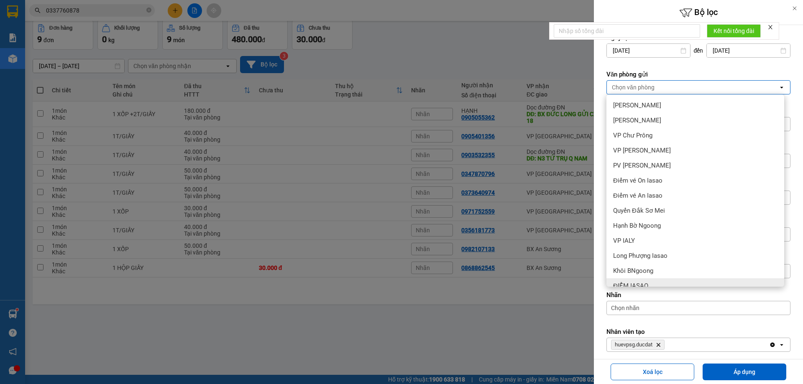
click at [544, 337] on div at bounding box center [401, 192] width 803 height 384
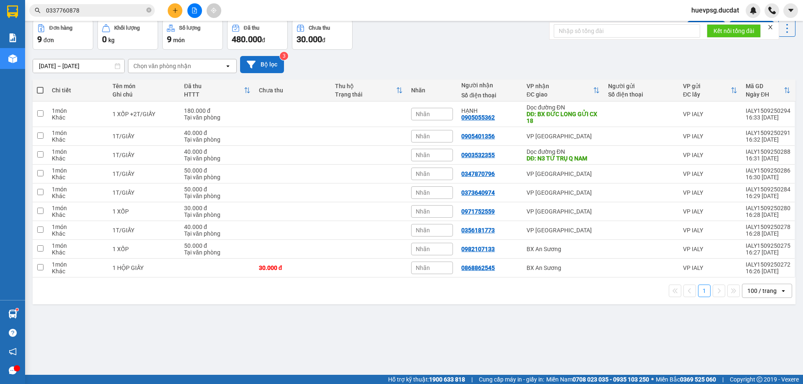
click at [174, 14] on button at bounding box center [175, 10] width 15 height 15
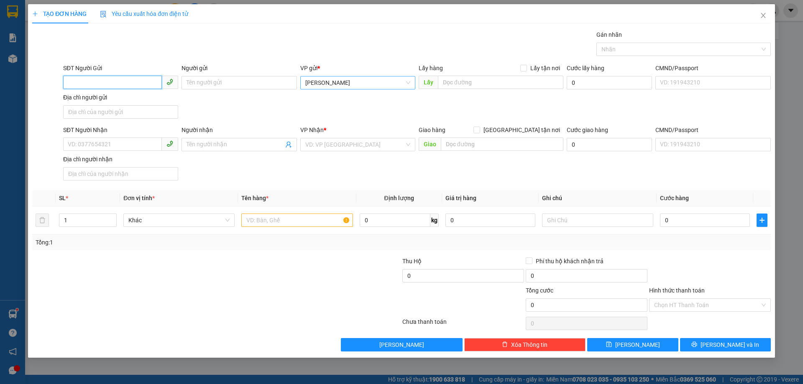
click at [324, 81] on span "[PERSON_NAME]" at bounding box center [357, 82] width 105 height 13
type input "TUY"
click at [316, 95] on div "ĐV TUYẾN VŨ 82" at bounding box center [357, 99] width 105 height 9
click at [130, 149] on input "SĐT Người Nhận" at bounding box center [112, 144] width 99 height 13
click at [131, 163] on div "0352574849" at bounding box center [120, 161] width 105 height 9
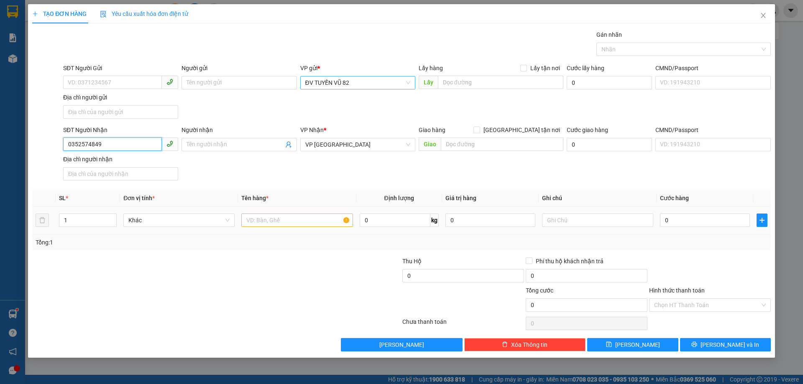
type input "0352574849"
click at [275, 216] on input "text" at bounding box center [296, 220] width 111 height 13
type input "1 XỐP"
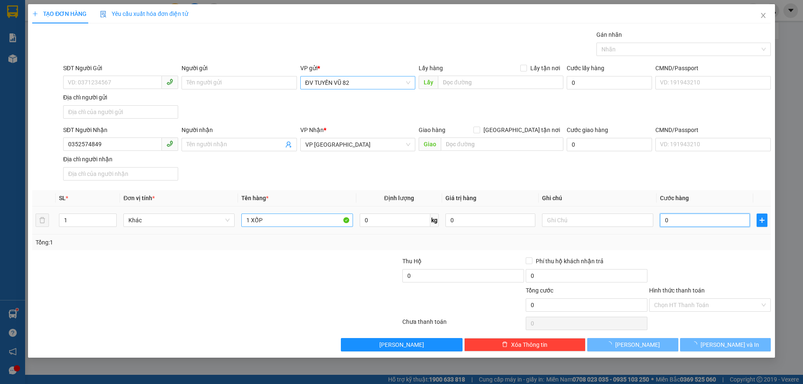
type input "5"
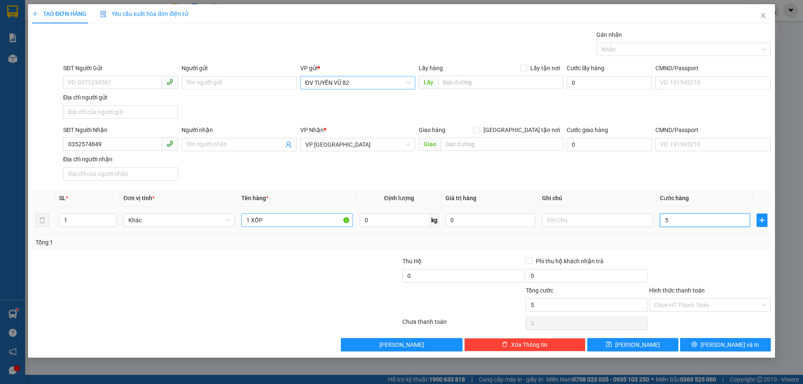
type input "5"
type input "50"
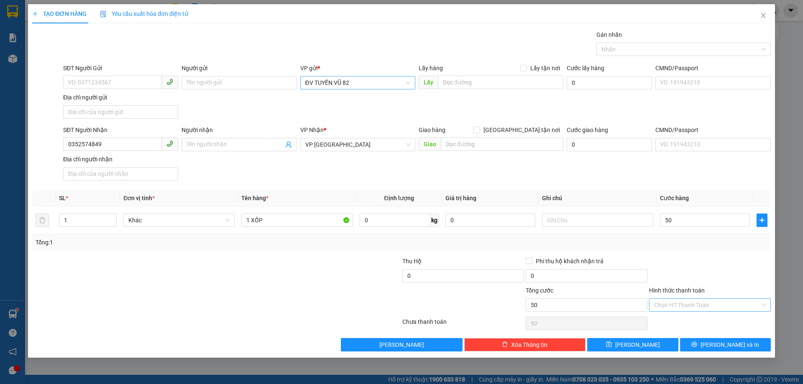
type input "50.000"
click at [676, 310] on input "Hình thức thanh toán" at bounding box center [707, 305] width 106 height 13
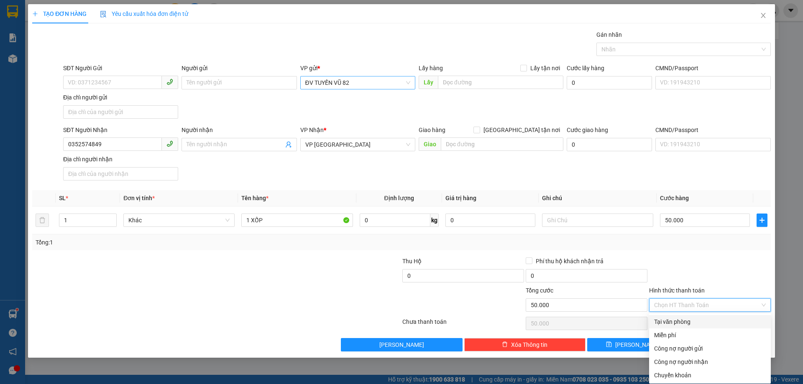
click at [678, 321] on div "Tại văn phòng" at bounding box center [710, 321] width 112 height 9
type input "0"
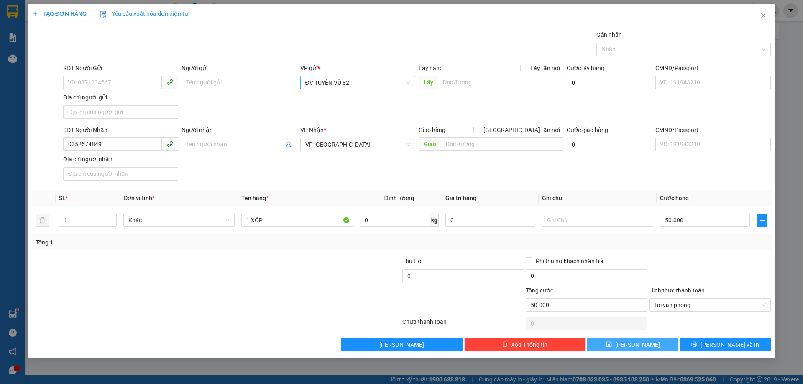
click at [669, 346] on button "[PERSON_NAME]" at bounding box center [632, 344] width 91 height 13
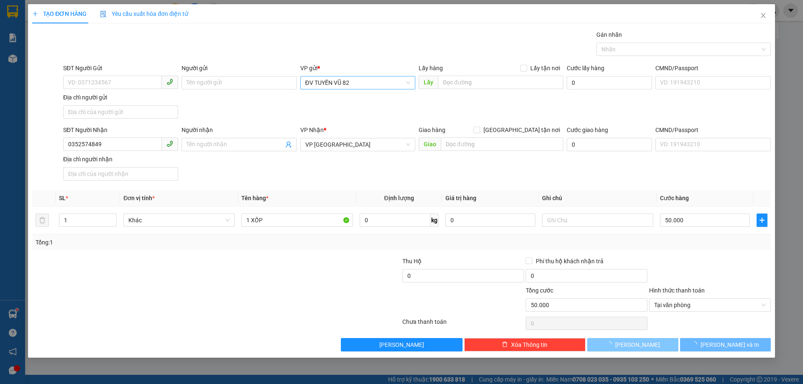
type input "0"
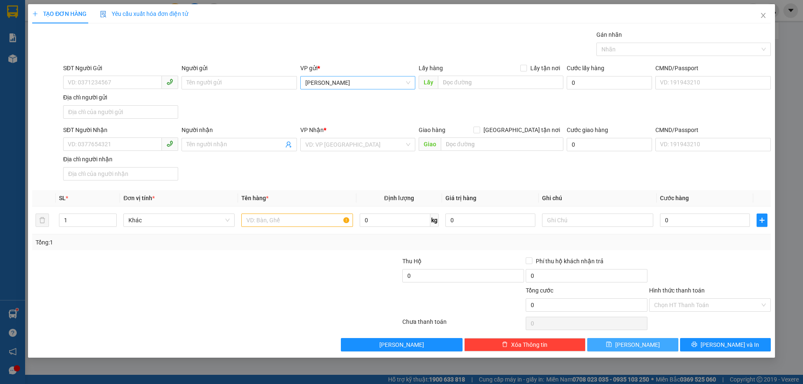
click at [364, 83] on span "[PERSON_NAME]" at bounding box center [357, 82] width 105 height 13
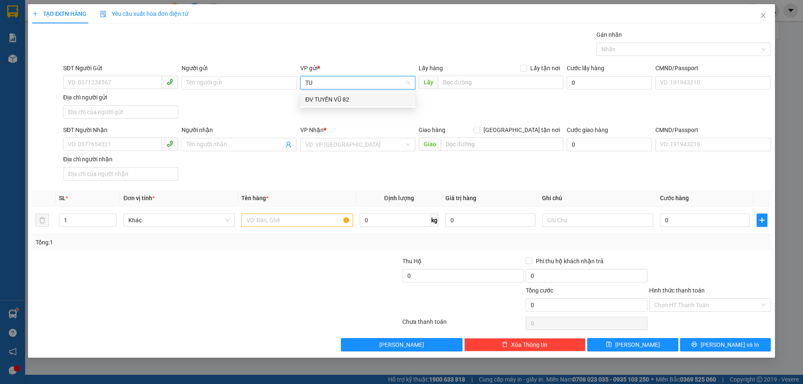
type input "TUY"
click at [354, 102] on div "ĐV TUYẾN VŨ 82" at bounding box center [357, 99] width 105 height 9
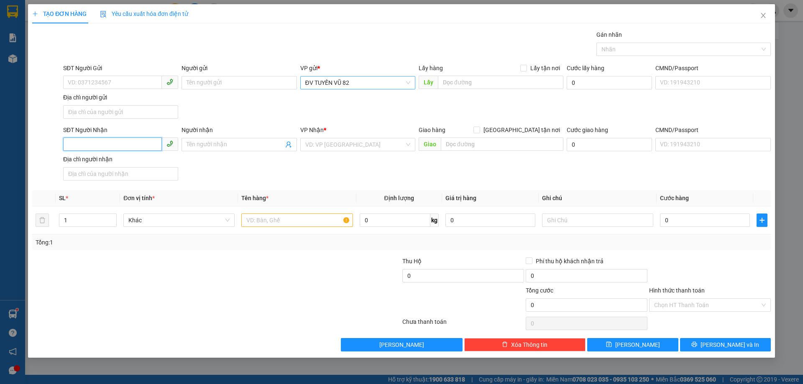
click at [147, 140] on input "SĐT Người Nhận" at bounding box center [112, 144] width 99 height 13
type input "0909462011"
click at [71, 74] on div "SĐT Người Gửi" at bounding box center [120, 70] width 115 height 13
click at [74, 77] on input "SĐT Người Gửi" at bounding box center [112, 82] width 99 height 13
type input "0773888847"
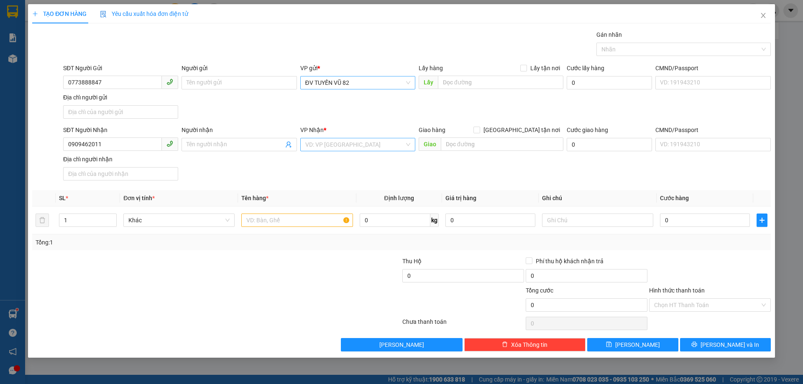
click at [352, 150] on input "search" at bounding box center [354, 144] width 99 height 13
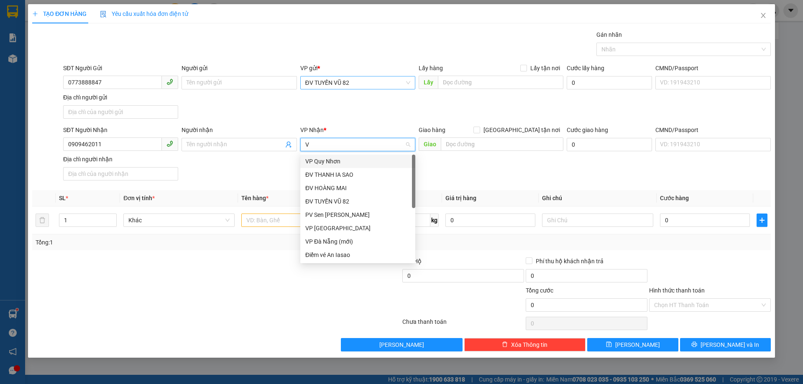
type input "VP"
click at [361, 176] on div "VP [GEOGRAPHIC_DATA]" at bounding box center [357, 174] width 105 height 9
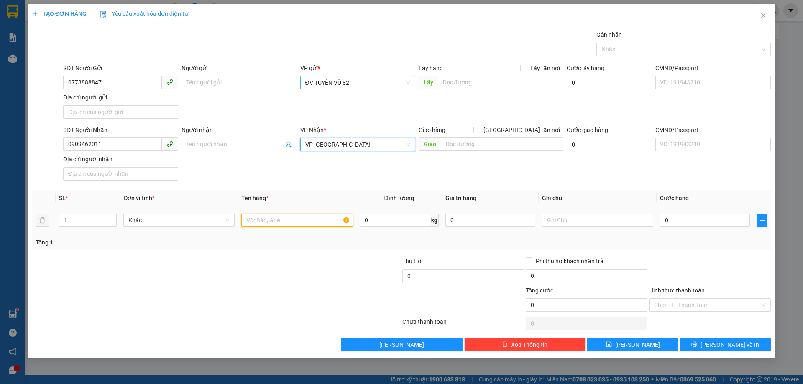
click at [317, 220] on input "text" at bounding box center [296, 220] width 111 height 13
type input "1 THÙNG"
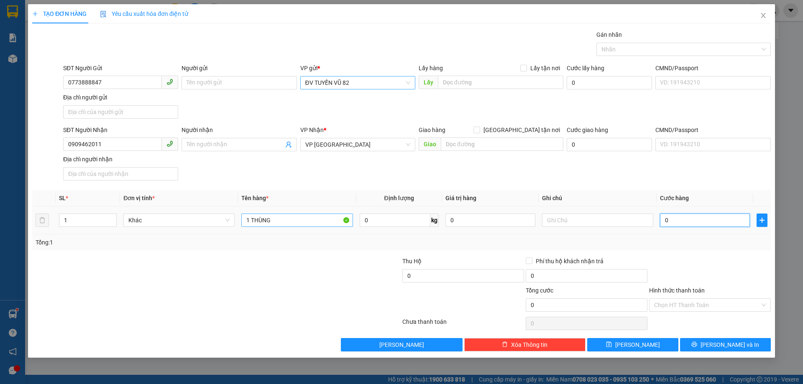
type input "4"
type input "40"
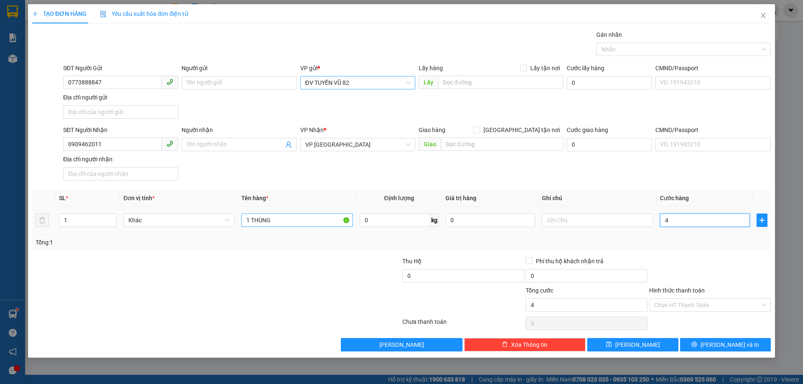
type input "40"
type input "40.000"
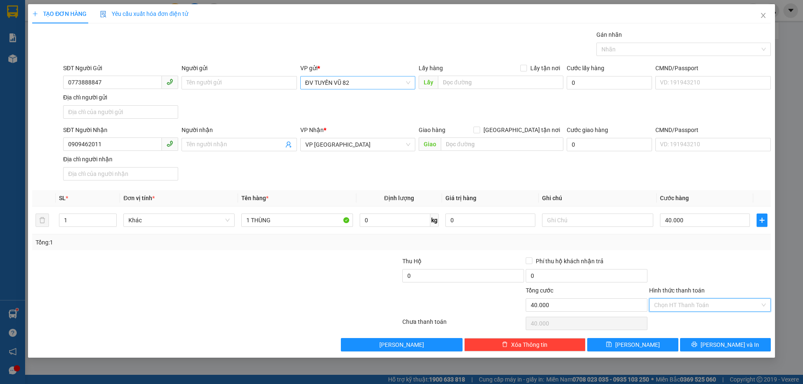
drag, startPoint x: 675, startPoint y: 303, endPoint x: 675, endPoint y: 315, distance: 11.3
click at [675, 304] on input "Hình thức thanh toán" at bounding box center [707, 305] width 106 height 13
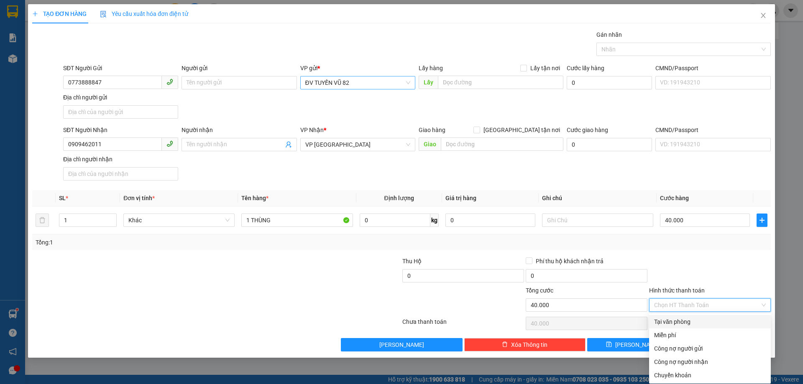
click at [675, 316] on div "Tại văn phòng" at bounding box center [710, 321] width 122 height 13
type input "0"
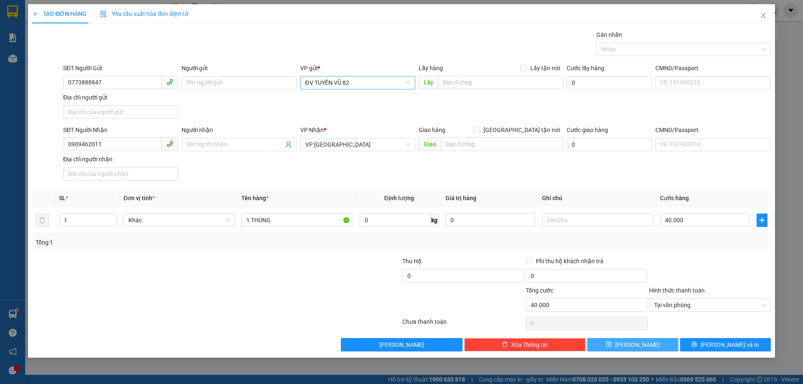
click at [652, 344] on button "[PERSON_NAME]" at bounding box center [632, 344] width 91 height 13
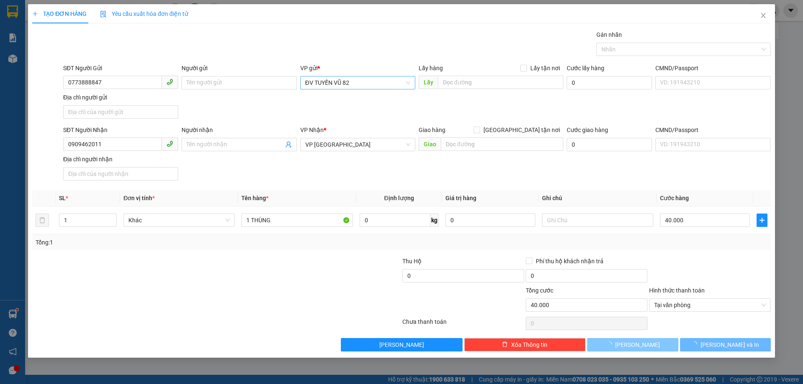
type input "0"
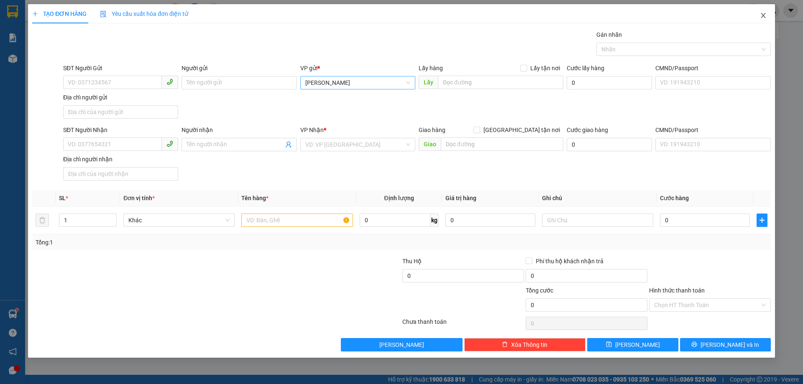
click at [761, 16] on icon "close" at bounding box center [763, 15] width 7 height 7
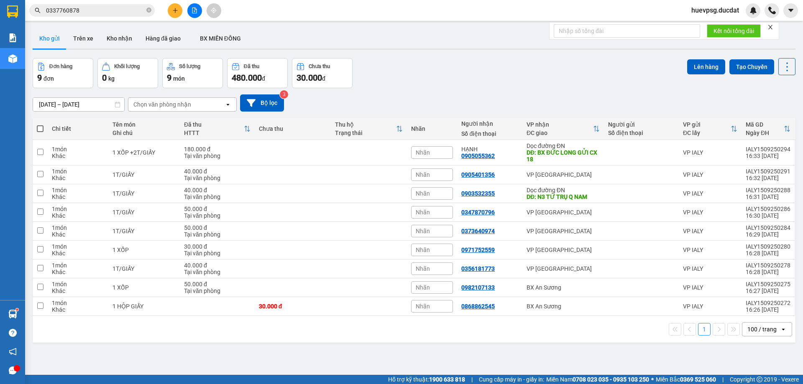
click at [110, 8] on input "0337760878" at bounding box center [95, 10] width 99 height 9
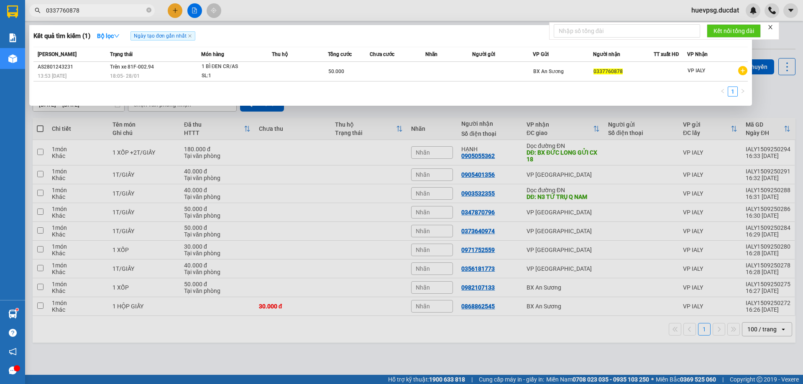
click at [110, 8] on input "0337760878" at bounding box center [95, 10] width 99 height 9
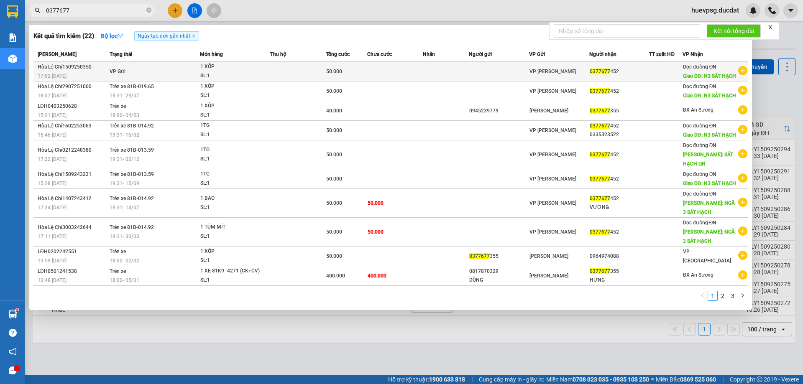
type input "0377677"
click at [499, 82] on td at bounding box center [499, 72] width 60 height 20
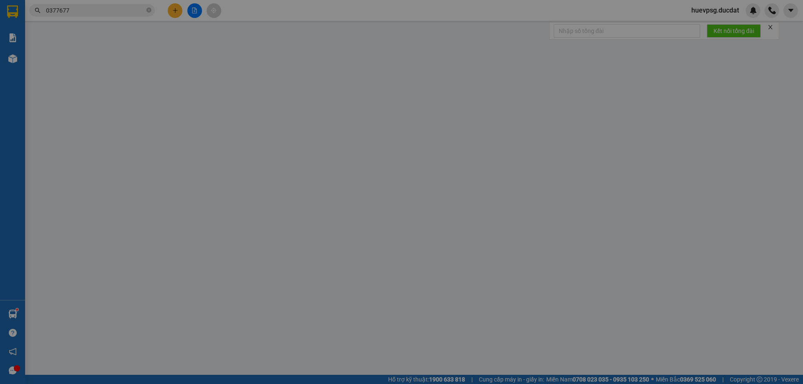
type input "0377677452"
type input "N3 SÁT HẠCH"
type input "50.000"
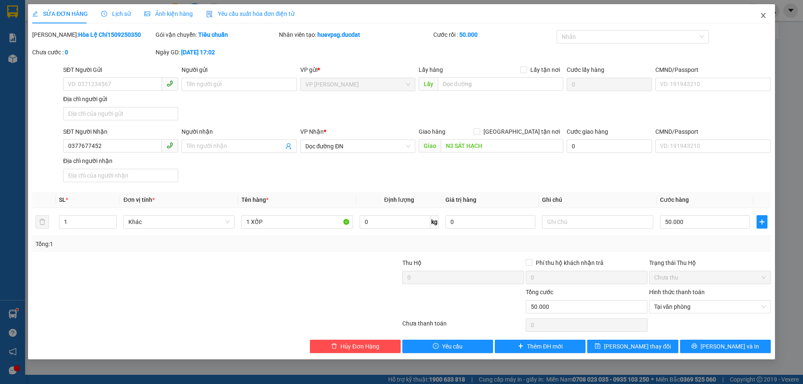
click at [761, 15] on icon "close" at bounding box center [763, 15] width 7 height 7
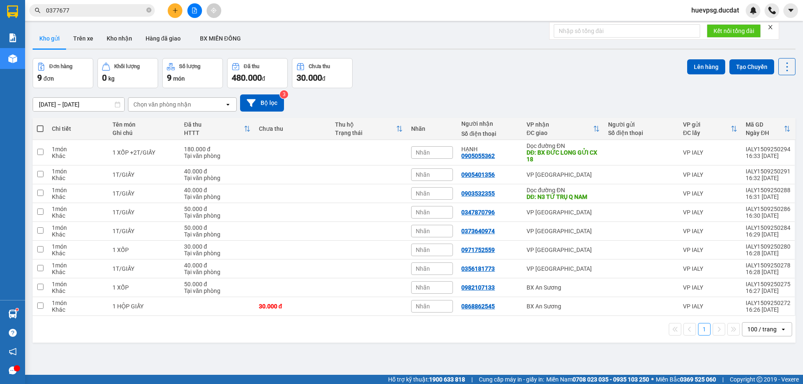
click at [169, 12] on button at bounding box center [175, 10] width 15 height 15
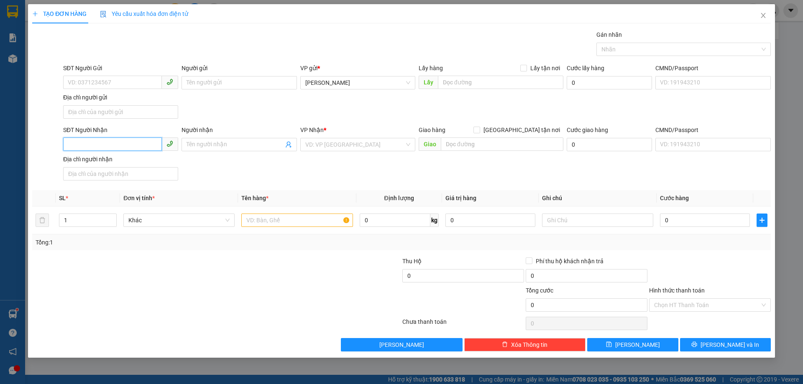
click at [117, 145] on input "SĐT Người Nhận" at bounding box center [112, 144] width 99 height 13
click at [129, 159] on div "0939461239" at bounding box center [120, 161] width 105 height 9
type input "0939461239"
click at [328, 217] on input "text" at bounding box center [296, 220] width 111 height 13
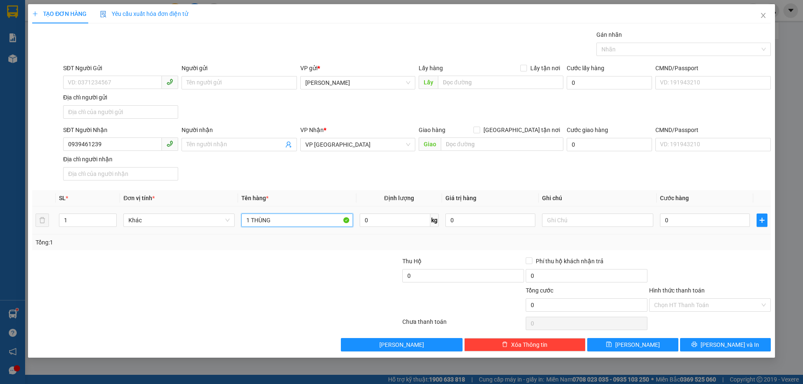
type input "1 THÙNG"
type input "4"
type input "40"
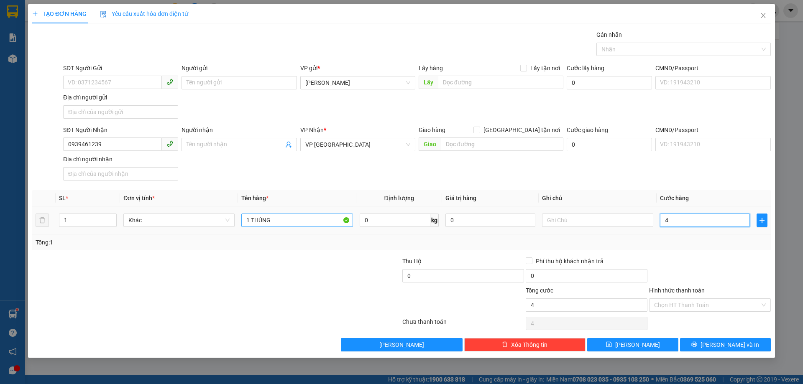
type input "40"
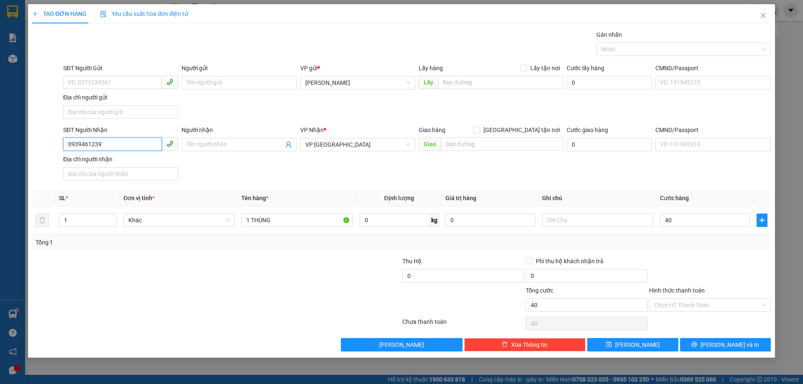
type input "40.000"
click at [93, 148] on input "0939461239" at bounding box center [112, 144] width 99 height 13
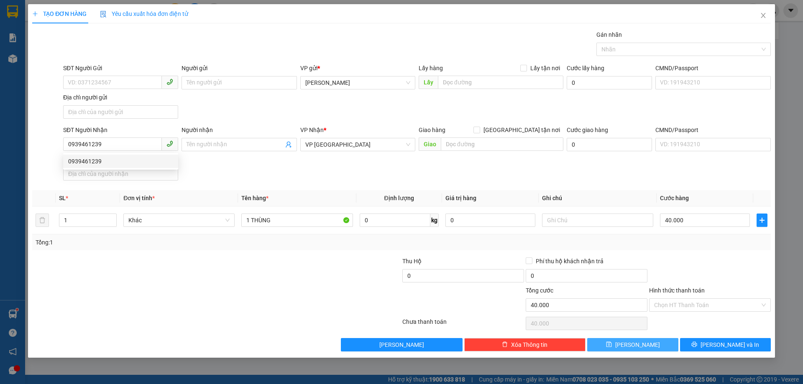
click at [672, 345] on button "[PERSON_NAME]" at bounding box center [632, 344] width 91 height 13
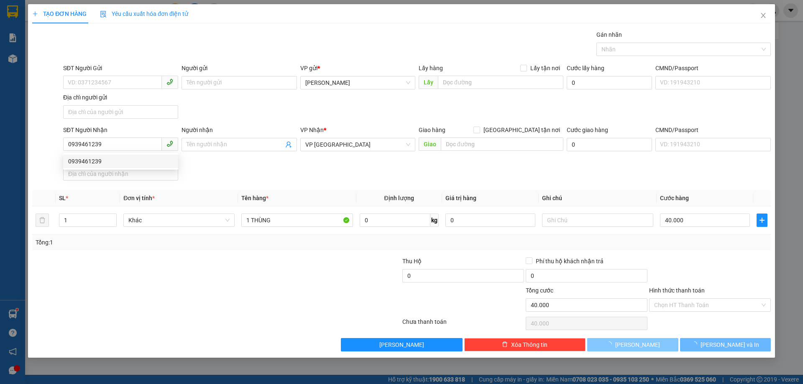
type input "0"
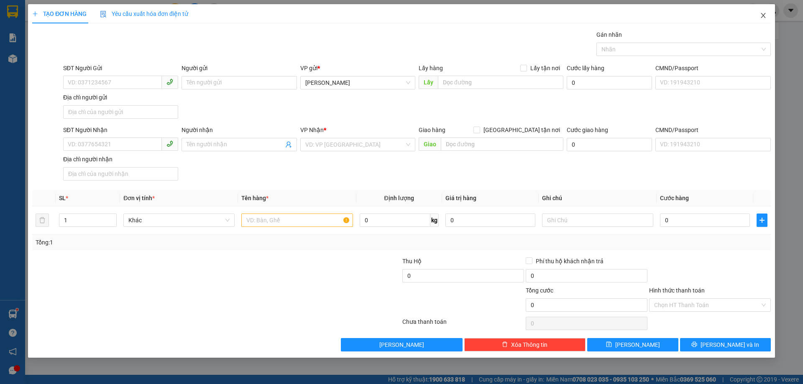
click at [765, 16] on icon "close" at bounding box center [763, 15] width 7 height 7
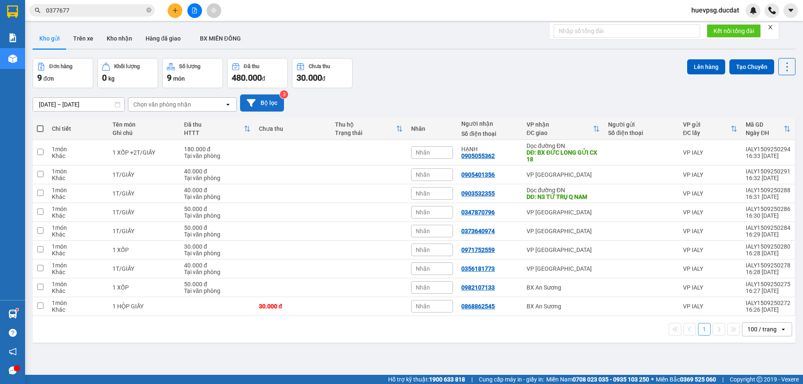
click at [269, 98] on button "Bộ lọc" at bounding box center [262, 102] width 44 height 17
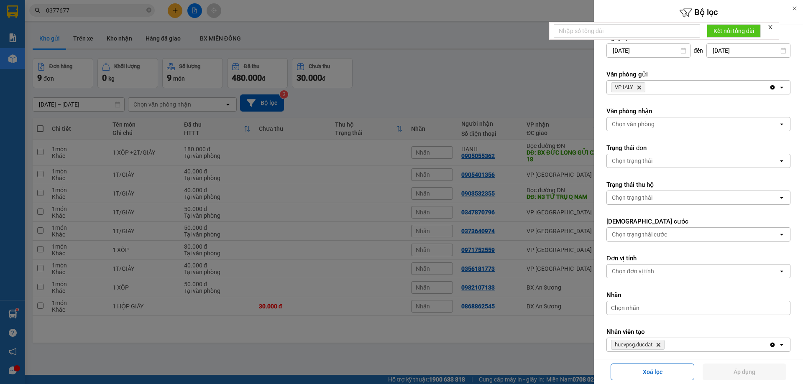
click at [640, 87] on icon "VP IALY, close by backspace" at bounding box center [639, 88] width 4 height 4
click at [640, 87] on div "Chọn văn phòng" at bounding box center [633, 87] width 43 height 8
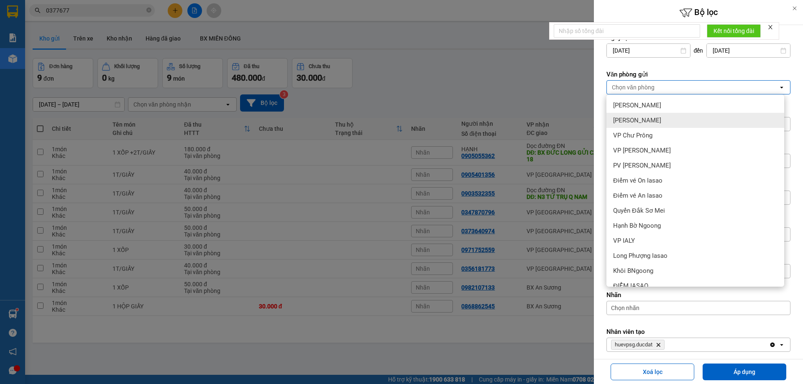
click at [640, 122] on span "[PERSON_NAME]" at bounding box center [637, 120] width 48 height 8
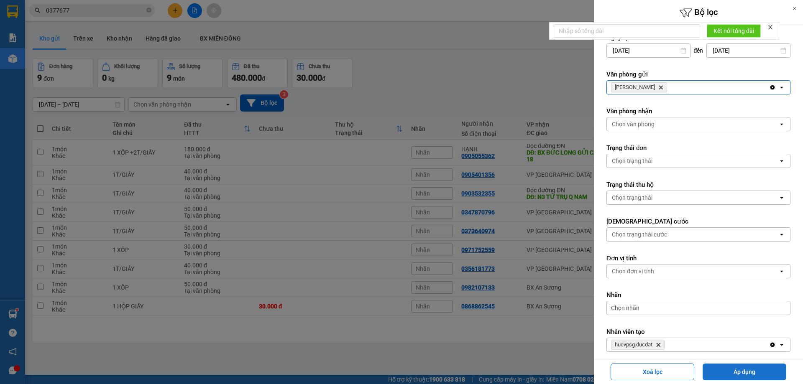
click at [732, 374] on button "Áp dụng" at bounding box center [744, 372] width 84 height 17
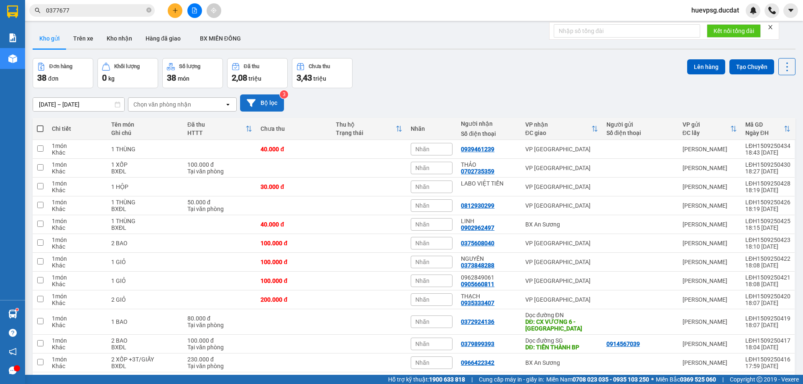
click at [263, 100] on button "Bộ lọc" at bounding box center [262, 102] width 44 height 17
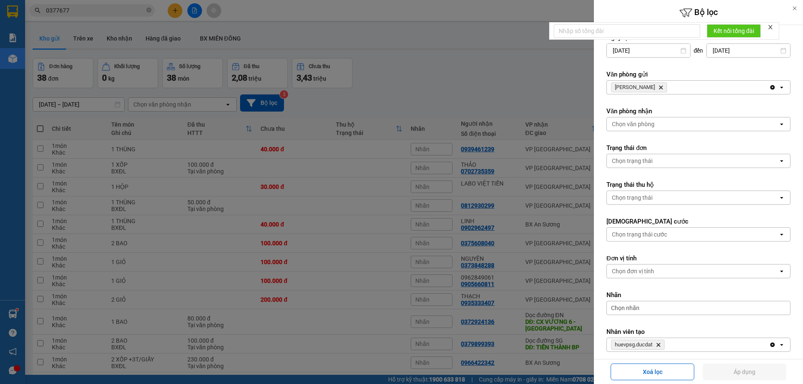
scroll to position [39, 0]
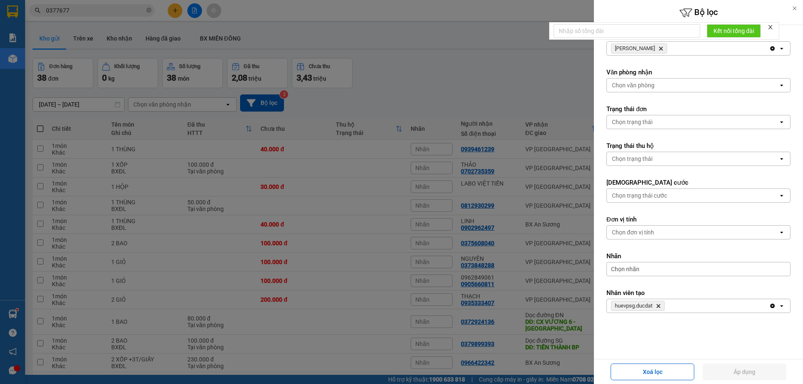
click at [529, 55] on div at bounding box center [401, 192] width 803 height 384
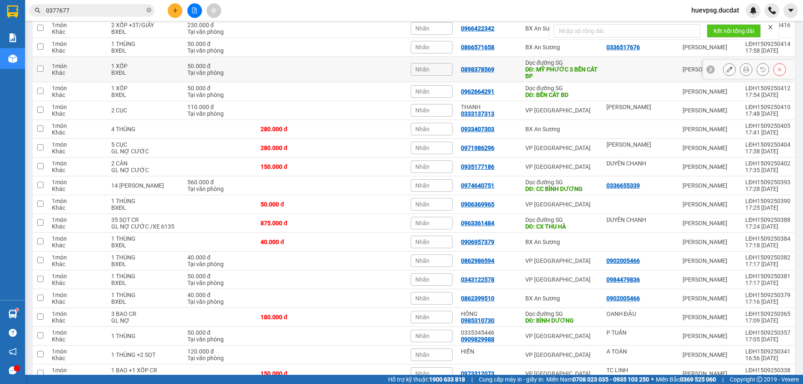
scroll to position [543, 0]
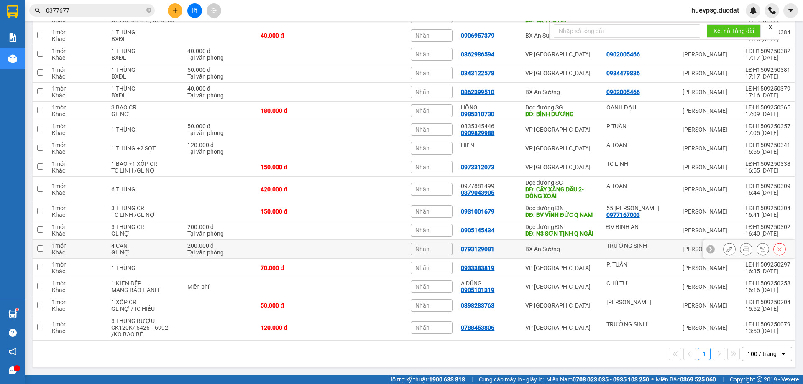
click at [727, 257] on button at bounding box center [729, 249] width 12 height 15
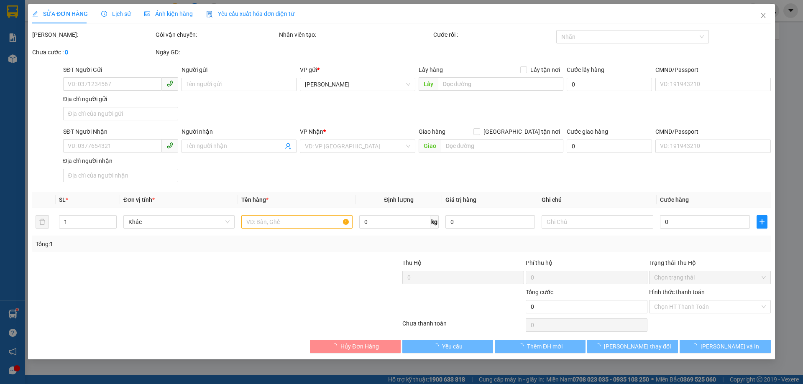
type input "TRƯỜNG SINH"
type input "0793129081"
type input "200.000"
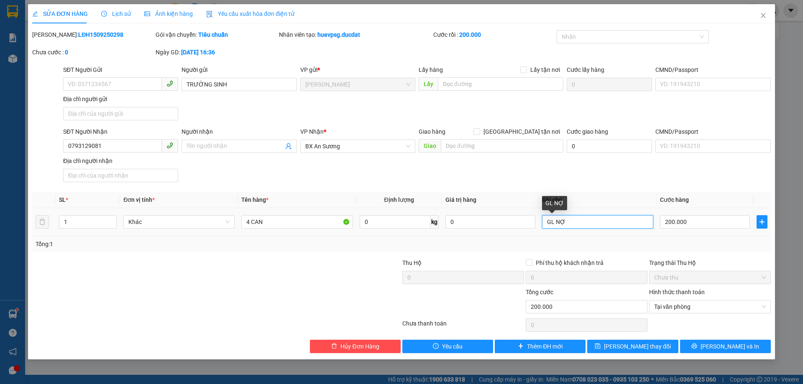
click at [600, 224] on input "GL NỢ" at bounding box center [597, 221] width 111 height 13
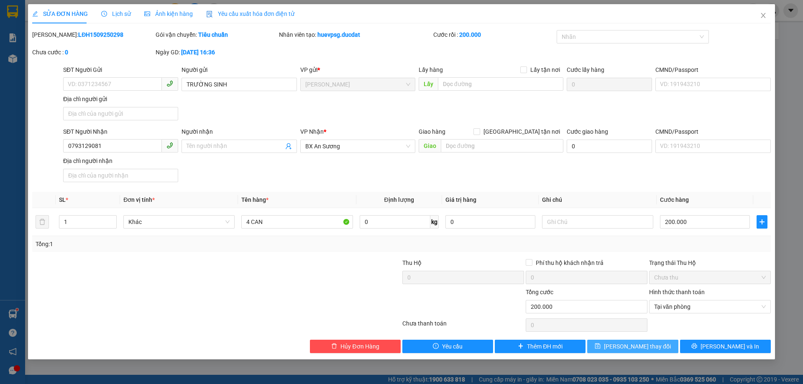
click at [634, 352] on button "[PERSON_NAME] thay đổi" at bounding box center [632, 346] width 91 height 13
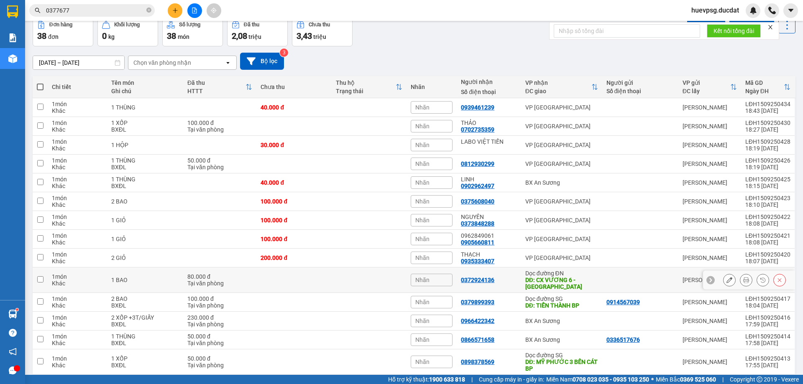
scroll to position [125, 0]
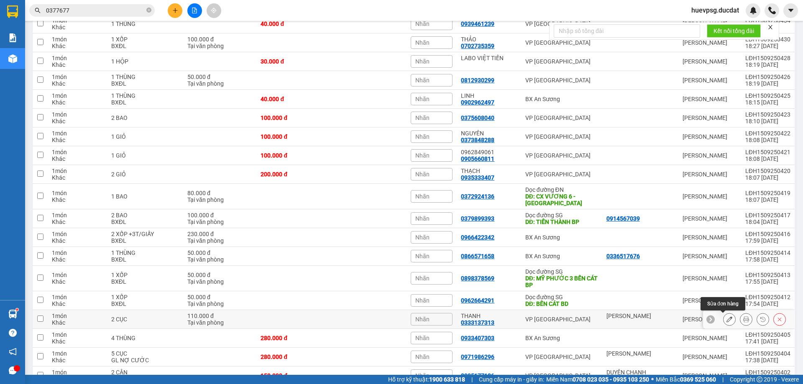
click at [726, 321] on icon at bounding box center [729, 319] width 6 height 6
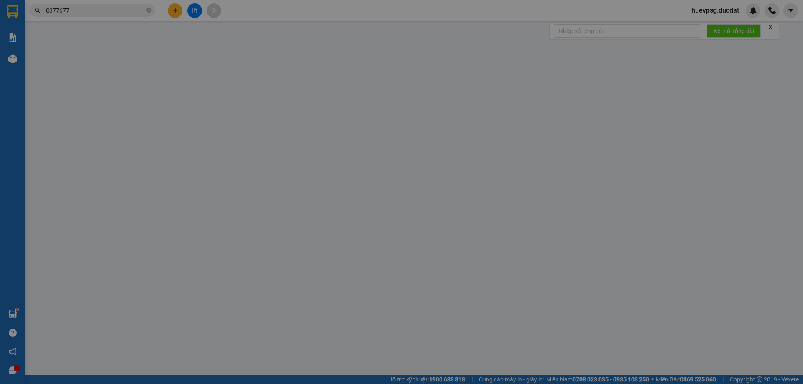
type input "[PERSON_NAME]"
type input "0333137313"
type input "THANH"
type input "110.000"
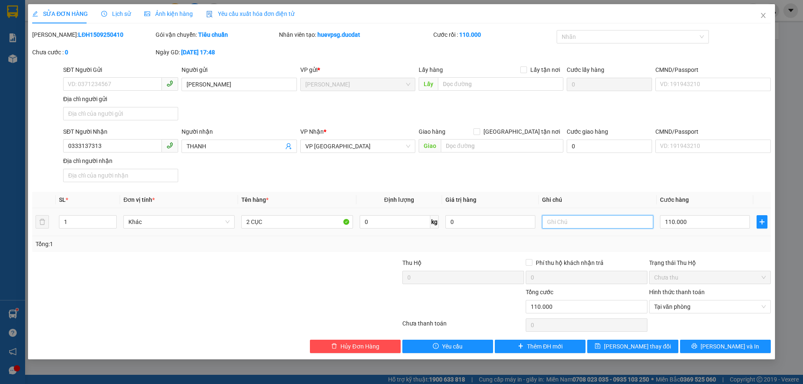
click at [584, 221] on input "text" at bounding box center [597, 221] width 111 height 13
click at [705, 311] on span "Tại văn phòng" at bounding box center [710, 307] width 112 height 13
type input "GL NỢ"
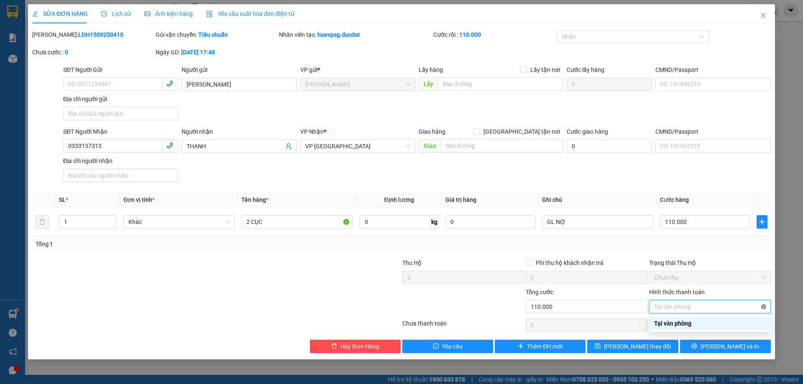
type input "110.000"
click at [667, 343] on button "[PERSON_NAME] thay đổi" at bounding box center [632, 346] width 91 height 13
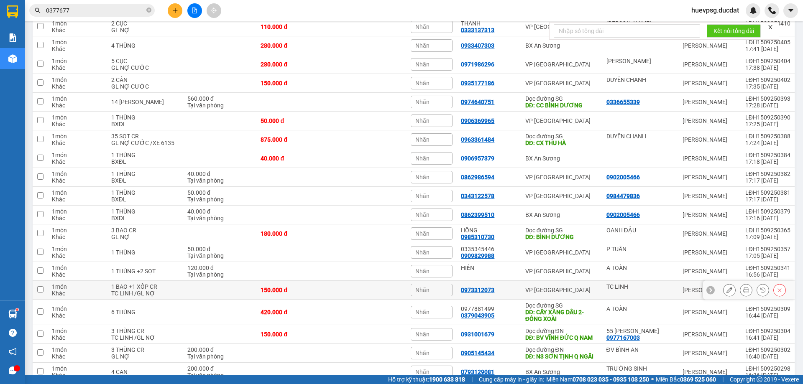
scroll to position [543, 0]
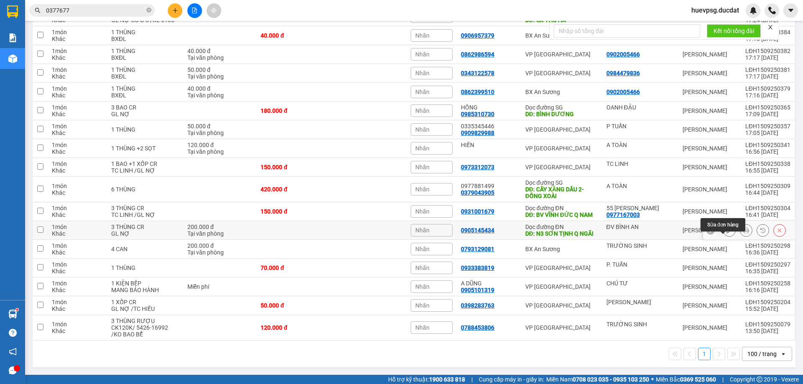
click at [726, 233] on icon at bounding box center [729, 230] width 6 height 6
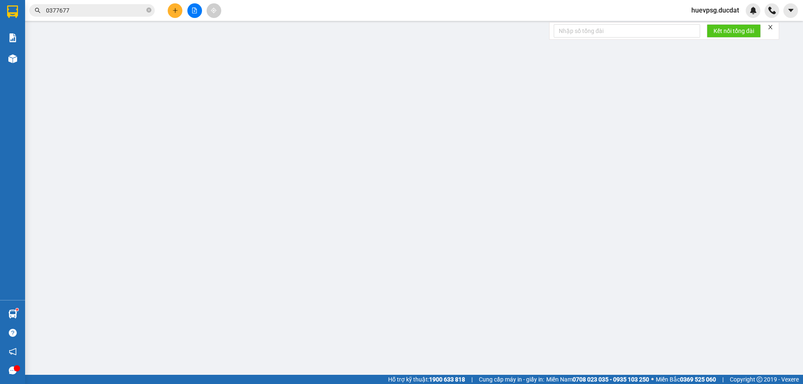
type input "ĐV BÌNH AN"
type input "0905145434"
type input "N3 SƠN TỊNH Q NGÃI"
type input "200.000"
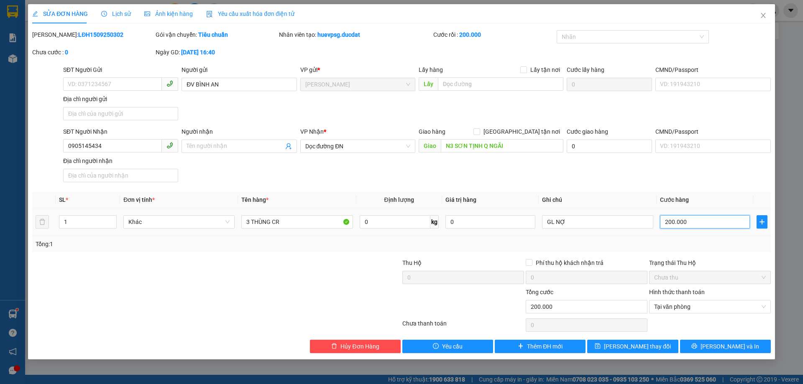
click at [698, 222] on input "200.000" at bounding box center [705, 221] width 90 height 13
type input "200.000"
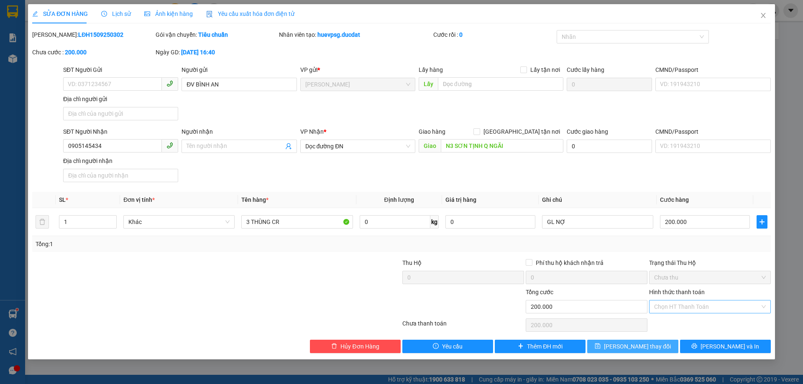
click at [672, 342] on button "[PERSON_NAME] thay đổi" at bounding box center [632, 346] width 91 height 13
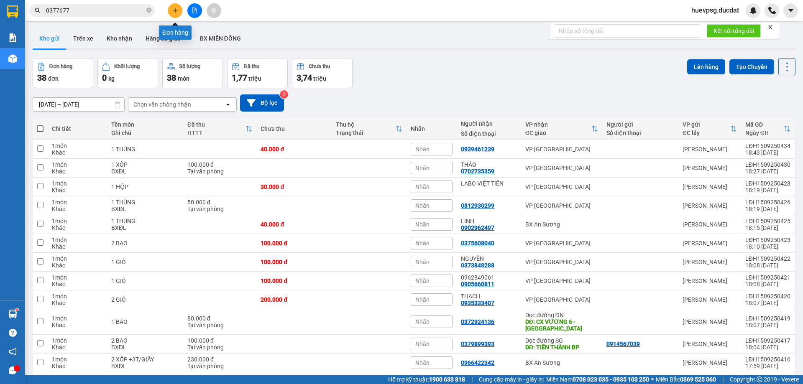
click at [176, 8] on icon "plus" at bounding box center [175, 11] width 6 height 6
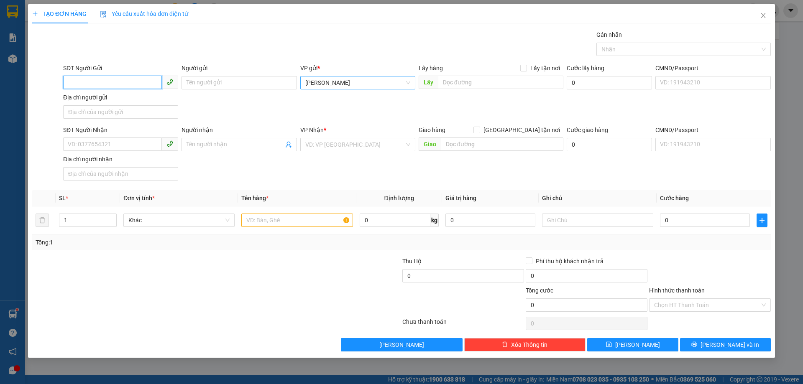
click at [308, 82] on span "[PERSON_NAME]" at bounding box center [357, 82] width 105 height 13
type input "TUY"
click at [312, 92] on body "Kết quả tìm kiếm ( 22 ) Bộ lọc Ngày tạo đơn gần nhất Mã ĐH Trạng thái Món hàng …" at bounding box center [401, 192] width 803 height 384
click at [125, 148] on input "SĐT Người Nhận" at bounding box center [112, 144] width 99 height 13
type input "0944819988"
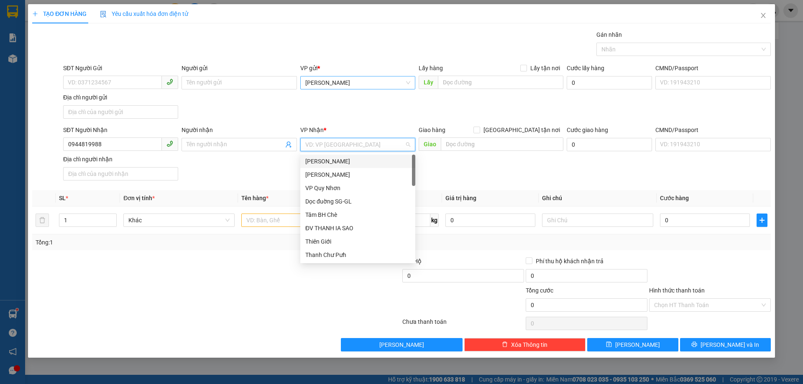
click at [313, 143] on input "search" at bounding box center [354, 144] width 99 height 13
type input "VP"
click at [309, 173] on div "VP [GEOGRAPHIC_DATA]" at bounding box center [357, 174] width 105 height 9
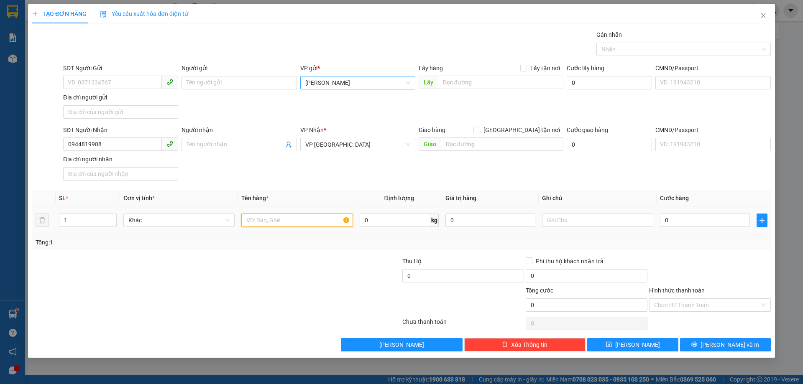
click at [304, 216] on input "text" at bounding box center [296, 220] width 111 height 13
click at [708, 224] on input "0" at bounding box center [705, 220] width 90 height 13
type input "03"
type input "3"
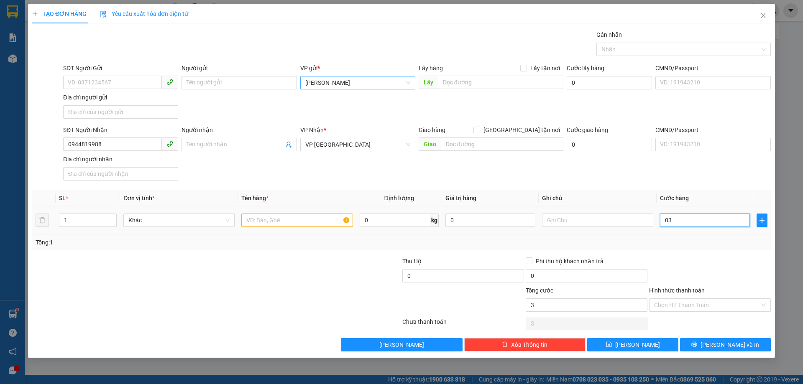
type input "030"
type input "30"
type input "0.300"
type input "300"
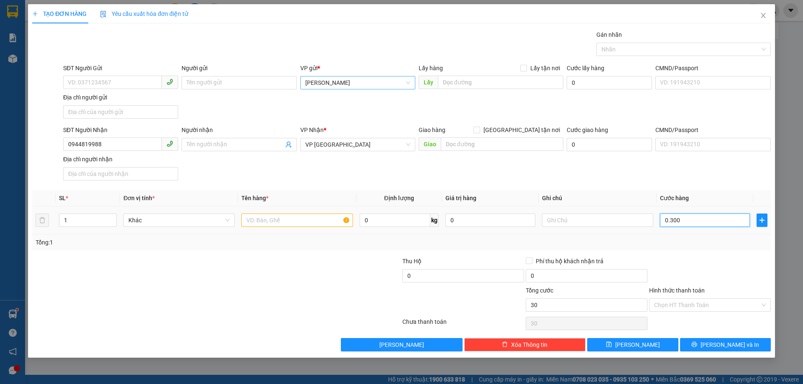
type input "300"
